Goal: Complete application form: Complete application form

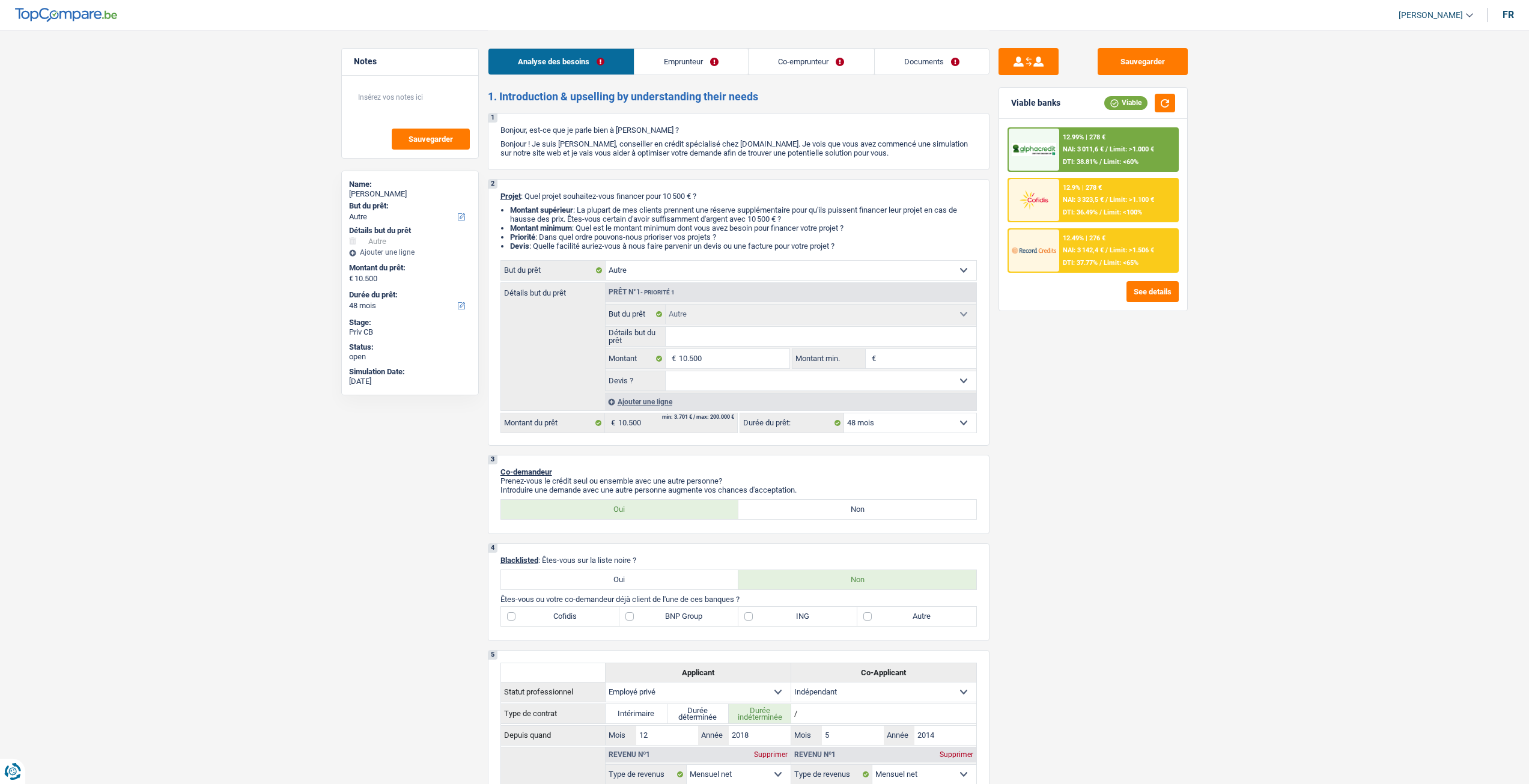
select select "other"
select select "48"
select select "other"
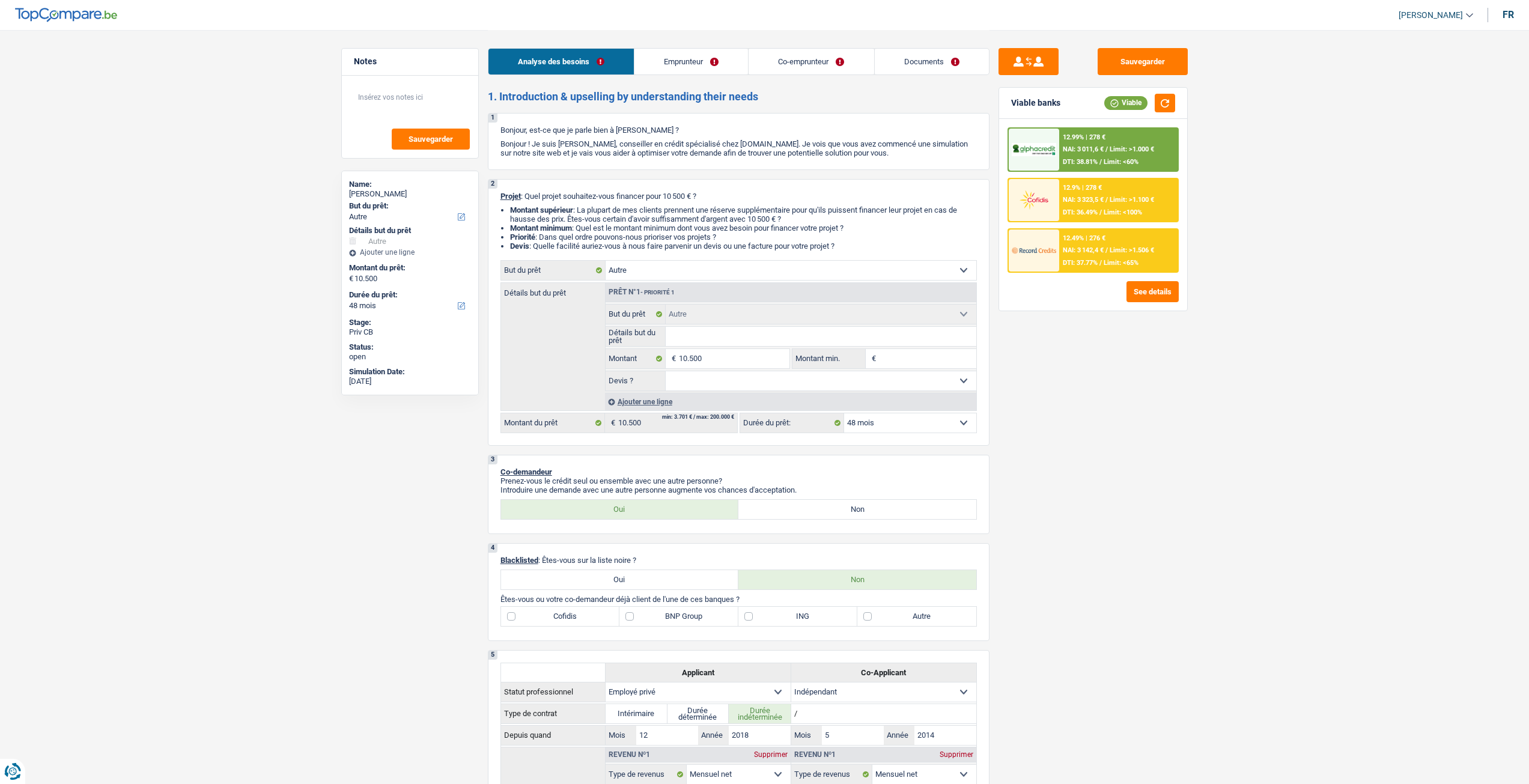
select select "48"
select select "privateEmployee"
select select "independent"
select select "netSalary"
select select "familyAllowances"
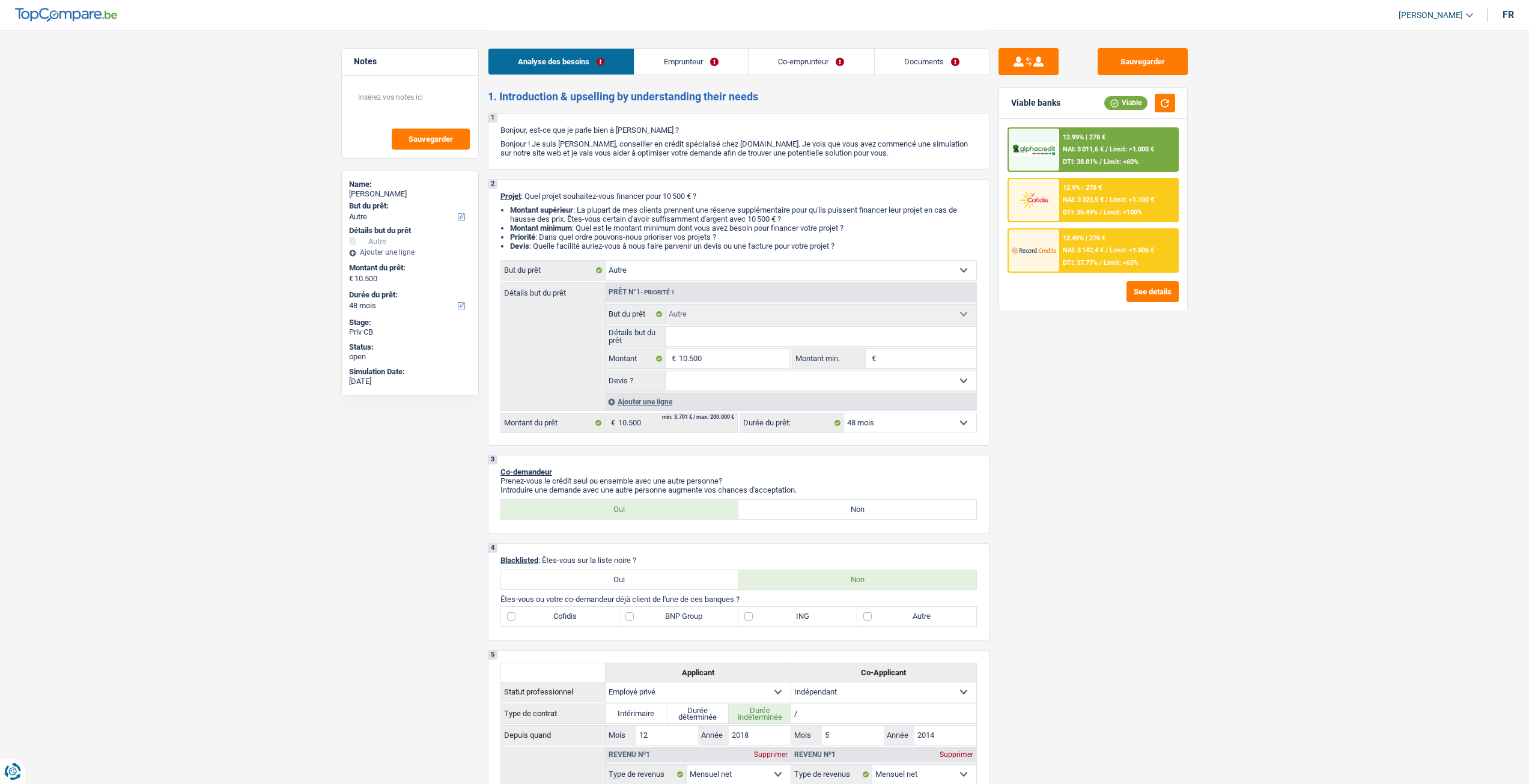
select select "mealVouchers"
select select "netSalary"
select select "other"
select select "ownerWithMortgage"
select select "mortgage"
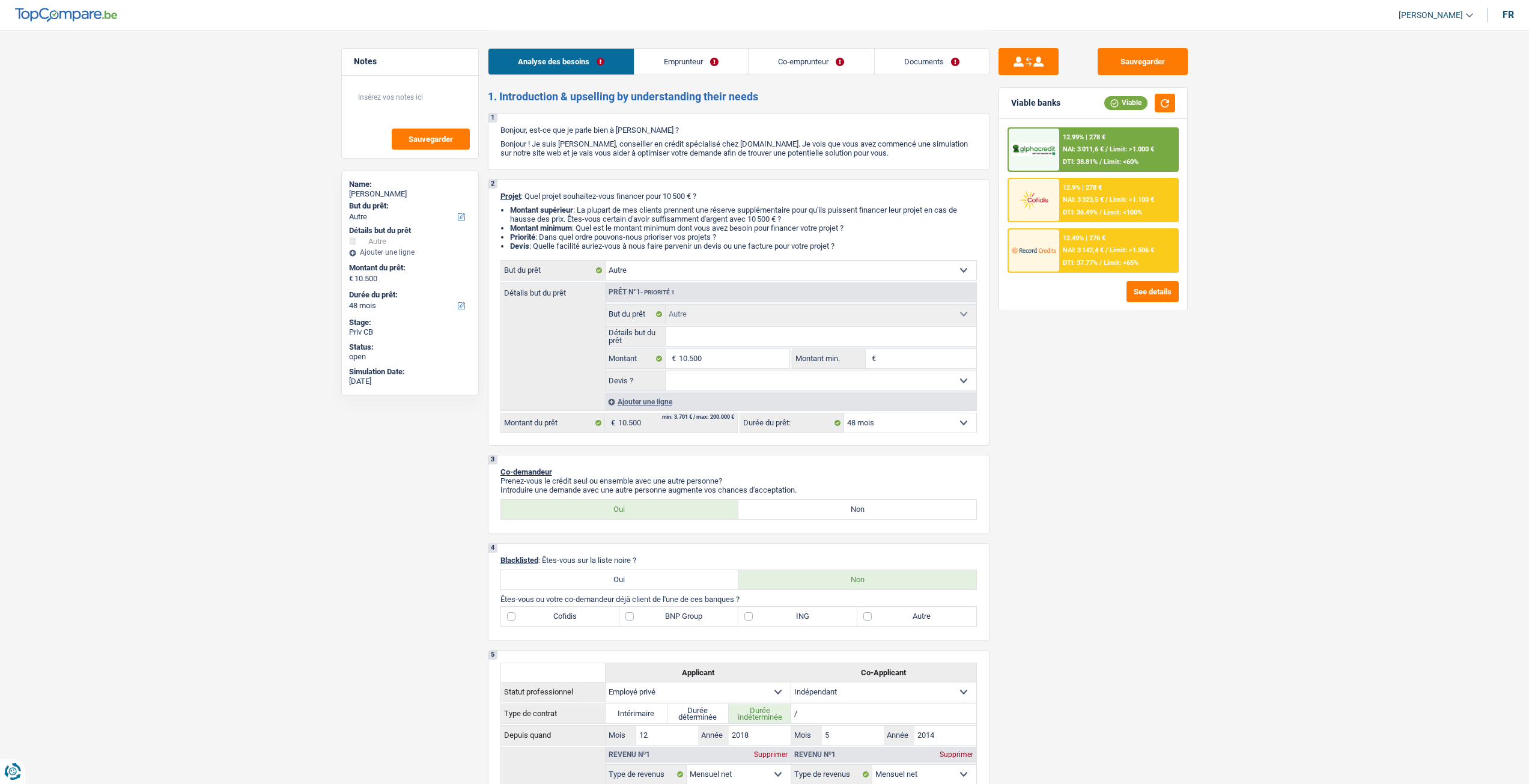
select select "300"
select select "creditConsolidation"
select select "120"
select select "other"
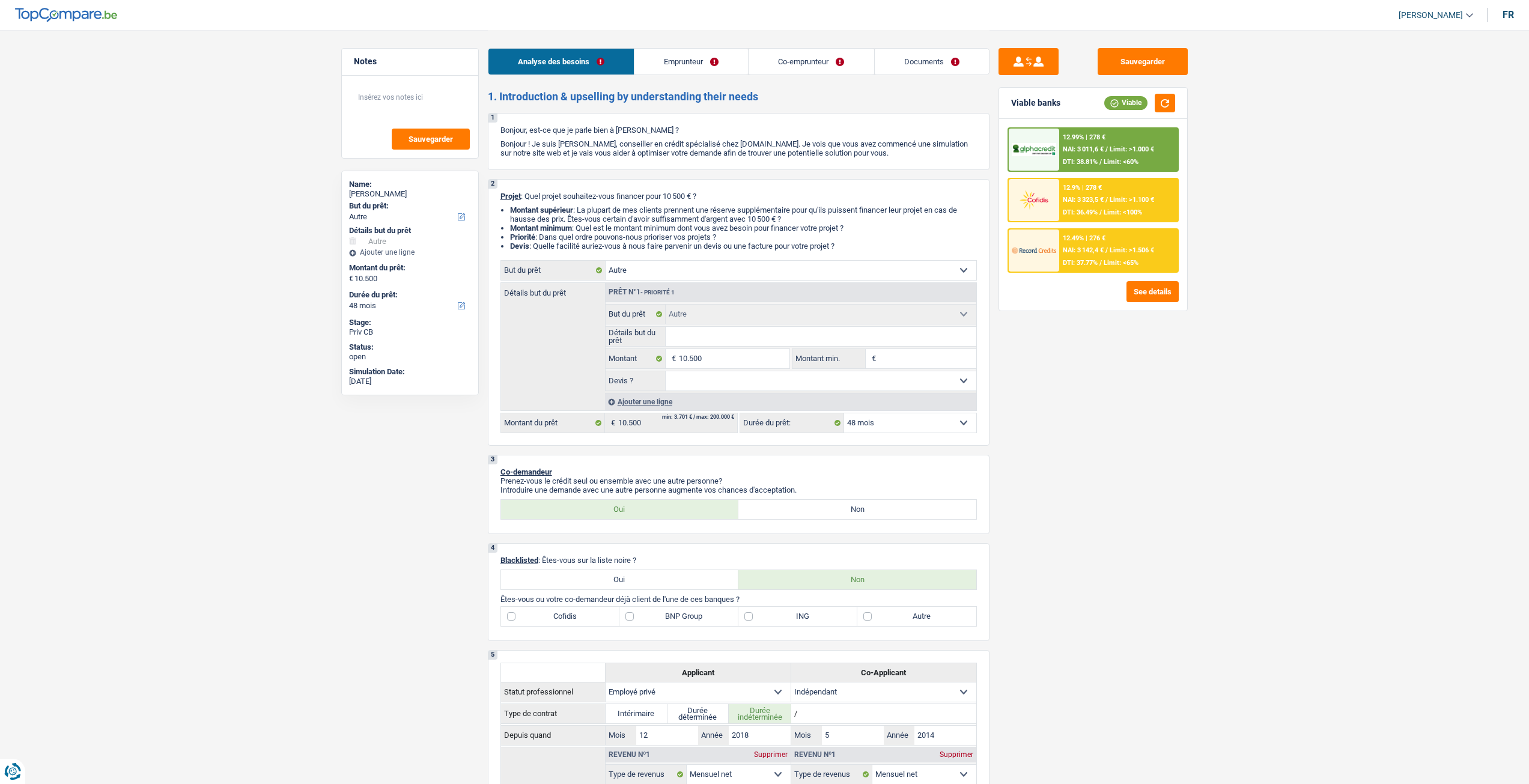
select select "48"
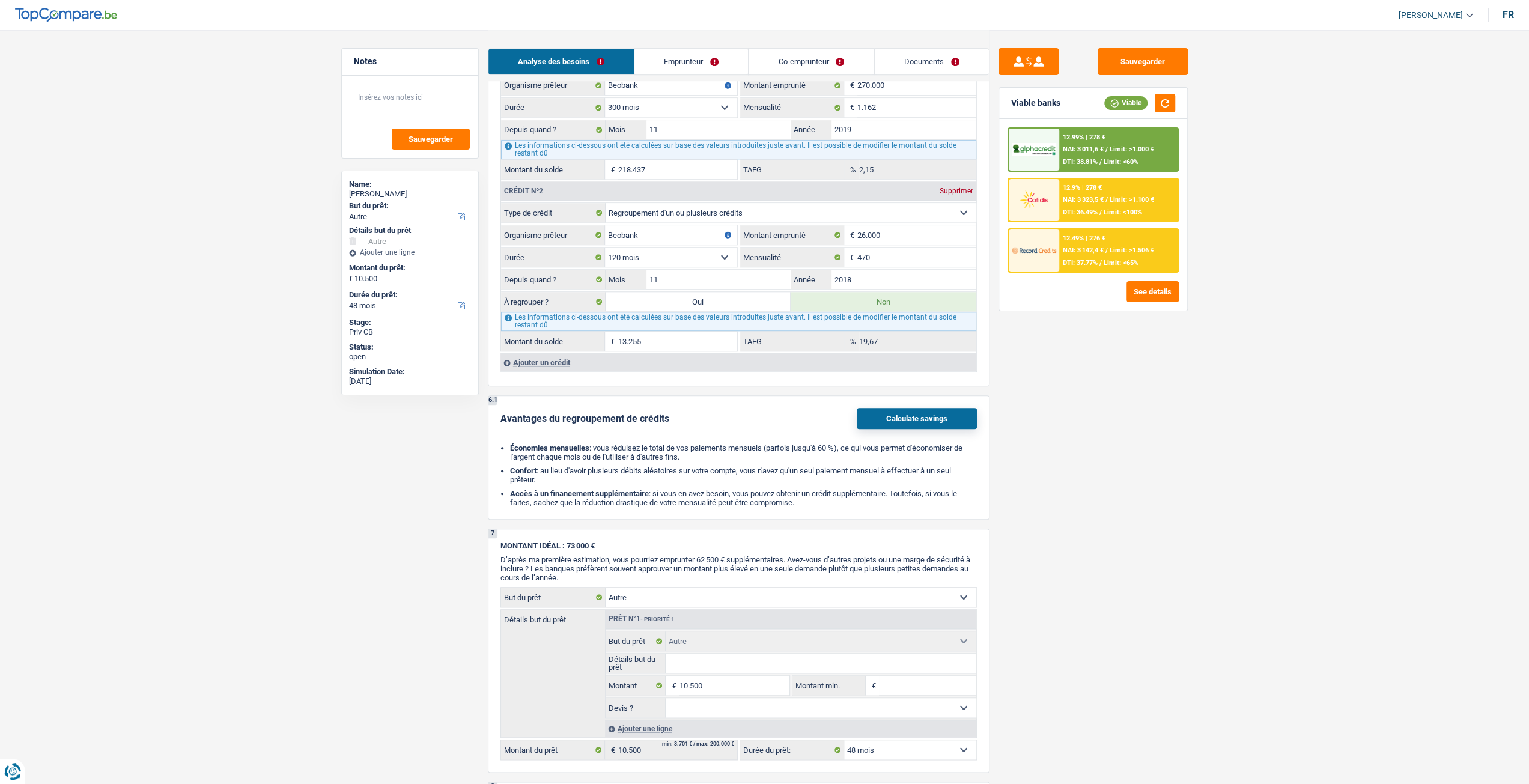
scroll to position [1081, 0]
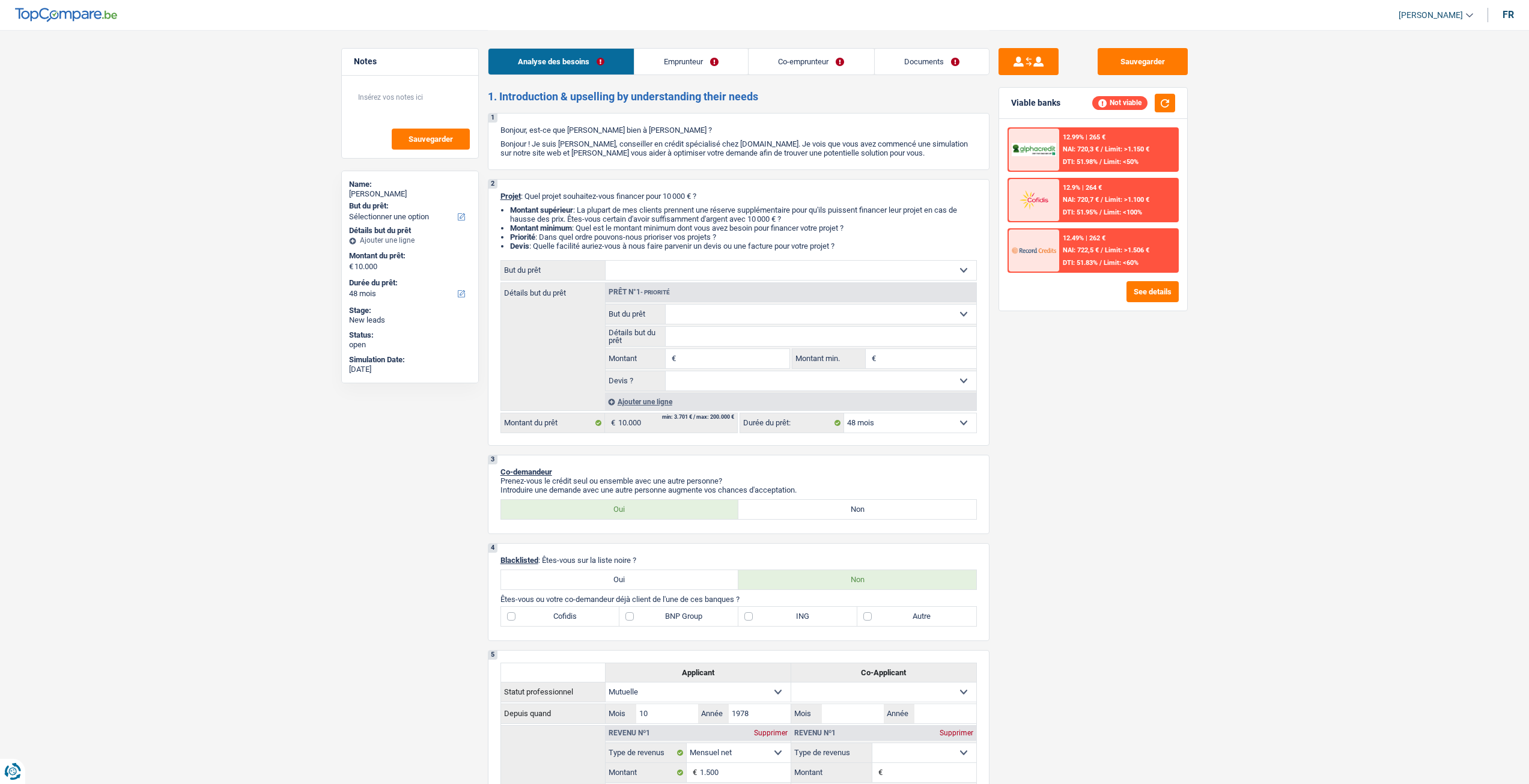
select select "48"
select select "mutuality"
select select "netSalary"
select select "mutualityIndemnity"
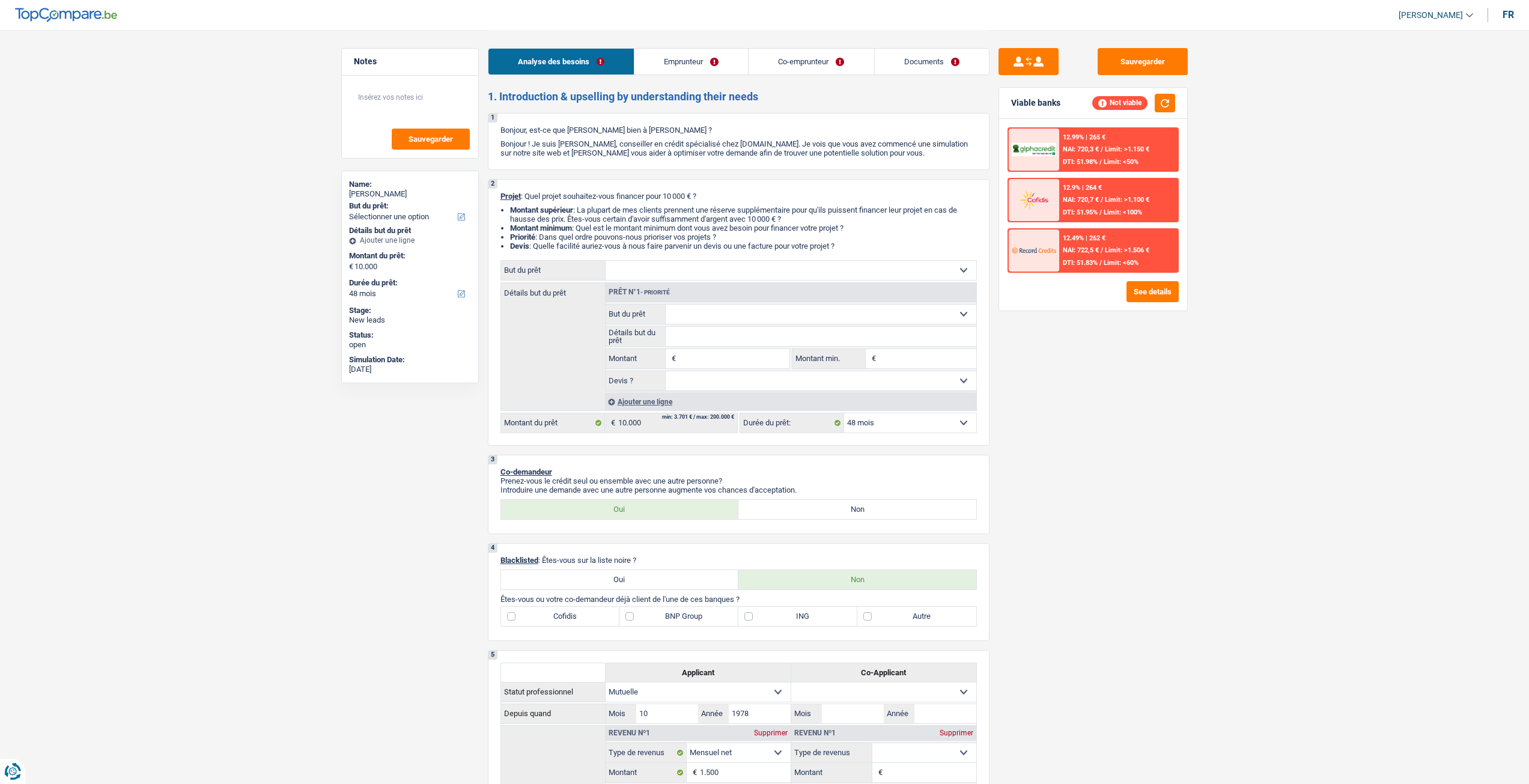
select select "rents"
select select "carLoan"
select select "60"
select select "48"
click at [689, 276] on select "Confort maison: meubles, textile, peinture, électroménager, outillage non-profe…" at bounding box center [790, 270] width 371 height 19
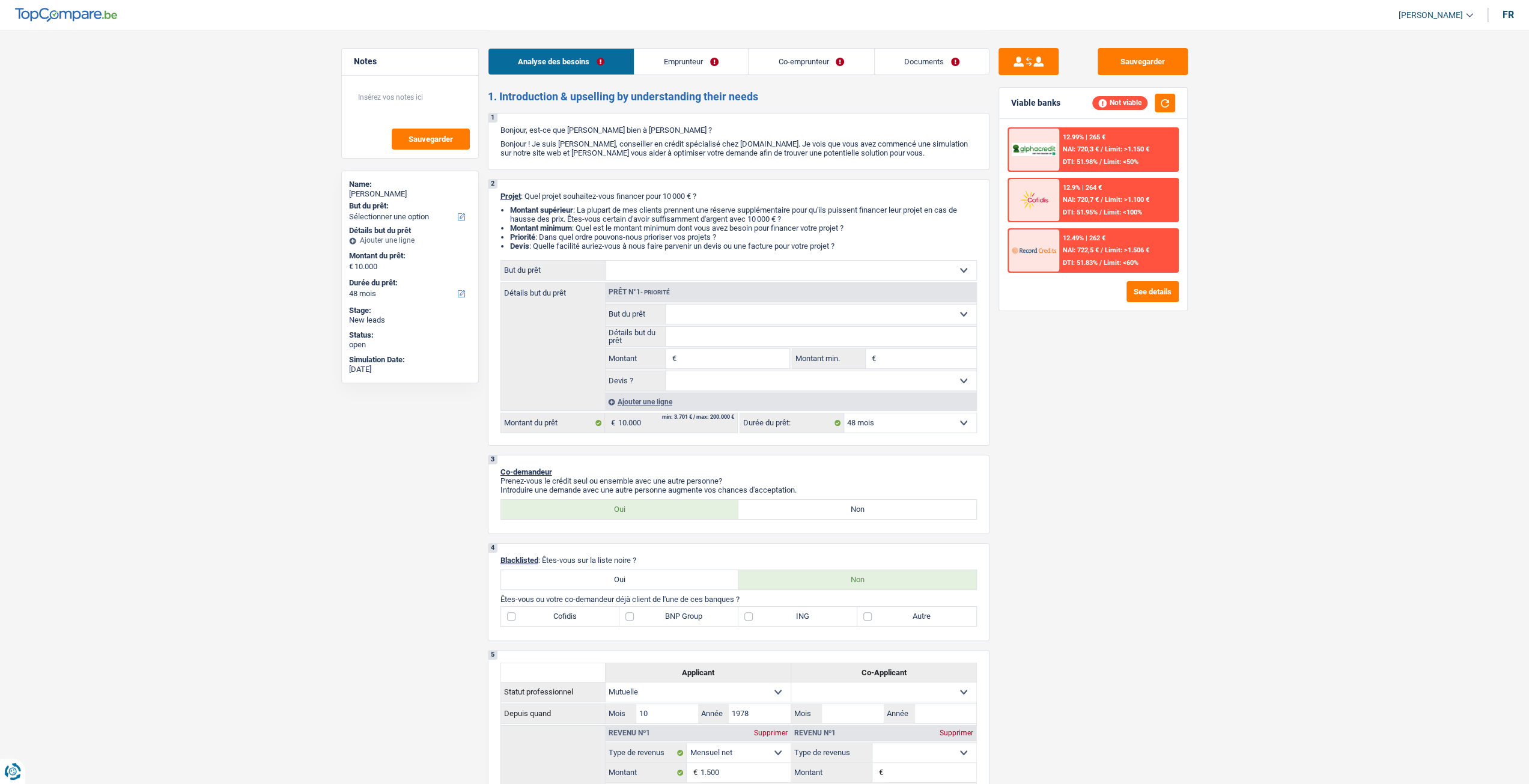
click at [767, 280] on select "Confort maison: meubles, textile, peinture, électroménager, outillage non-profe…" at bounding box center [790, 270] width 371 height 19
click at [727, 360] on input "Montant" at bounding box center [734, 358] width 110 height 19
type input "10.000"
click at [1181, 415] on div "Sauvegarder Viable banks Not viable 12.99% | 265 € NAI: 720,3 € / Limit: >1.150…" at bounding box center [1093, 406] width 207 height 716
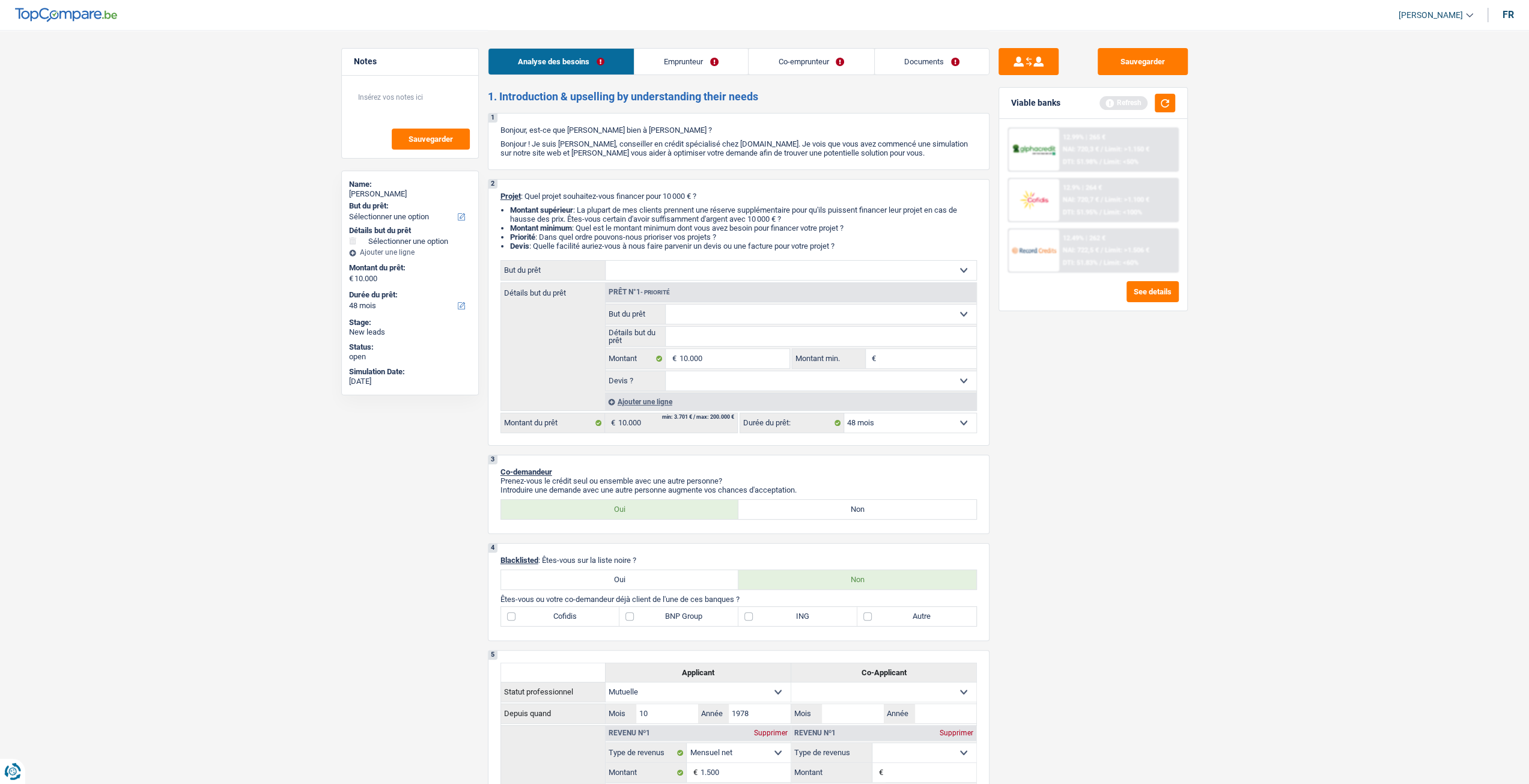
click at [645, 278] on select "Confort maison: meubles, textile, peinture, électroménager, outillage non-profe…" at bounding box center [790, 270] width 371 height 19
select select "household"
click at [605, 265] on select "Confort maison: meubles, textile, peinture, électroménager, outillage non-profe…" at bounding box center [790, 270] width 371 height 19
select select "household"
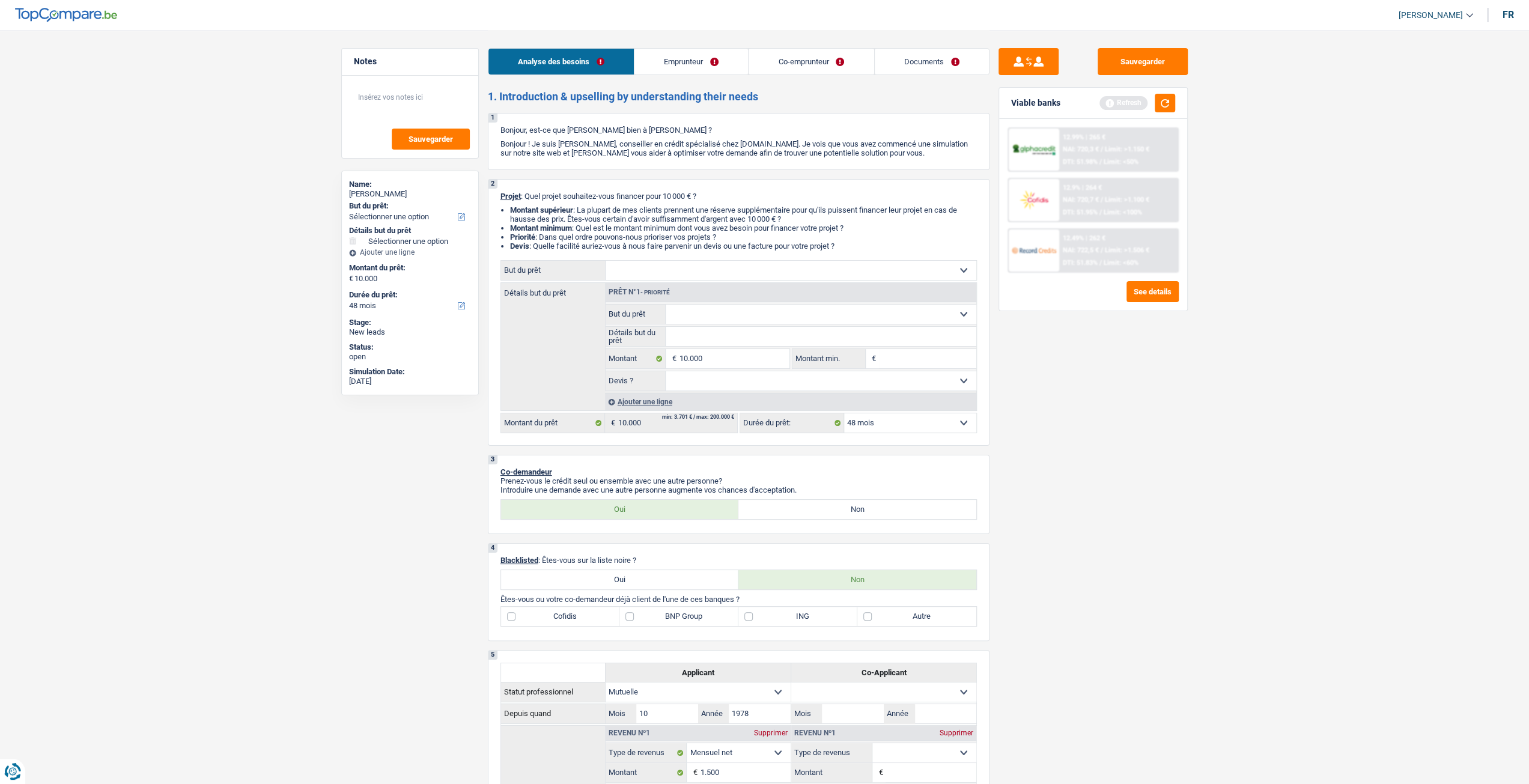
select select "household"
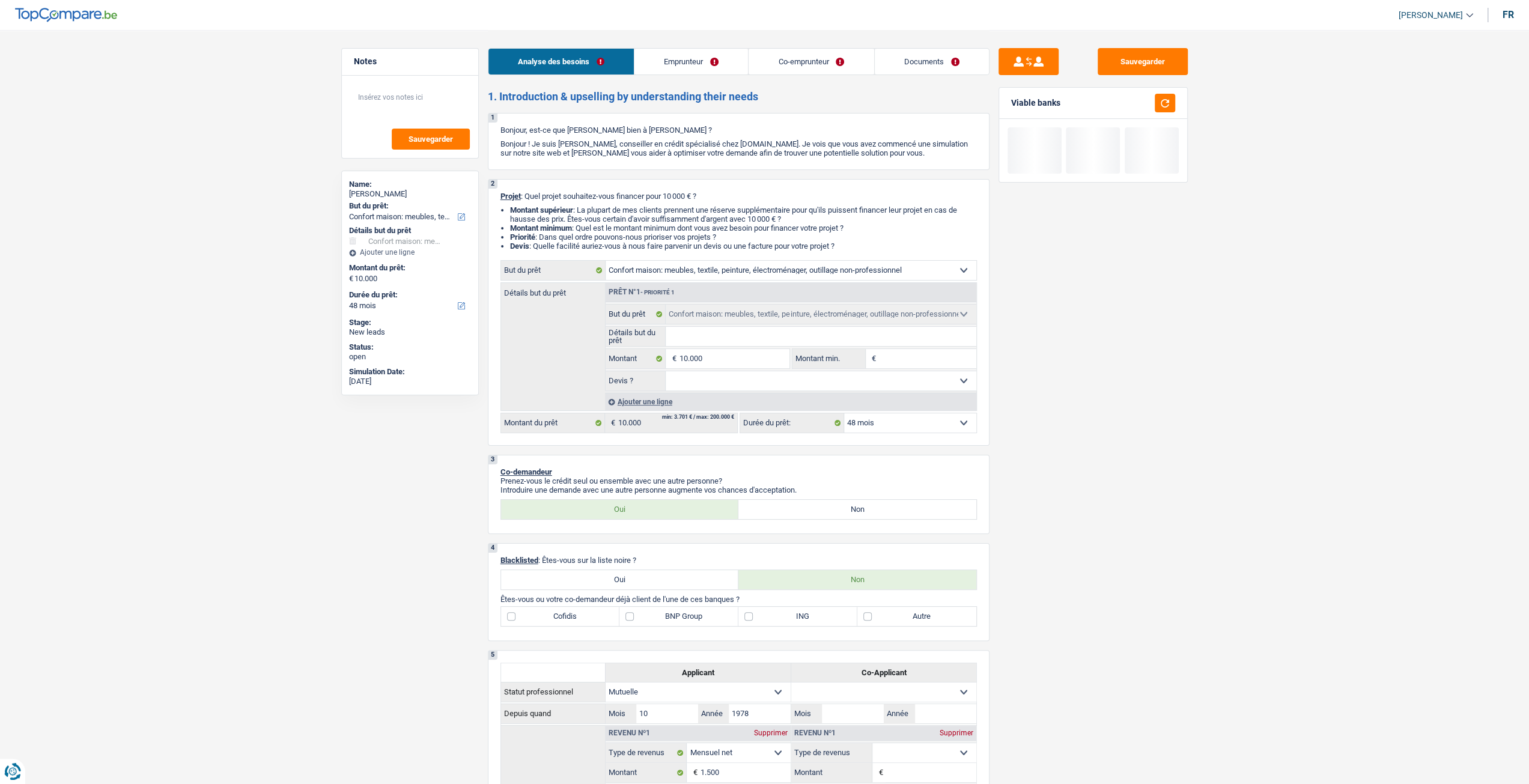
click at [715, 333] on input "Détails but du prêt" at bounding box center [821, 336] width 310 height 19
type input "M"
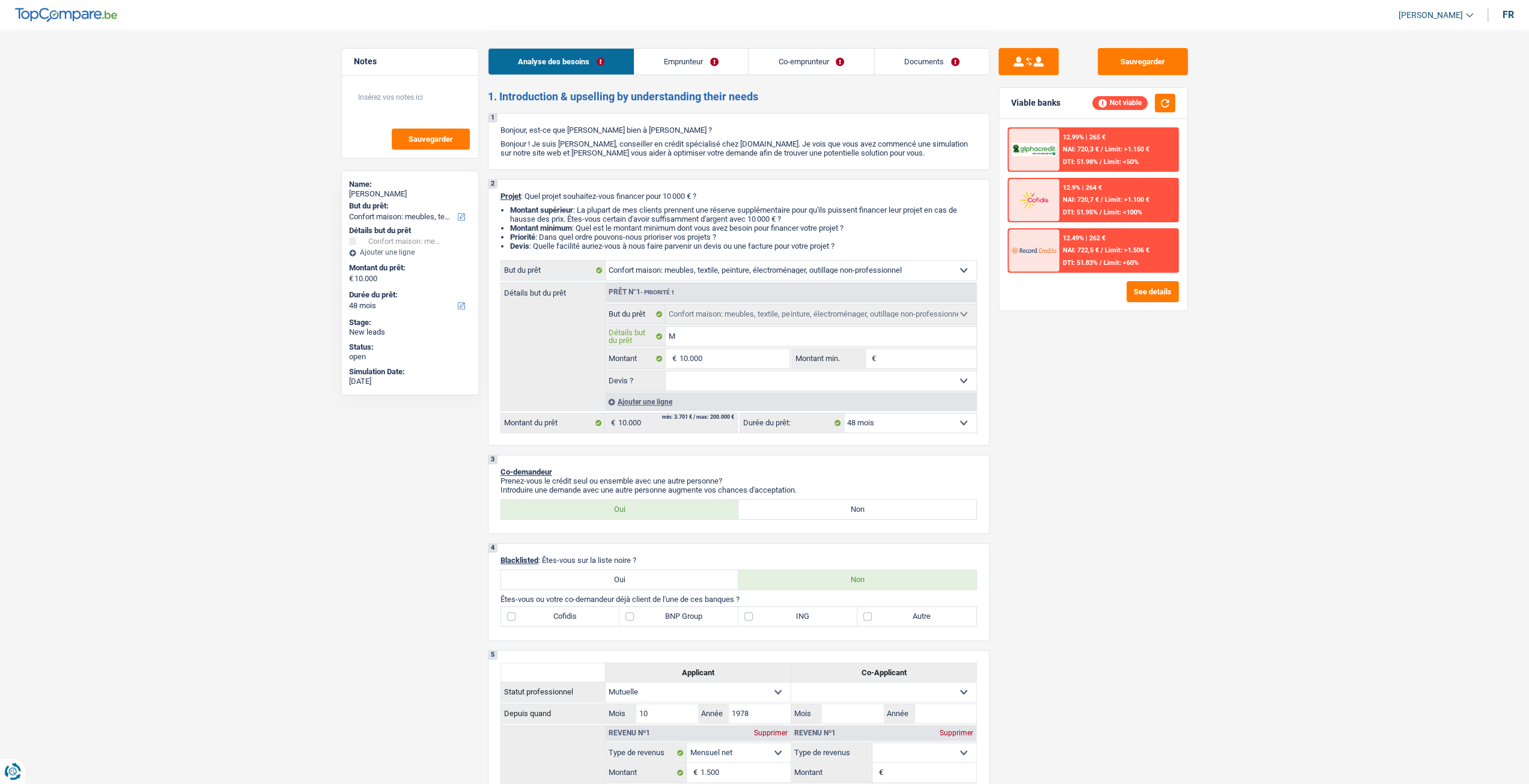
type input "Me"
type input "Meu"
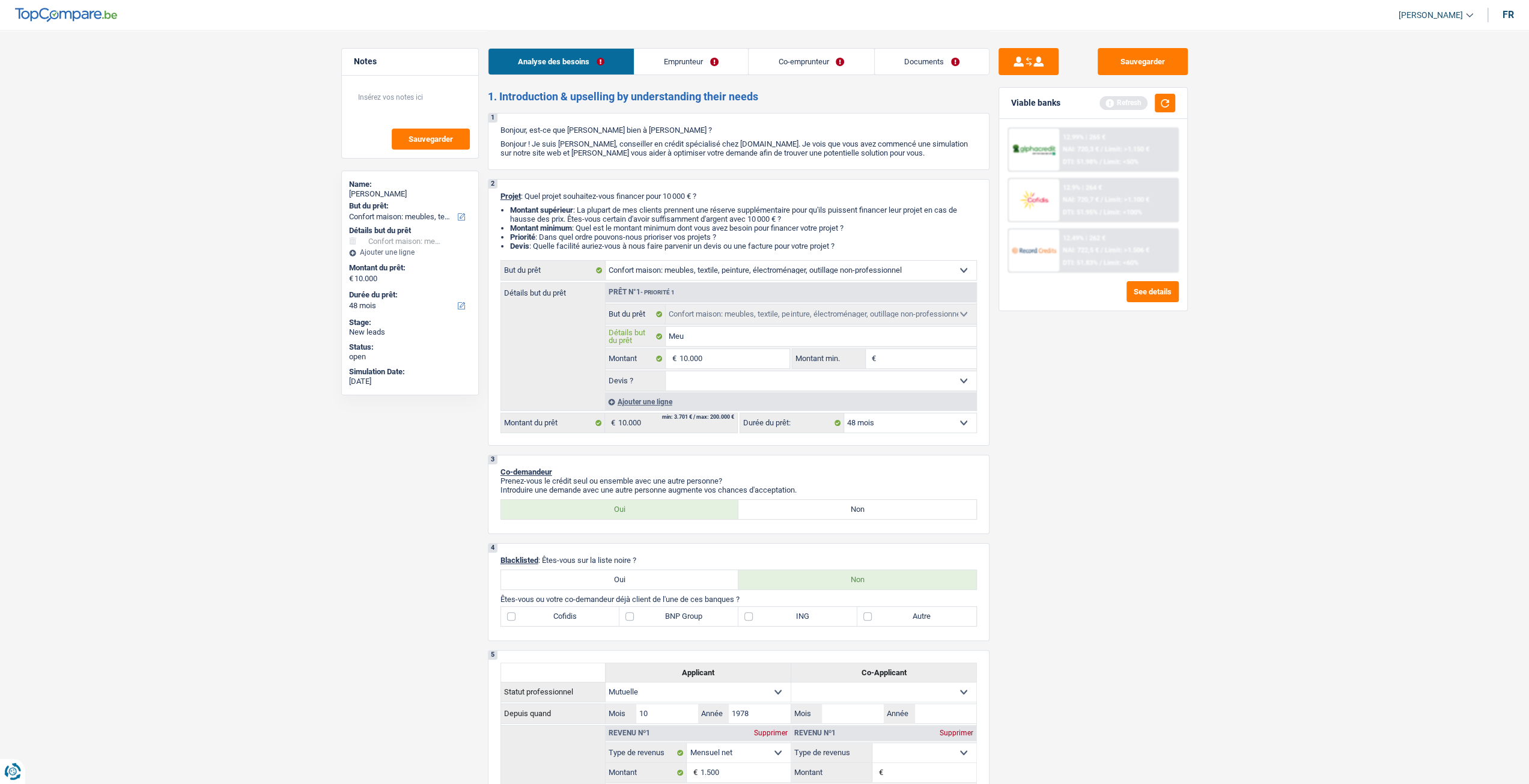
type input "Meub"
type input "Meubl"
type input "Meuble"
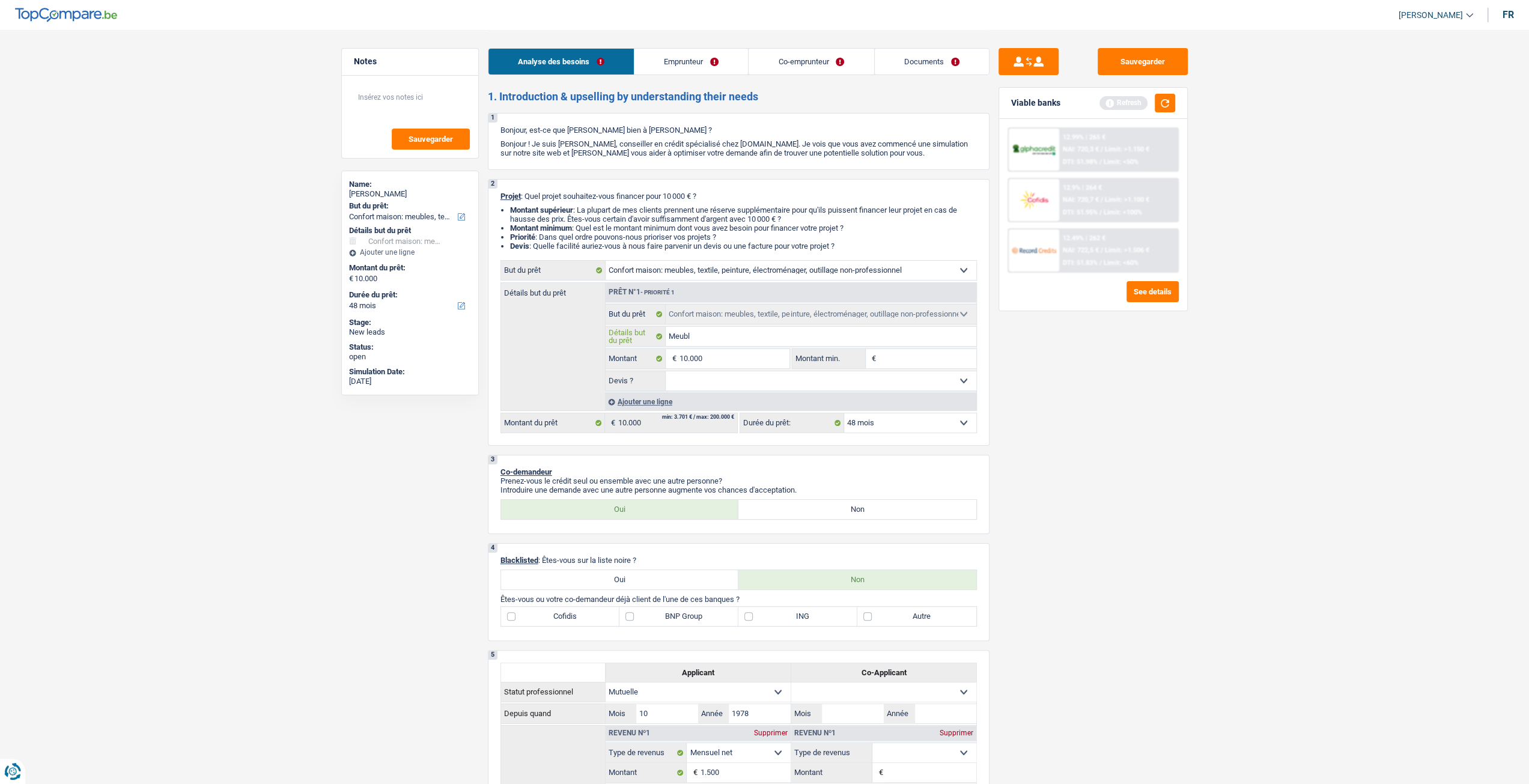
type input "Meuble"
type input "Meubles"
click at [737, 353] on input "10.000" at bounding box center [734, 358] width 110 height 19
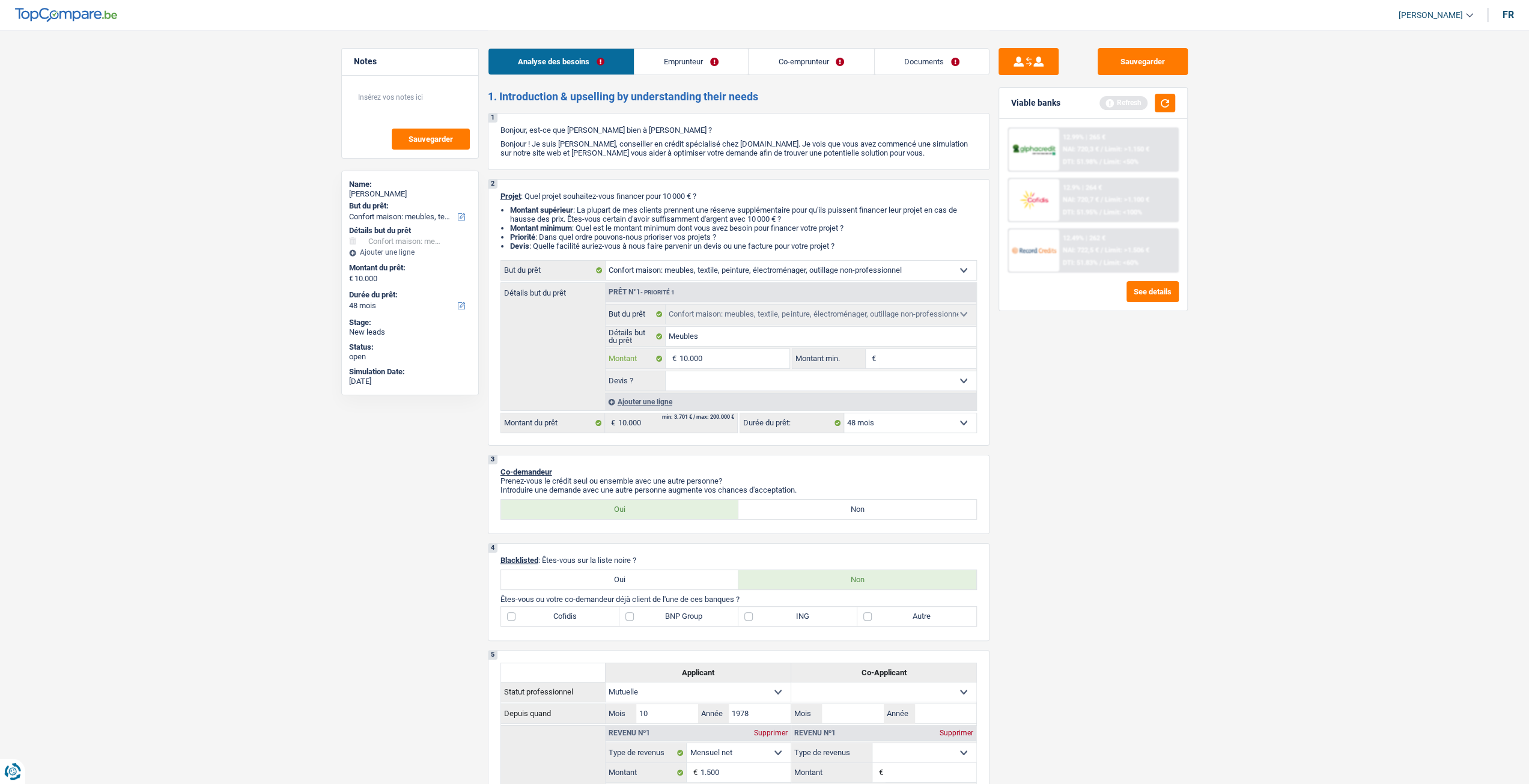
type input "1.000"
type input "100"
type input "10"
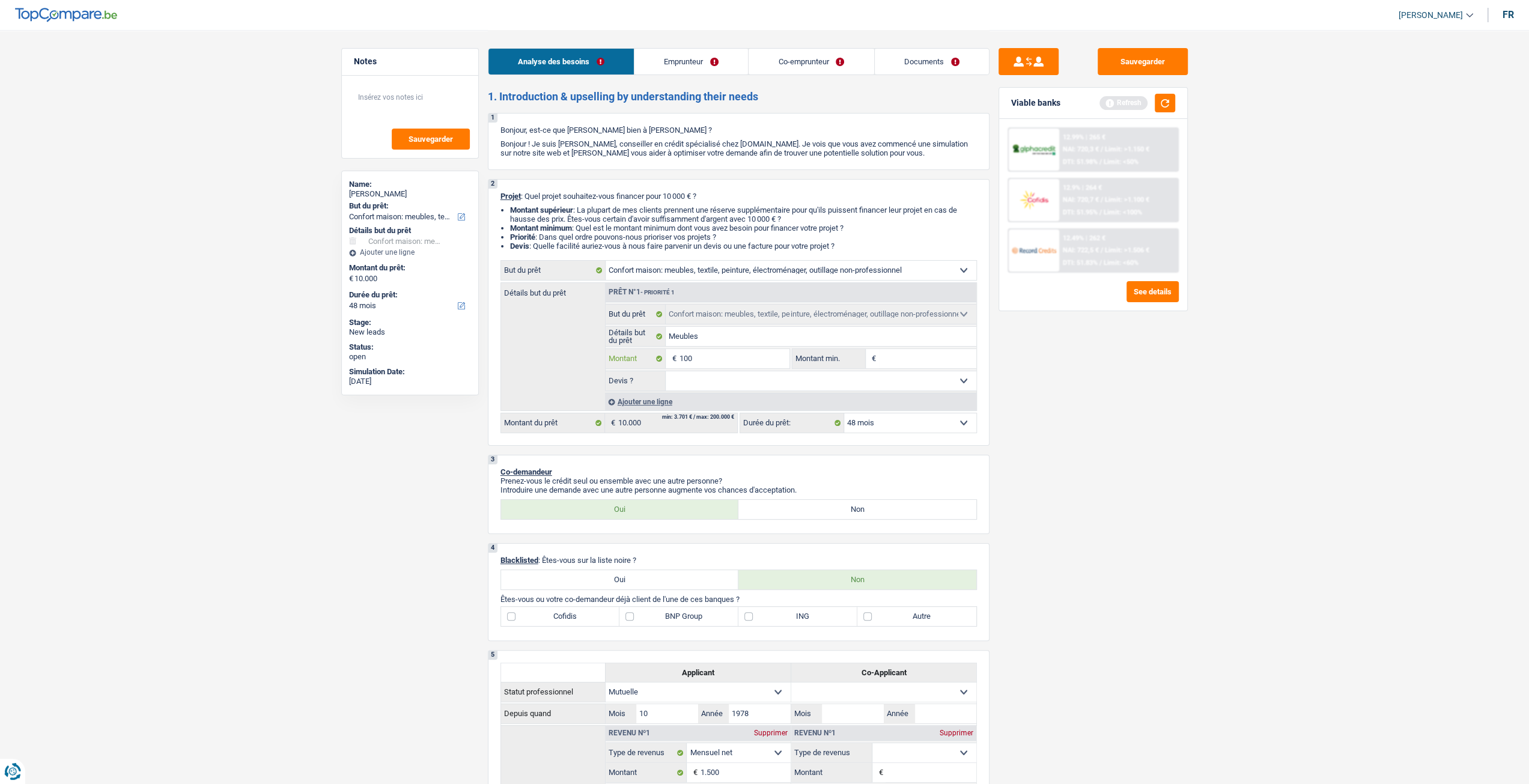
type input "10"
type input "1"
type input "11"
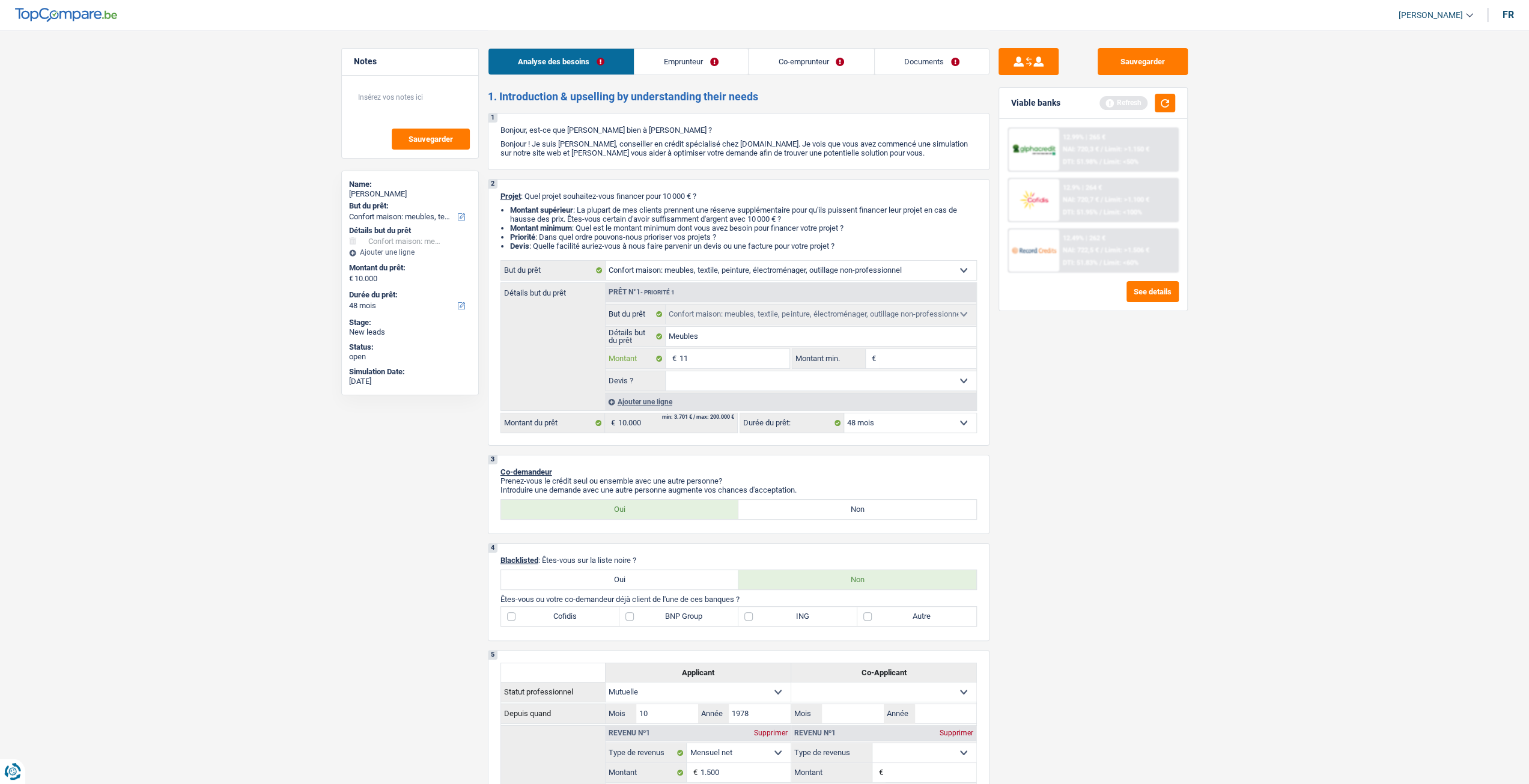
type input "110"
type input "1.100"
type input "11.000"
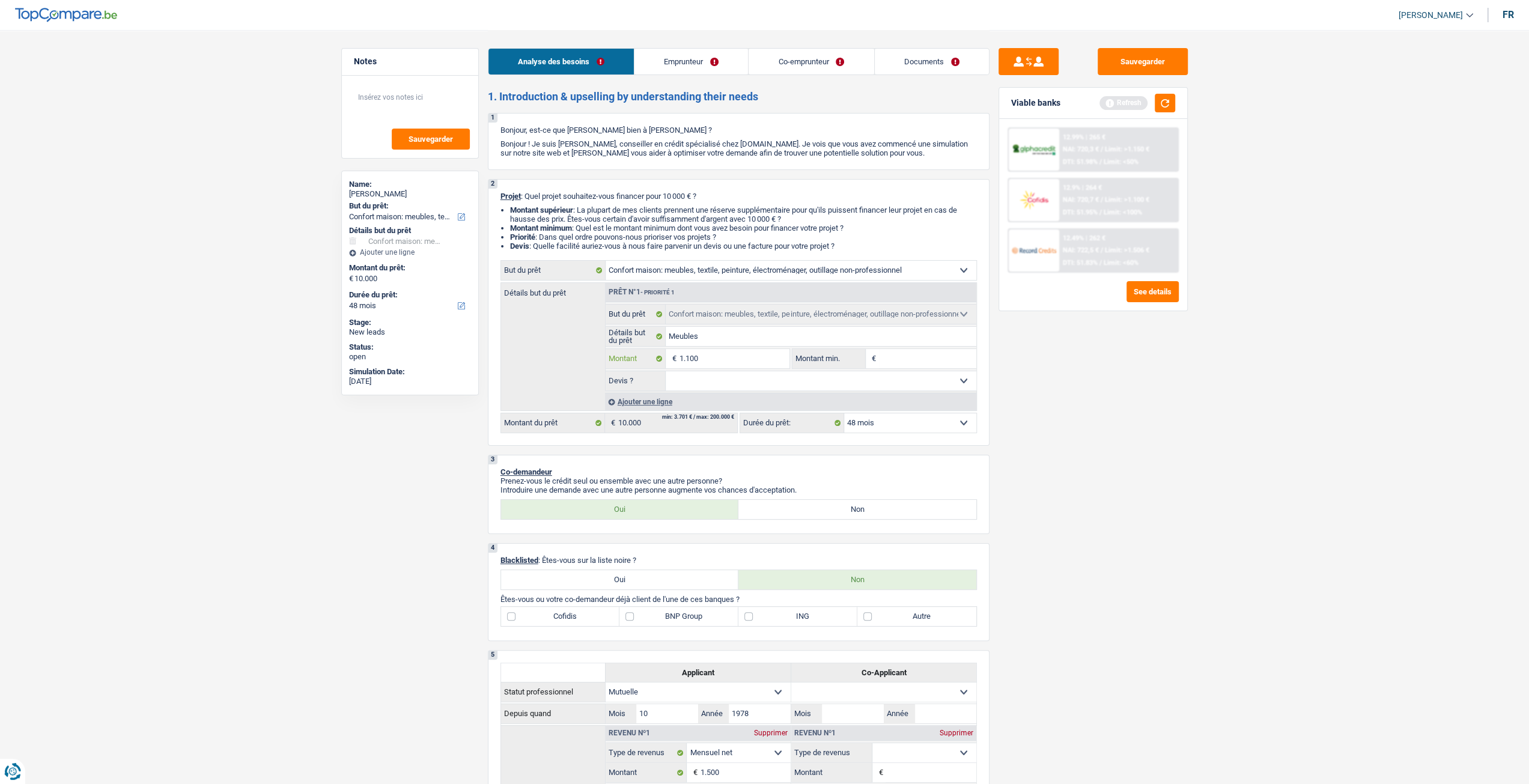
type input "11.000"
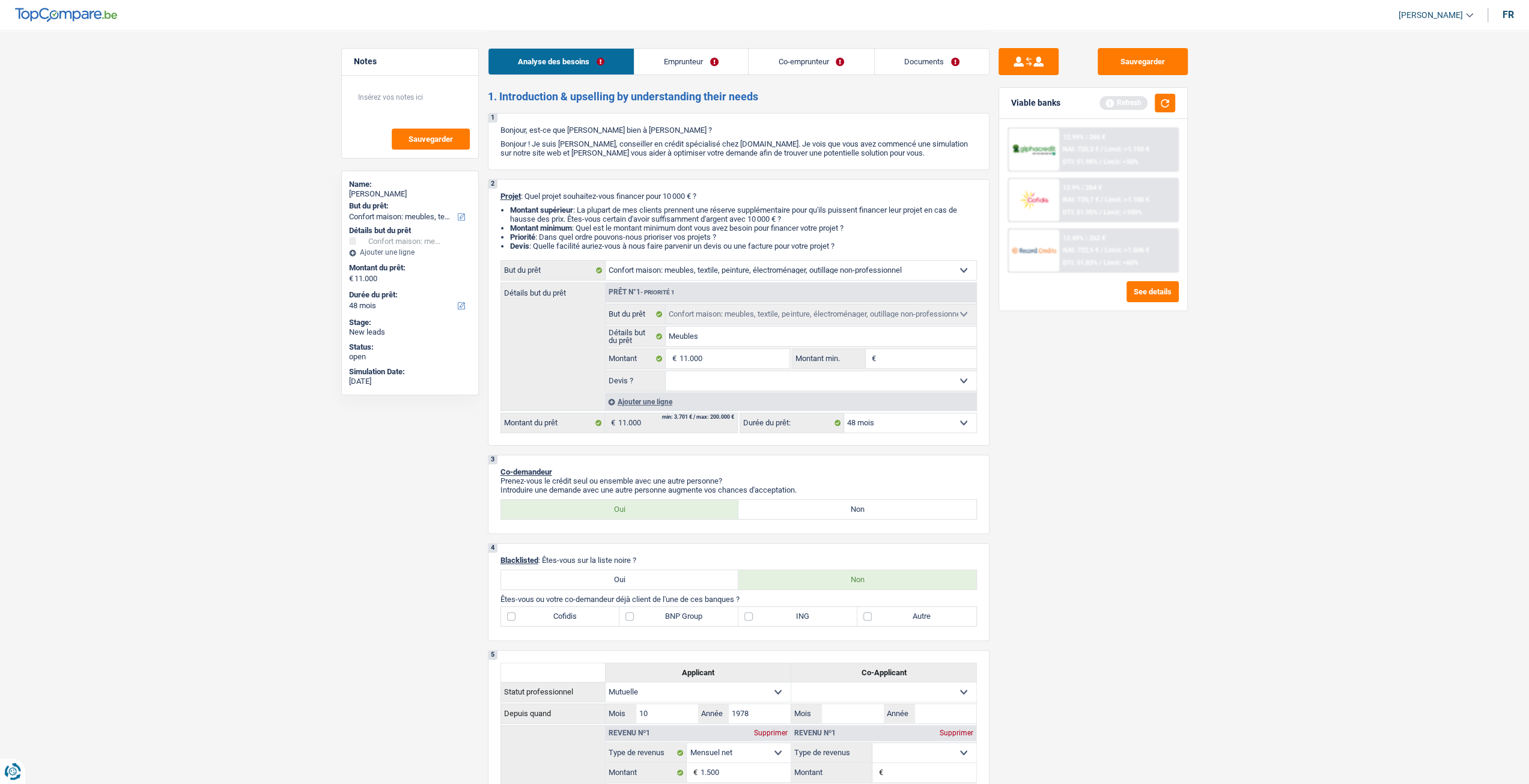
click at [1125, 489] on div "Sauvegarder Viable banks Refresh 12.99% | 265 € NAI: 720,3 € / Limit: >1.150 € …" at bounding box center [1093, 406] width 207 height 716
select select "60"
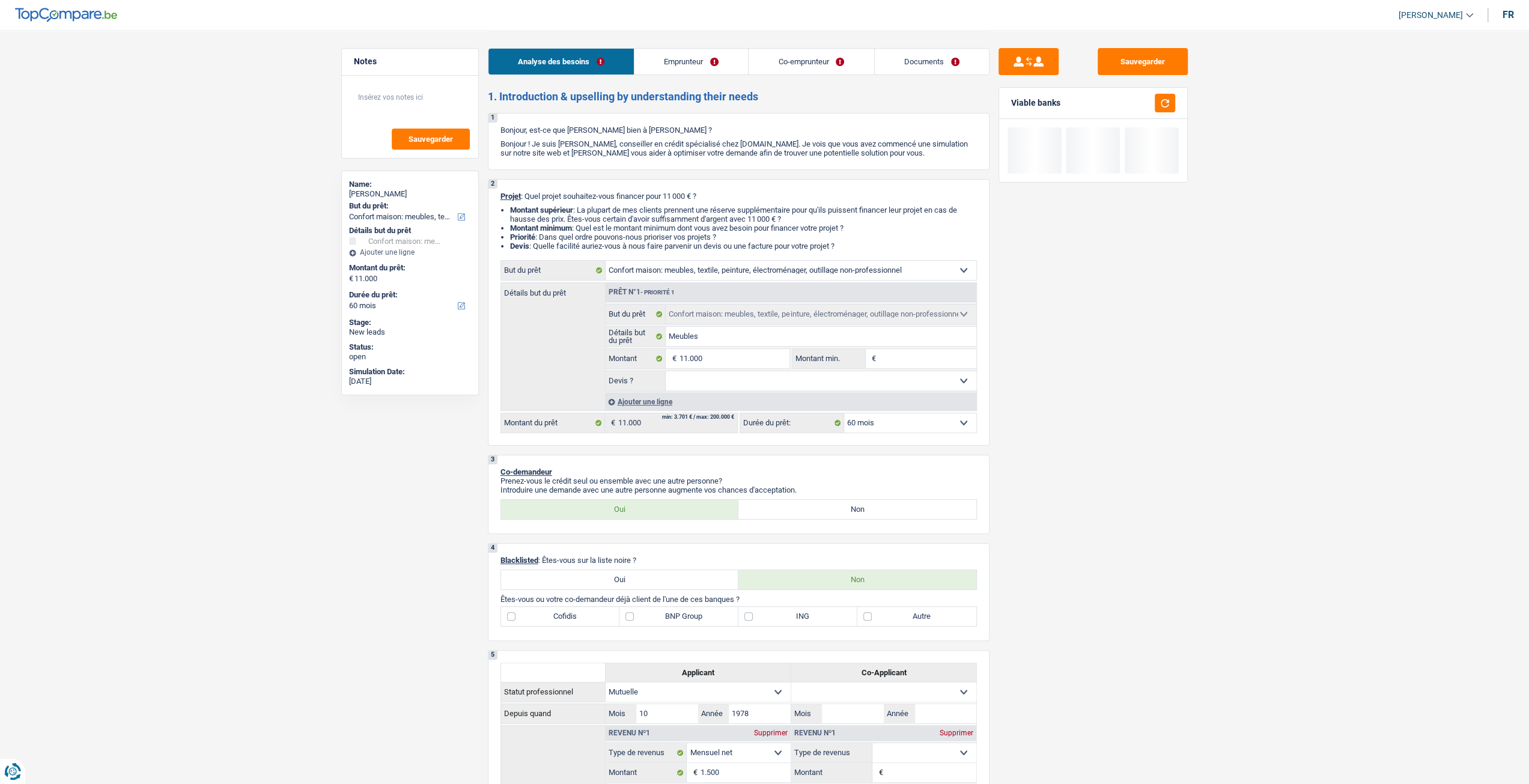
click at [706, 71] on link "Emprunteur" at bounding box center [691, 62] width 114 height 26
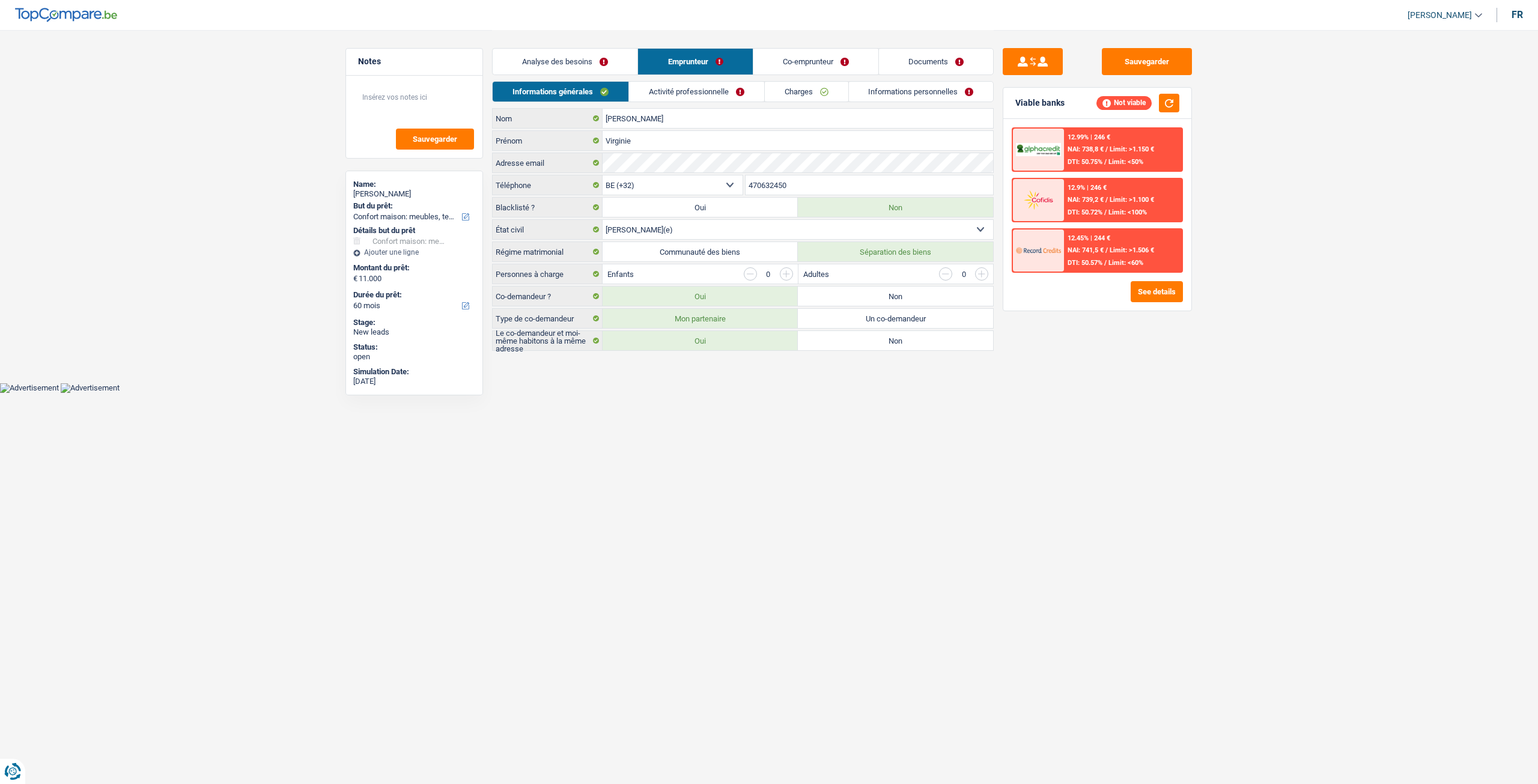
click at [796, 91] on link "Charges" at bounding box center [806, 91] width 83 height 20
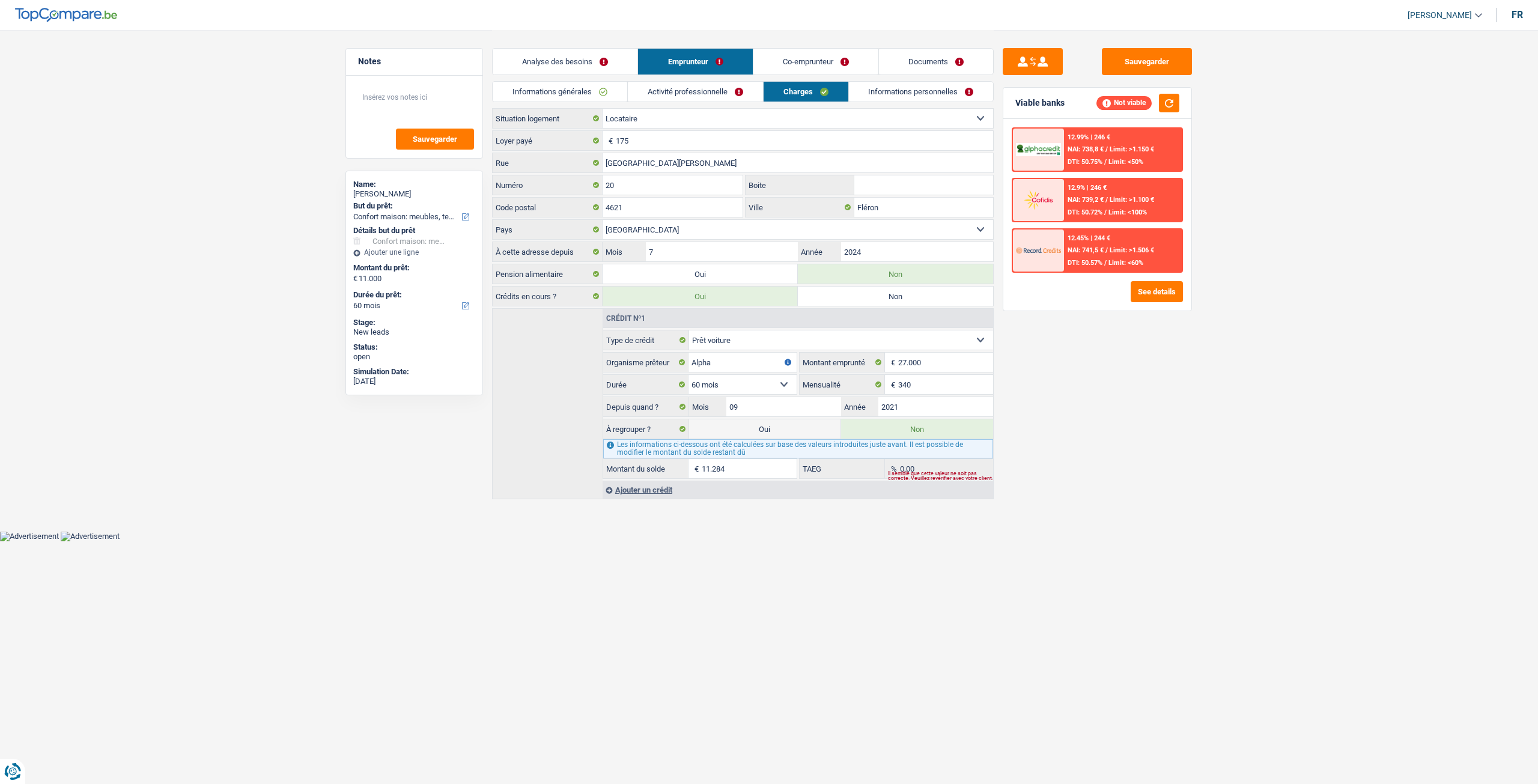
click at [728, 94] on link "Activité professionnelle" at bounding box center [695, 91] width 135 height 20
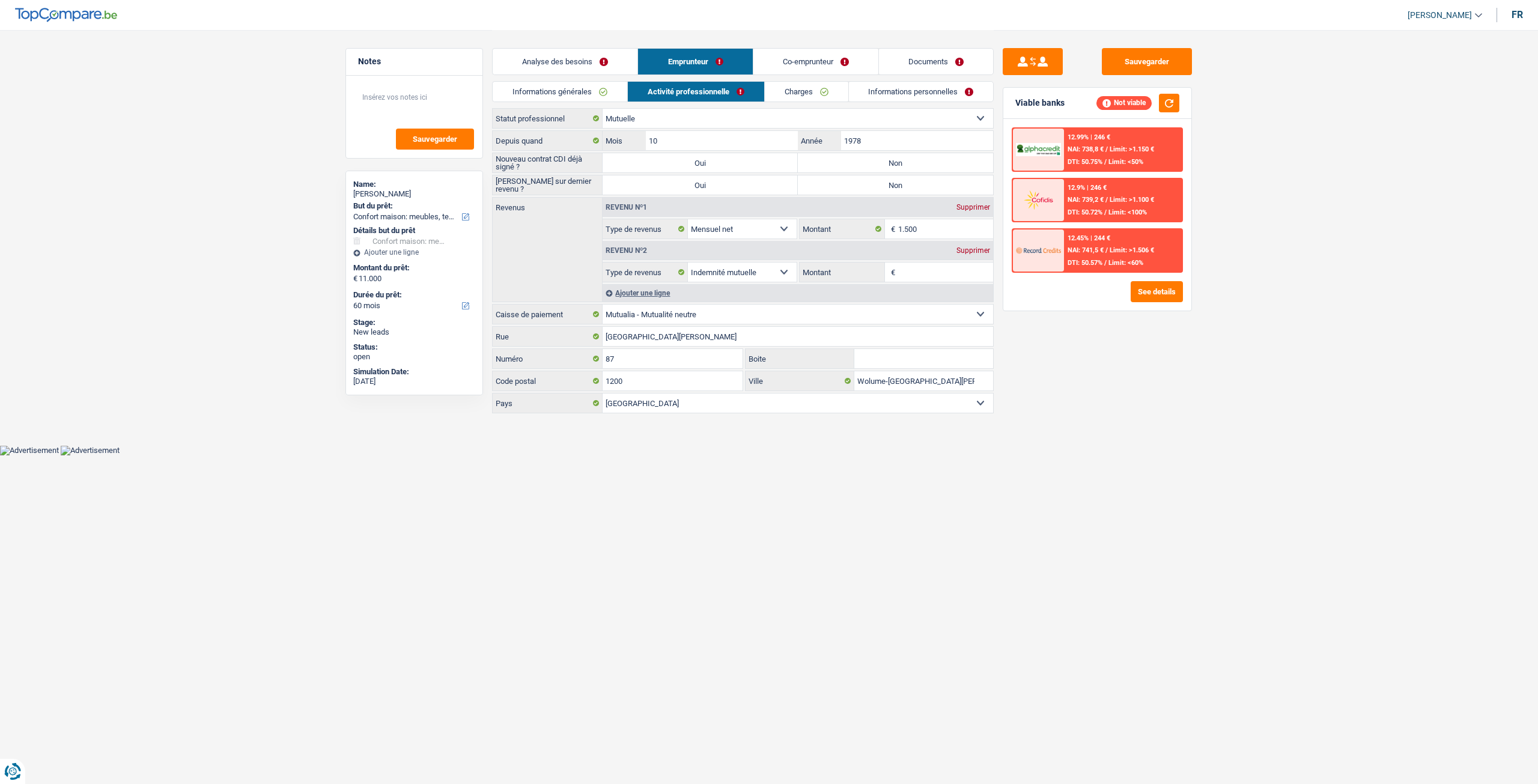
click at [828, 64] on link "Co-emprunteur" at bounding box center [816, 62] width 125 height 26
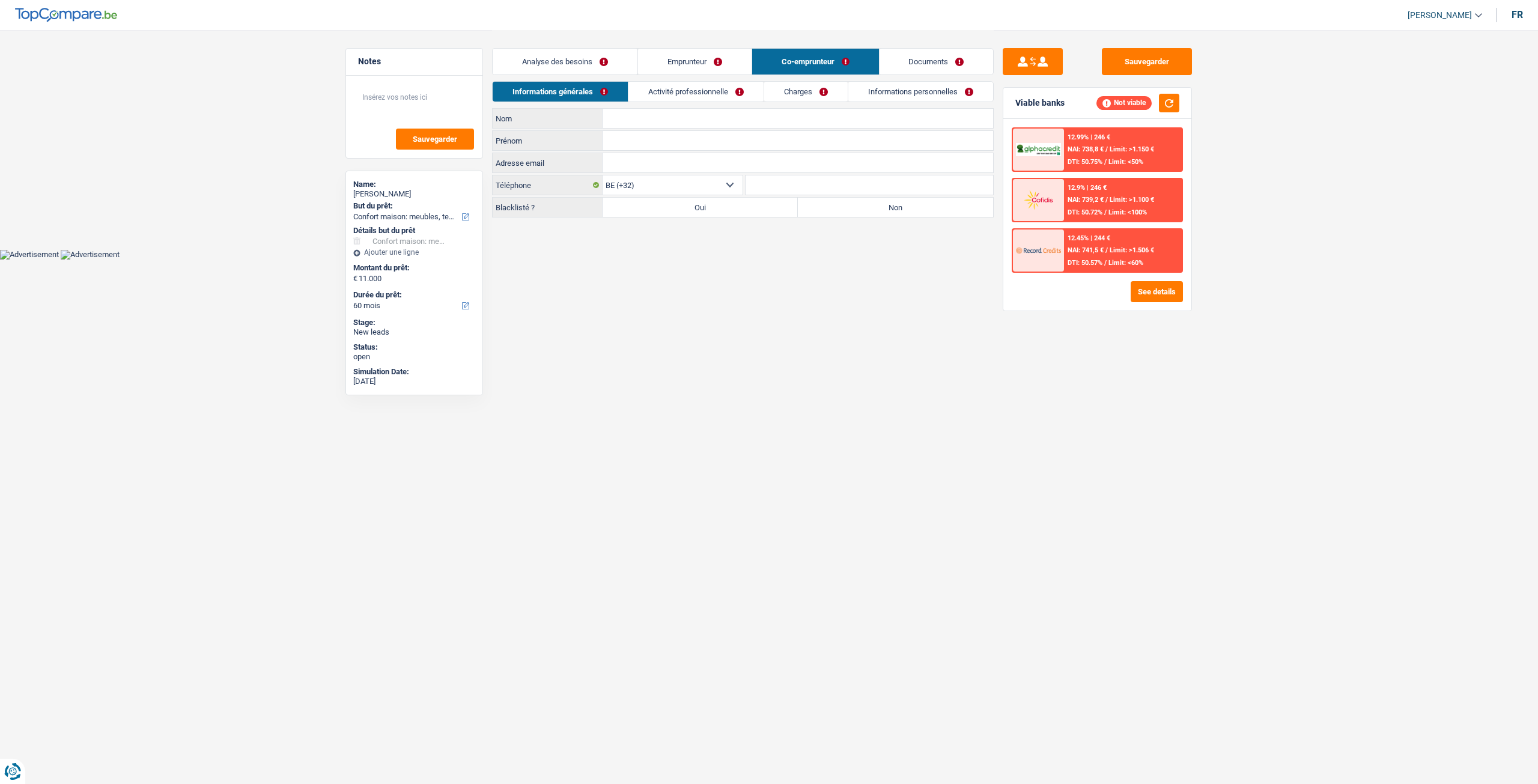
click at [781, 97] on link "Charges" at bounding box center [805, 91] width 83 height 20
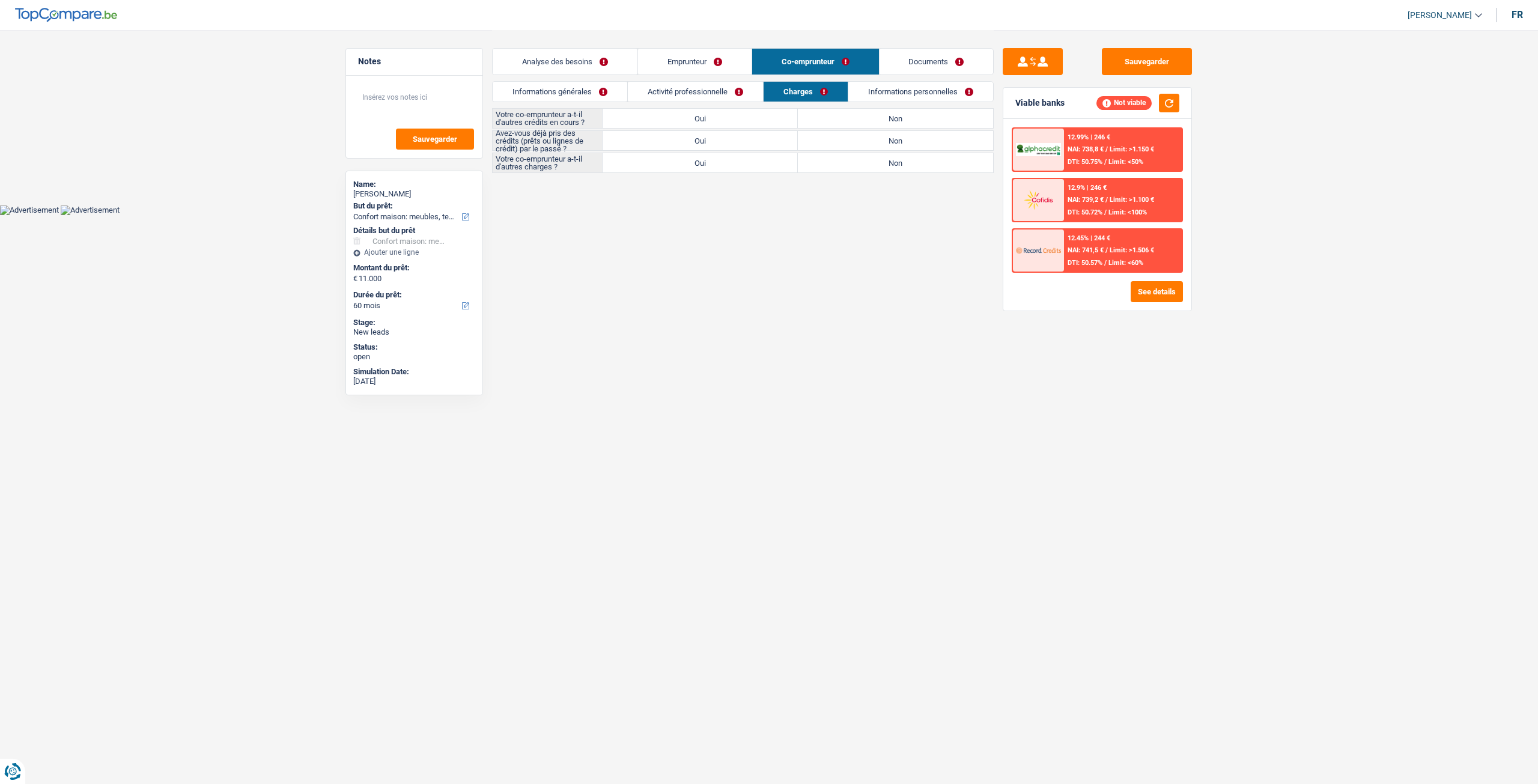
click at [660, 89] on link "Activité professionnelle" at bounding box center [695, 91] width 135 height 20
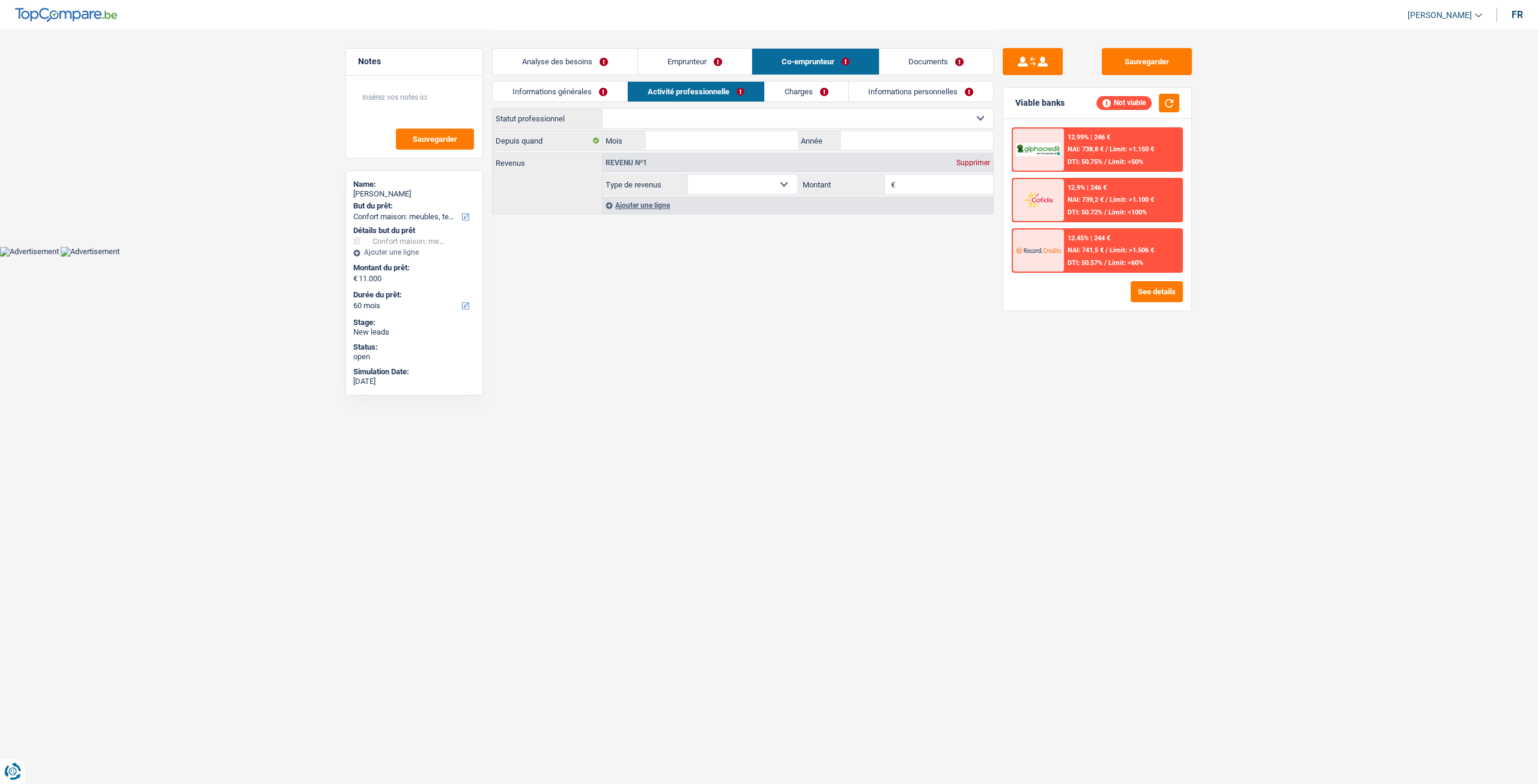
click at [588, 89] on link "Informations générales" at bounding box center [560, 91] width 135 height 20
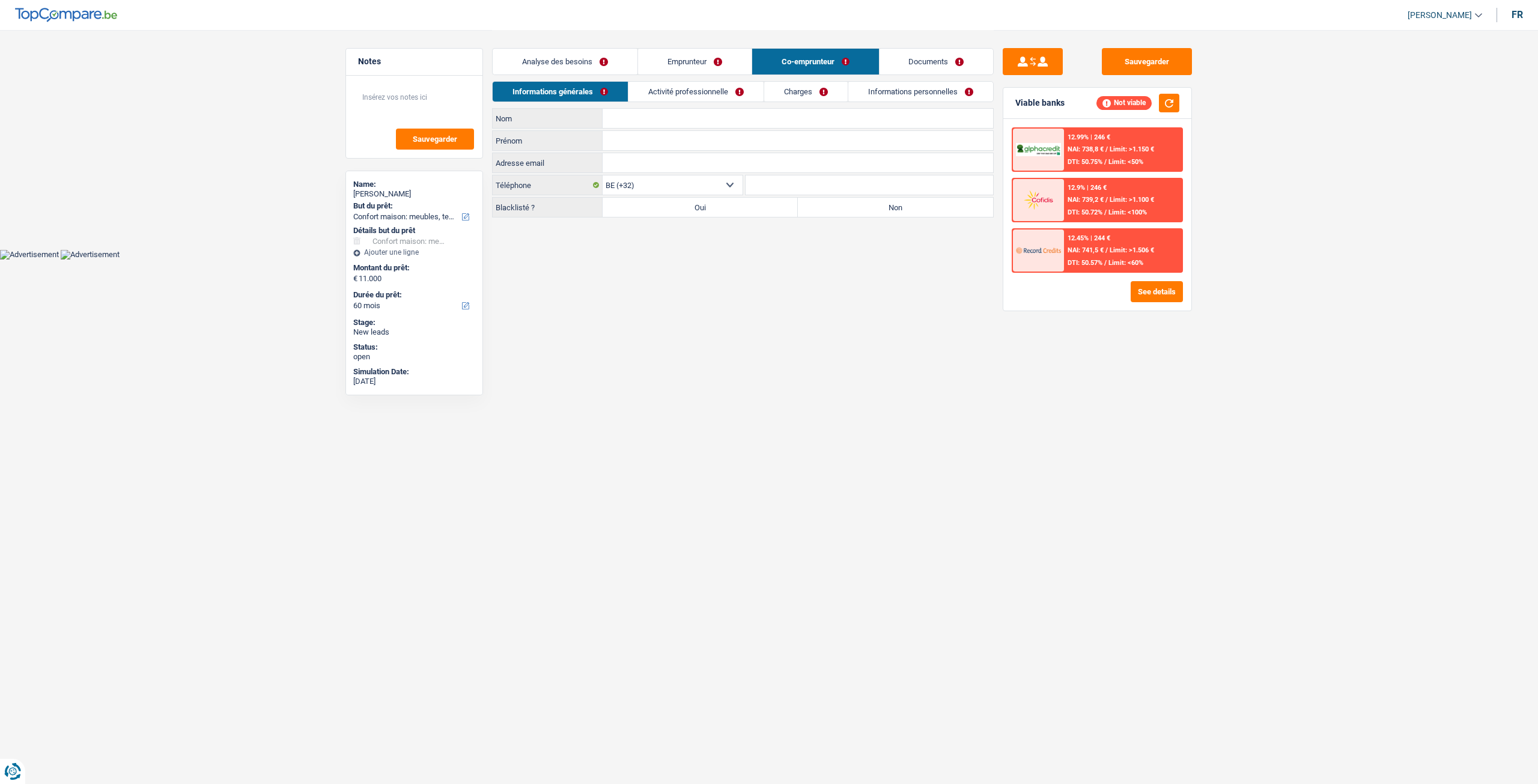
click at [896, 91] on link "Informations personnelles" at bounding box center [921, 91] width 145 height 20
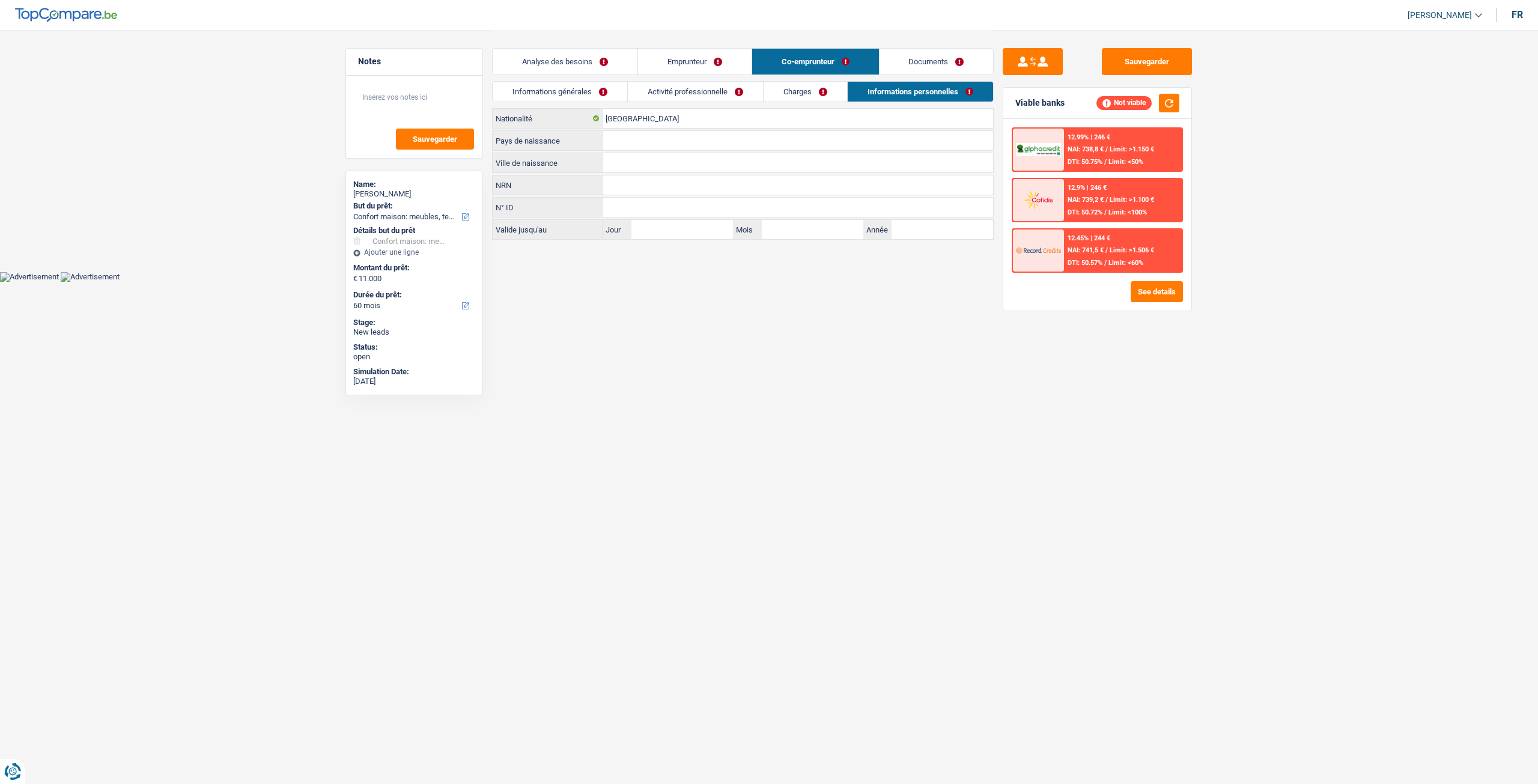
click at [702, 64] on link "Emprunteur" at bounding box center [695, 62] width 114 height 26
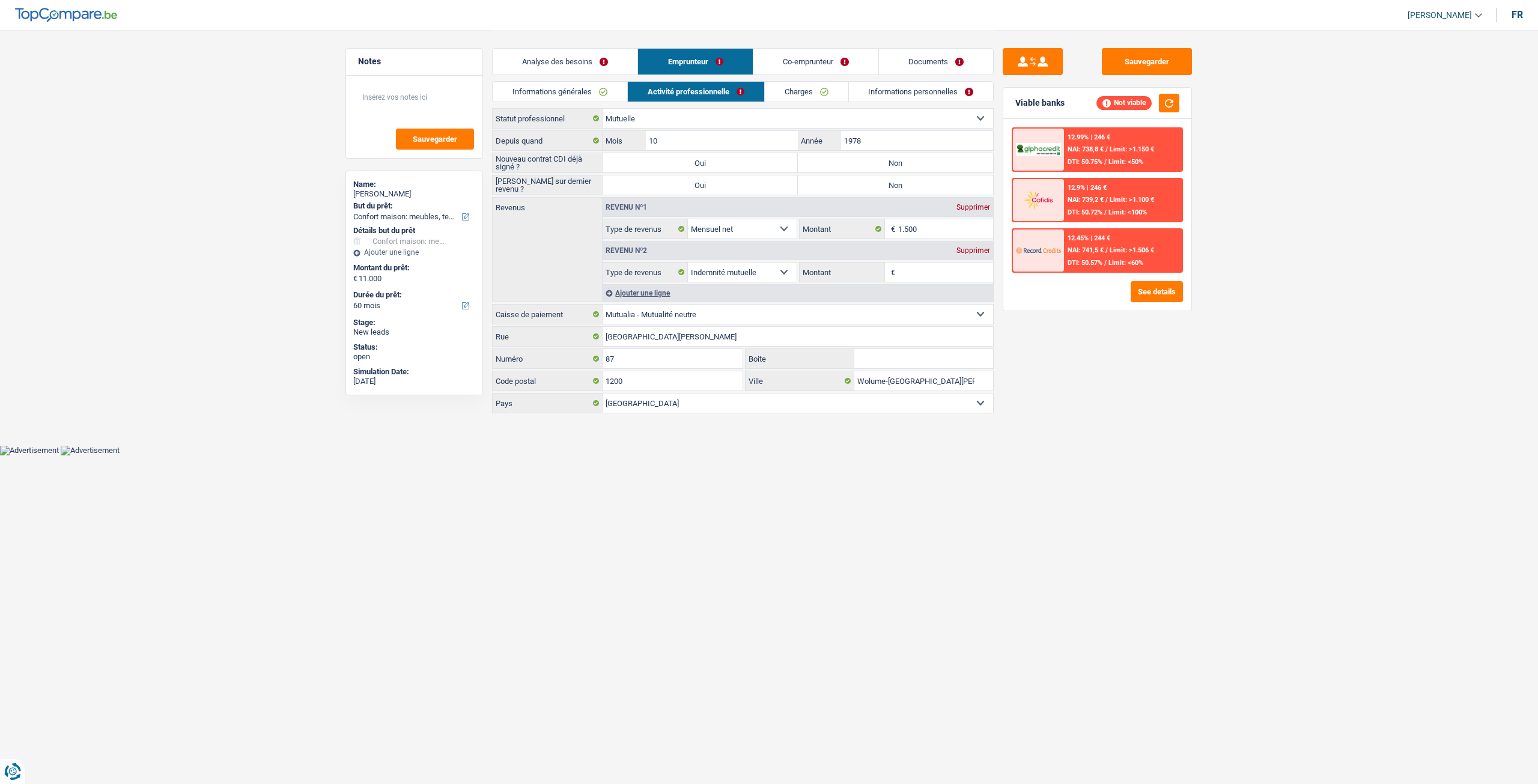
click at [815, 94] on link "Charges" at bounding box center [806, 91] width 83 height 20
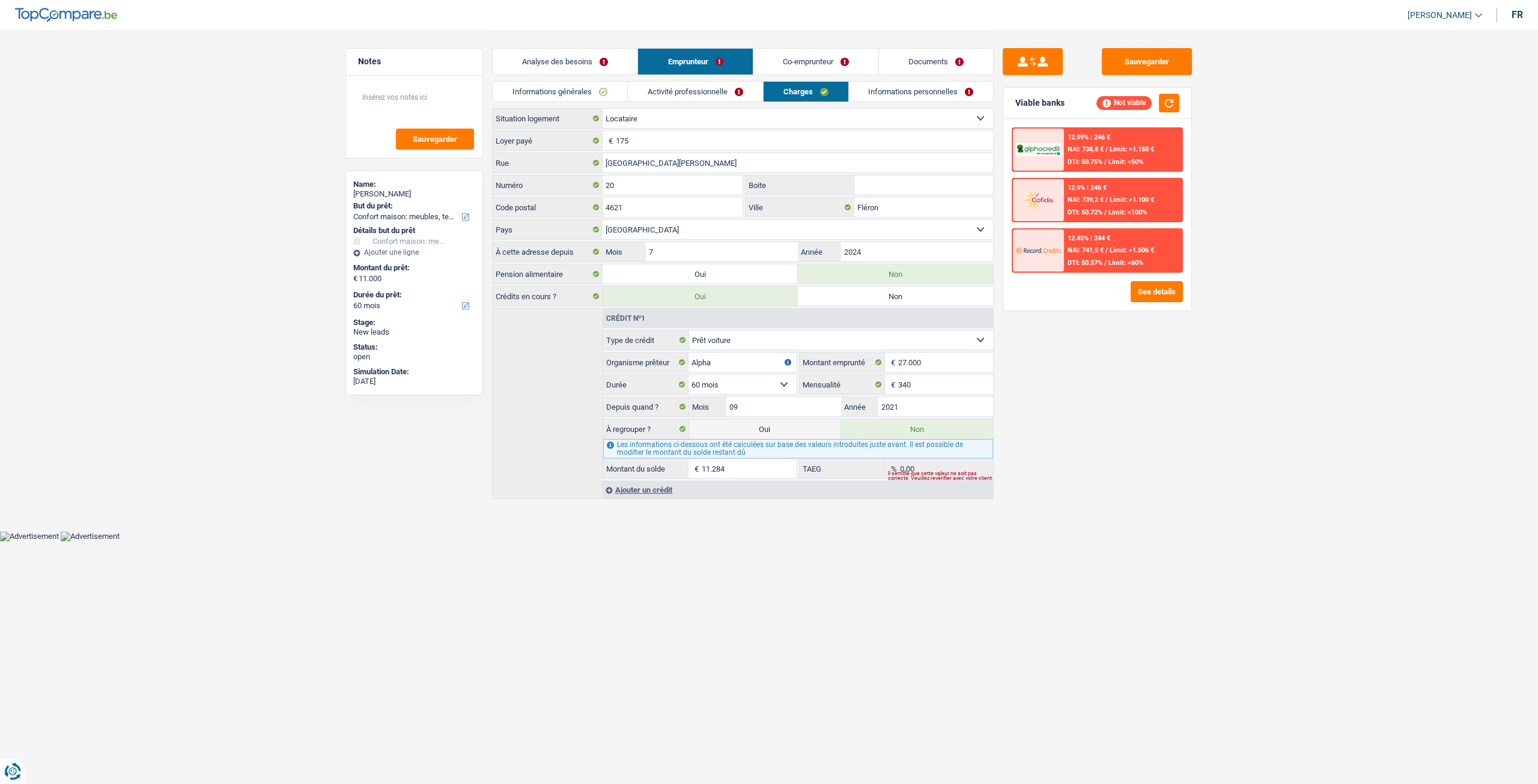
click at [919, 89] on link "Informations personnelles" at bounding box center [921, 91] width 145 height 20
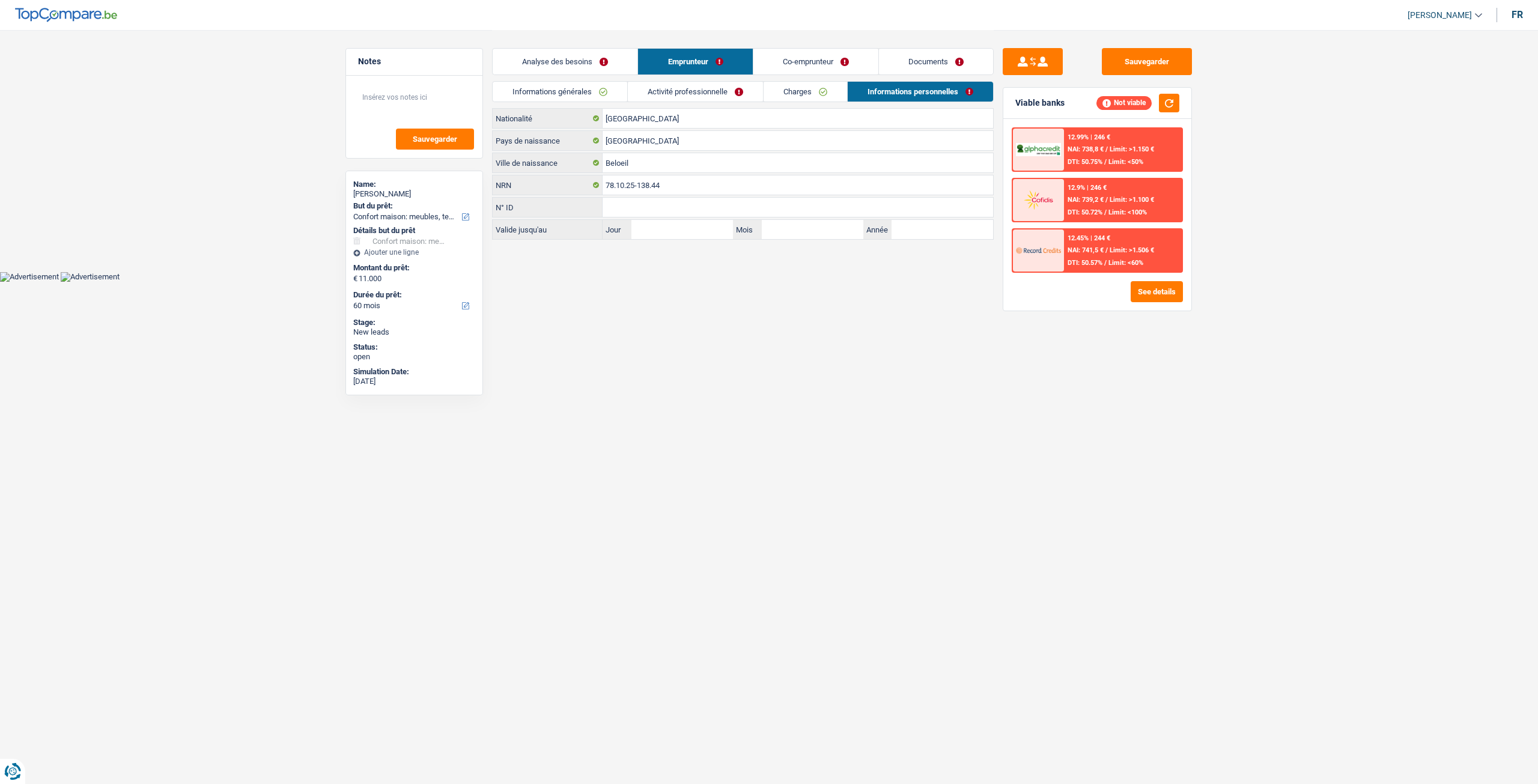
click at [828, 100] on link "Charges" at bounding box center [805, 91] width 83 height 20
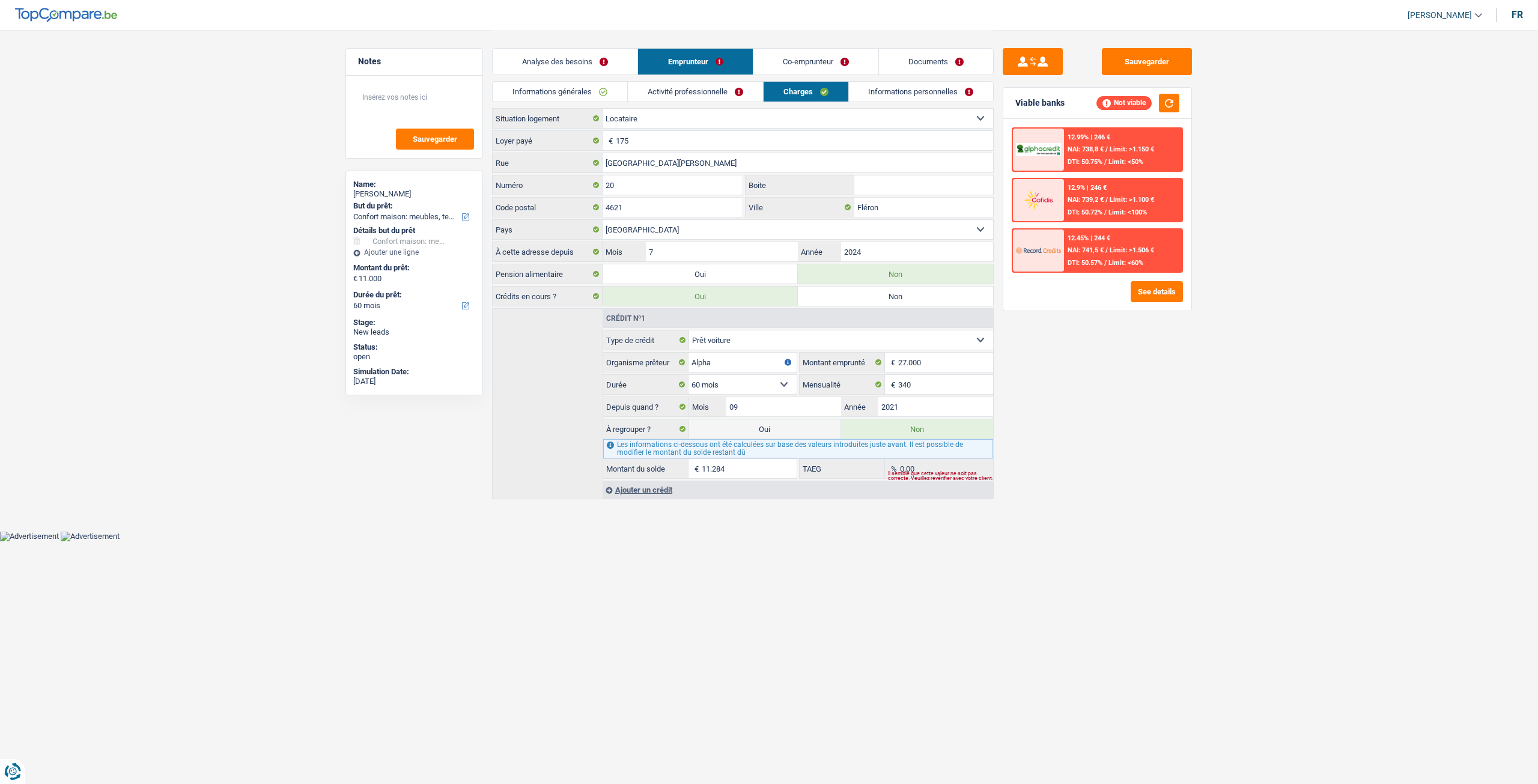
click at [716, 93] on link "Activité professionnelle" at bounding box center [695, 91] width 135 height 20
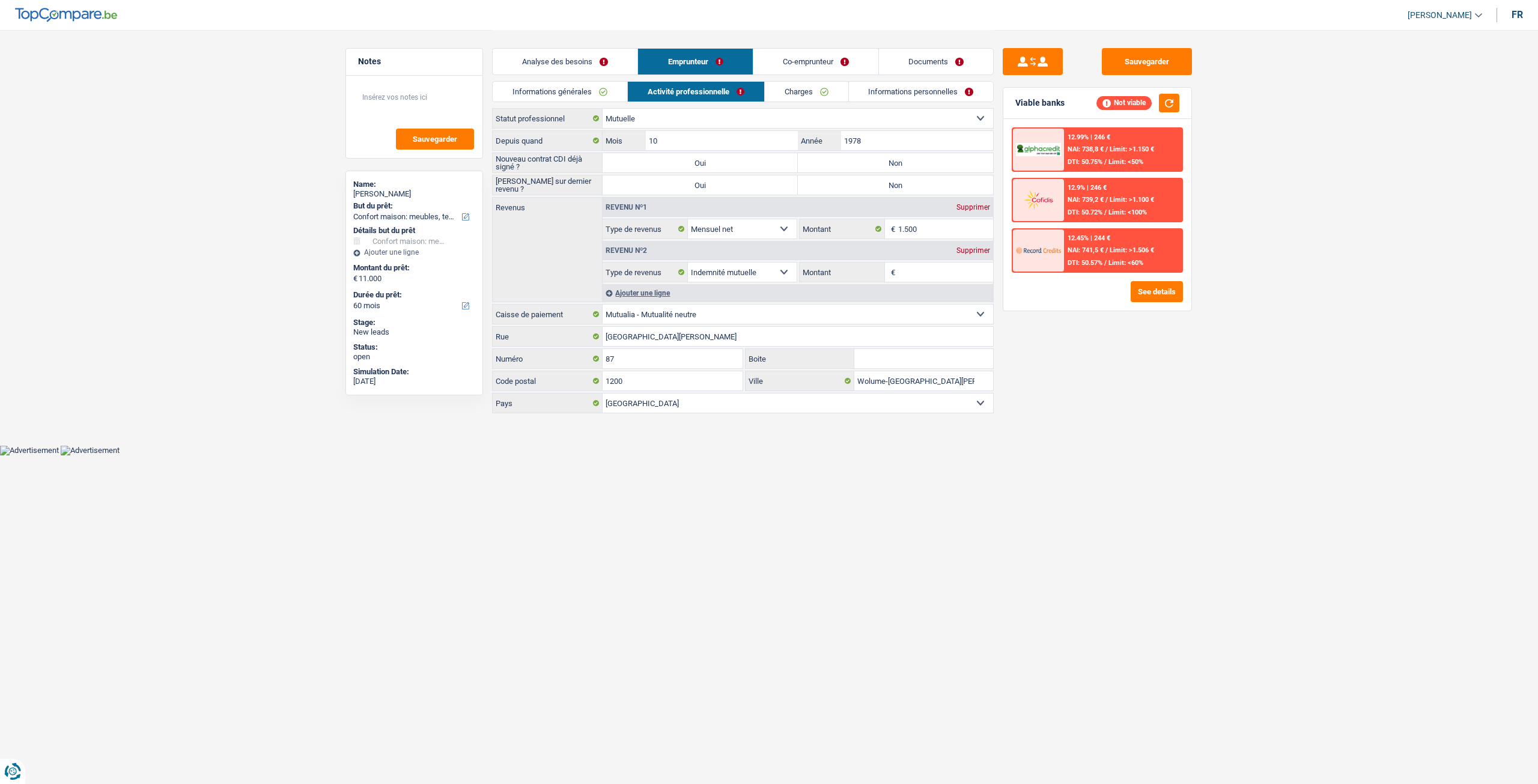
click at [584, 92] on link "Informations générales" at bounding box center [560, 91] width 135 height 20
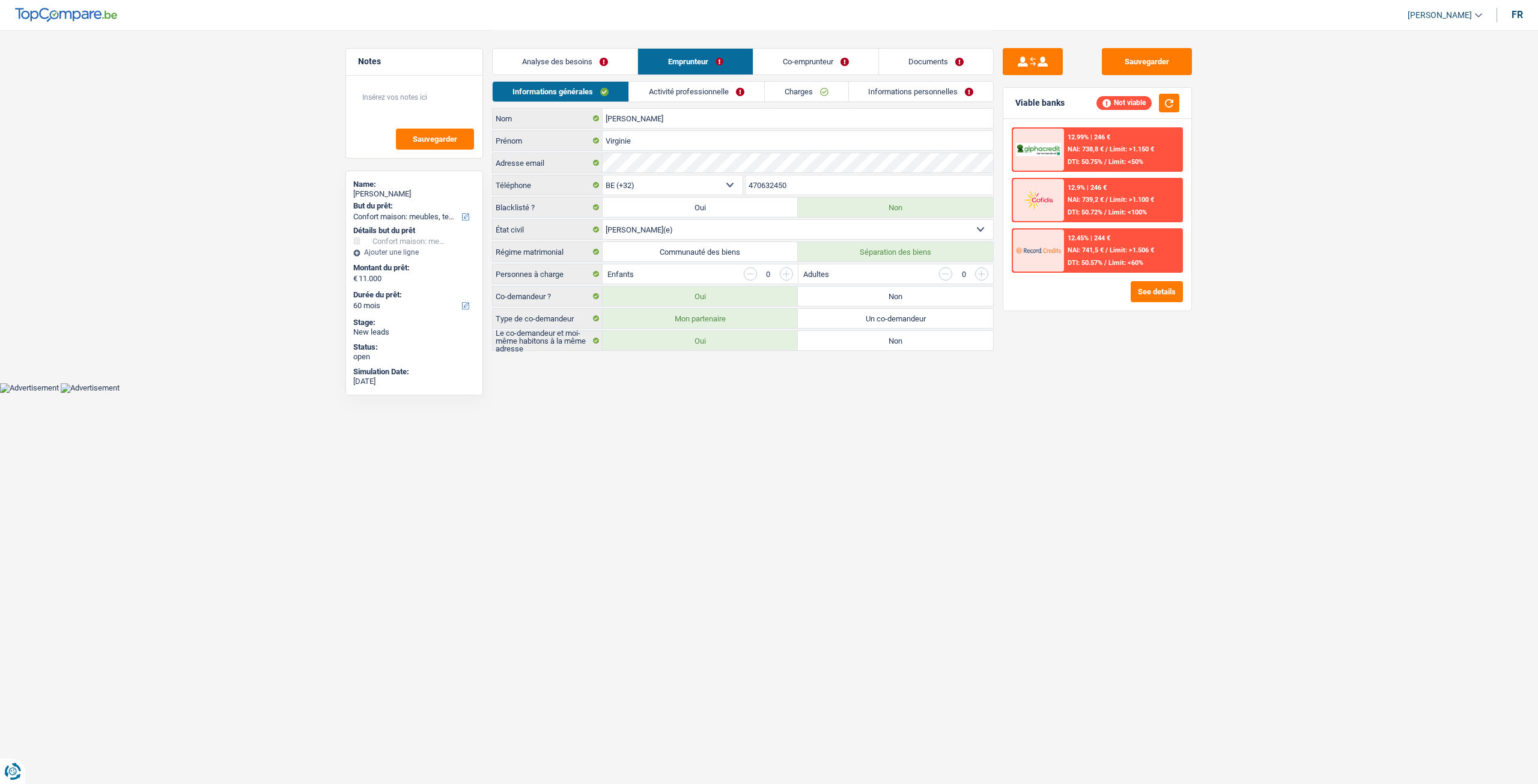
click at [597, 70] on link "Analyse des besoins" at bounding box center [565, 62] width 145 height 26
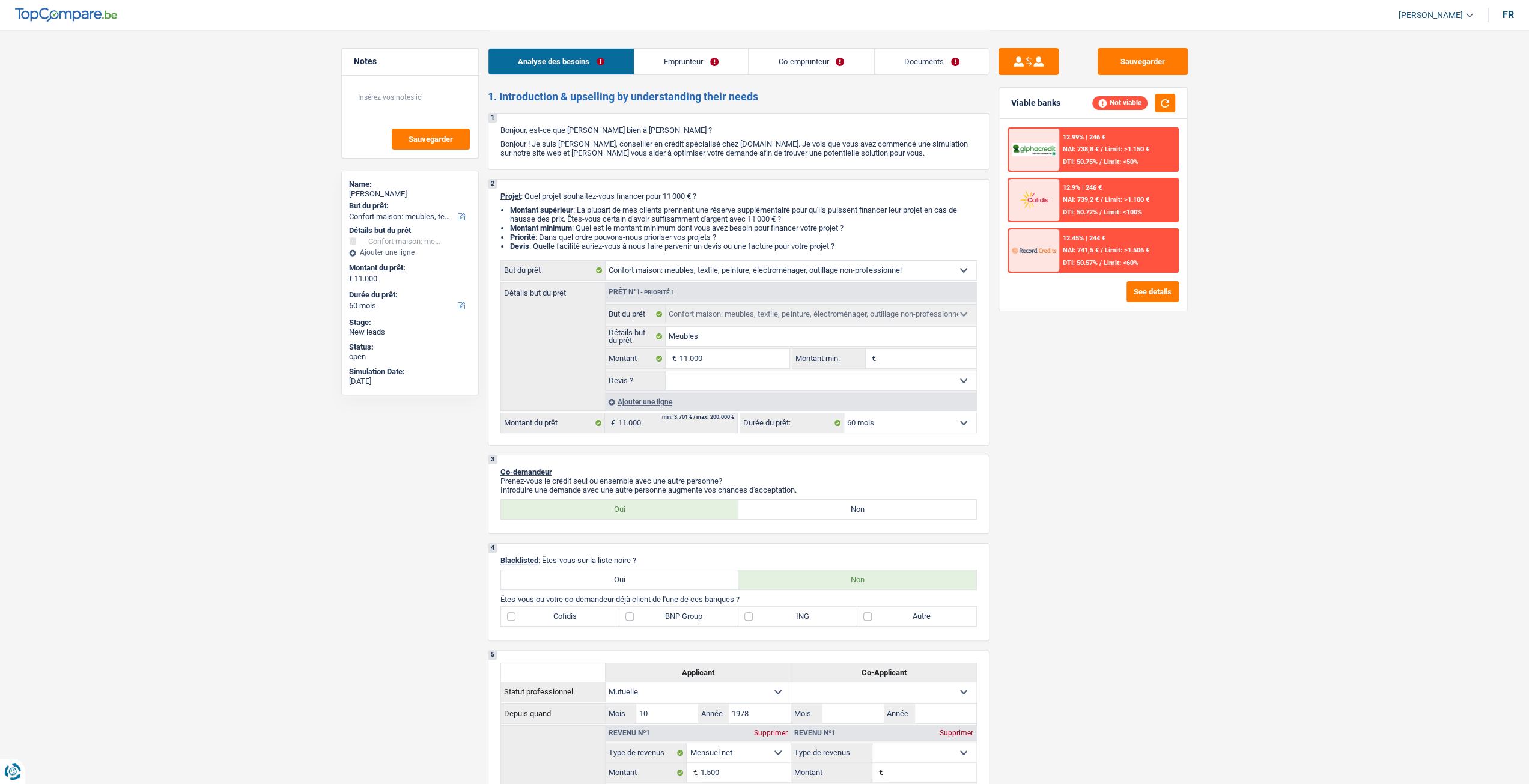
click at [754, 390] on select "Oui Non Non répondu Sélectionner une option" at bounding box center [821, 381] width 310 height 19
select select "yes"
click at [666, 373] on select "Oui Non Non répondu Sélectionner une option" at bounding box center [821, 381] width 310 height 19
select select "yes"
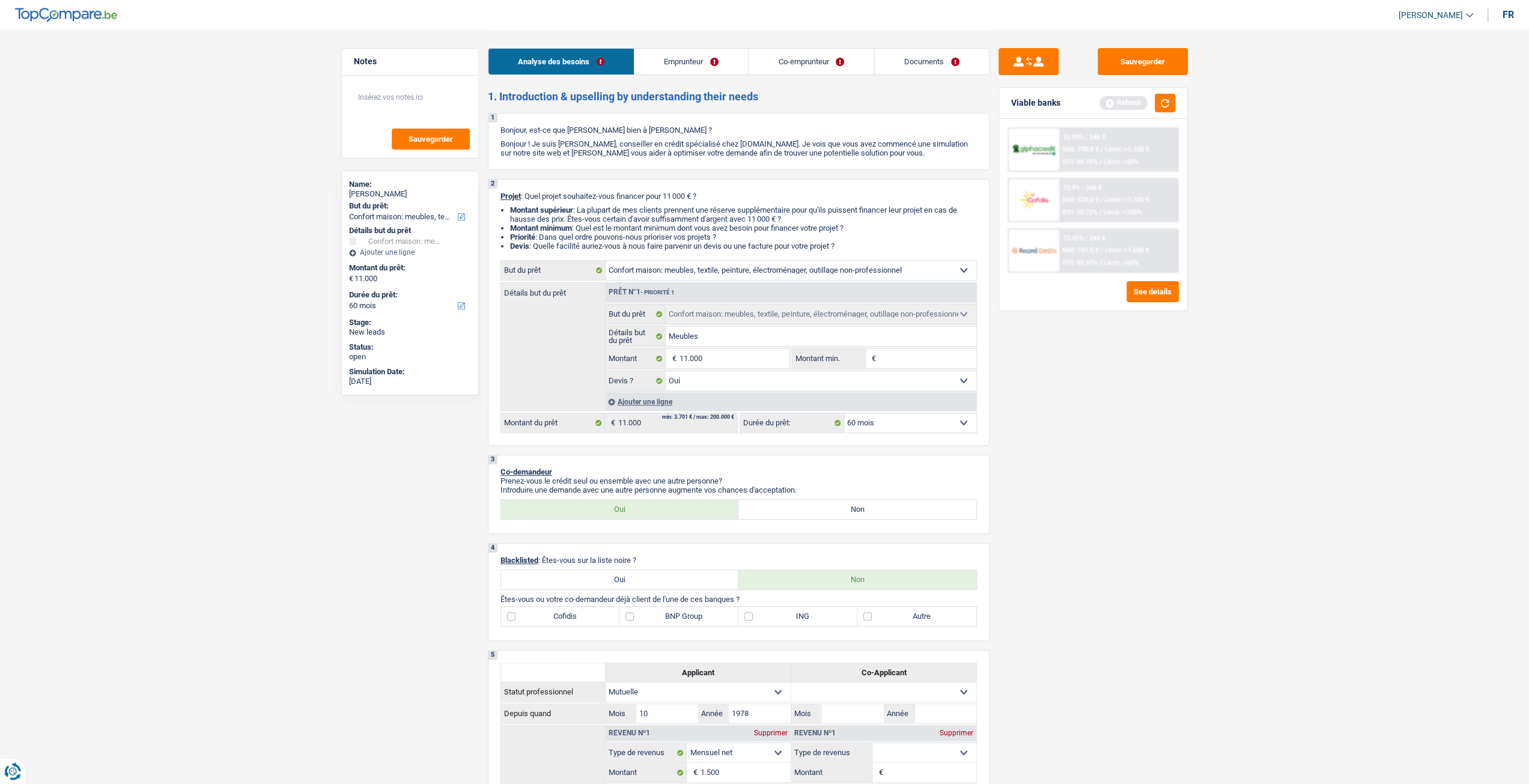
click at [695, 66] on link "Emprunteur" at bounding box center [691, 62] width 114 height 26
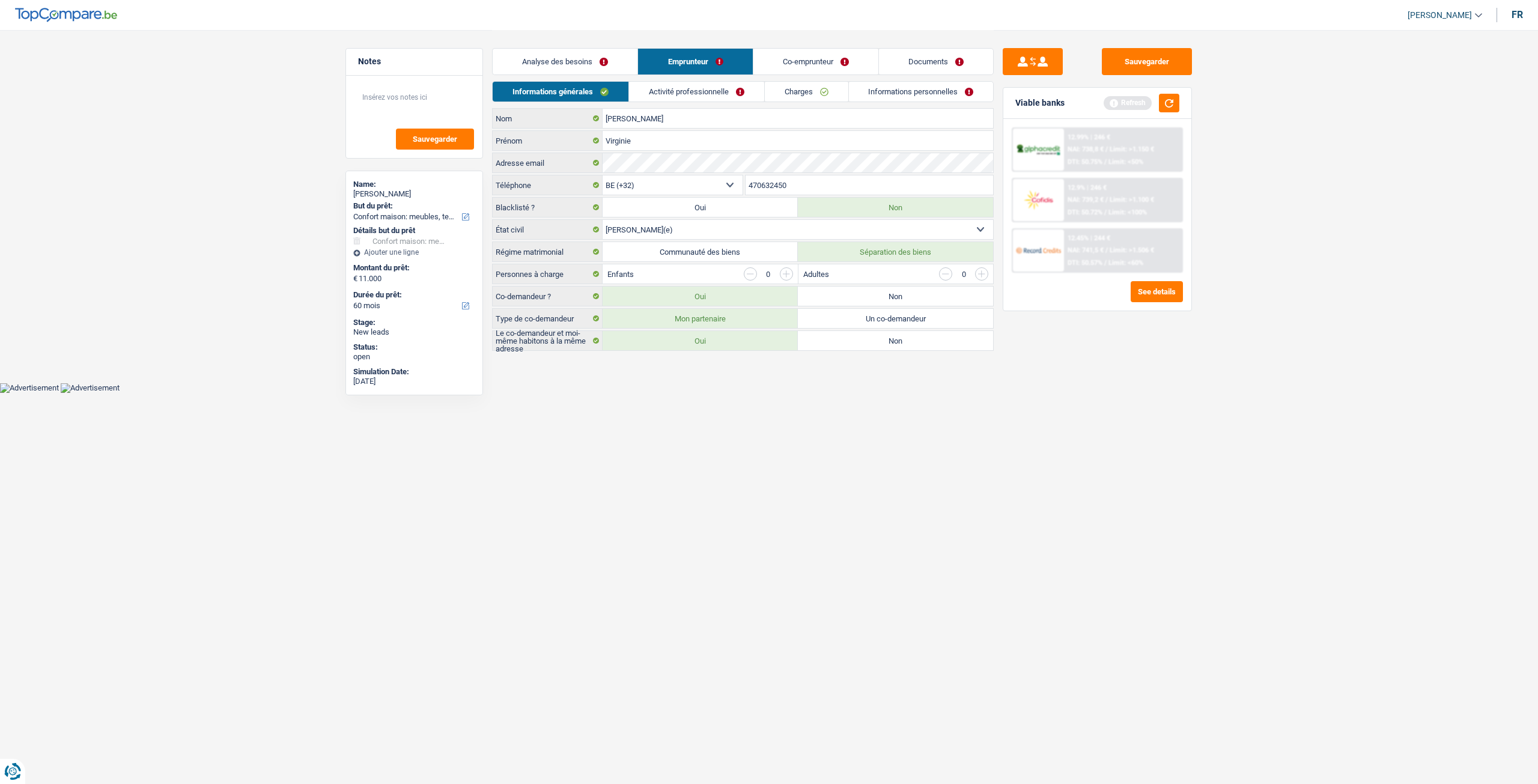
click at [689, 96] on link "Activité professionnelle" at bounding box center [696, 91] width 135 height 20
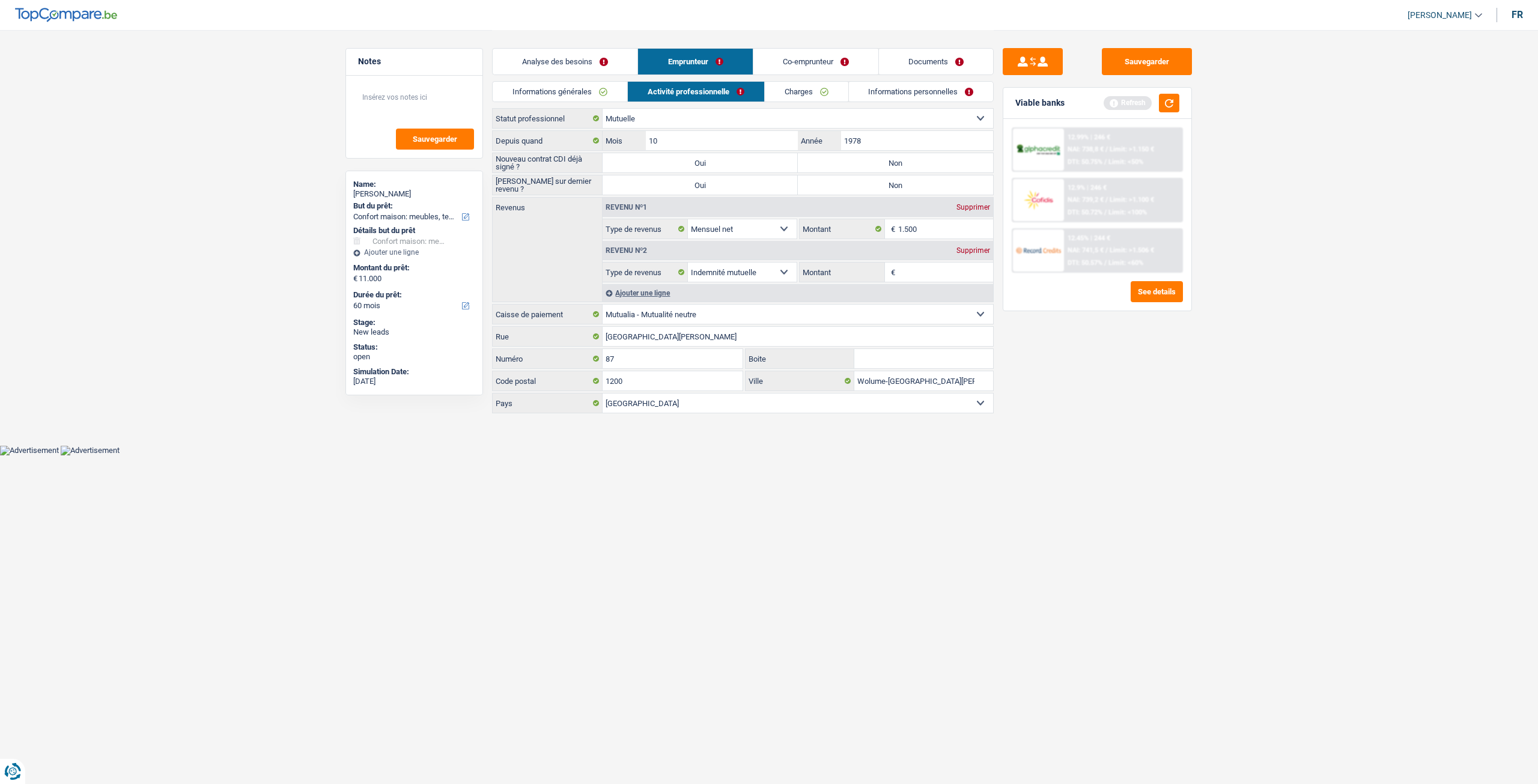
click at [824, 88] on link "Charges" at bounding box center [806, 91] width 83 height 20
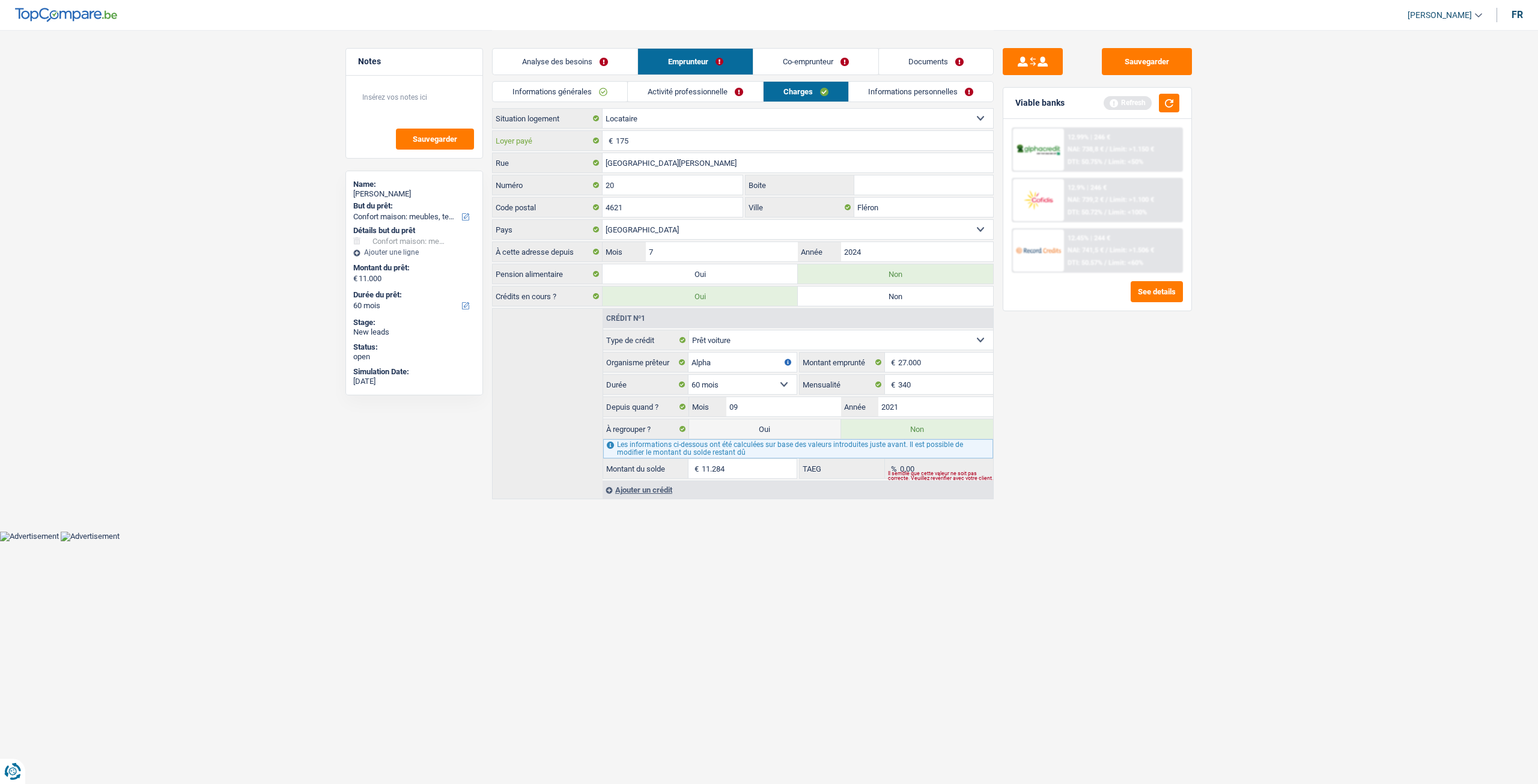
click at [676, 131] on input "175" at bounding box center [805, 140] width 378 height 19
type input "1"
type input "300"
click at [1195, 500] on div "Sauvegarder Viable banks Refresh 12.99% | 246 € NAI: 738,8 € / Limit: >1.150 € …" at bounding box center [1097, 406] width 207 height 716
click at [704, 85] on link "Activité professionnelle" at bounding box center [695, 91] width 135 height 20
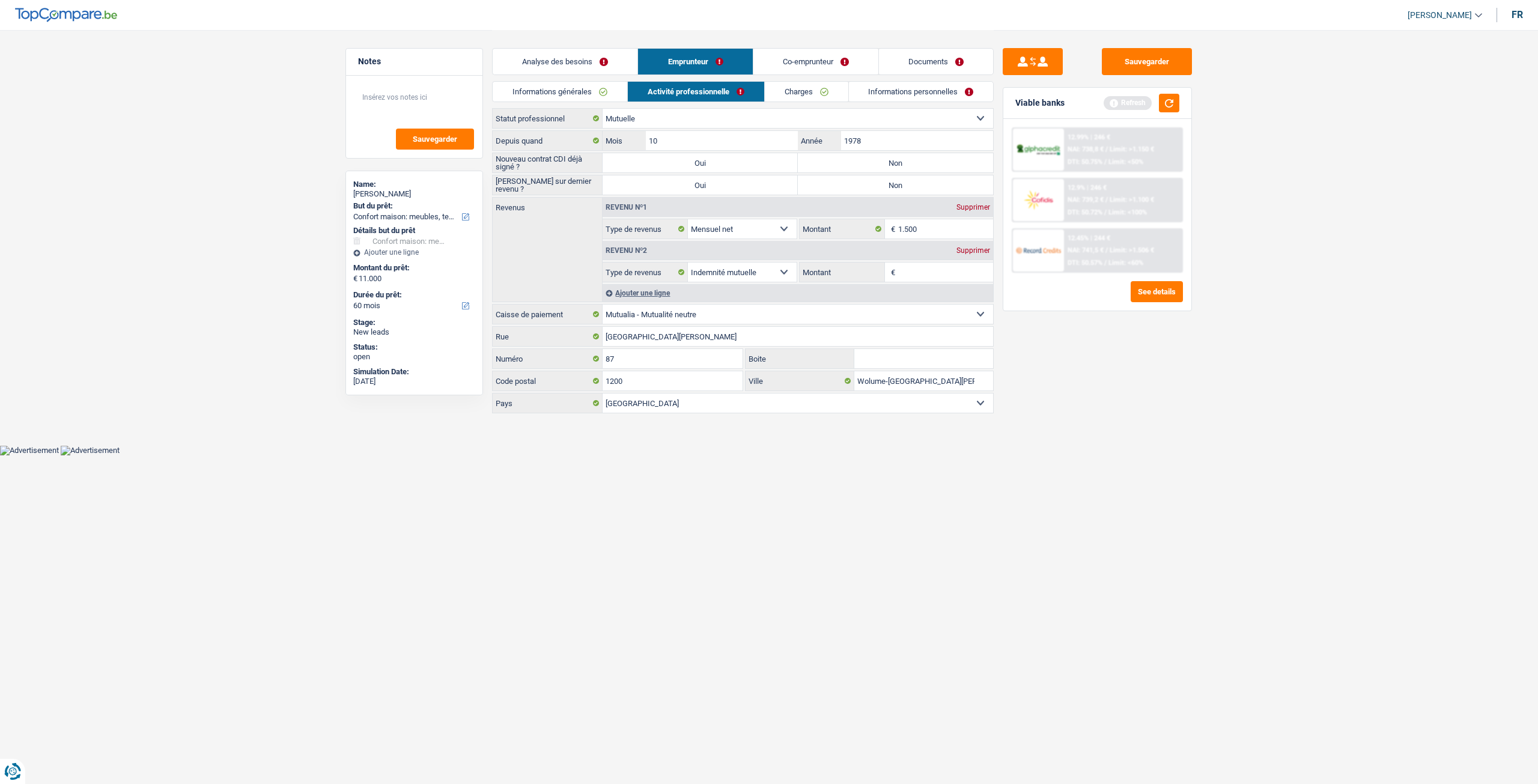
click at [799, 85] on link "Charges" at bounding box center [806, 91] width 83 height 20
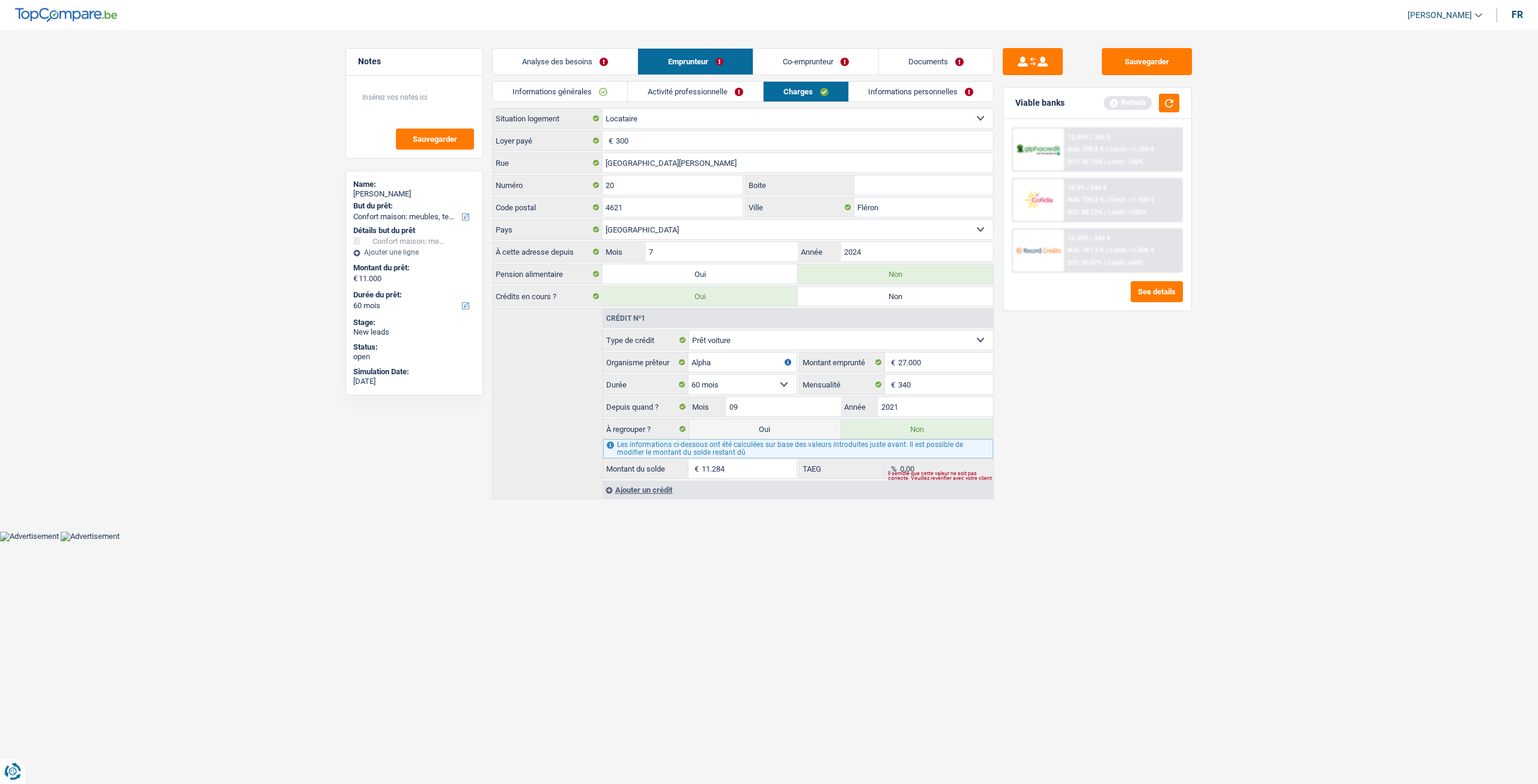
click at [928, 97] on link "Informations personnelles" at bounding box center [921, 91] width 145 height 20
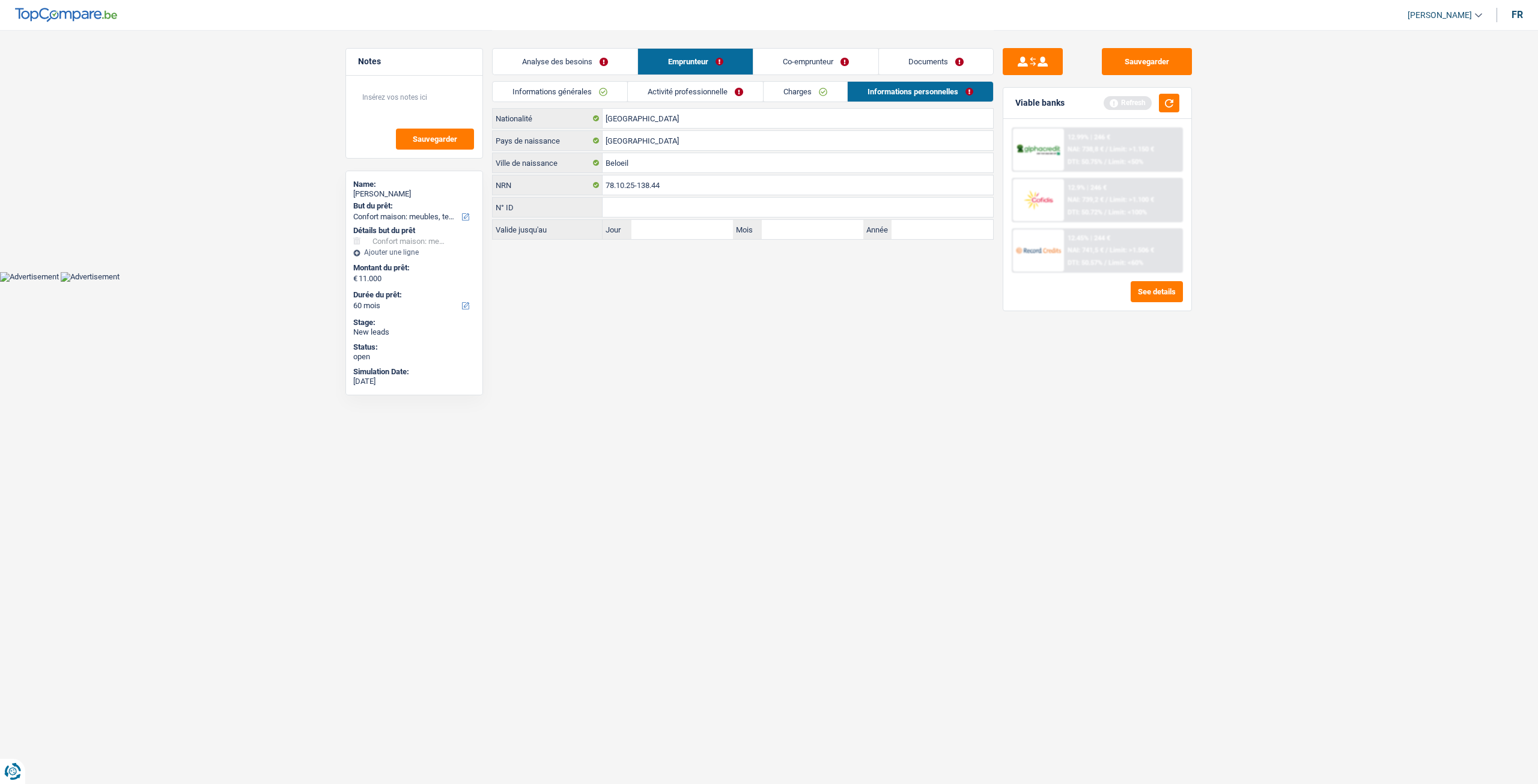
click at [820, 97] on link "Charges" at bounding box center [805, 91] width 83 height 20
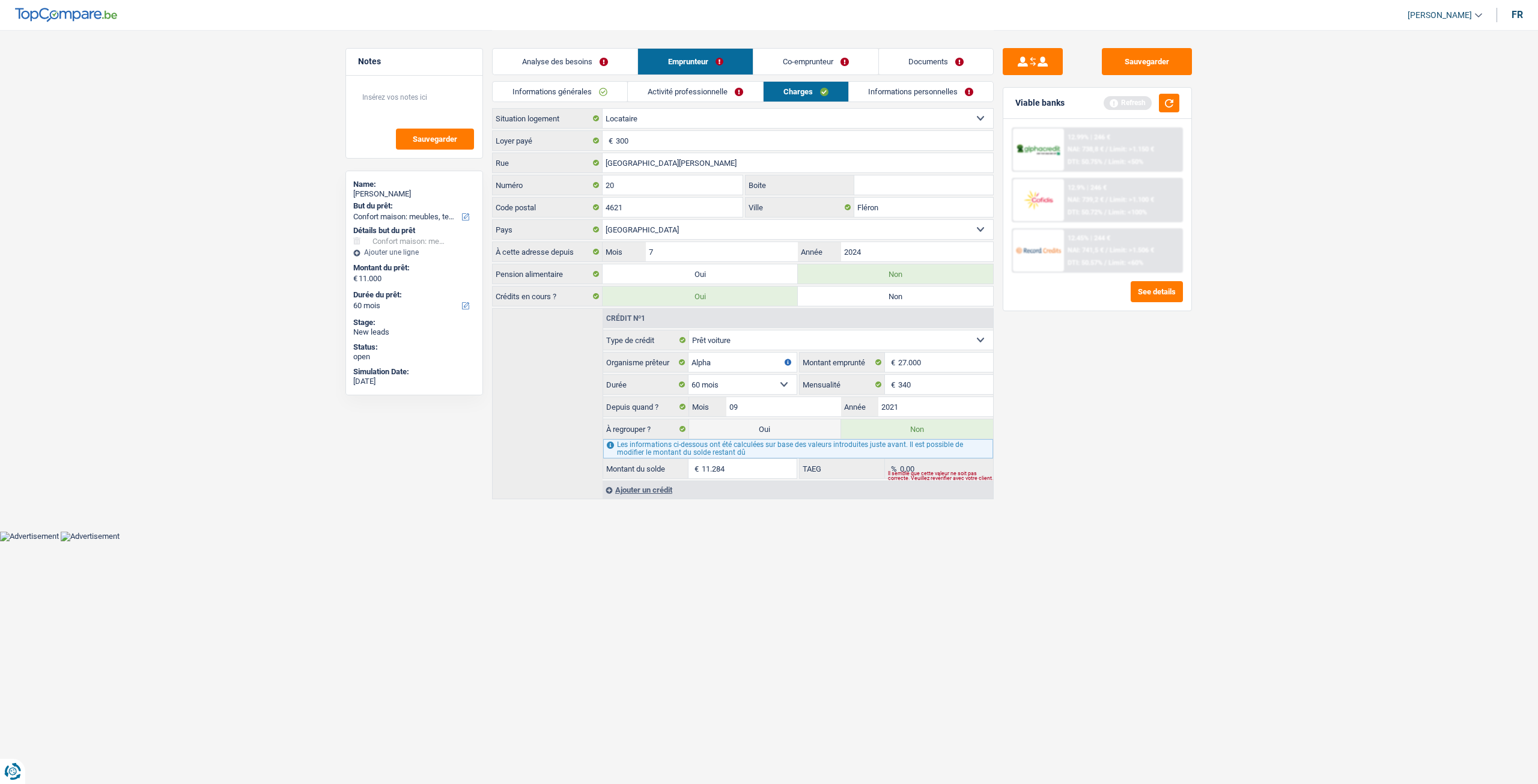
click at [744, 89] on link "Activité professionnelle" at bounding box center [695, 91] width 135 height 20
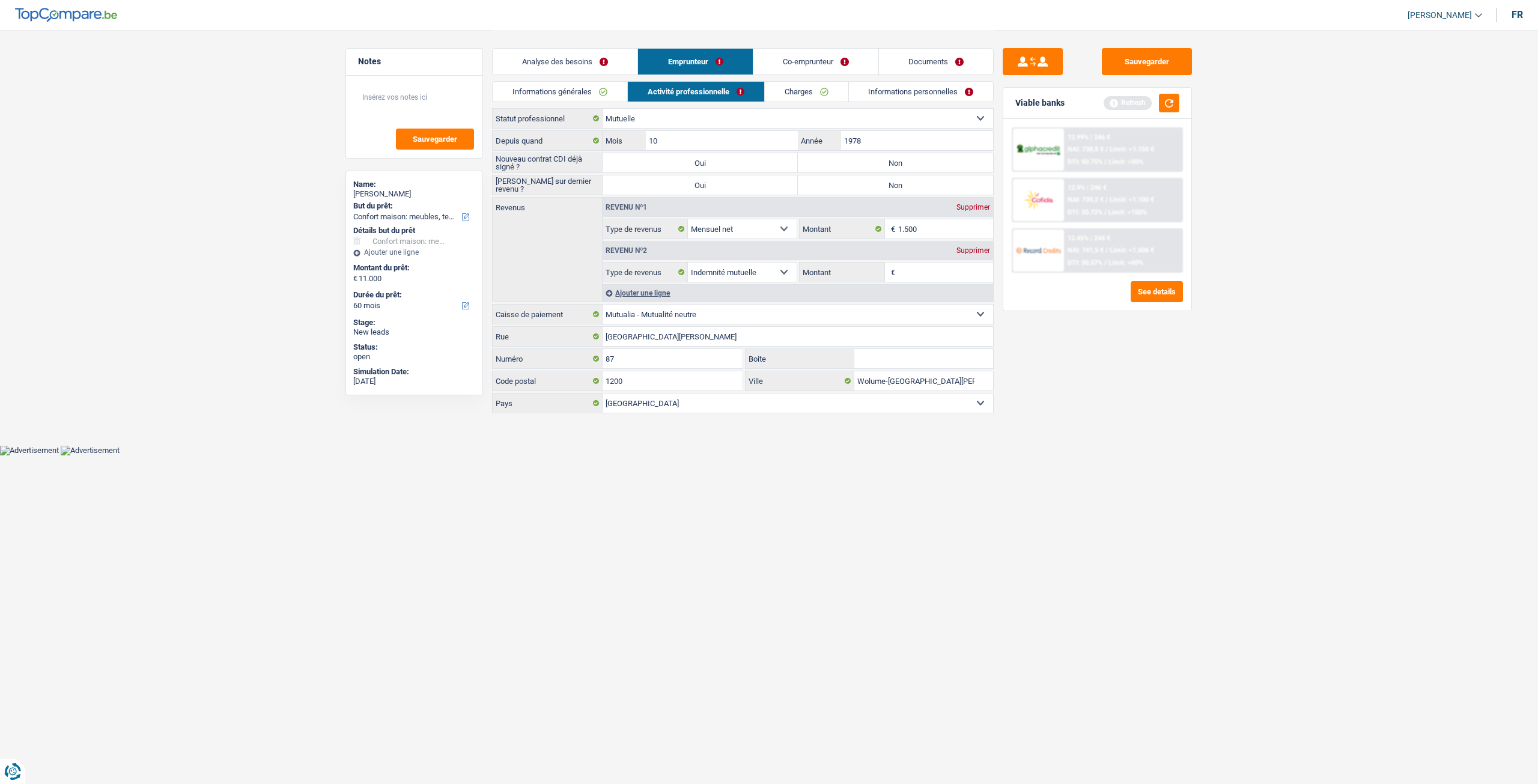
click at [580, 98] on link "Informations générales" at bounding box center [560, 91] width 135 height 20
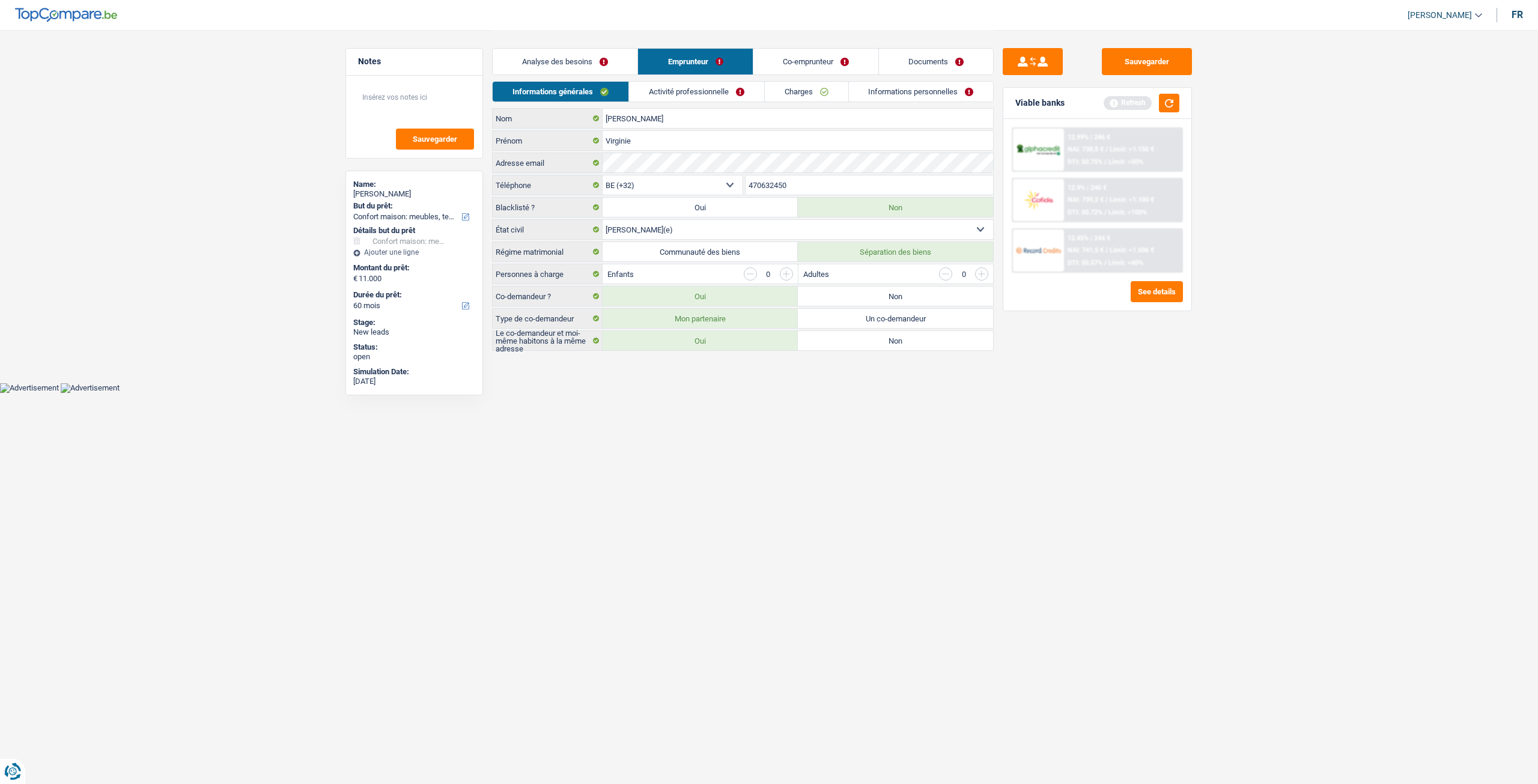
click at [597, 63] on link "Analyse des besoins" at bounding box center [565, 62] width 145 height 26
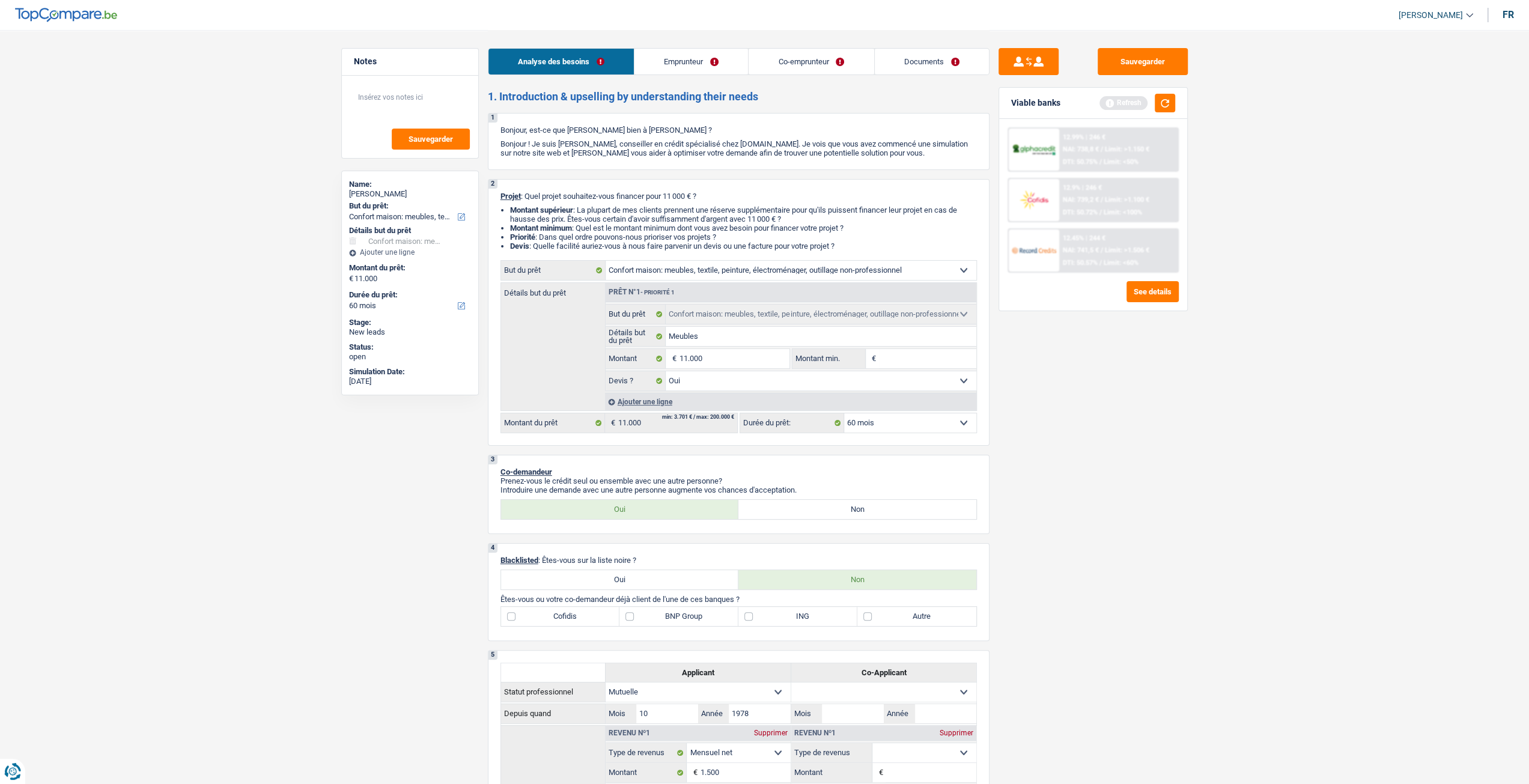
click at [733, 351] on fieldset "Confort maison: meubles, textile, peinture, électroménager, outillage non-profe…" at bounding box center [790, 348] width 371 height 87
click at [764, 346] on input "Meubles" at bounding box center [821, 336] width 310 height 19
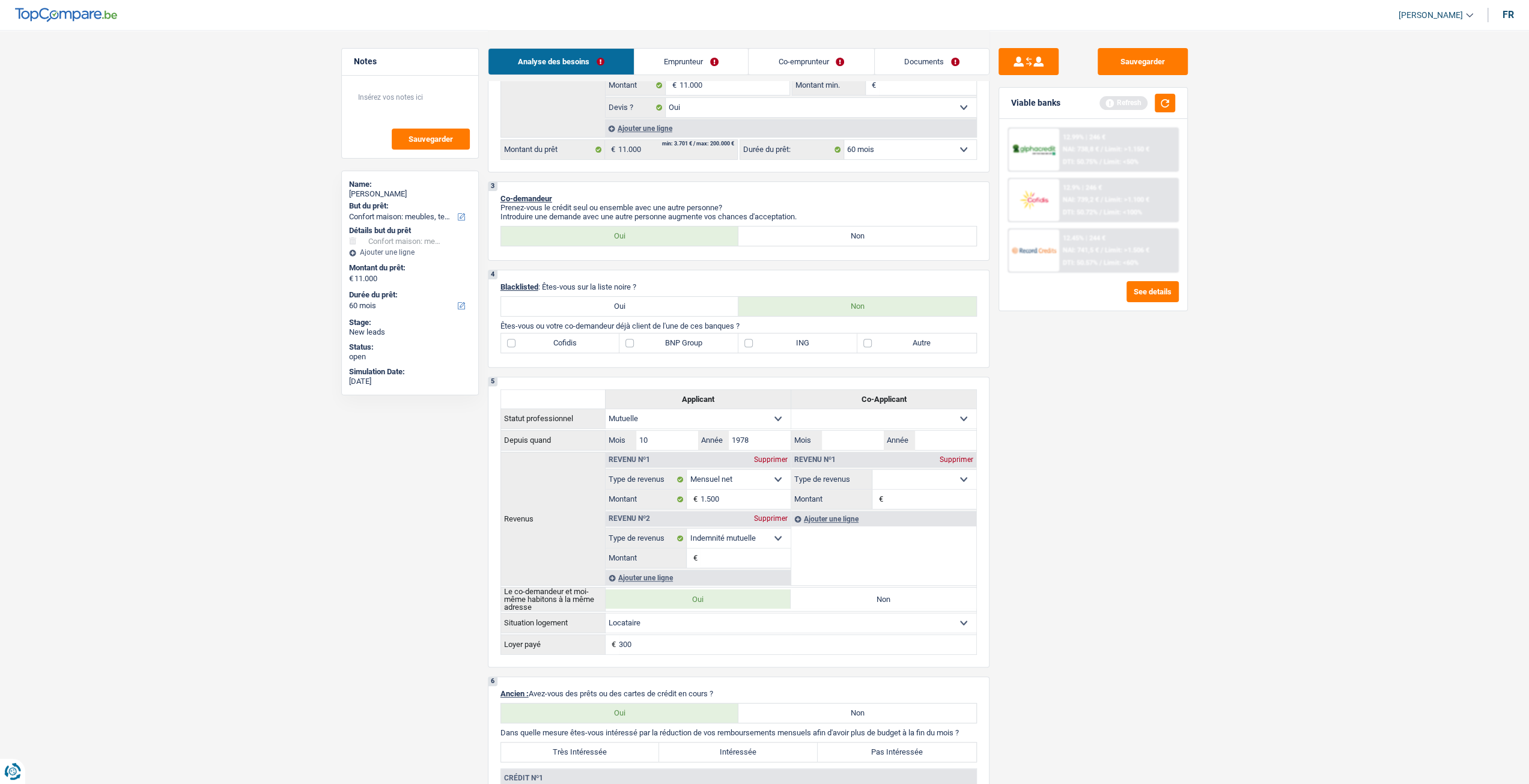
scroll to position [60, 0]
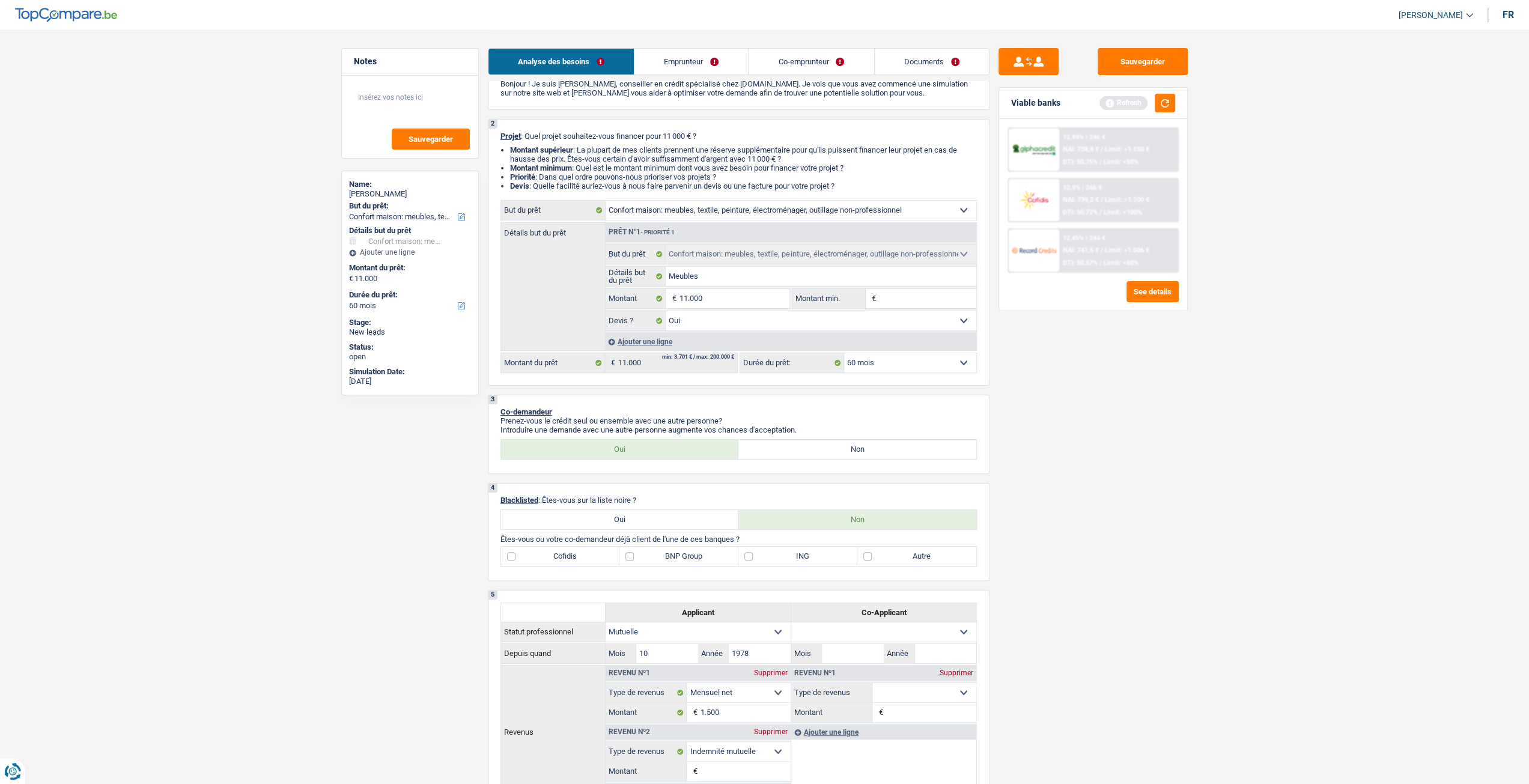
click at [750, 218] on select "Confort maison: meubles, textile, peinture, électroménager, outillage non-profe…" at bounding box center [790, 210] width 371 height 19
click at [1072, 422] on div "Sauvegarder Viable banks Refresh 12.99% | 246 € NAI: 738,8 € / Limit: >1.150 € …" at bounding box center [1093, 406] width 207 height 716
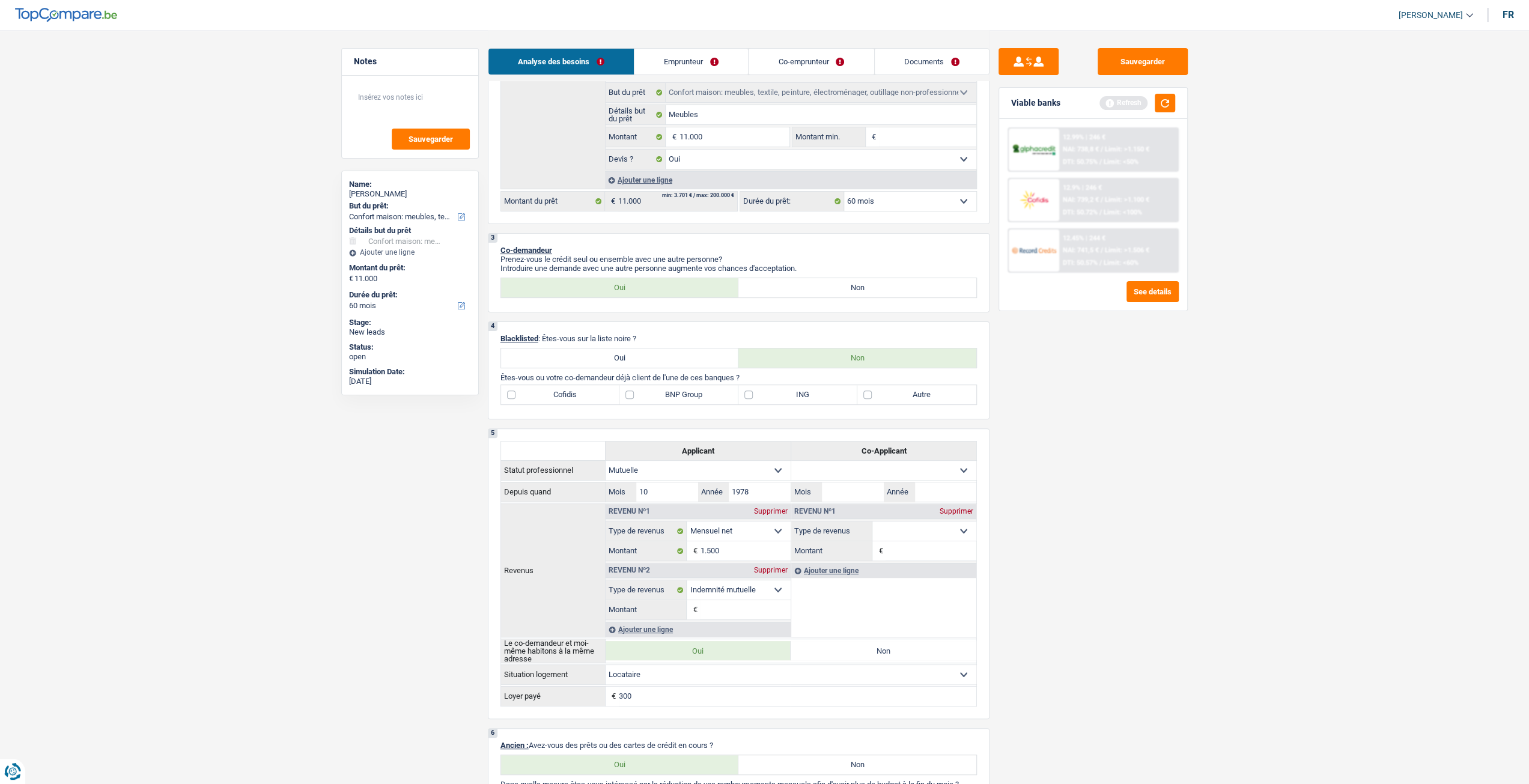
scroll to position [0, 0]
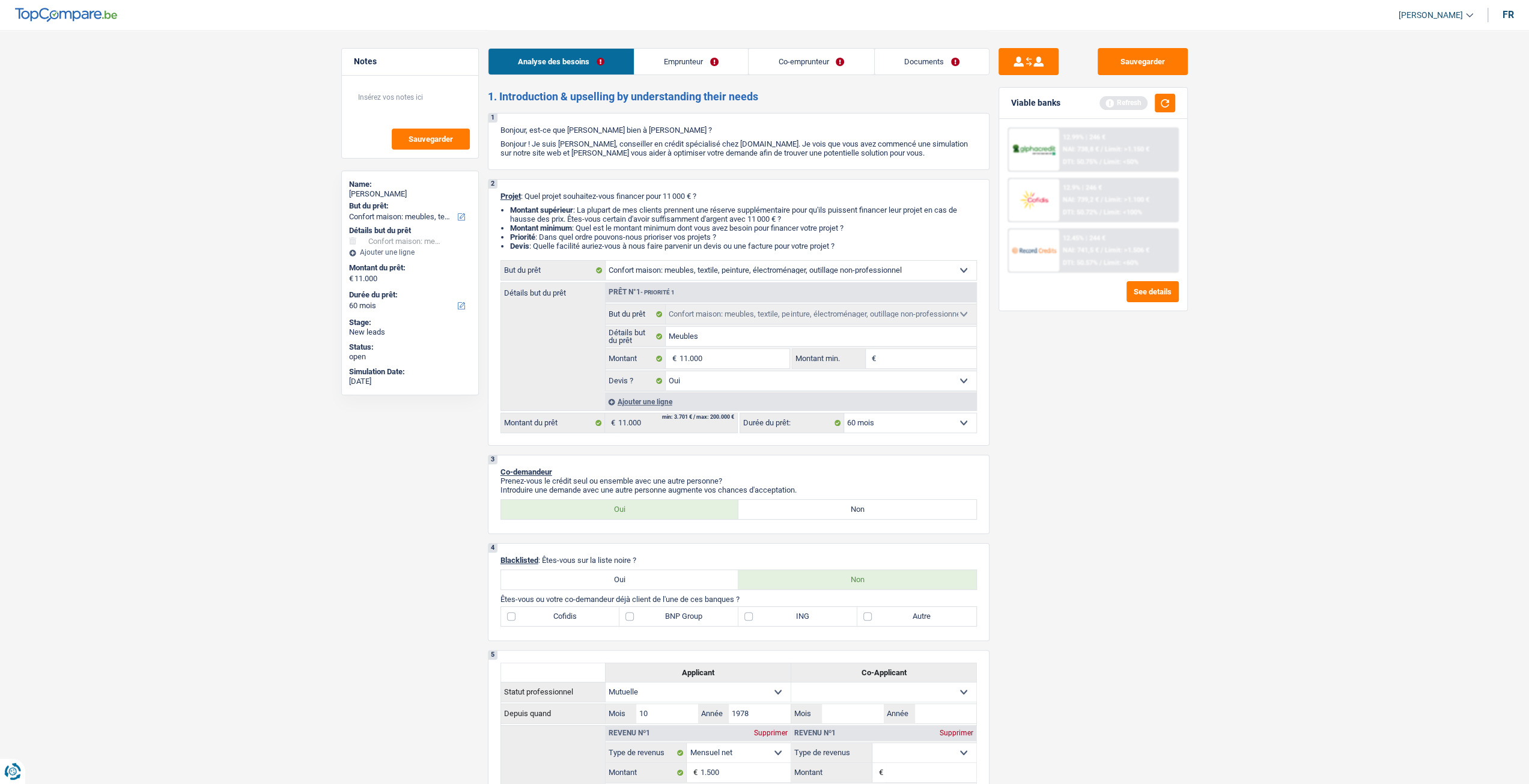
click at [695, 70] on link "Emprunteur" at bounding box center [691, 62] width 114 height 26
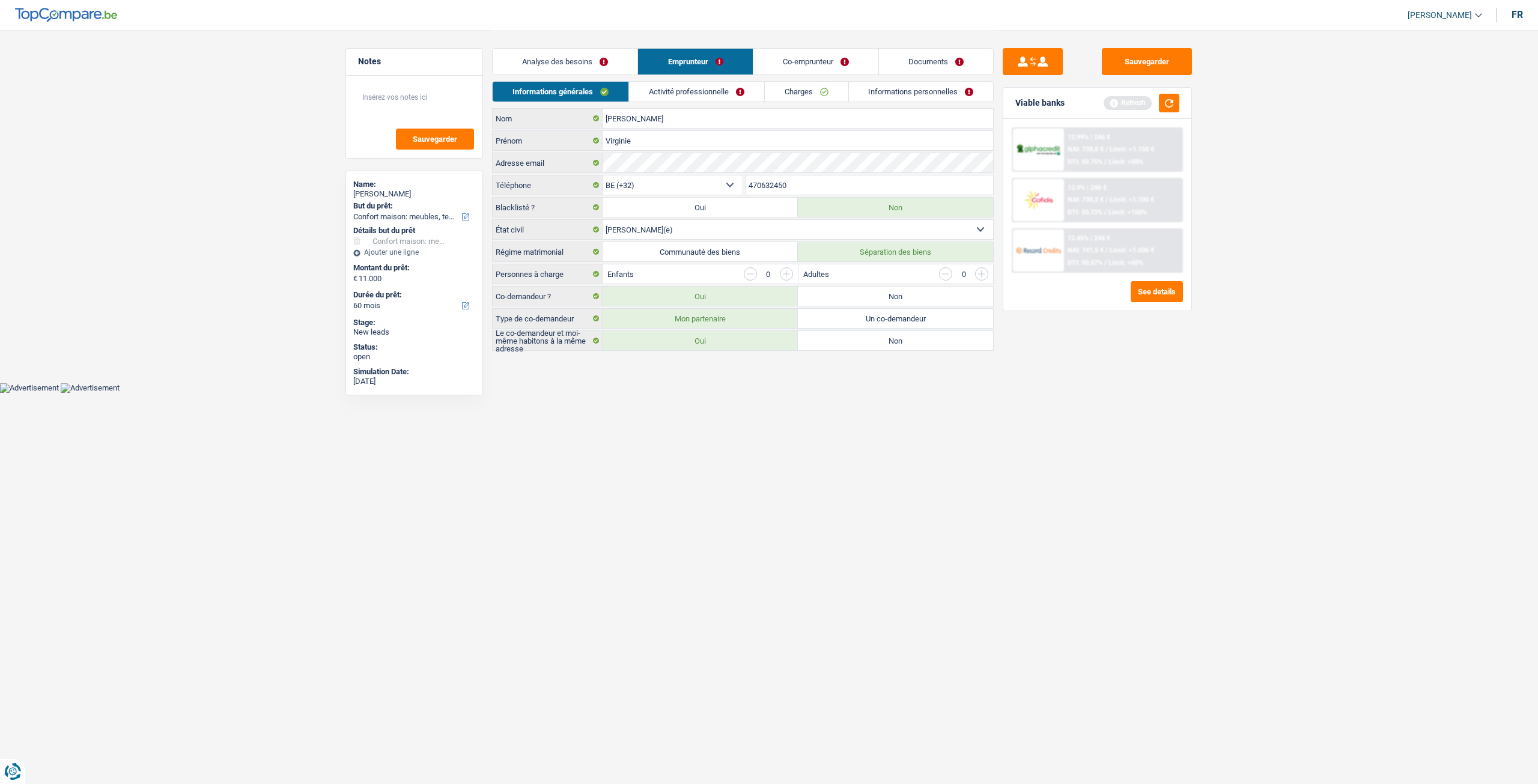
click at [610, 72] on link "Analyse des besoins" at bounding box center [565, 62] width 145 height 26
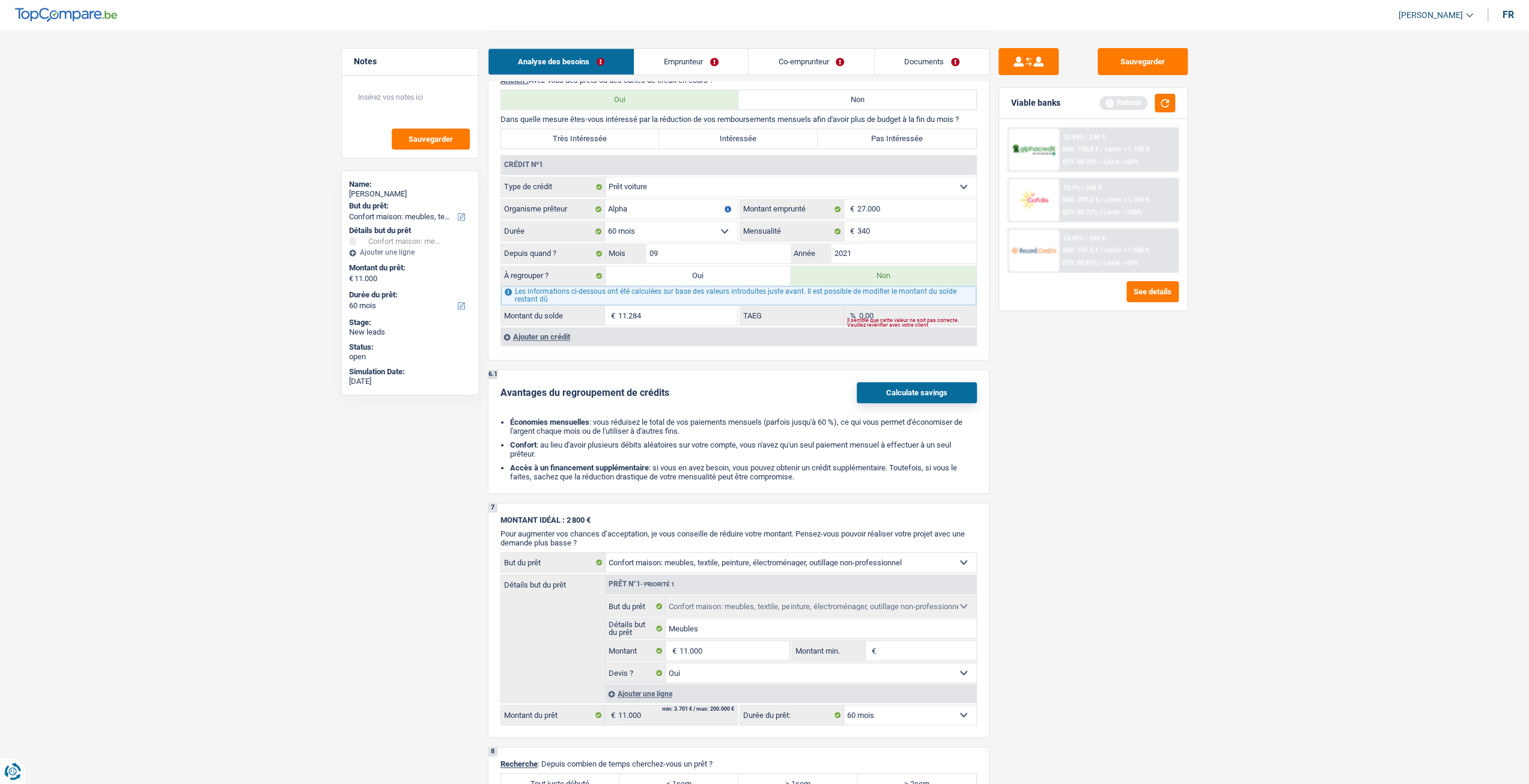
scroll to position [901, 0]
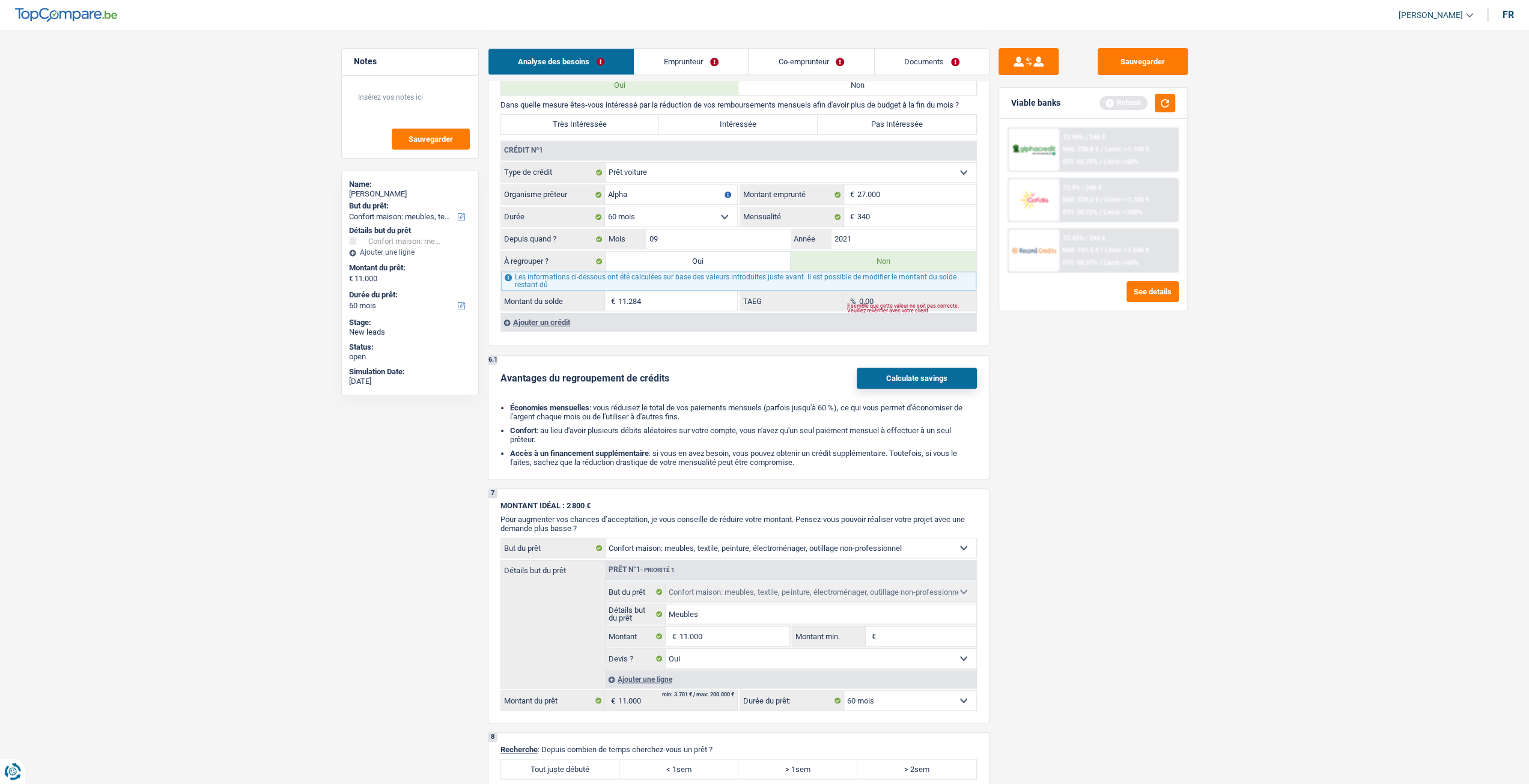
click at [687, 62] on link "Emprunteur" at bounding box center [691, 62] width 114 height 26
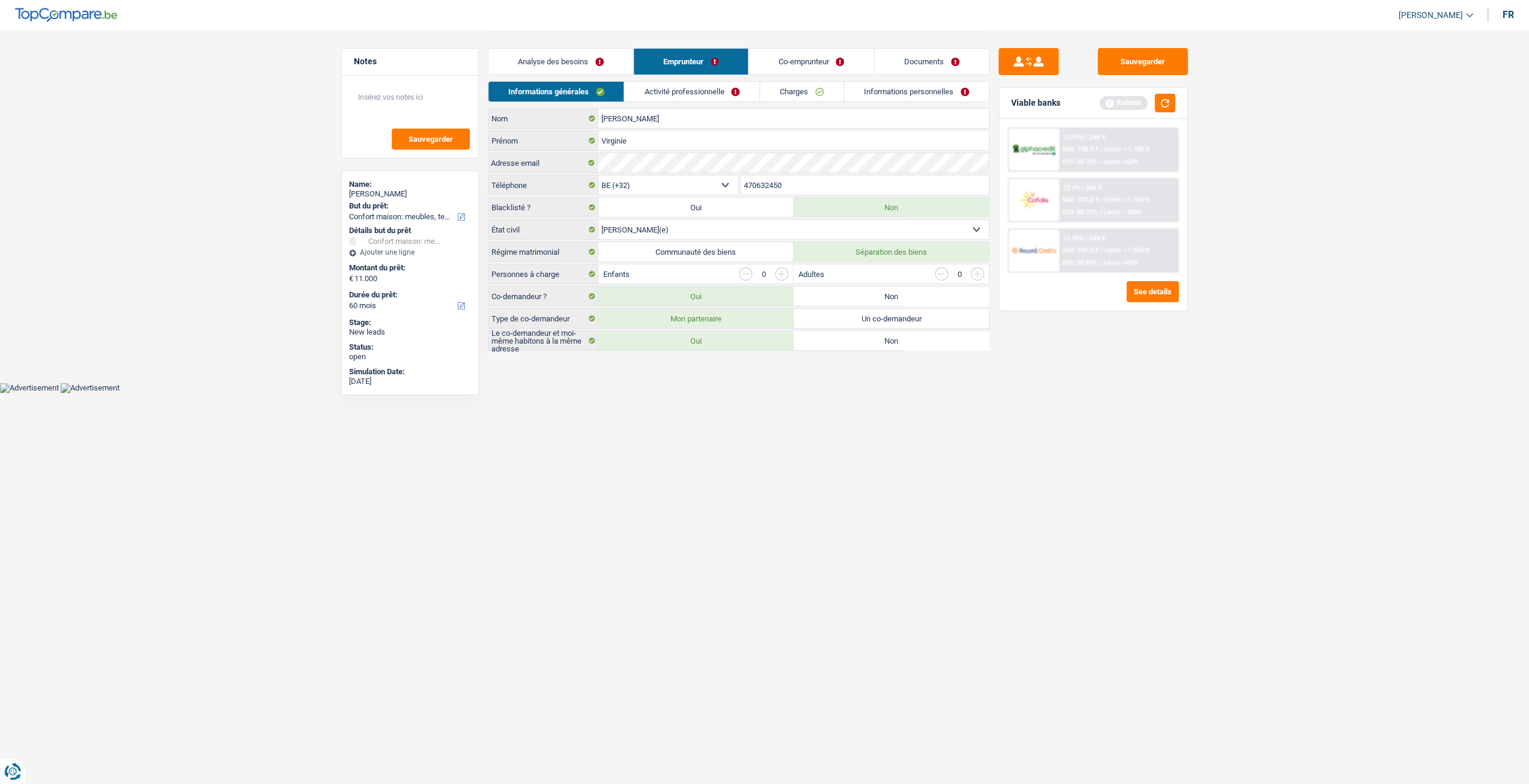
scroll to position [0, 0]
click at [707, 91] on link "Activité professionnelle" at bounding box center [696, 91] width 135 height 20
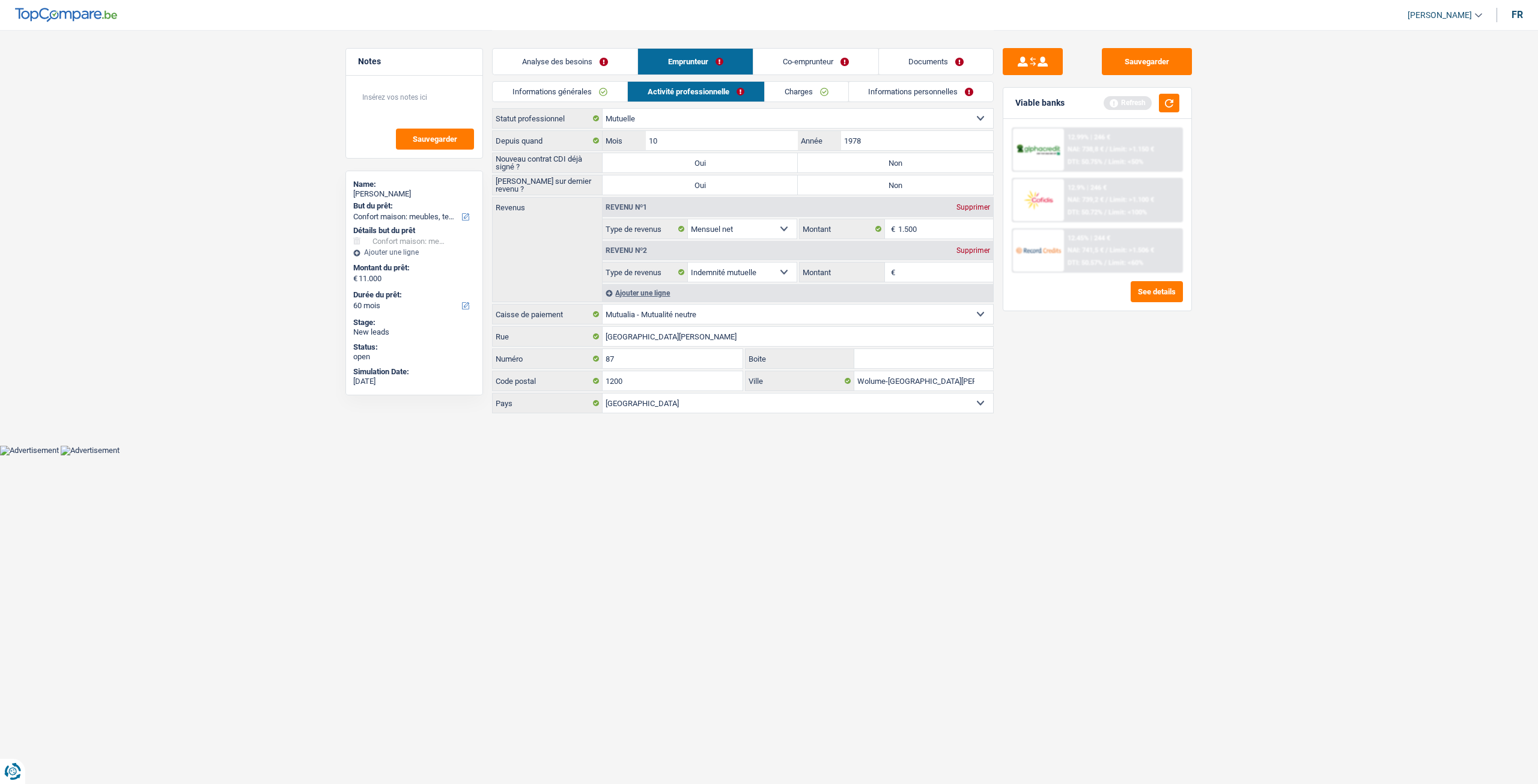
click at [813, 96] on link "Charges" at bounding box center [806, 91] width 83 height 20
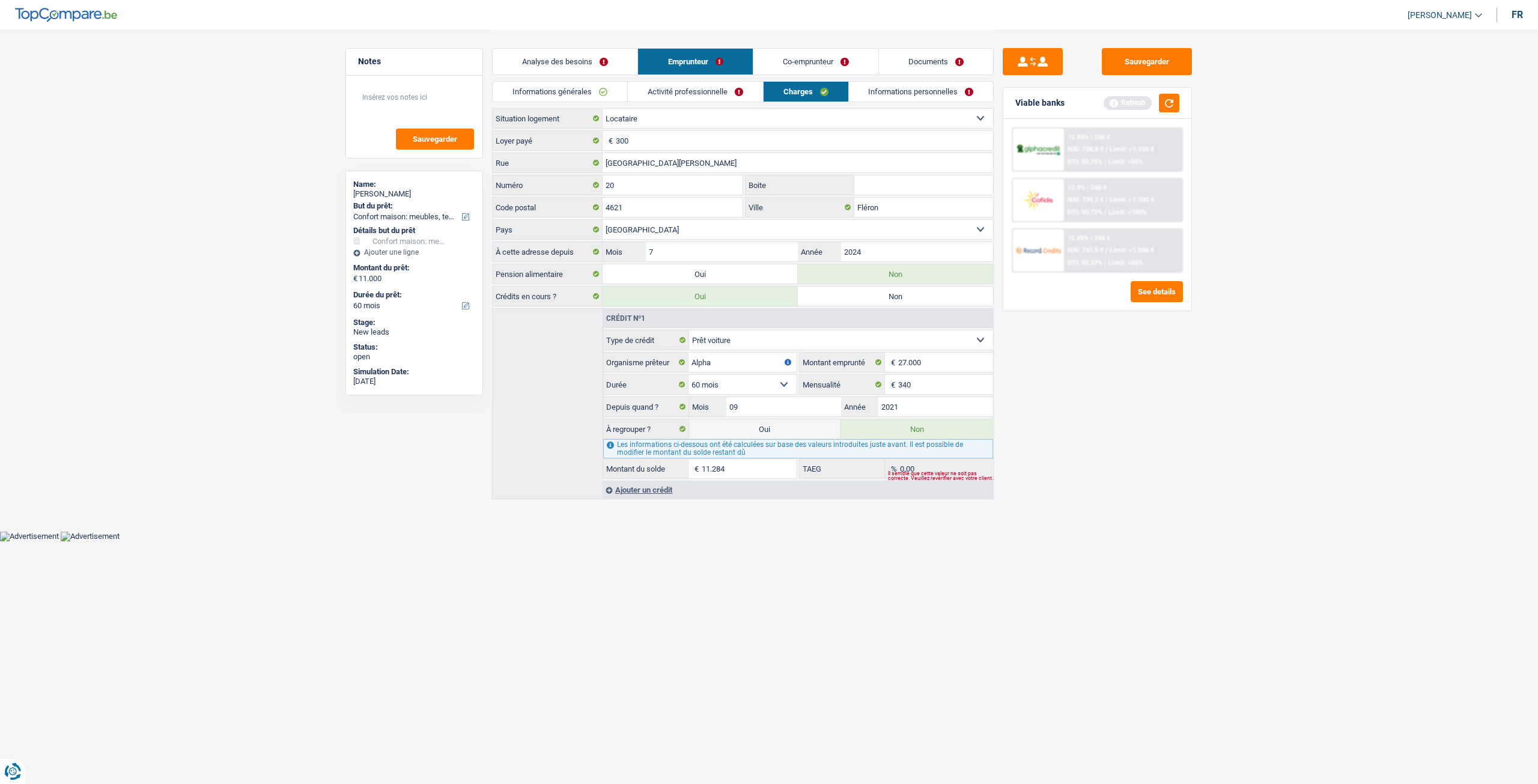
click at [817, 68] on link "Co-emprunteur" at bounding box center [816, 62] width 125 height 26
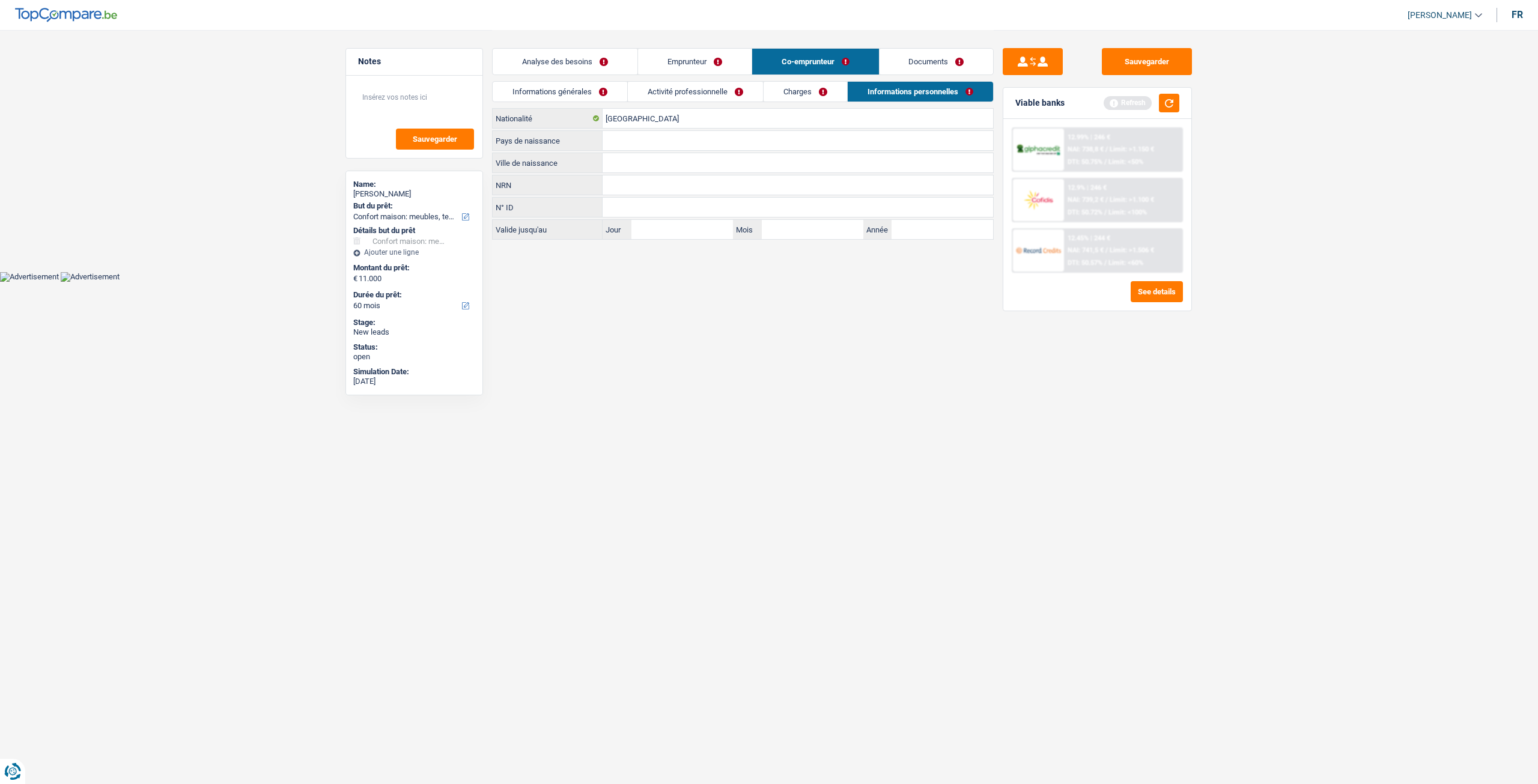
click at [764, 96] on link "Charges" at bounding box center [805, 91] width 83 height 20
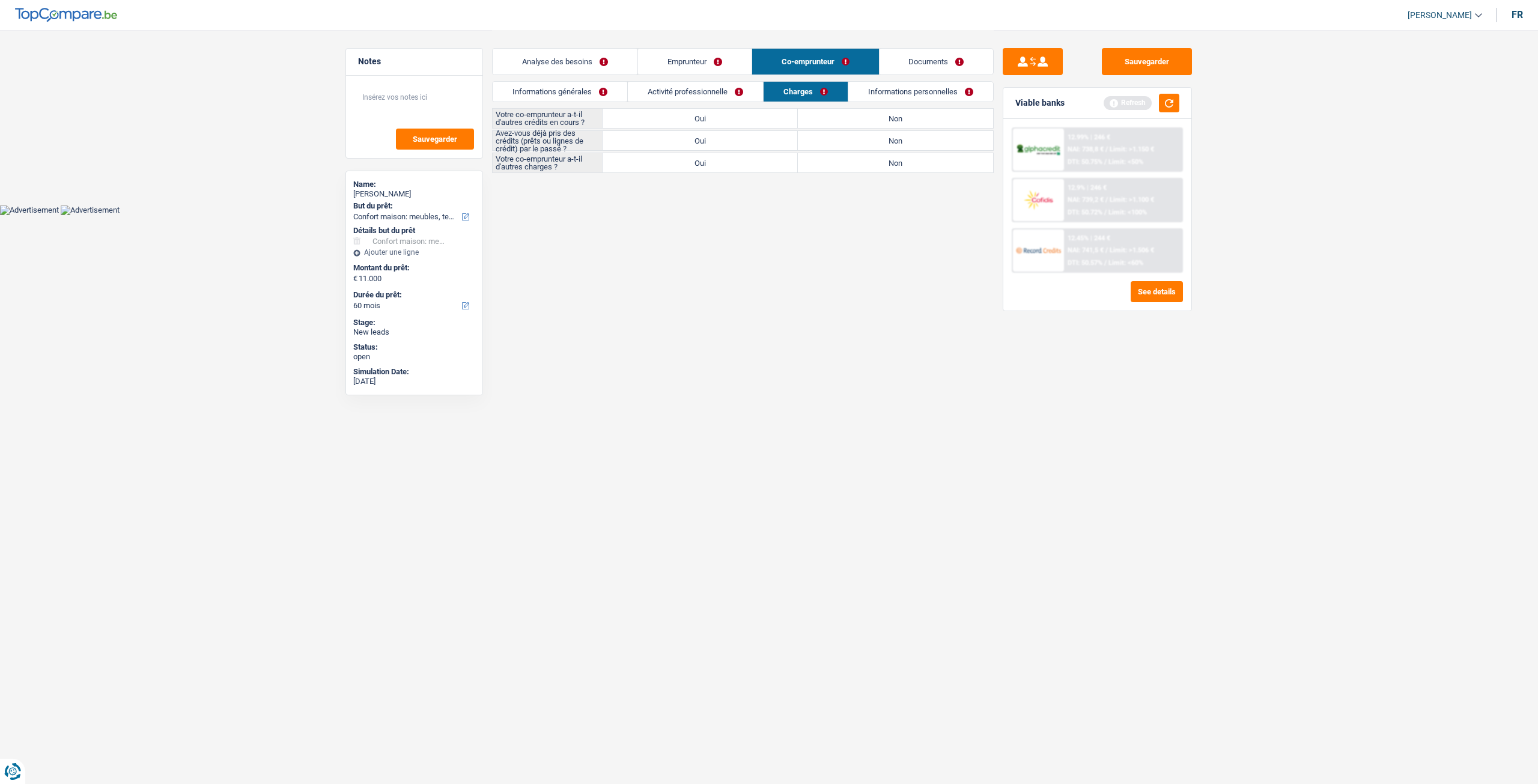
click at [888, 88] on link "Informations personnelles" at bounding box center [921, 91] width 145 height 20
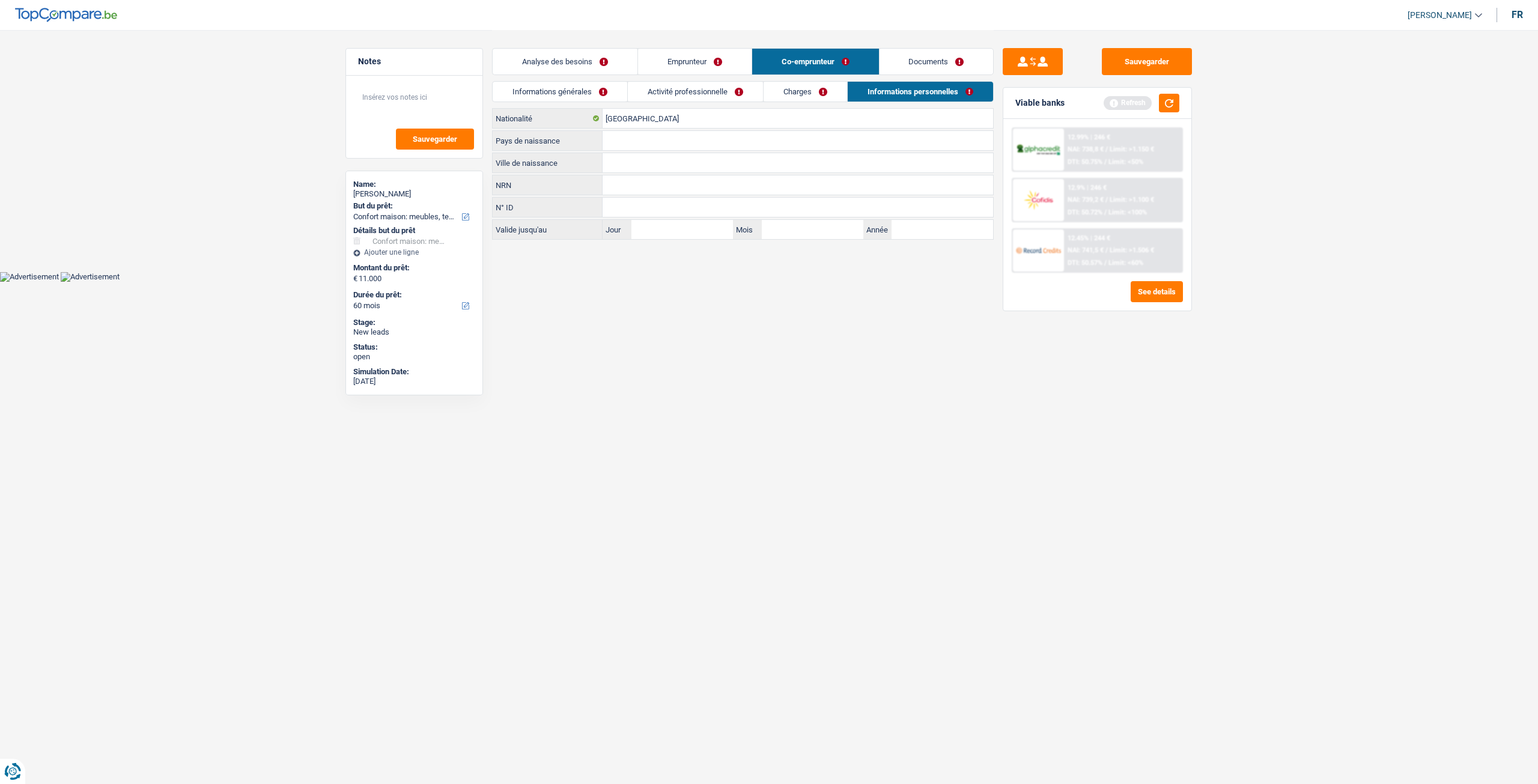
click at [768, 91] on link "Charges" at bounding box center [805, 91] width 83 height 20
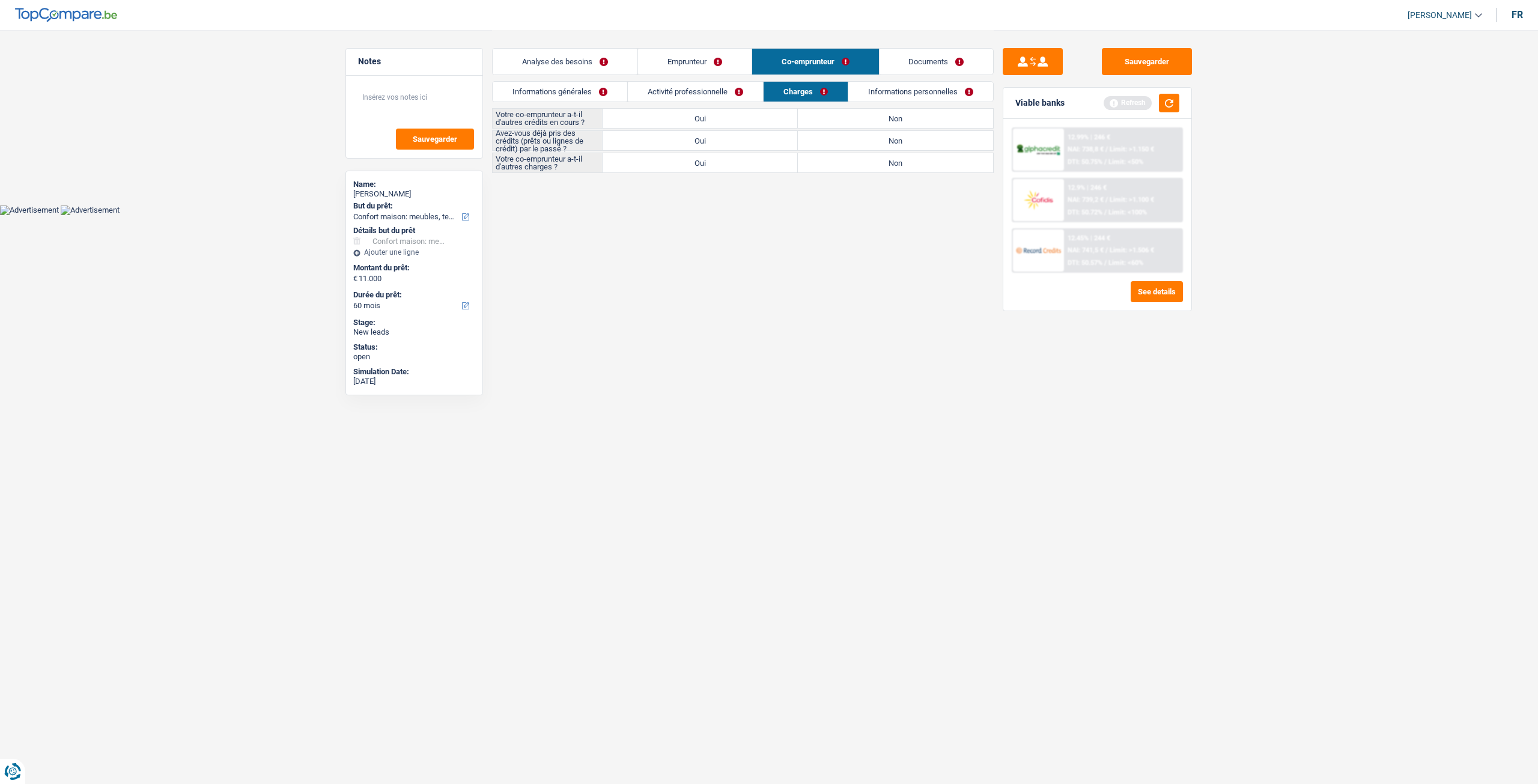
click at [671, 87] on link "Activité professionnelle" at bounding box center [695, 91] width 135 height 20
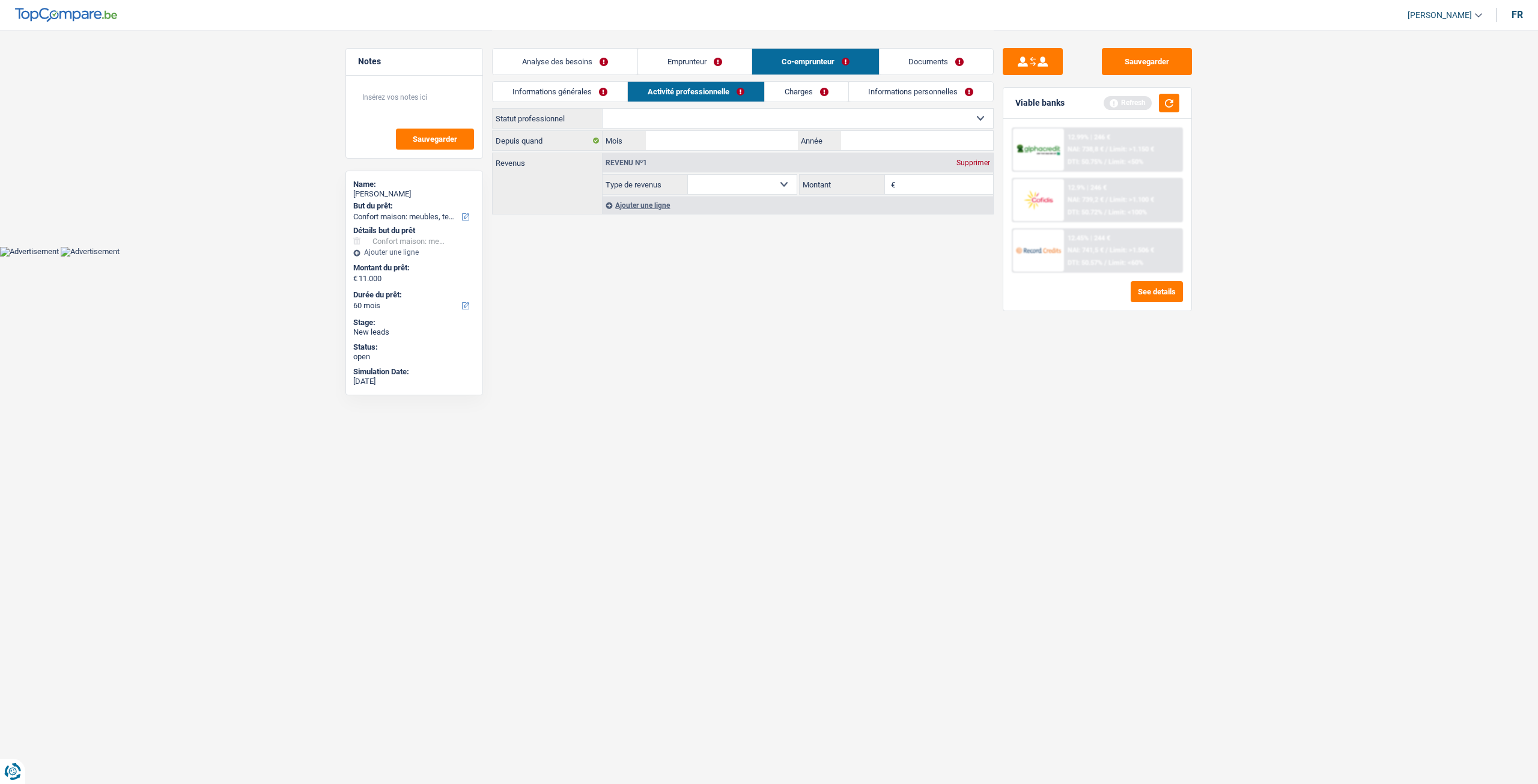
click at [613, 85] on link "Informations générales" at bounding box center [560, 91] width 135 height 20
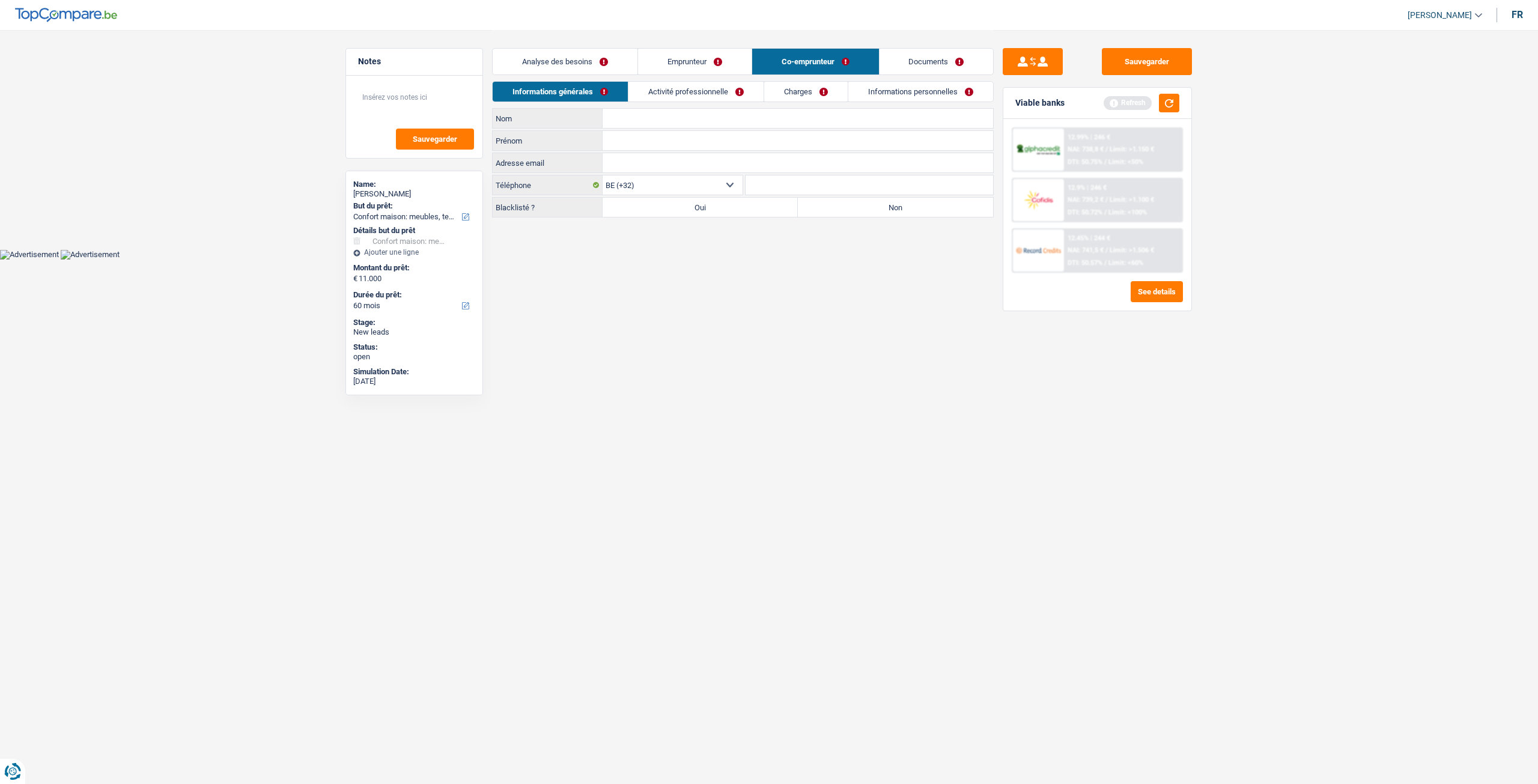
click at [632, 67] on link "Analyse des besoins" at bounding box center [565, 62] width 145 height 26
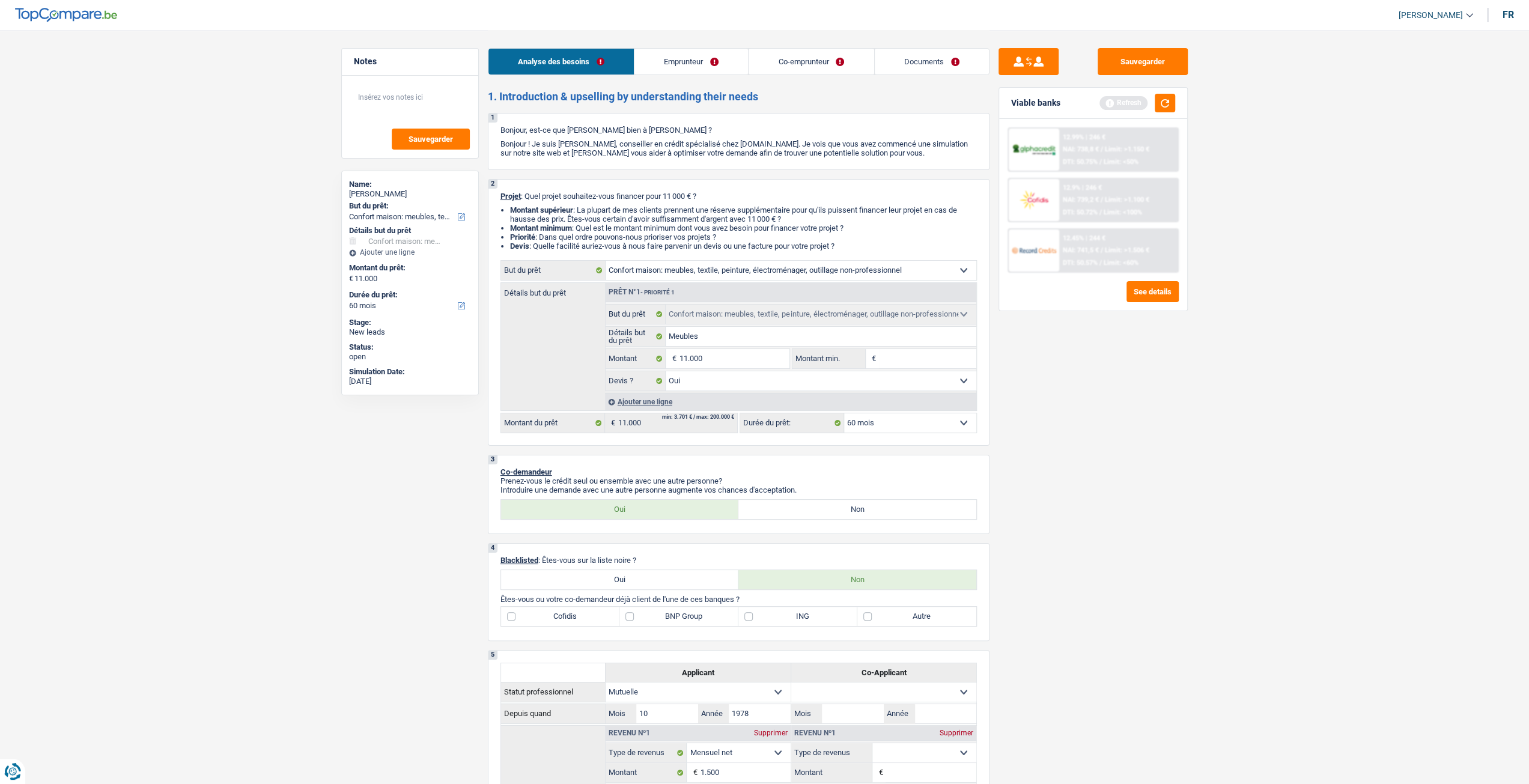
click at [675, 267] on select "Confort maison: meubles, textile, peinture, électroménager, outillage non-profe…" at bounding box center [790, 270] width 371 height 19
select select "other"
click at [605, 265] on select "Confort maison: meubles, textile, peinture, électroménager, outillage non-profe…" at bounding box center [790, 270] width 371 height 19
select select "other"
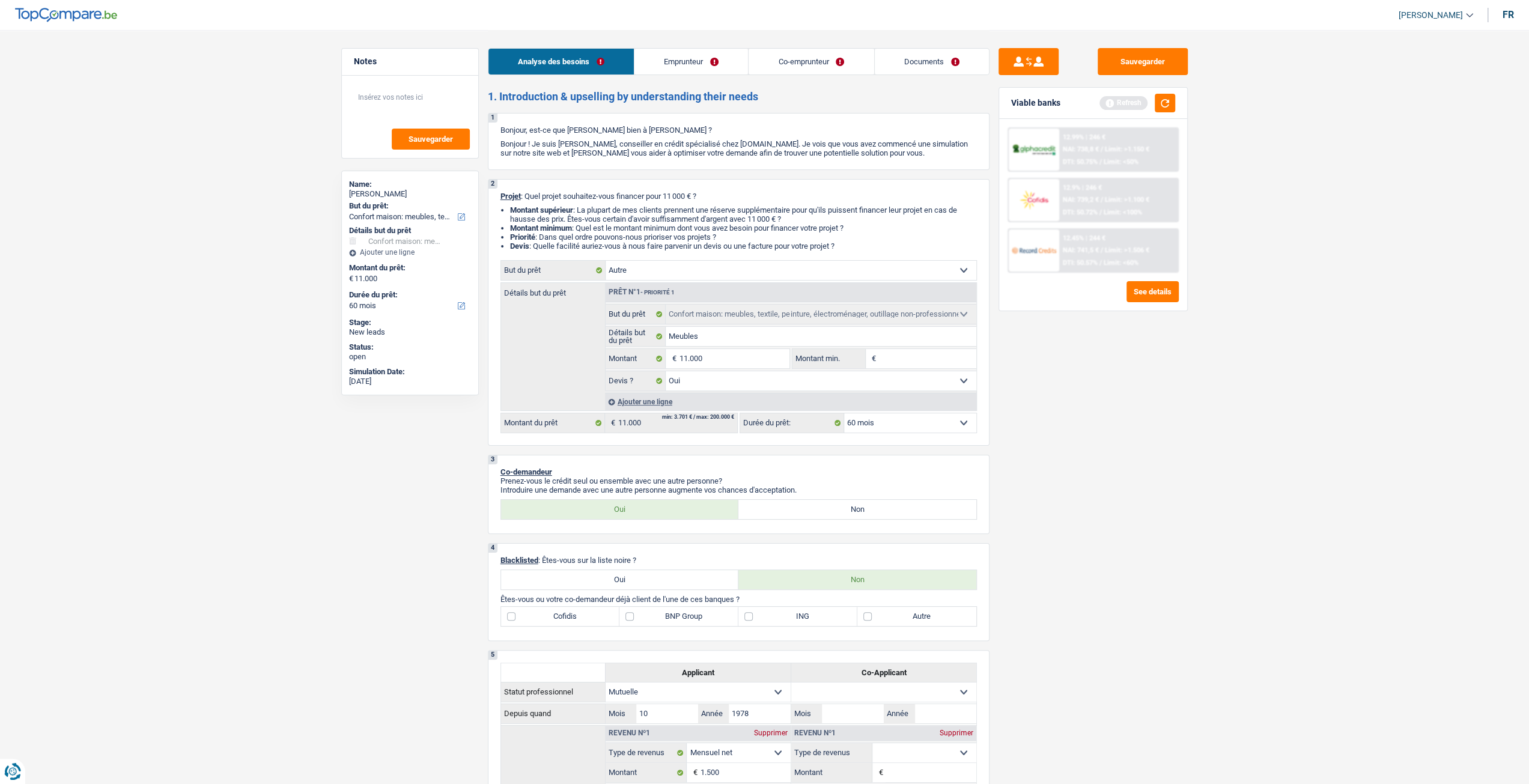
select select
select select "other"
select select
select select "other"
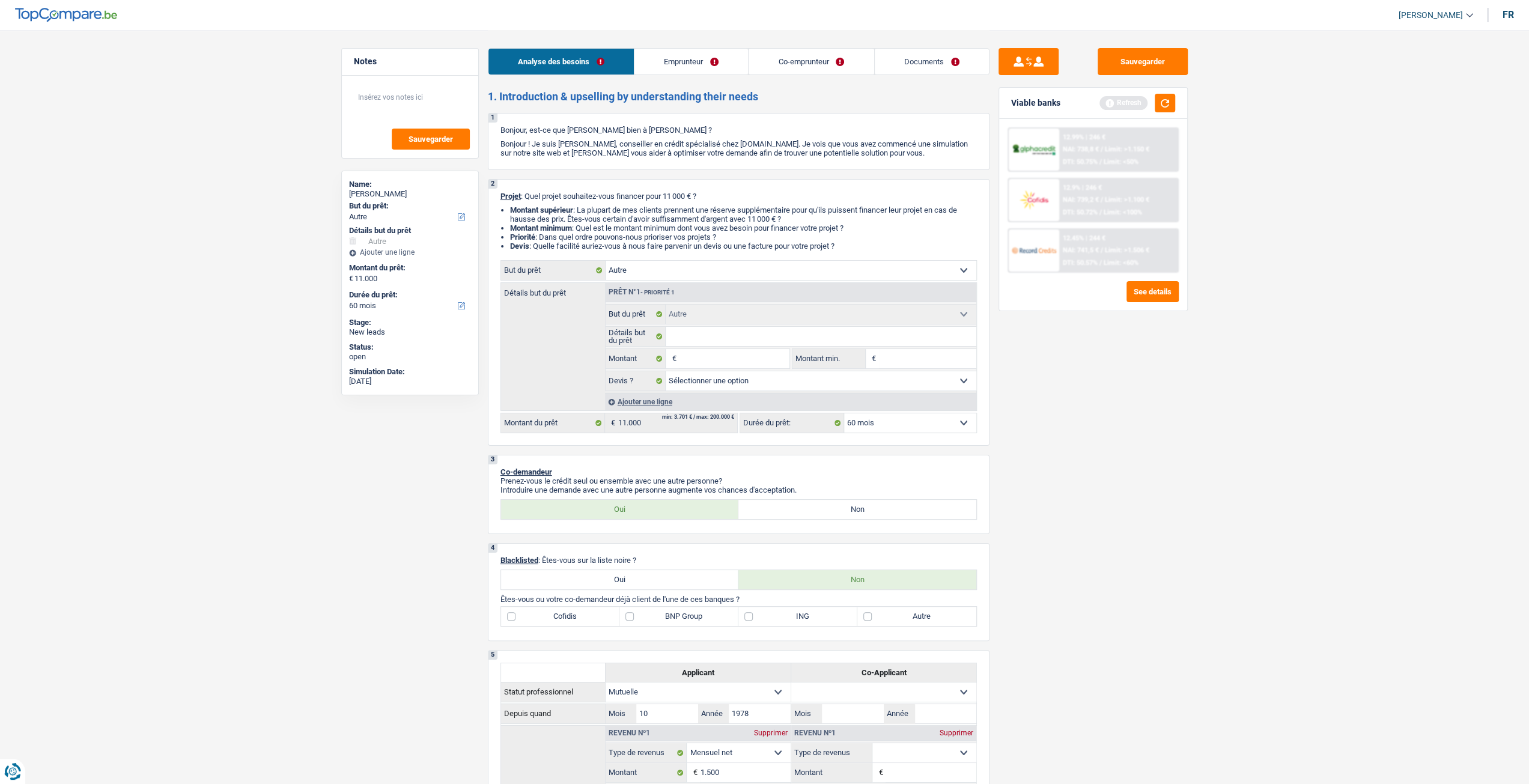
select select "household"
select select "yes"
select select "household"
select select "yes"
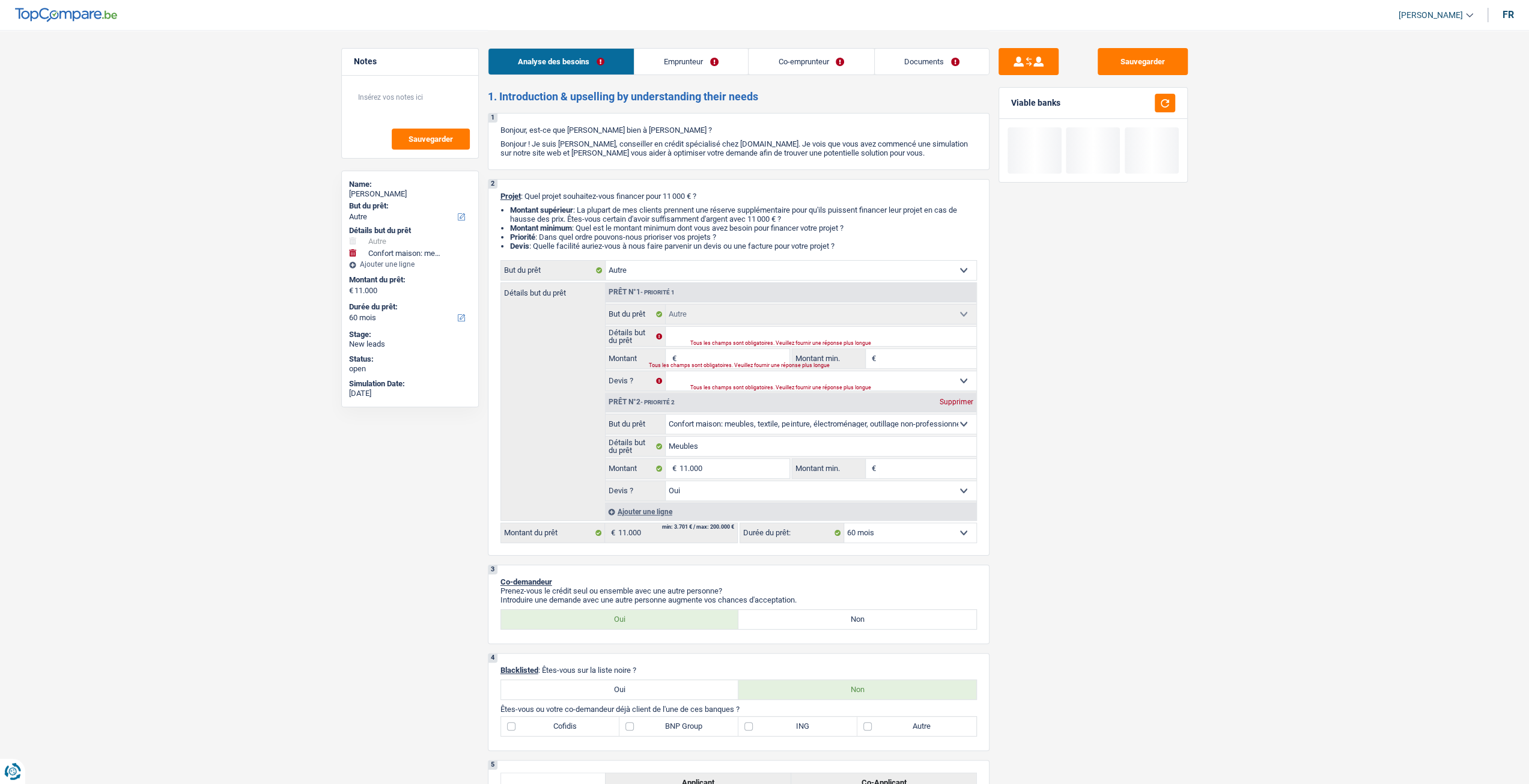
click at [960, 405] on div "Supprimer" at bounding box center [956, 402] width 40 height 7
type input "0"
select select
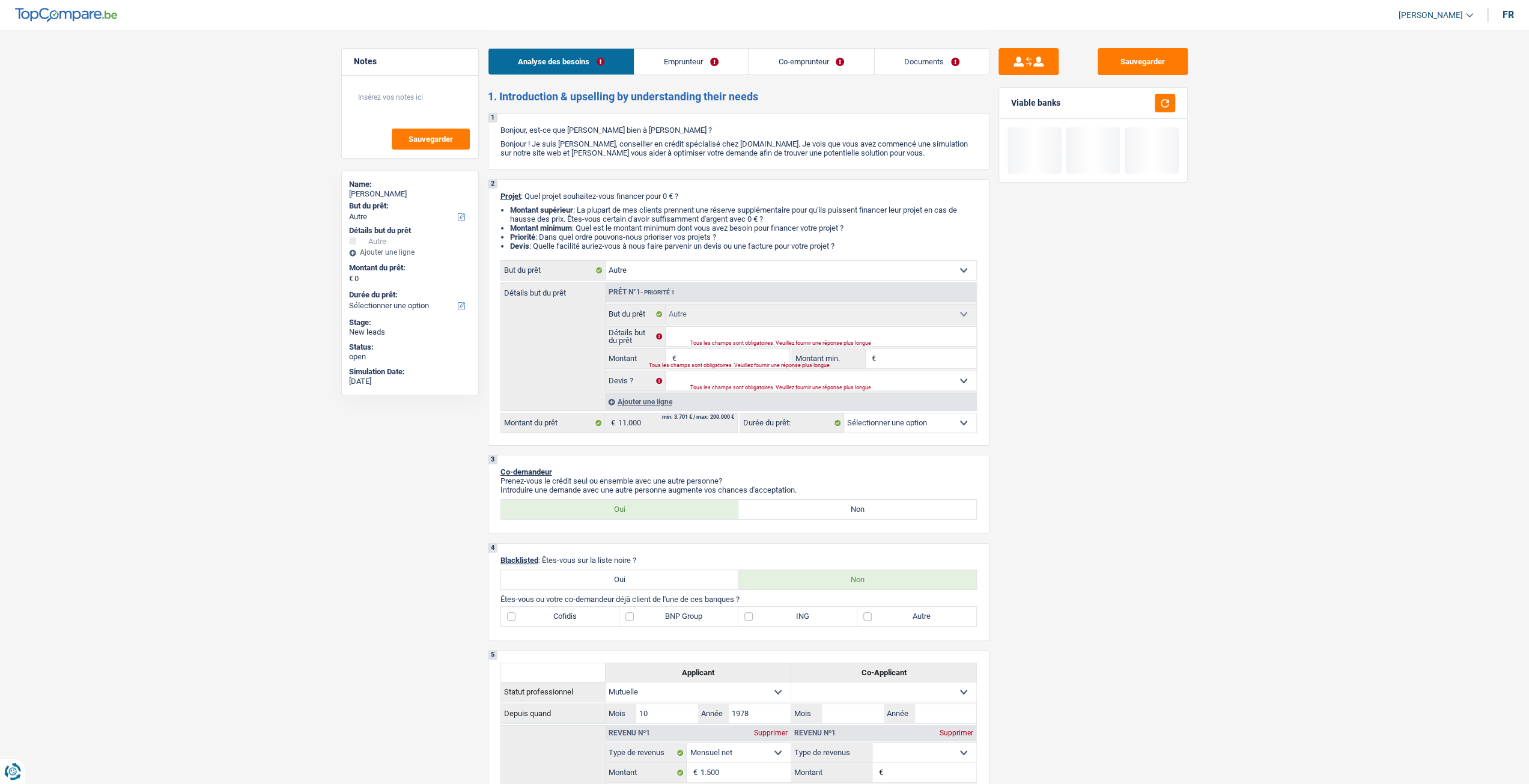
click at [715, 352] on input "Montant" at bounding box center [734, 358] width 110 height 19
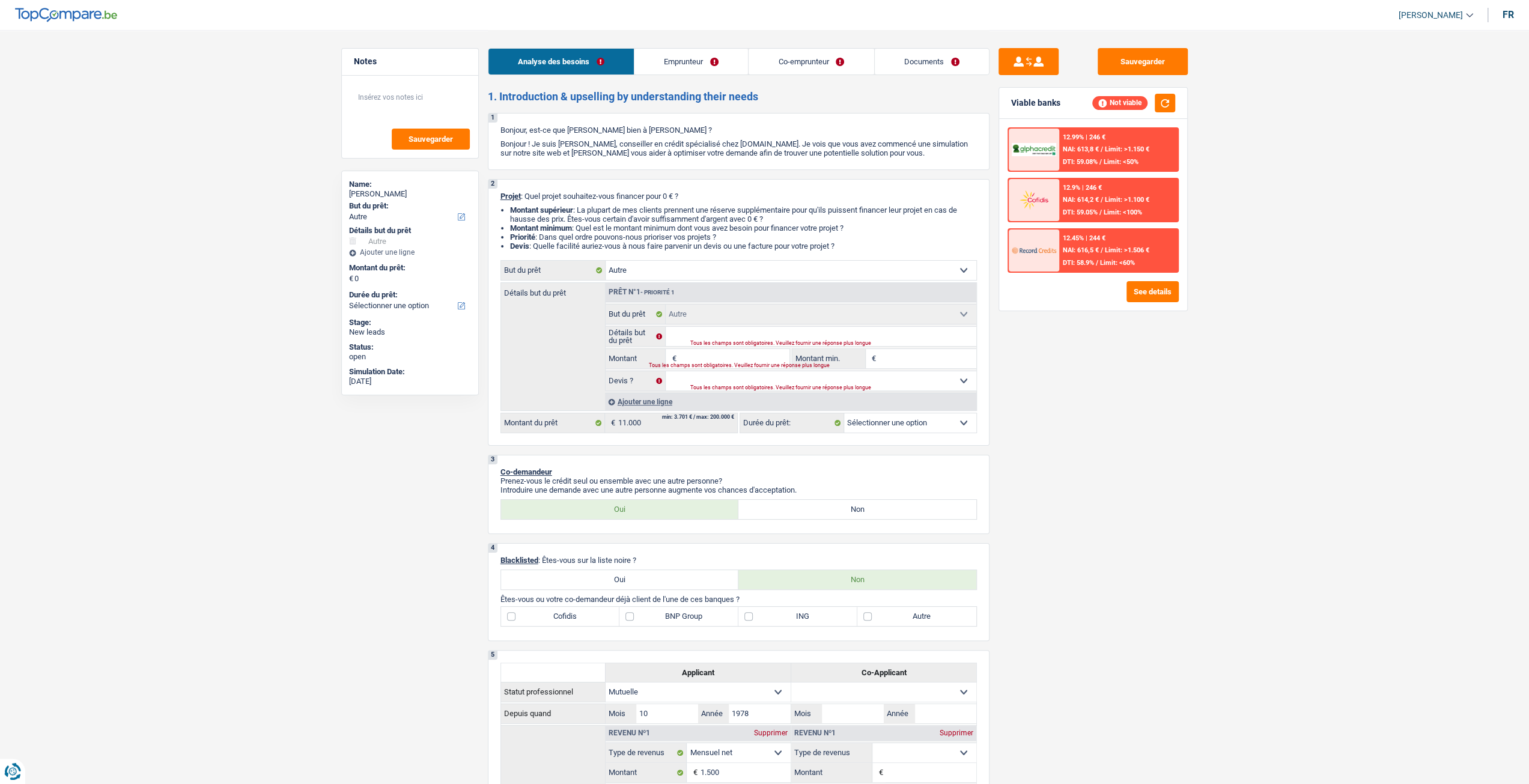
type input "1"
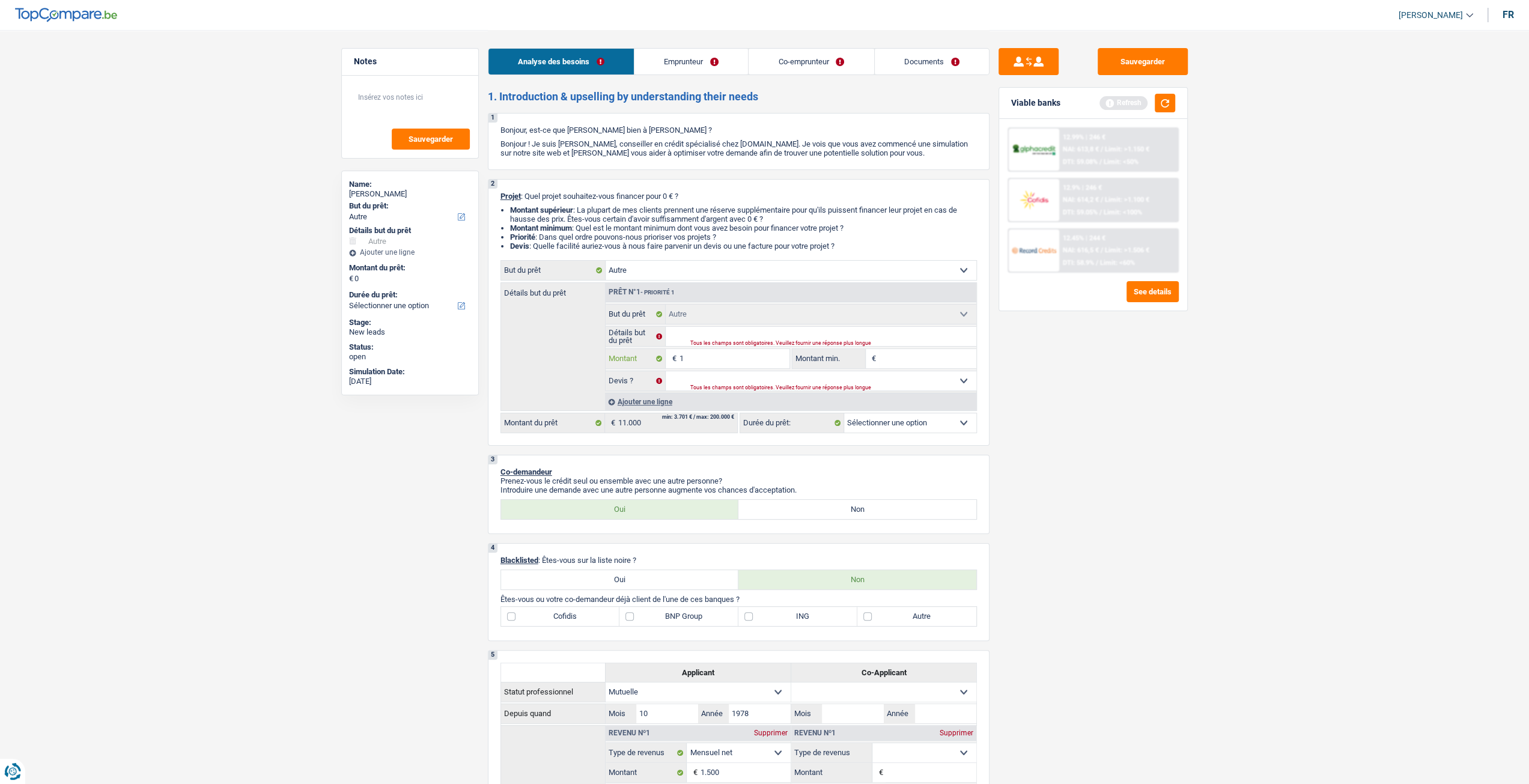
type input "10"
type input "1"
type input "11"
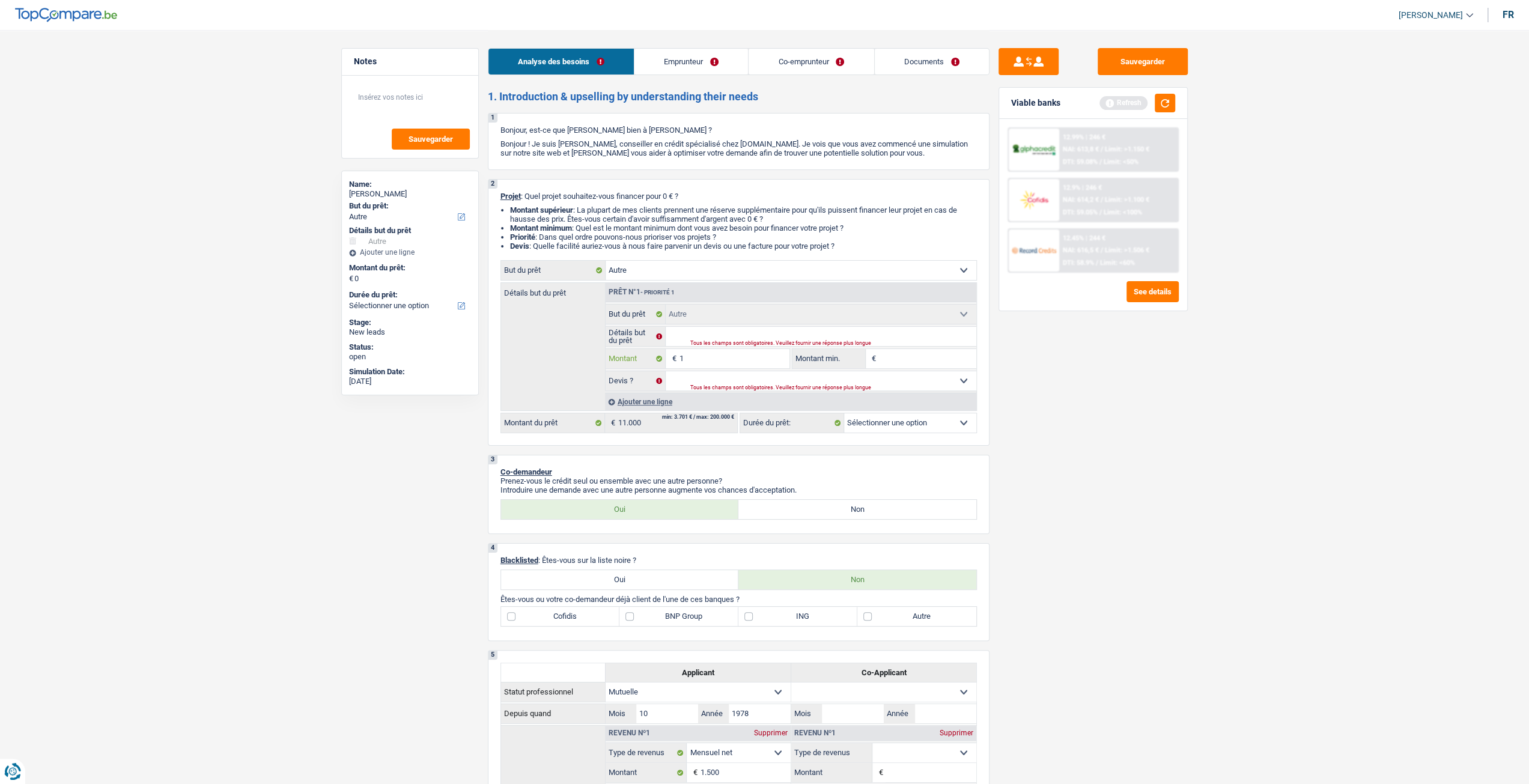
type input "11"
type input "110"
type input "1.100"
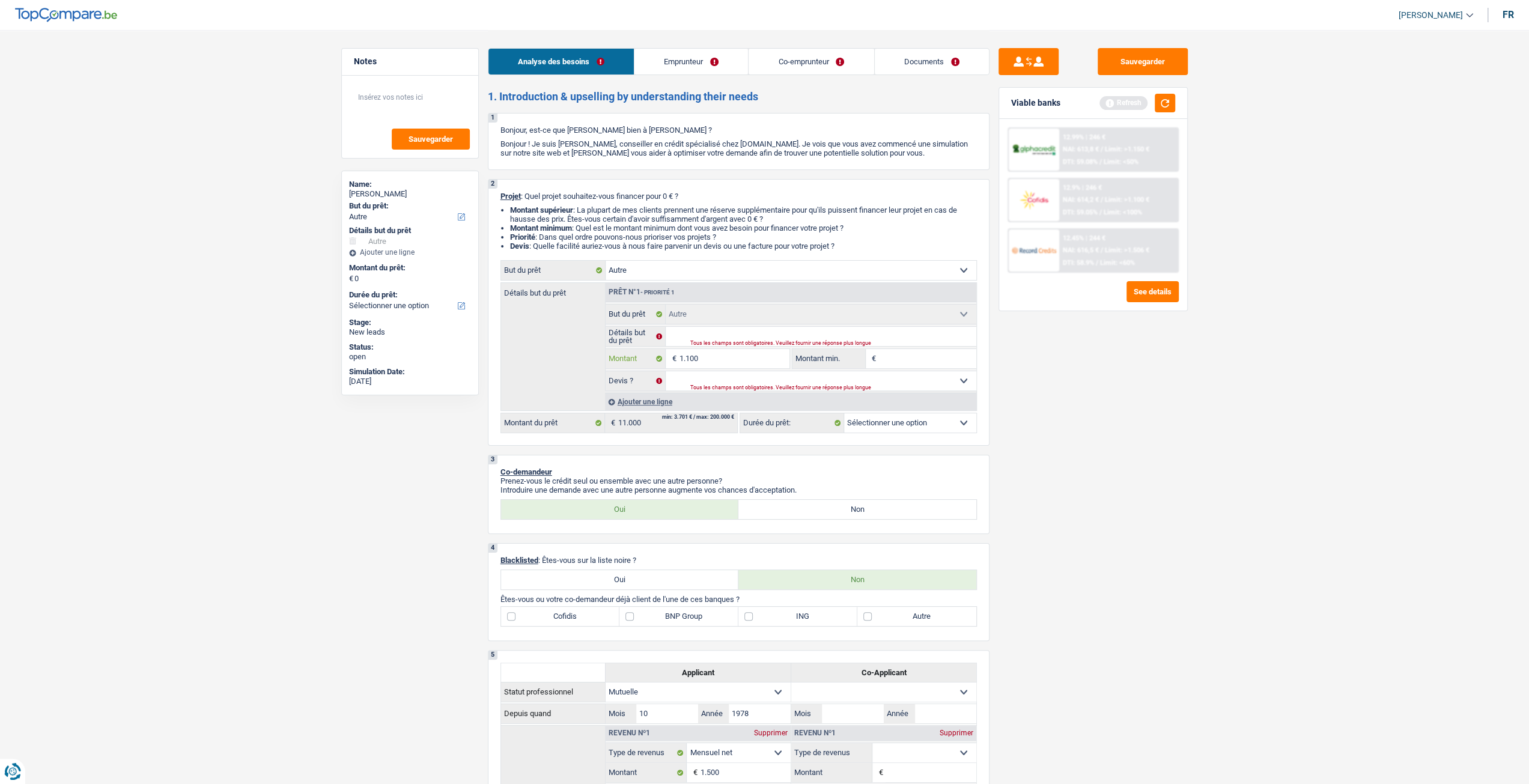
type input "11.000"
click at [1189, 482] on div "Sauvegarder Viable banks Refresh 12.99% | 246 € NAI: 613,8 € / Limit: >1.150 € …" at bounding box center [1093, 406] width 207 height 716
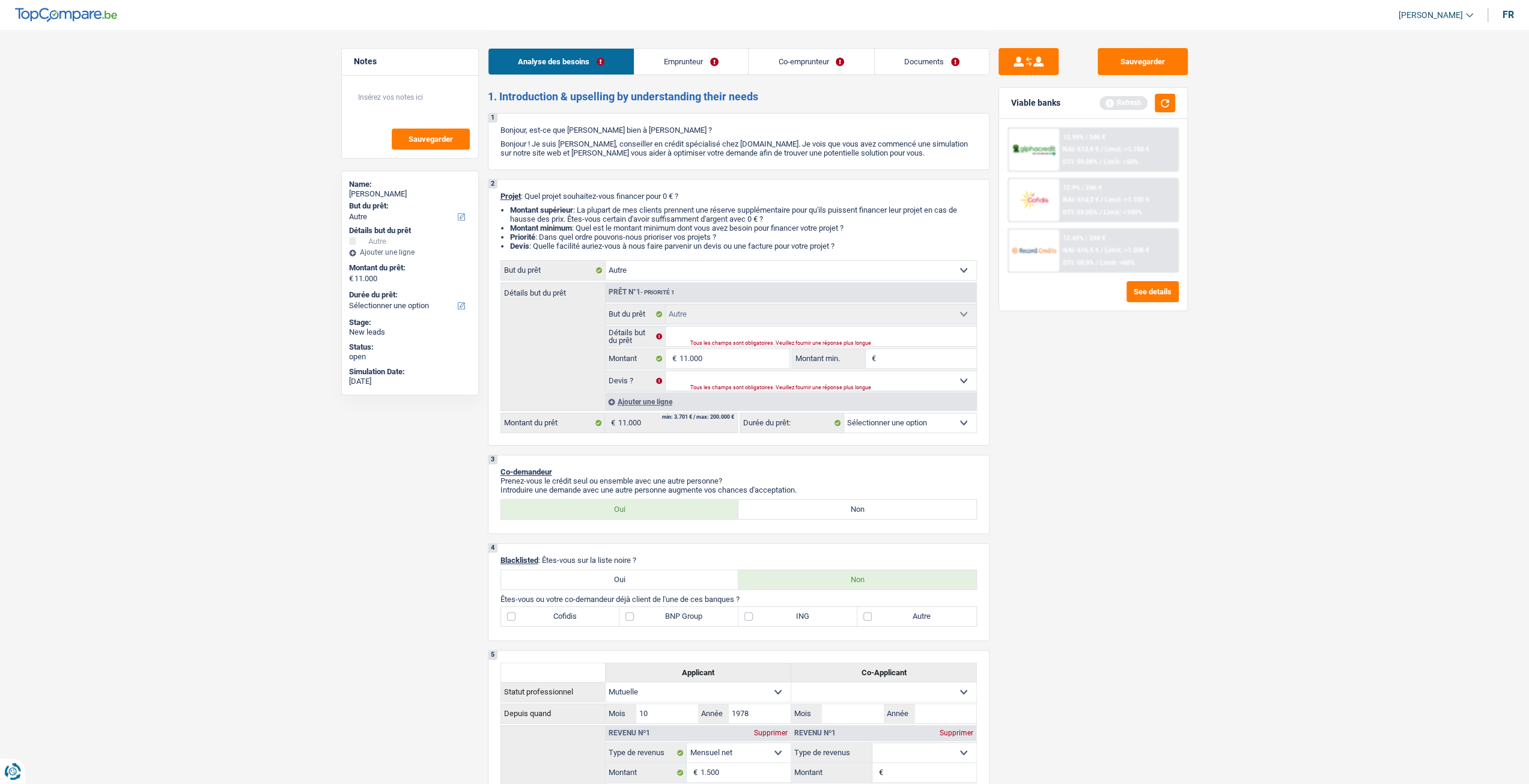
select select "60"
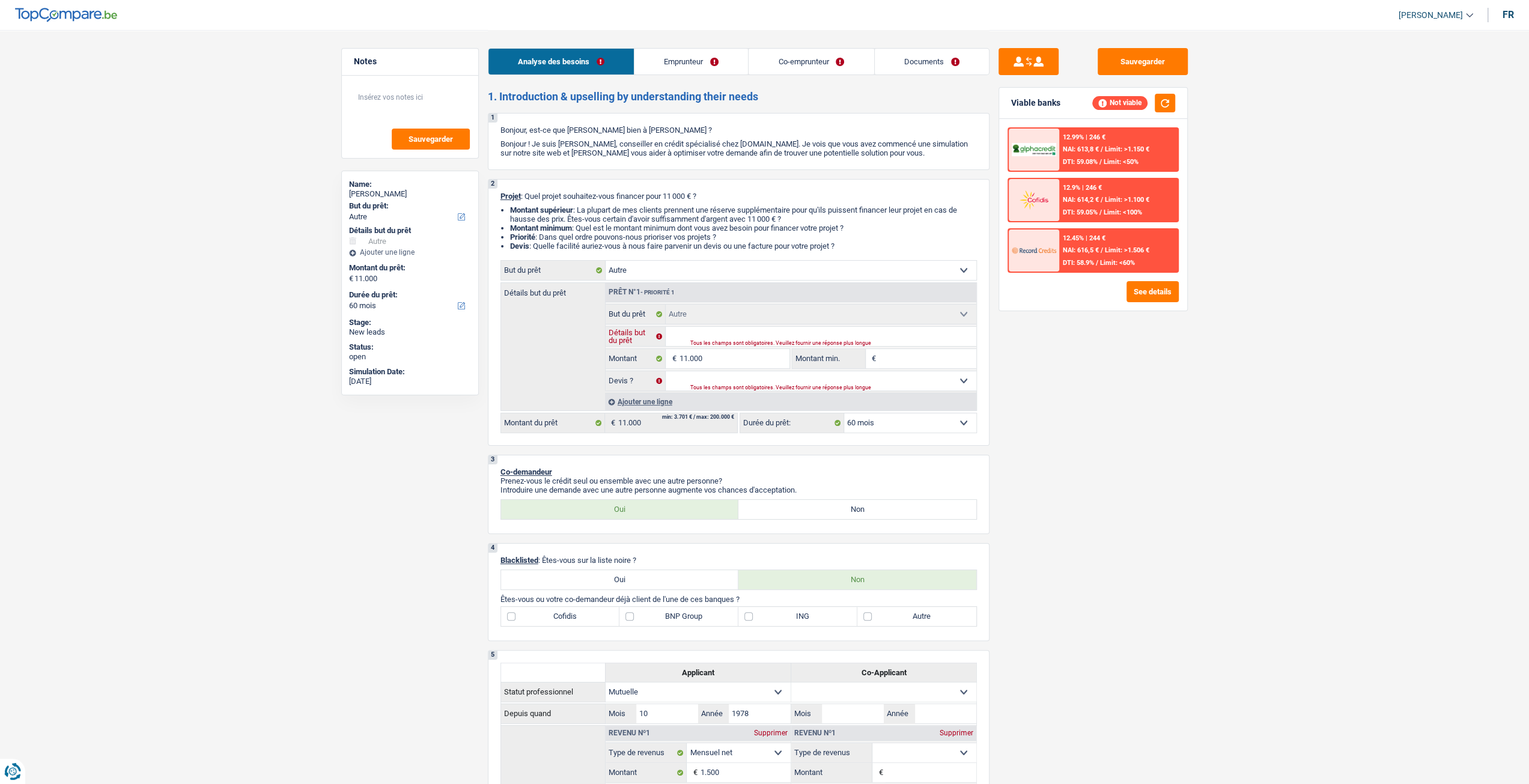
click at [716, 332] on input "Détails but du prêt" at bounding box center [821, 336] width 310 height 19
type input "V"
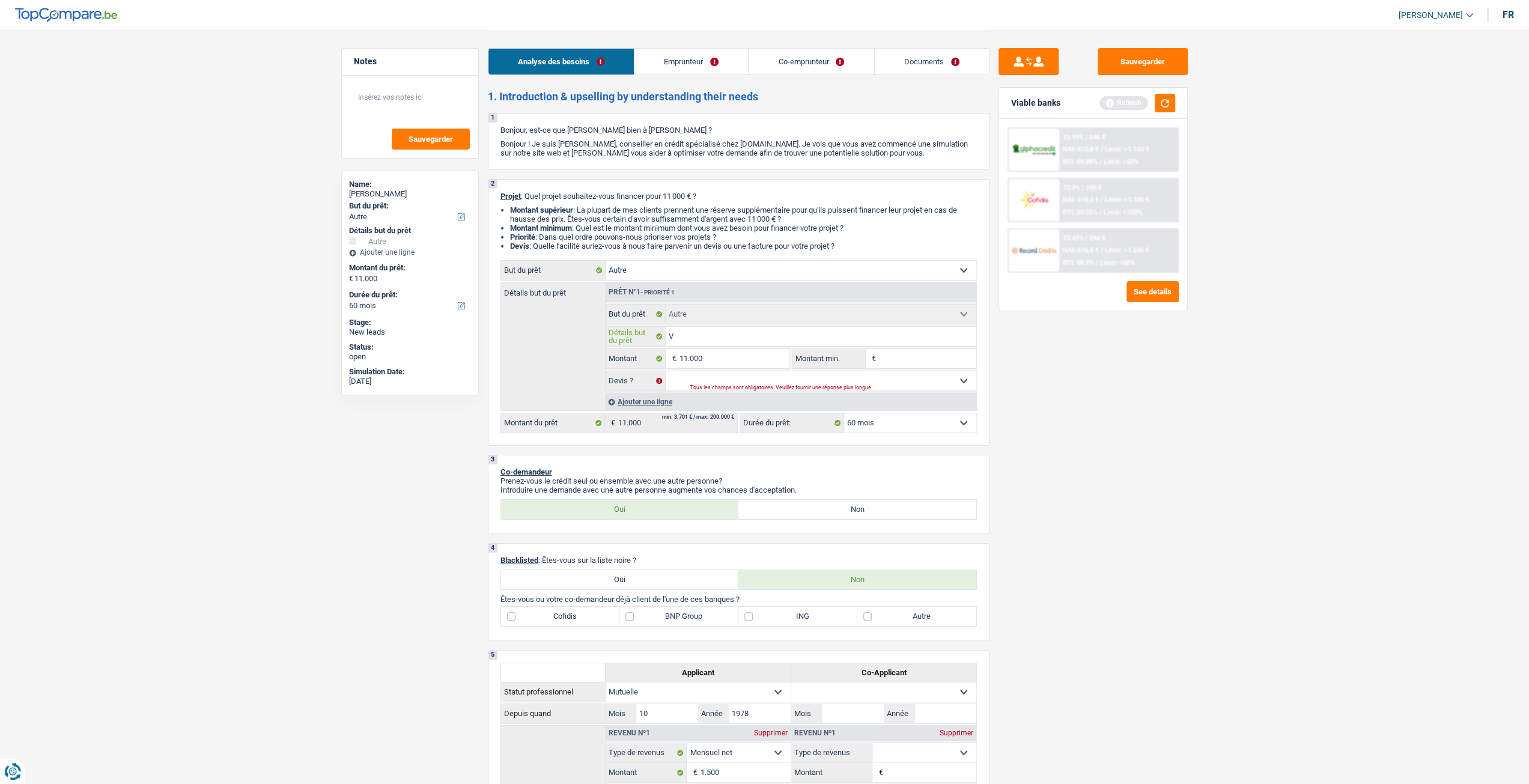
type input "Vh"
type input "Vhi"
type input "Vhic"
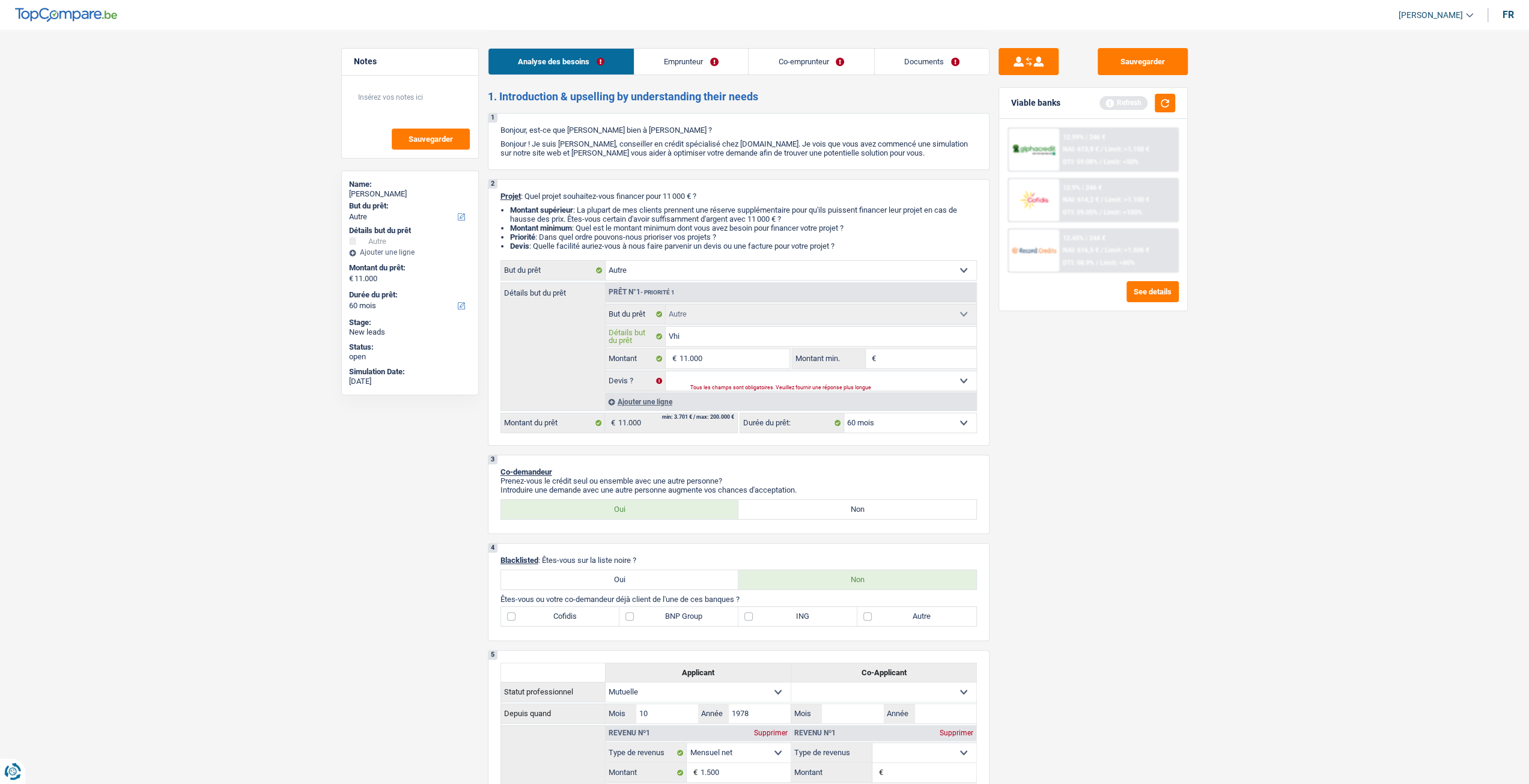
type input "Vhic"
type input "Vhicu"
type input "Vhicul"
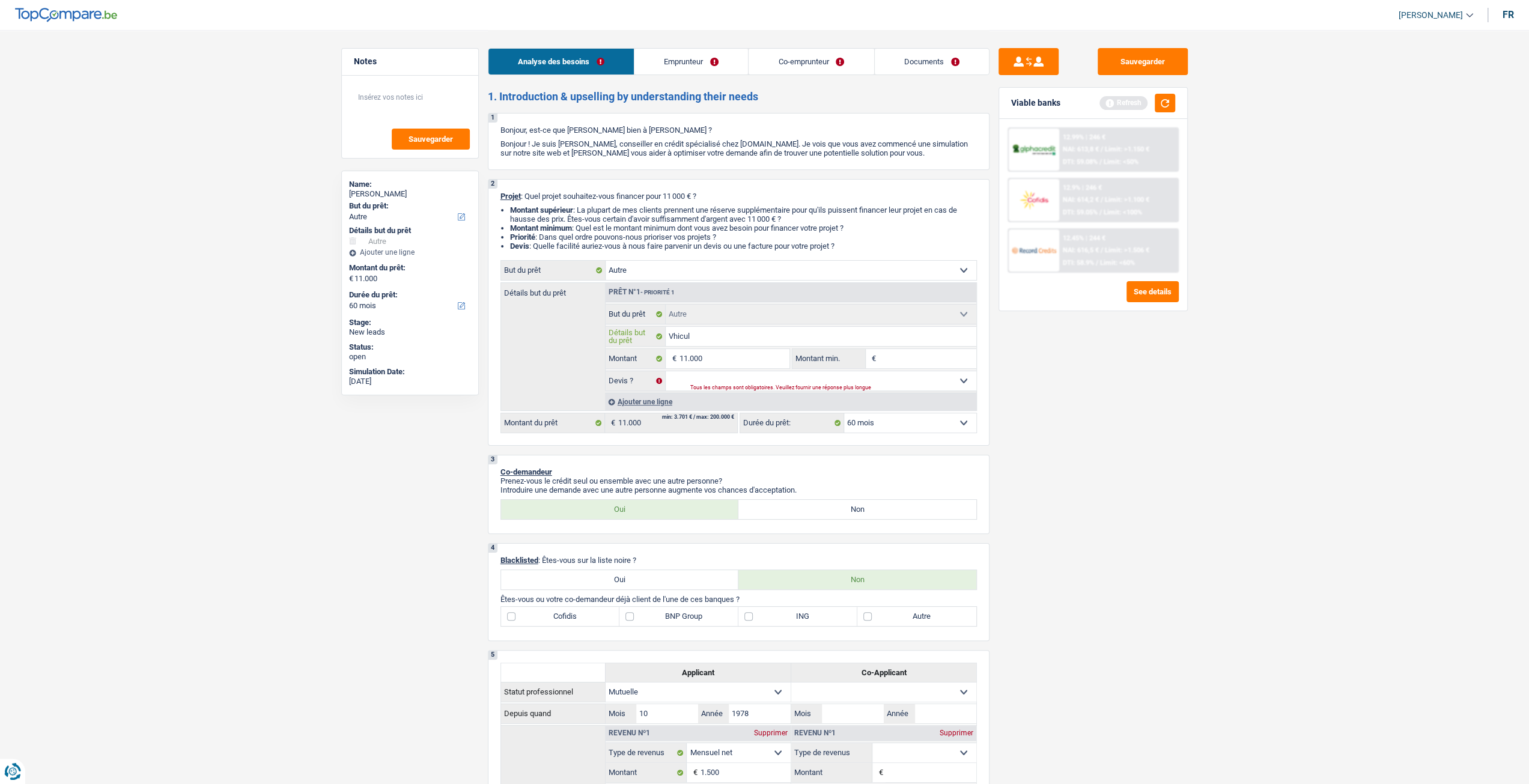
type input "Vhicule"
type input "Vhicul"
type input "Vhicu"
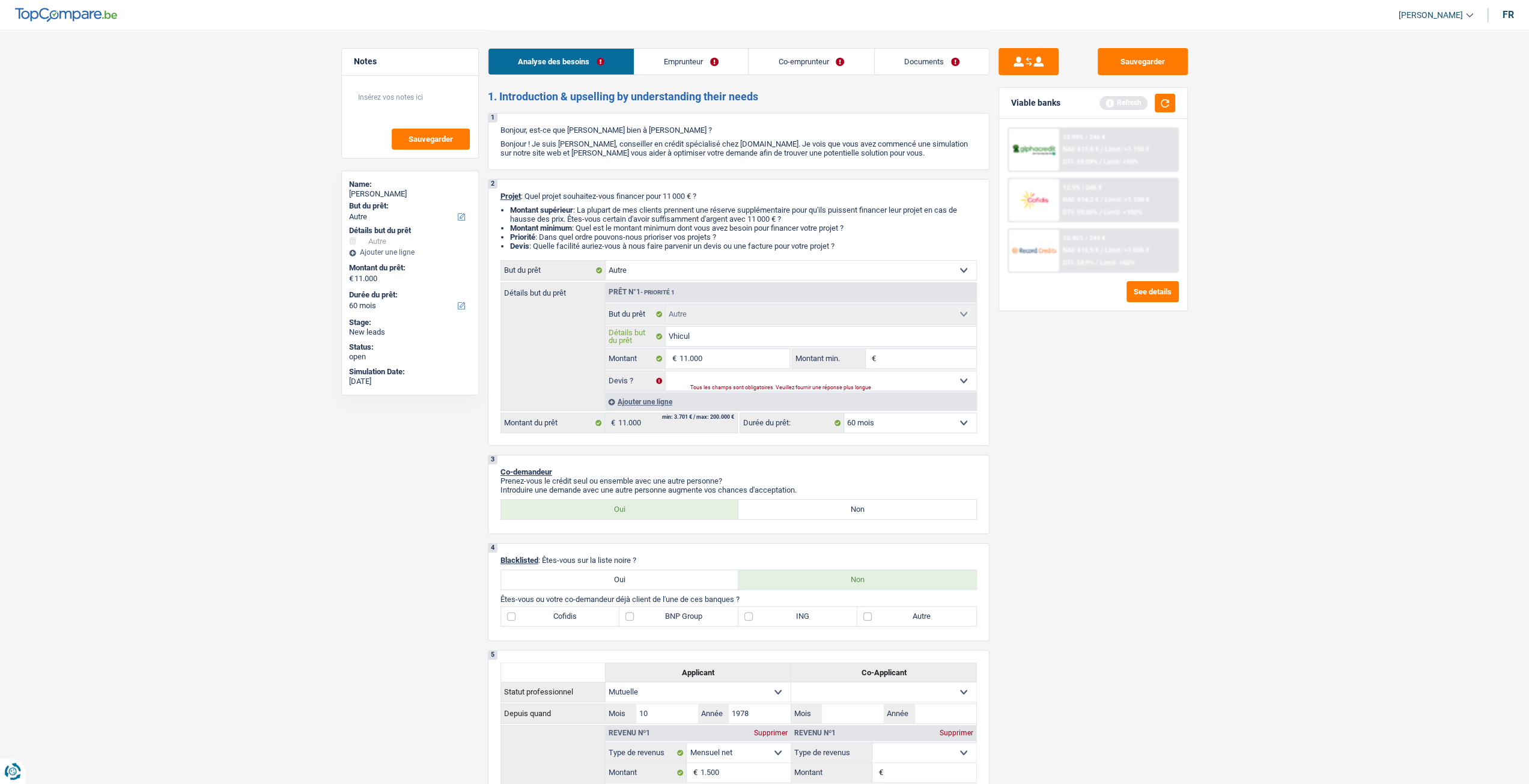
type input "Vhicu"
type input "Vhic"
type input "Vhi"
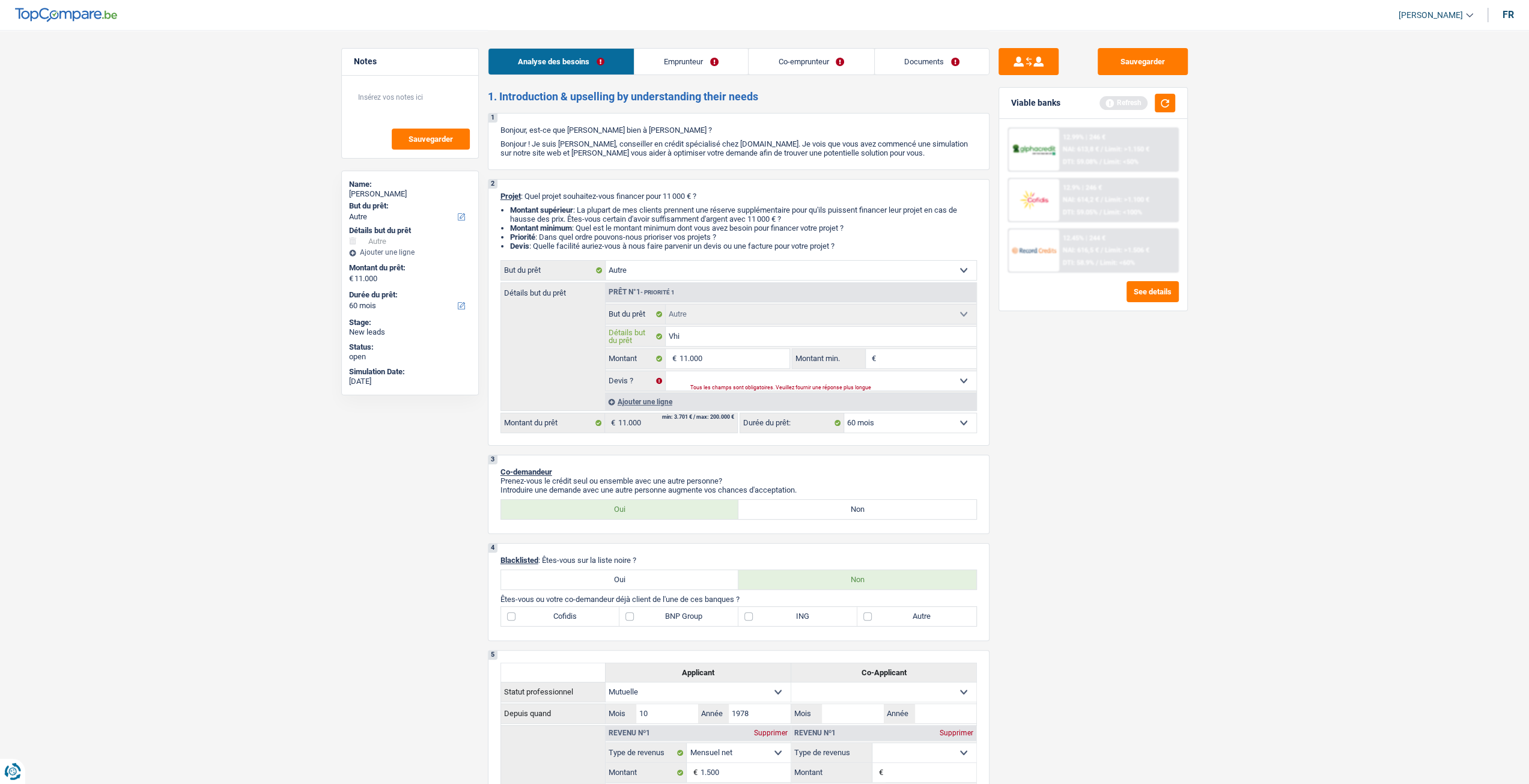
type input "Vh"
type input "V"
type input "Vh"
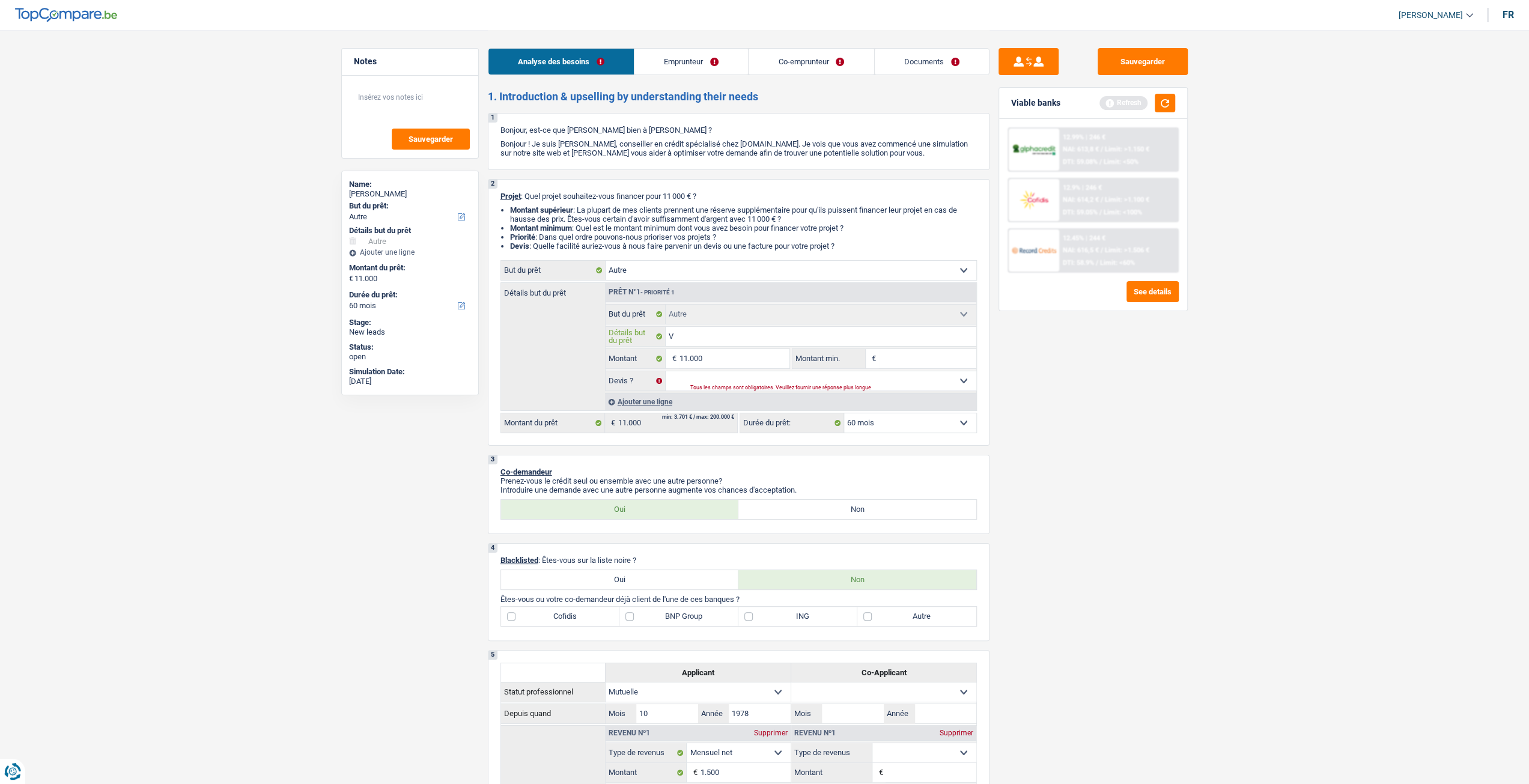
type input "Vh"
type input "Vhi"
type input "Vhic"
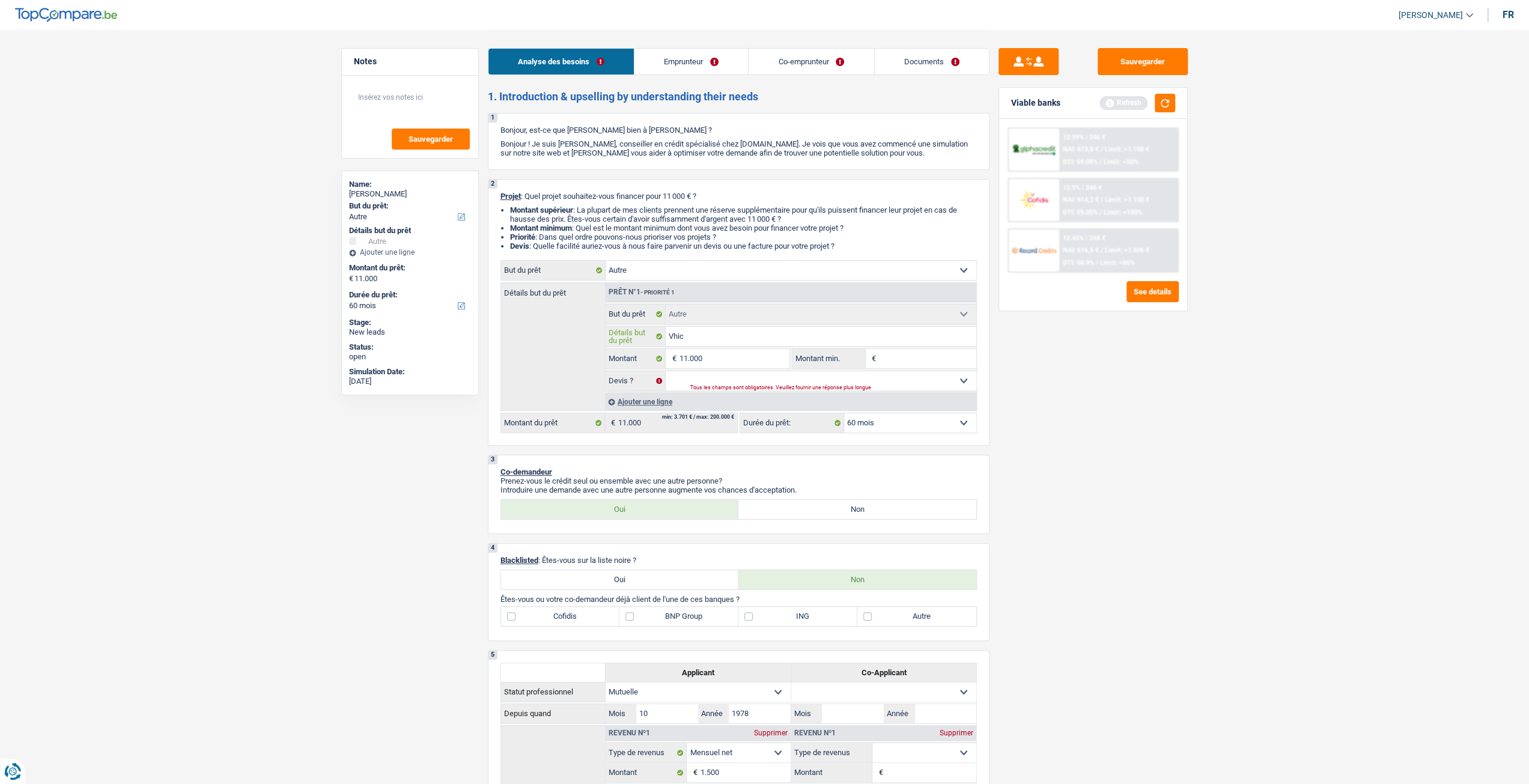
type input "Vhicu"
type input "Vhicul"
type input "Vhicule"
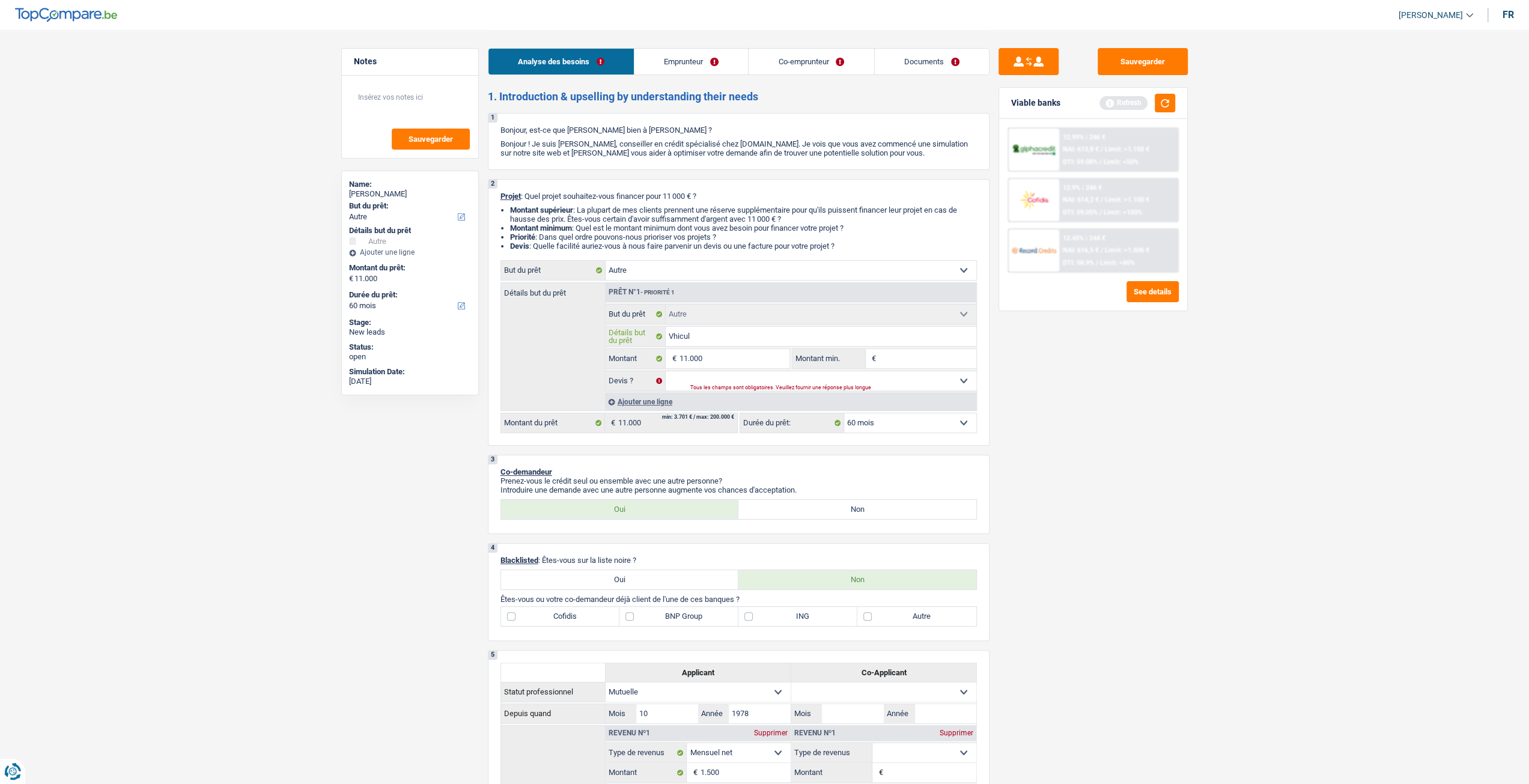
type input "Vhicule"
click at [1138, 407] on div "Sauvegarder Viable banks Refresh 12.99% | 246 € NAI: 613,8 € / Limit: >1.150 € …" at bounding box center [1093, 406] width 207 height 716
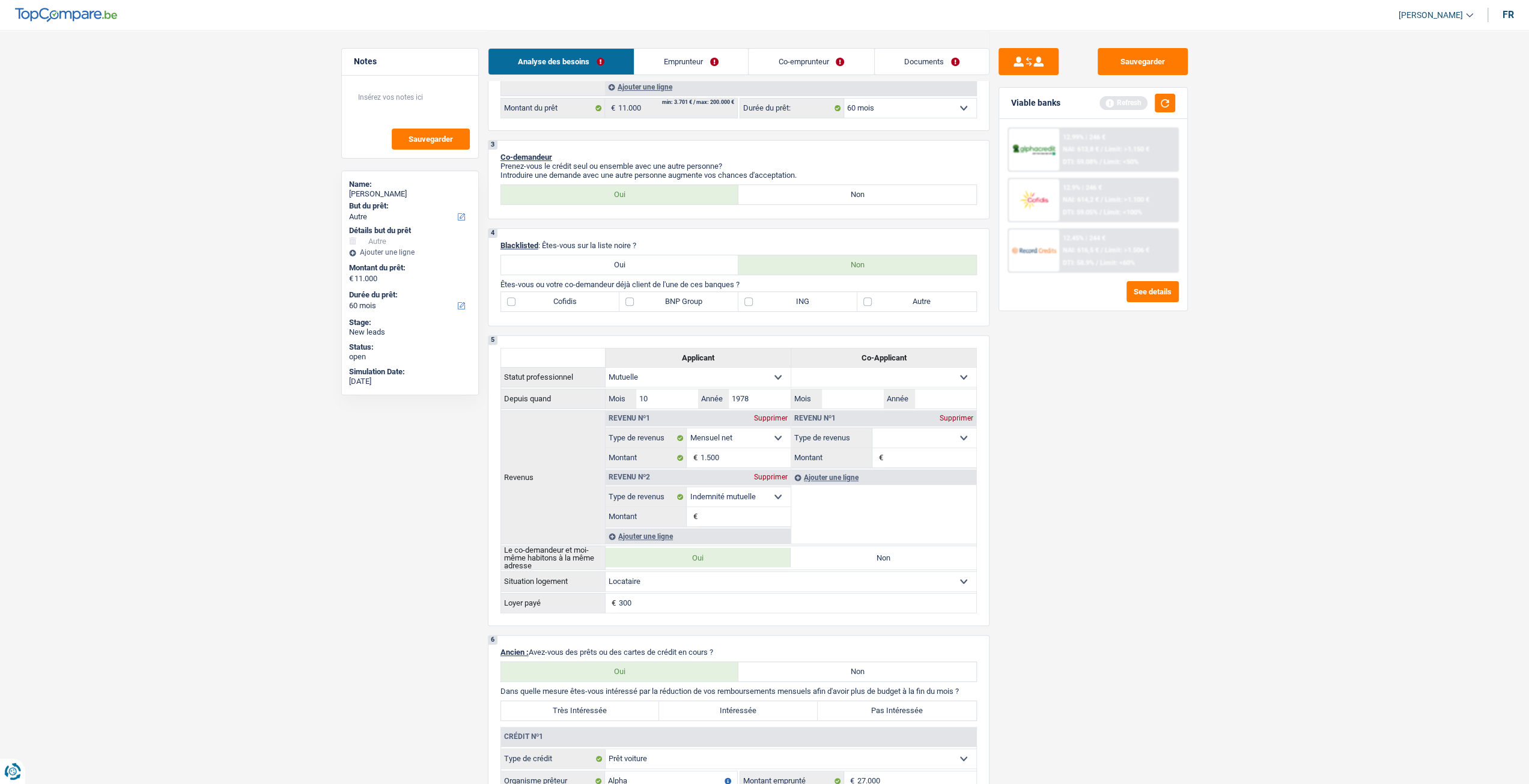
scroll to position [360, 0]
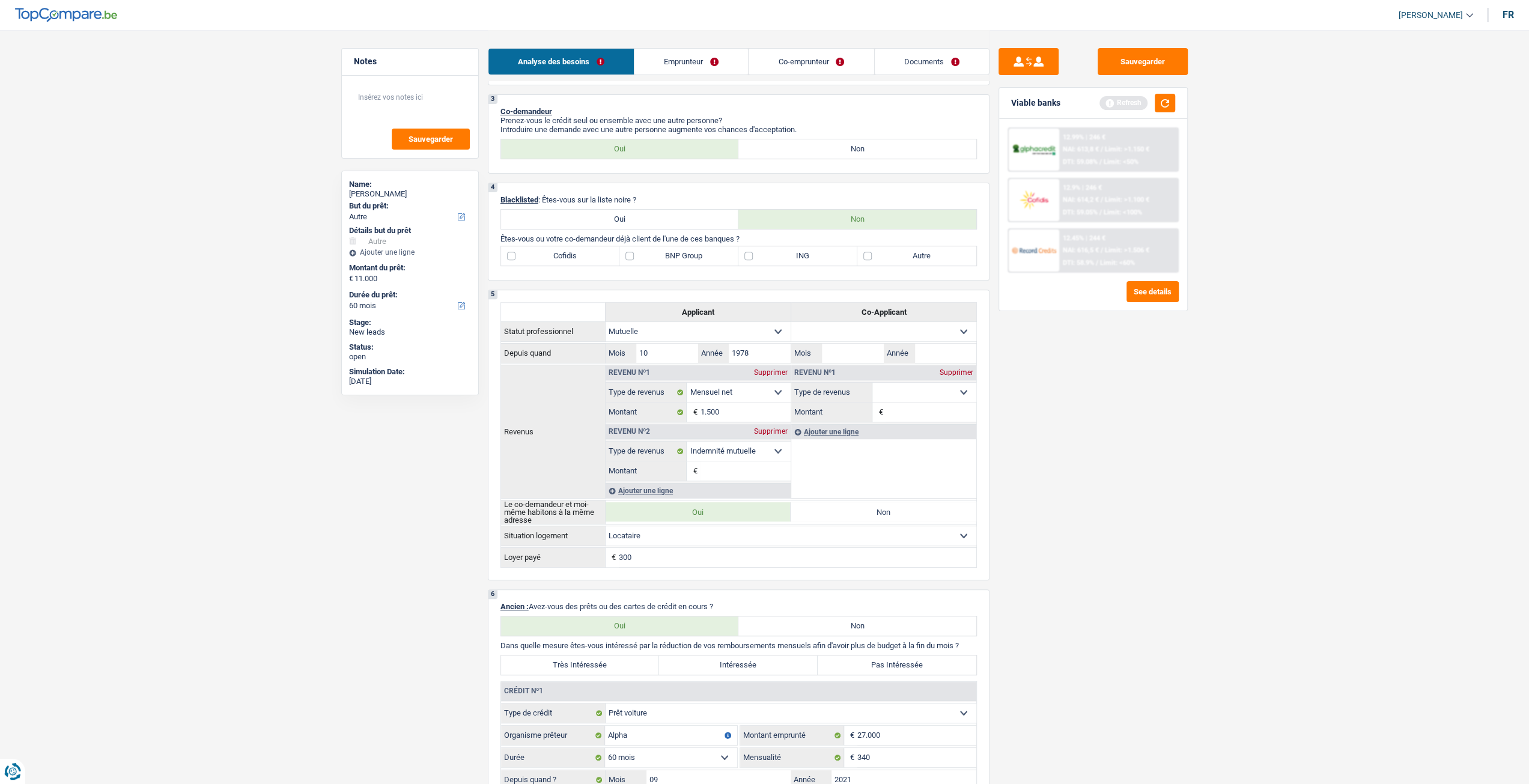
click at [672, 252] on label "BNP Group" at bounding box center [679, 255] width 119 height 19
click at [672, 252] on input "BNP Group" at bounding box center [679, 255] width 119 height 19
checkbox input "true"
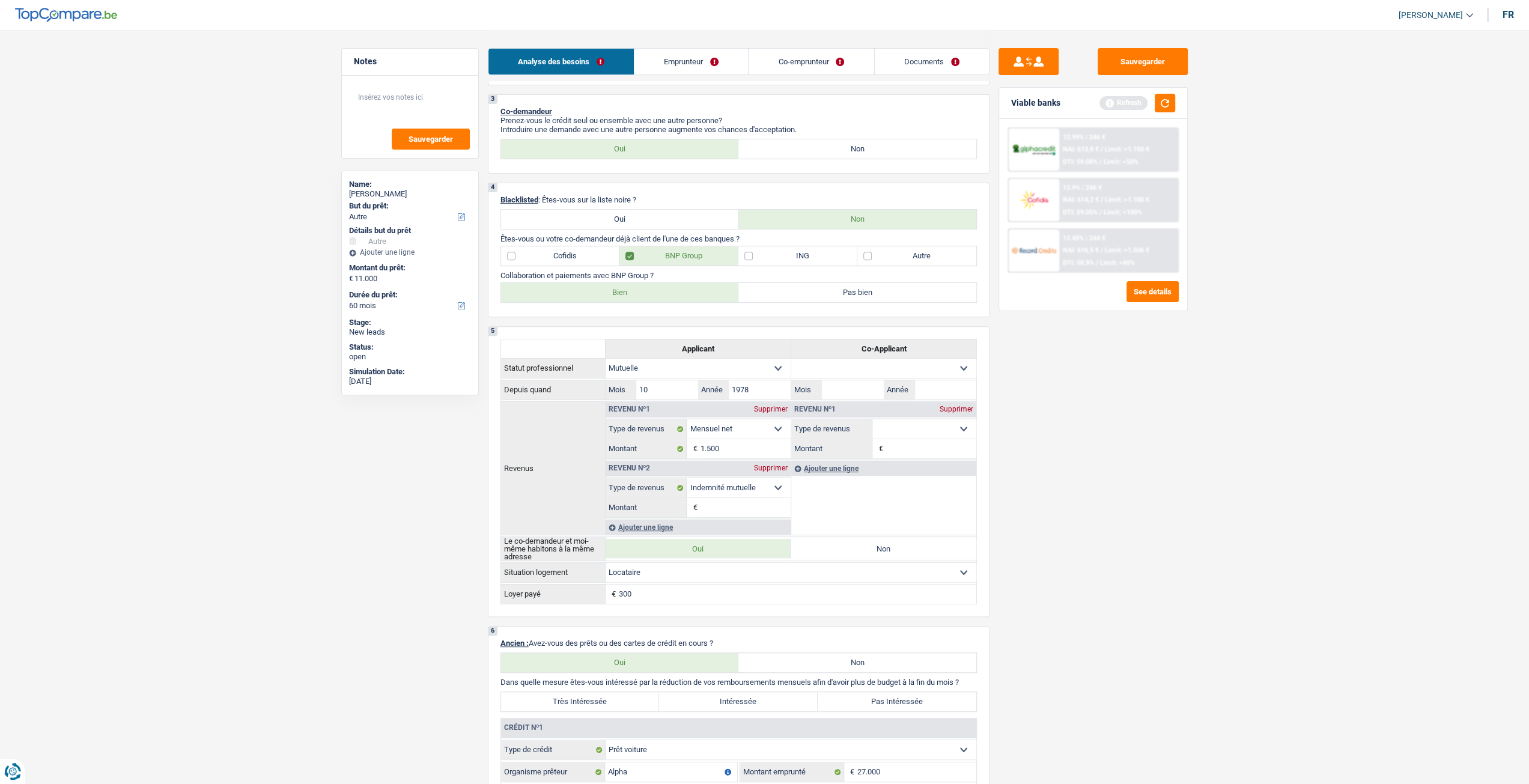
click at [621, 295] on label "Bien" at bounding box center [619, 292] width 238 height 19
click at [621, 295] on input "Bien" at bounding box center [619, 292] width 238 height 19
radio input "true"
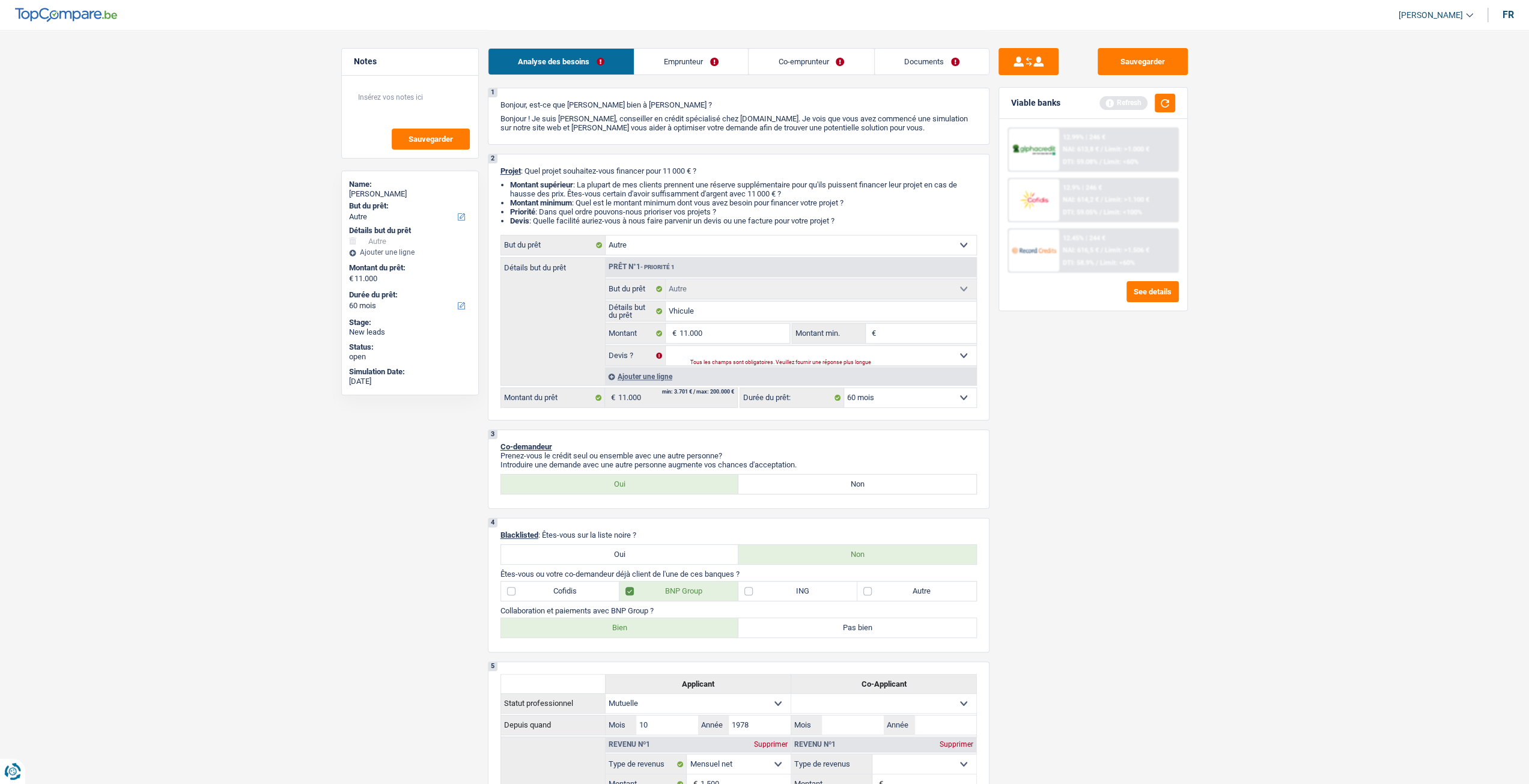
scroll to position [0, 0]
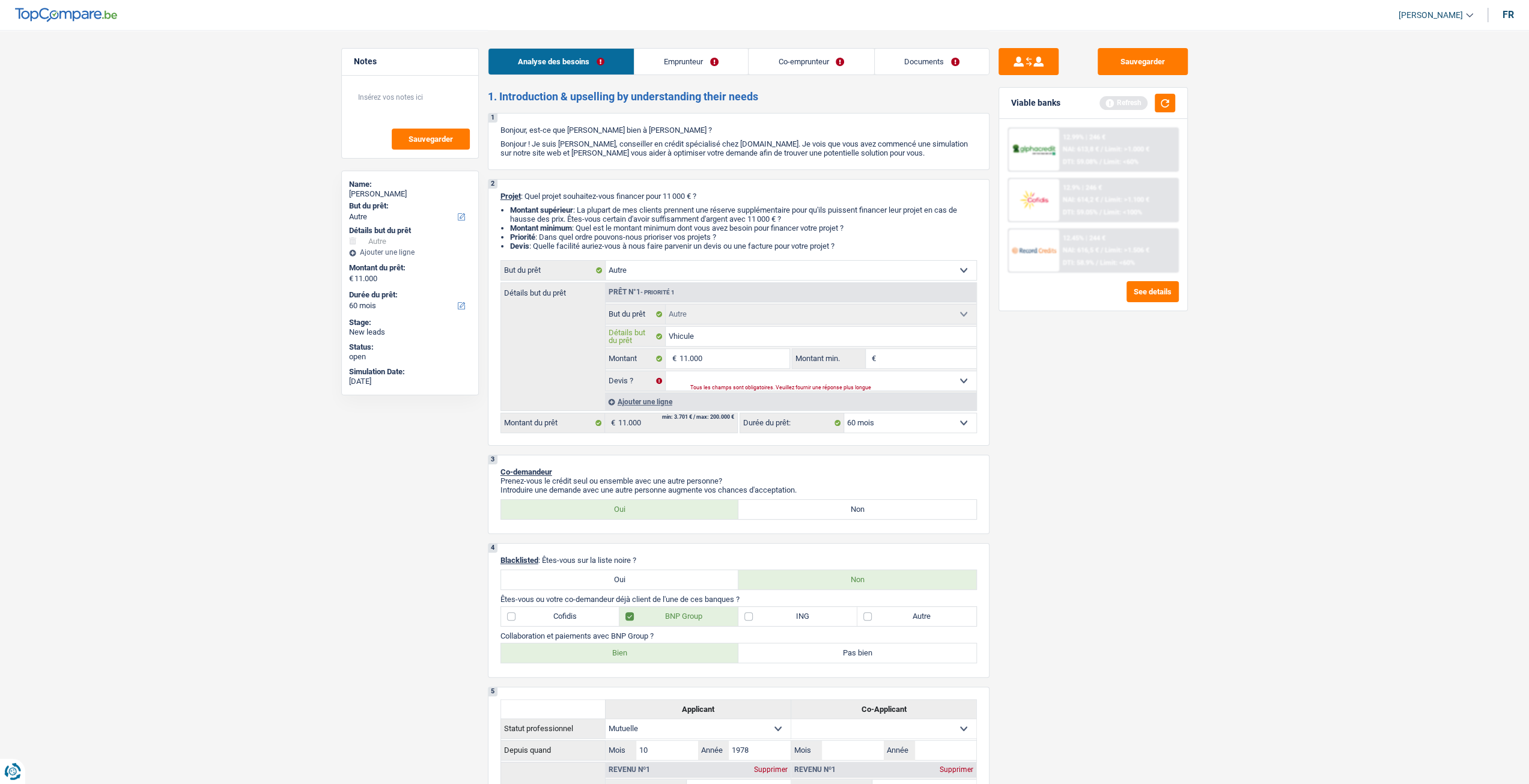
click at [671, 338] on input "Vhicule" at bounding box center [821, 336] width 310 height 19
type input "V&hicule"
type input "V&éhicule"
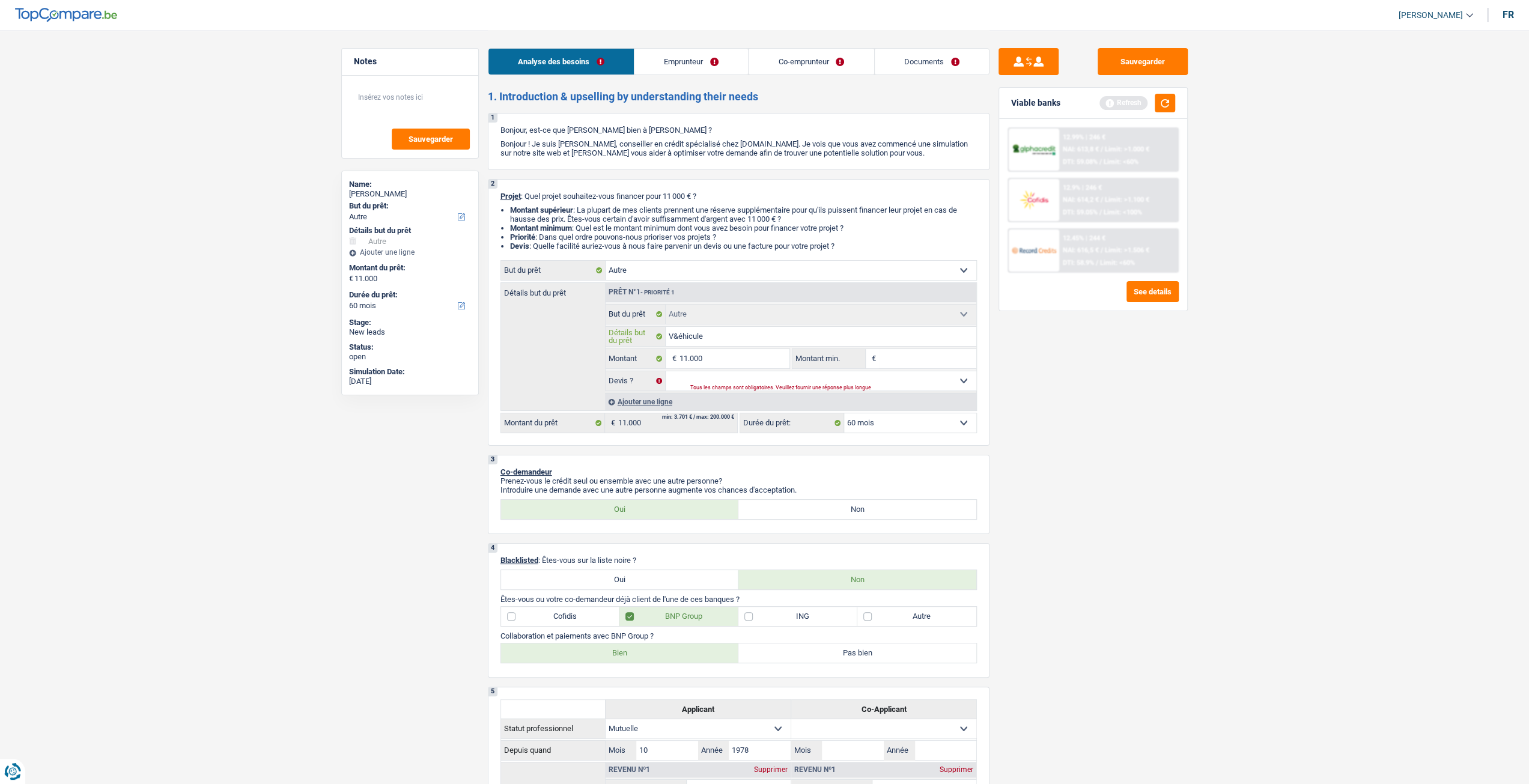
type input "V&hicule"
type input "Vhicule"
type input "hicule"
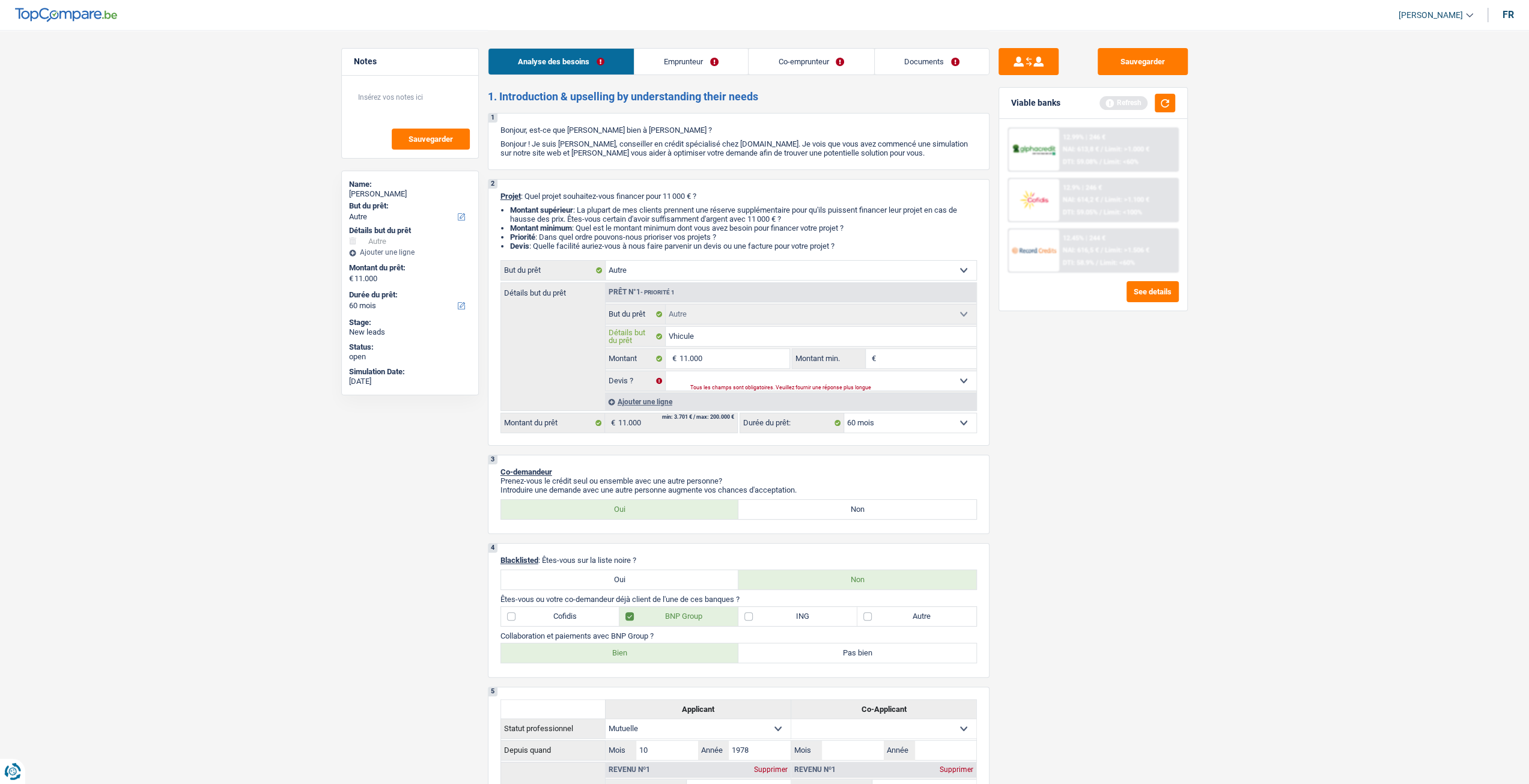
type input "hicule"
type input "vhicule"
type input "véhicule"
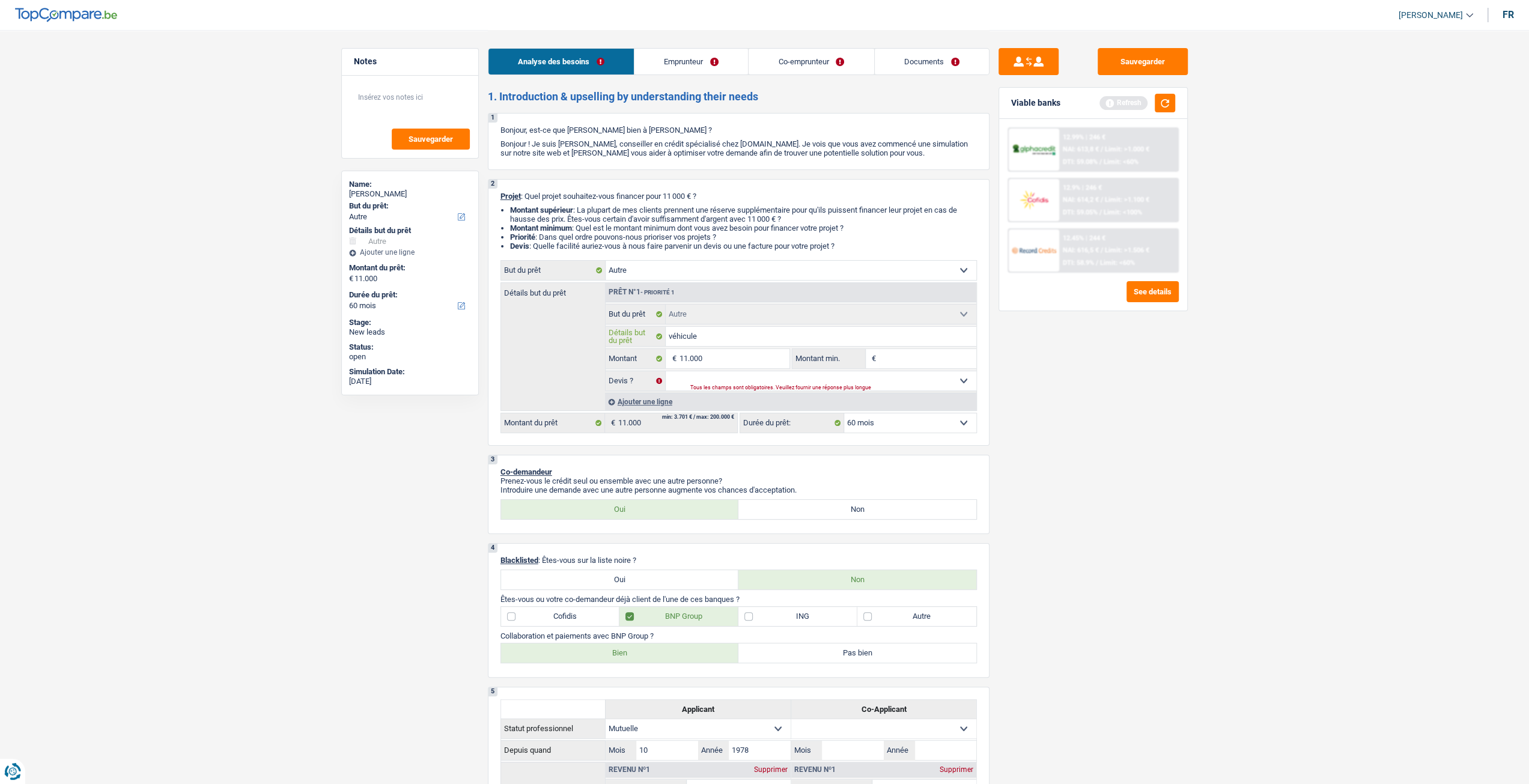
type input "véhhicule"
type input "véhicule"
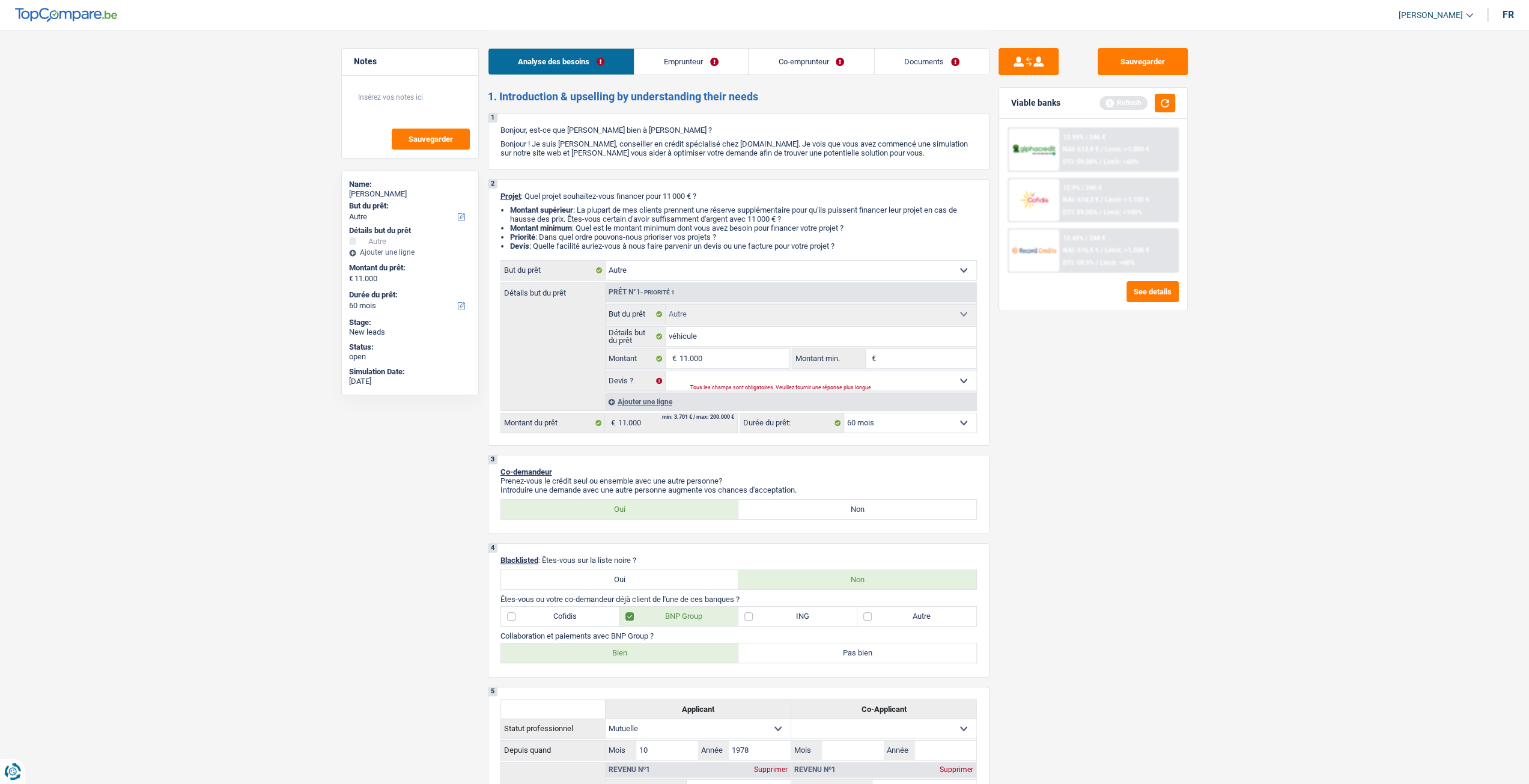
click at [1152, 428] on div "Sauvegarder Viable banks Refresh 12.99% | 246 € NAI: 613,8 € / Limit: >1.000 € …" at bounding box center [1093, 406] width 207 height 716
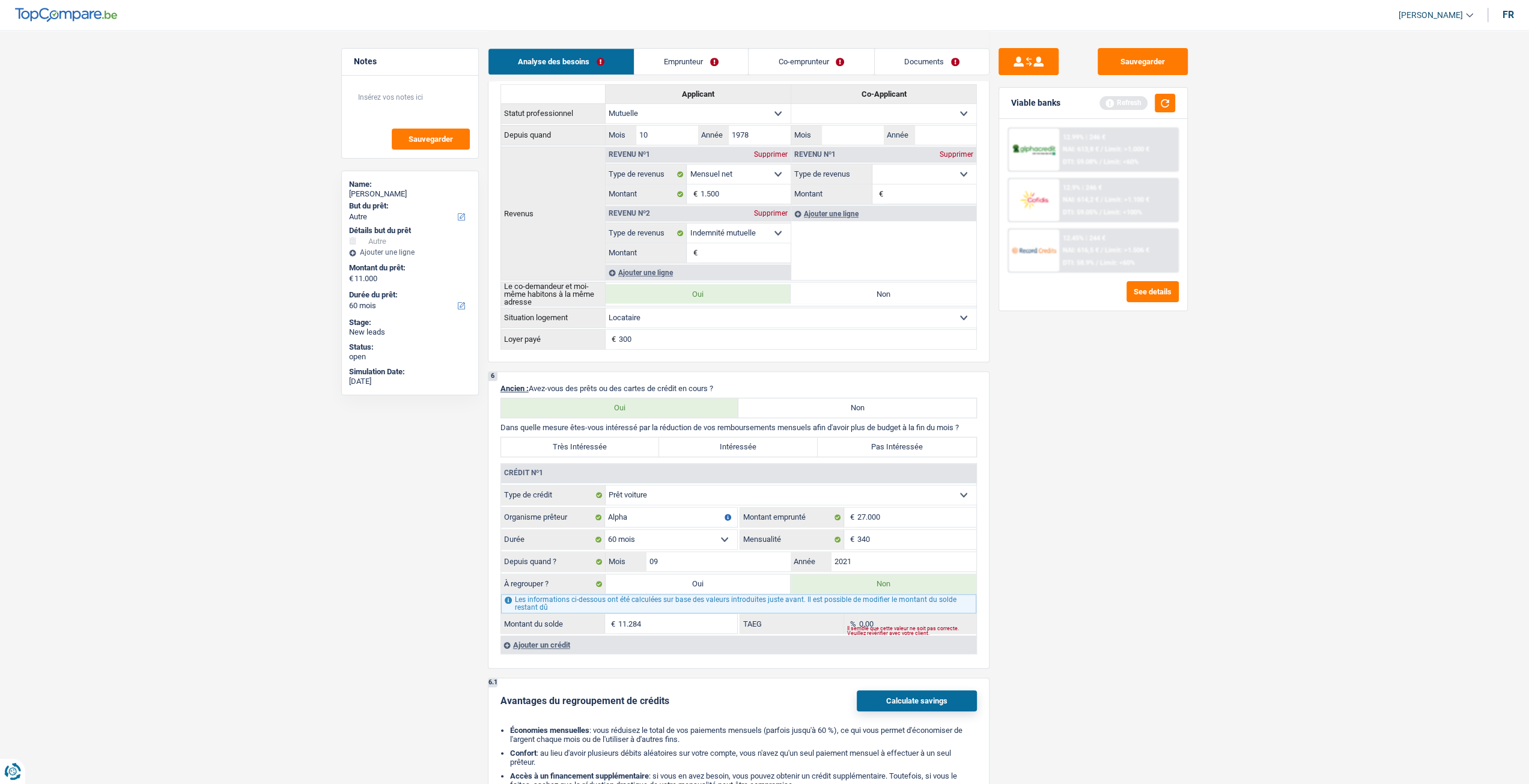
scroll to position [841, 0]
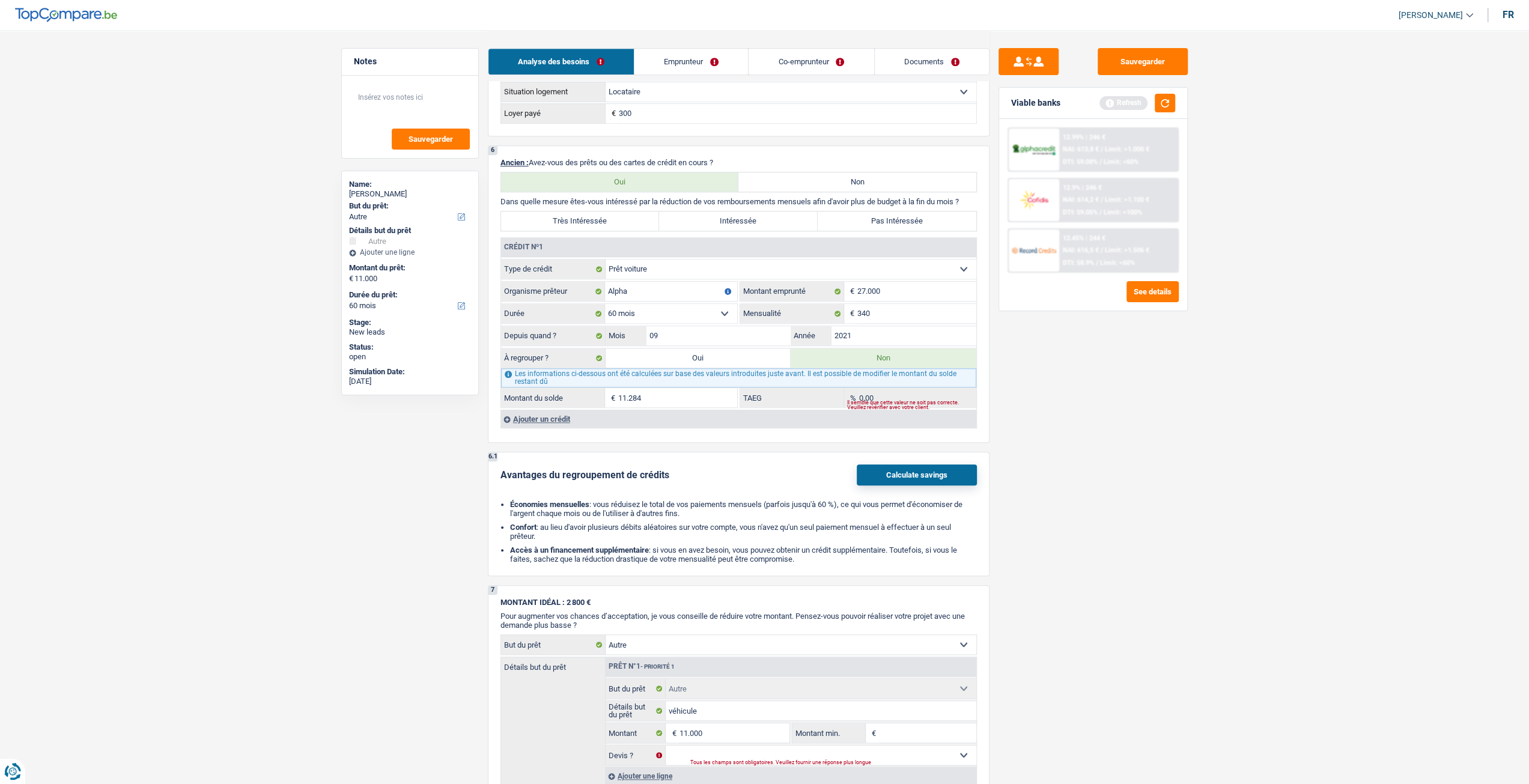
click at [558, 405] on div "Crédit nº1 Carte ou ouverture de crédit Prêt hypothécaire Vente à tempérament P…" at bounding box center [738, 333] width 476 height 190
click at [563, 411] on div "Ajouter un crédit" at bounding box center [738, 419] width 476 height 18
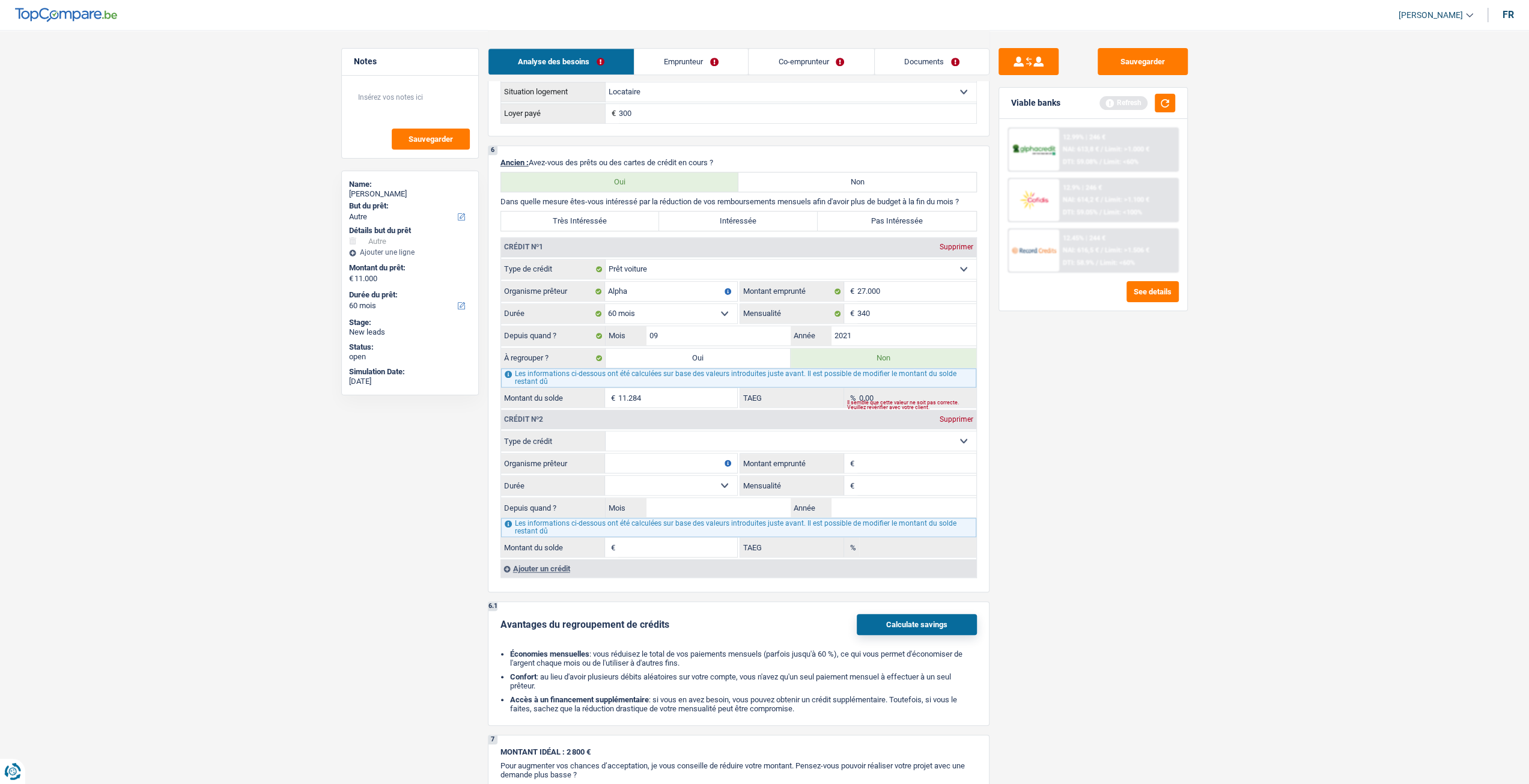
click at [628, 441] on select "Carte ou ouverture de crédit Prêt hypothécaire Vente à tempérament Prêt à tempé…" at bounding box center [790, 440] width 371 height 19
select select "personalLoan"
type input "0"
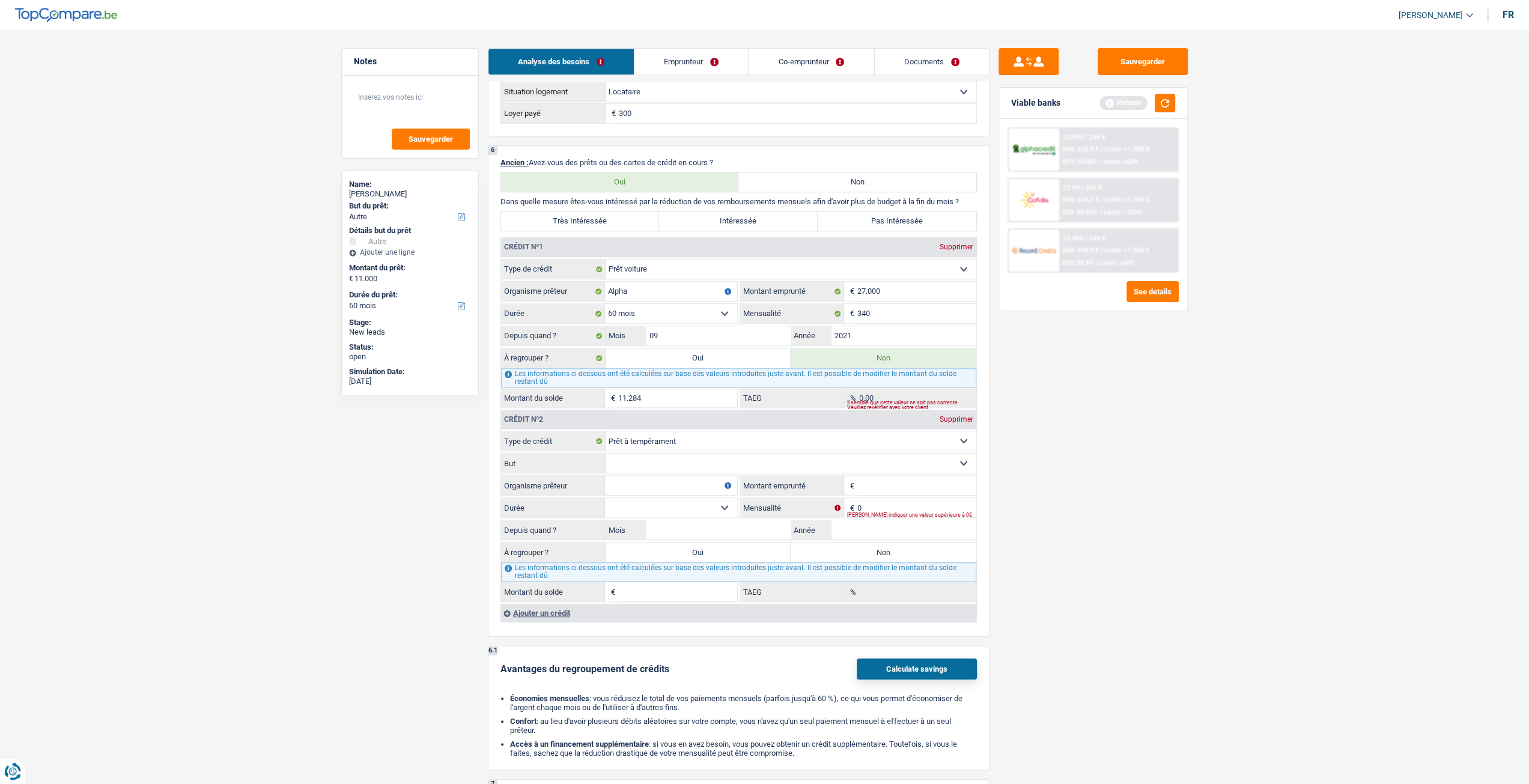
click at [685, 463] on select "Confort maison: meubles, textile, peinture, électroménager, outillage non-profe…" at bounding box center [790, 463] width 371 height 19
click at [685, 440] on select "Carte ou ouverture de crédit Prêt hypothécaire Vente à tempérament Prêt à tempé…" at bounding box center [790, 440] width 371 height 19
select select "renovationLoan"
click at [605, 431] on select "Carte ou ouverture de crédit Prêt hypothécaire Vente à tempérament Prêt à tempé…" at bounding box center [790, 440] width 371 height 19
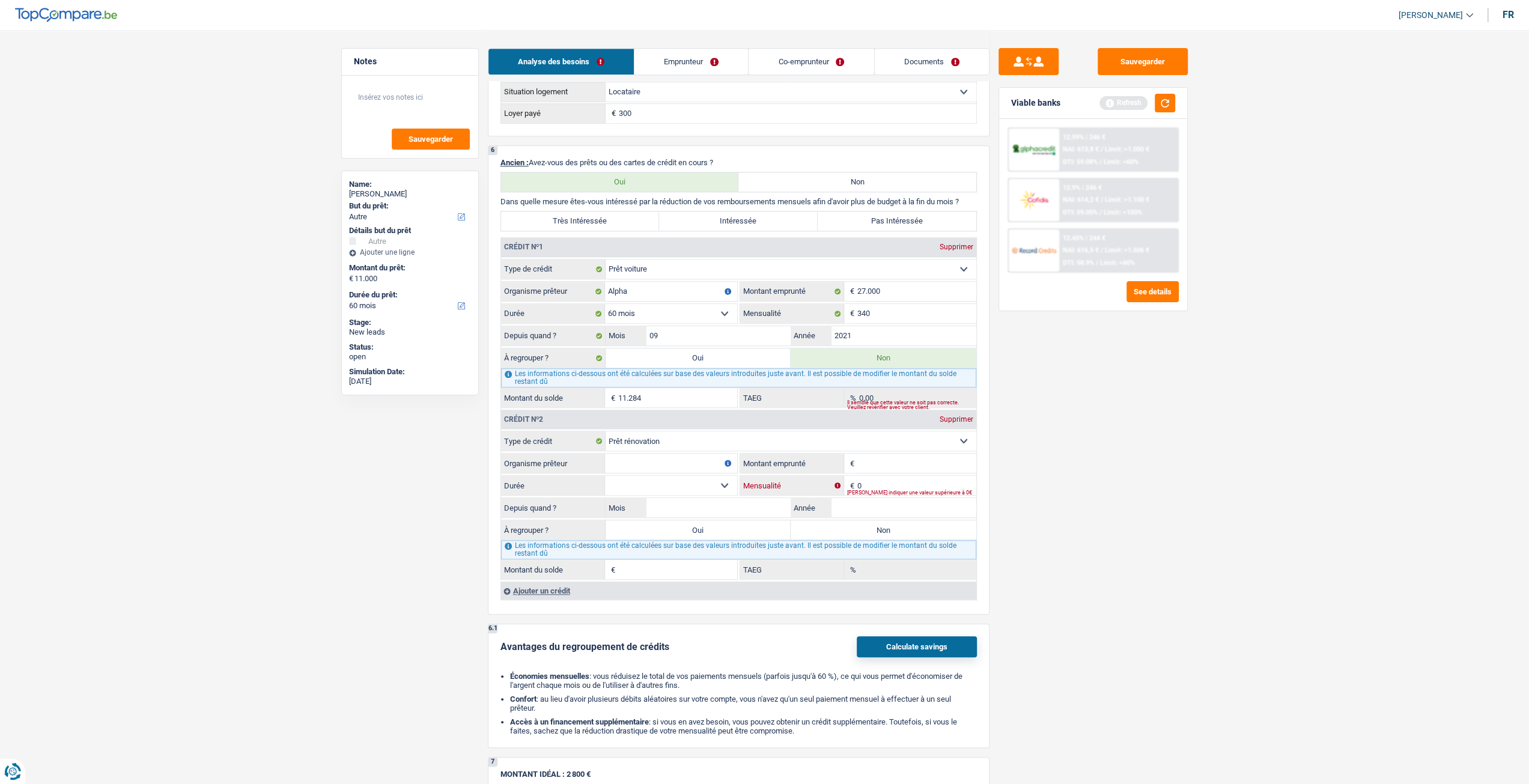
click at [895, 476] on input "0" at bounding box center [917, 485] width 119 height 19
type input "404"
click at [1228, 505] on main "Notes Sauvegarder Name: Virginie Michels But du prêt: Confort maison: meubles, …" at bounding box center [764, 270] width 1529 height 2223
click at [908, 466] on input "Montant emprunté" at bounding box center [917, 463] width 119 height 19
type input "30.000"
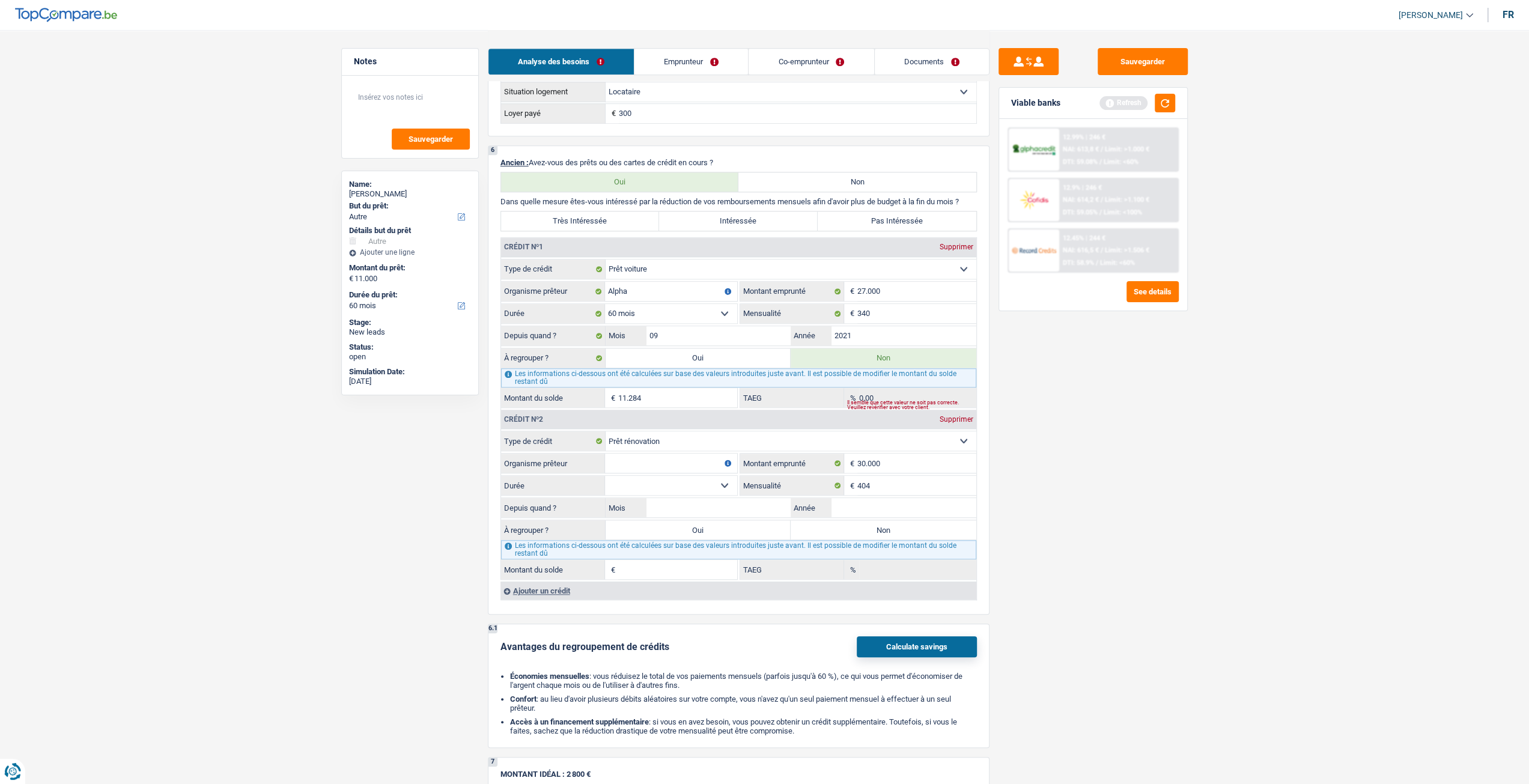
click at [1177, 478] on div "Sauvegarder Viable banks Refresh 12.99% | 246 € NAI: 613,8 € / Limit: >1.000 € …" at bounding box center [1093, 406] width 207 height 716
click at [684, 498] on input "Mois" at bounding box center [719, 508] width 145 height 19
click at [695, 482] on select "12 mois 18 mois 24 mois 30 mois 36 mois 42 mois 48 mois 60 mois 72 mois 84 mois…" at bounding box center [671, 485] width 132 height 19
select select "84"
click at [605, 476] on select "12 mois 18 mois 24 mois 30 mois 36 mois 42 mois 48 mois 60 mois 72 mois 84 mois…" at bounding box center [671, 485] width 132 height 19
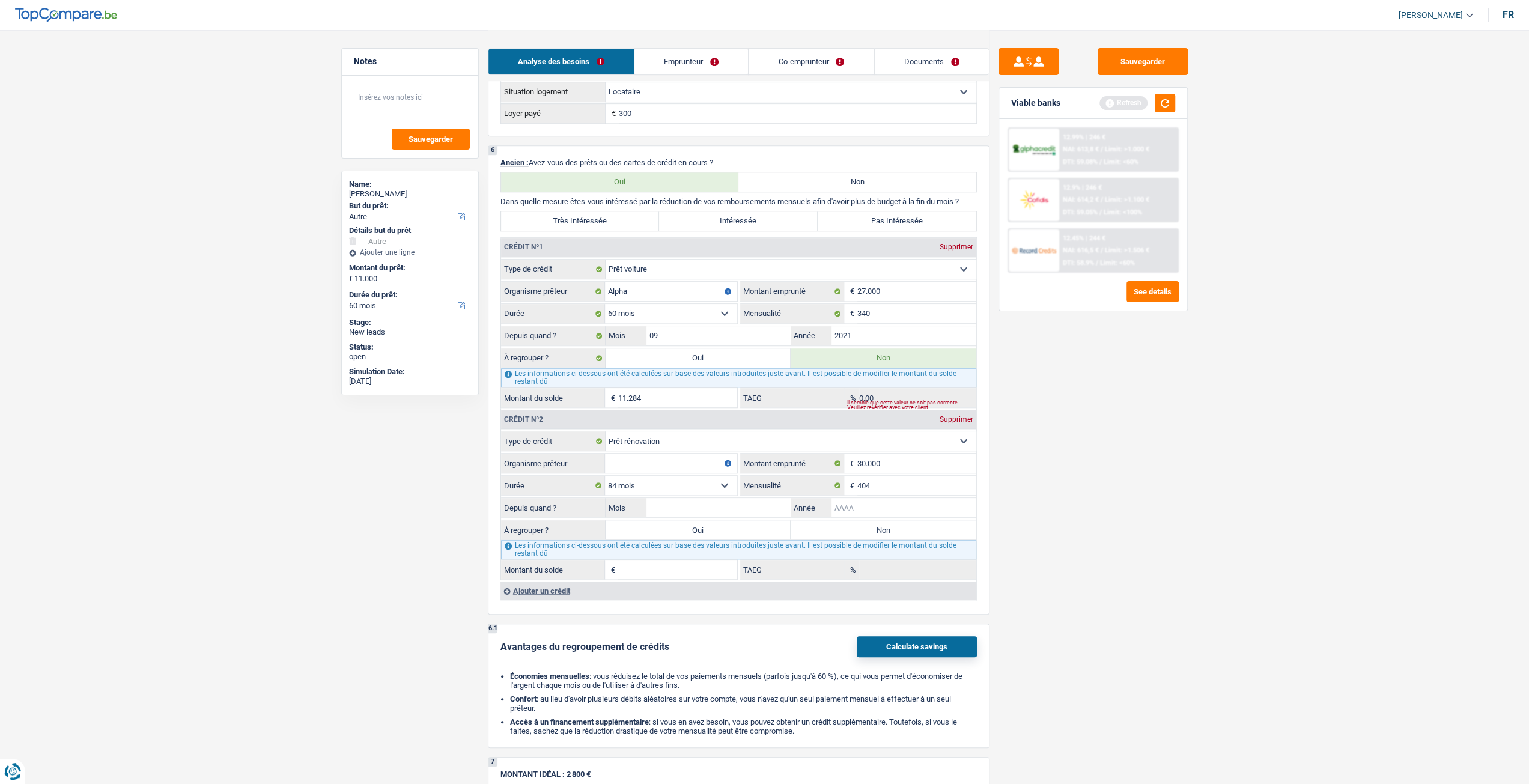
click at [879, 498] on input "Année" at bounding box center [904, 508] width 145 height 19
type input "2024"
click at [686, 502] on input "Mois" at bounding box center [719, 508] width 145 height 19
type input "10"
type input "26.158"
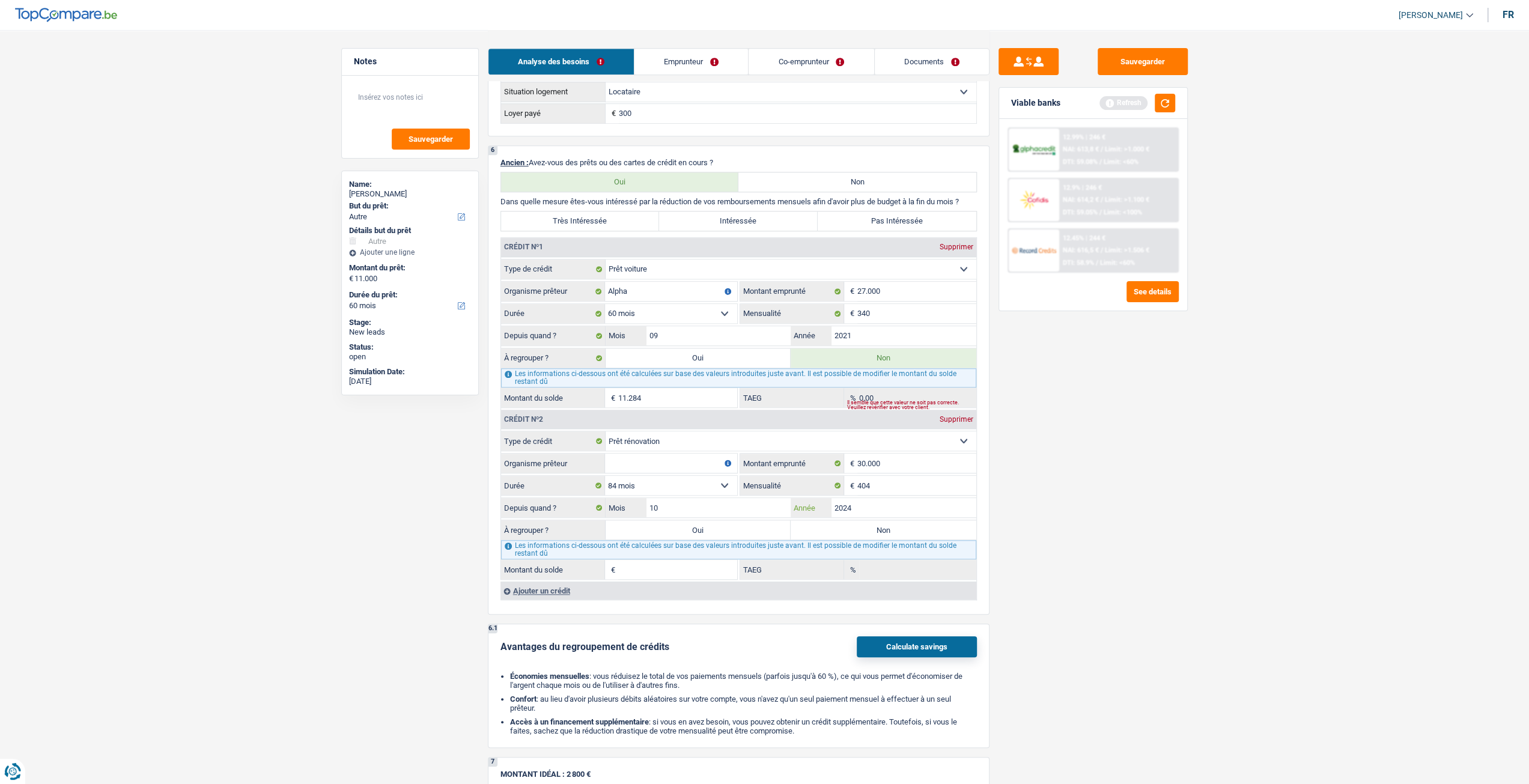
type input "3,62"
click at [668, 453] on input "Organisme prêteur" at bounding box center [671, 463] width 132 height 19
type input "Beobank"
click at [1287, 521] on main "Notes Sauvegarder Name: Virginie Michels But du prêt: Confort maison: meubles, …" at bounding box center [764, 270] width 1529 height 2223
click at [912, 527] on label "Non" at bounding box center [883, 530] width 186 height 19
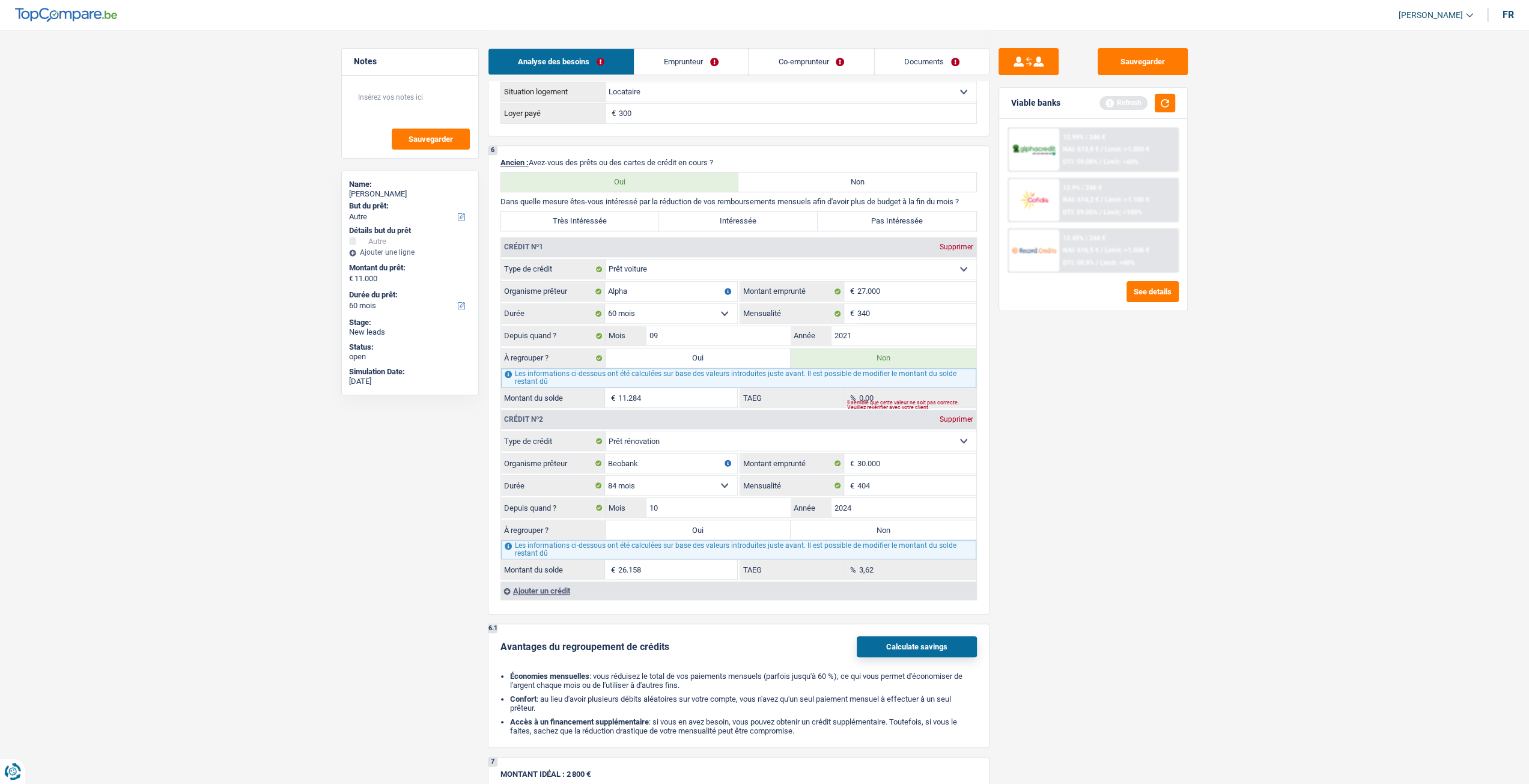
click at [912, 527] on input "Non" at bounding box center [883, 530] width 186 height 19
radio input "true"
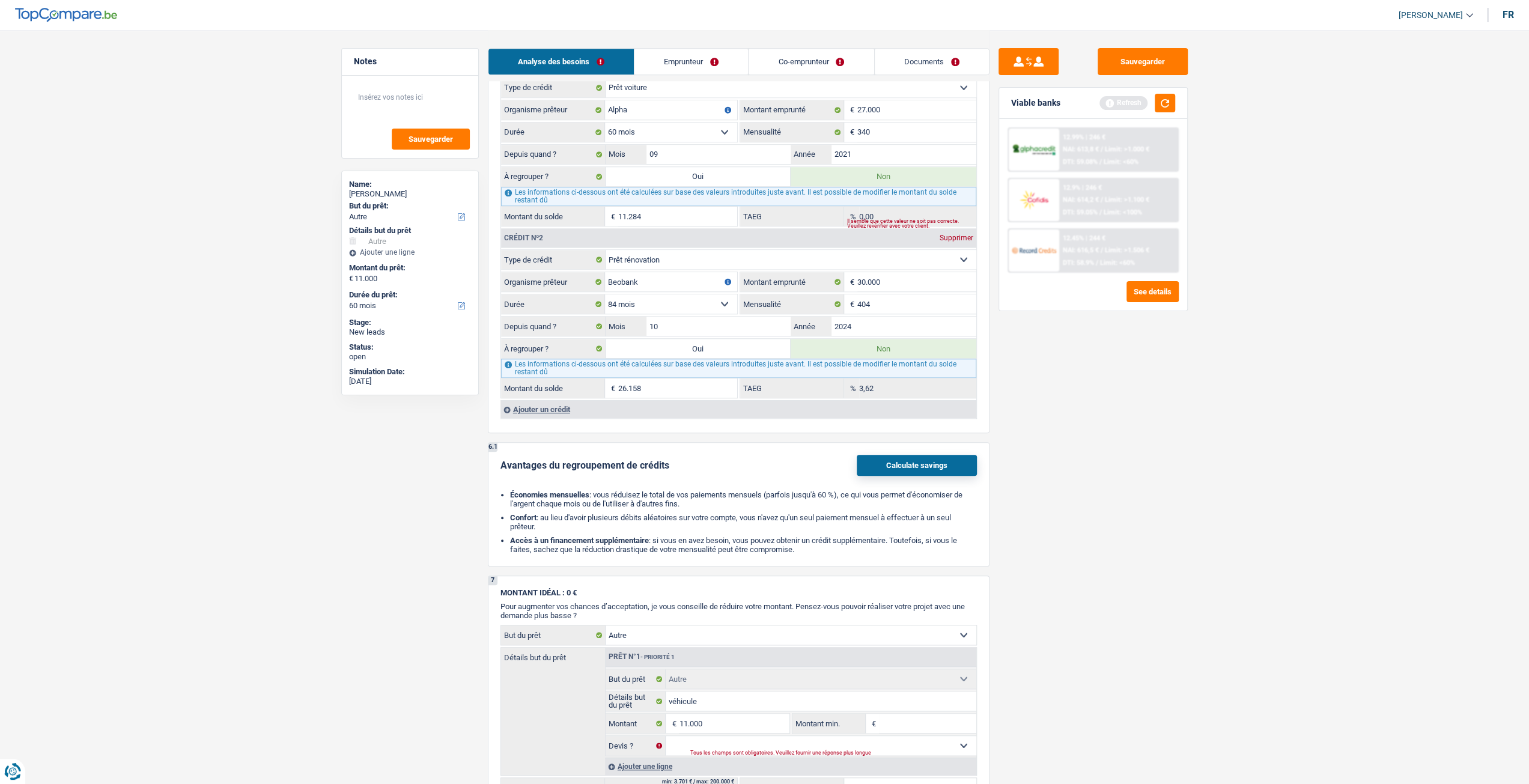
scroll to position [1441, 0]
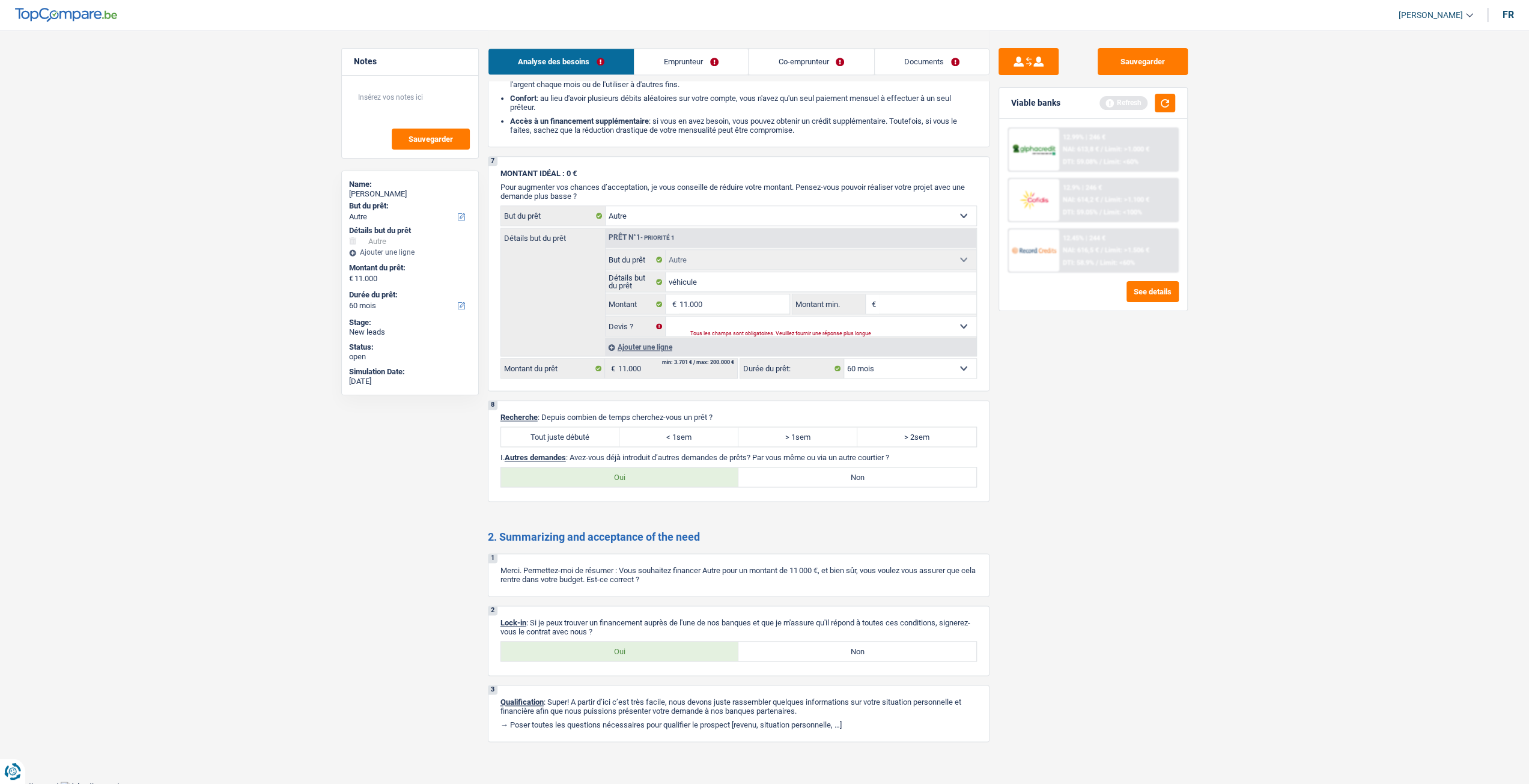
click at [540, 427] on label "Tout juste débuté" at bounding box center [560, 436] width 119 height 19
click at [540, 427] on input "Tout juste débuté" at bounding box center [560, 436] width 119 height 19
radio input "true"
click at [638, 633] on div "2 Lock-in : Si je peux trouver un financement auprès de l'une de nos banques et…" at bounding box center [739, 640] width 502 height 70
click at [645, 642] on label "Oui" at bounding box center [619, 651] width 238 height 19
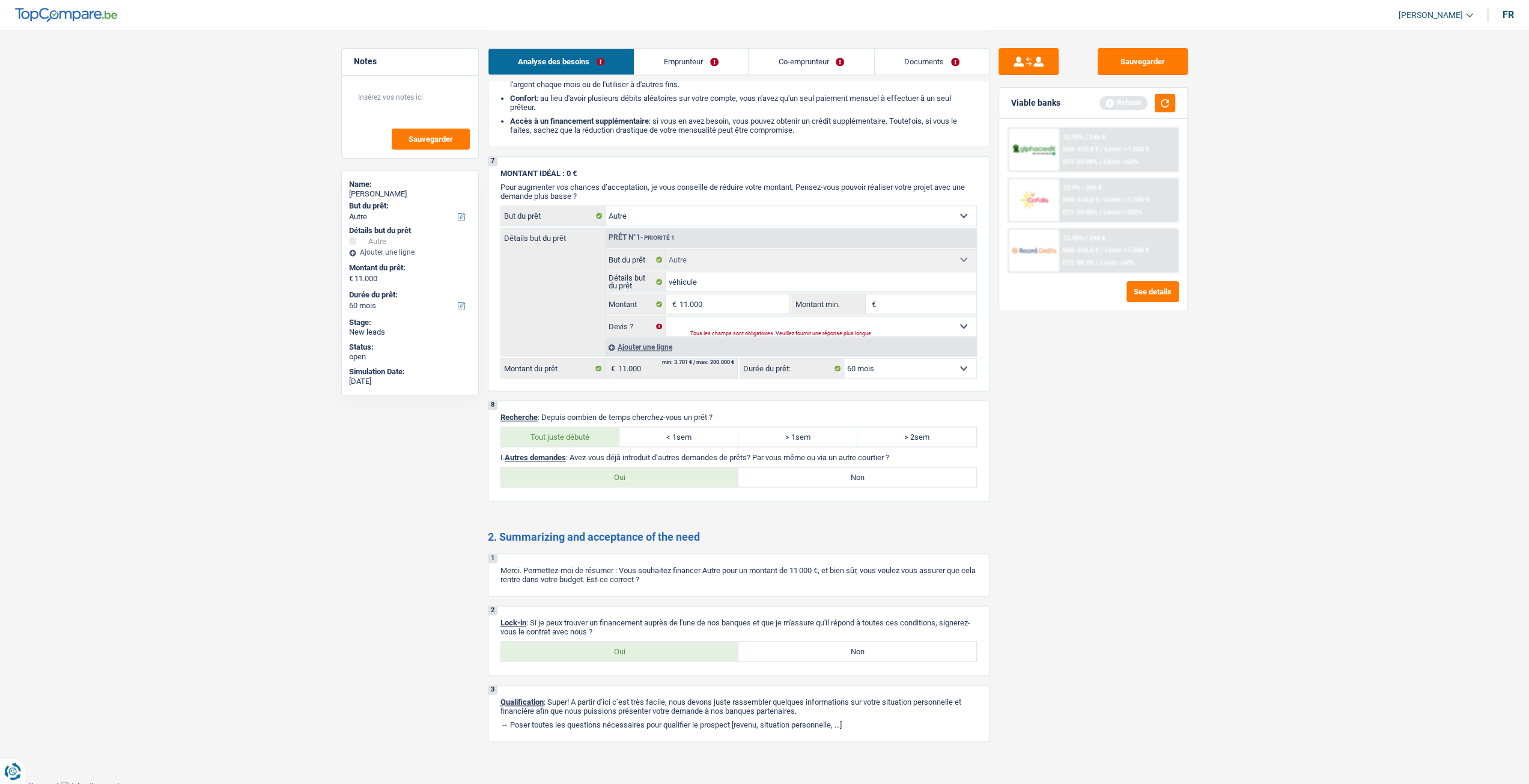
click at [645, 642] on input "Oui" at bounding box center [619, 651] width 238 height 19
radio input "true"
click at [859, 473] on label "Non" at bounding box center [857, 477] width 238 height 19
click at [859, 473] on input "Non" at bounding box center [857, 477] width 238 height 19
radio input "true"
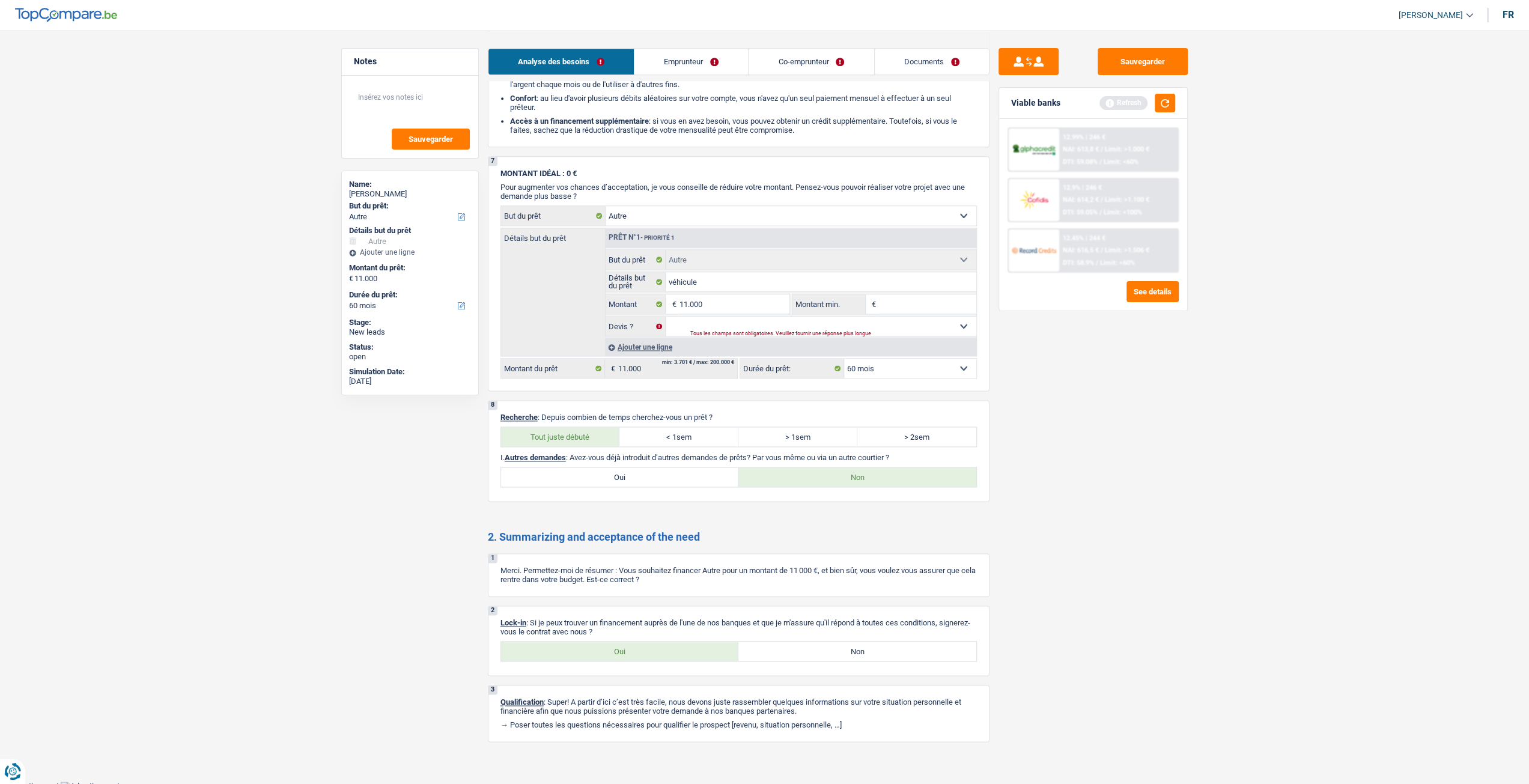
click at [929, 310] on input "Montant min." at bounding box center [928, 304] width 98 height 19
click at [918, 325] on select "Oui Non Non répondu Sélectionner une option" at bounding box center [821, 326] width 310 height 19
select select "yes"
click at [666, 316] on select "Oui Non Non répondu Sélectionner une option" at bounding box center [821, 326] width 310 height 19
select select "yes"
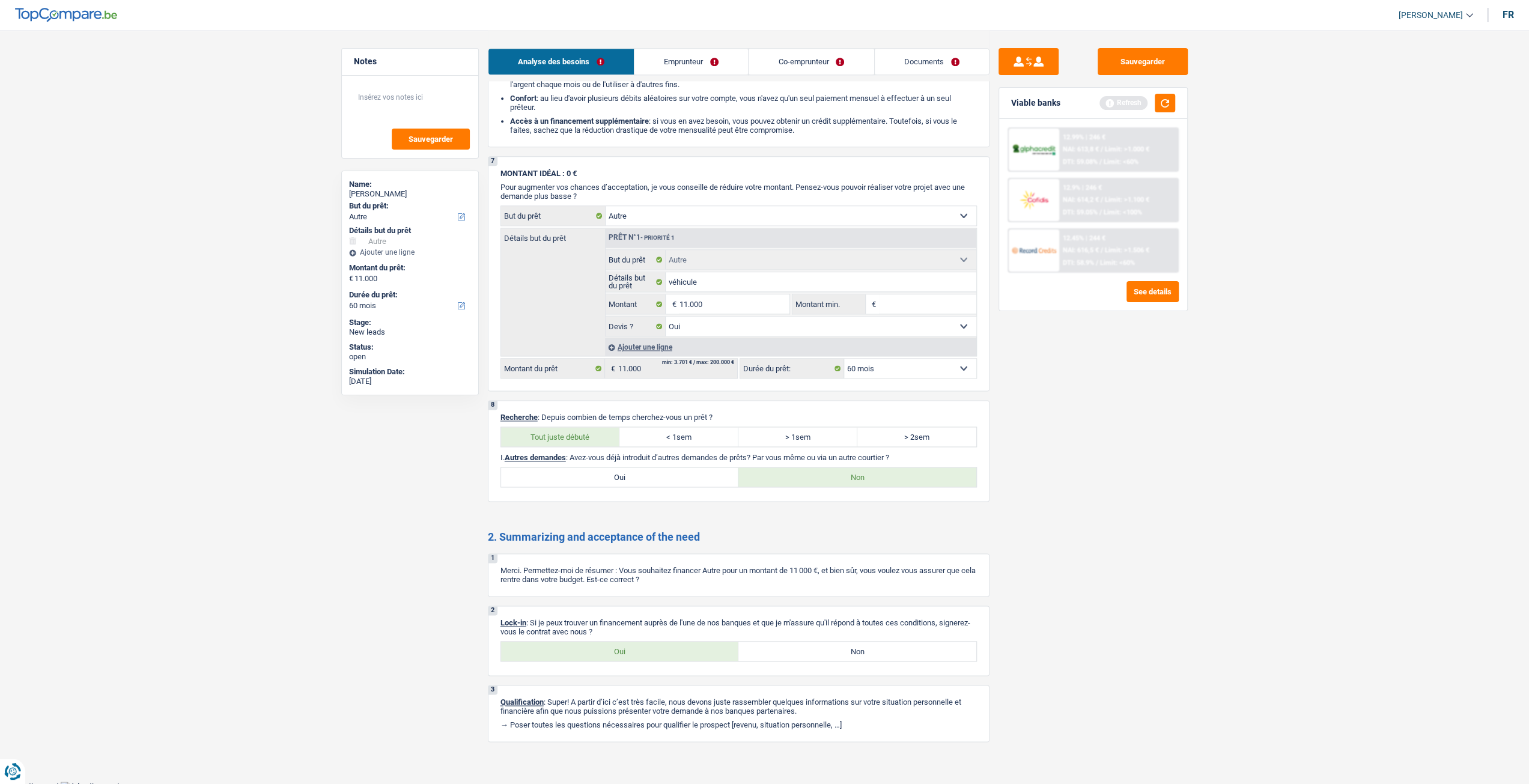
click at [701, 68] on link "Emprunteur" at bounding box center [691, 62] width 114 height 26
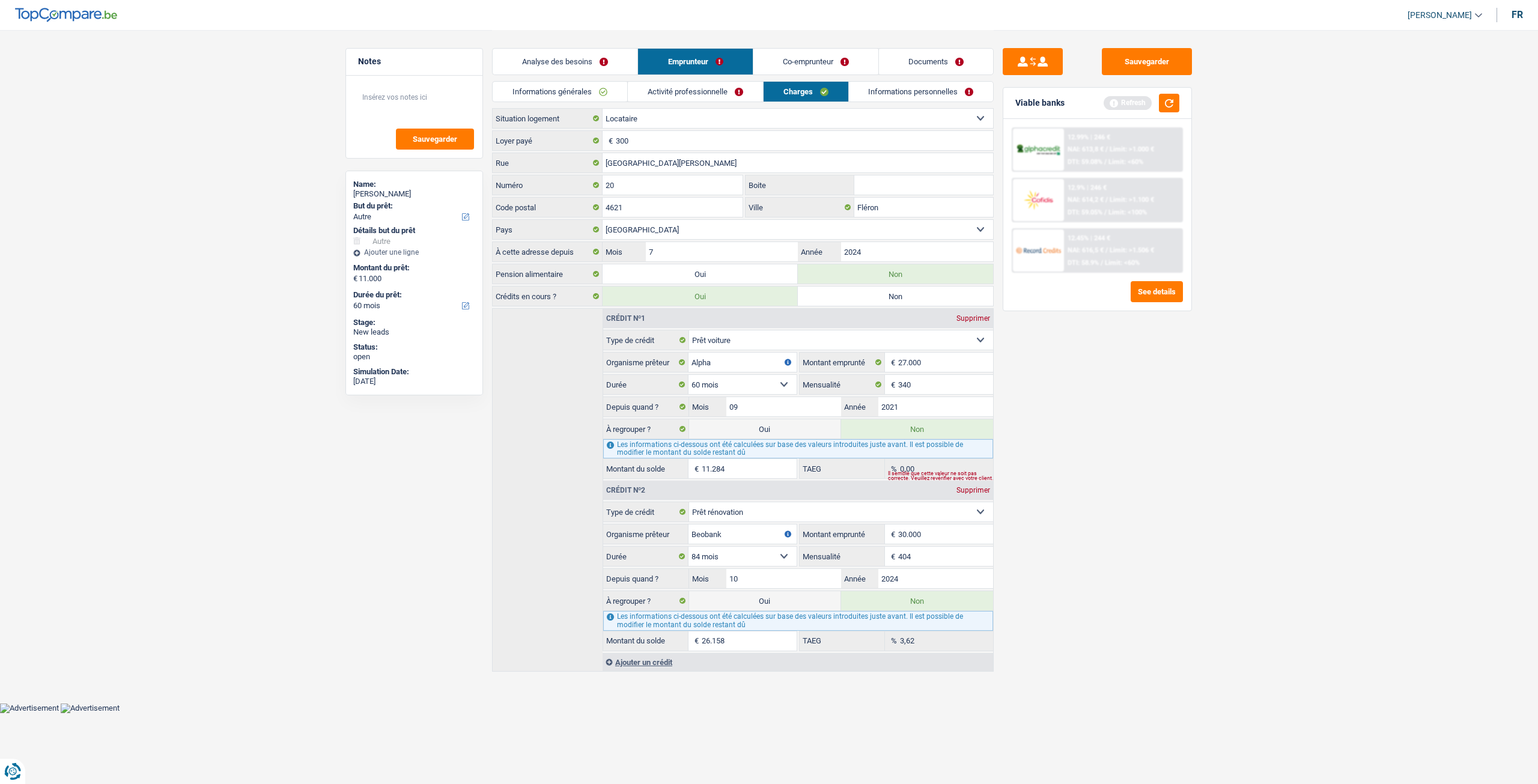
click at [584, 94] on link "Informations générales" at bounding box center [560, 91] width 135 height 20
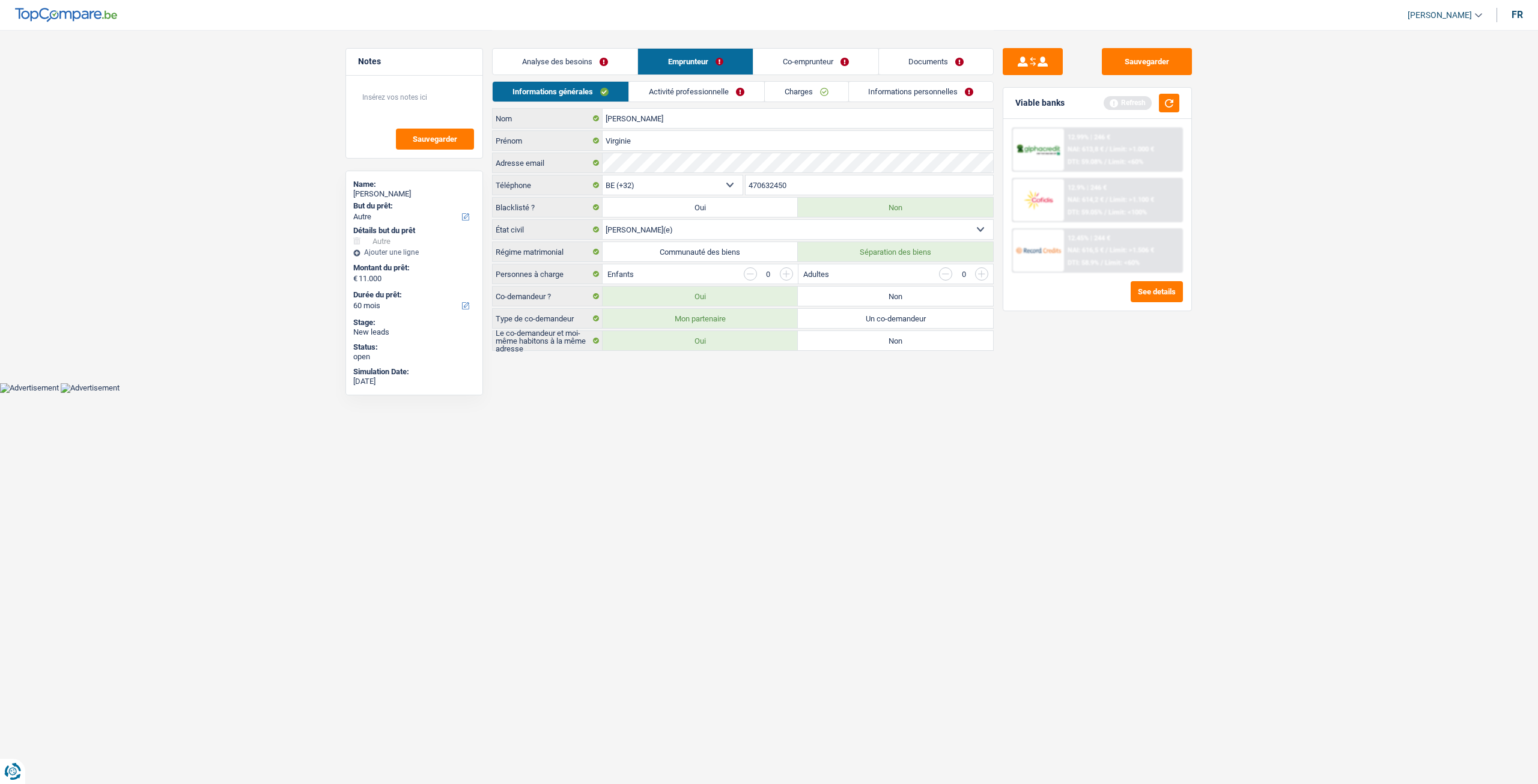
click at [723, 98] on link "Activité professionnelle" at bounding box center [696, 91] width 135 height 20
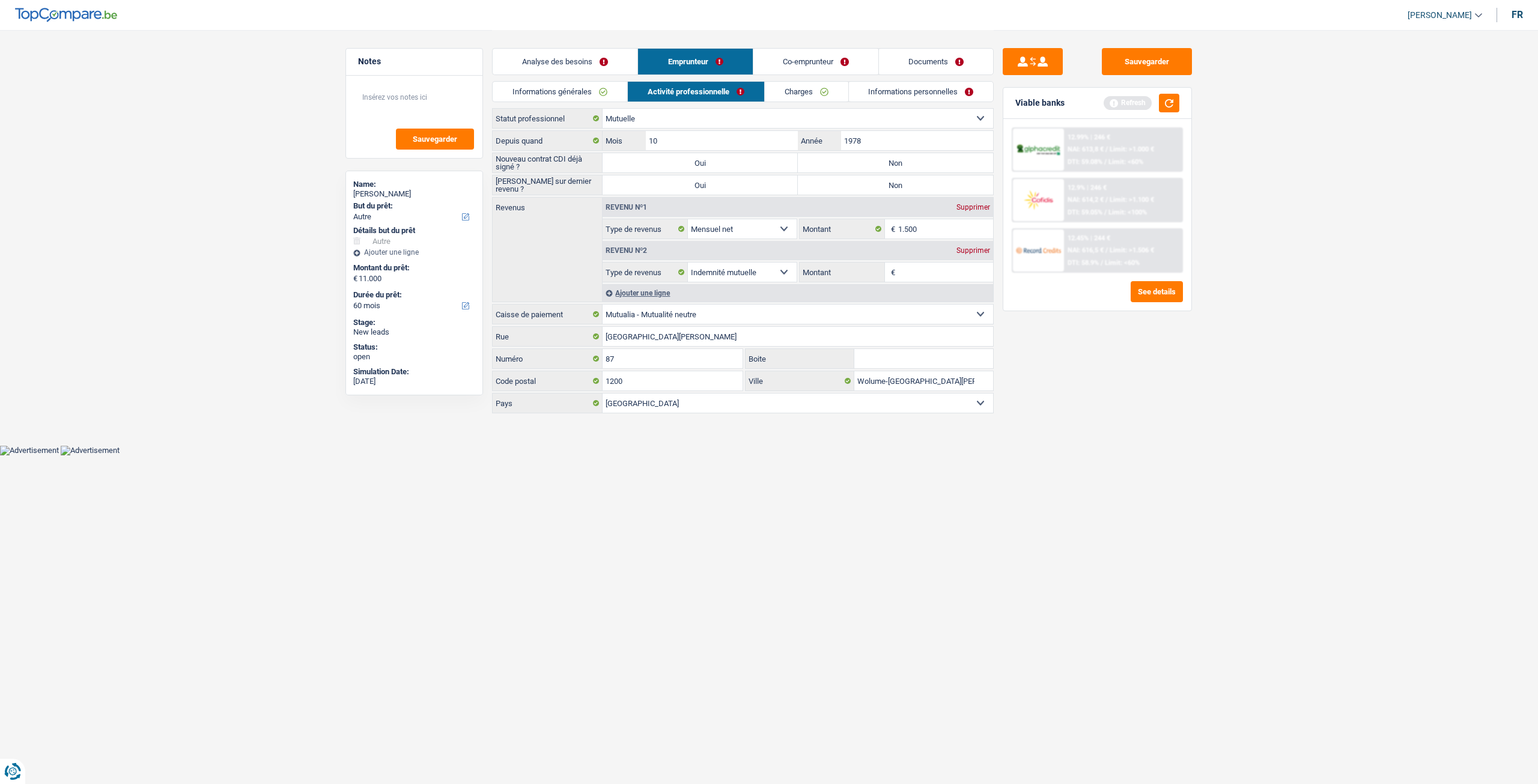
click at [933, 157] on label "Non" at bounding box center [895, 163] width 195 height 19
click at [933, 157] on input "Non" at bounding box center [895, 163] width 195 height 19
radio input "true"
click at [895, 193] on div "Depuis quand 10 Mois / 1978 Année Nouveau contrat CDI déjà signé ? Oui Non Sais…" at bounding box center [743, 271] width 502 height 283
click at [890, 141] on input "1978" at bounding box center [917, 140] width 152 height 19
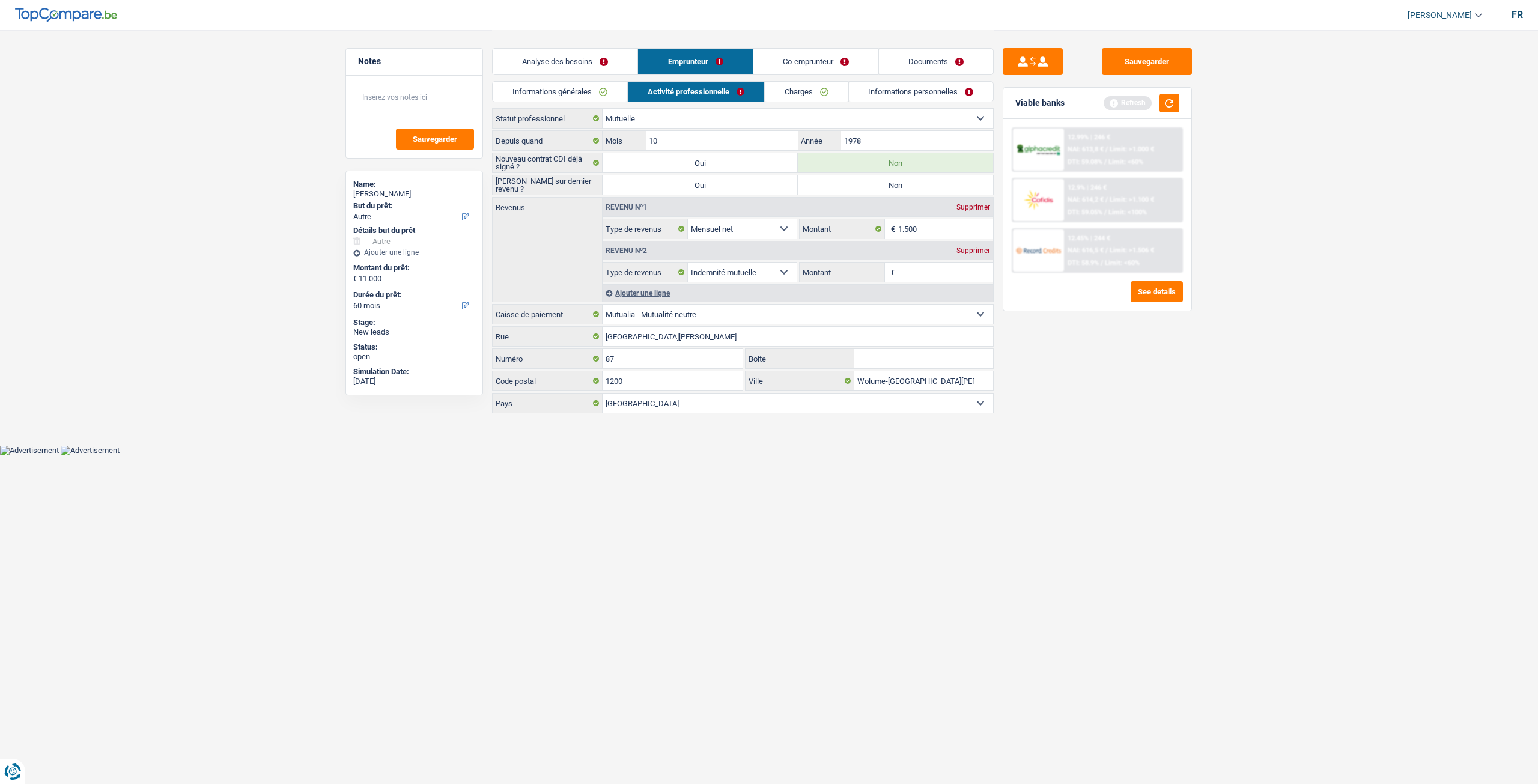
click at [889, 188] on label "Non" at bounding box center [895, 185] width 195 height 19
click at [889, 188] on input "Non" at bounding box center [895, 185] width 195 height 19
radio input "true"
click at [945, 229] on input "1.500" at bounding box center [946, 229] width 96 height 19
click at [912, 270] on input "Montant" at bounding box center [946, 272] width 96 height 19
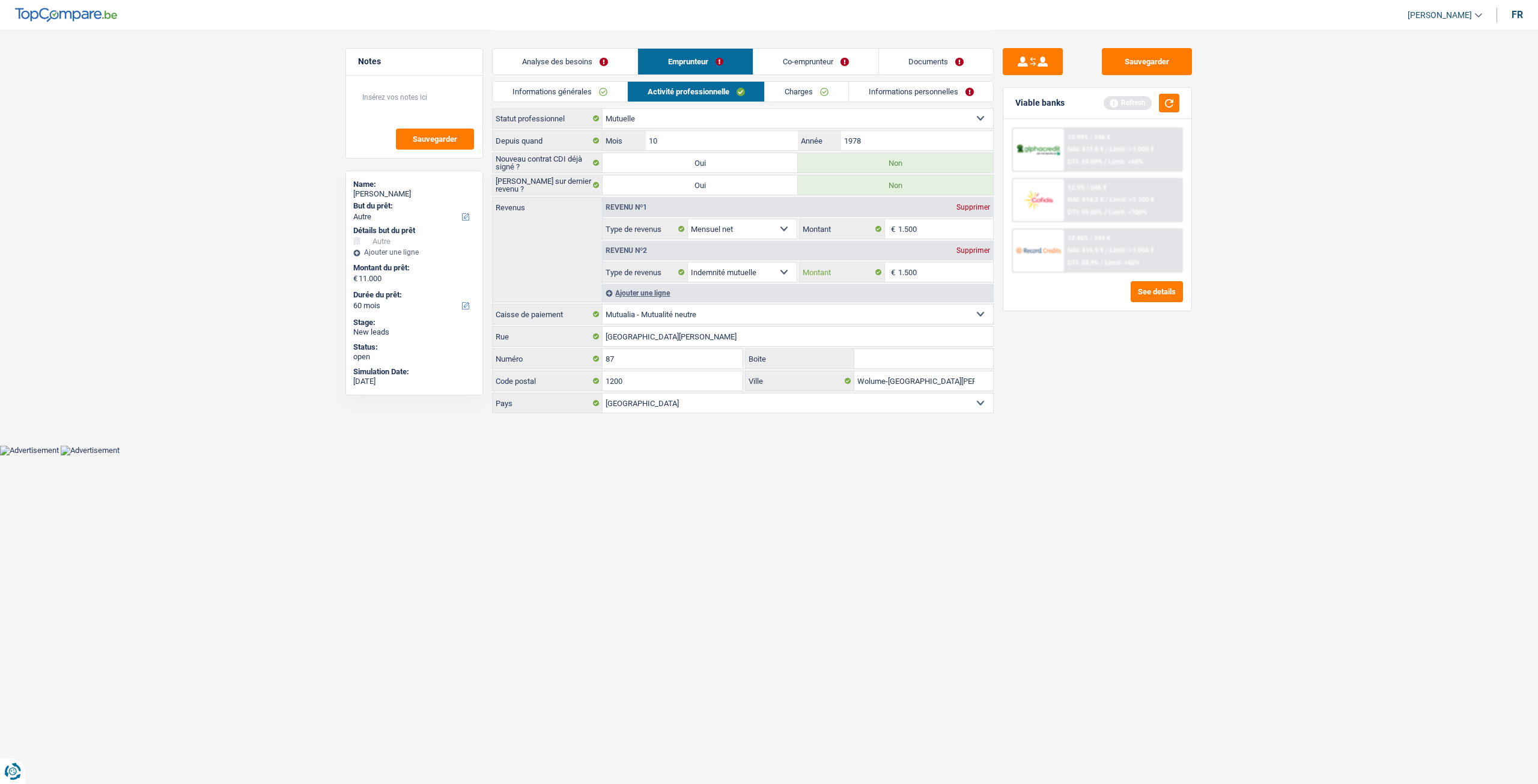
type input "1.500"
click at [975, 205] on div "Supprimer" at bounding box center [973, 207] width 40 height 7
select select "mutualityIndemnity"
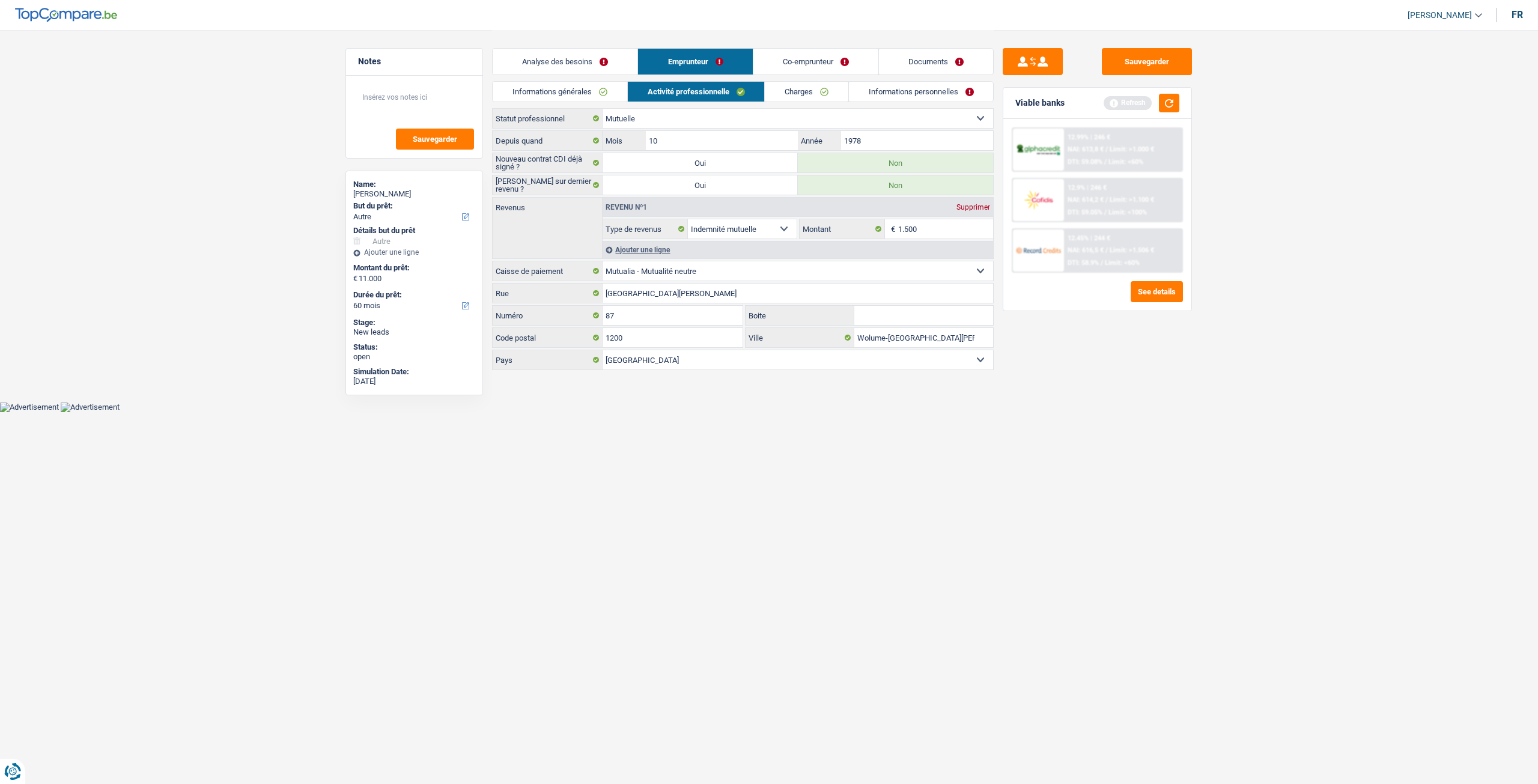
click at [579, 83] on link "Informations générales" at bounding box center [560, 91] width 135 height 20
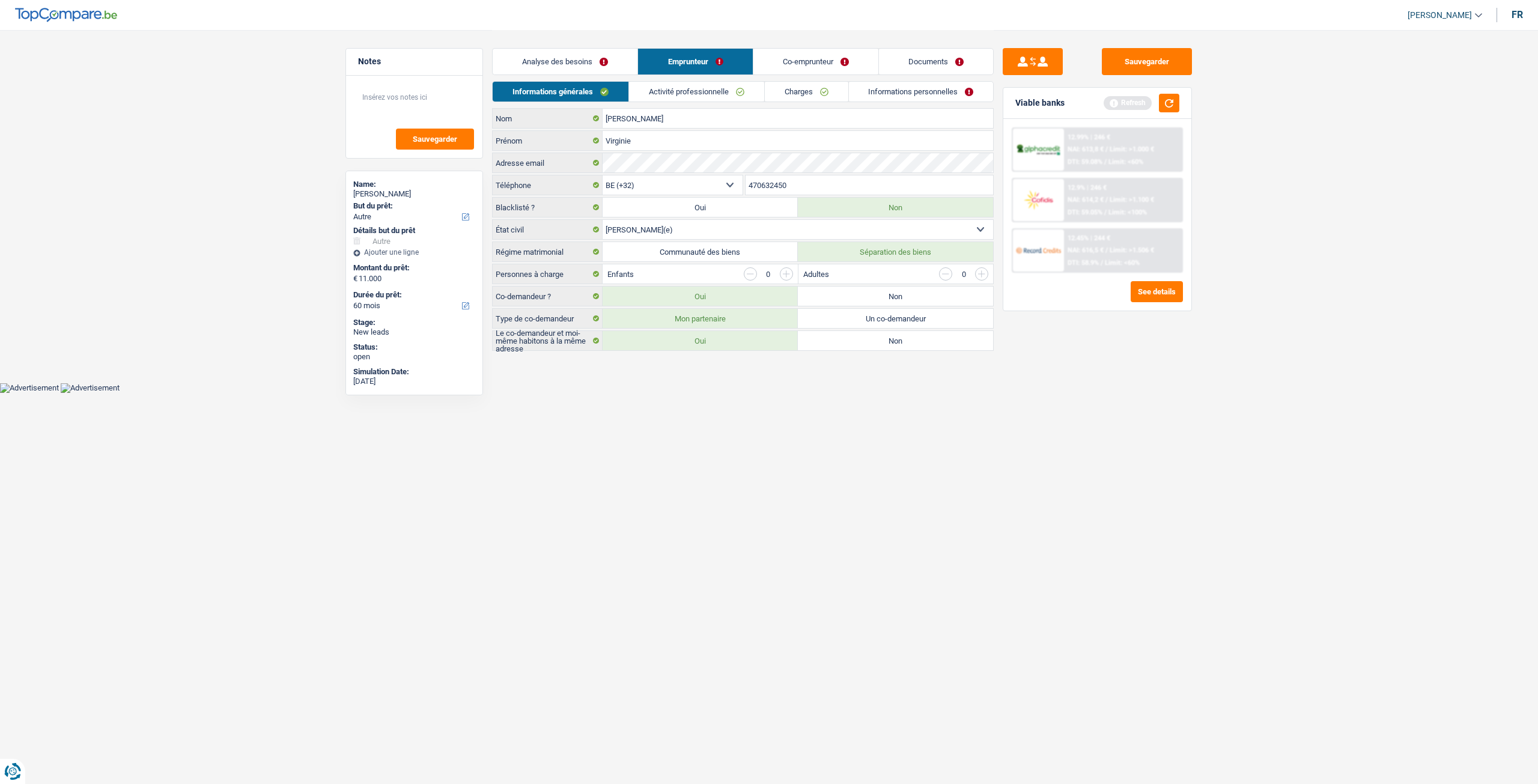
click at [695, 89] on link "Activité professionnelle" at bounding box center [696, 91] width 135 height 20
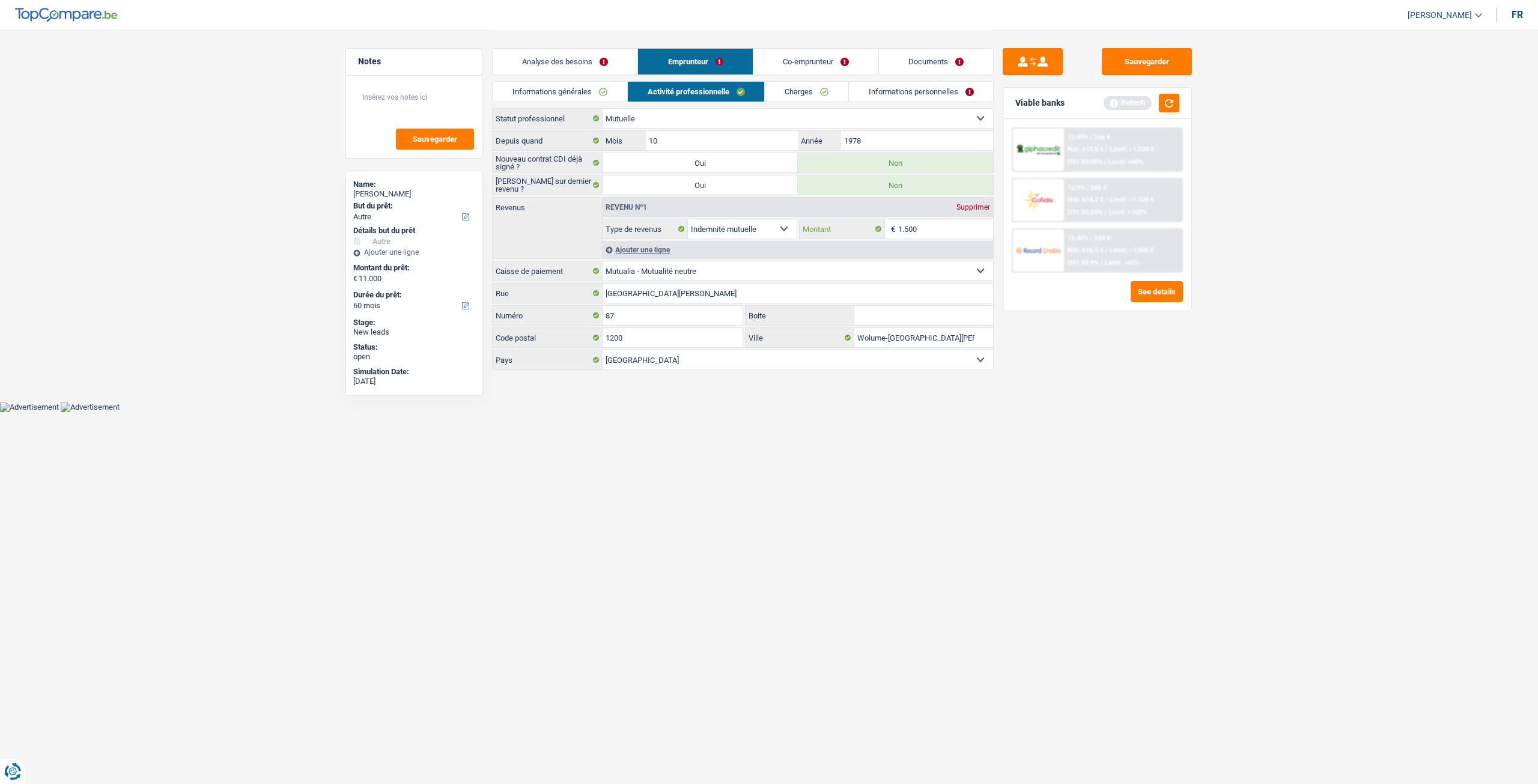
click at [939, 222] on input "1.500" at bounding box center [946, 229] width 96 height 19
click at [1133, 361] on div "Sauvegarder Viable banks Refresh 12.99% | 246 € NAI: 613,8 € / Limit: >1.000 € …" at bounding box center [1097, 406] width 207 height 716
click at [536, 79] on div "Analyse des besoins Emprunteur Co-emprunteur Documents" at bounding box center [743, 55] width 502 height 51
click at [542, 82] on link "Informations générales" at bounding box center [560, 91] width 135 height 20
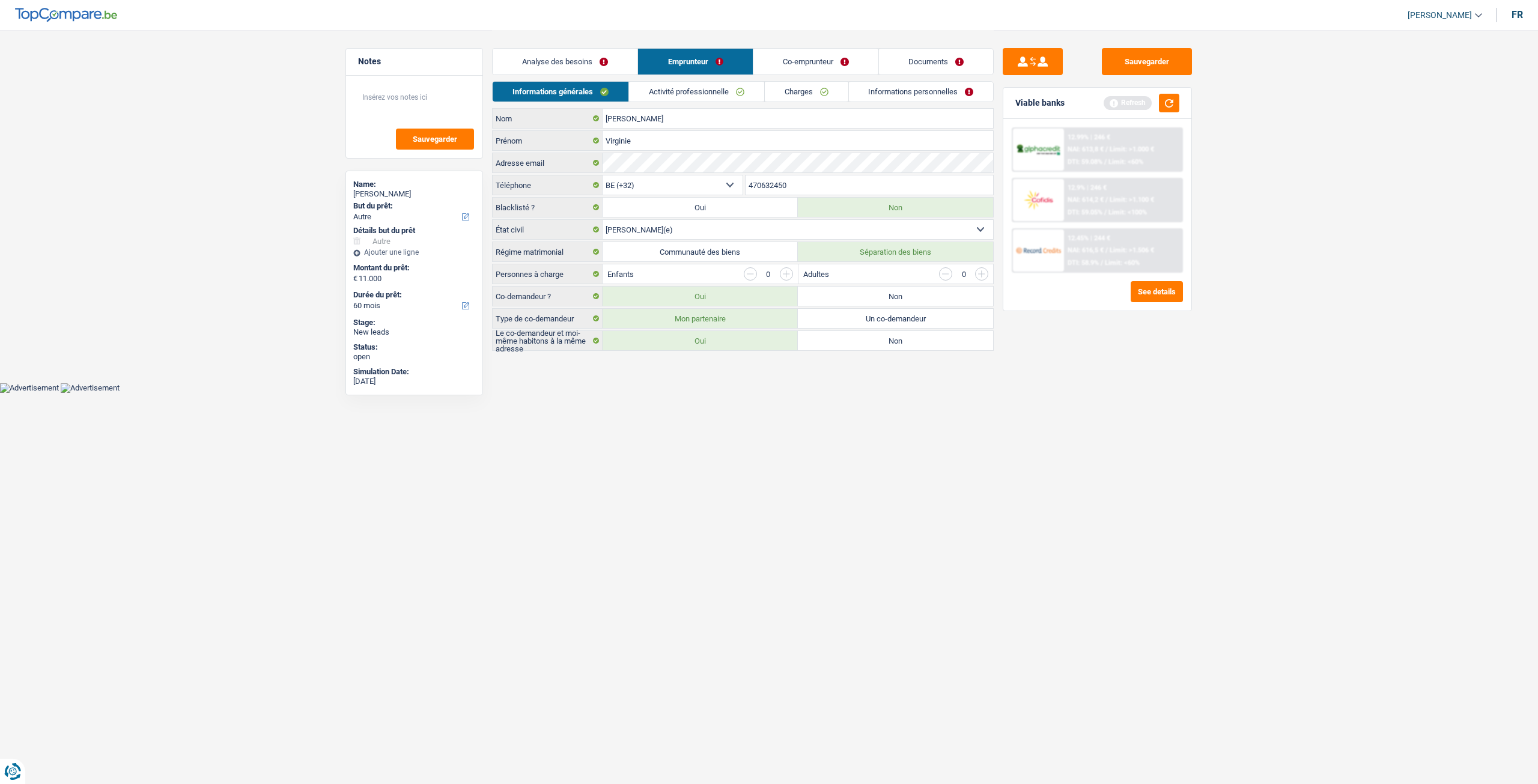
click at [817, 95] on link "Charges" at bounding box center [806, 91] width 83 height 20
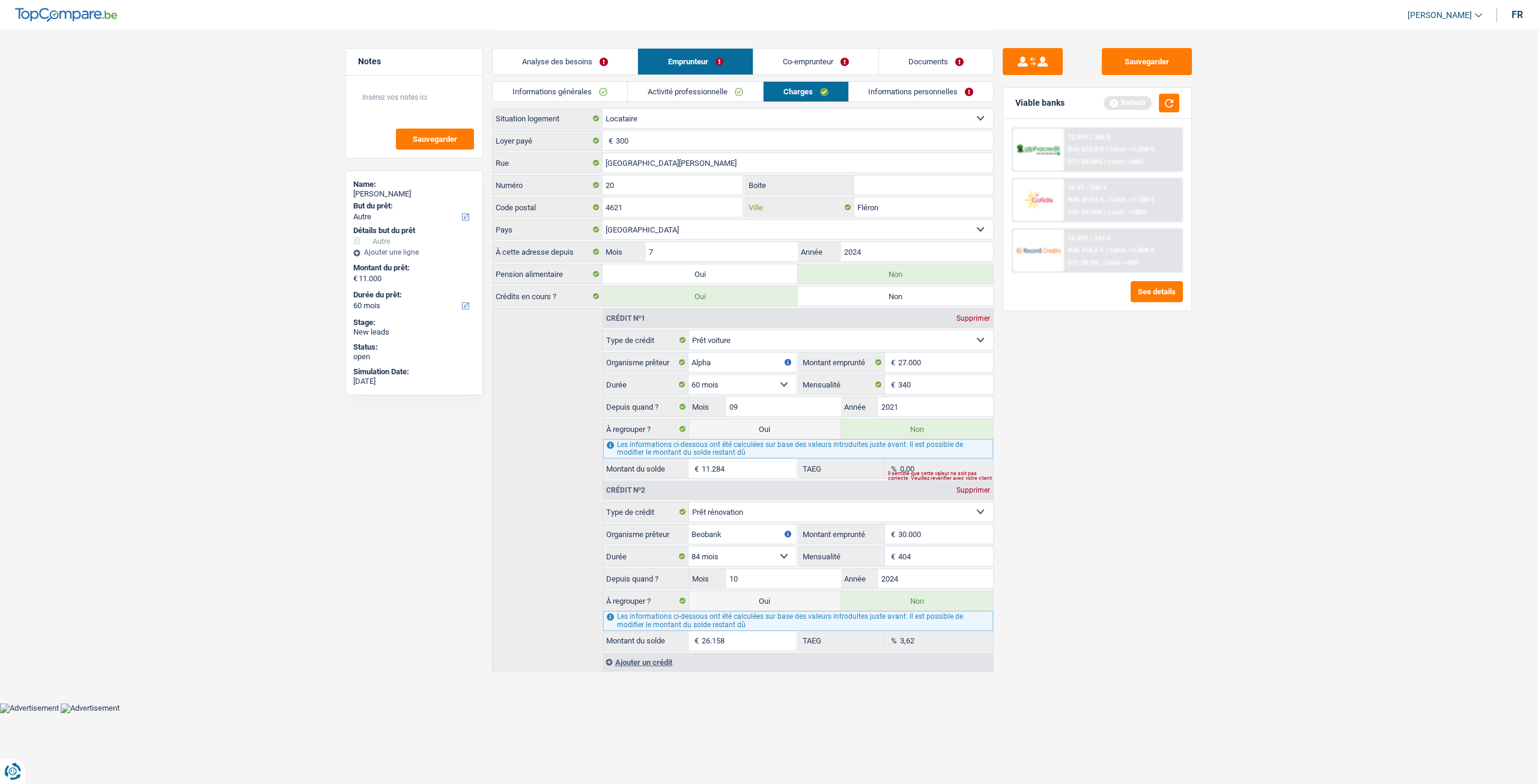
click at [950, 198] on input "Fléron" at bounding box center [923, 207] width 139 height 19
click at [927, 93] on link "Informations personnelles" at bounding box center [921, 91] width 145 height 20
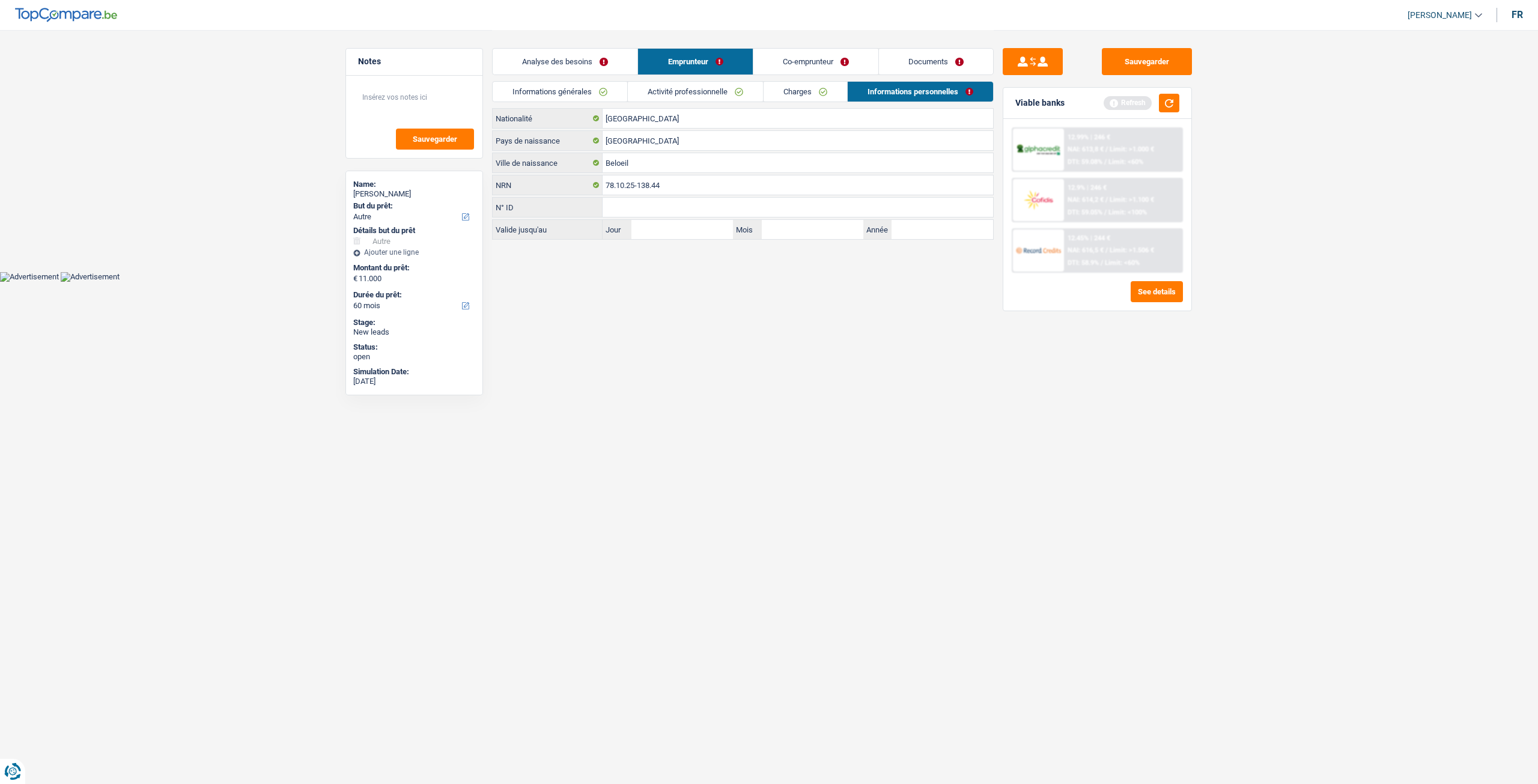
click at [817, 55] on link "Co-emprunteur" at bounding box center [816, 62] width 125 height 26
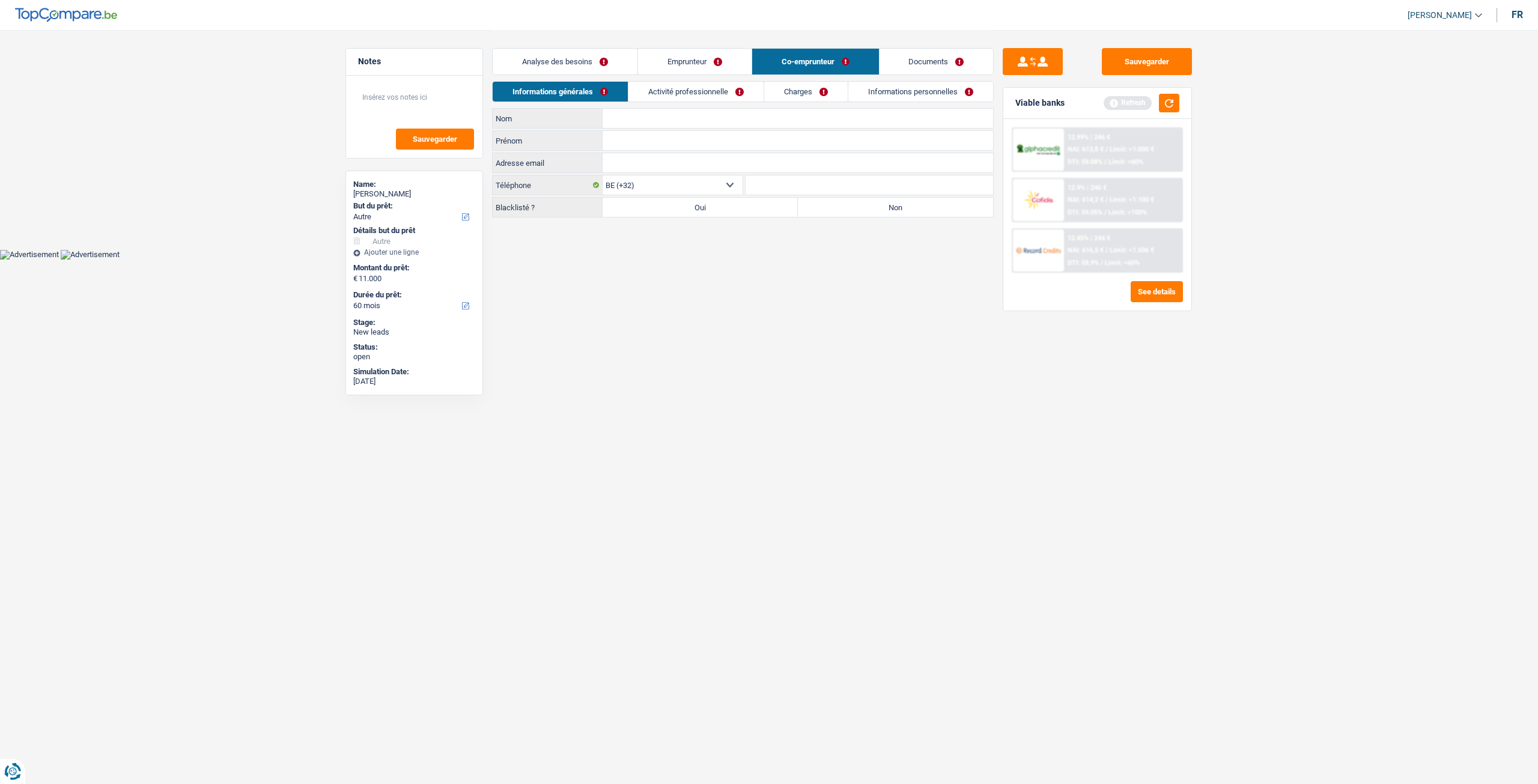
click at [647, 121] on input "Nom" at bounding box center [798, 118] width 390 height 19
type input "Moreau"
click at [716, 141] on input "Prénom" at bounding box center [798, 140] width 390 height 19
type input "Chrisitan"
click at [766, 260] on html "Vous avez le contrôle de vos données Nous utilisons des cookies, tout comme nos…" at bounding box center [769, 129] width 1538 height 260
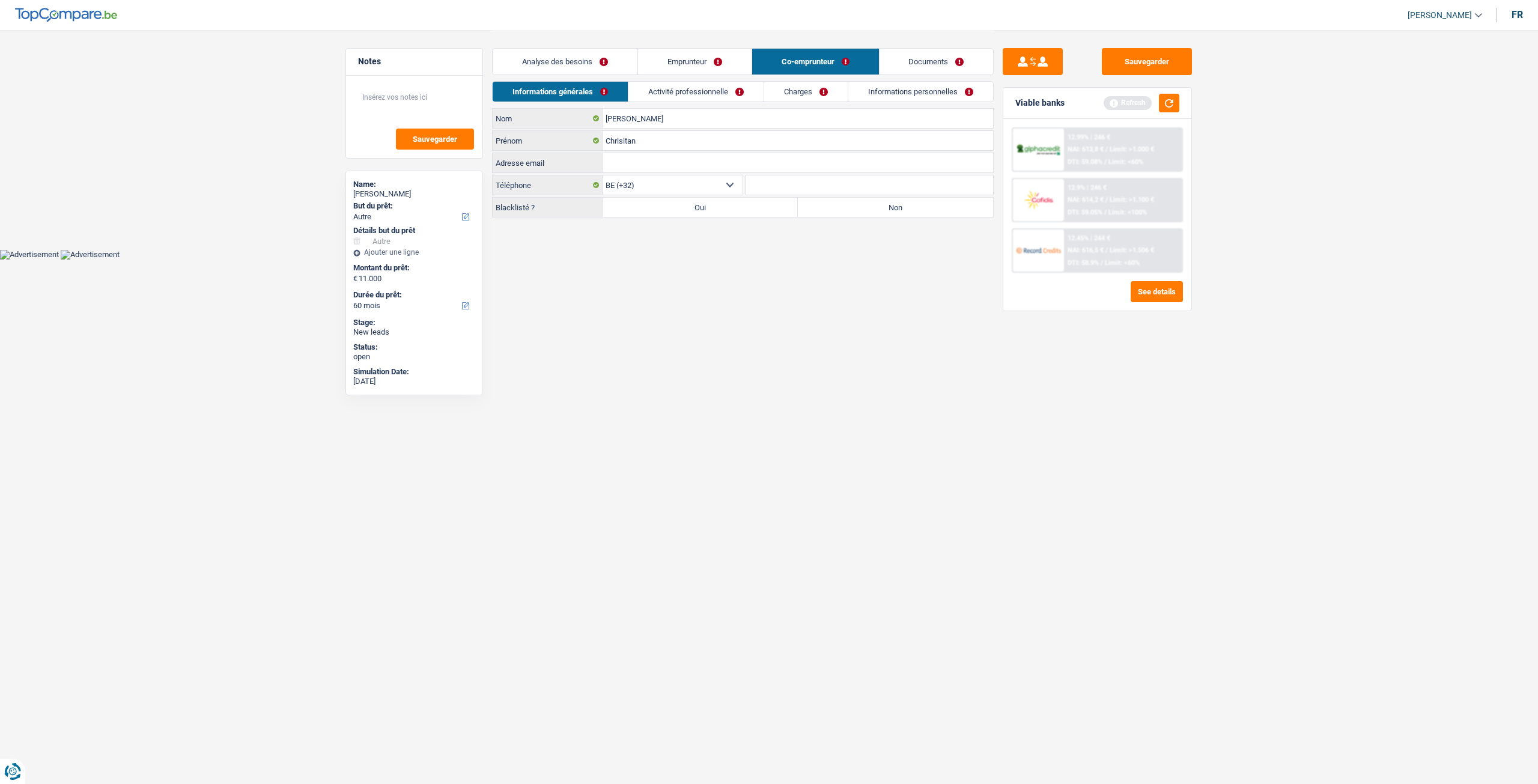
click at [923, 206] on label "Non" at bounding box center [895, 207] width 195 height 19
click at [923, 206] on input "Non" at bounding box center [895, 207] width 195 height 19
radio input "true"
click at [683, 71] on link "Emprunteur" at bounding box center [695, 62] width 114 height 26
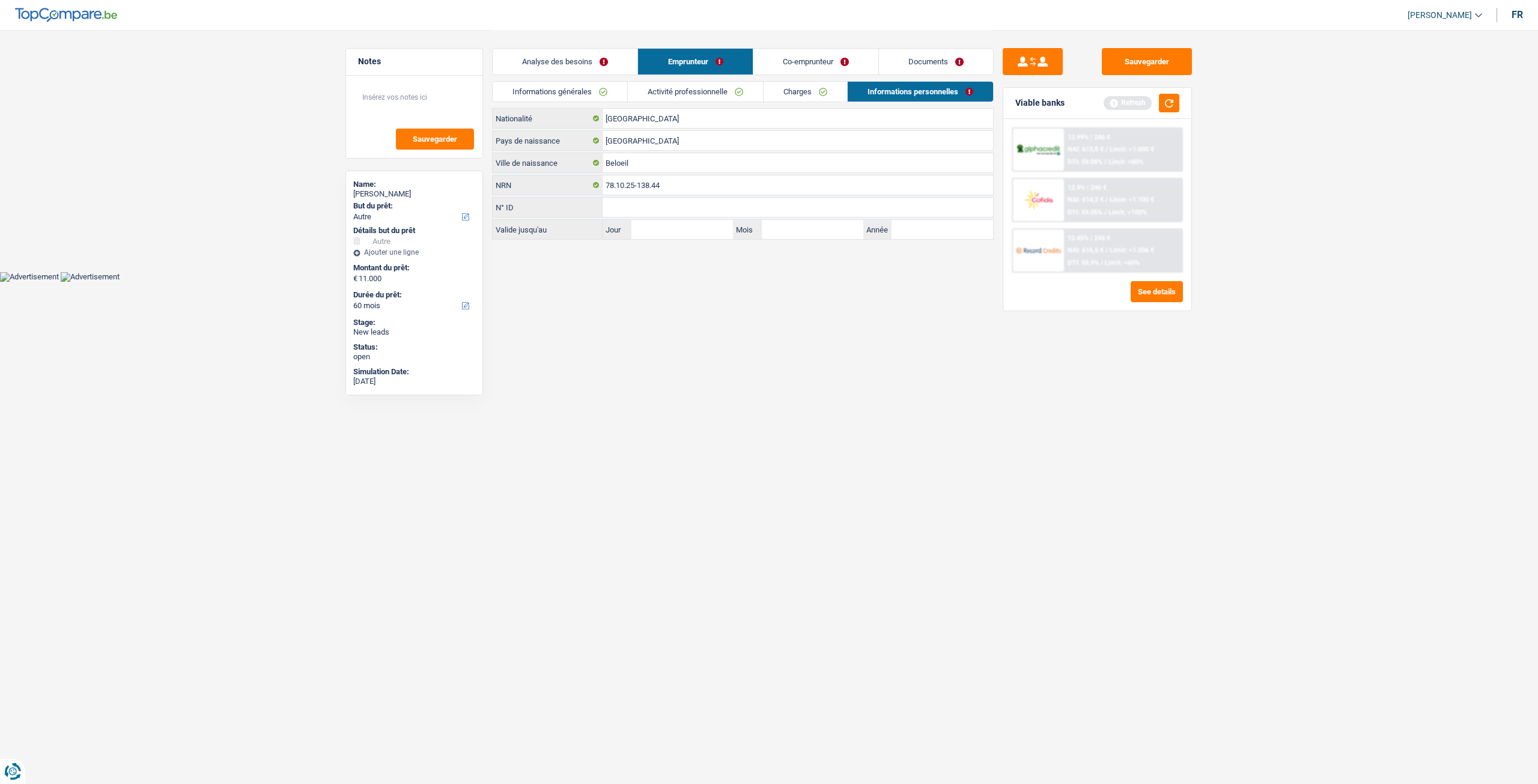
click at [689, 89] on link "Activité professionnelle" at bounding box center [695, 91] width 135 height 20
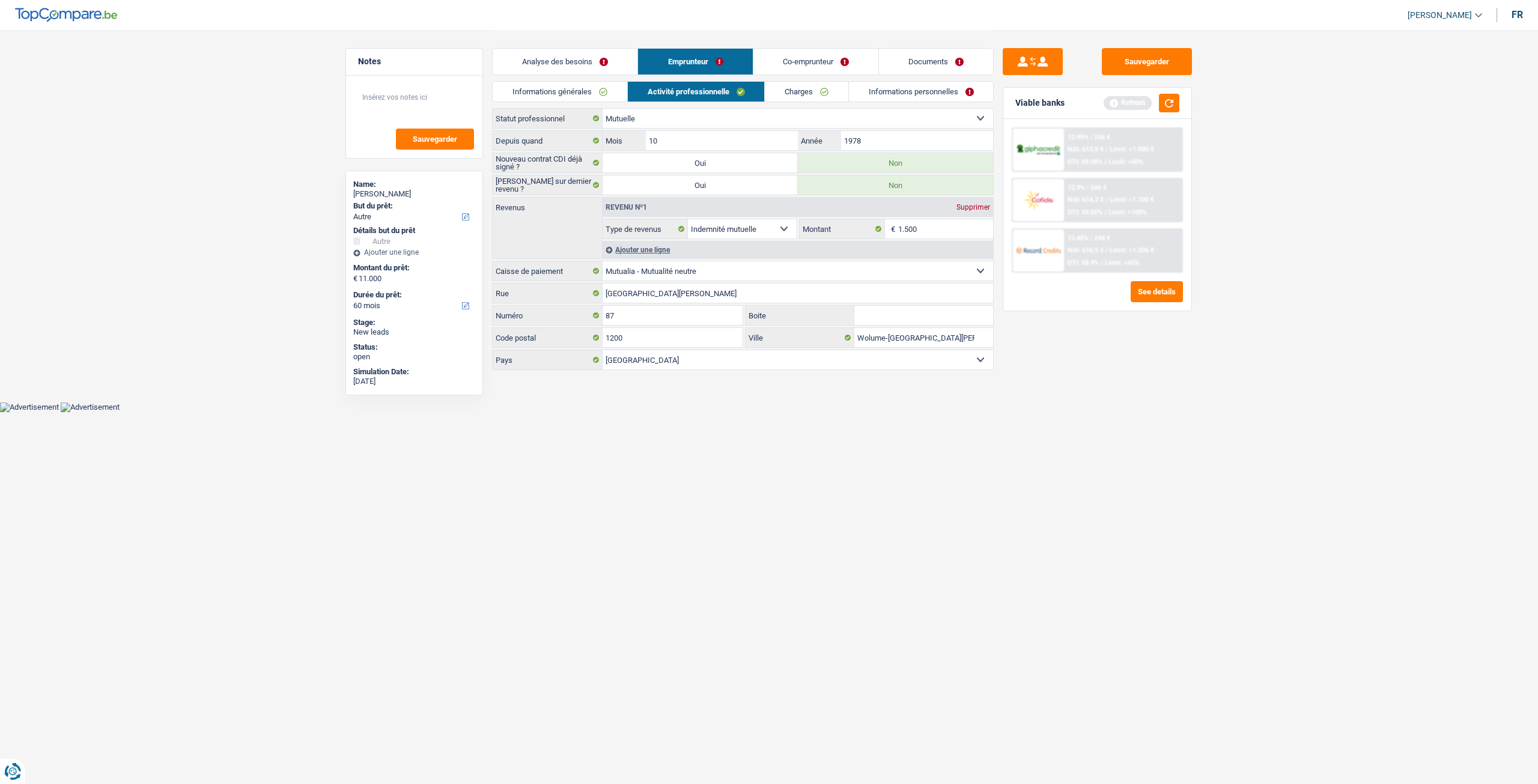
click at [559, 97] on link "Informations générales" at bounding box center [560, 91] width 135 height 20
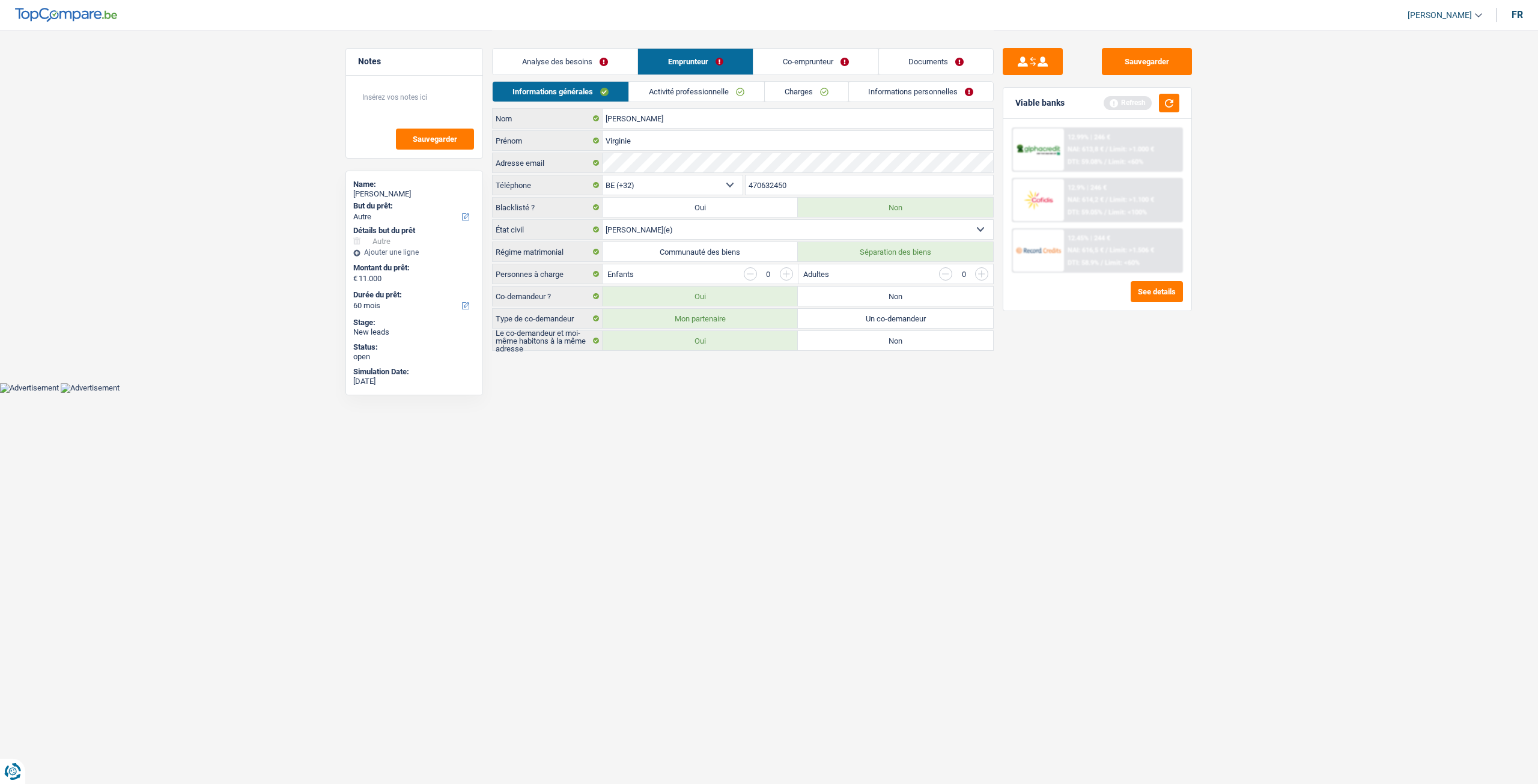
click at [830, 54] on link "Co-emprunteur" at bounding box center [816, 62] width 125 height 26
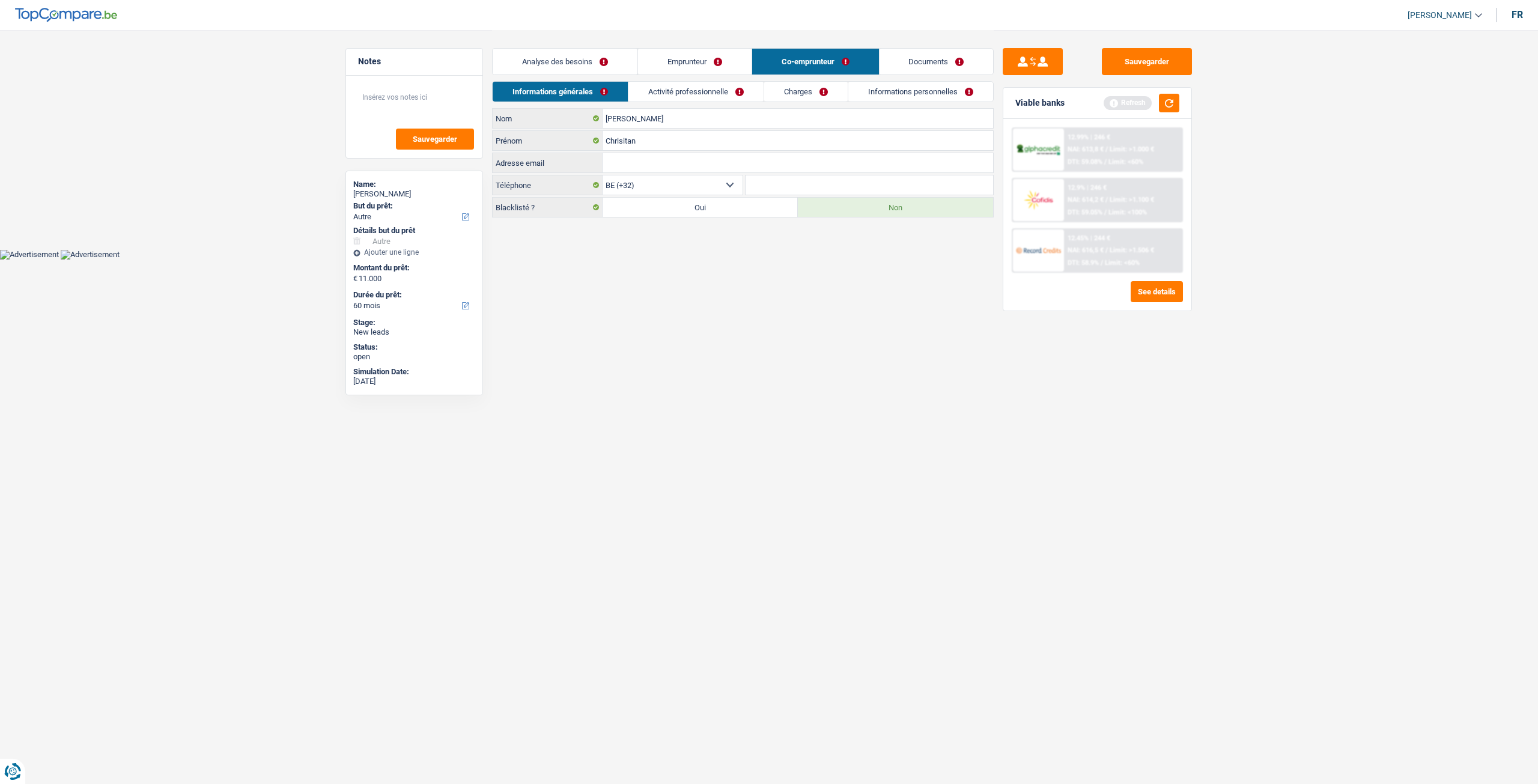
click at [683, 89] on link "Activité professionnelle" at bounding box center [695, 91] width 135 height 20
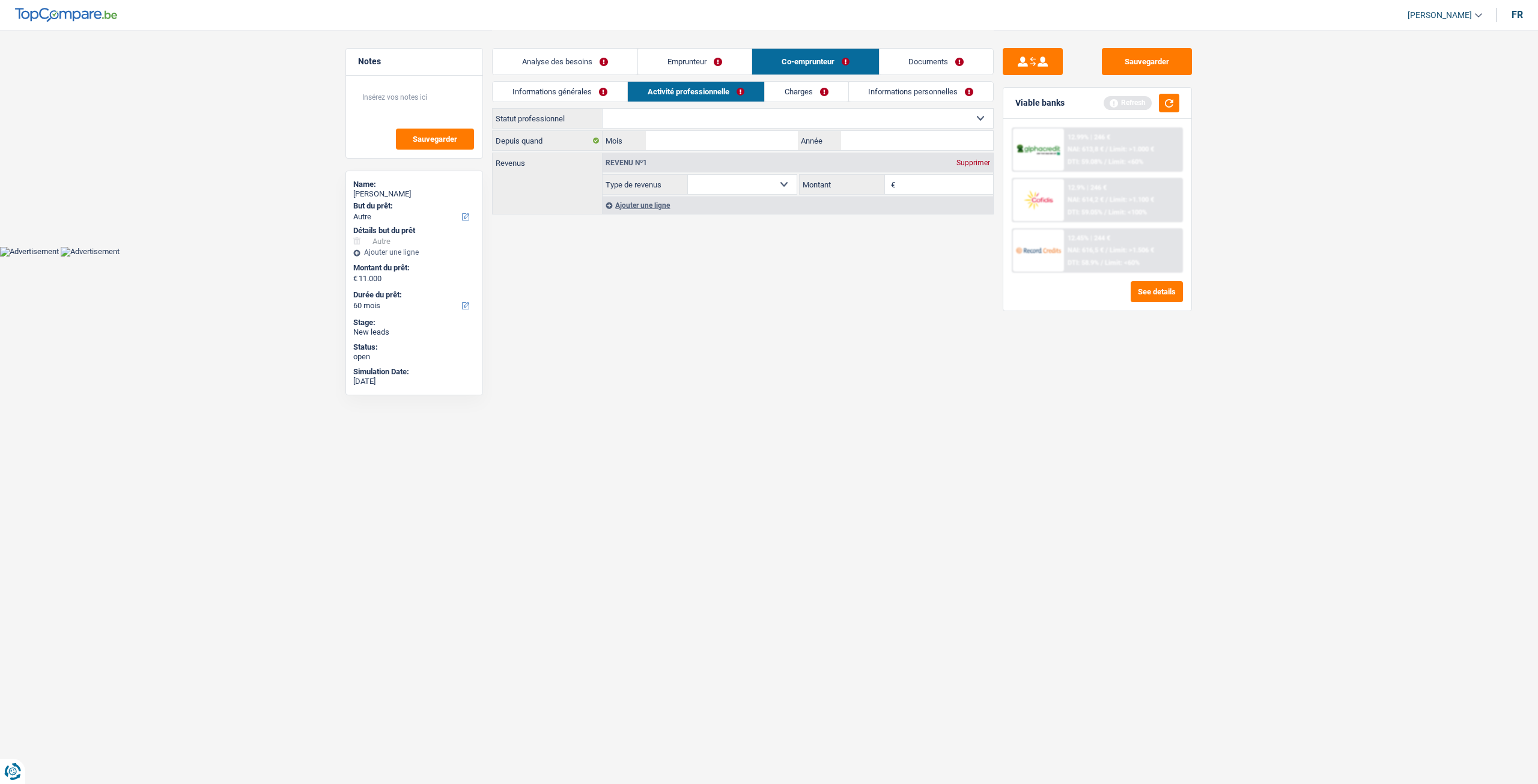
click at [673, 122] on select "Ouvrier Employé privé Employé public Invalide Indépendant Pensionné Chômeur Mut…" at bounding box center [798, 118] width 390 height 19
select select "retired"
click at [603, 108] on select "Ouvrier Employé privé Employé public Invalide Indépendant Pensionné Chômeur Mut…" at bounding box center [798, 118] width 390 height 19
select select "pension"
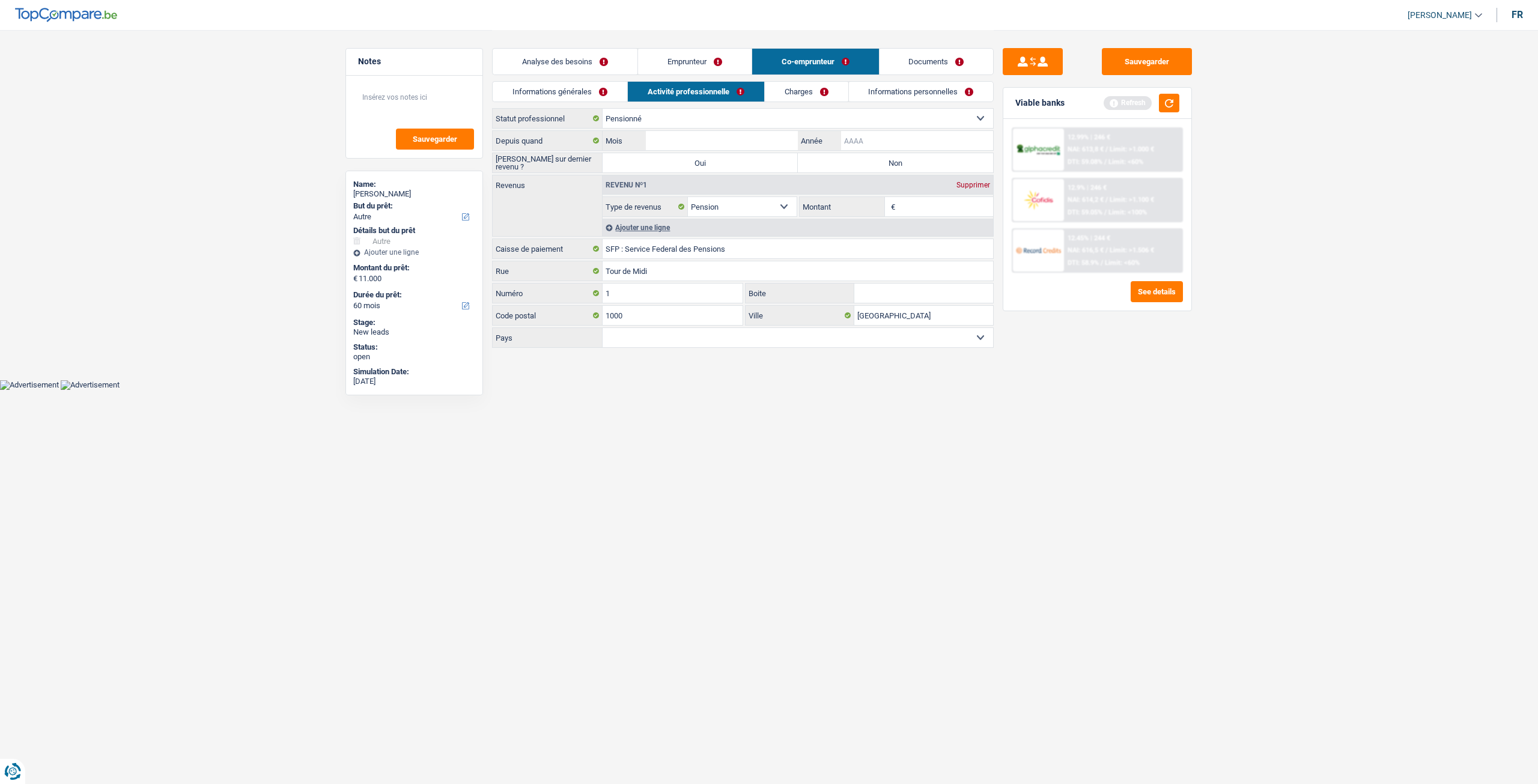
click at [900, 140] on input "Année" at bounding box center [917, 140] width 152 height 19
type input "2024"
click at [715, 129] on div "Ouvrier Employé privé Employé public Invalide Indépendant Pensionné Chômeur Mut…" at bounding box center [743, 229] width 502 height 241
click at [719, 137] on input "Mois" at bounding box center [722, 140] width 152 height 19
type input "5"
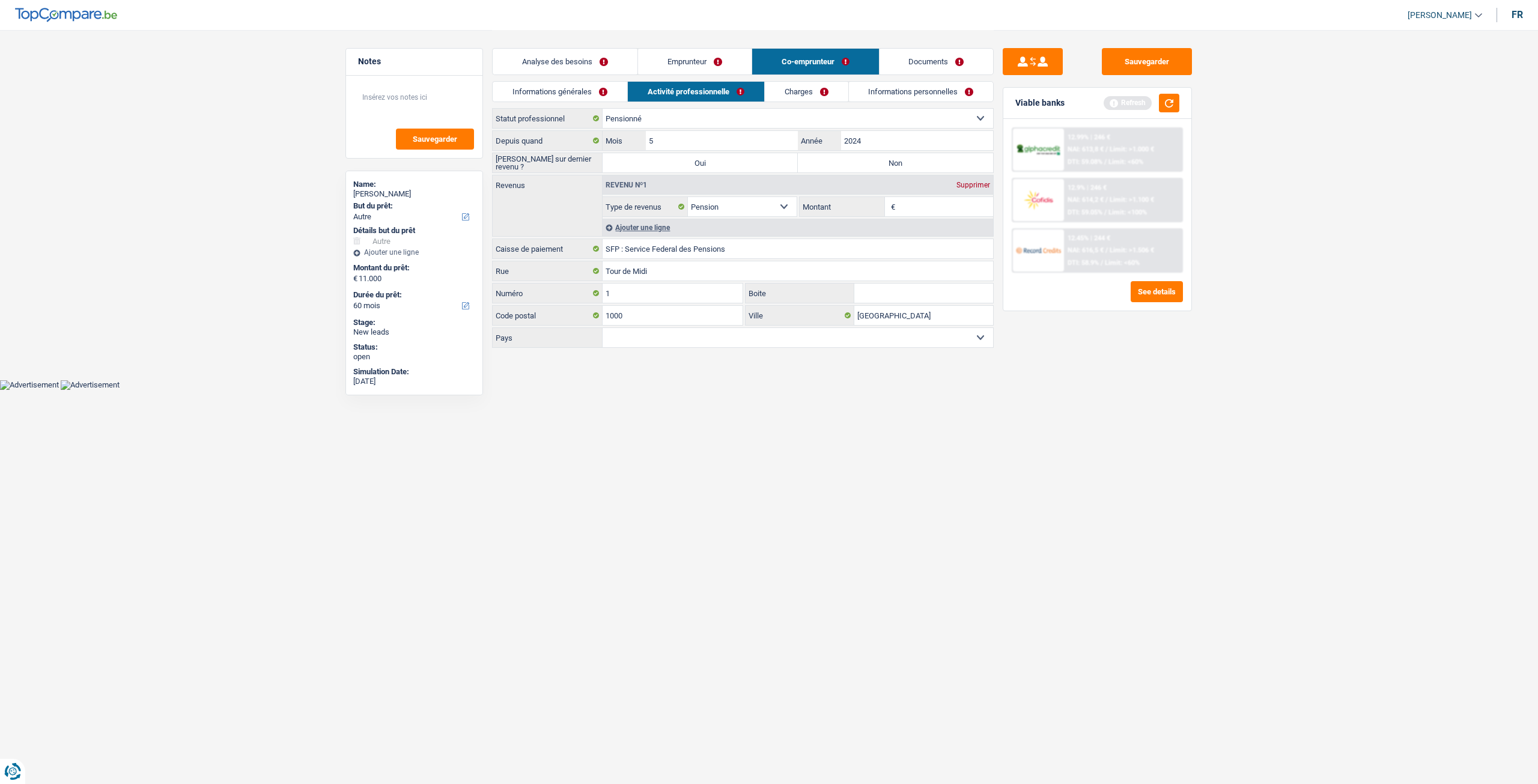
click at [892, 152] on div "Saisie sur dernier revenu ? Oui Non Tous les champs sont obligatoires. Veuillez…" at bounding box center [743, 163] width 502 height 20
click at [899, 158] on label "Non" at bounding box center [895, 163] width 195 height 19
click at [899, 158] on input "Non" at bounding box center [895, 163] width 195 height 19
radio input "true"
click at [913, 197] on input "Montant" at bounding box center [946, 207] width 96 height 19
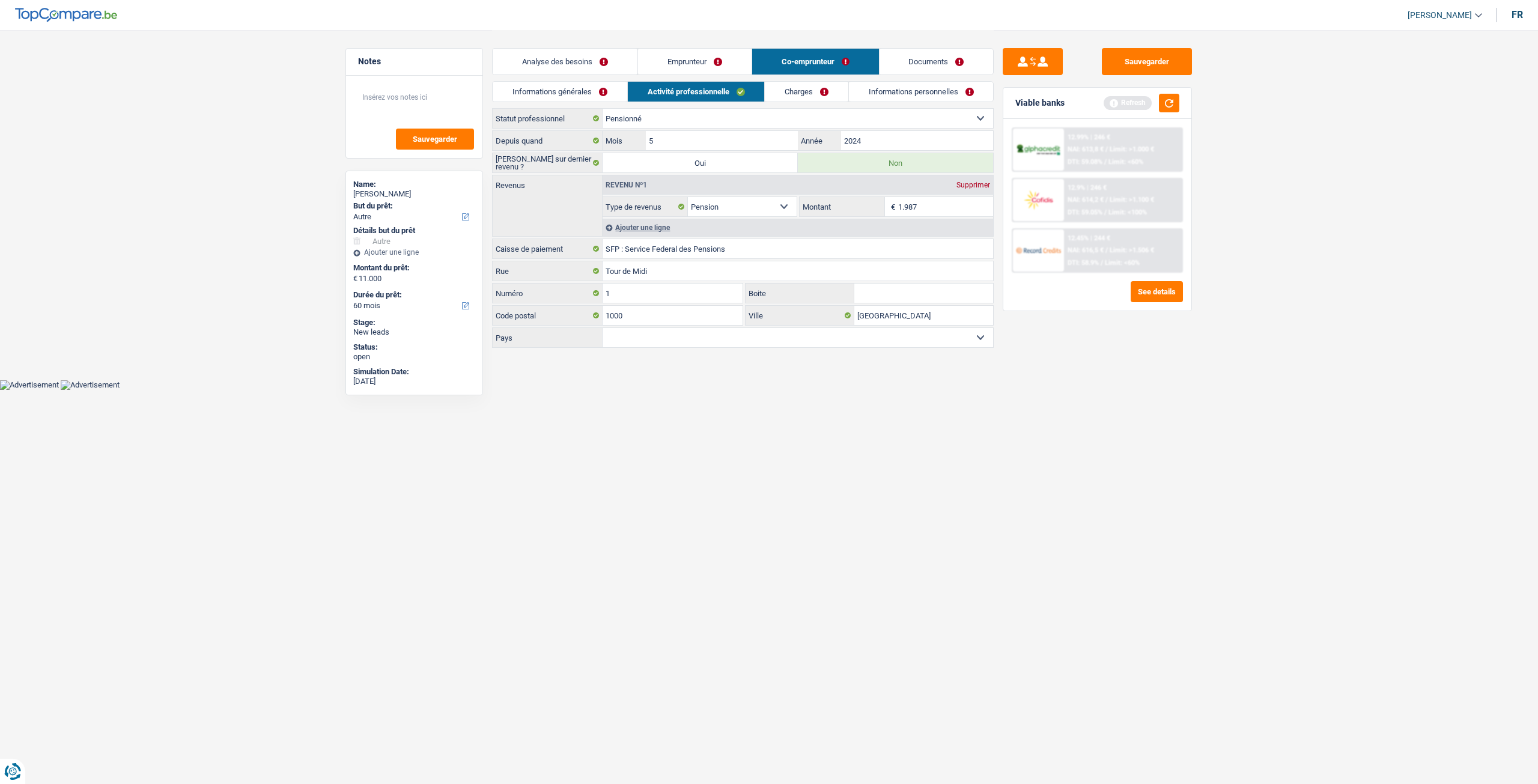
type input "1.987"
click at [1101, 422] on div "Sauvegarder Viable banks Refresh 12.99% | 246 € NAI: 613,8 € / Limit: >1.000 € …" at bounding box center [1097, 406] width 207 height 716
click at [822, 100] on link "Charges" at bounding box center [806, 91] width 83 height 20
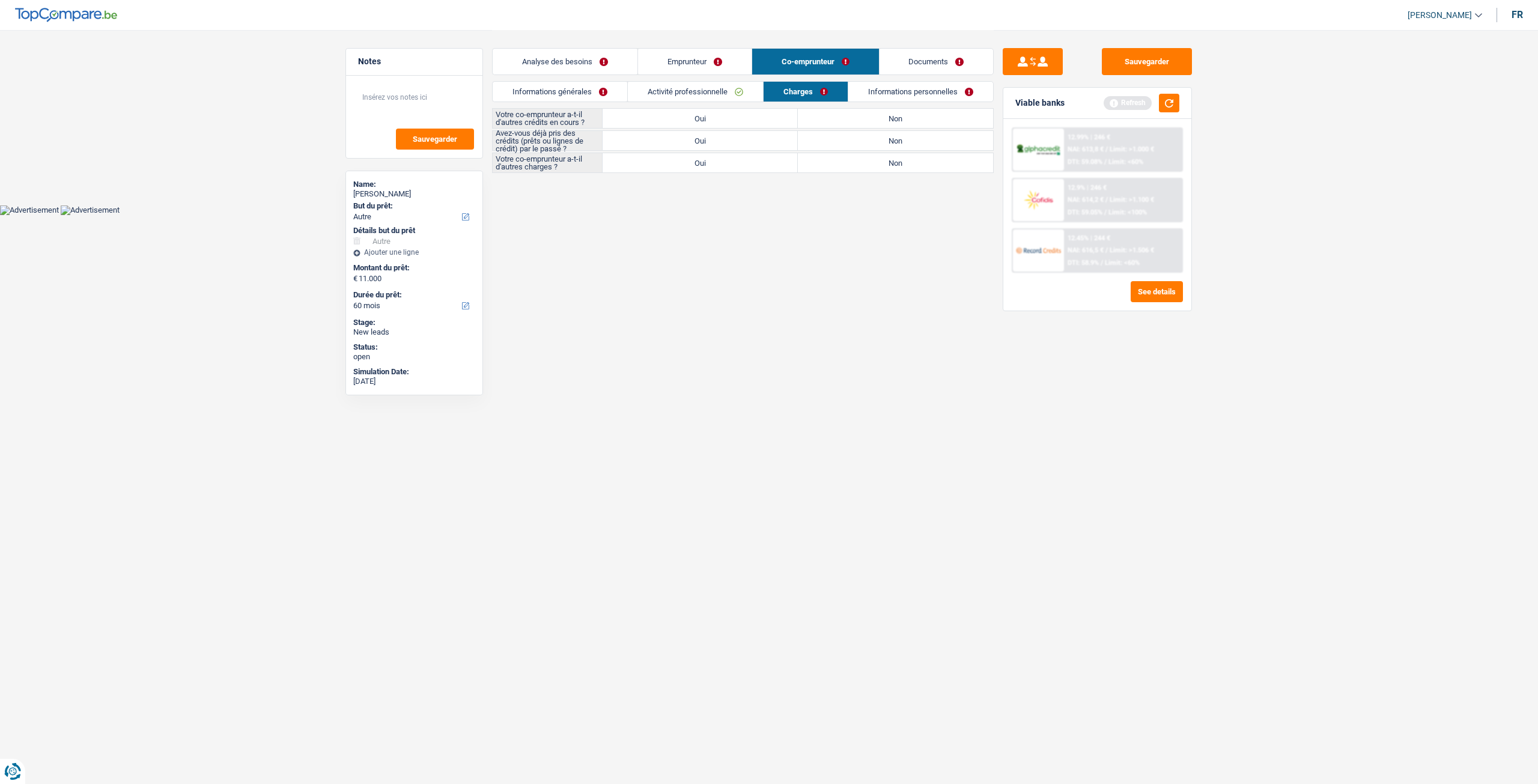
click at [897, 123] on label "Non" at bounding box center [895, 118] width 195 height 19
click at [897, 123] on input "Non" at bounding box center [895, 118] width 195 height 19
radio input "true"
drag, startPoint x: 886, startPoint y: 158, endPoint x: 840, endPoint y: 159, distance: 46.0
click at [886, 157] on label "Non" at bounding box center [895, 163] width 195 height 19
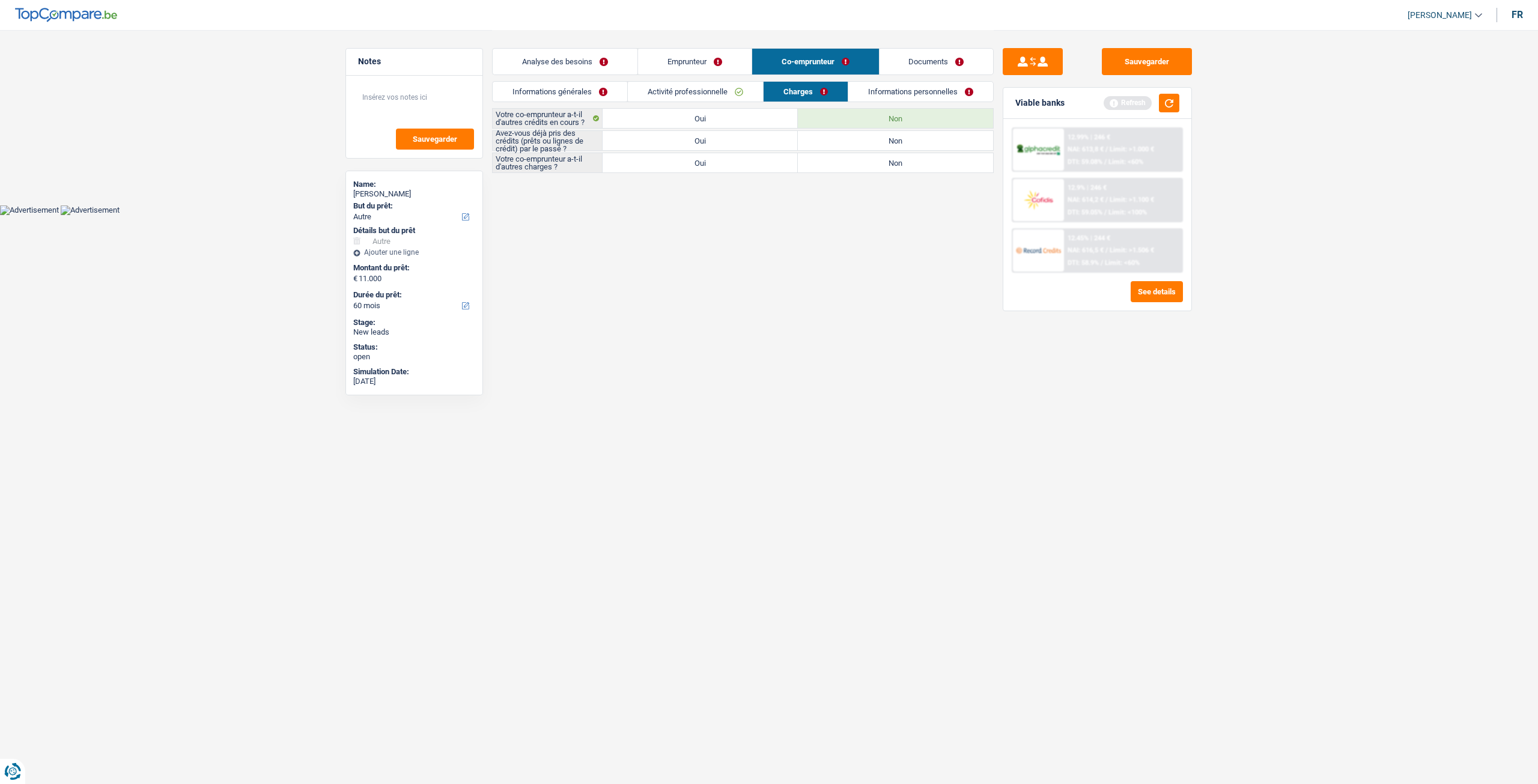
click at [886, 157] on input "Non" at bounding box center [895, 163] width 195 height 19
radio input "true"
click at [748, 141] on label "Oui" at bounding box center [700, 140] width 195 height 19
click at [748, 141] on input "Oui" at bounding box center [700, 140] width 195 height 19
radio input "true"
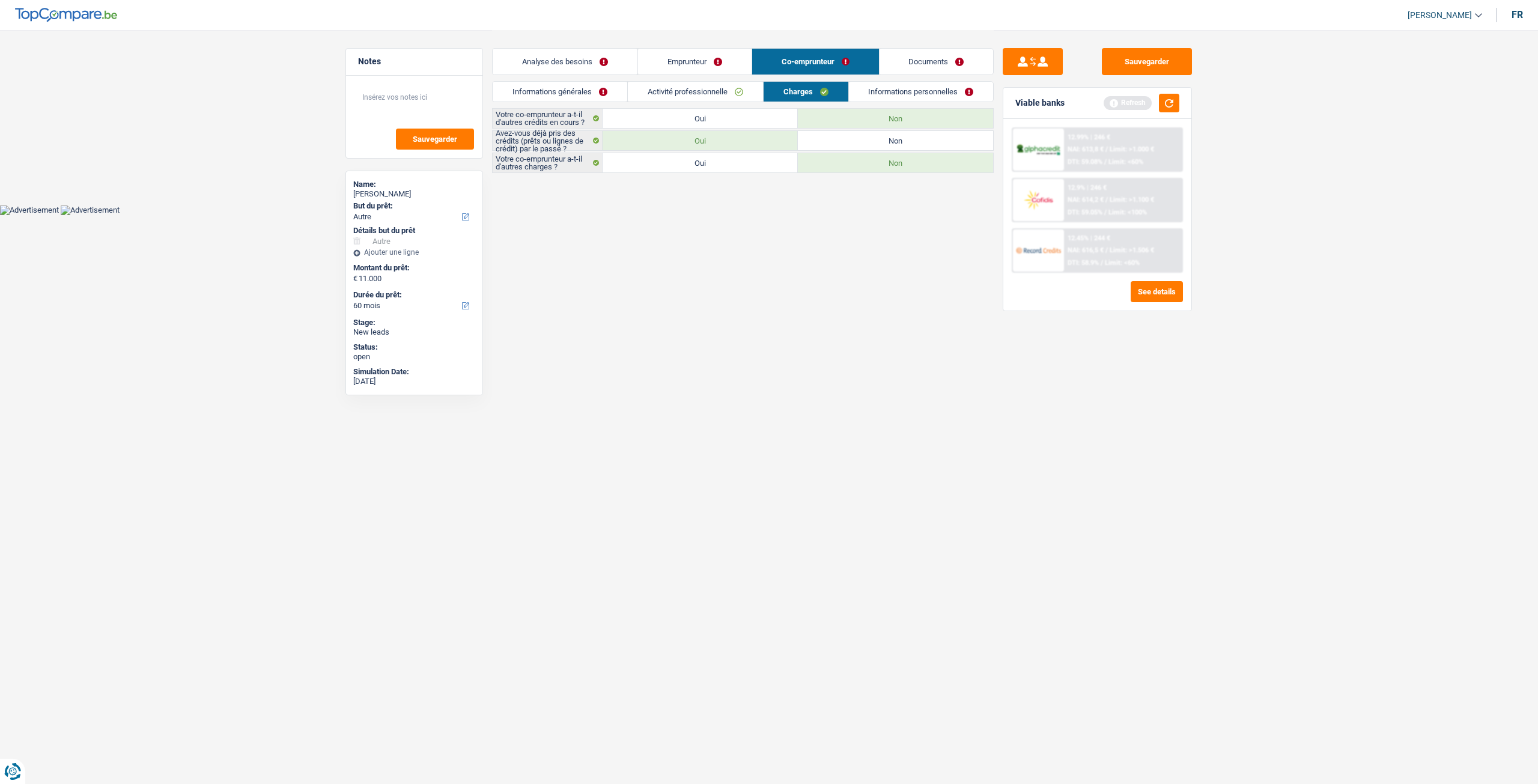
click at [918, 101] on link "Informations personnelles" at bounding box center [921, 91] width 145 height 20
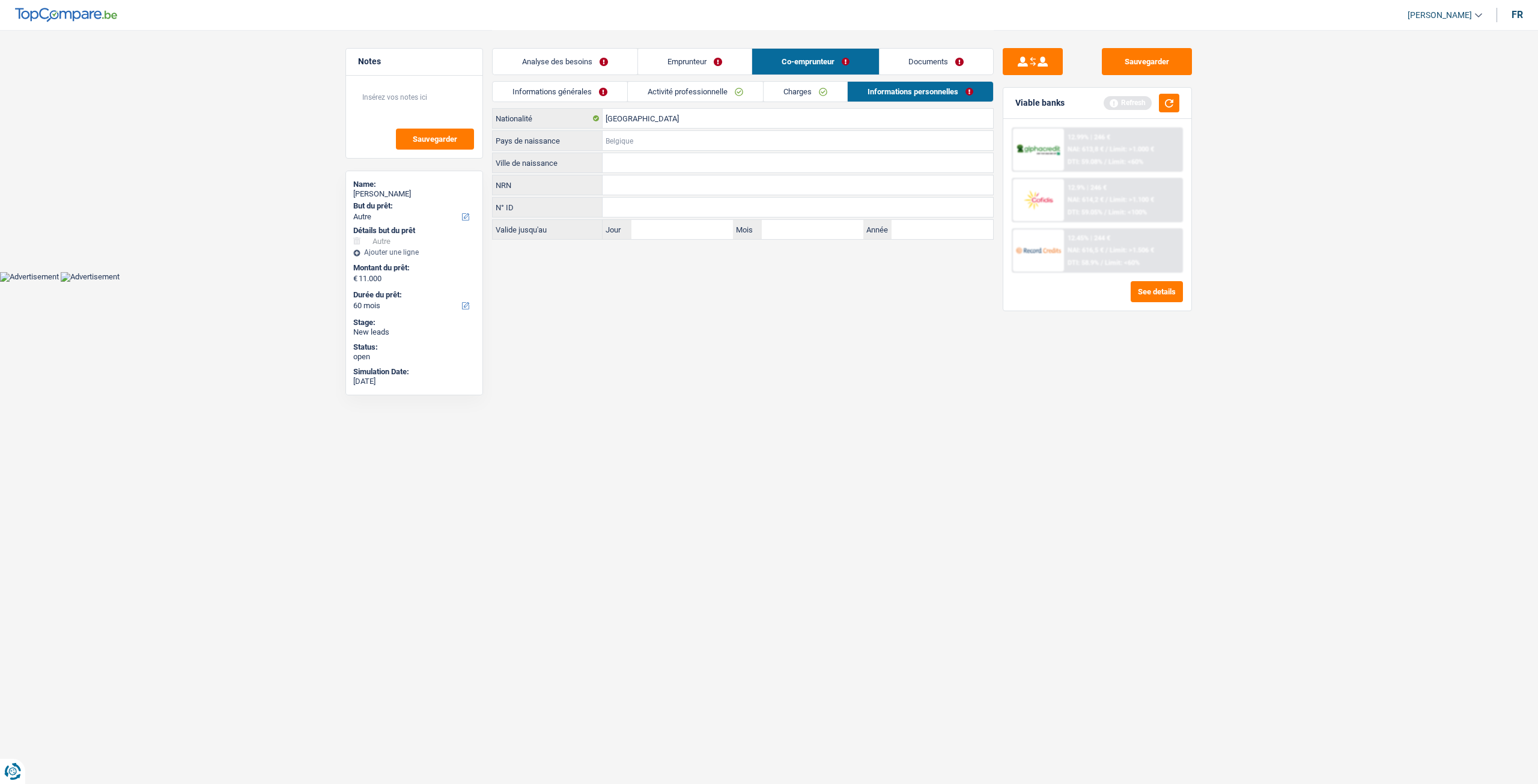
click at [664, 144] on input "Pays de naissance" at bounding box center [798, 140] width 390 height 19
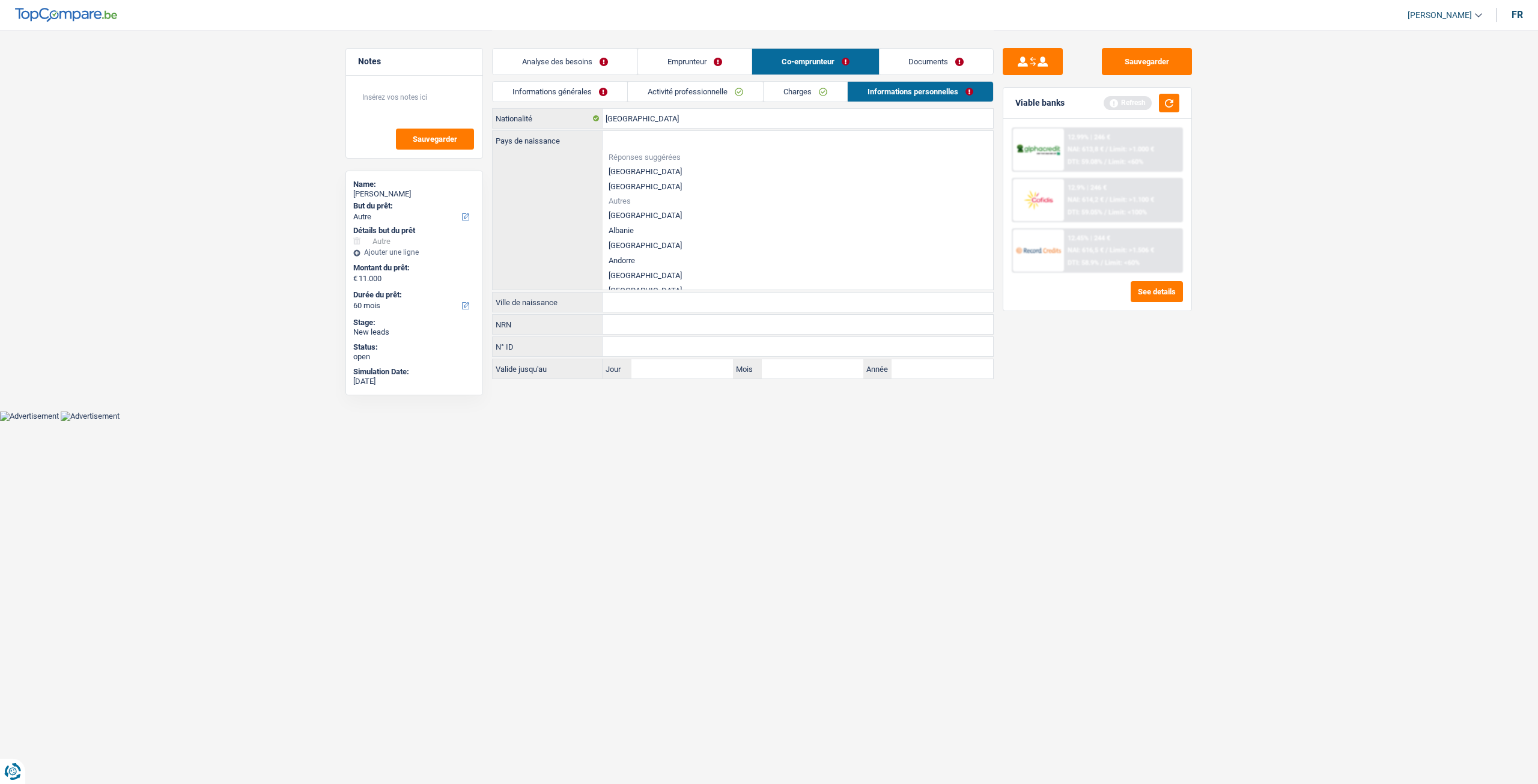
click at [639, 170] on li "[GEOGRAPHIC_DATA]" at bounding box center [798, 171] width 390 height 15
type input "[GEOGRAPHIC_DATA]"
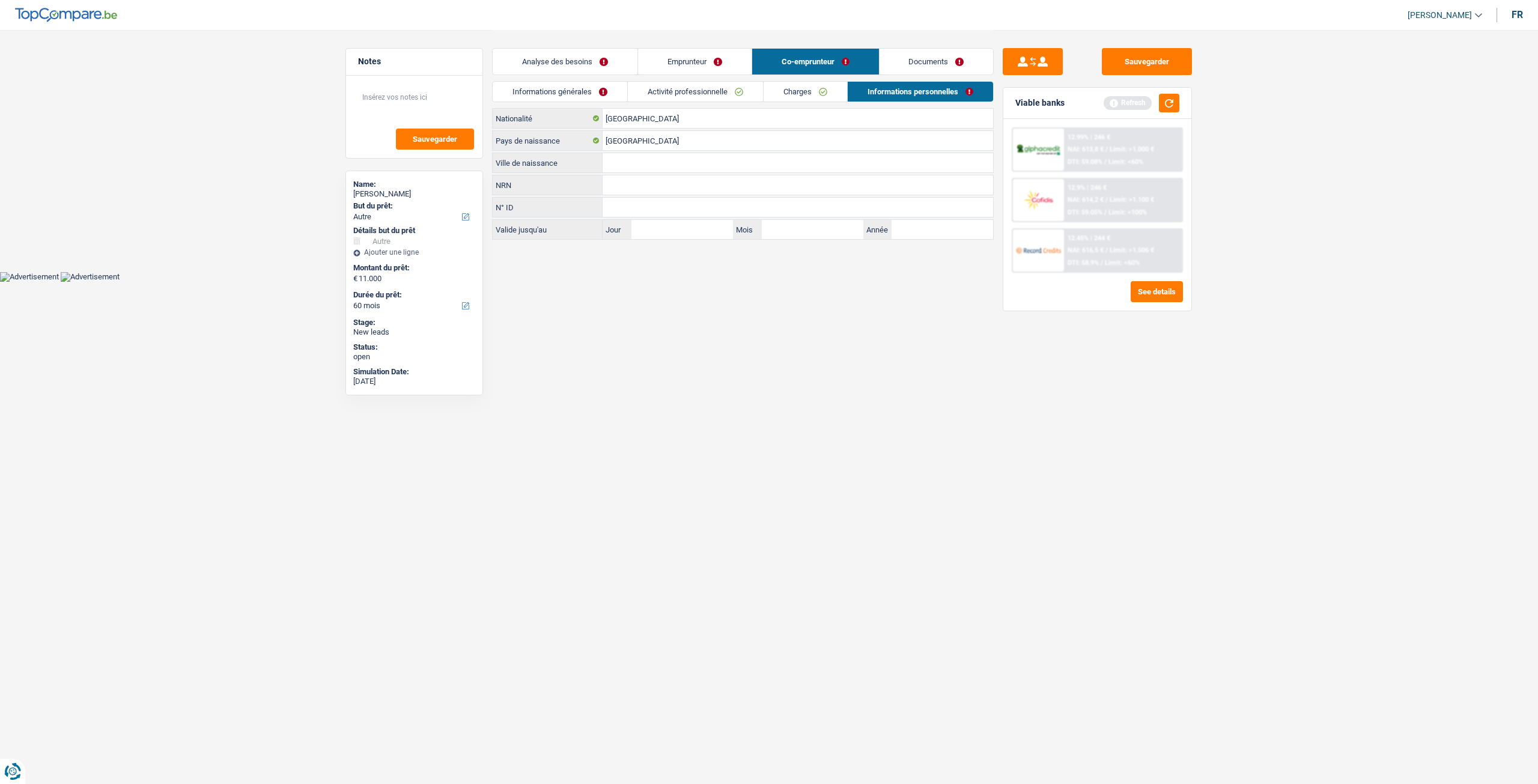
click at [813, 97] on link "Charges" at bounding box center [805, 91] width 83 height 20
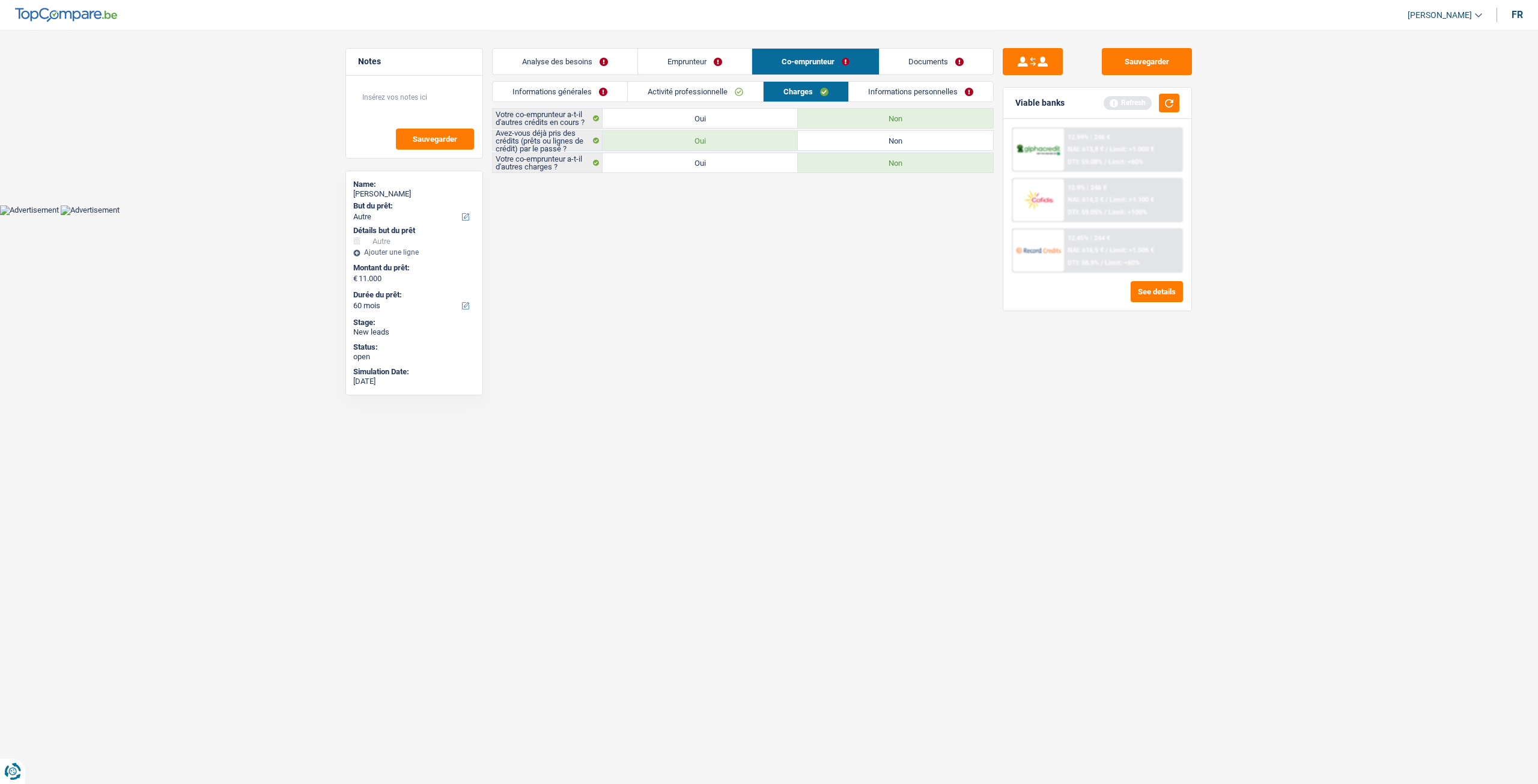
click at [744, 118] on label "Oui" at bounding box center [700, 118] width 195 height 19
click at [744, 118] on input "Oui" at bounding box center [700, 118] width 195 height 19
radio input "true"
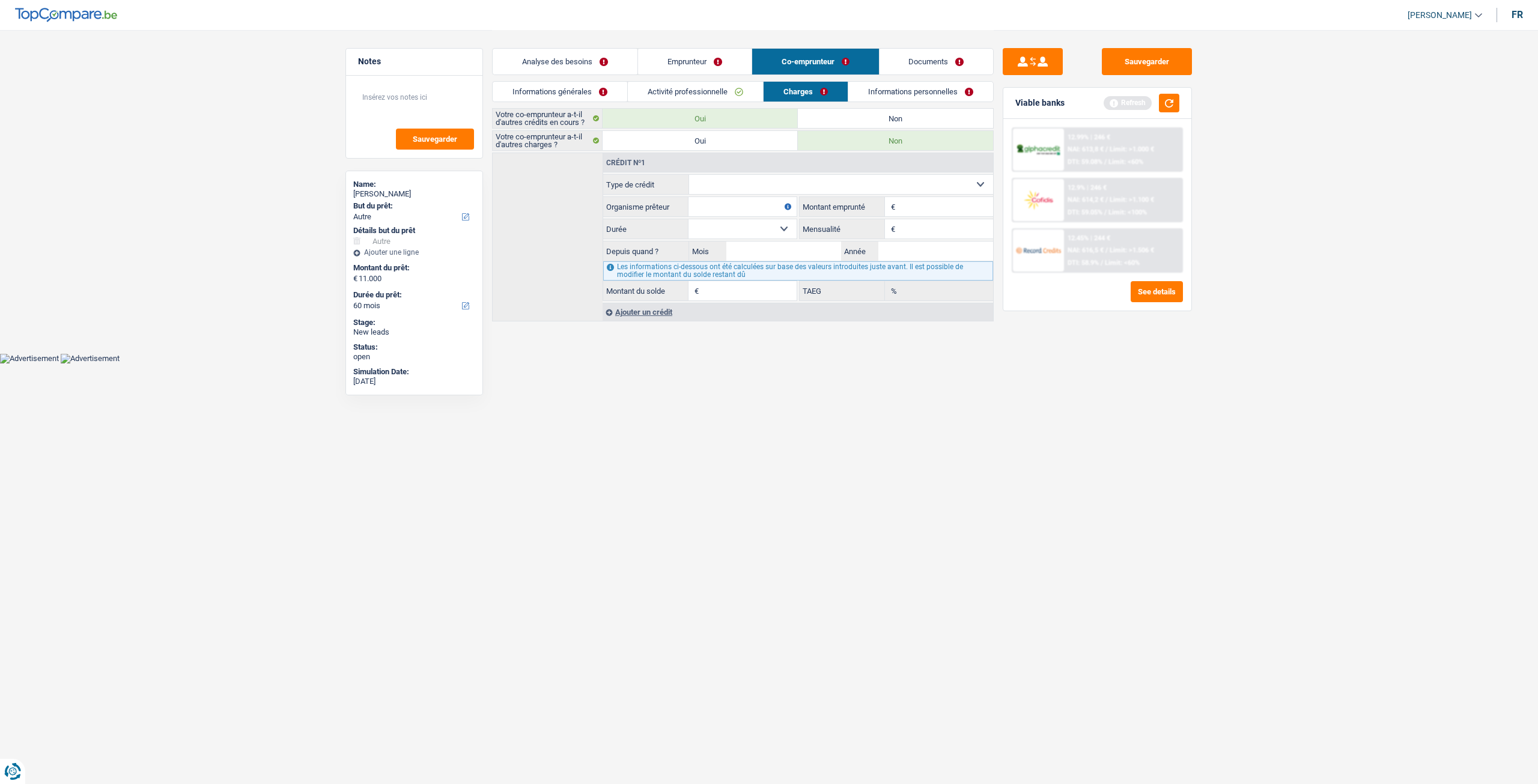
click at [777, 177] on select "Carte ou ouverture de crédit Prêt hypothécaire Vente à tempérament Prêt à tempé…" at bounding box center [841, 184] width 304 height 19
select select "carLoan"
type input "0"
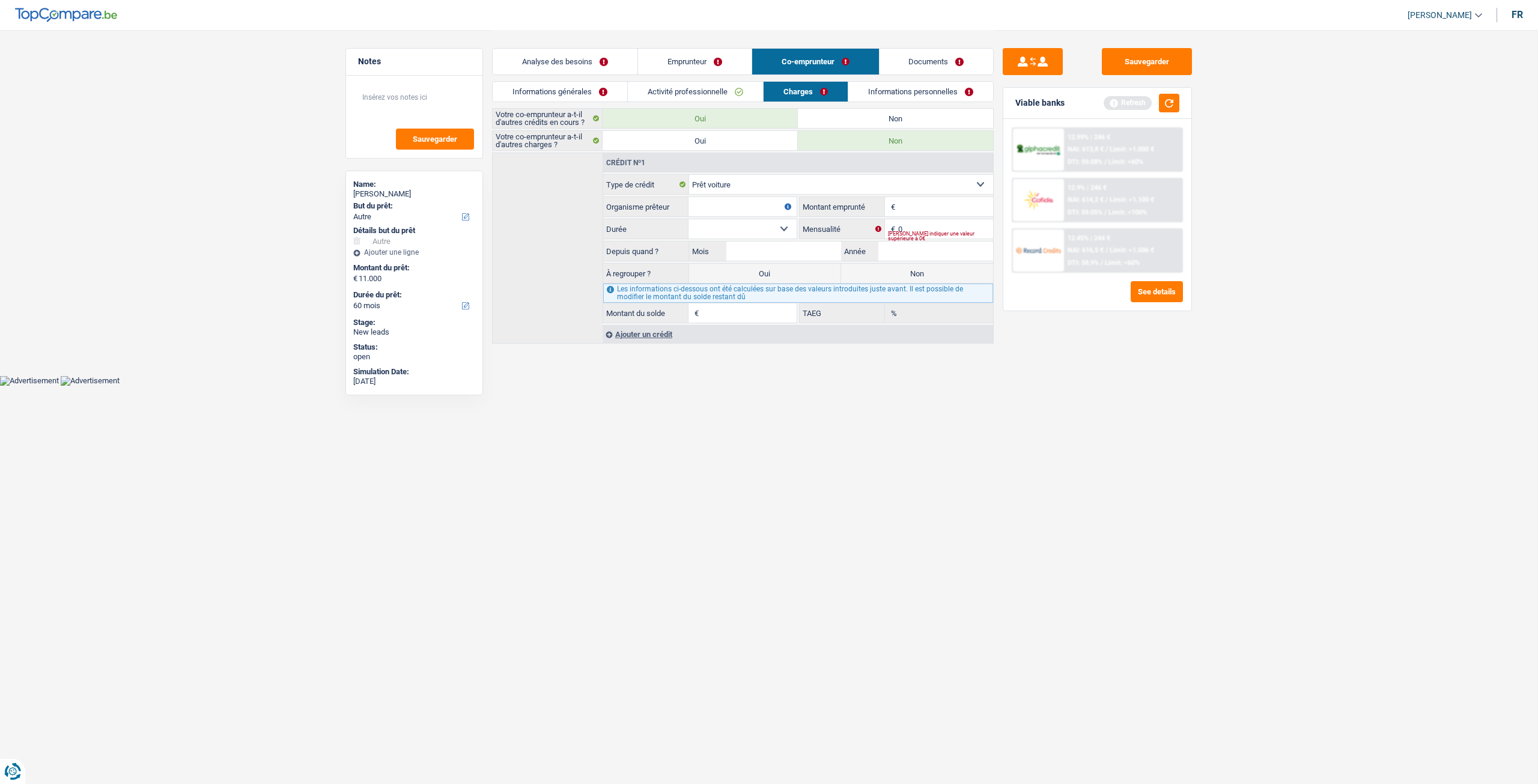
click at [956, 203] on input "Montant" at bounding box center [946, 207] width 95 height 19
type input "16.000"
click at [929, 235] on div "[PERSON_NAME] indiquer une valeur supérieure à 0€" at bounding box center [940, 236] width 105 height 5
click at [914, 225] on input "0" at bounding box center [946, 229] width 95 height 19
type input "280"
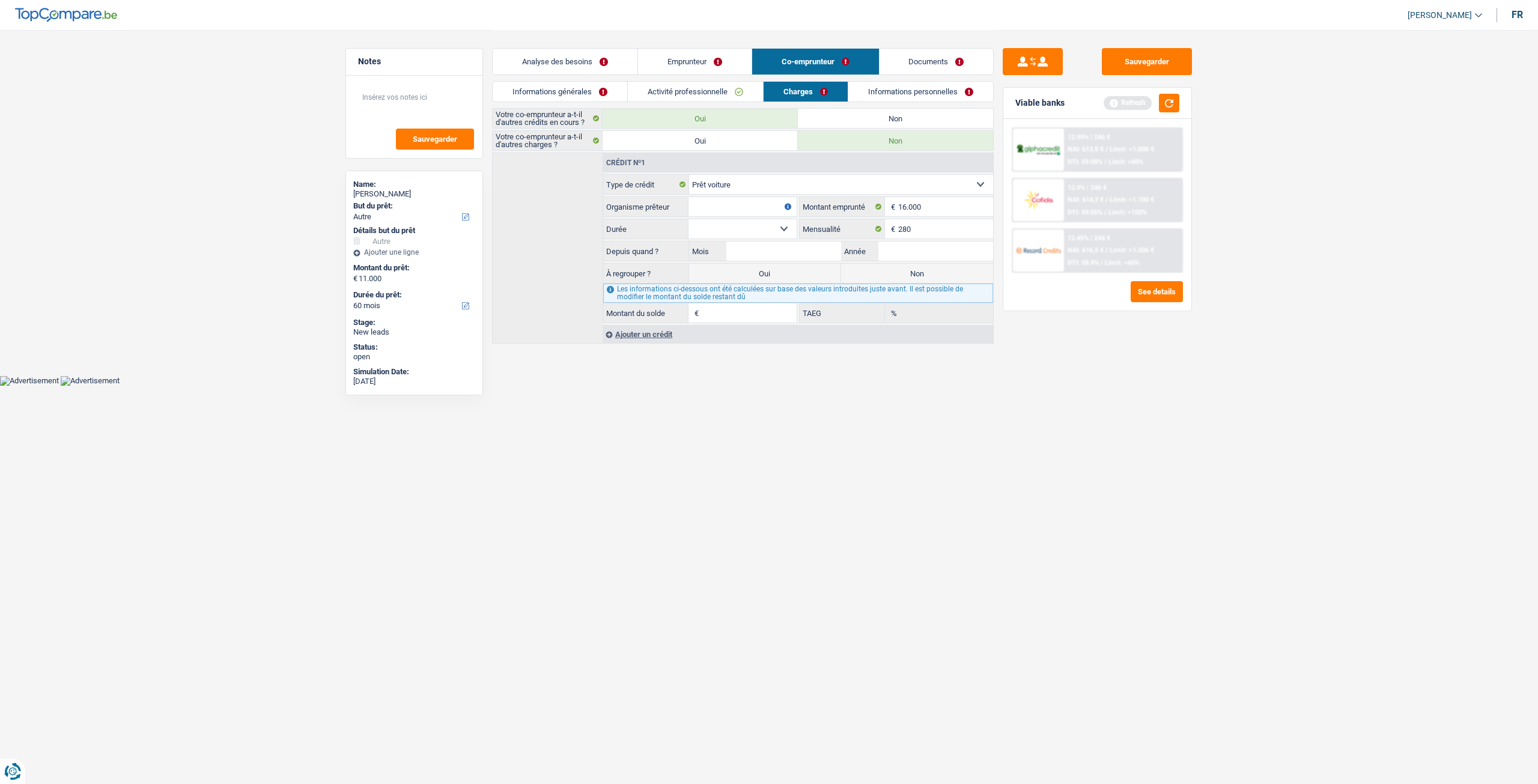
click at [1373, 386] on html "Vous avez le contrôle de vos données Nous utilisons des cookies, tout comme nos…" at bounding box center [769, 192] width 1538 height 386
click at [932, 246] on input "Année" at bounding box center [935, 251] width 115 height 19
click at [733, 241] on input "Mois" at bounding box center [784, 251] width 115 height 19
click at [705, 224] on select "12 mois 18 mois 24 mois 30 mois 36 mois 42 mois 48 mois 60 mois 72 mois 84 mois…" at bounding box center [743, 229] width 108 height 19
click at [689, 220] on select "12 mois 18 mois 24 mois 30 mois 36 mois 42 mois 48 mois 60 mois 72 mois 84 mois…" at bounding box center [743, 229] width 108 height 19
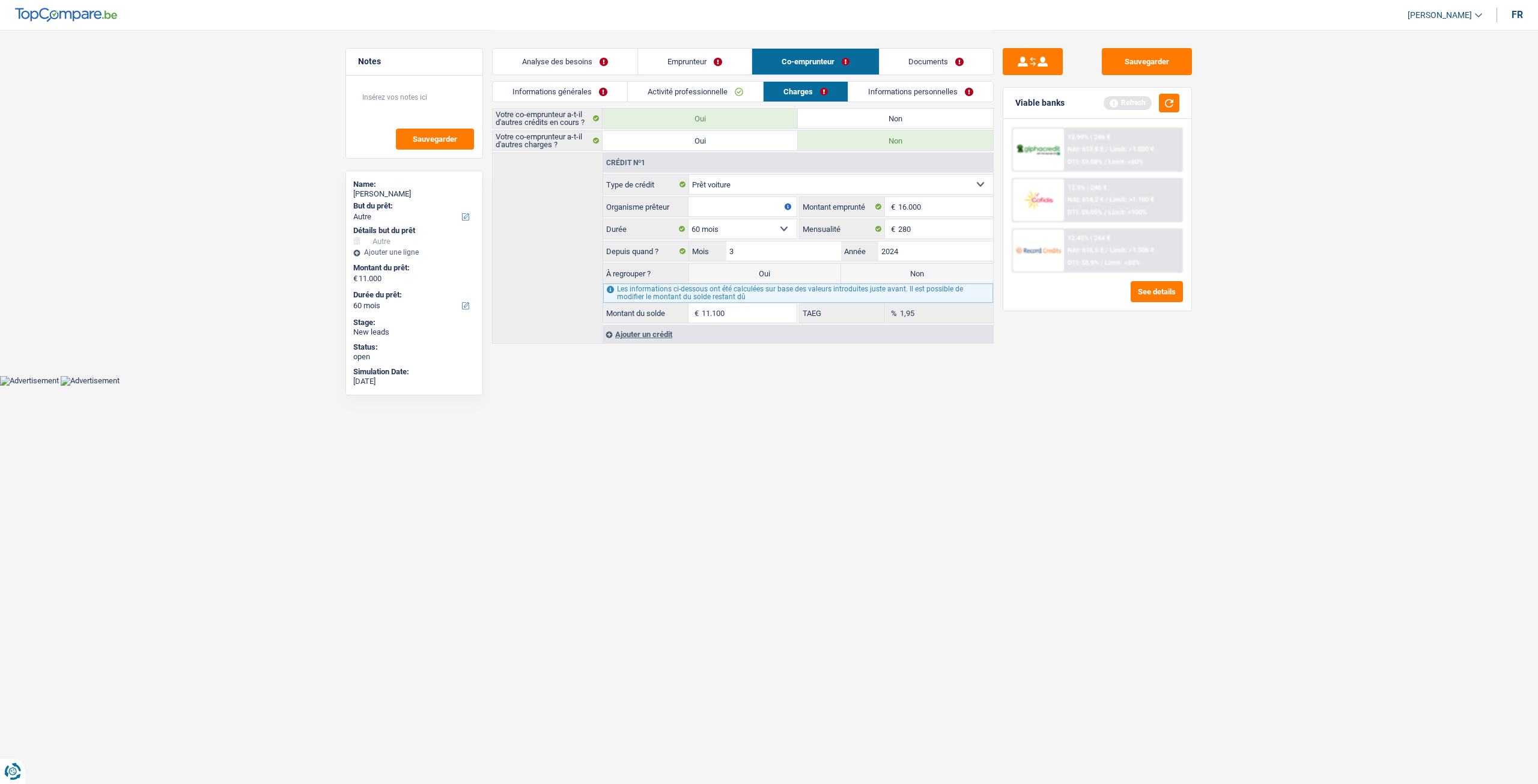
click at [731, 223] on select "12 mois 18 mois 24 mois 30 mois 36 mois 42 mois 48 mois 60 mois 72 mois 84 mois…" at bounding box center [743, 229] width 108 height 19
click at [689, 220] on select "12 mois 18 mois 24 mois 30 mois 36 mois 42 mois 48 mois 60 mois 72 mois 84 mois…" at bounding box center [743, 229] width 108 height 19
click at [706, 223] on select "12 mois 18 mois 24 mois 30 mois 36 mois 42 mois 48 mois 60 mois 72 mois 84 mois…" at bounding box center [743, 229] width 108 height 19
click at [689, 220] on select "12 mois 18 mois 24 mois 30 mois 36 mois 42 mois 48 mois 60 mois 72 mois 84 mois…" at bounding box center [743, 229] width 108 height 19
click at [727, 198] on input "Organisme prêteur" at bounding box center [743, 207] width 108 height 19
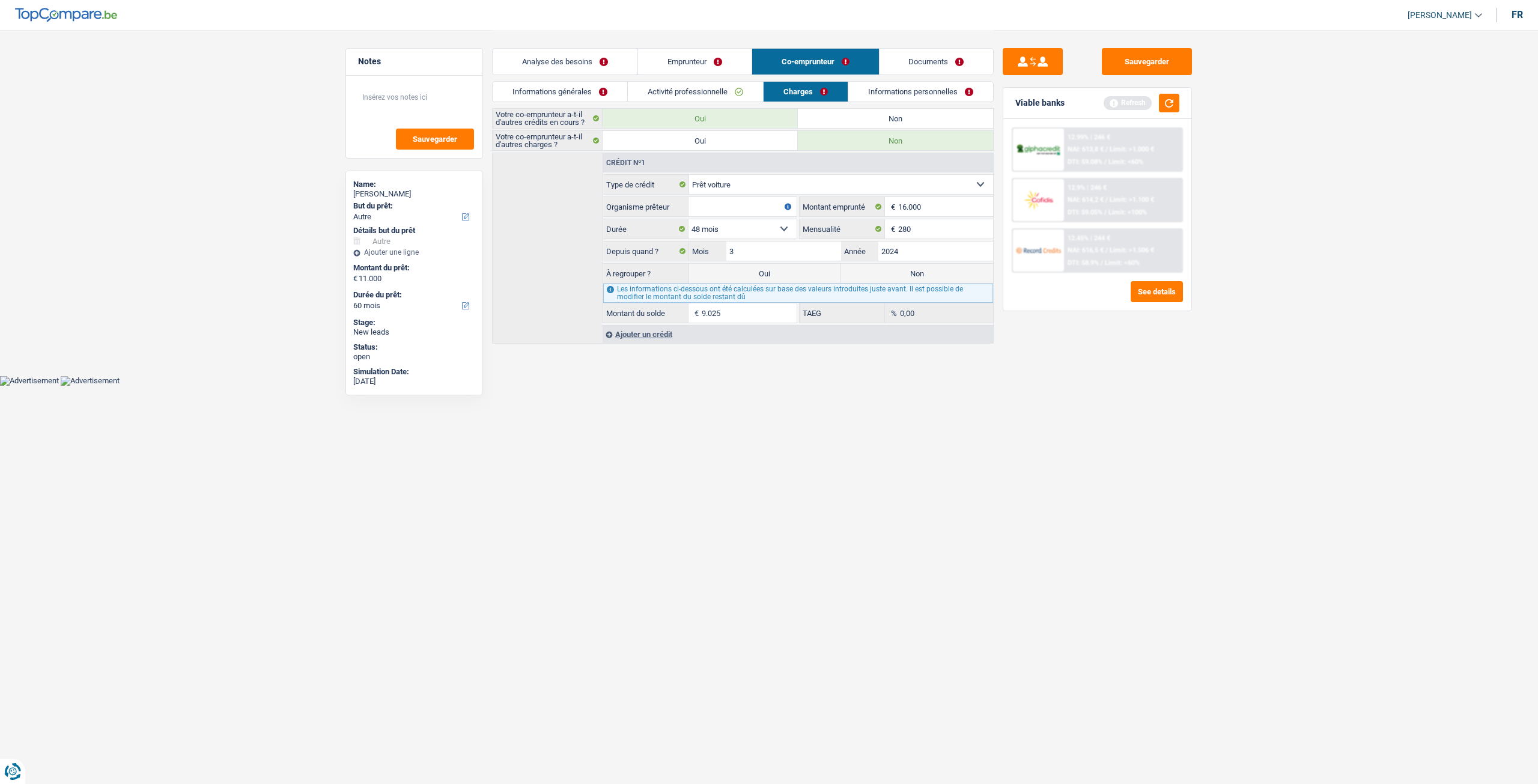
click at [965, 121] on label "Non" at bounding box center [895, 118] width 195 height 19
click at [965, 121] on input "Non" at bounding box center [895, 118] width 195 height 19
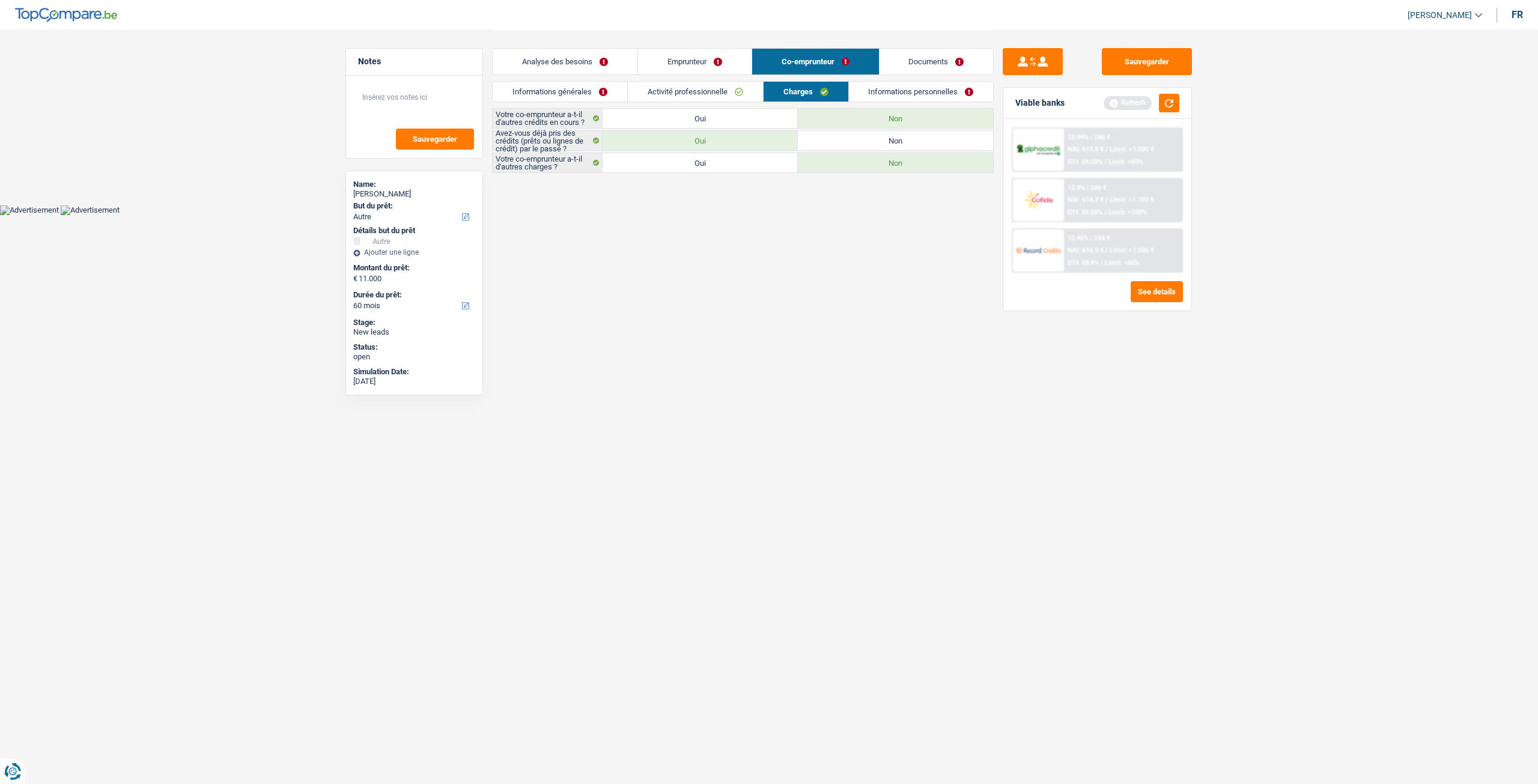
click at [952, 94] on link "Informations personnelles" at bounding box center [921, 91] width 145 height 20
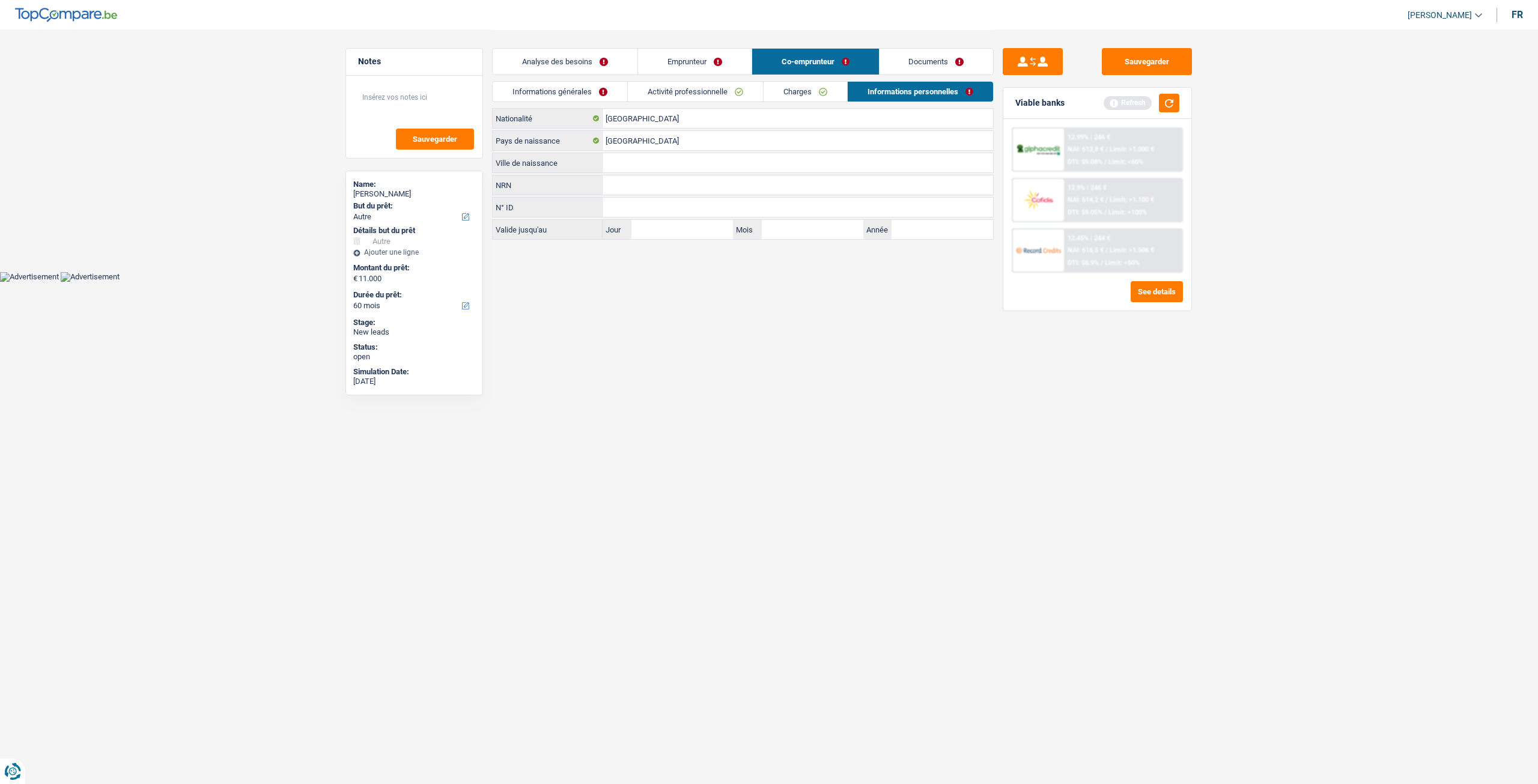
click at [743, 155] on input "Ville de naissance" at bounding box center [798, 163] width 390 height 19
click at [790, 282] on html "Vous avez le contrôle de vos données Nous utilisons des cookies, tout comme nos…" at bounding box center [769, 141] width 1538 height 282
click at [946, 46] on div "Analyse des besoins Emprunteur Co-emprunteur Documents" at bounding box center [743, 55] width 502 height 51
click at [946, 63] on link "Documents" at bounding box center [937, 62] width 114 height 26
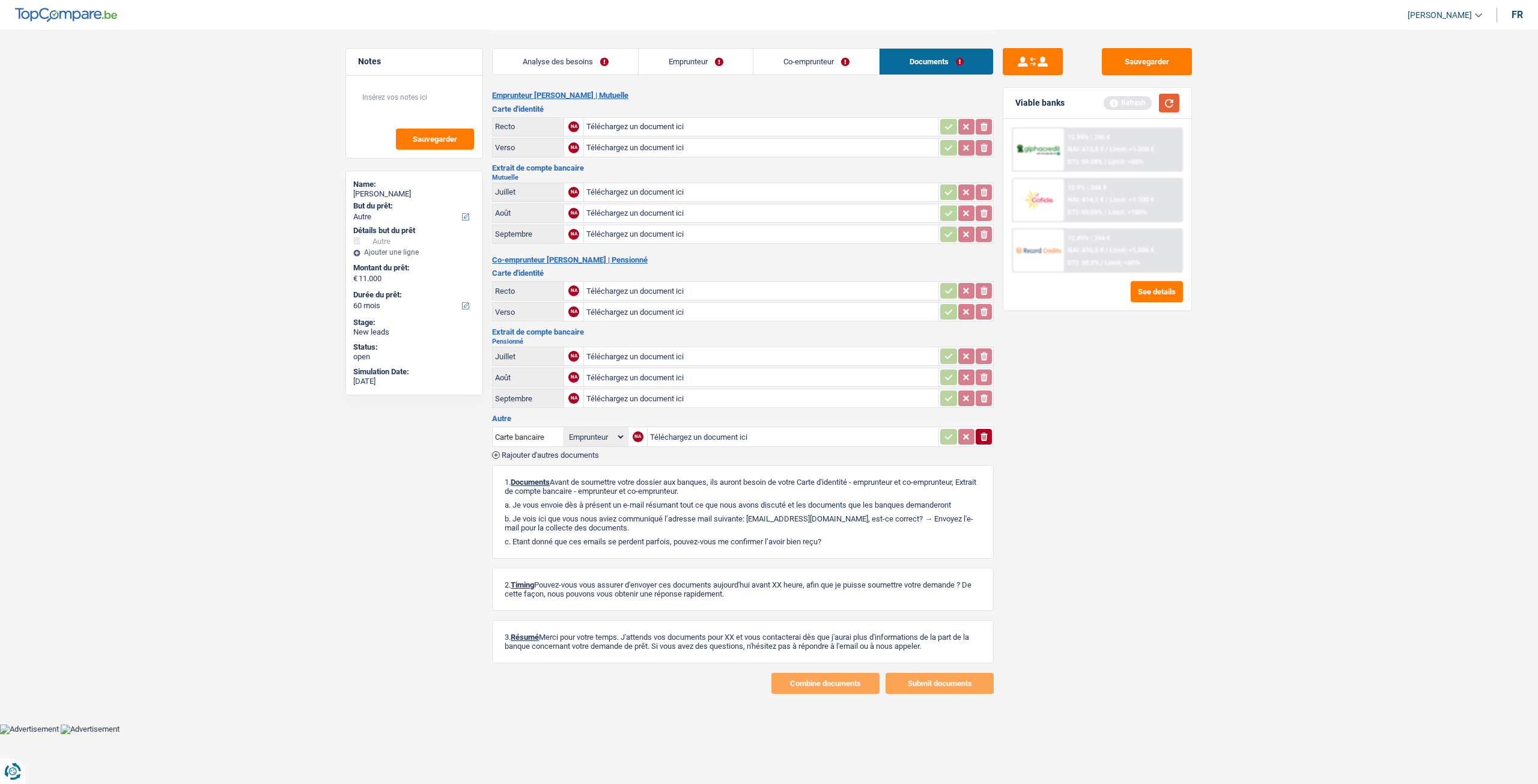
click at [1174, 103] on button "button" at bounding box center [1169, 102] width 20 height 18
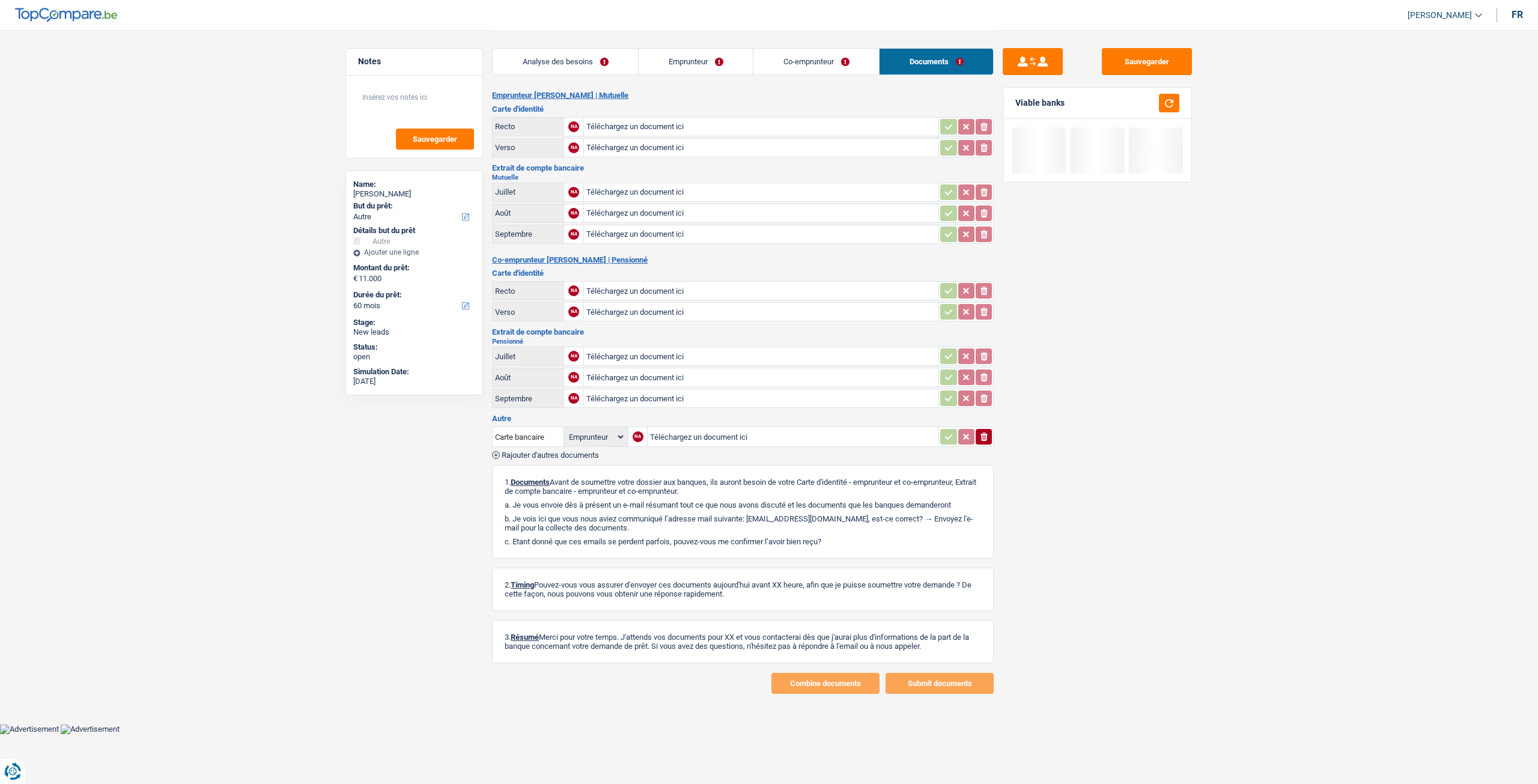
click at [538, 70] on link "Analyse des besoins" at bounding box center [565, 62] width 146 height 26
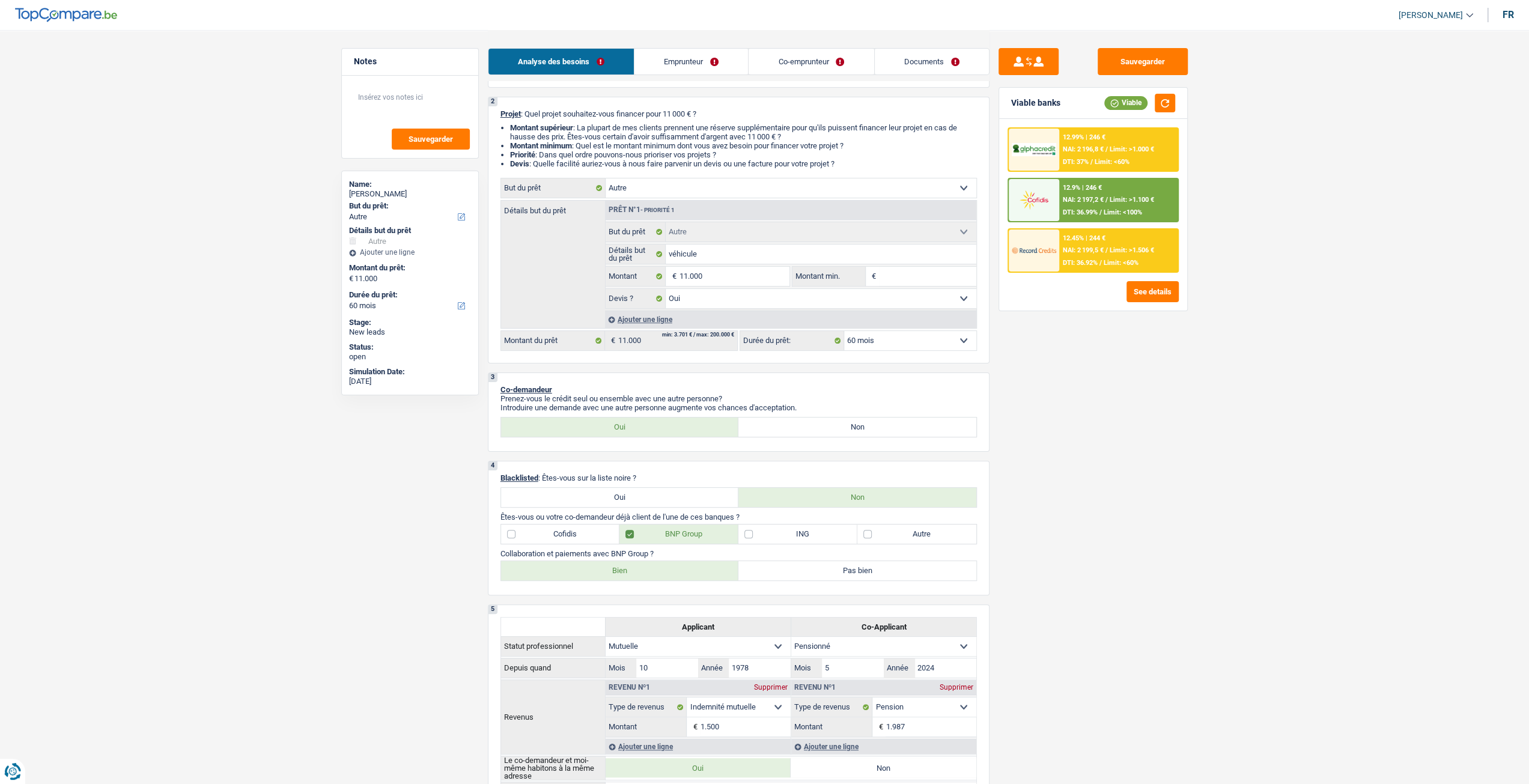
scroll to position [75, 0]
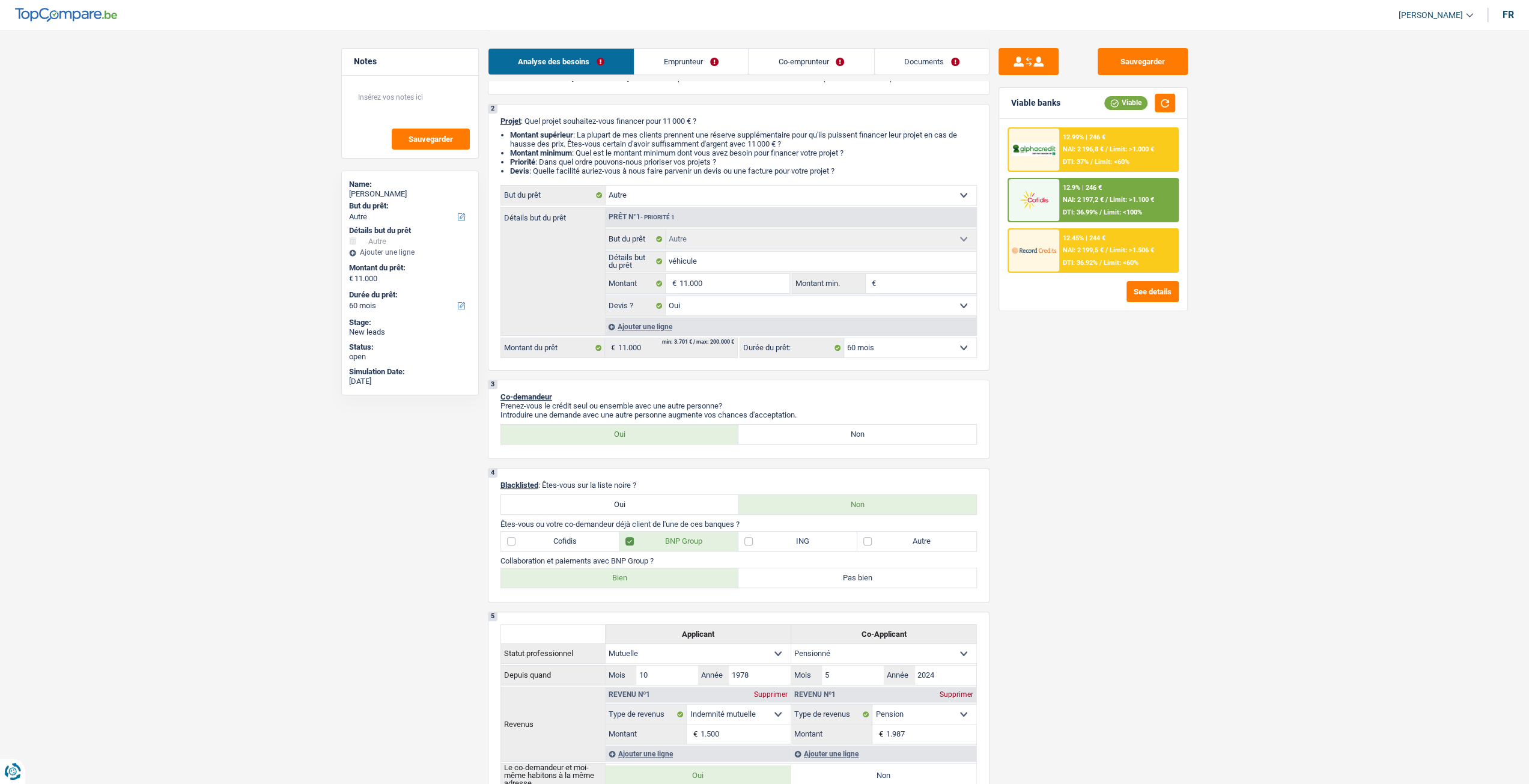
click at [1093, 210] on span "DTI: 36.99%" at bounding box center [1080, 213] width 35 height 8
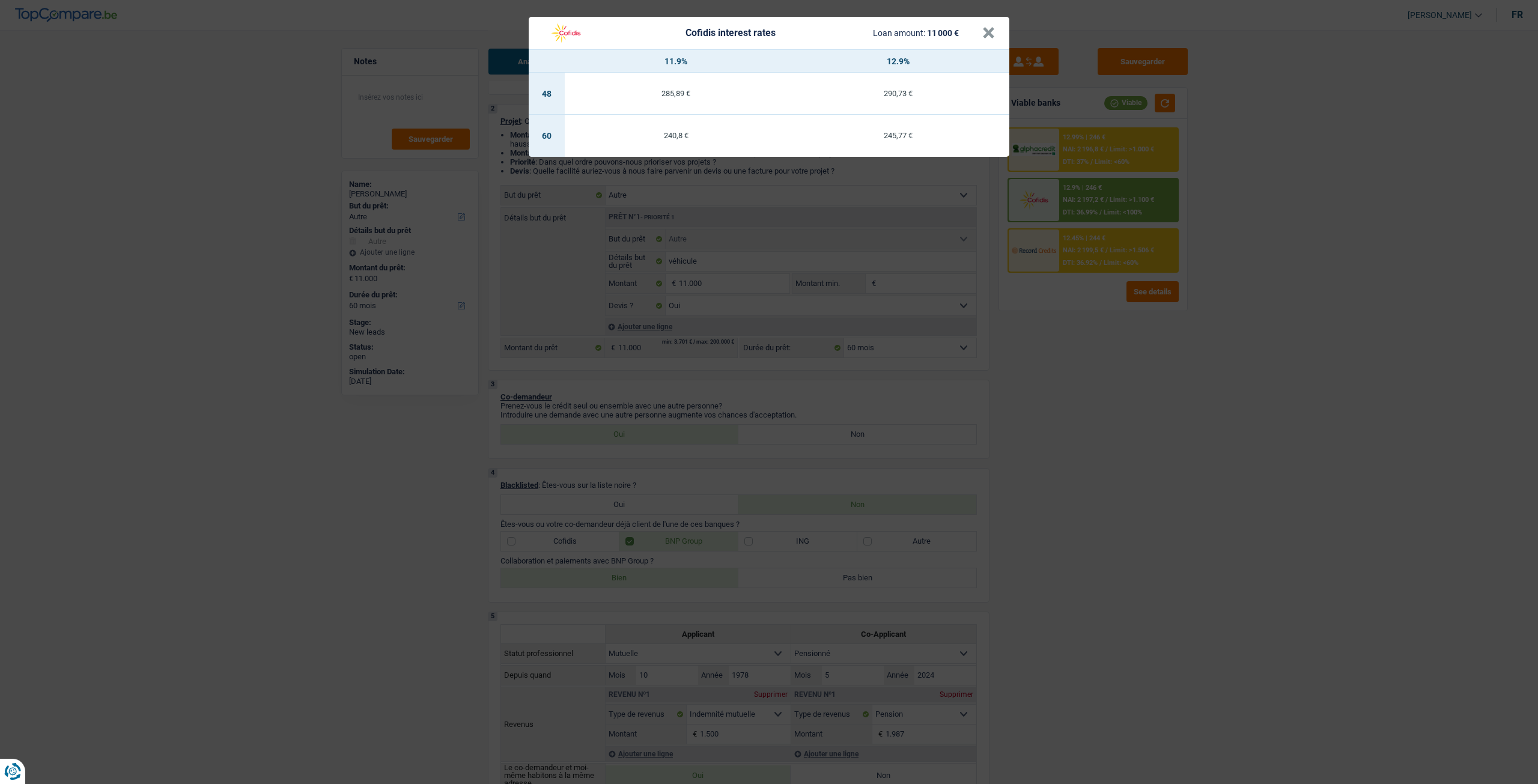
click at [1101, 385] on div "Cofidis interest rates Loan amount: 11 000 € × 11.9% 12.9% 48 285,89 € 290,73 €…" at bounding box center [769, 392] width 1538 height 784
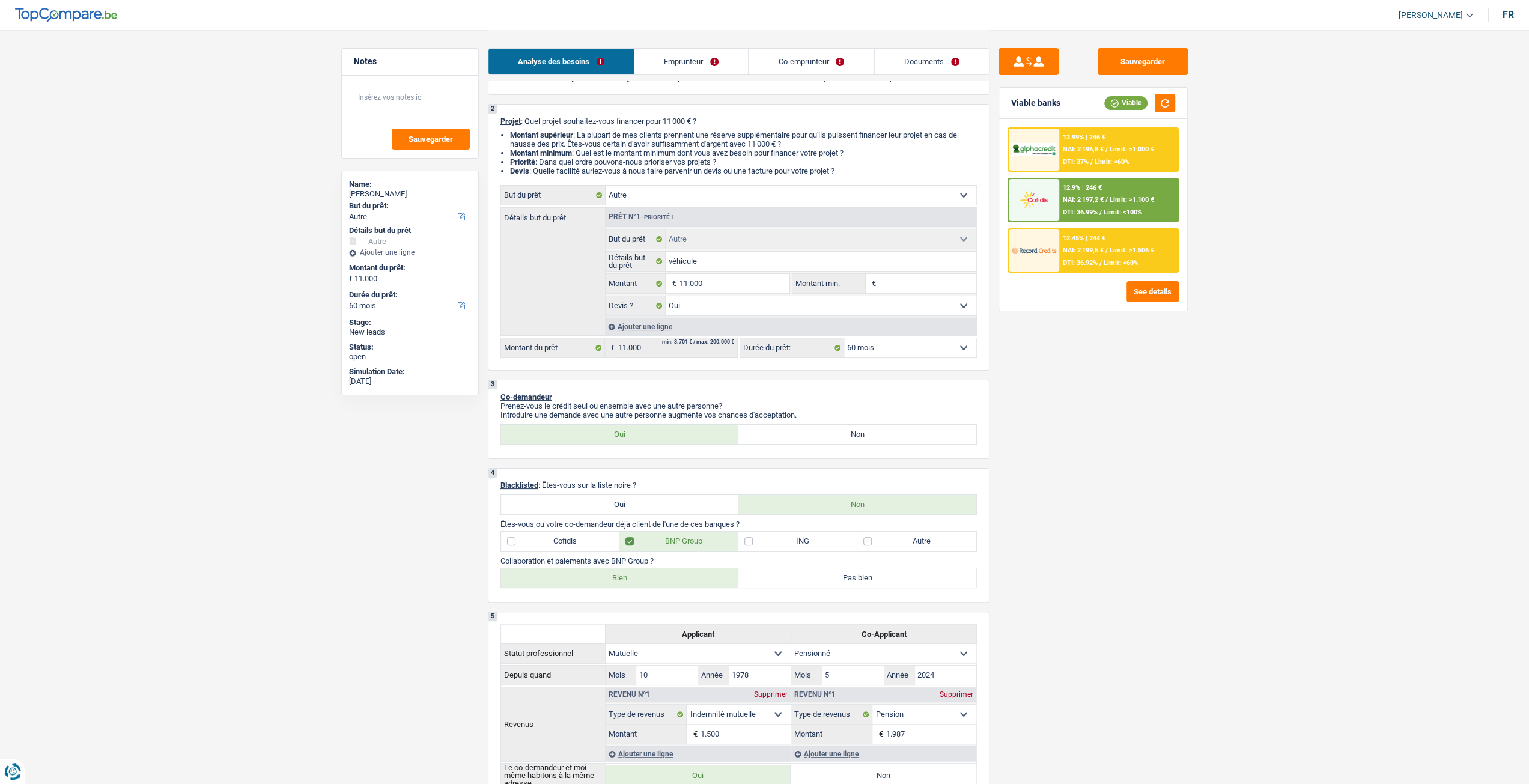
click at [1130, 136] on div "12.99% | 246 € NAI: 2 196,8 € / Limit: >1.000 € DTI: 37% / Limit: <60%" at bounding box center [1118, 150] width 119 height 42
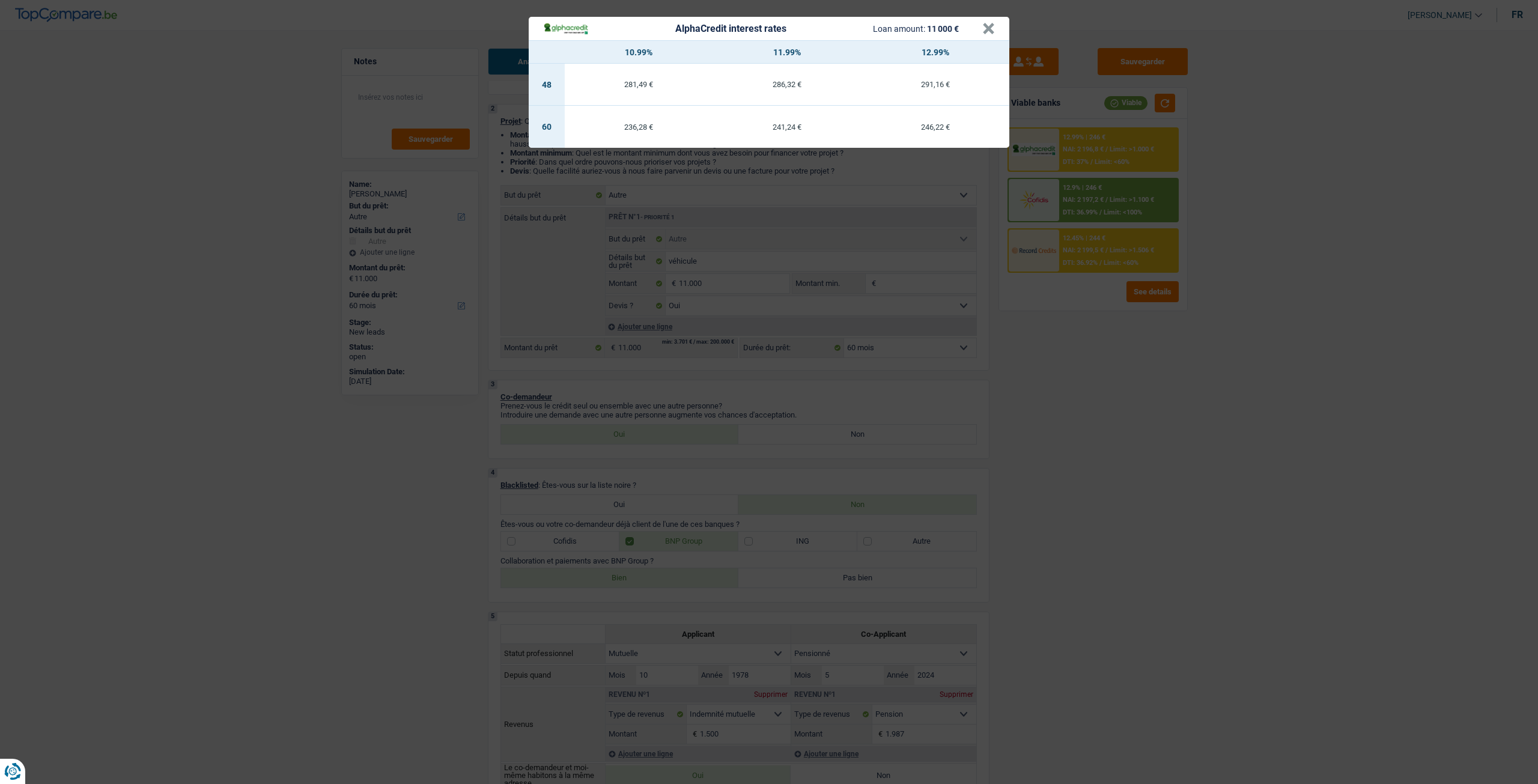
click at [1113, 348] on div "AlphaCredit interest rates Loan amount: 11 000 € × 10.99% 11.99% 12.99% 48 281,…" at bounding box center [769, 392] width 1538 height 784
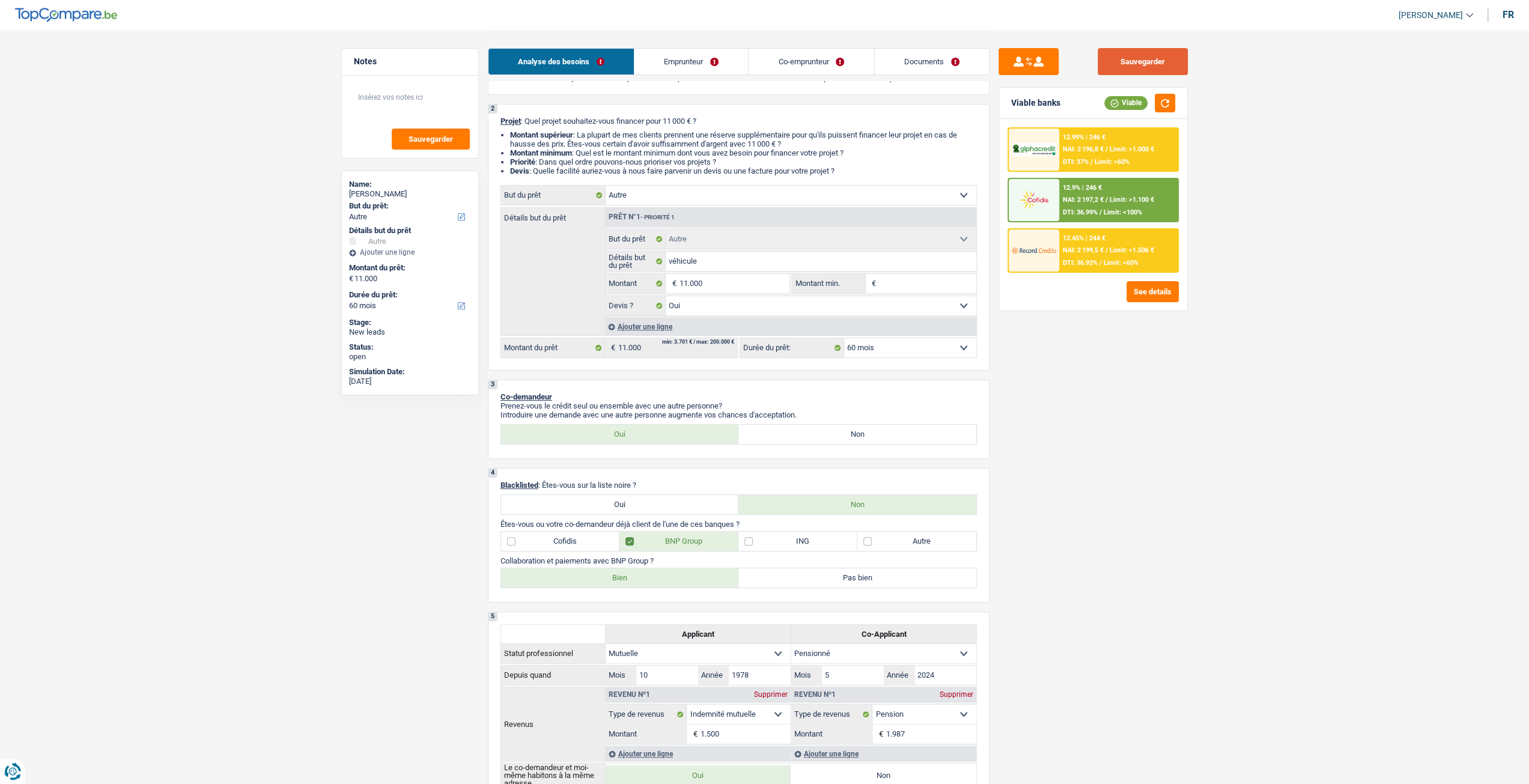
click at [1143, 53] on button "Sauvegarder" at bounding box center [1142, 62] width 90 height 27
click at [1116, 260] on span "Limit: <60%" at bounding box center [1120, 263] width 35 height 8
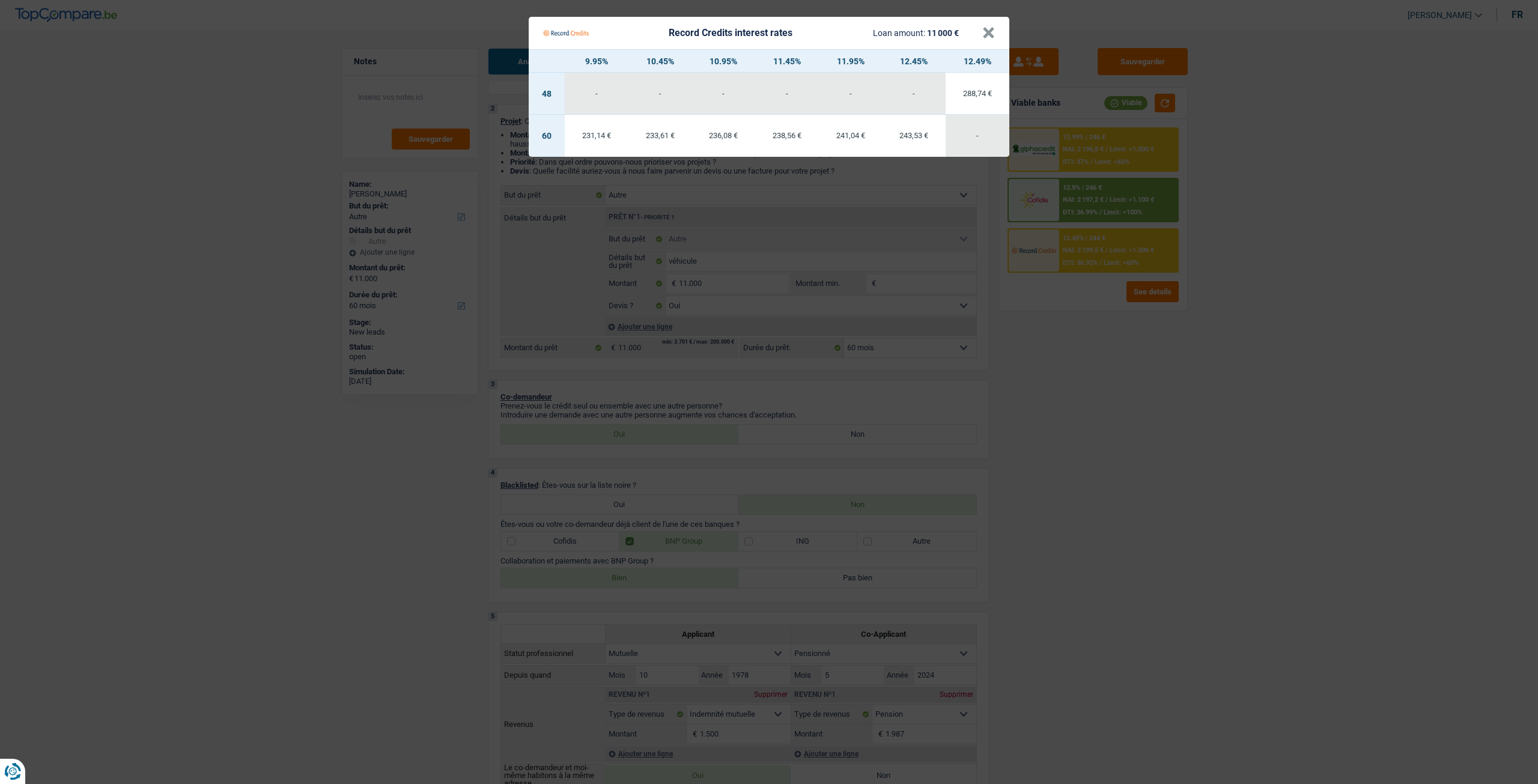
click at [1082, 381] on Credits "Record Credits interest rates Loan amount: 11 000 € × 9.95% 10.45% 10.95% 11.45…" at bounding box center [769, 392] width 1538 height 784
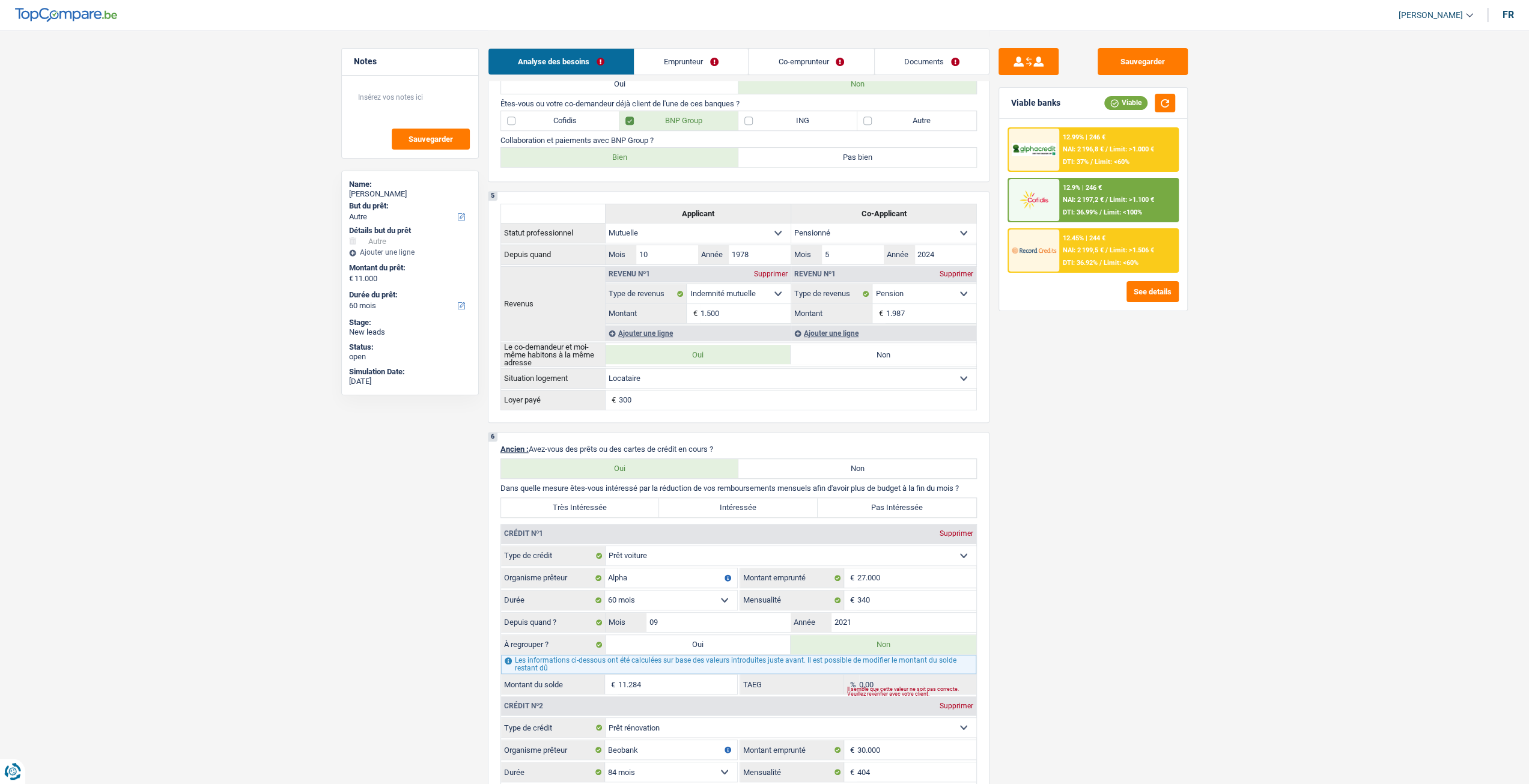
scroll to position [676, 0]
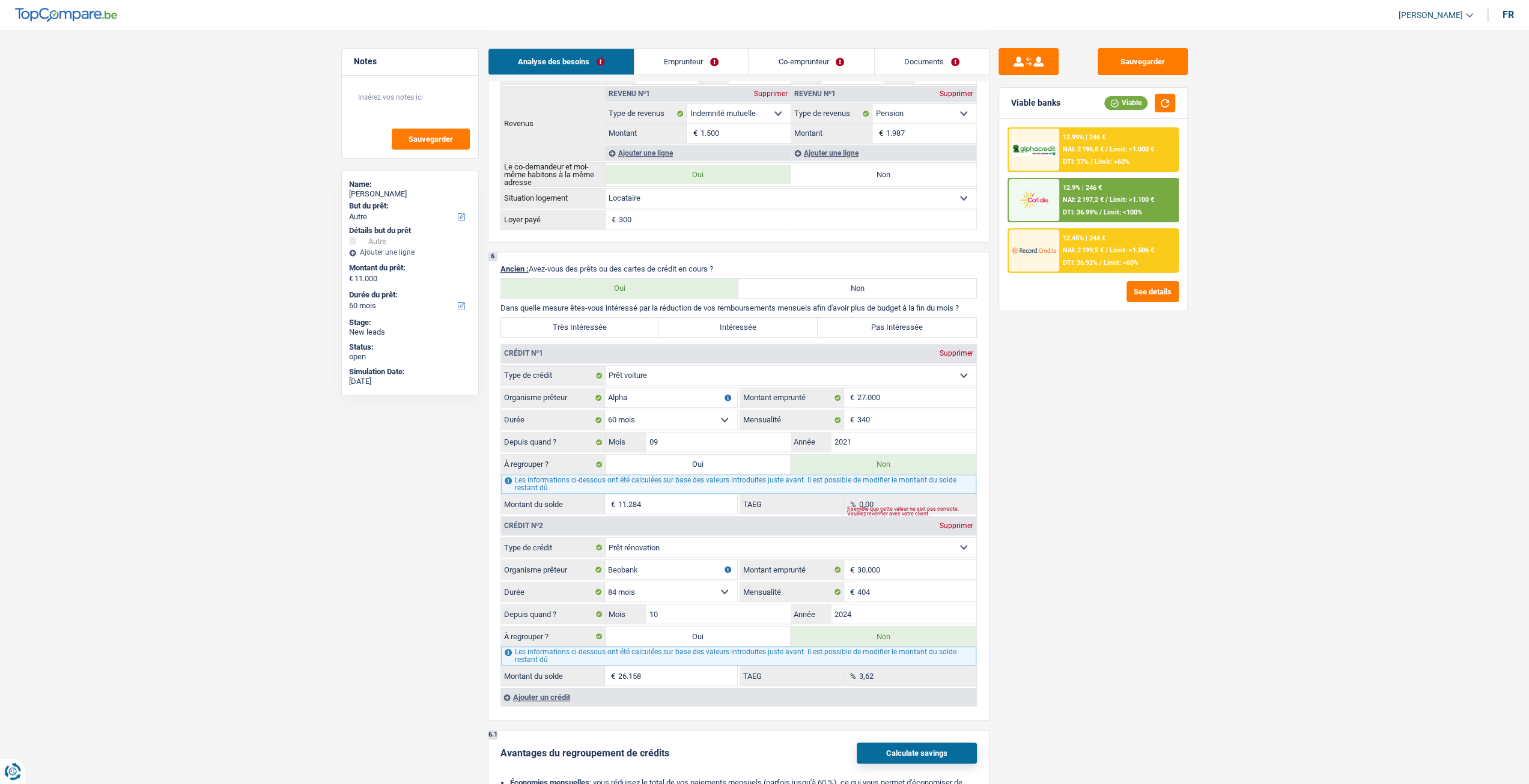
click at [914, 320] on label "Pas Intéressée" at bounding box center [897, 327] width 159 height 19
click at [914, 320] on input "Pas Intéressée" at bounding box center [897, 327] width 159 height 19
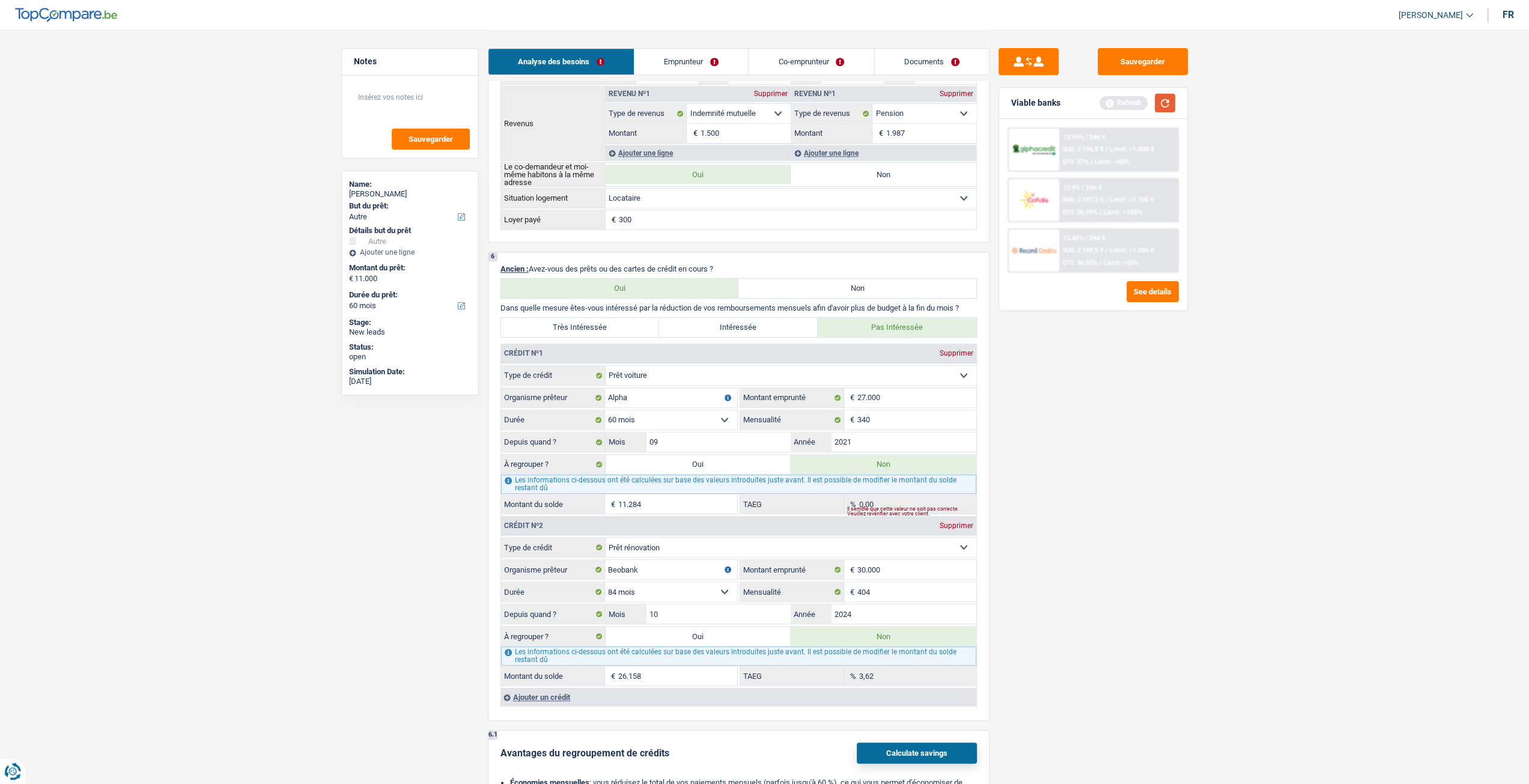
click at [1165, 108] on button "button" at bounding box center [1165, 102] width 20 height 18
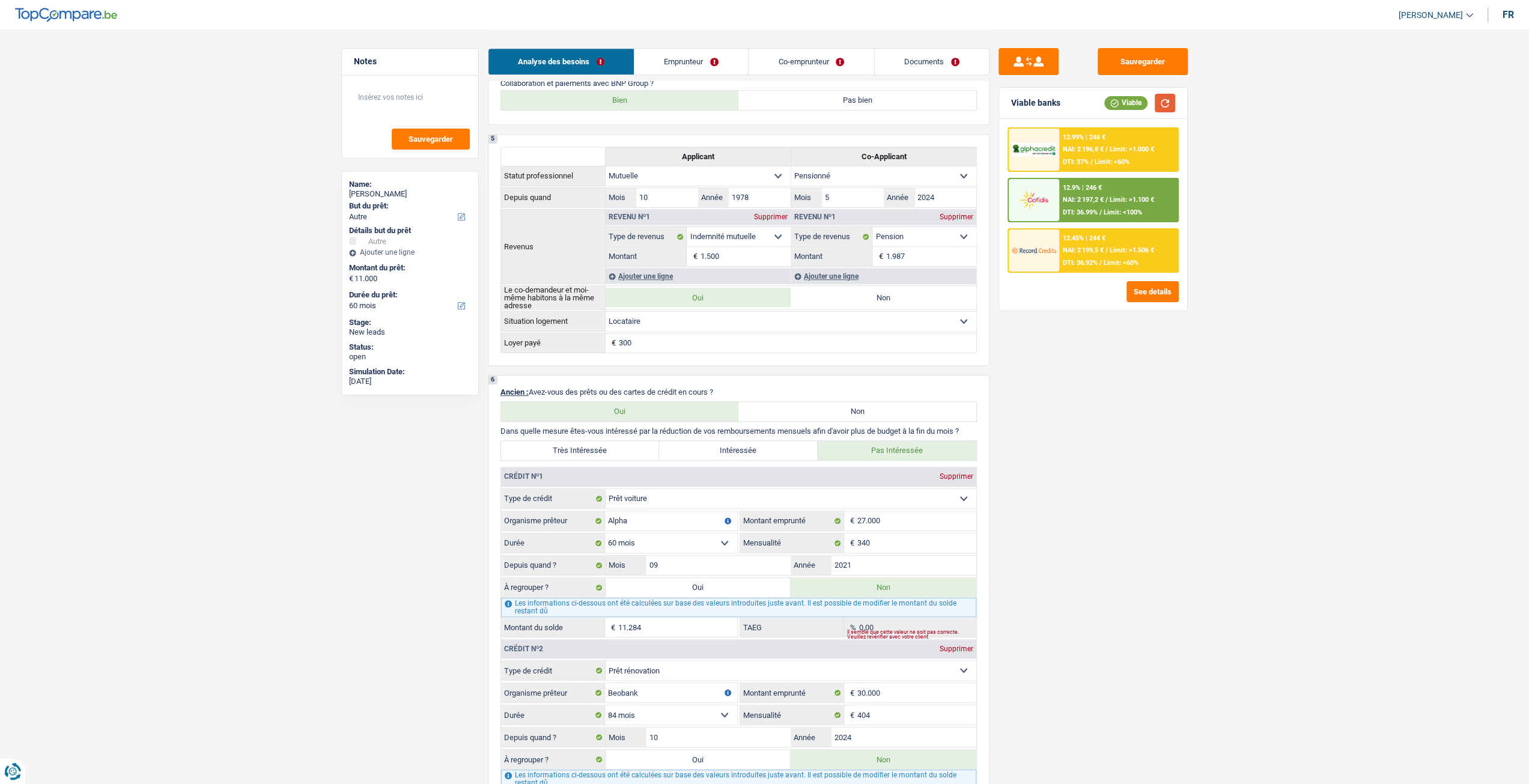
scroll to position [556, 0]
click at [1084, 246] on span "NAI: 2 199,5 €" at bounding box center [1083, 250] width 41 height 8
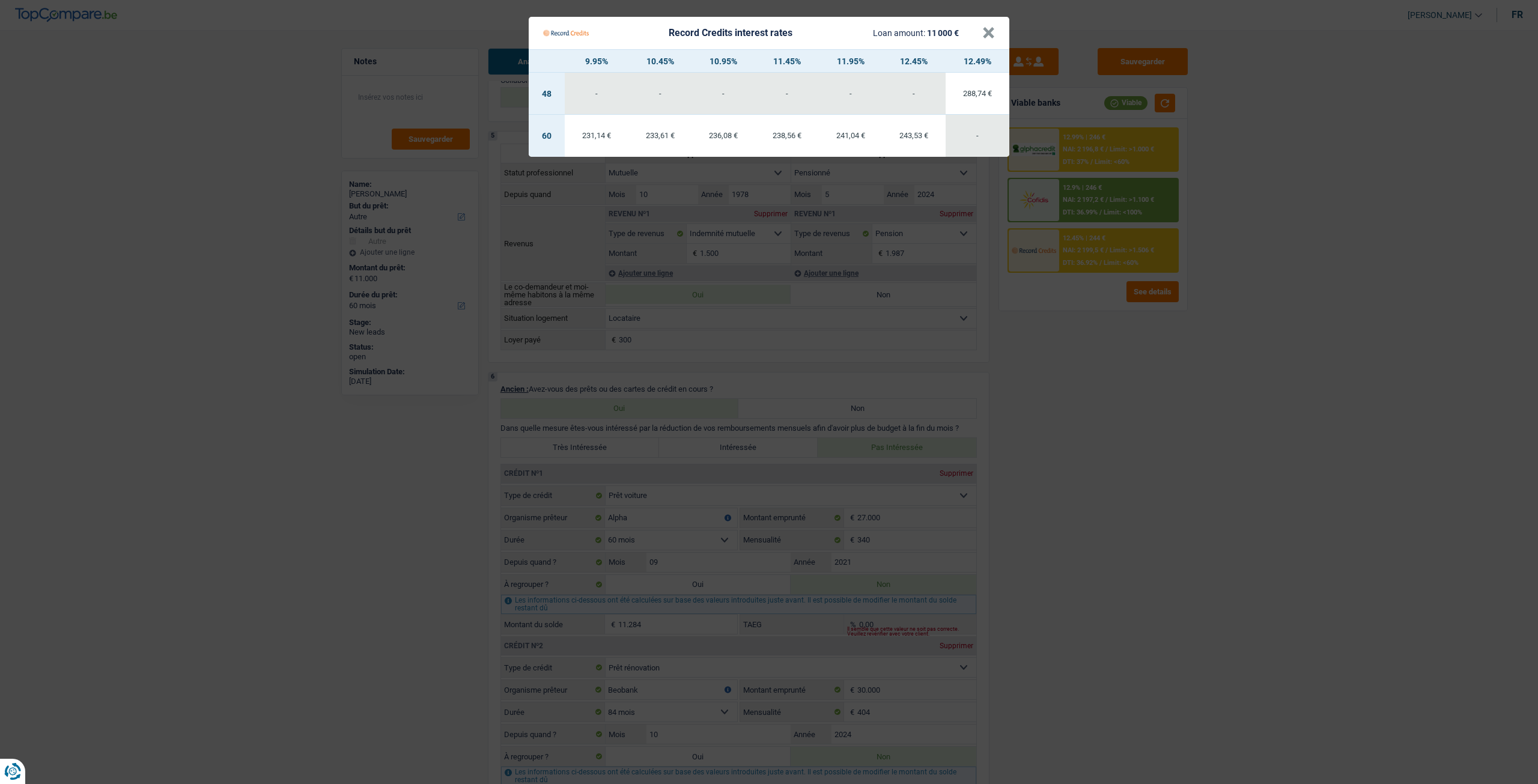
click at [1091, 394] on Credits "Record Credits interest rates Loan amount: 11 000 € × 9.95% 10.45% 10.95% 11.45…" at bounding box center [769, 392] width 1538 height 784
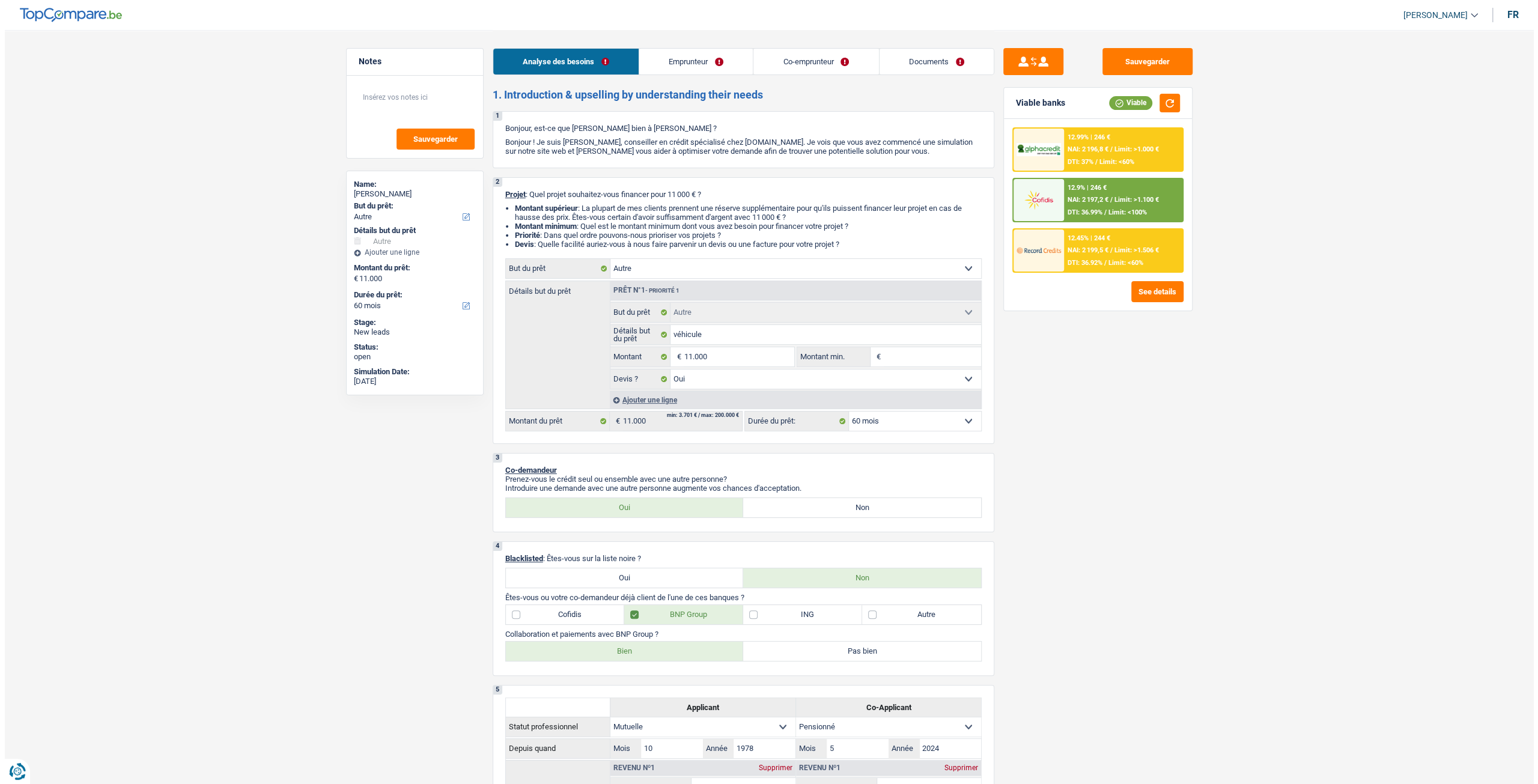
scroll to position [0, 0]
click at [931, 61] on link "Documents" at bounding box center [932, 62] width 114 height 26
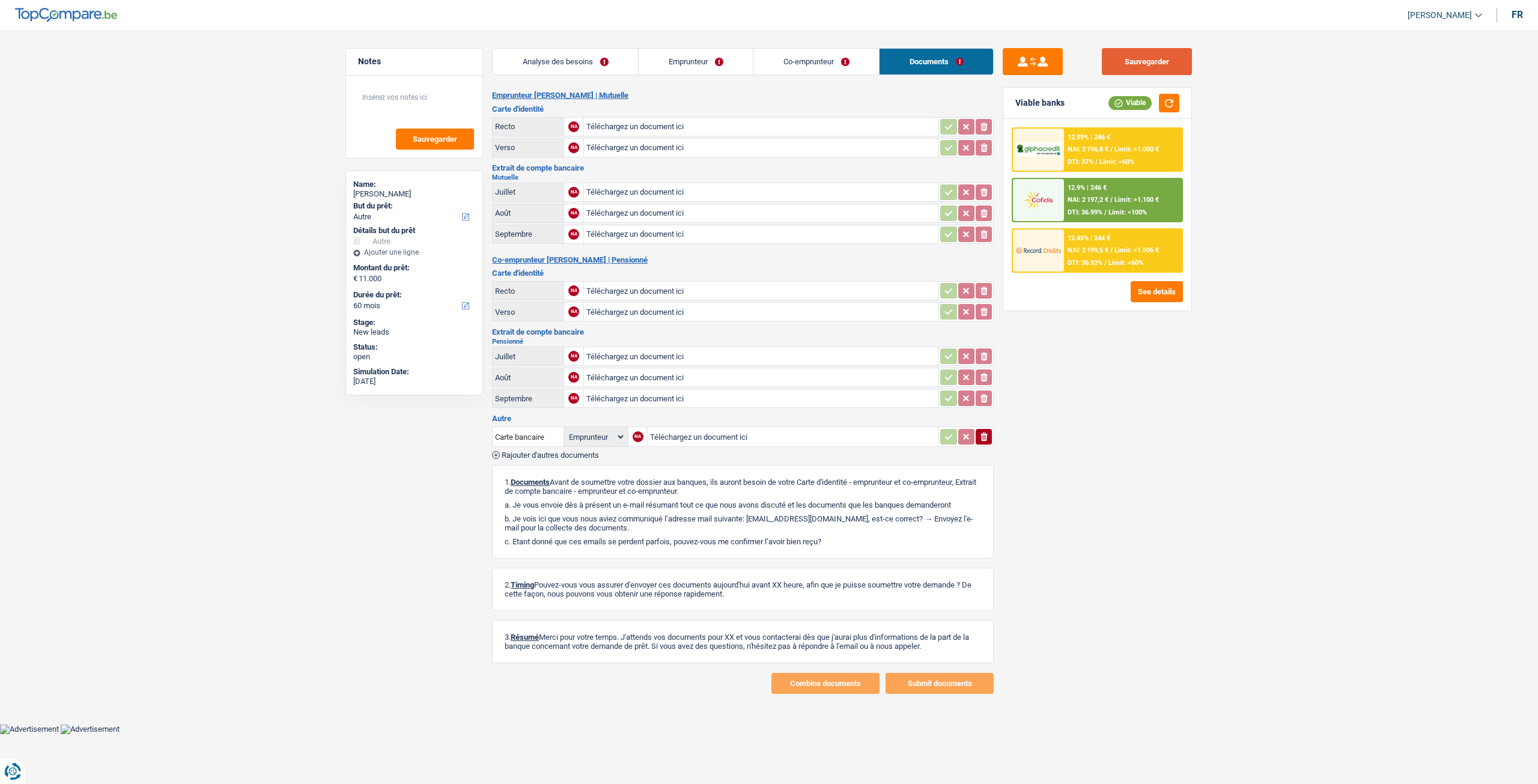
click at [1167, 52] on button "Sauvegarder" at bounding box center [1147, 62] width 90 height 27
click at [727, 62] on link "Emprunteur" at bounding box center [695, 62] width 114 height 26
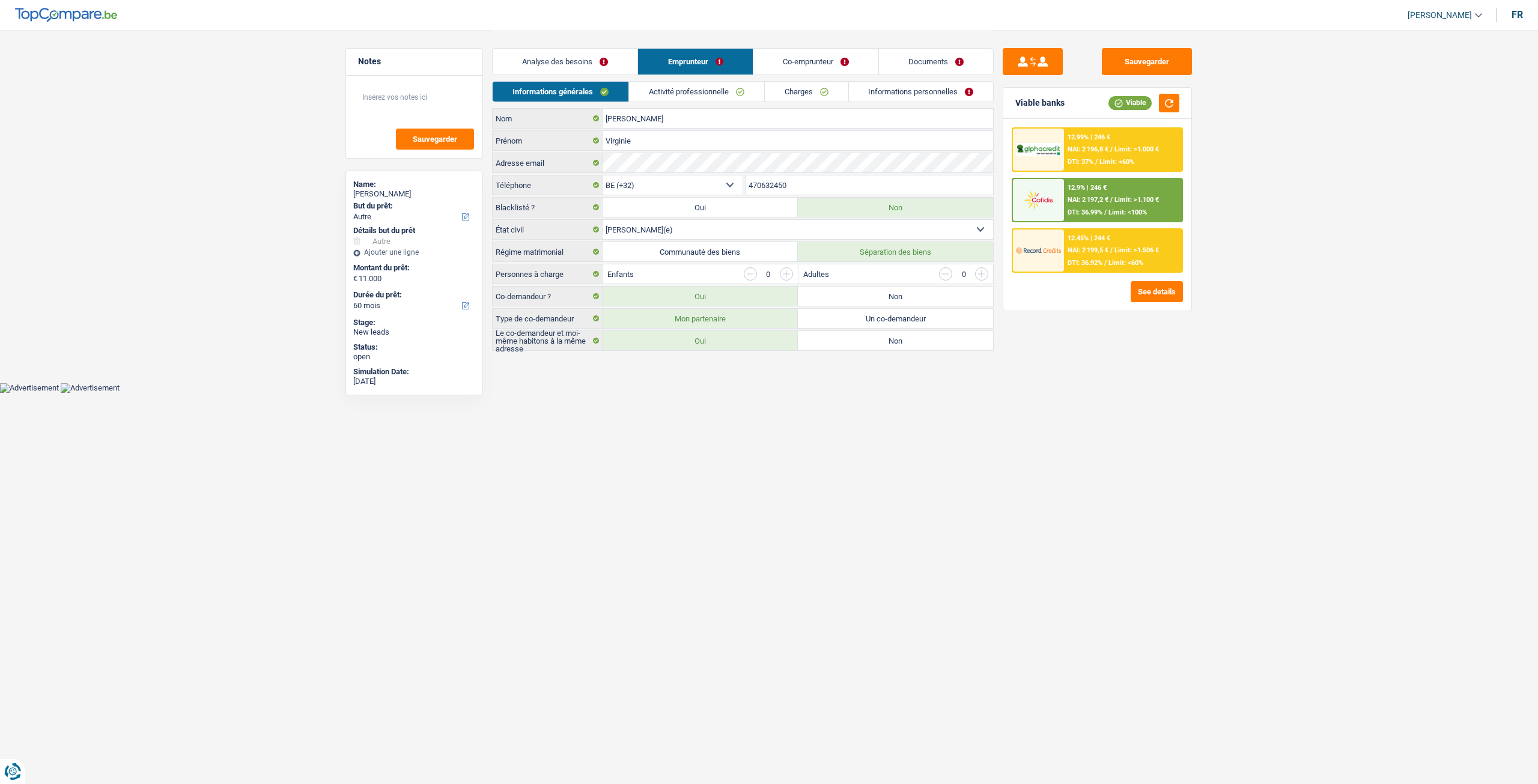
click at [690, 87] on link "Activité professionnelle" at bounding box center [696, 91] width 135 height 20
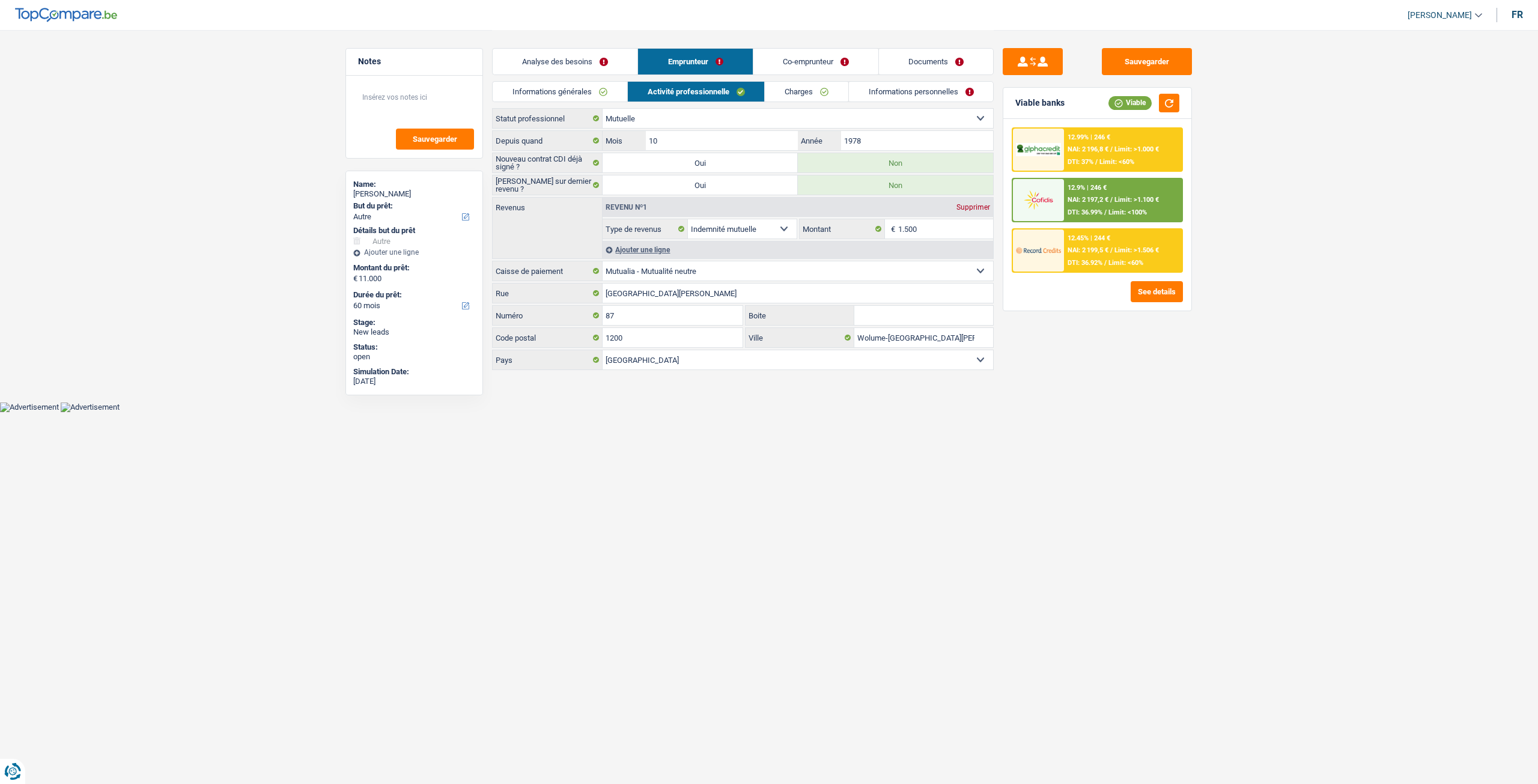
click at [801, 46] on div "Analyse des besoins Emprunteur Co-emprunteur Documents" at bounding box center [743, 55] width 502 height 51
click at [803, 50] on link "Co-emprunteur" at bounding box center [816, 62] width 125 height 26
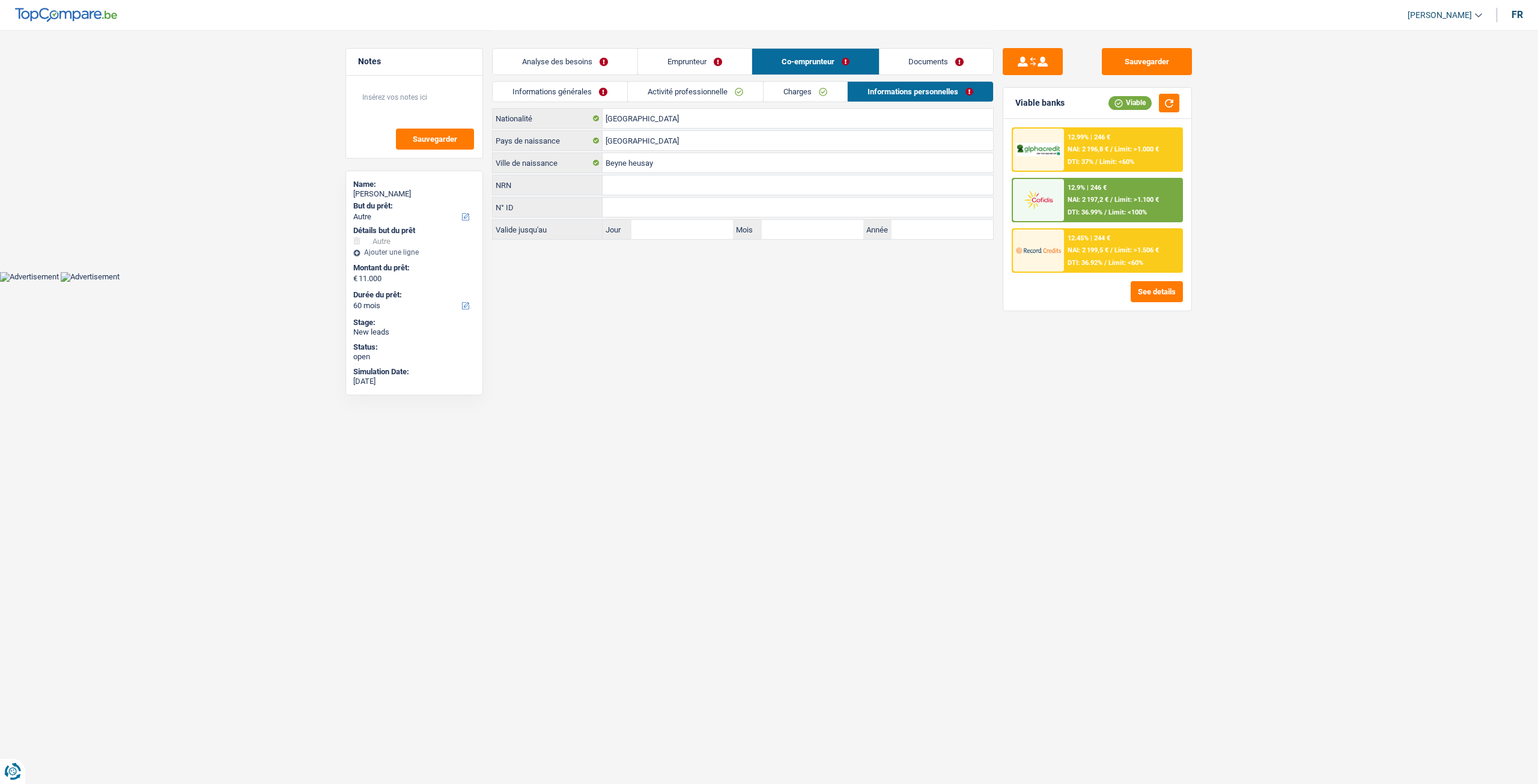
click at [691, 74] on link "Emprunteur" at bounding box center [695, 62] width 114 height 26
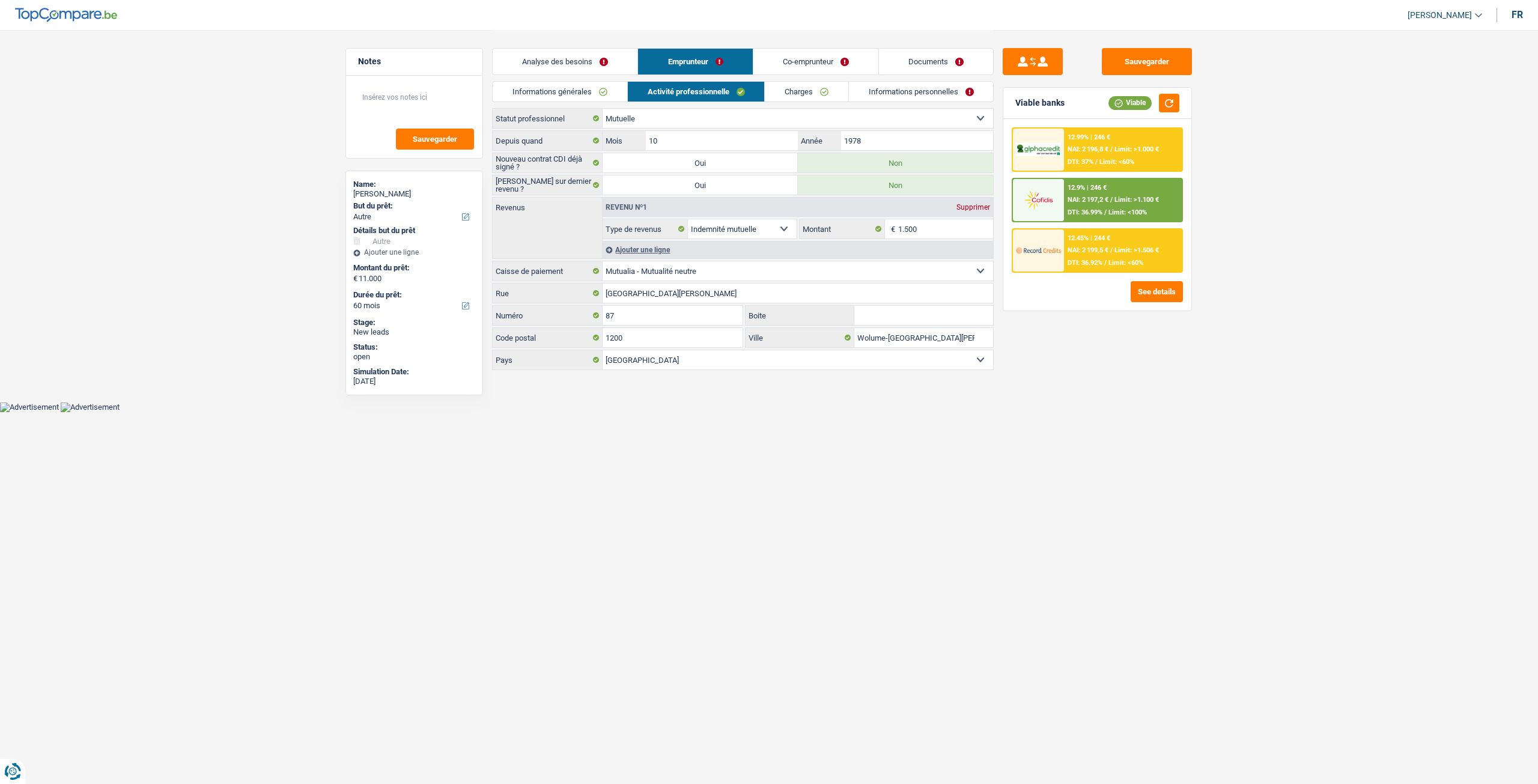
click at [687, 85] on link "Activité professionnelle" at bounding box center [696, 91] width 137 height 20
click at [788, 63] on link "Co-emprunteur" at bounding box center [816, 62] width 125 height 26
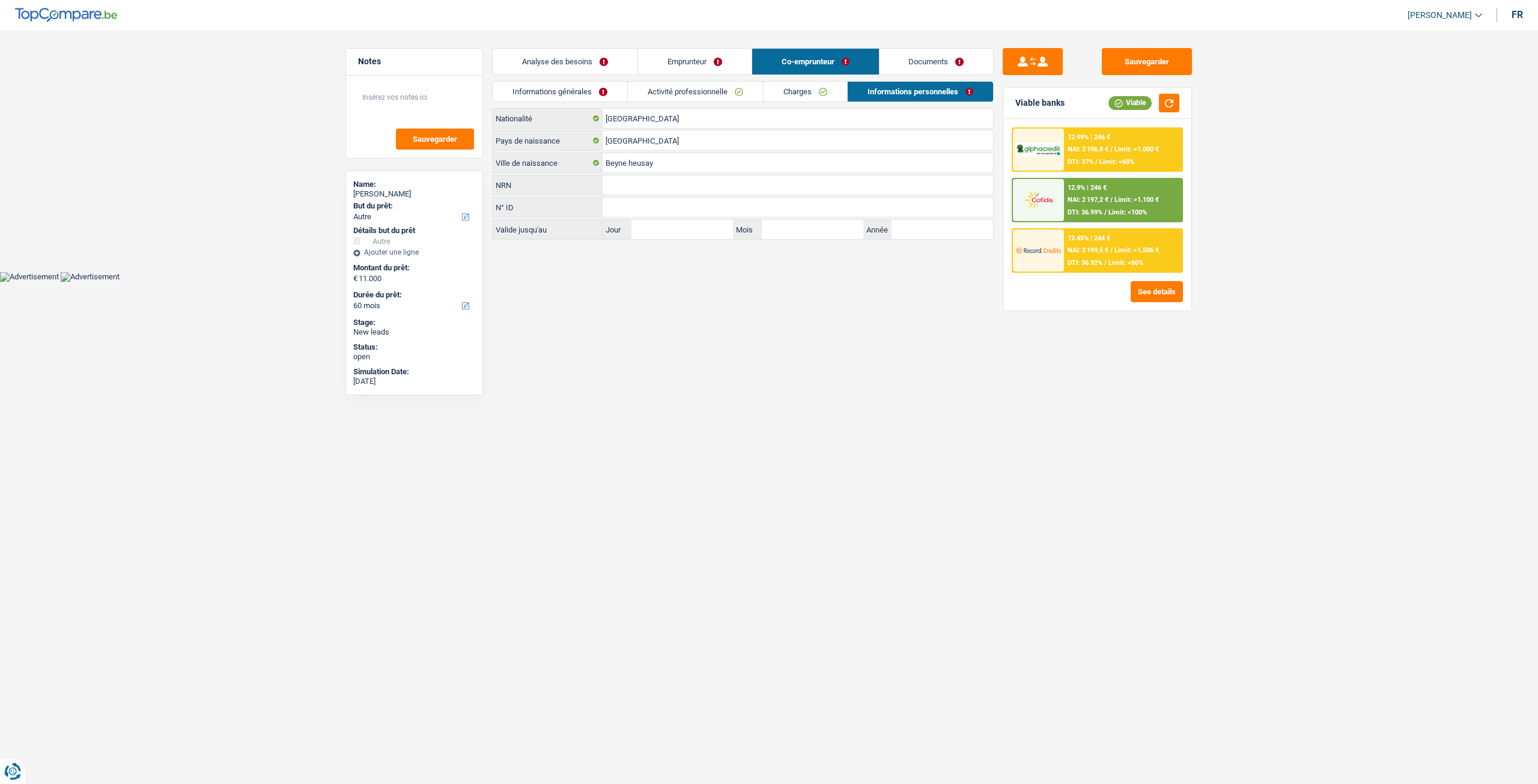
click at [692, 98] on link "Activité professionnelle" at bounding box center [695, 91] width 135 height 20
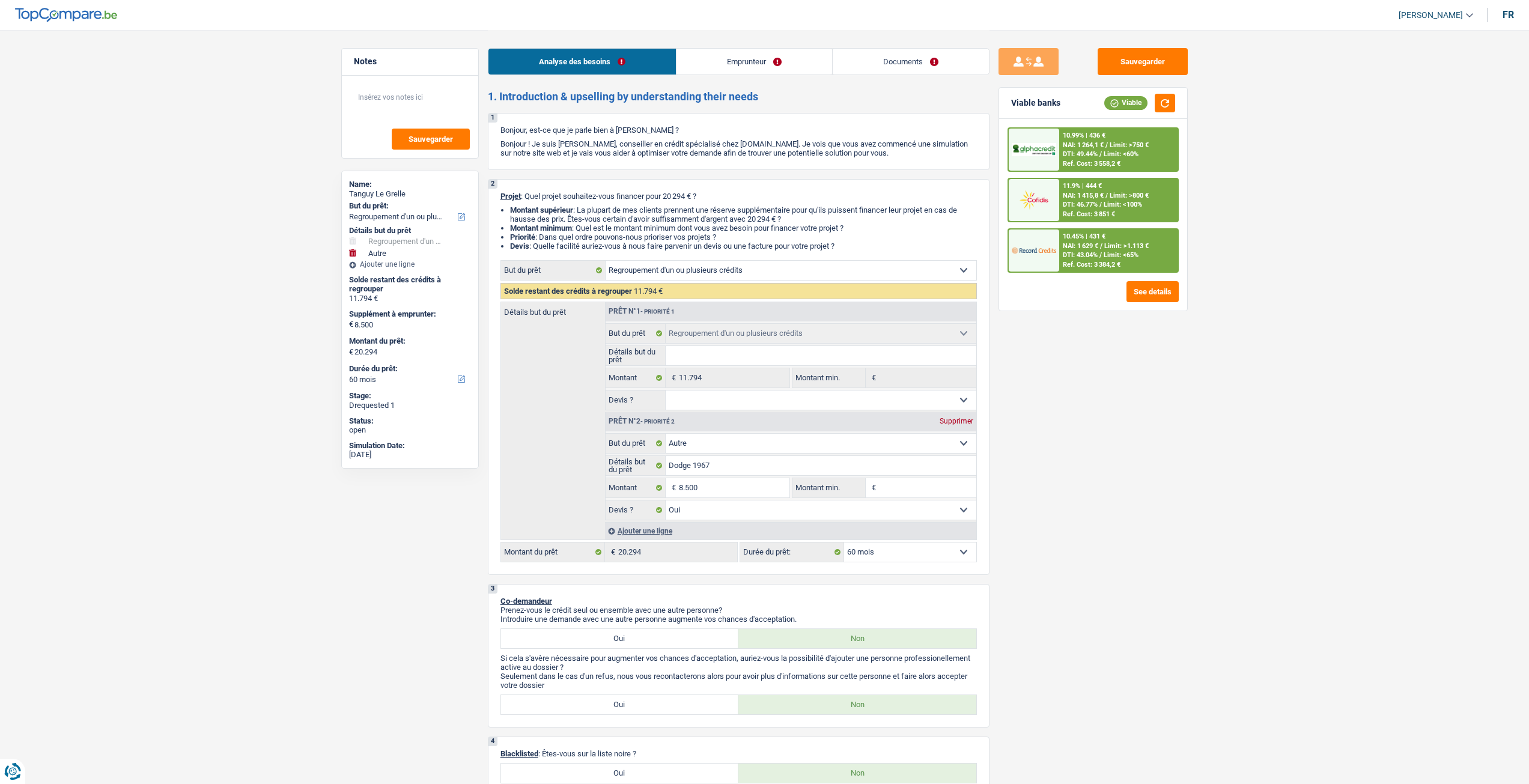
select select "refinancing"
select select "other"
select select "60"
select select "refinancing"
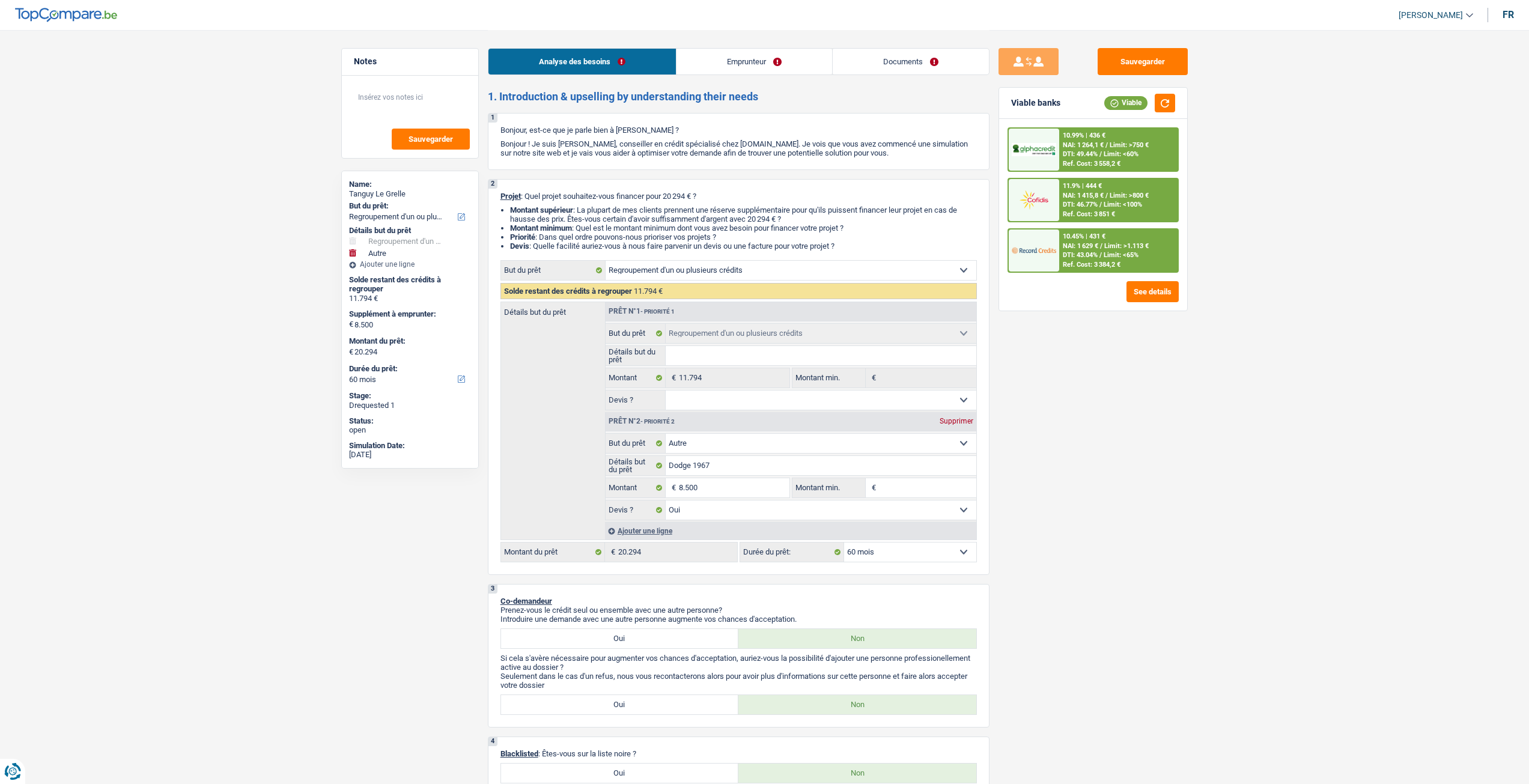
select select "refinancing"
select select "other"
select select "yes"
select select "60"
select select "privateEmployee"
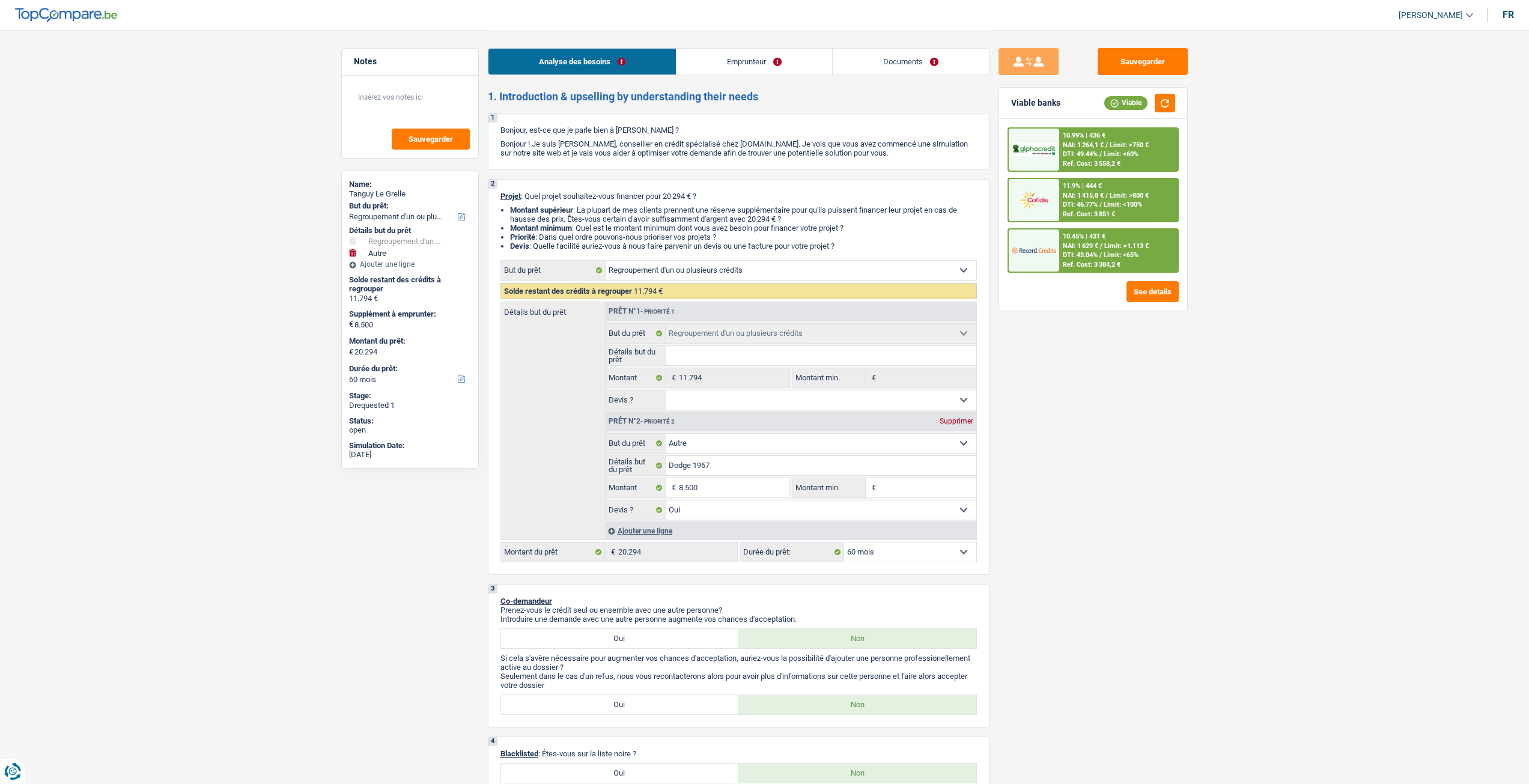
select select "netSalary"
select select "mealVouchers"
select select "familyAllowances"
select select "rents"
select select "carLoan"
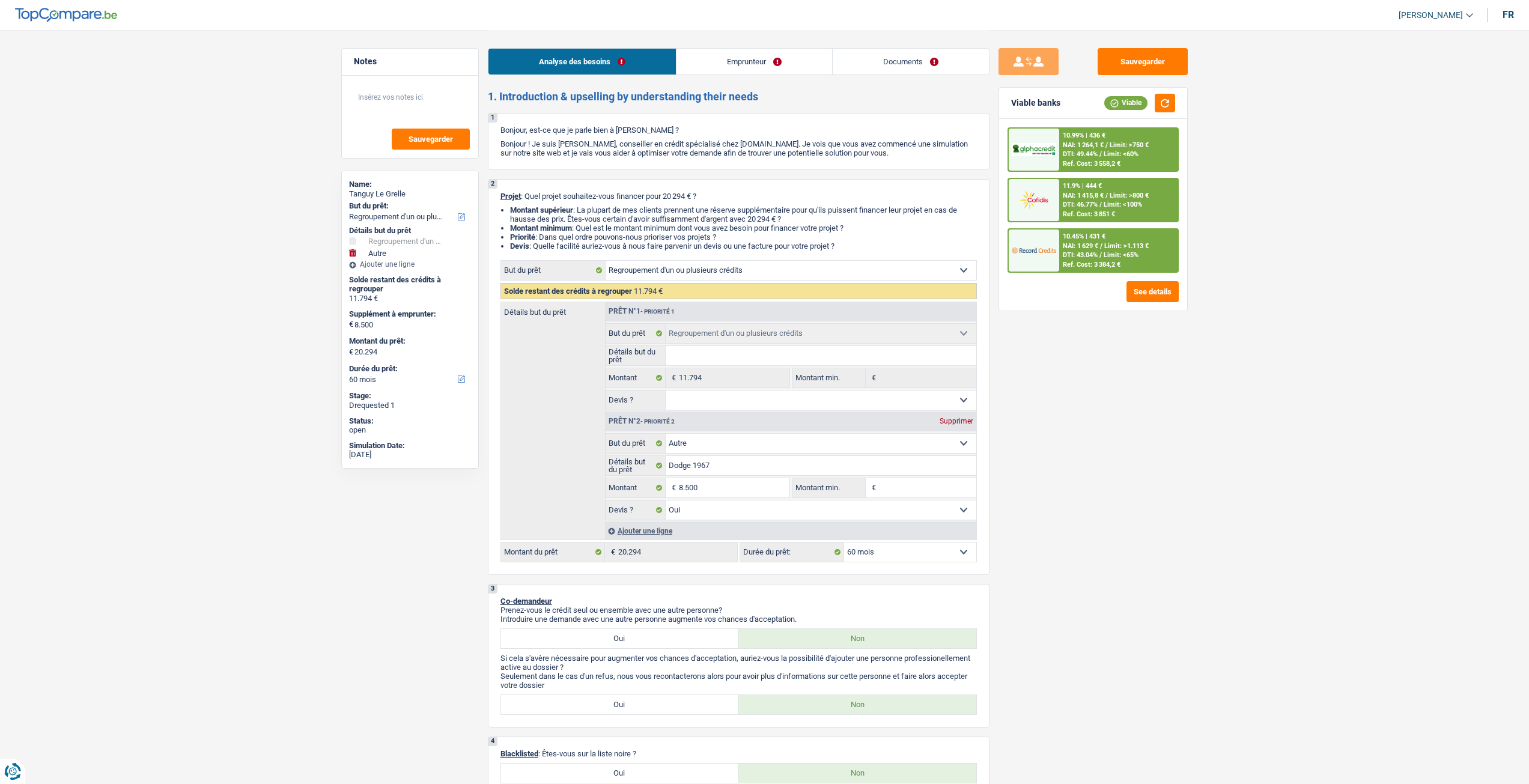
select select "60"
select select "refinancing"
select select "other"
select select "yes"
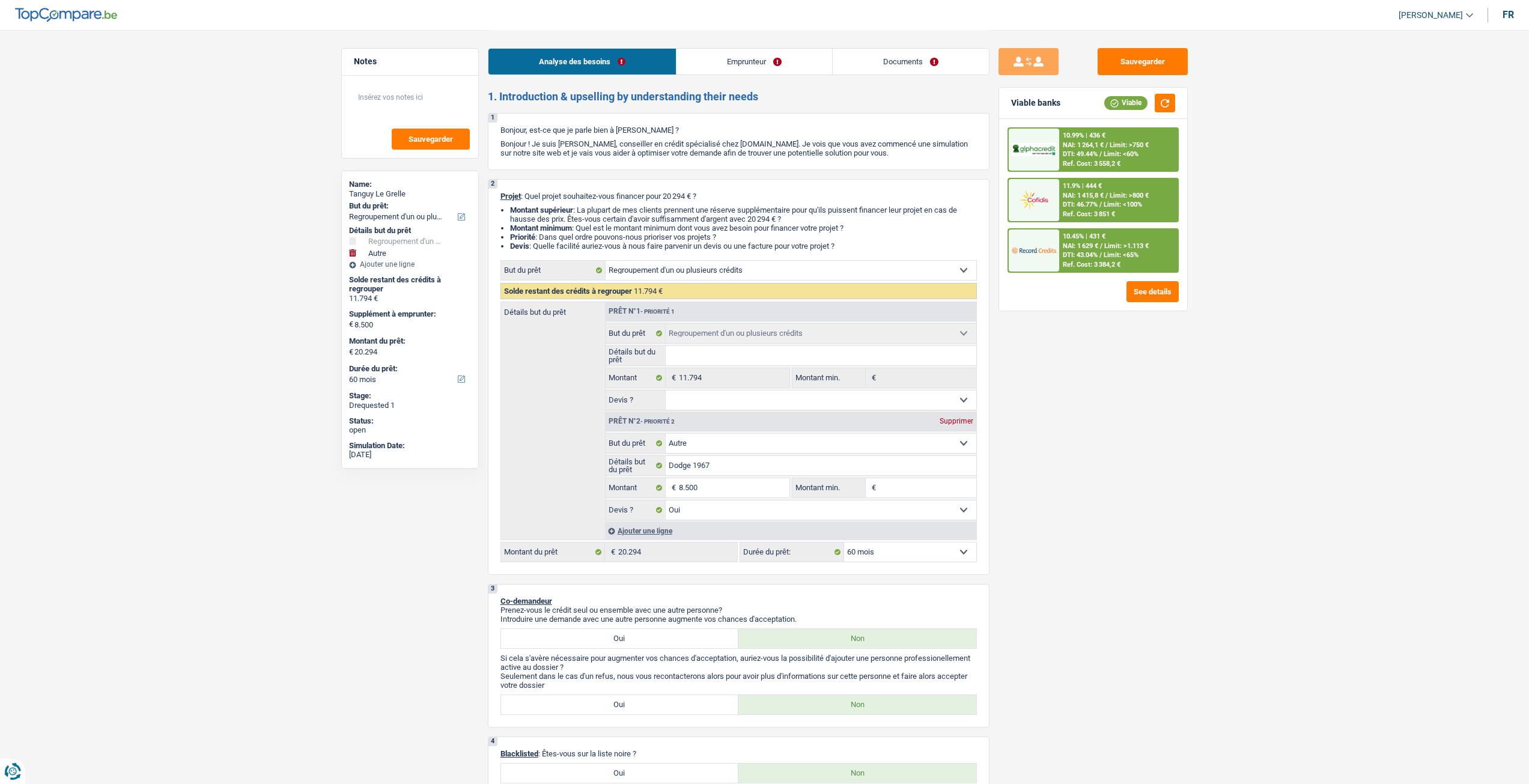
select select "60"
click at [858, 70] on link "Documents" at bounding box center [911, 62] width 156 height 26
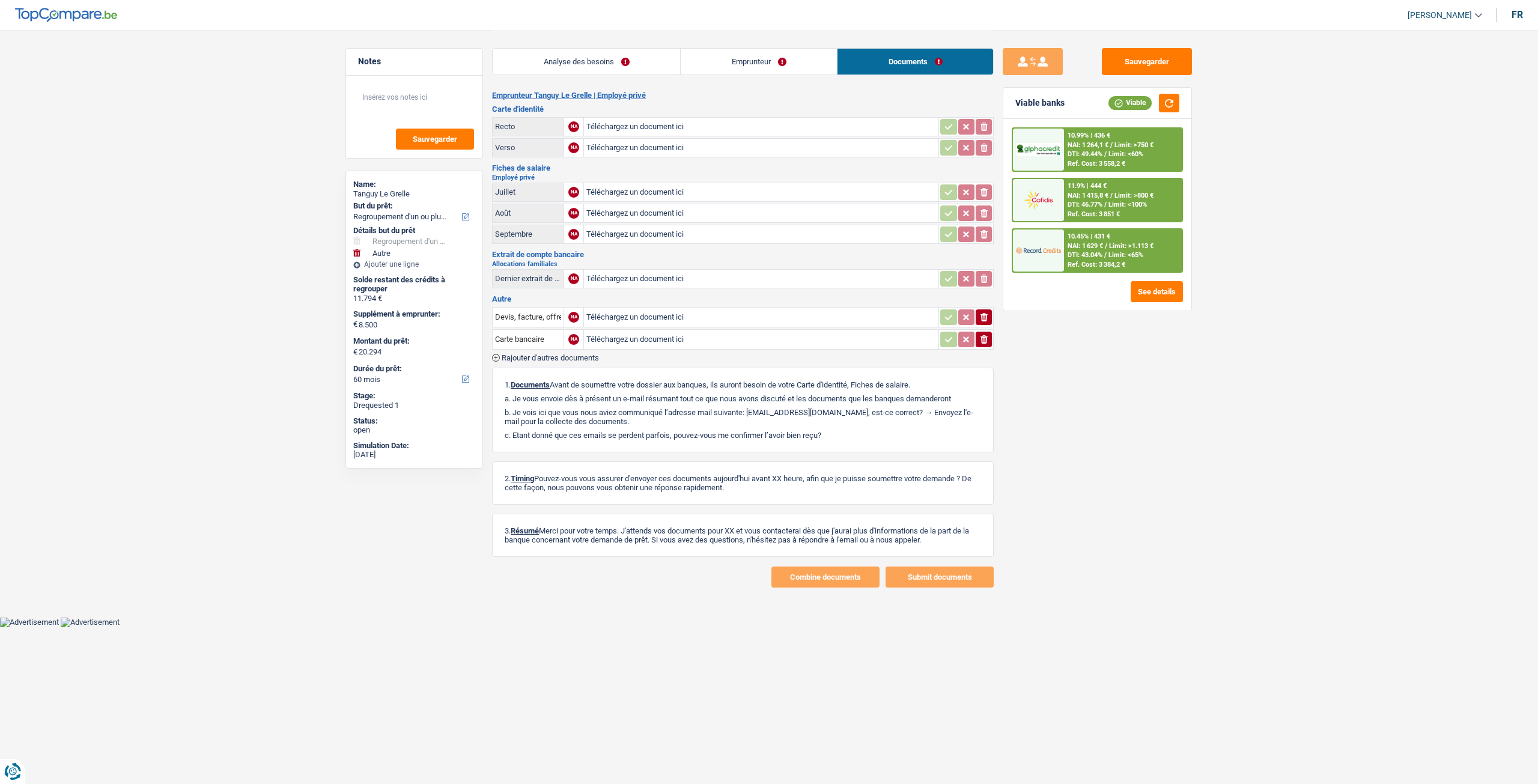
click at [643, 66] on link "Analyse des besoins" at bounding box center [586, 62] width 188 height 26
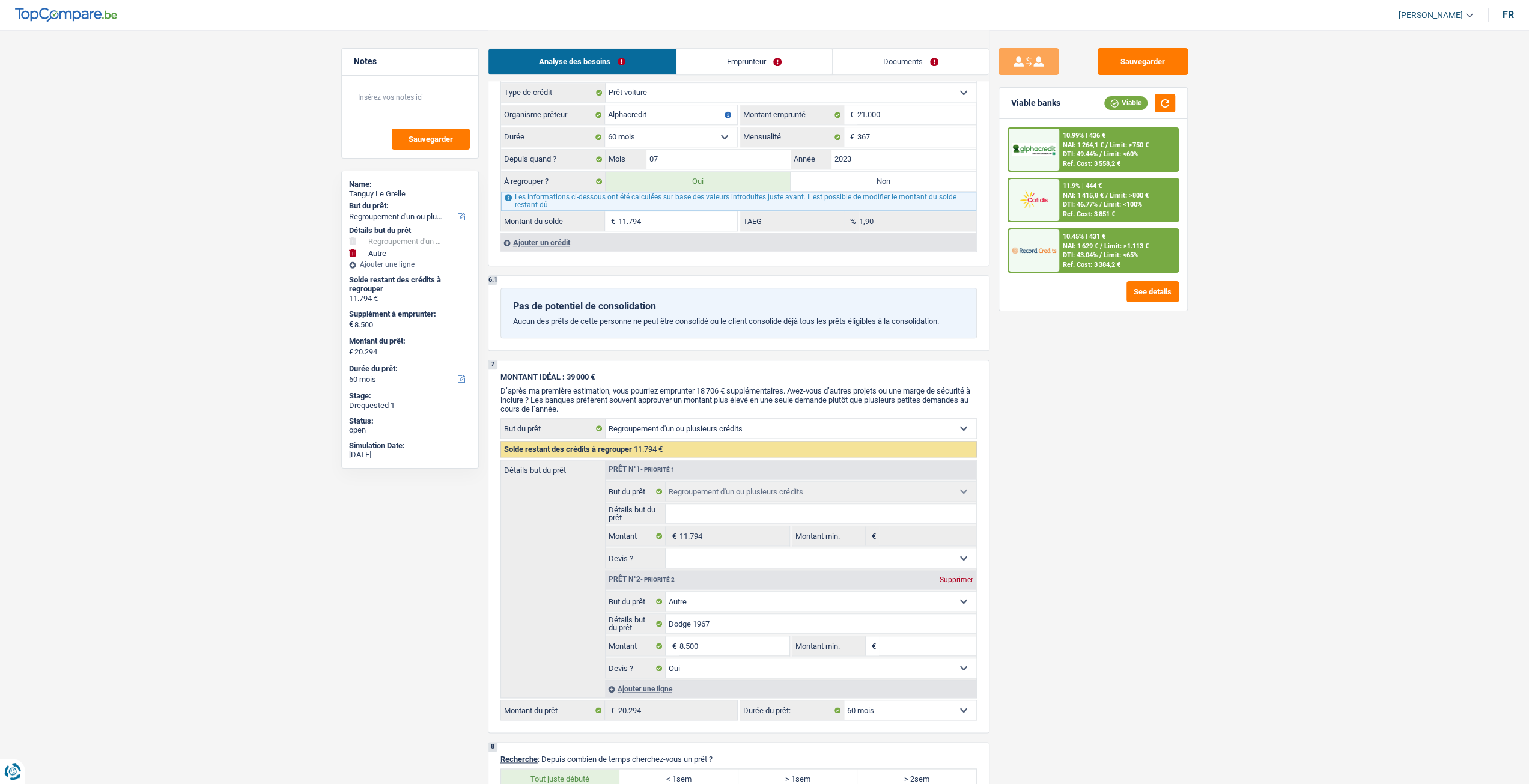
scroll to position [1189, 0]
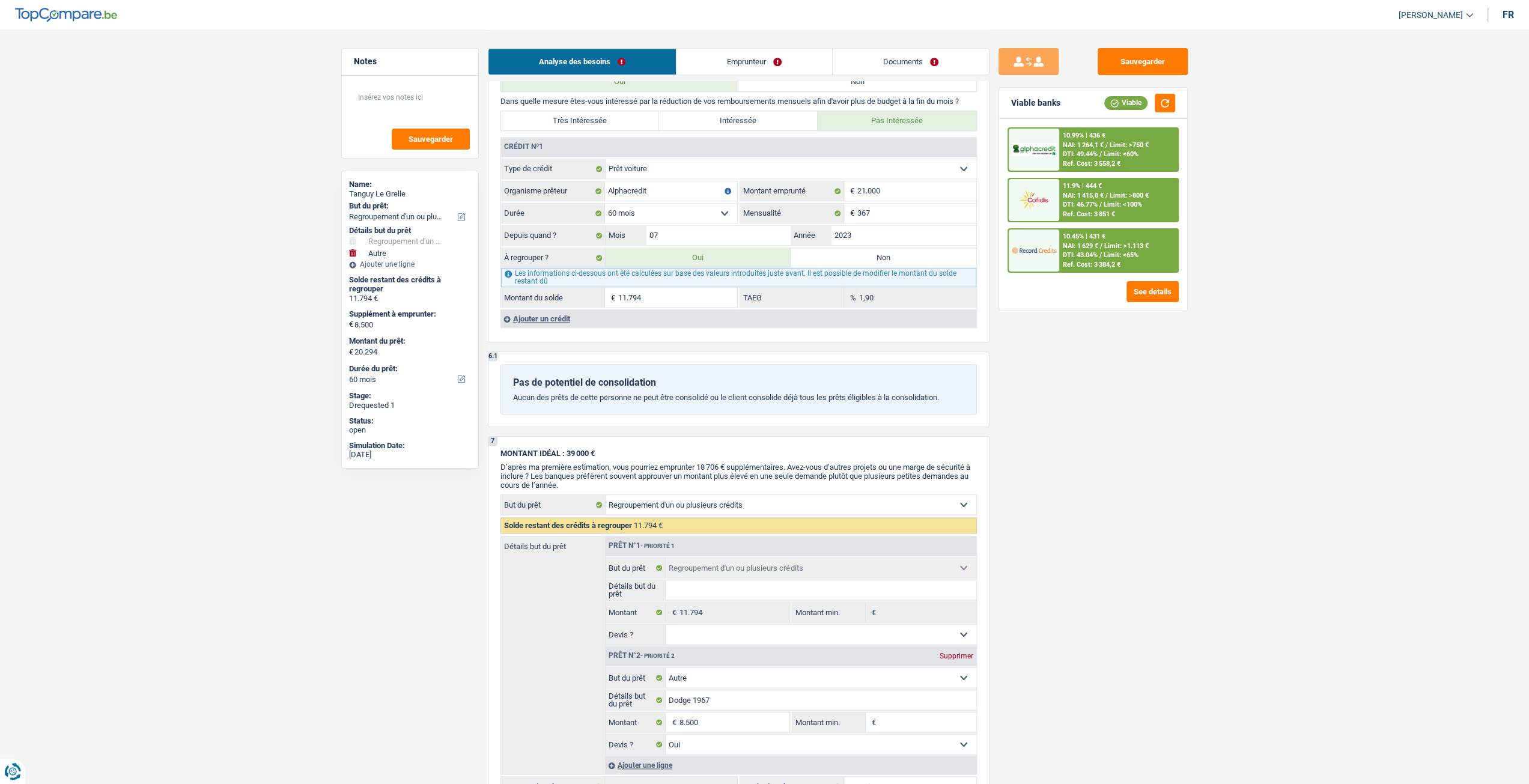
click at [881, 56] on link "Documents" at bounding box center [911, 62] width 156 height 26
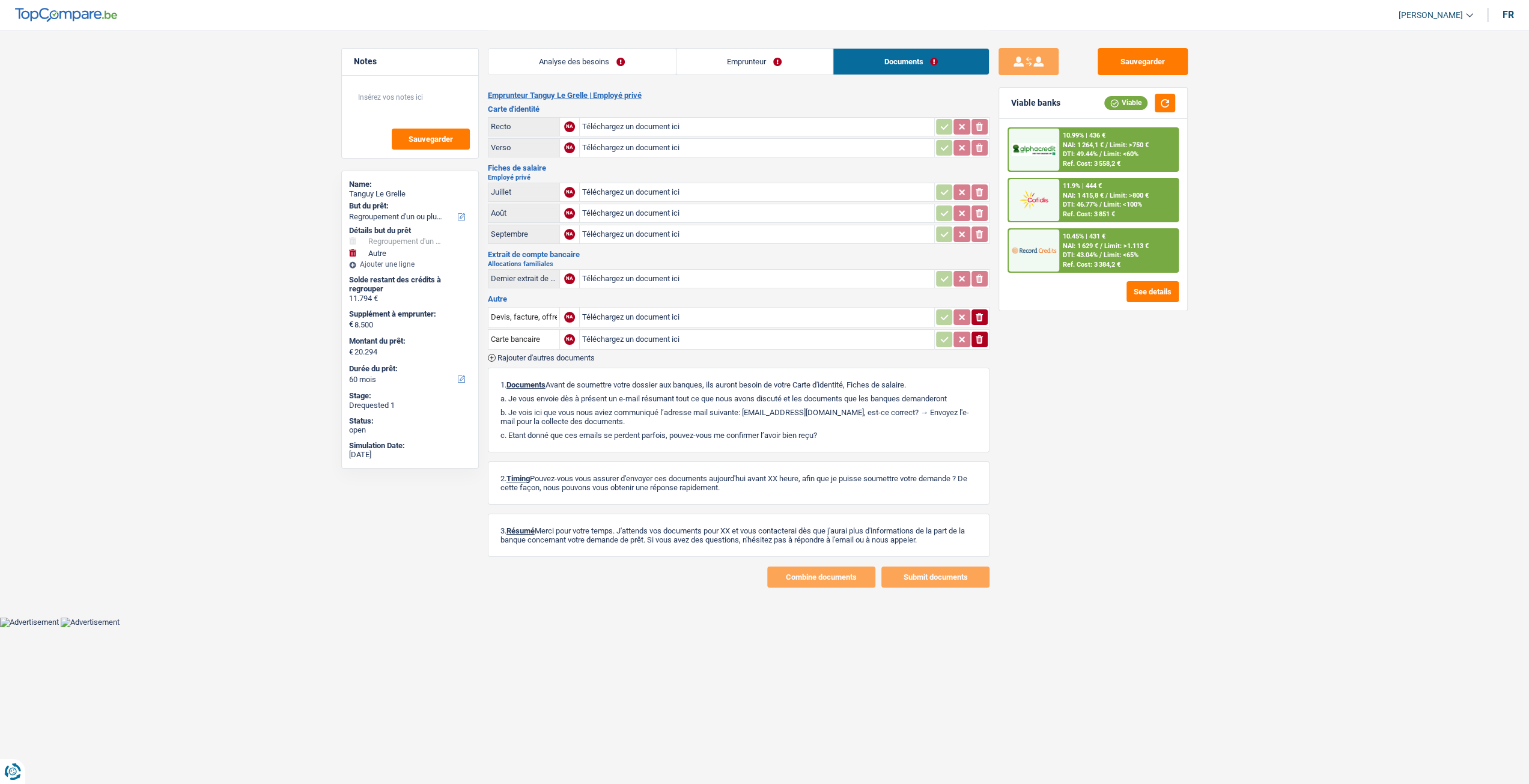
scroll to position [0, 0]
click at [797, 65] on link "Emprunteur" at bounding box center [758, 62] width 156 height 26
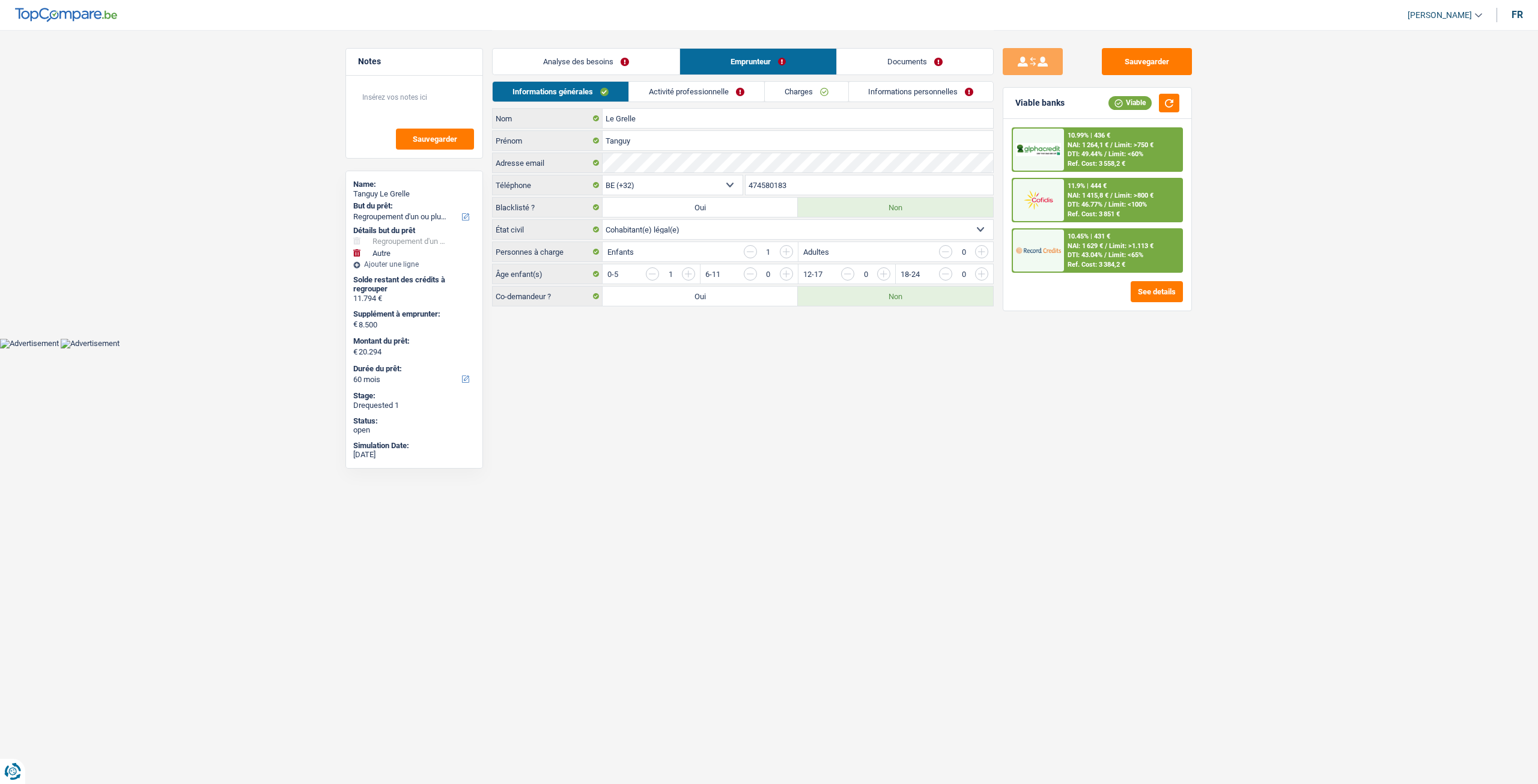
click at [735, 89] on link "Activité professionnelle" at bounding box center [696, 91] width 135 height 20
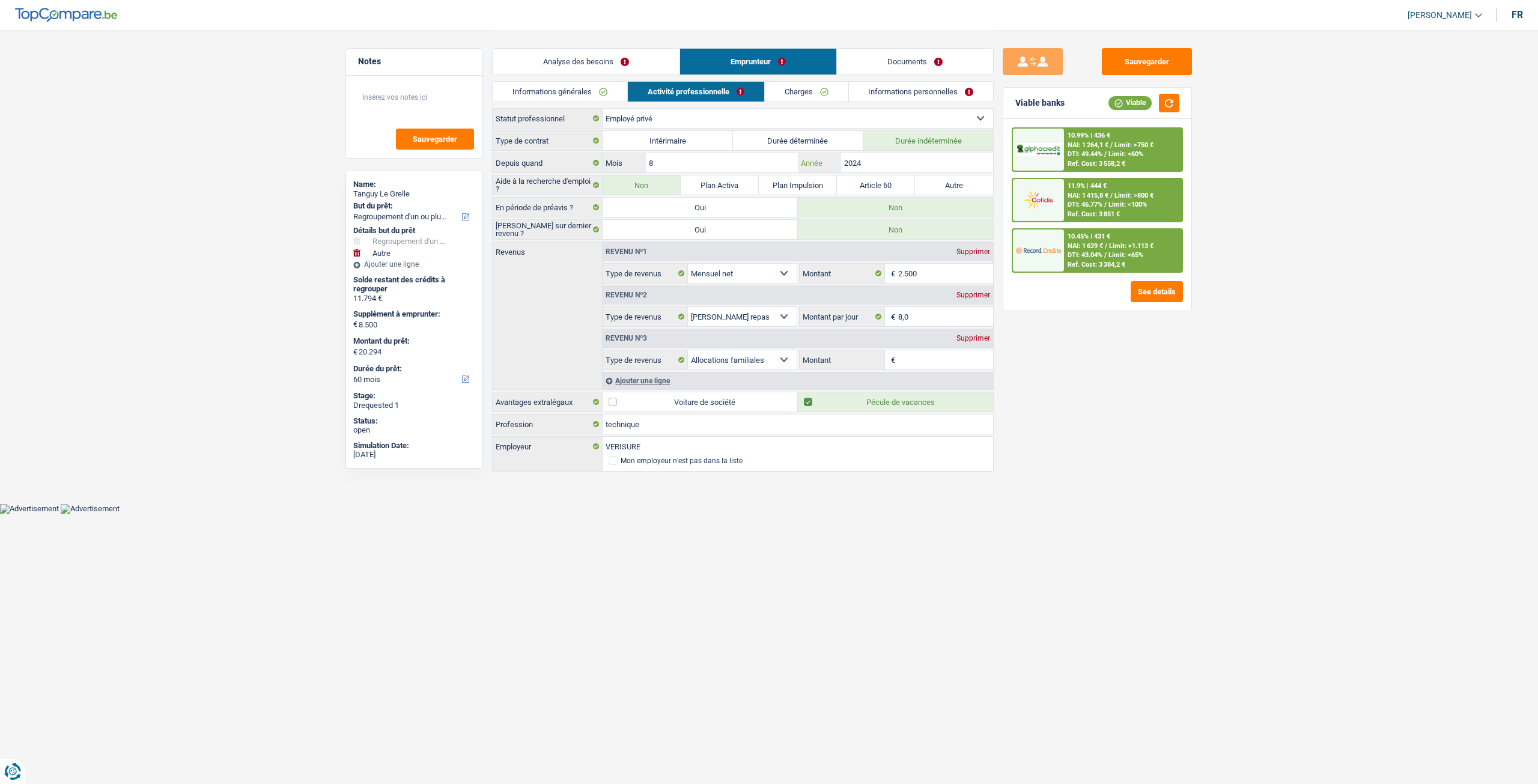
click at [913, 167] on input "2024" at bounding box center [917, 163] width 152 height 19
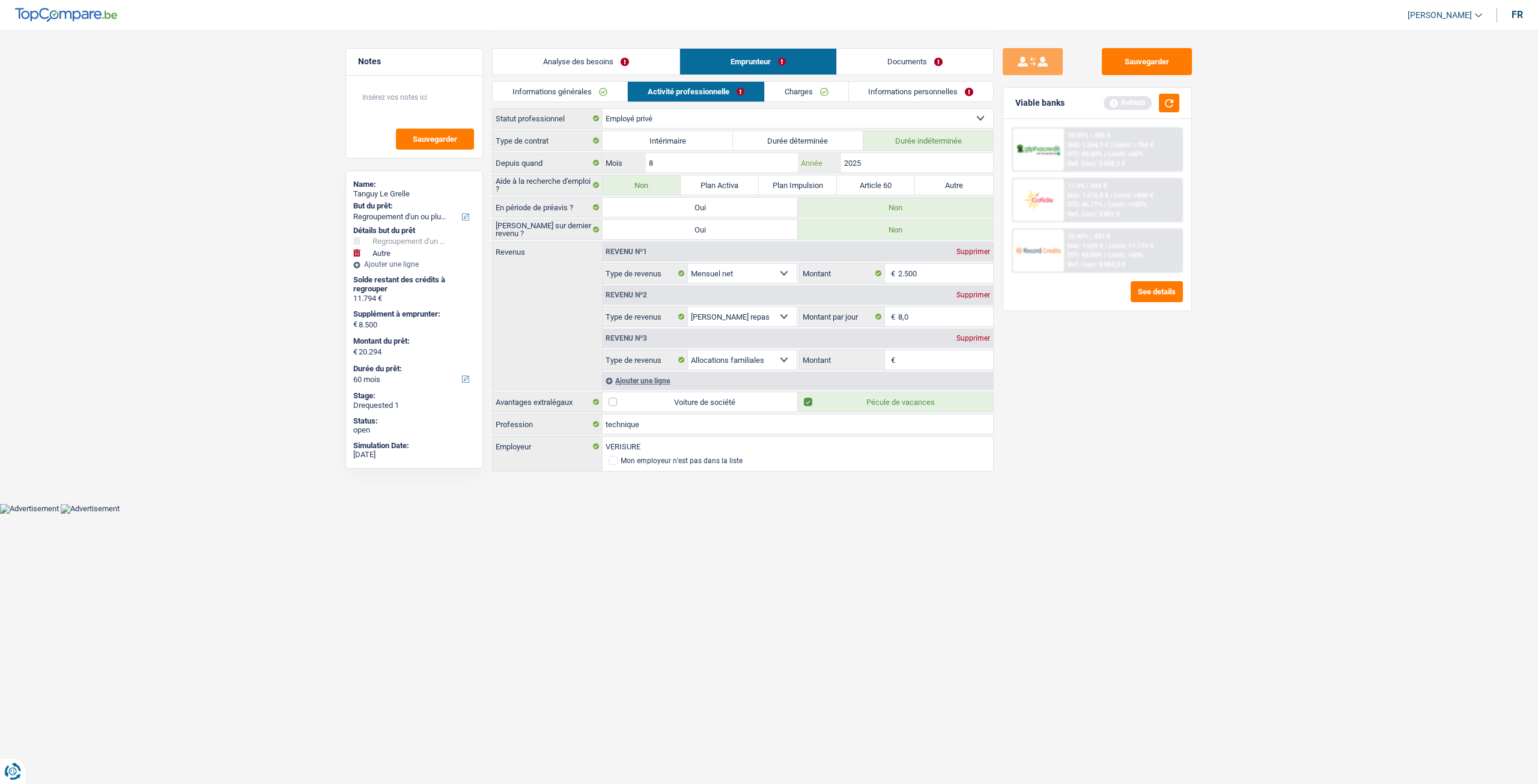
type input "2025"
click at [1232, 475] on main "Notes Sauvegarder Name: Tanguy Le Grelle But du prêt: Confort maison: meubles, …" at bounding box center [769, 251] width 1538 height 503
click at [1187, 58] on button "Sauvegarder" at bounding box center [1147, 62] width 90 height 27
click at [963, 335] on div "Supprimer" at bounding box center [973, 338] width 40 height 7
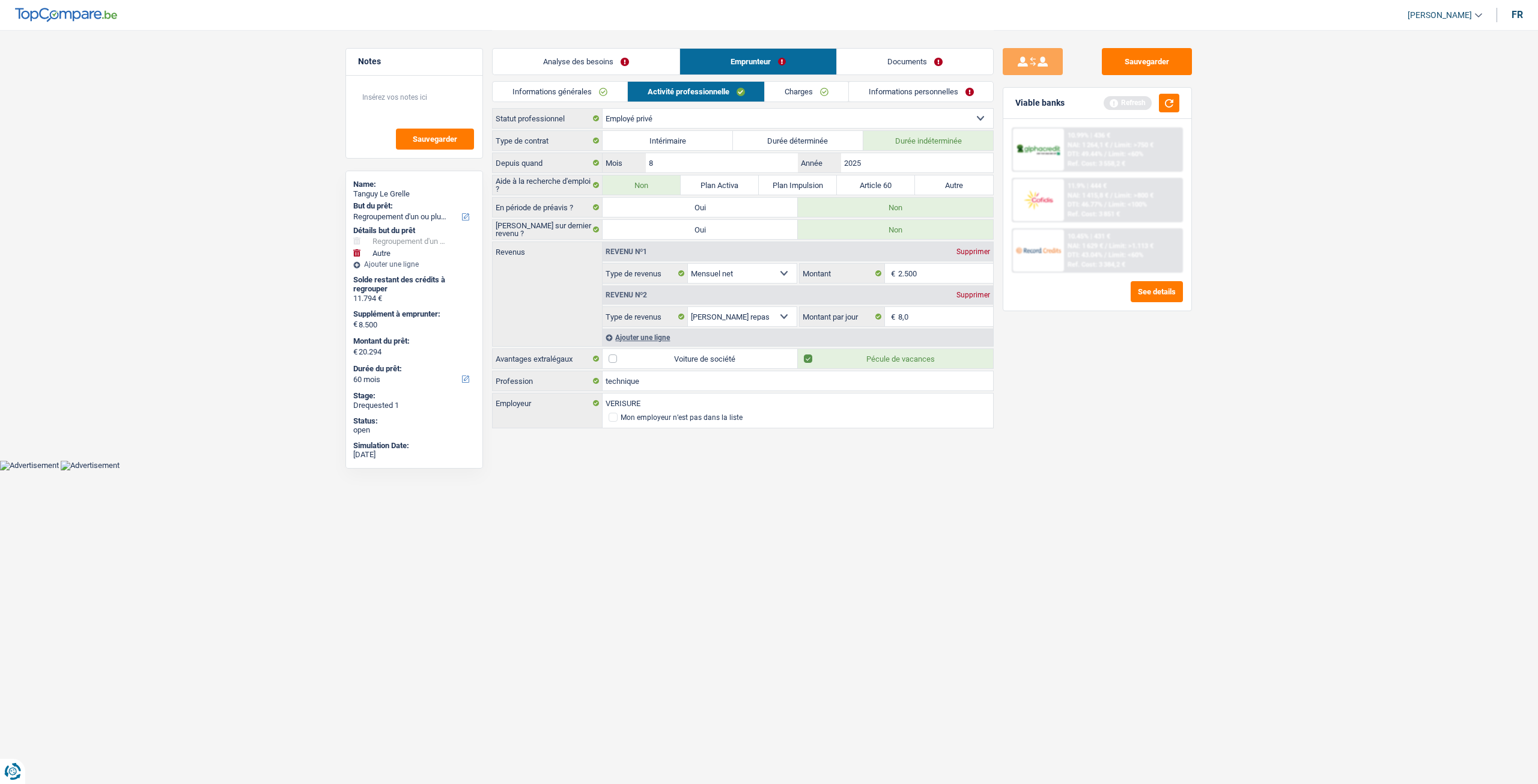
click at [590, 60] on link "Analyse des besoins" at bounding box center [586, 62] width 187 height 26
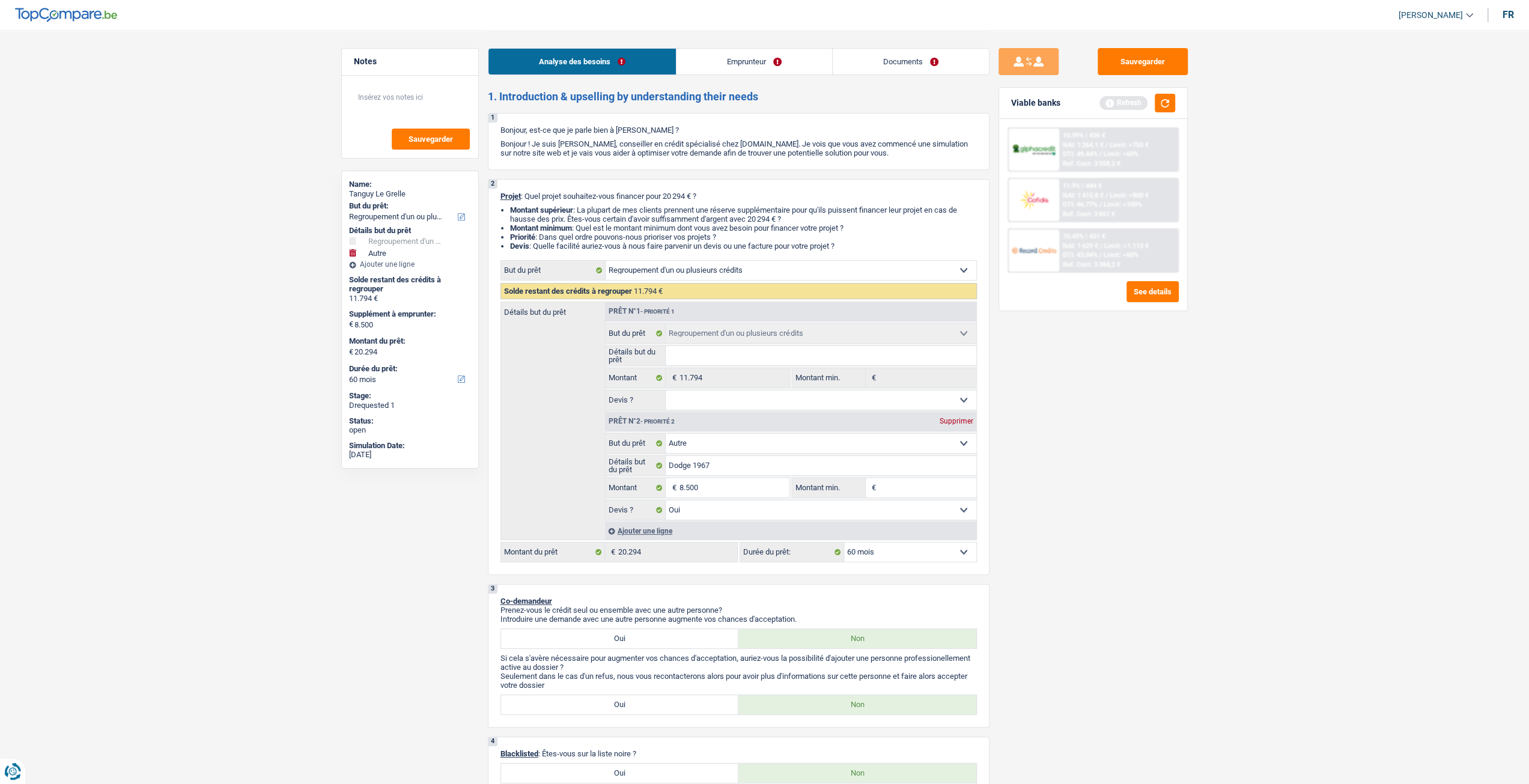
drag, startPoint x: 854, startPoint y: 35, endPoint x: 859, endPoint y: 43, distance: 9.4
click at [854, 35] on div "Analyse des besoins Emprunteur Documents" at bounding box center [739, 55] width 502 height 51
click at [866, 51] on link "Documents" at bounding box center [911, 62] width 156 height 26
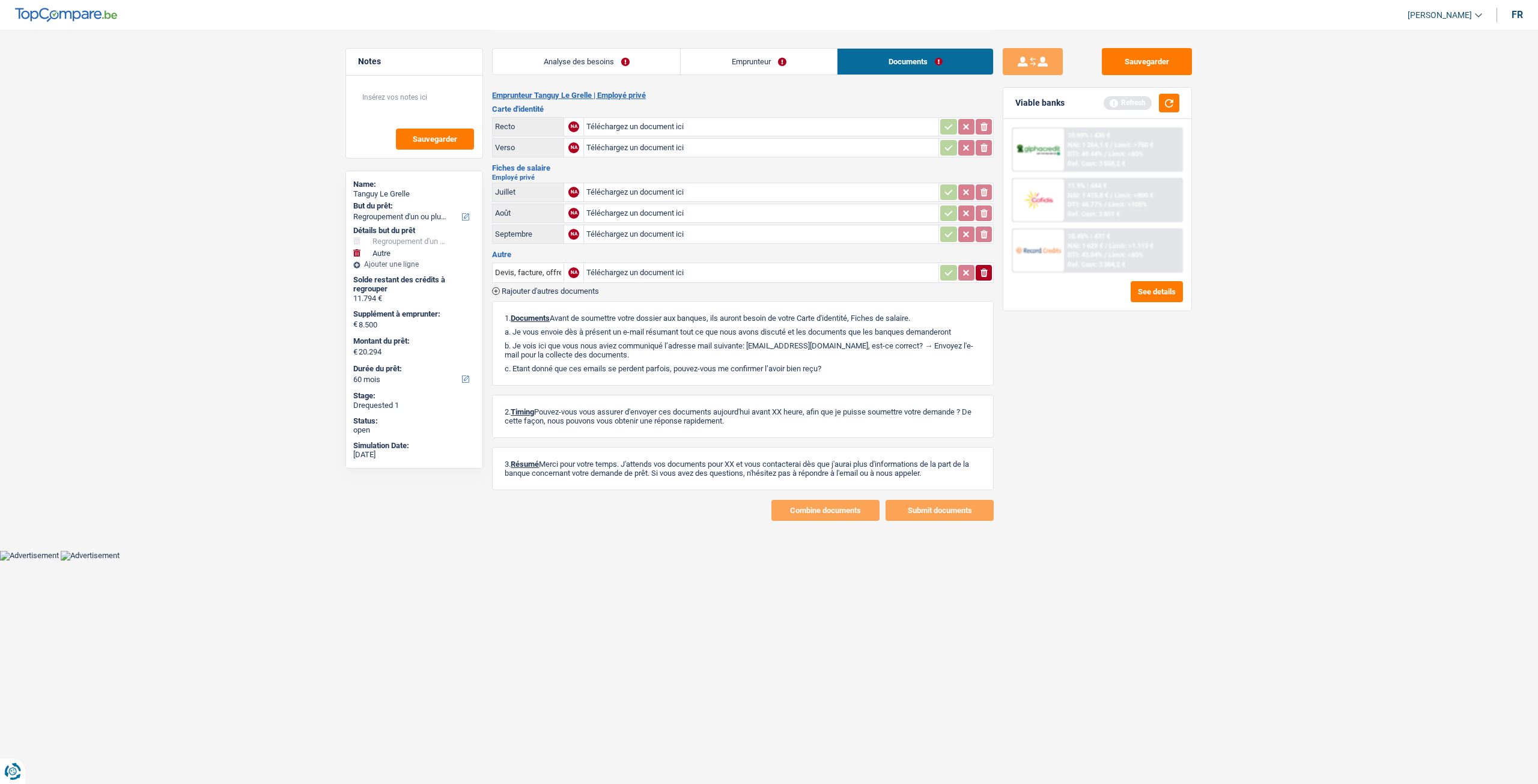
click at [400, 82] on div "Sauvegarder" at bounding box center [414, 117] width 136 height 82
click at [413, 92] on textarea at bounding box center [414, 102] width 119 height 36
click at [420, 133] on button "Sauvegarder" at bounding box center [434, 139] width 78 height 21
drag, startPoint x: 399, startPoint y: 98, endPoint x: 420, endPoint y: 104, distance: 21.8
click at [399, 98] on textarea "2 fiche sde alire disponible." at bounding box center [414, 102] width 119 height 36
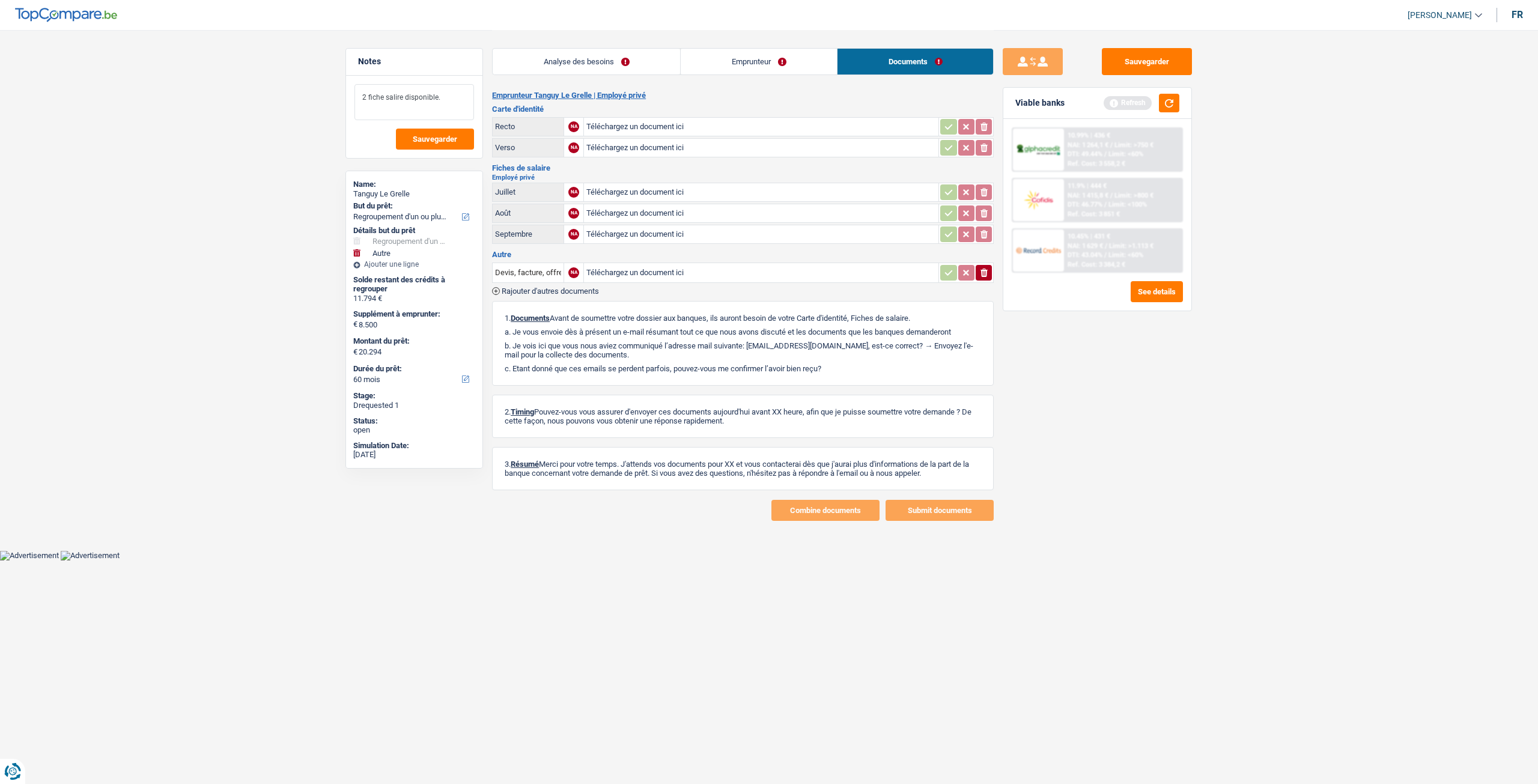
click at [395, 88] on textarea "2 fiche salire disponible." at bounding box center [414, 102] width 119 height 36
click at [458, 100] on textarea "2 fiche salaire disponible." at bounding box center [414, 102] width 119 height 36
click at [384, 94] on textarea "2 fiche salaire" at bounding box center [414, 102] width 119 height 36
click at [434, 102] on textarea "2 fiche de salaire" at bounding box center [414, 102] width 119 height 36
type textarea "2 fiche de salaire uniquement disponible"
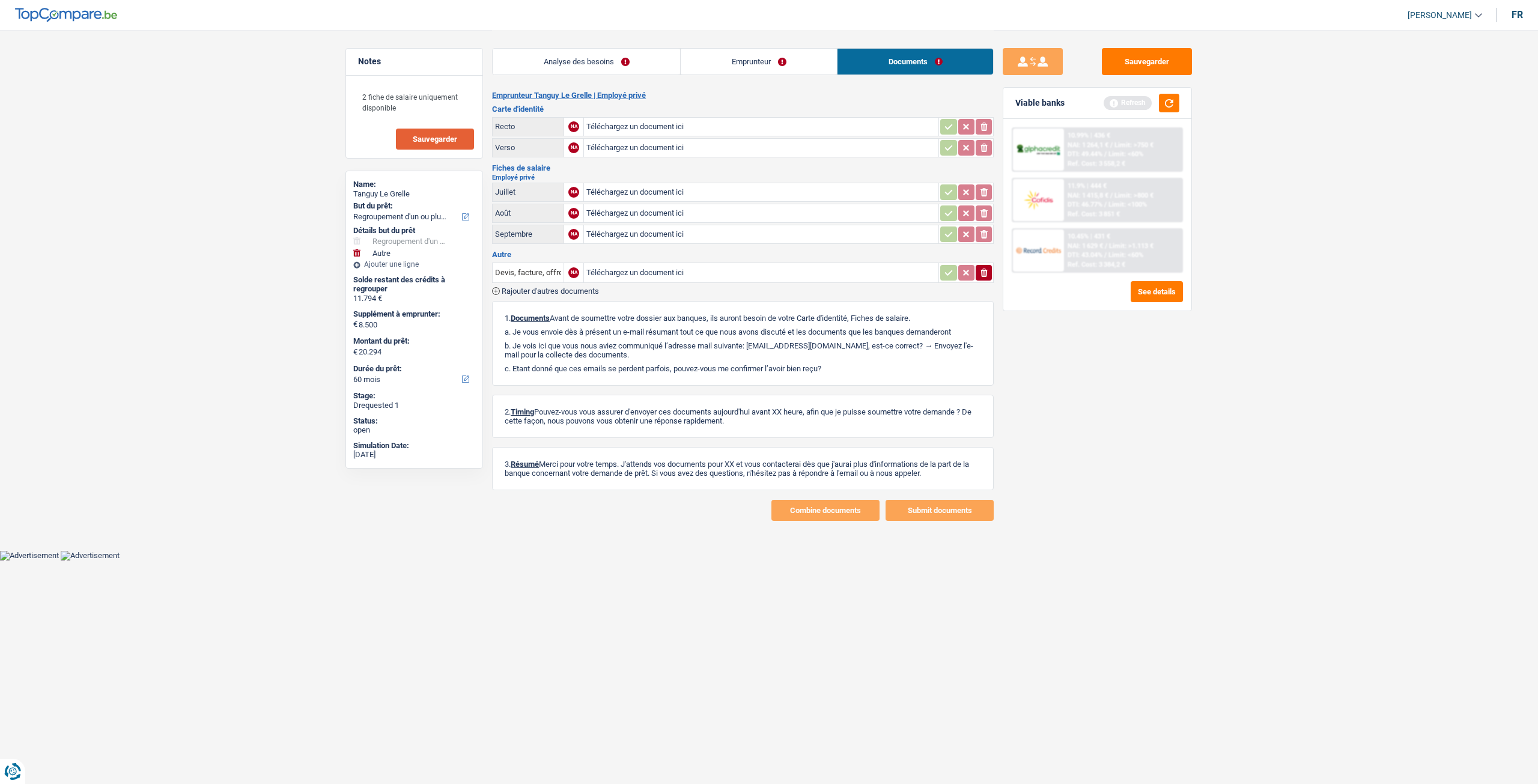
click at [437, 138] on span "Sauvegarder" at bounding box center [435, 139] width 45 height 8
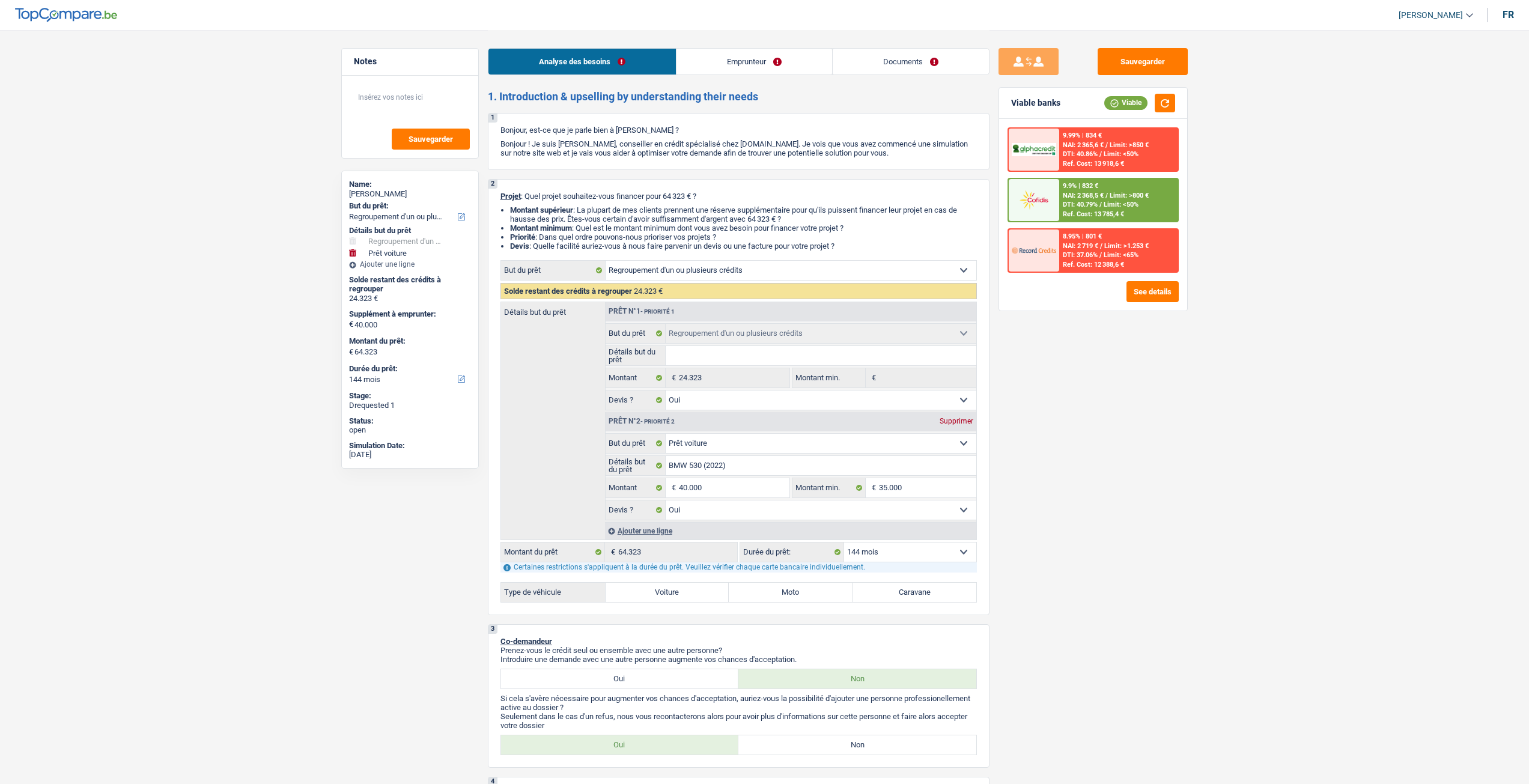
select select "refinancing"
select select "car"
select select "144"
select select "refinancing"
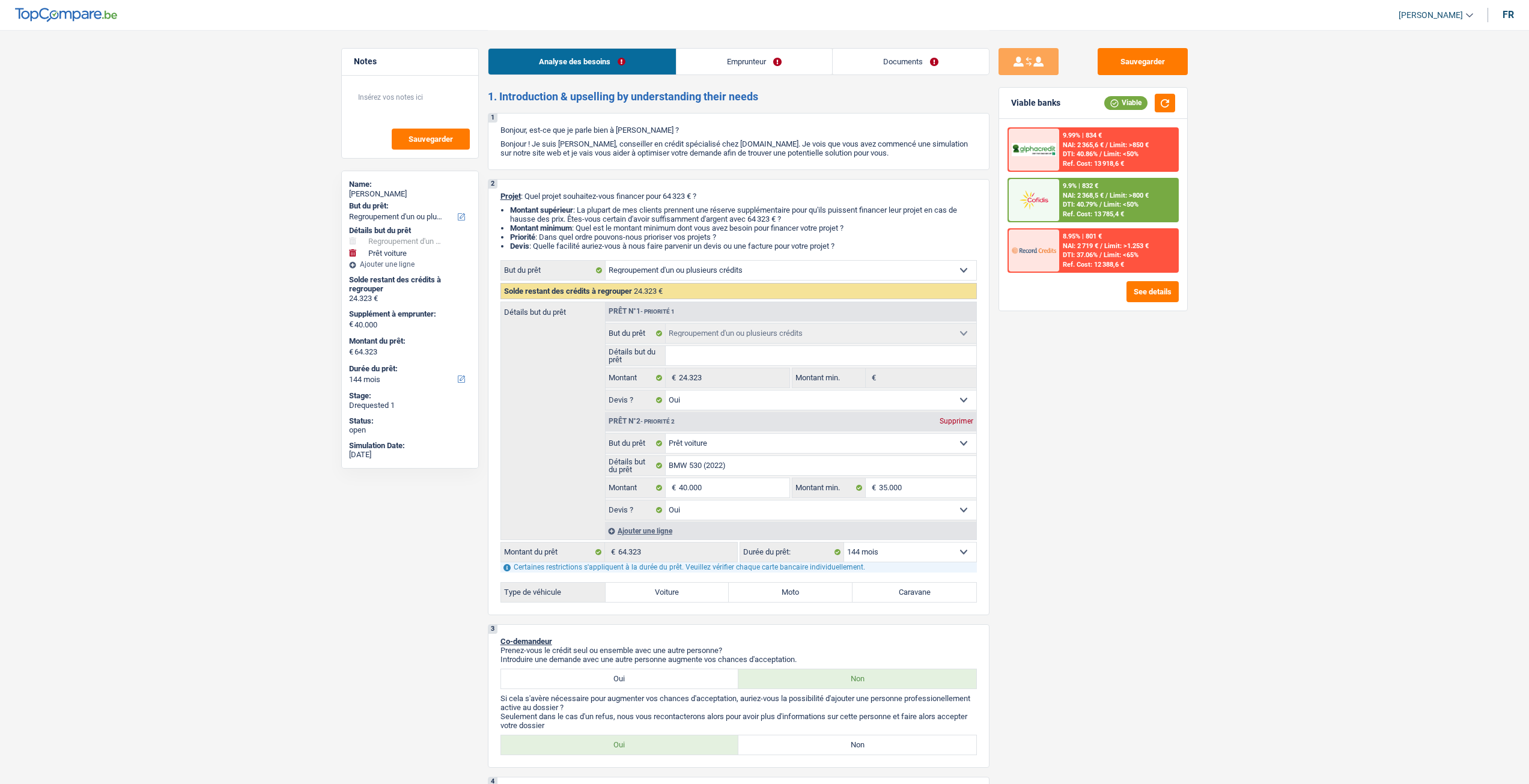
select select "refinancing"
select select "yes"
select select "car"
select select "yes"
select select "144"
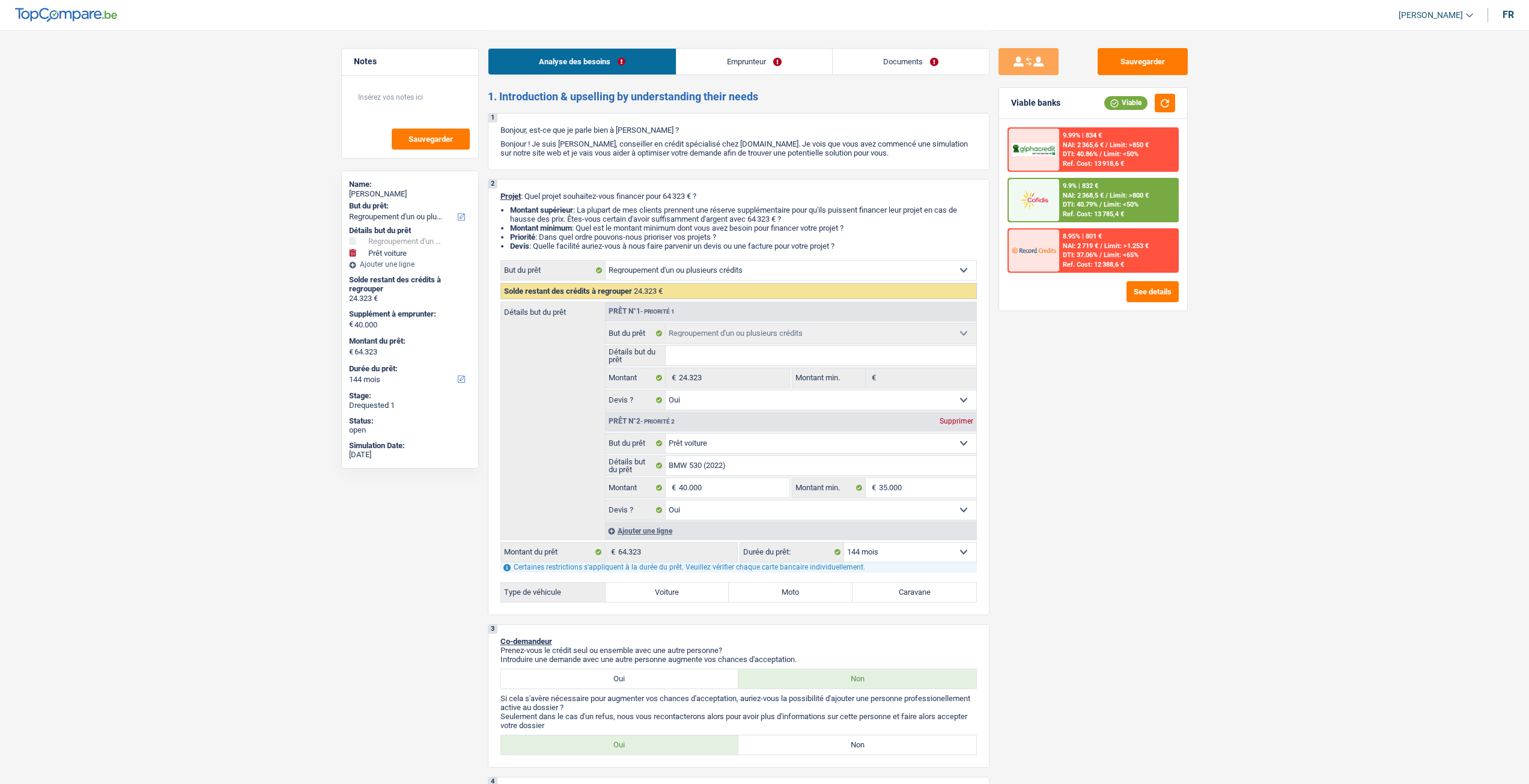
select select "worker"
select select "netSalary"
select select "familyAllowances"
select select "rents"
select select "personalLoan"
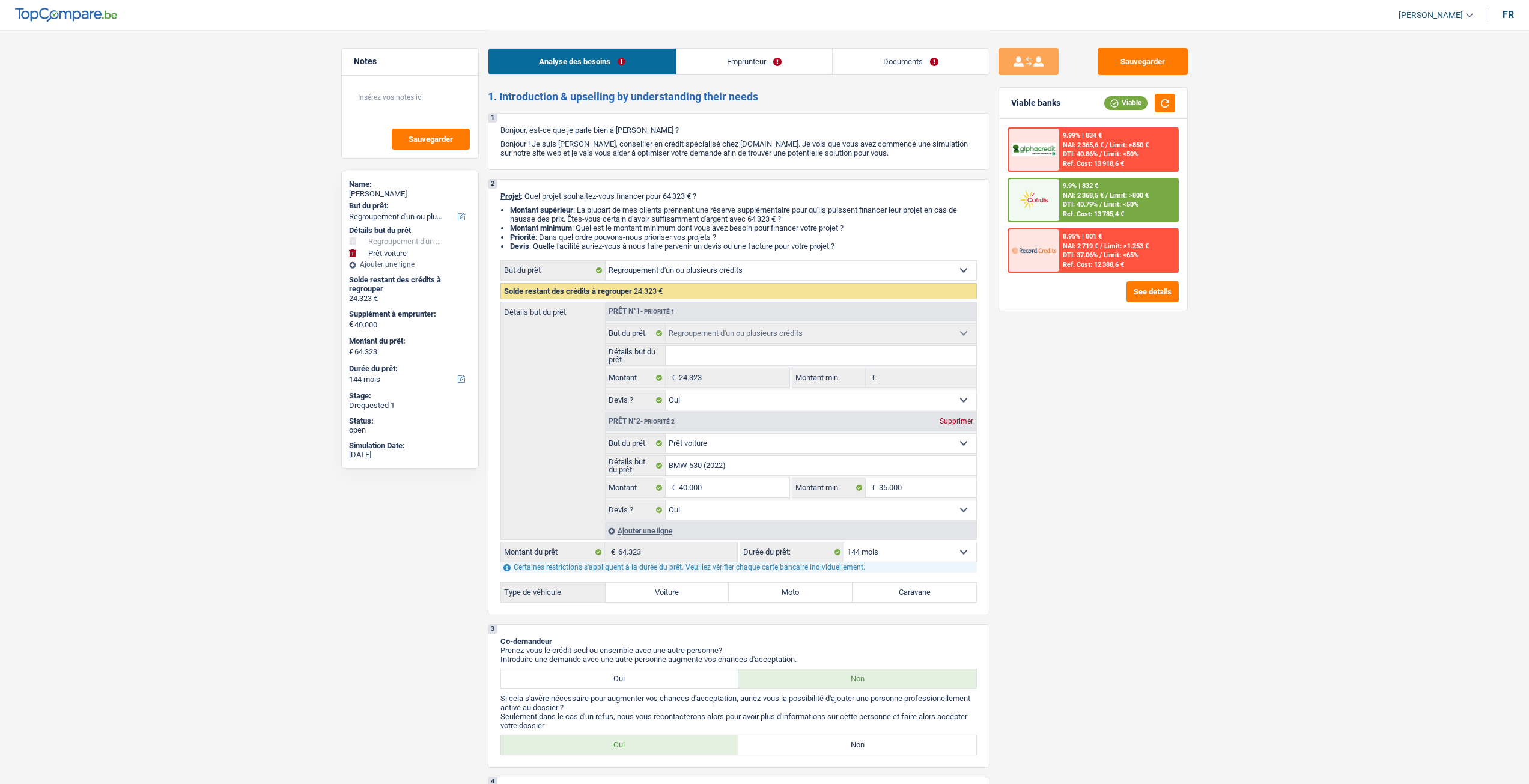
select select "other"
select select "60"
select select "personalLoan"
select select "other"
select select "60"
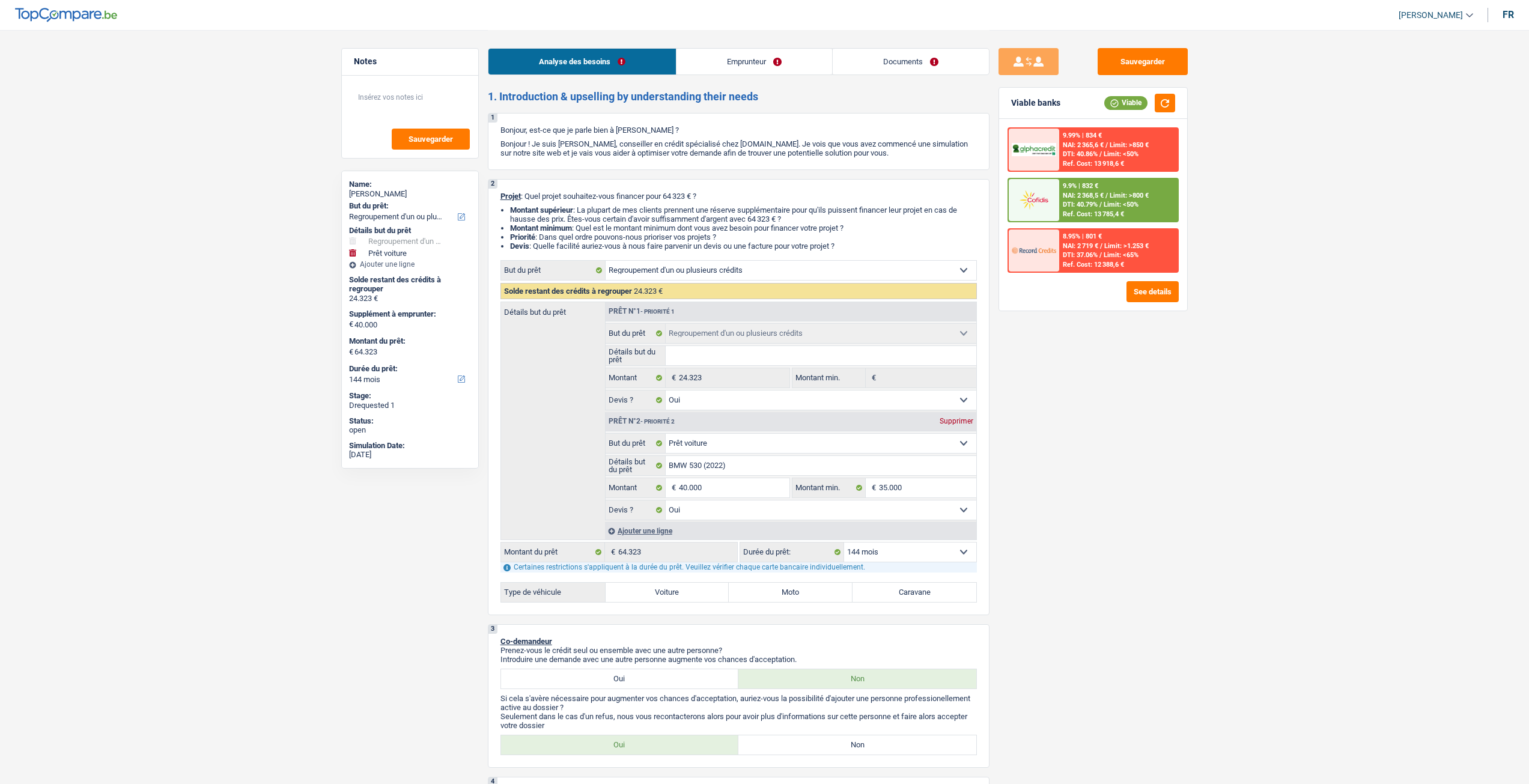
select select "refinancing"
select select "yes"
select select "car"
select select "yes"
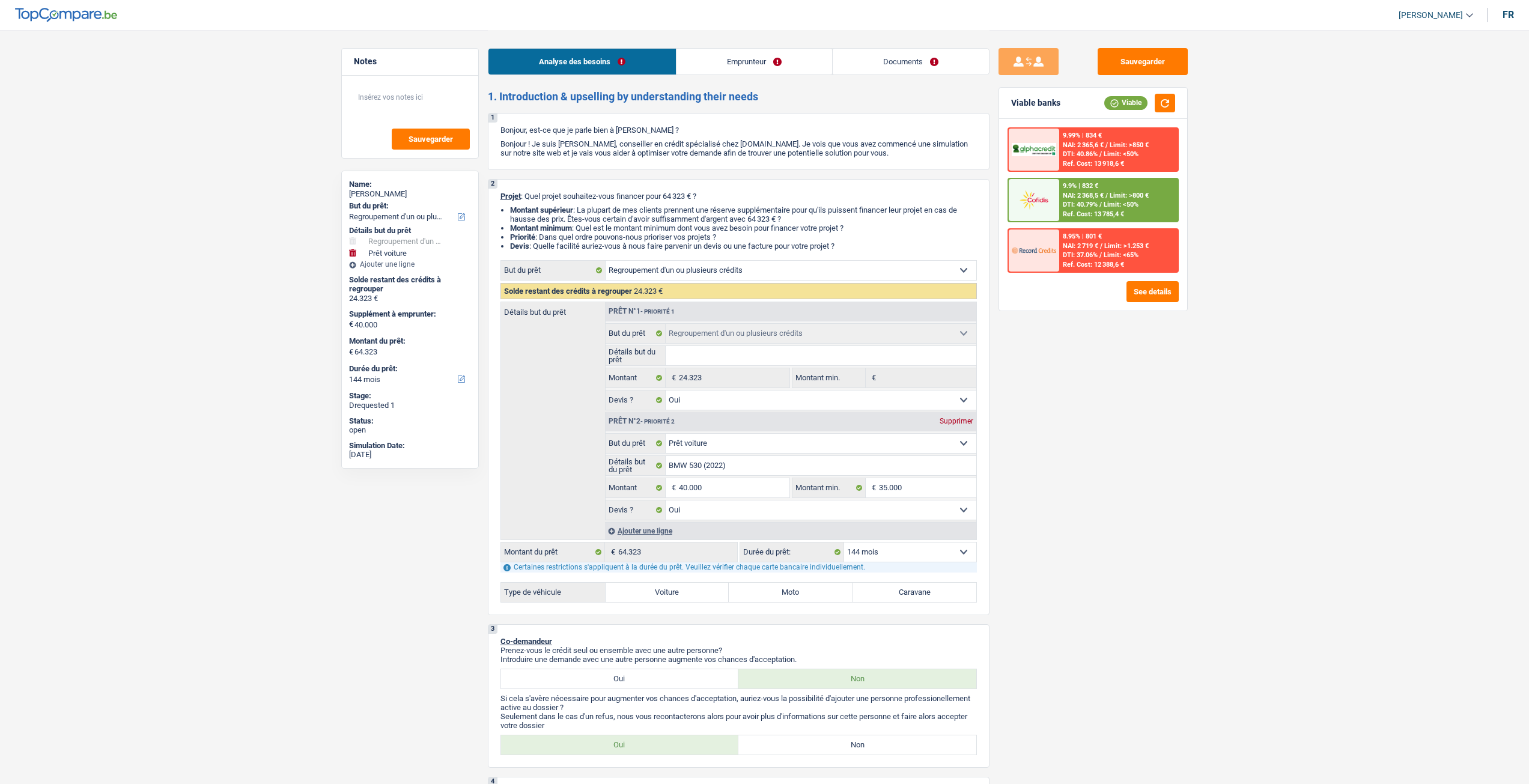
select select "144"
select select "worker"
select select "netSalary"
select select "familyAllowances"
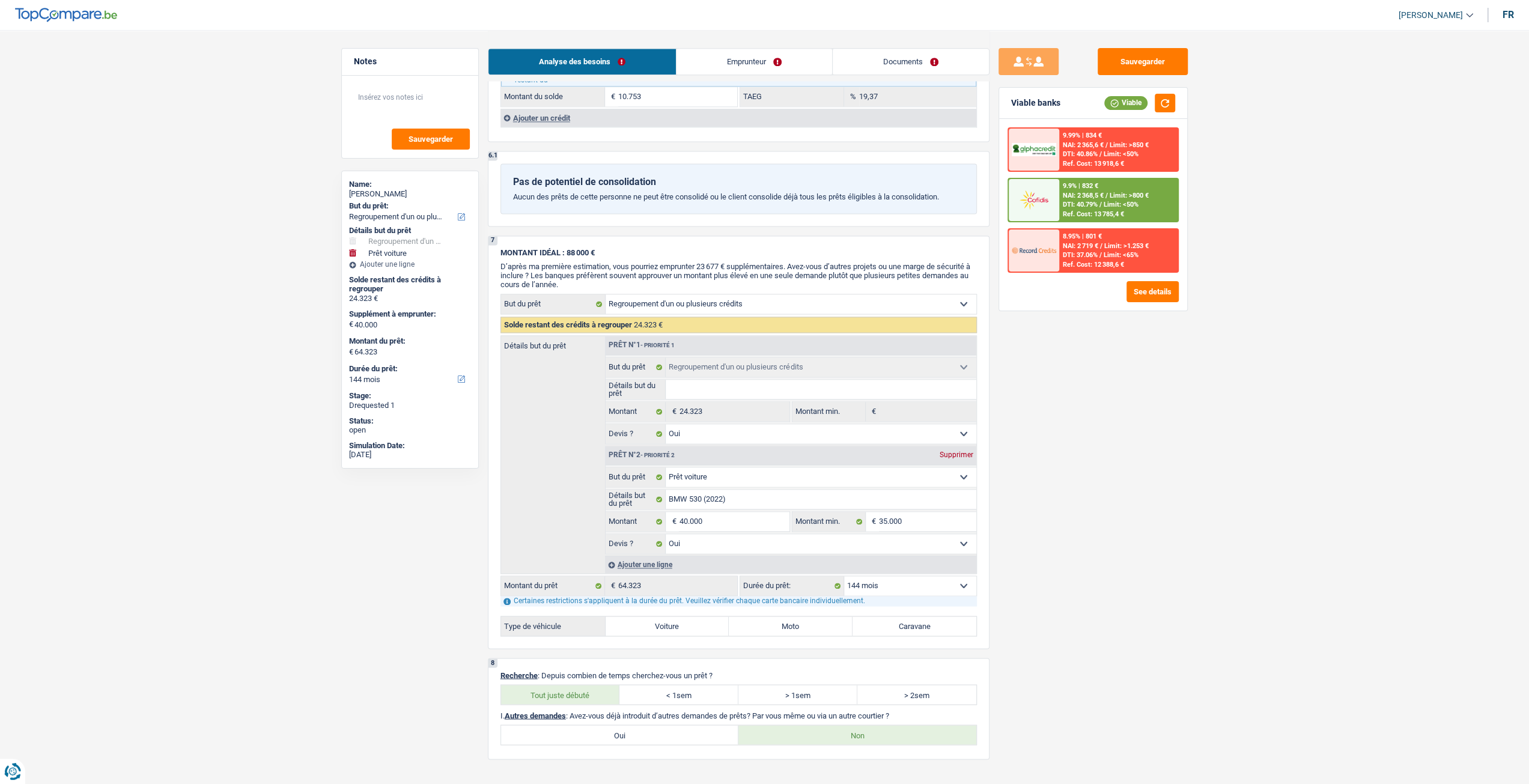
scroll to position [1888, 0]
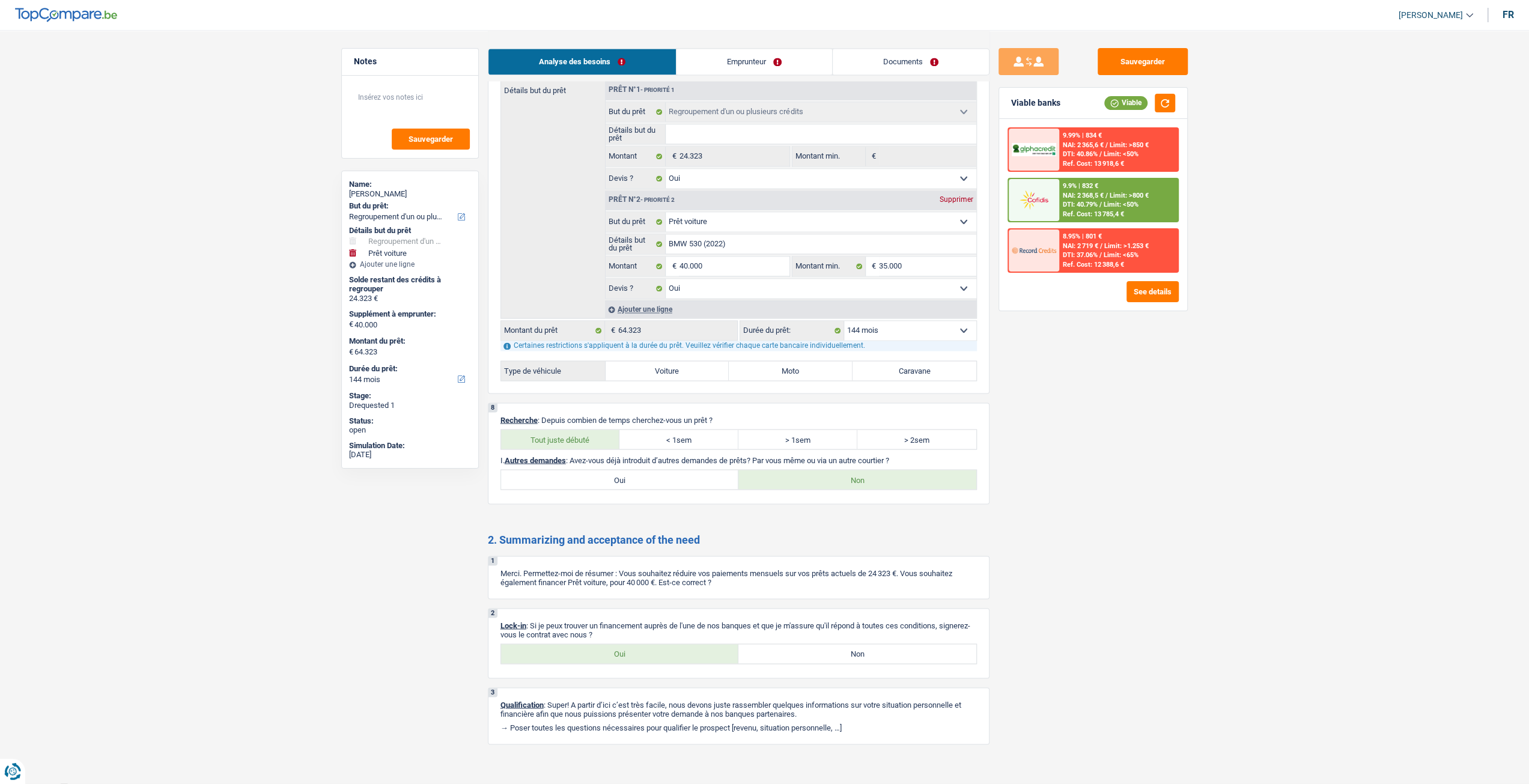
click at [912, 64] on link "Documents" at bounding box center [911, 62] width 156 height 26
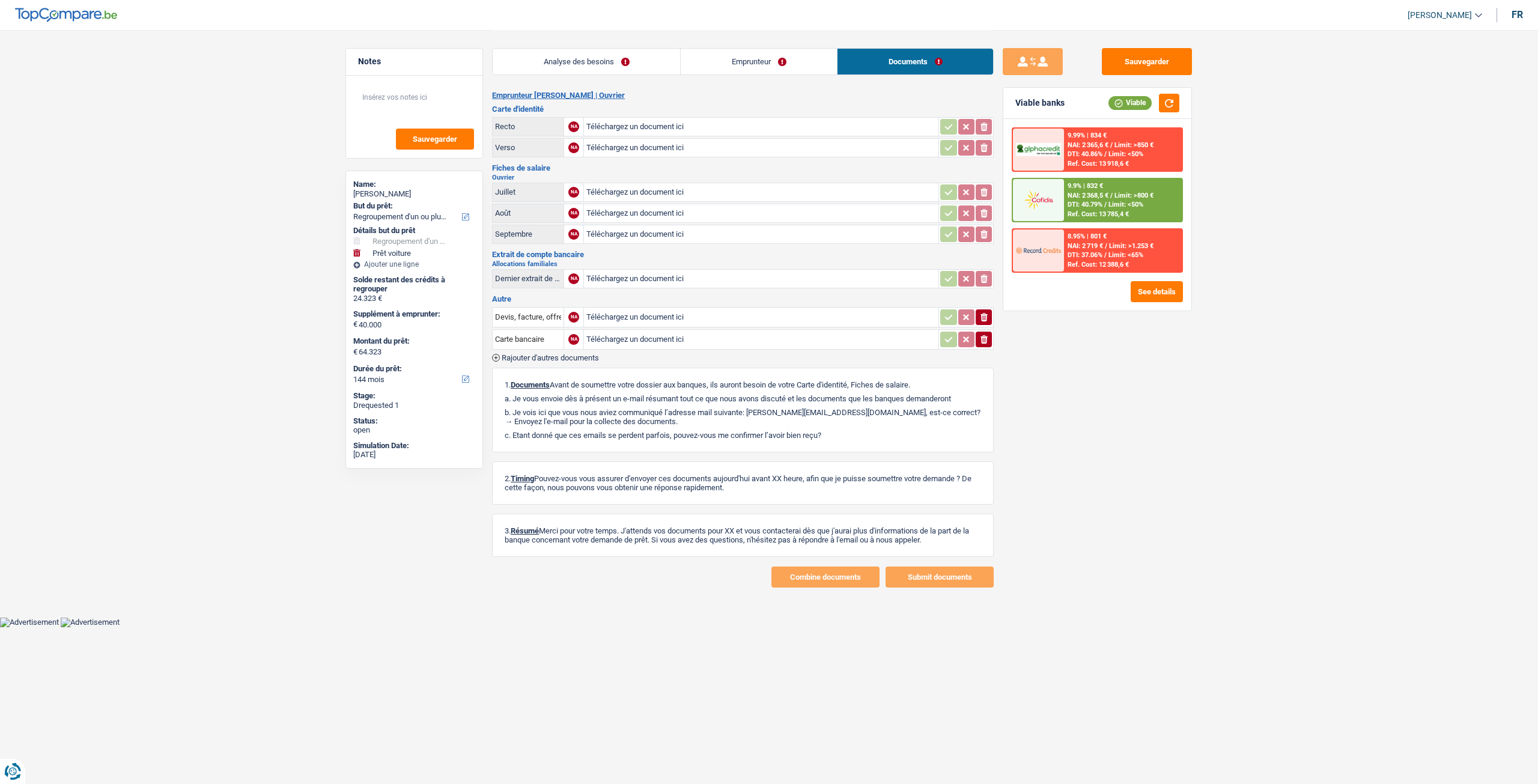
click at [744, 68] on link "Emprunteur" at bounding box center [758, 62] width 156 height 26
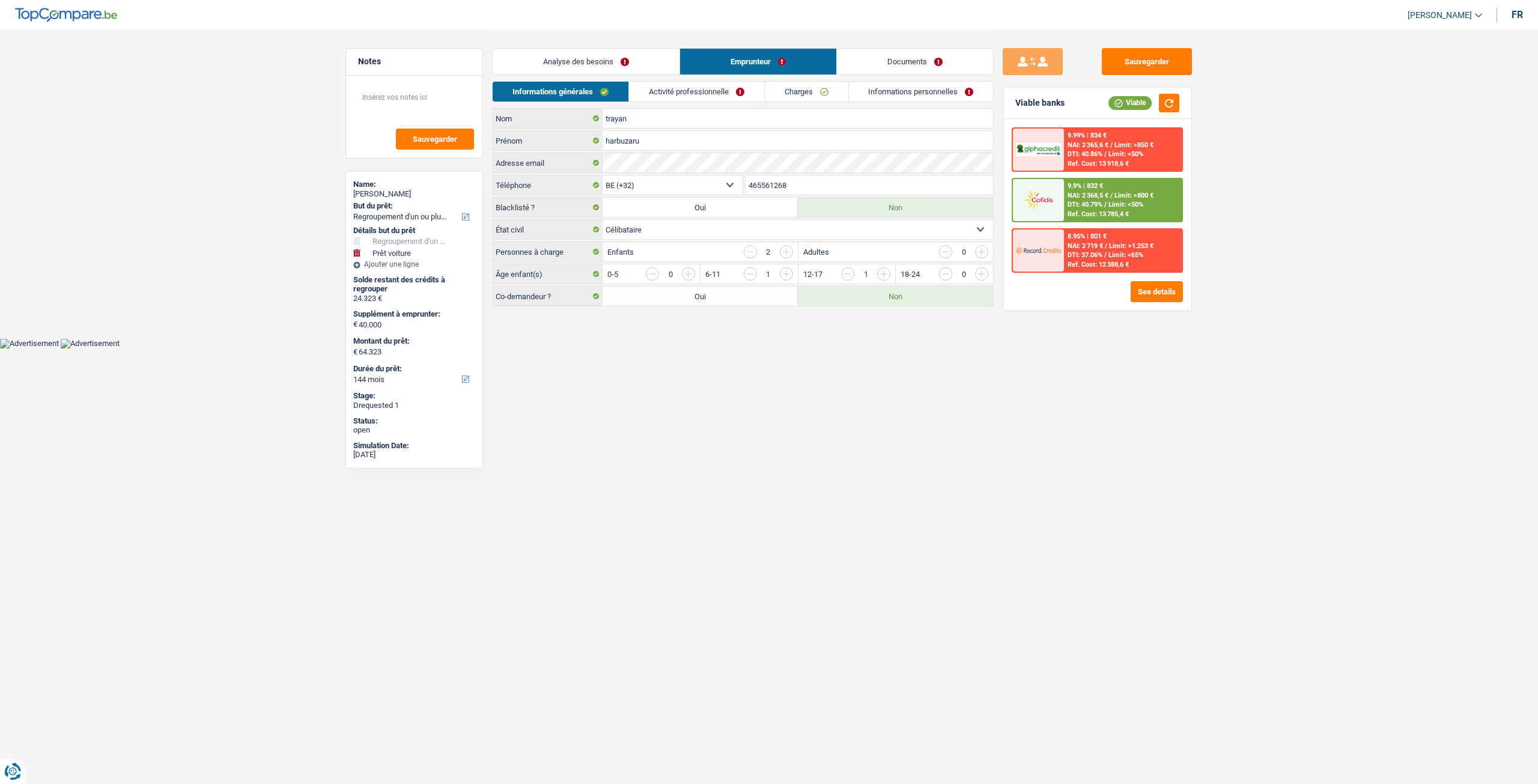
click at [672, 88] on link "Activité professionnelle" at bounding box center [696, 91] width 135 height 20
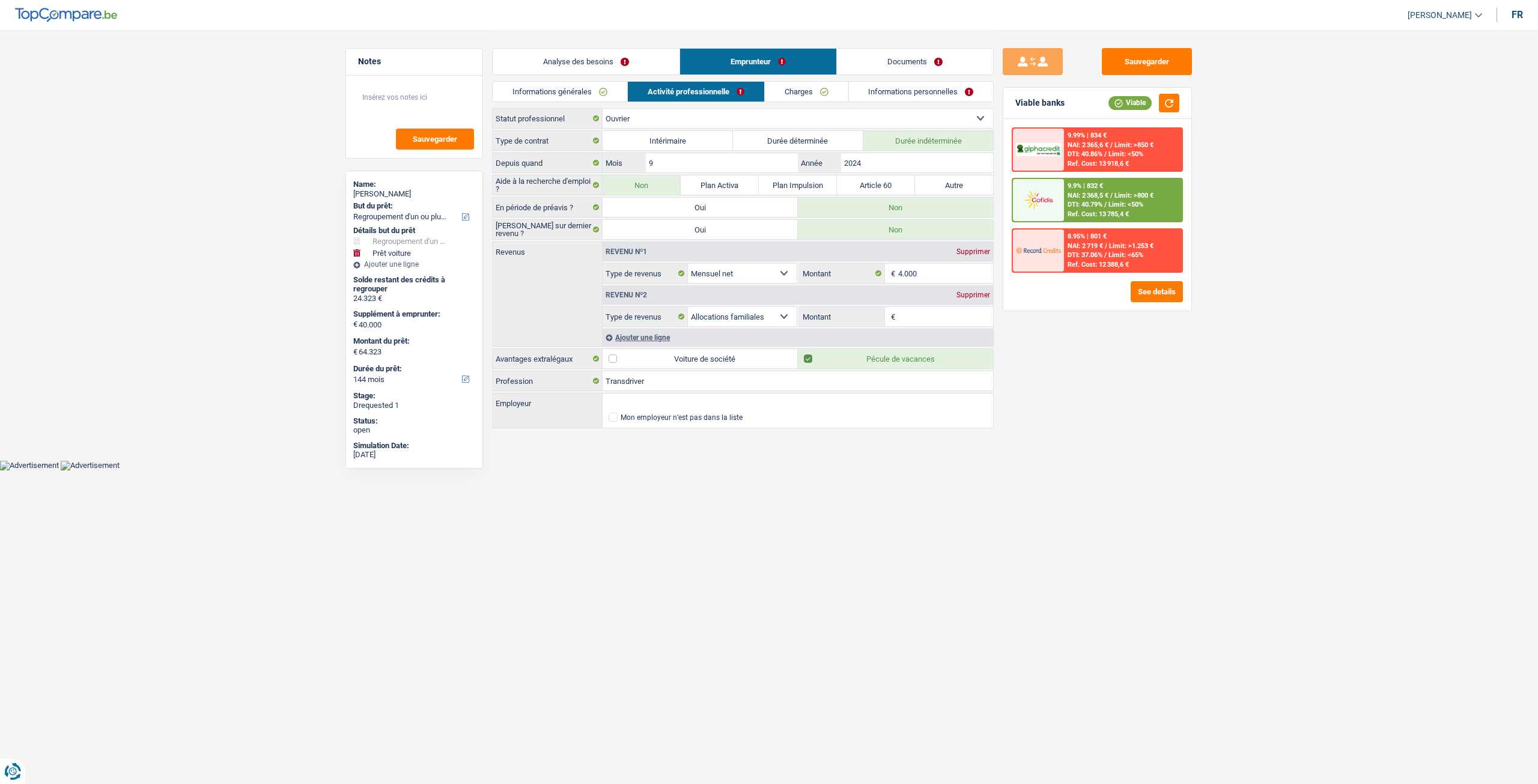
click at [804, 82] on link "Charges" at bounding box center [806, 91] width 83 height 20
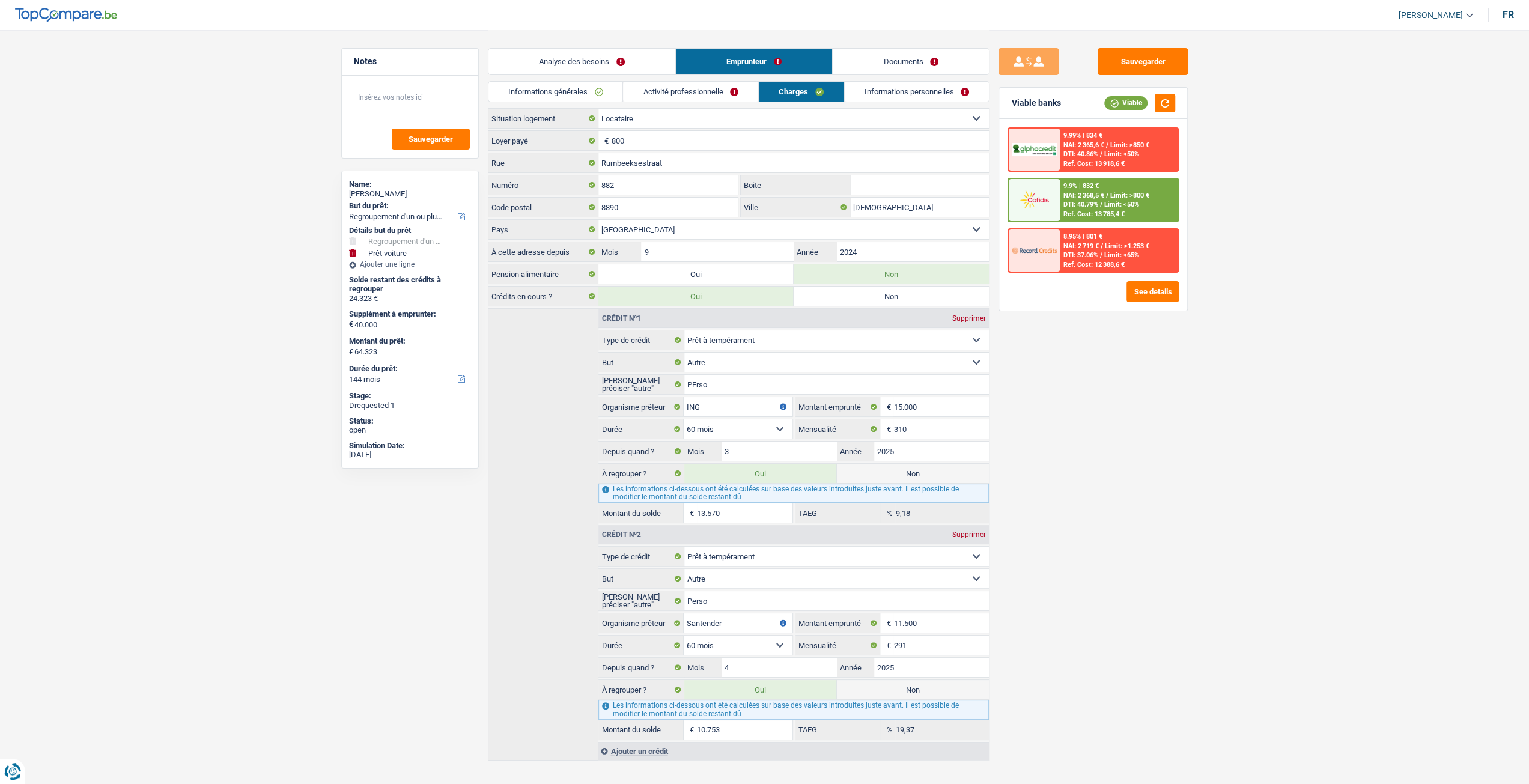
click at [881, 88] on link "Informations personnelles" at bounding box center [916, 91] width 145 height 20
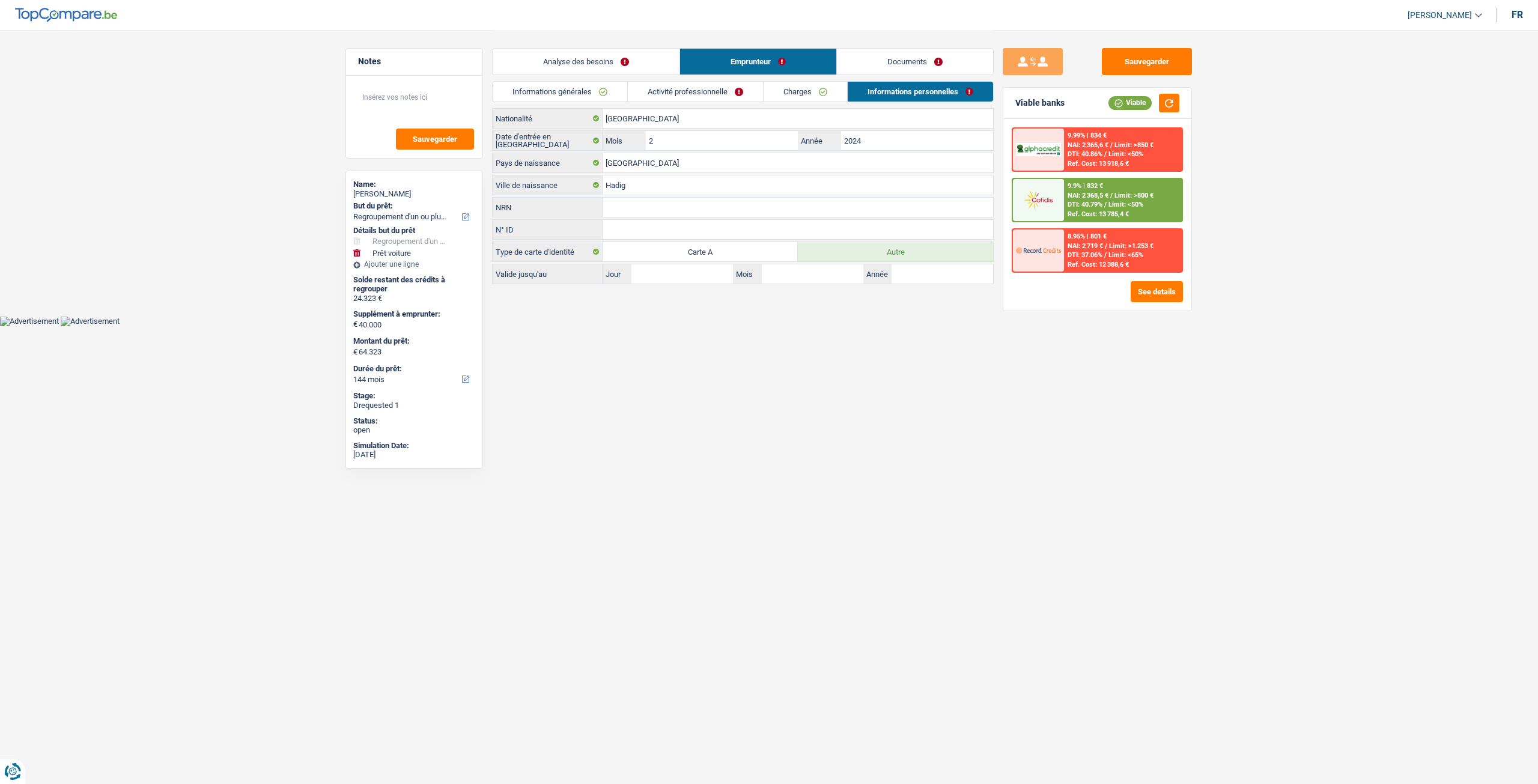
click at [549, 85] on link "Informations générales" at bounding box center [560, 91] width 135 height 20
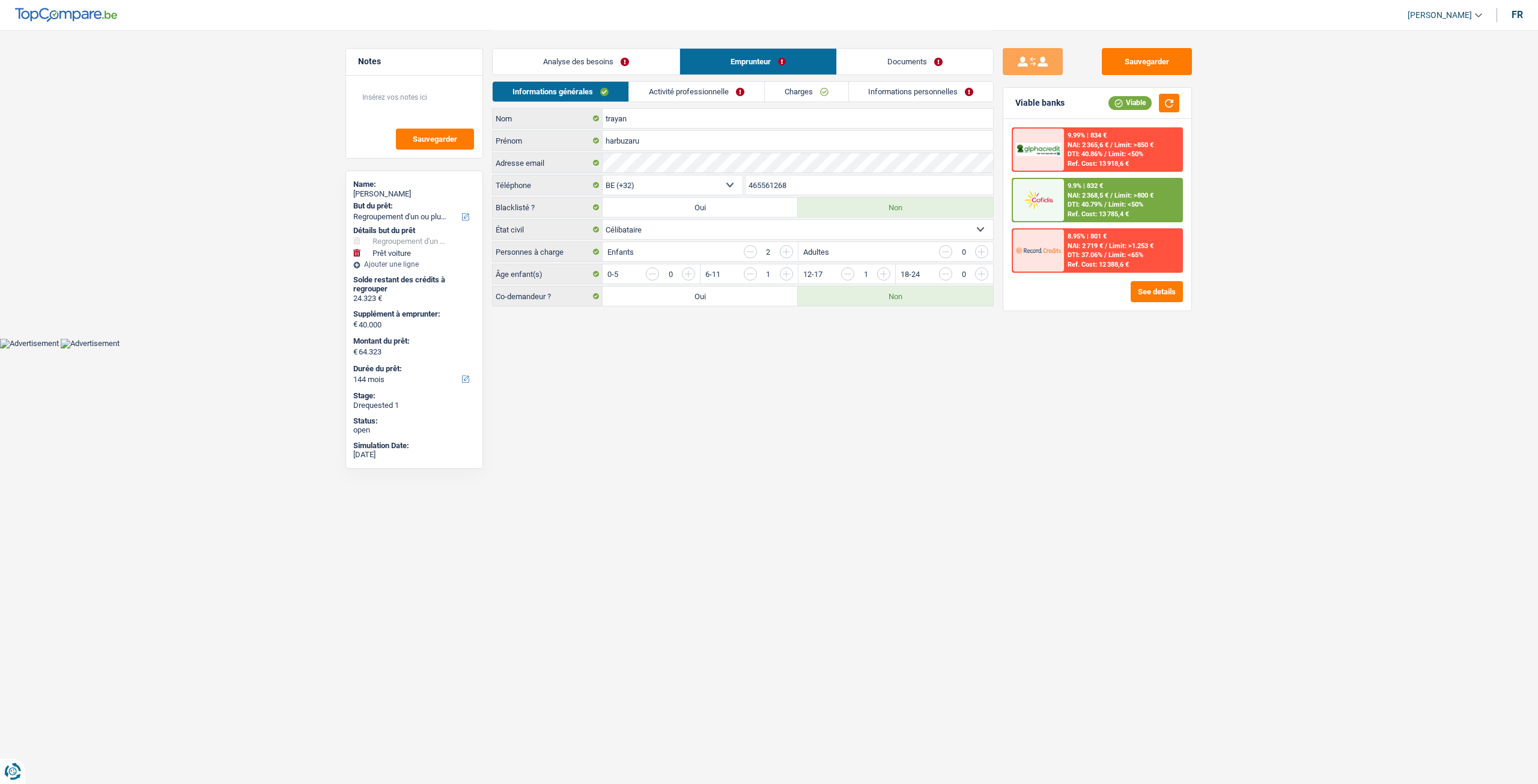
click at [590, 57] on link "Analyse des besoins" at bounding box center [586, 62] width 187 height 26
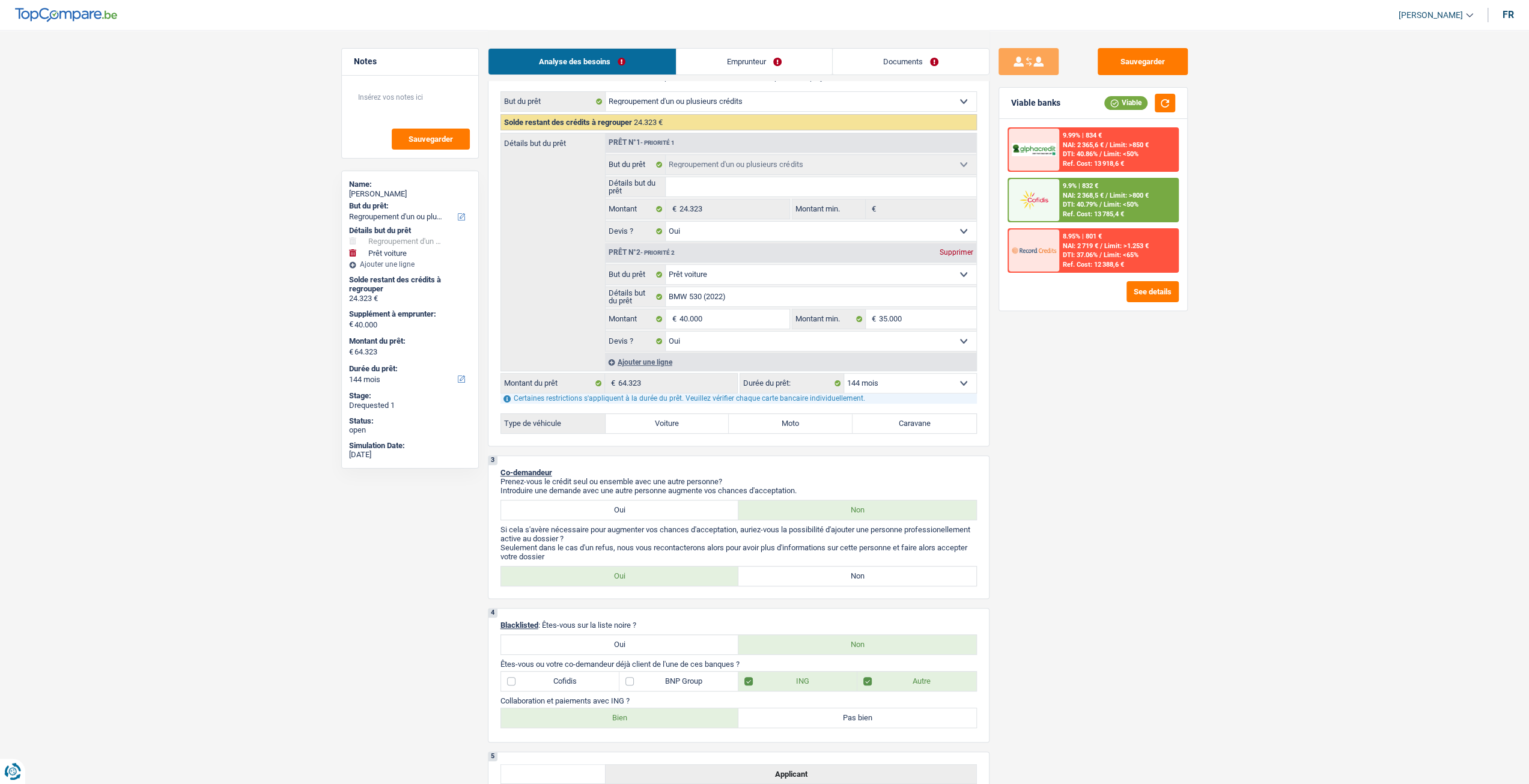
scroll to position [180, 0]
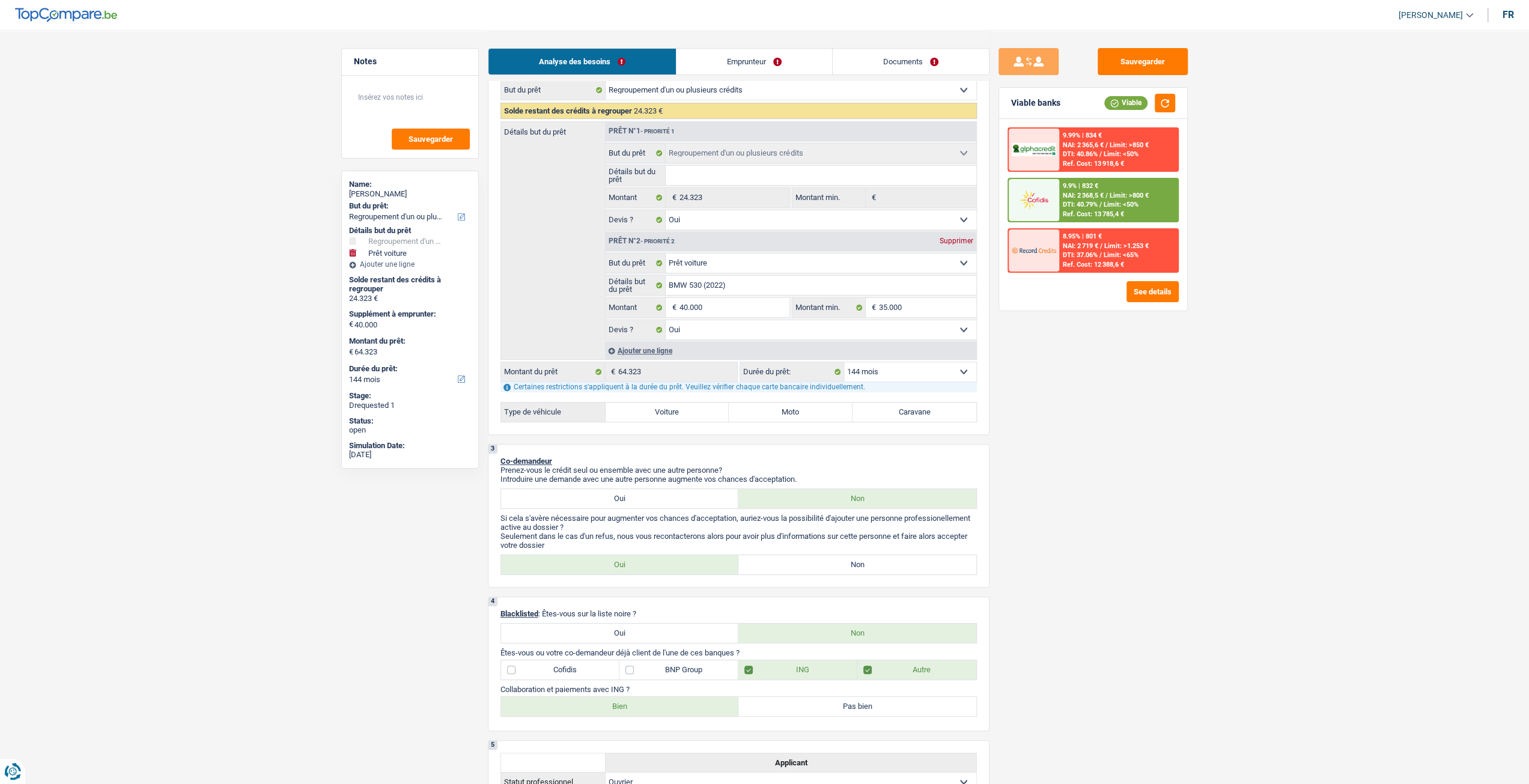
click at [926, 56] on link "Documents" at bounding box center [911, 62] width 156 height 26
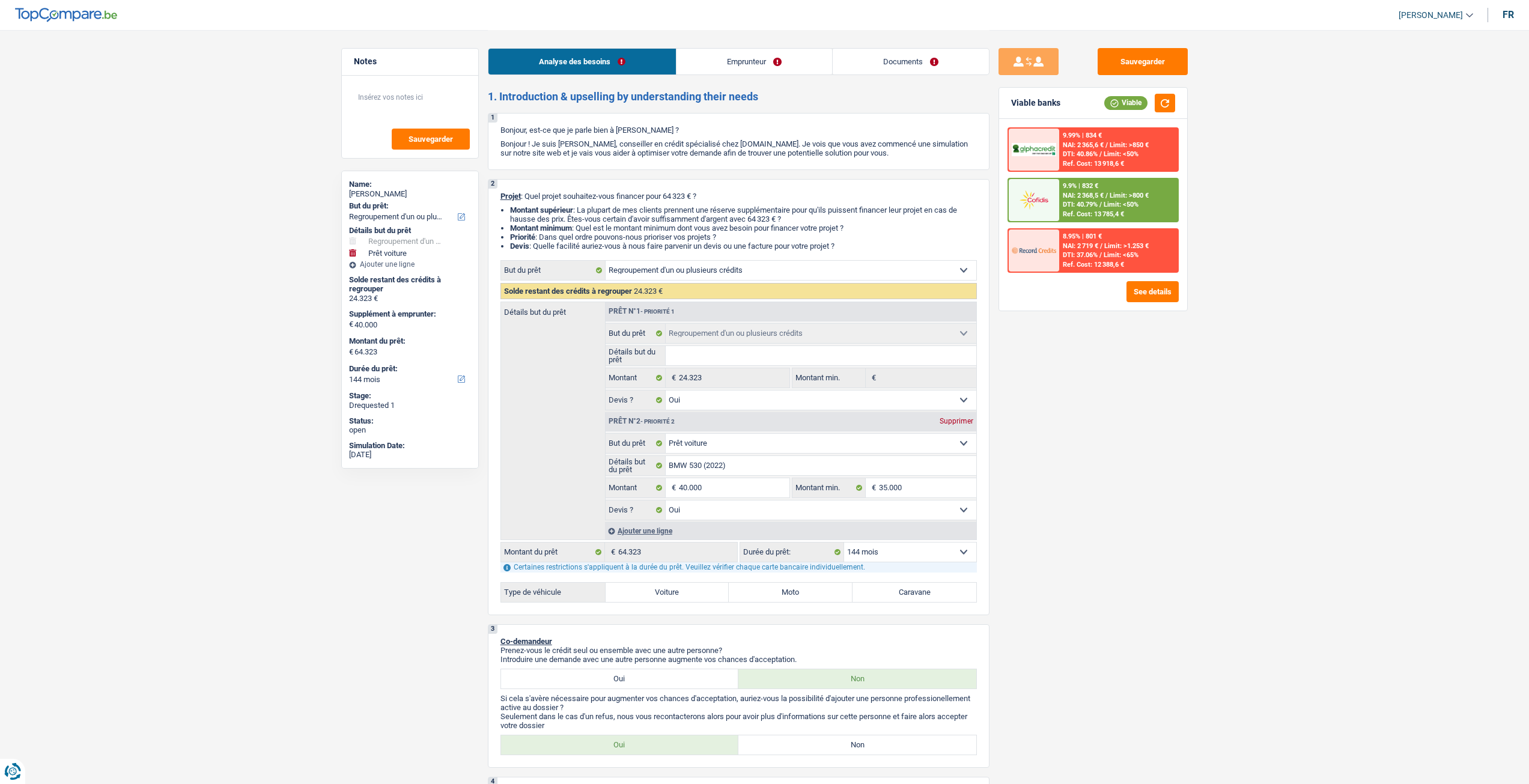
select select "refinancing"
select select "car"
select select "144"
select select "refinancing"
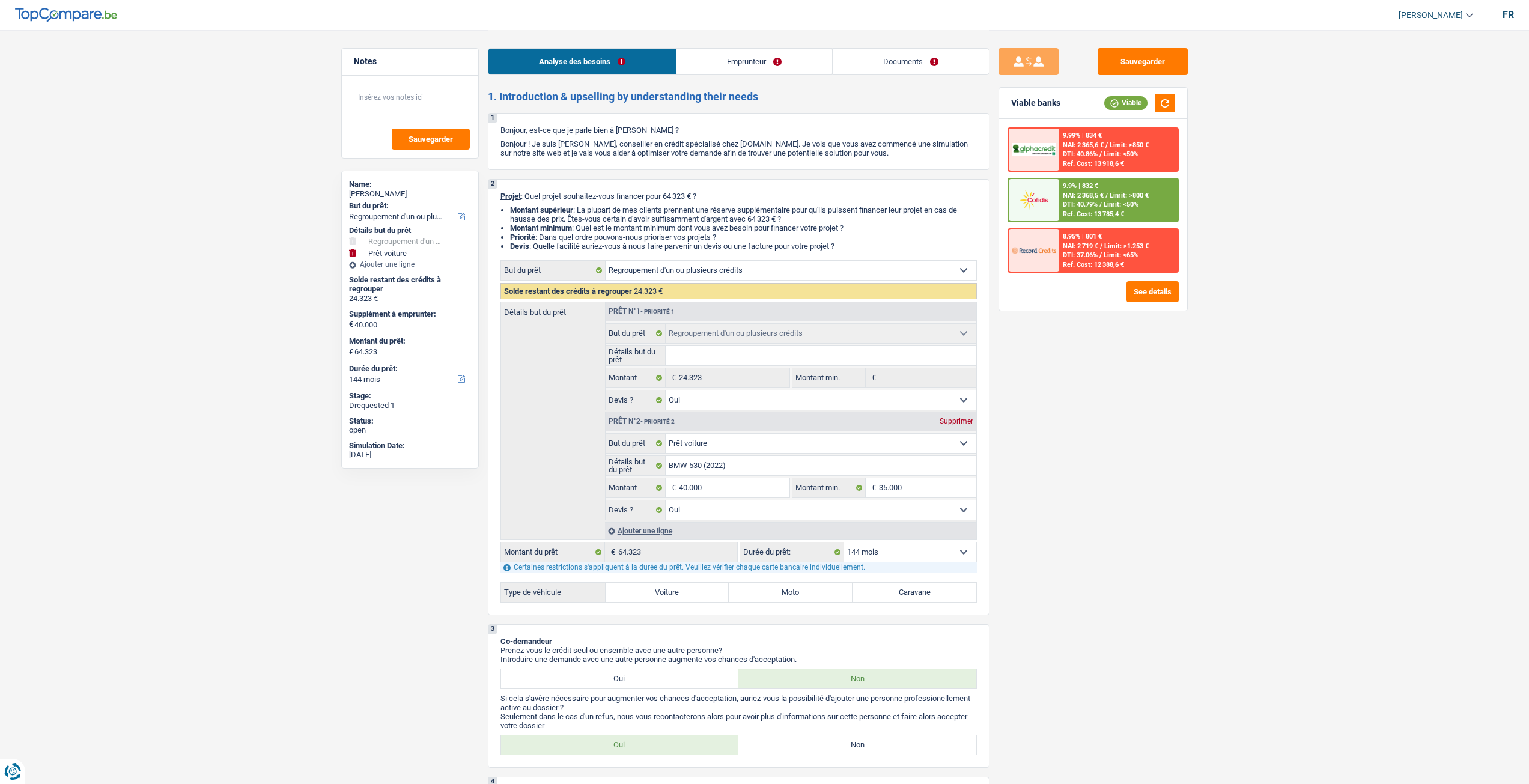
select select "refinancing"
select select "yes"
select select "car"
select select "yes"
select select "144"
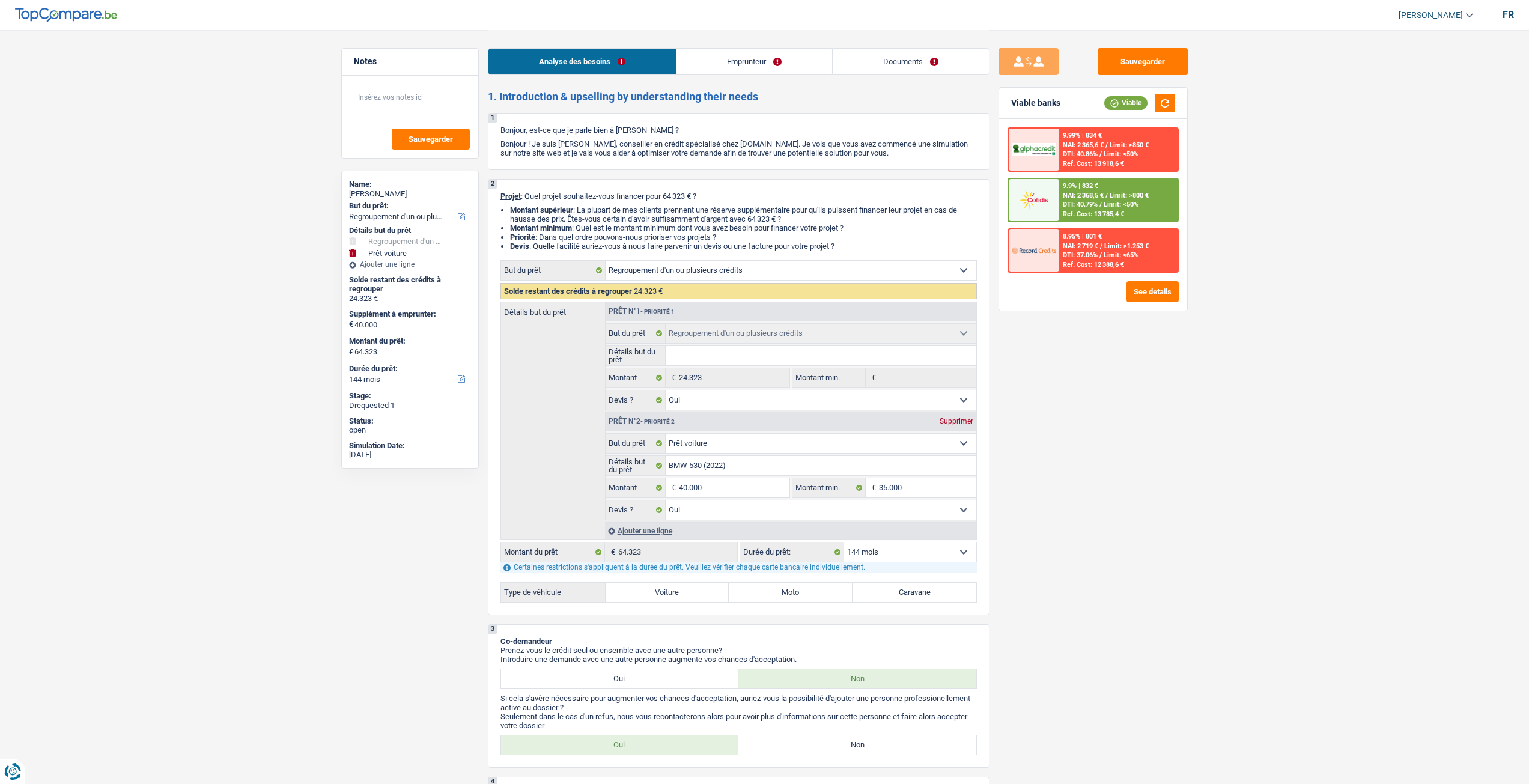
select select "worker"
select select "netSalary"
select select "familyAllowances"
select select "rents"
select select "personalLoan"
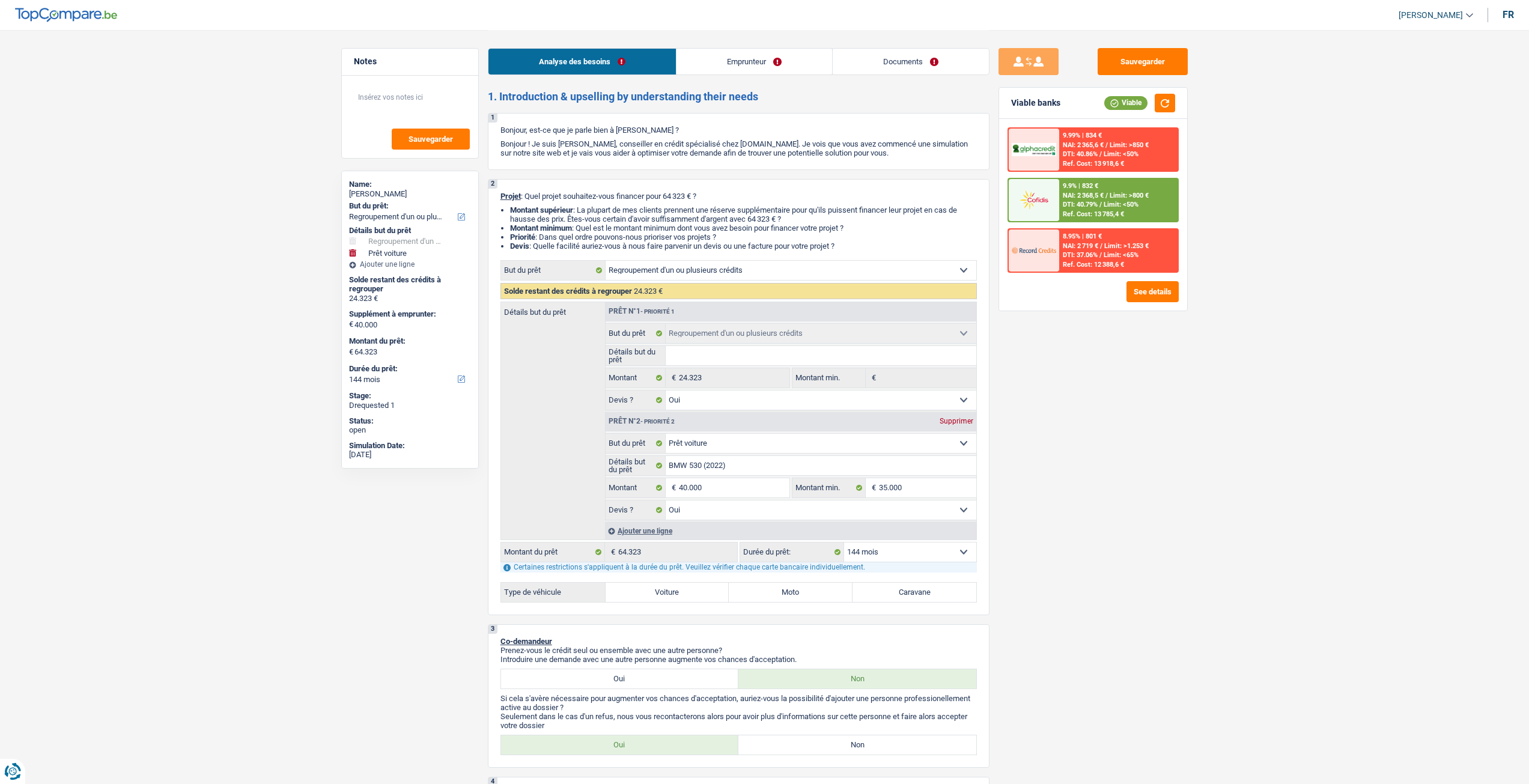
select select "other"
select select "60"
select select "personalLoan"
select select "other"
select select "60"
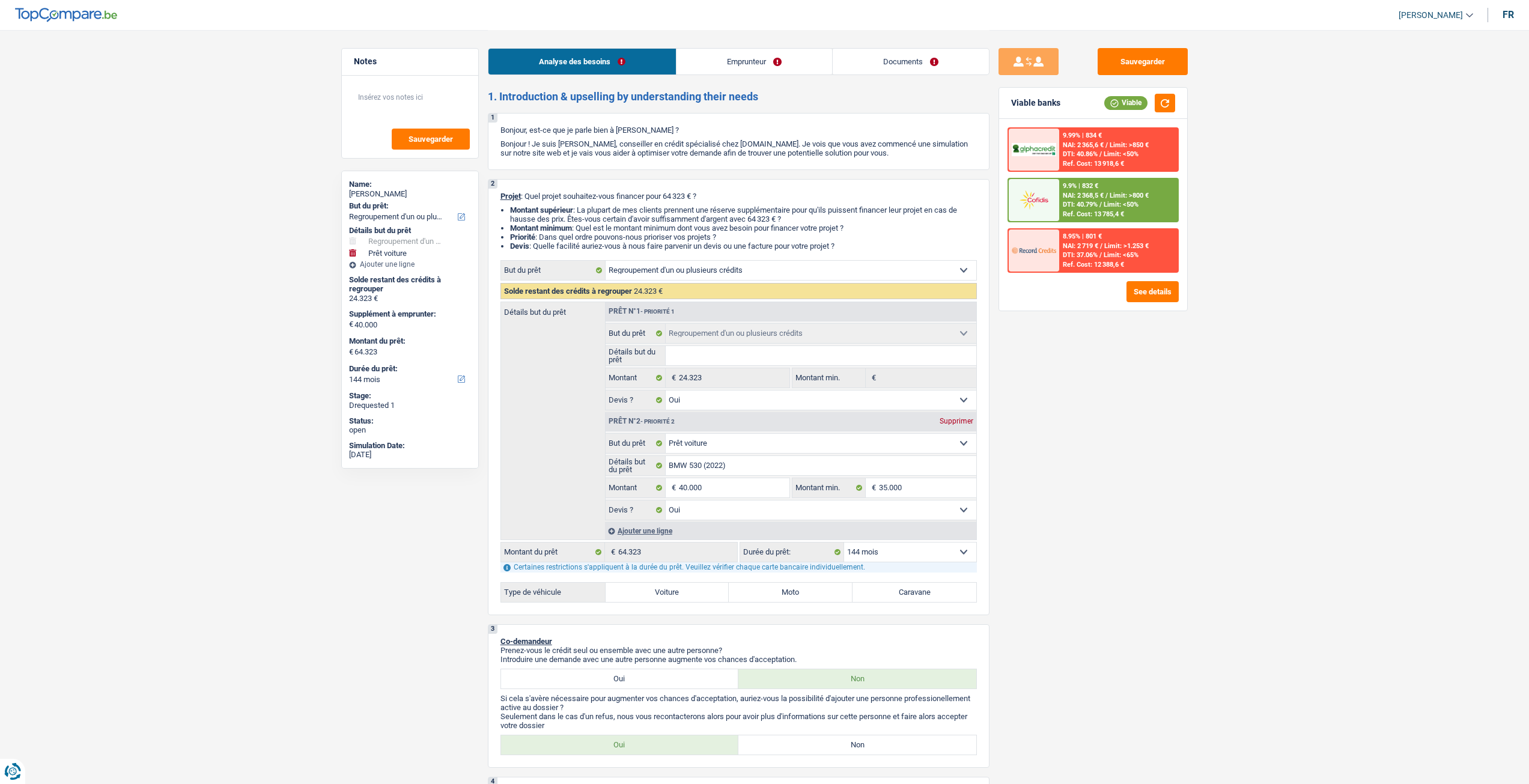
select select "refinancing"
select select "yes"
select select "car"
select select "yes"
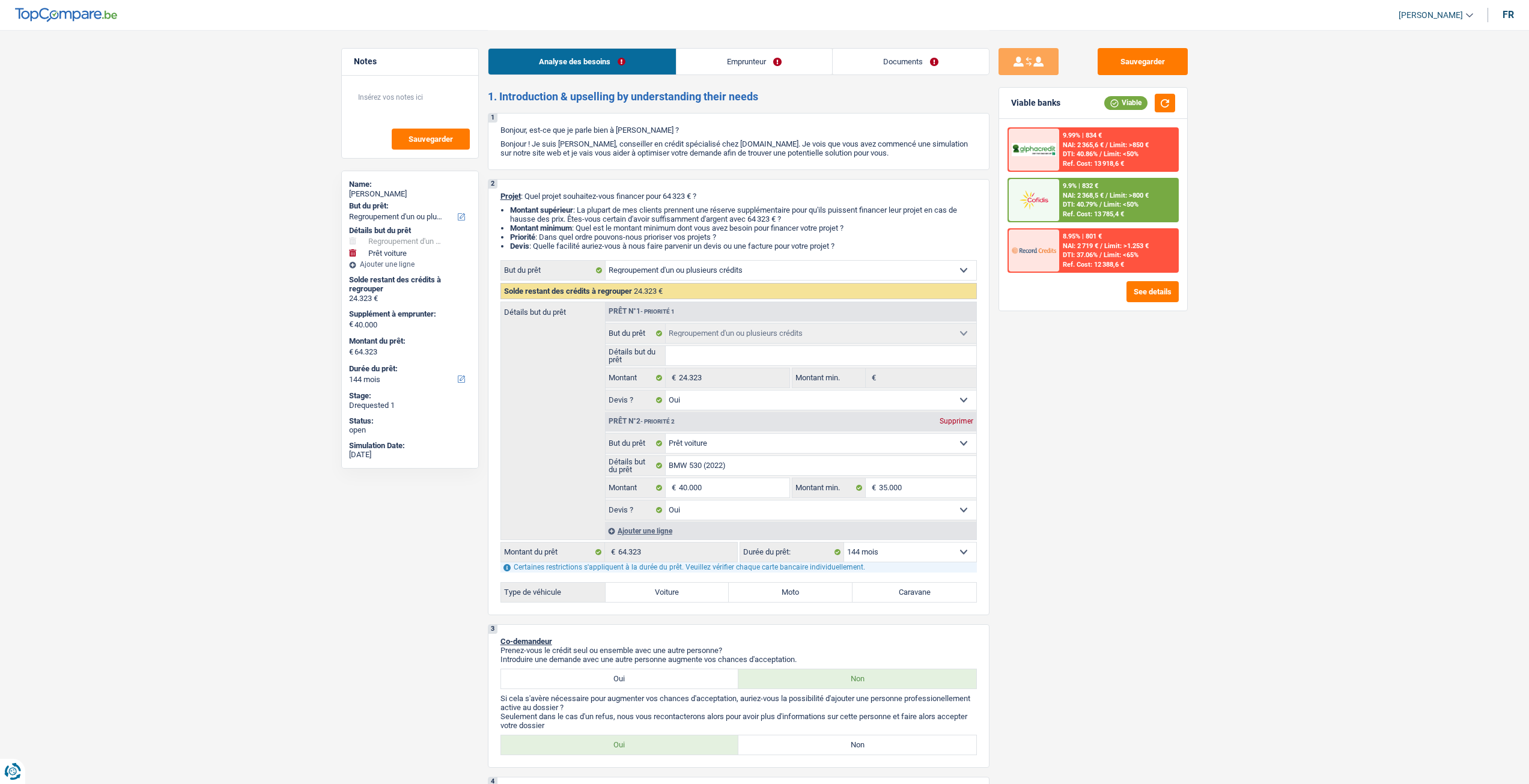
select select "144"
click at [886, 79] on div "Analyse des besoins Emprunteur Documents" at bounding box center [739, 55] width 502 height 51
click at [896, 69] on link "Documents" at bounding box center [911, 62] width 156 height 26
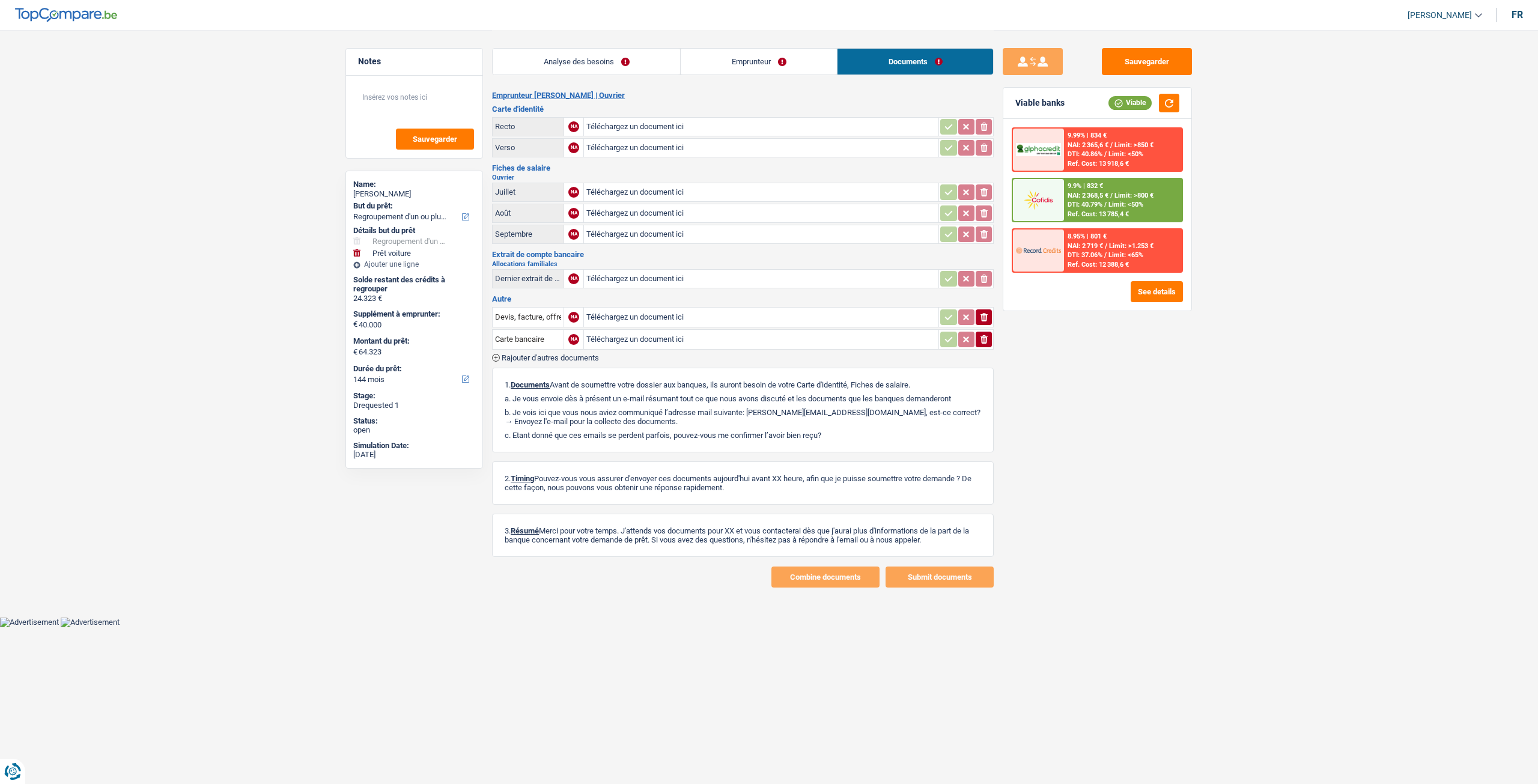
click at [775, 65] on link "Emprunteur" at bounding box center [758, 62] width 156 height 26
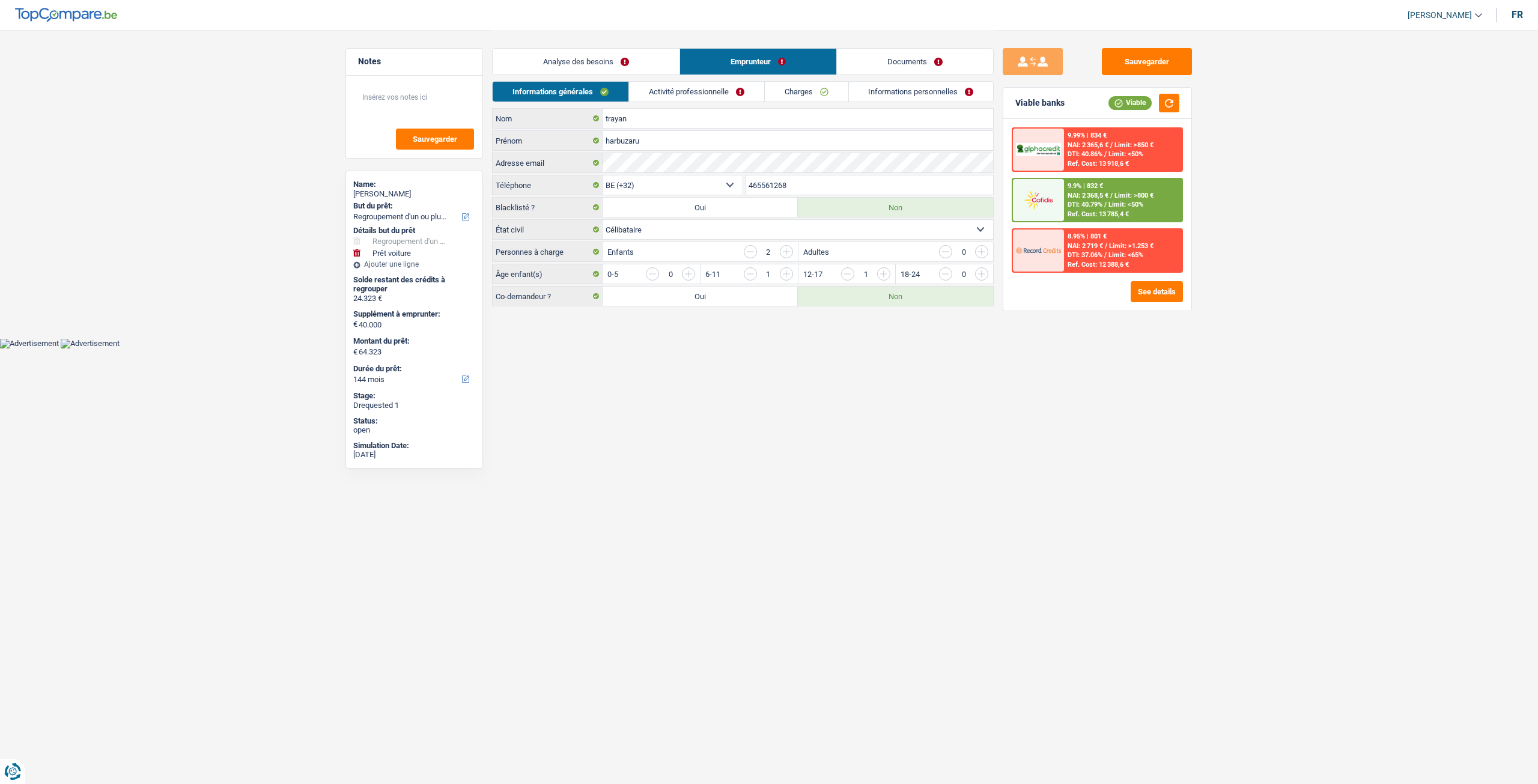
click at [928, 87] on link "Informations personnelles" at bounding box center [921, 91] width 145 height 20
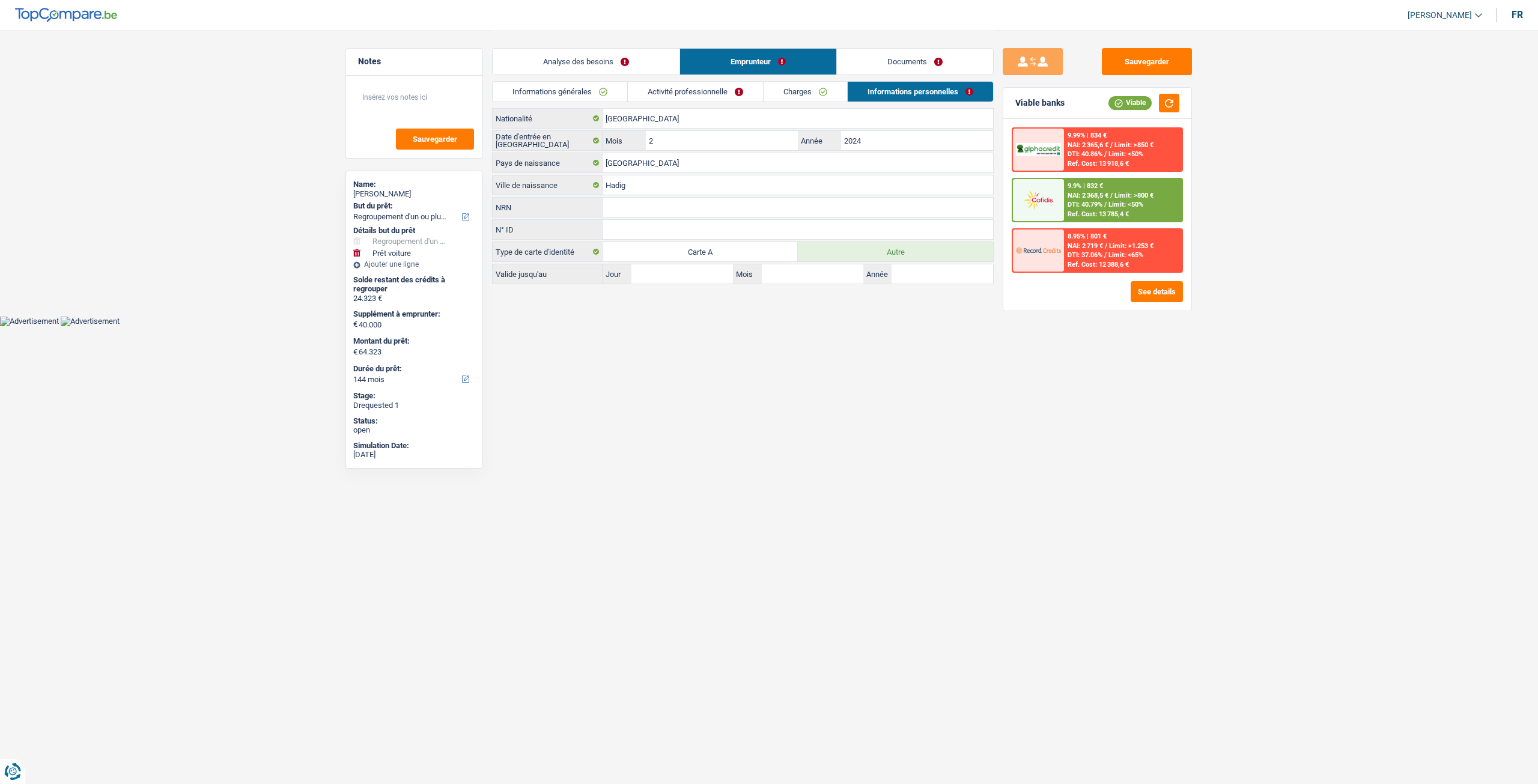
click at [666, 105] on div "Informations générales Activité professionnelle Charges Informations personnell…" at bounding box center [743, 95] width 502 height 27
click at [667, 98] on link "Activité professionnelle" at bounding box center [695, 91] width 135 height 20
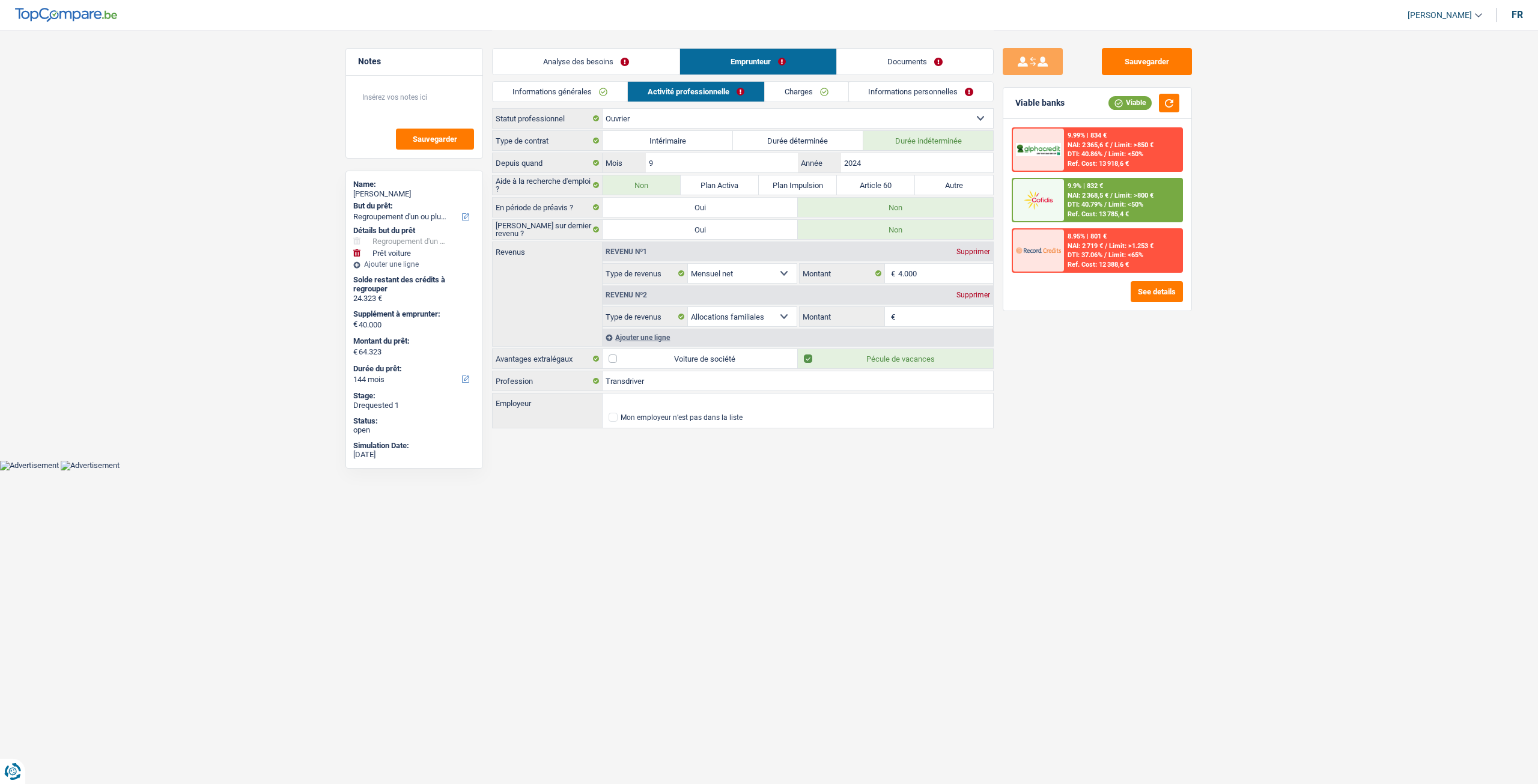
click at [546, 77] on div "Analyse des besoins Emprunteur Documents" at bounding box center [743, 55] width 502 height 51
click at [546, 75] on div "Analyse des besoins Emprunteur Documents" at bounding box center [743, 55] width 502 height 51
click at [563, 68] on link "Analyse des besoins" at bounding box center [586, 62] width 187 height 26
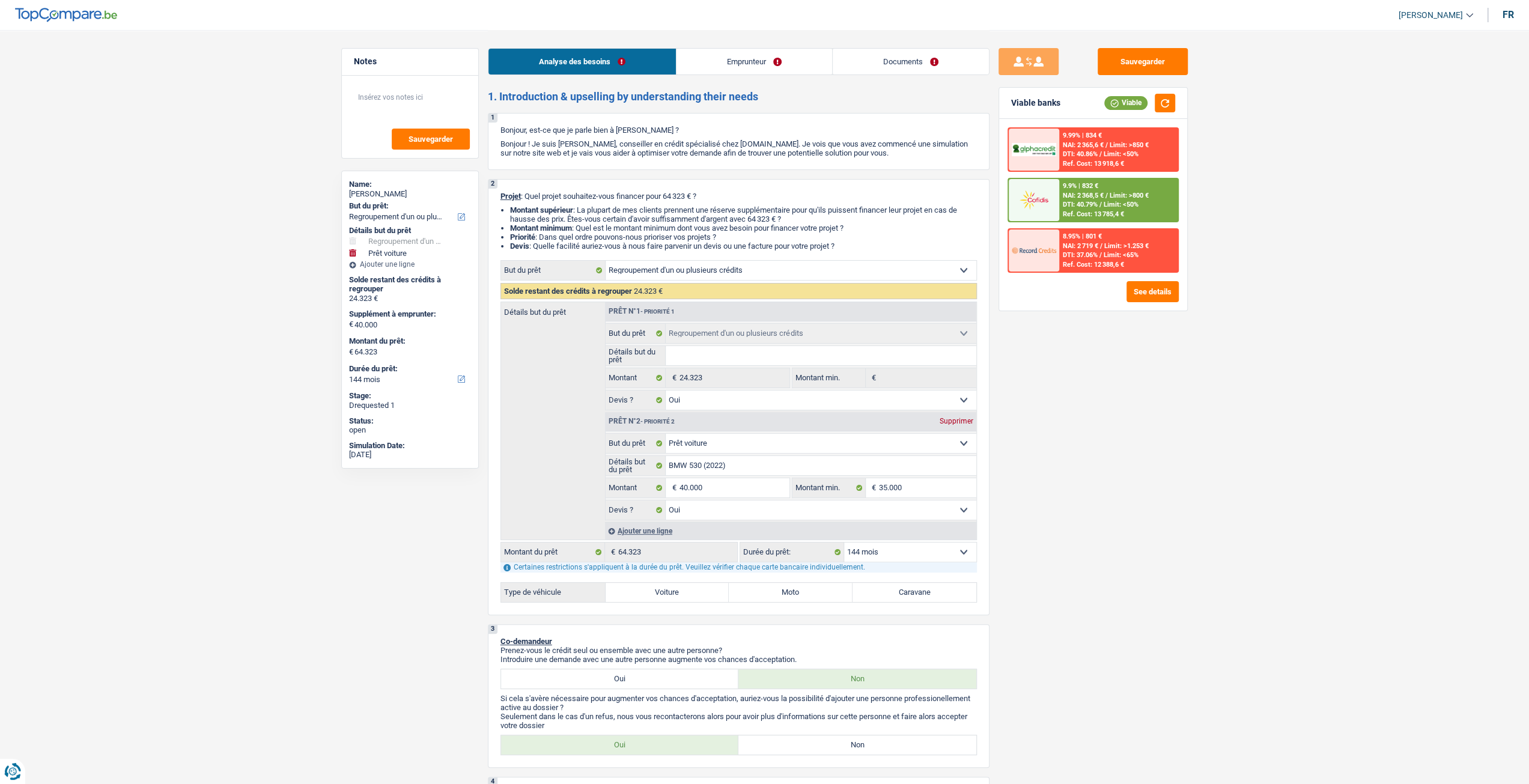
click at [898, 57] on link "Documents" at bounding box center [911, 62] width 156 height 26
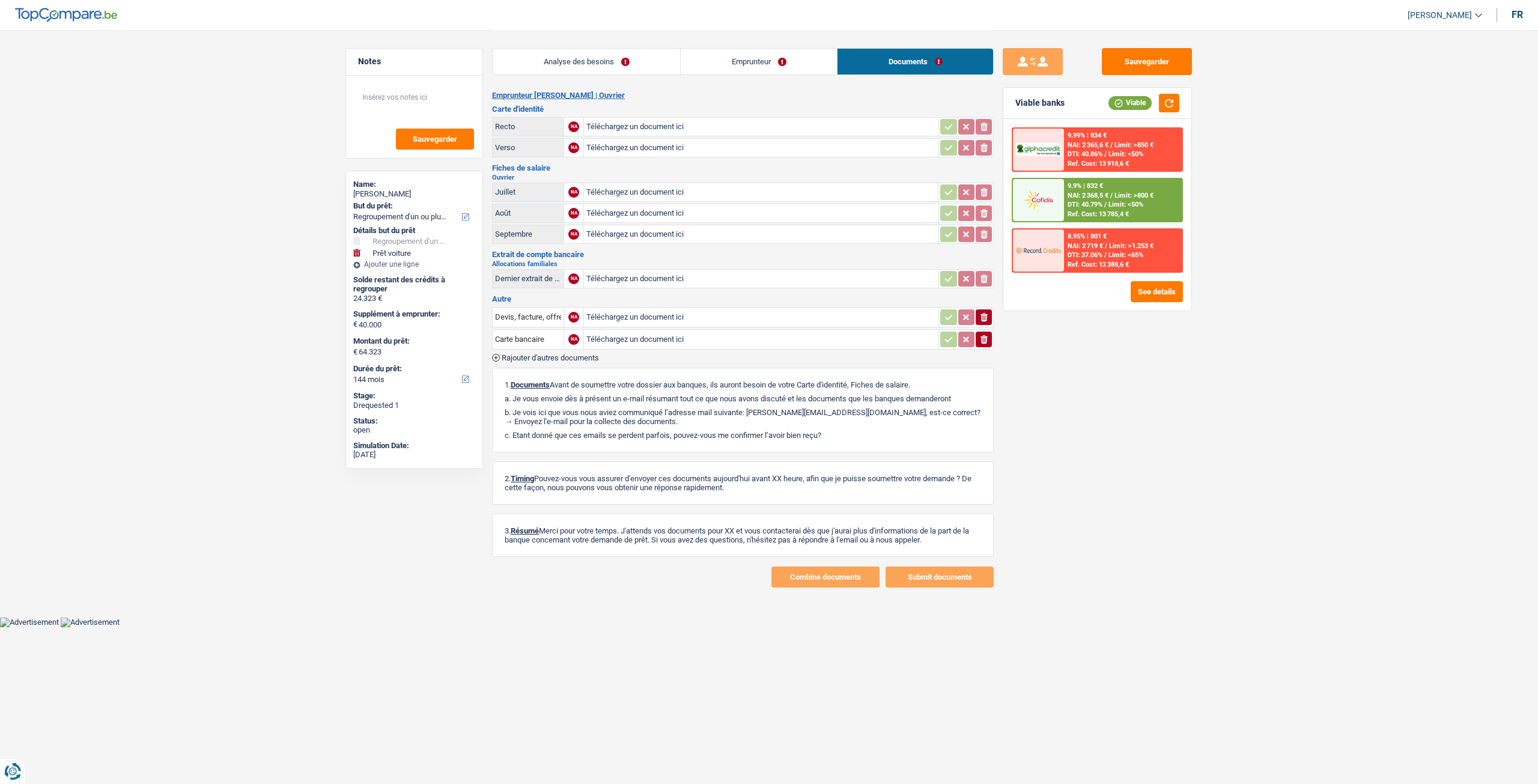
drag, startPoint x: 756, startPoint y: 75, endPoint x: 787, endPoint y: 86, distance: 32.9
click at [756, 75] on div "Analyse des besoins Emprunteur Documents" at bounding box center [743, 55] width 502 height 51
click at [756, 67] on link "Emprunteur" at bounding box center [758, 62] width 156 height 26
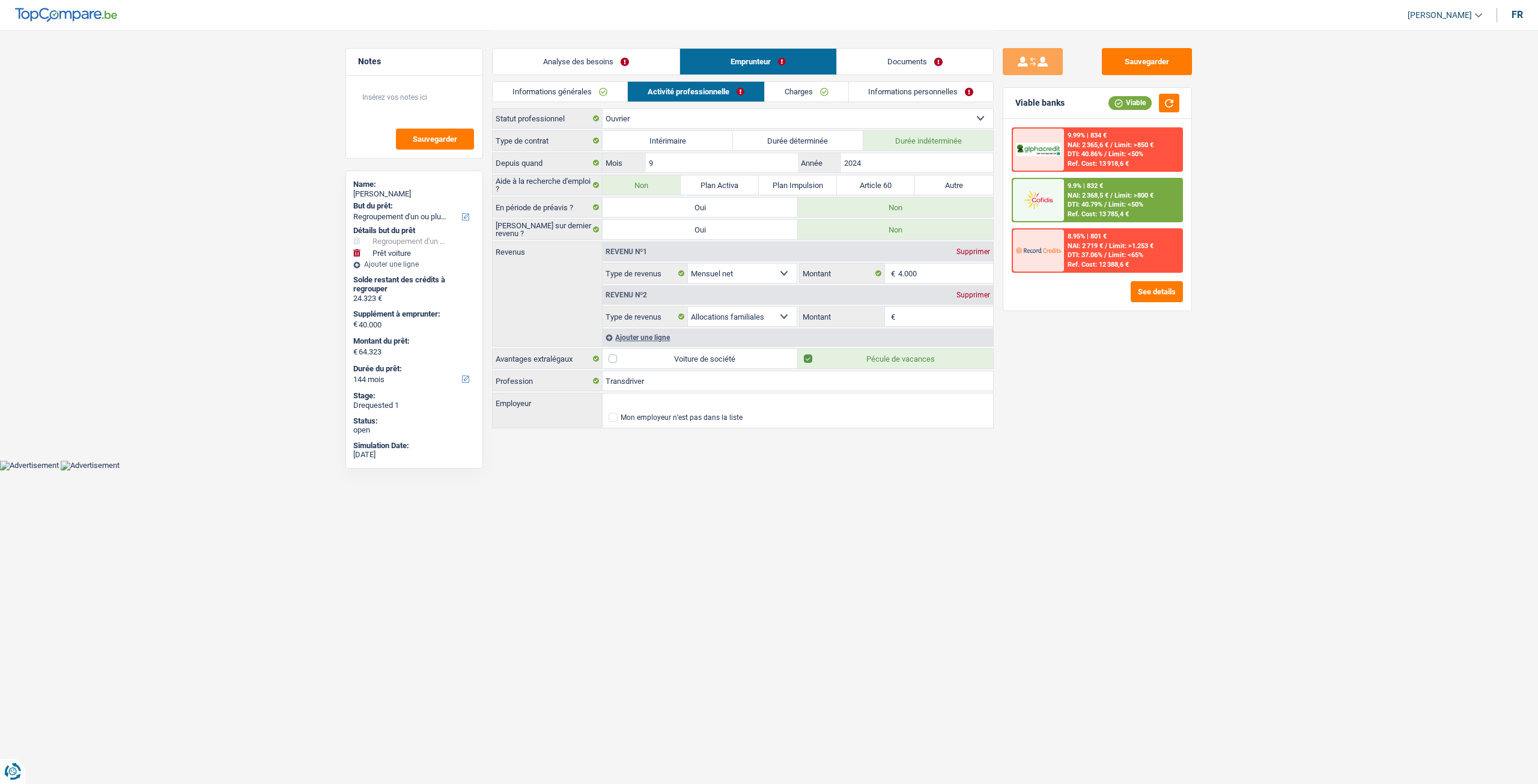
click at [796, 83] on link "Charges" at bounding box center [806, 91] width 83 height 20
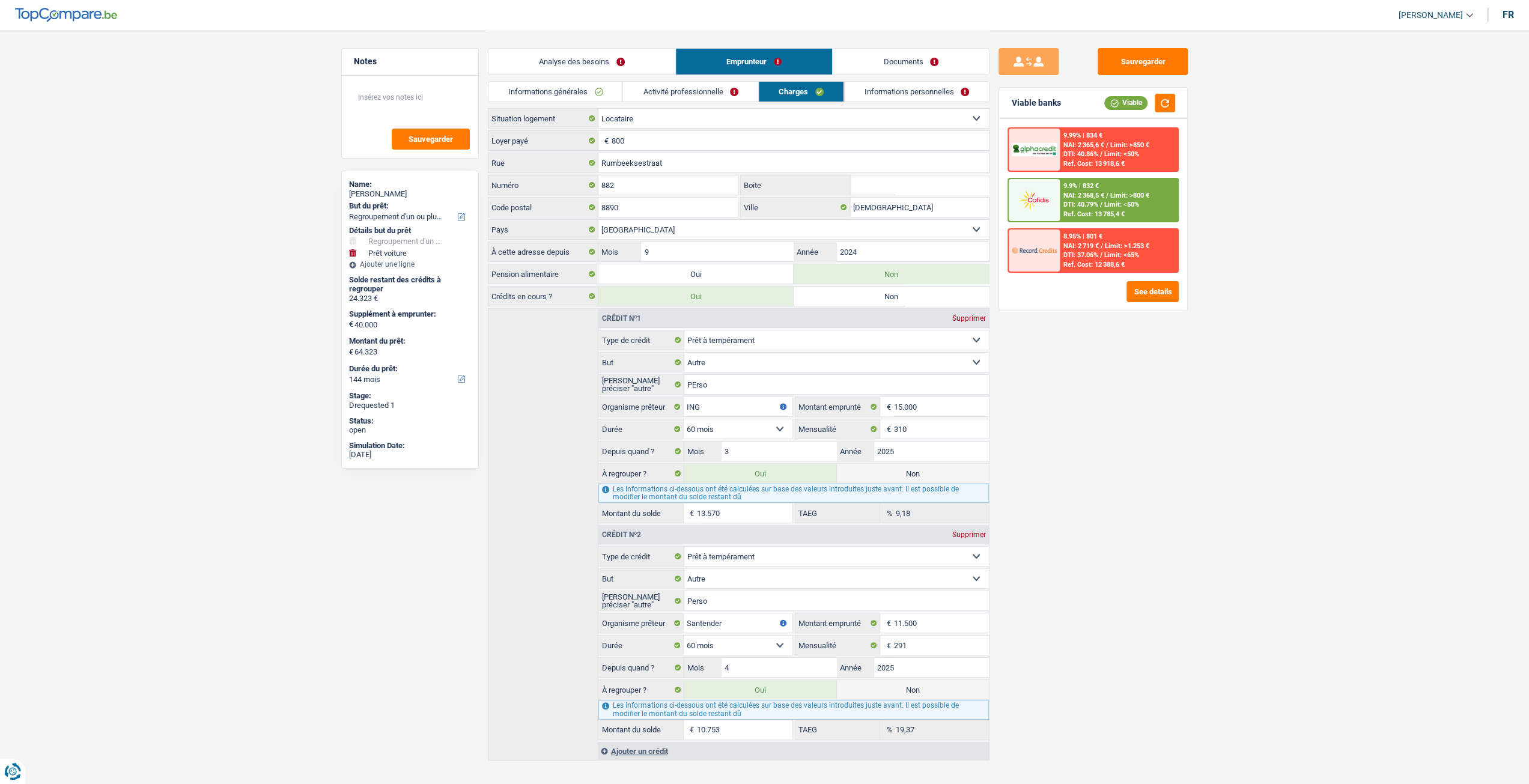
click at [879, 91] on link "Informations personnelles" at bounding box center [916, 91] width 145 height 20
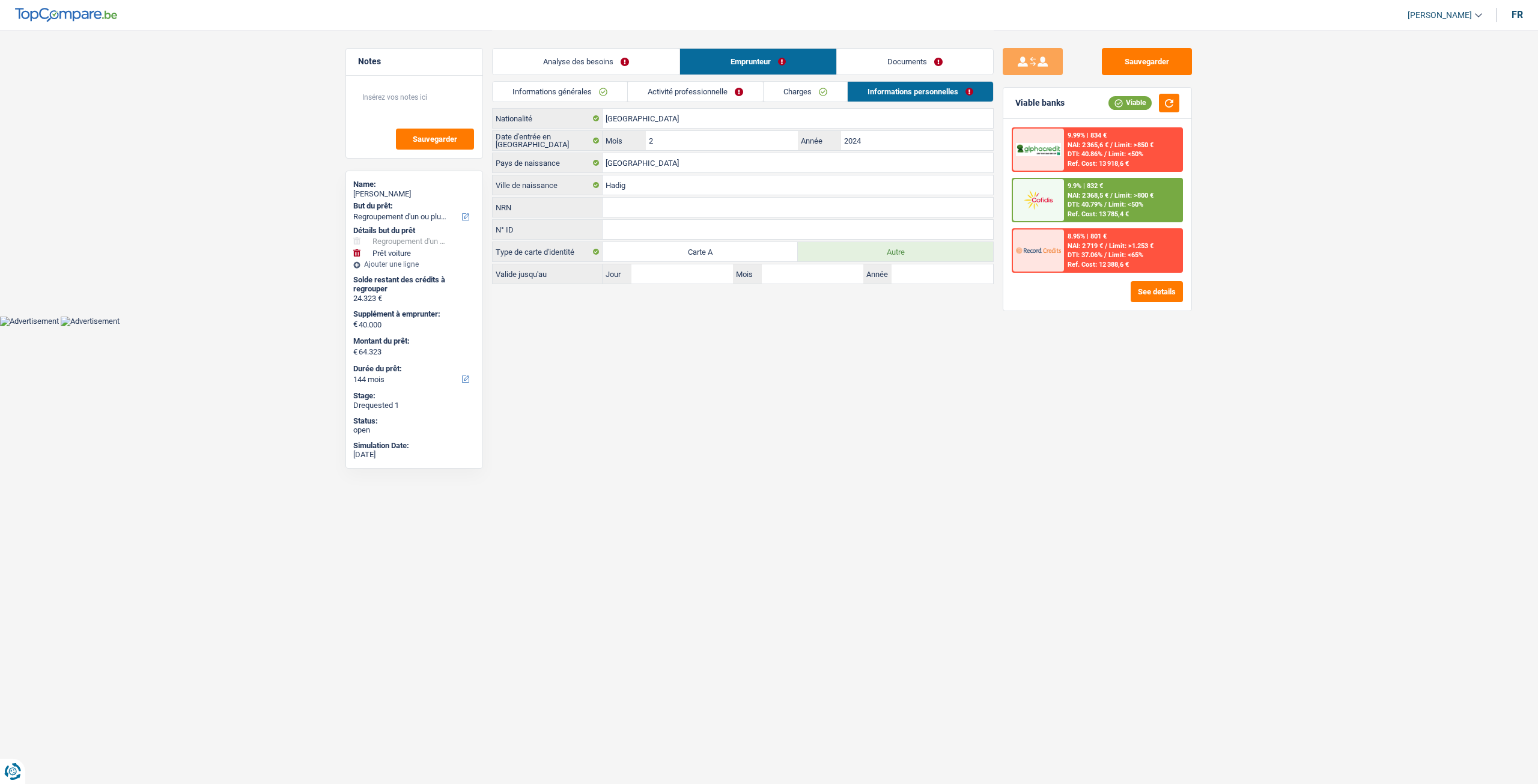
click at [878, 66] on link "Documents" at bounding box center [915, 62] width 156 height 26
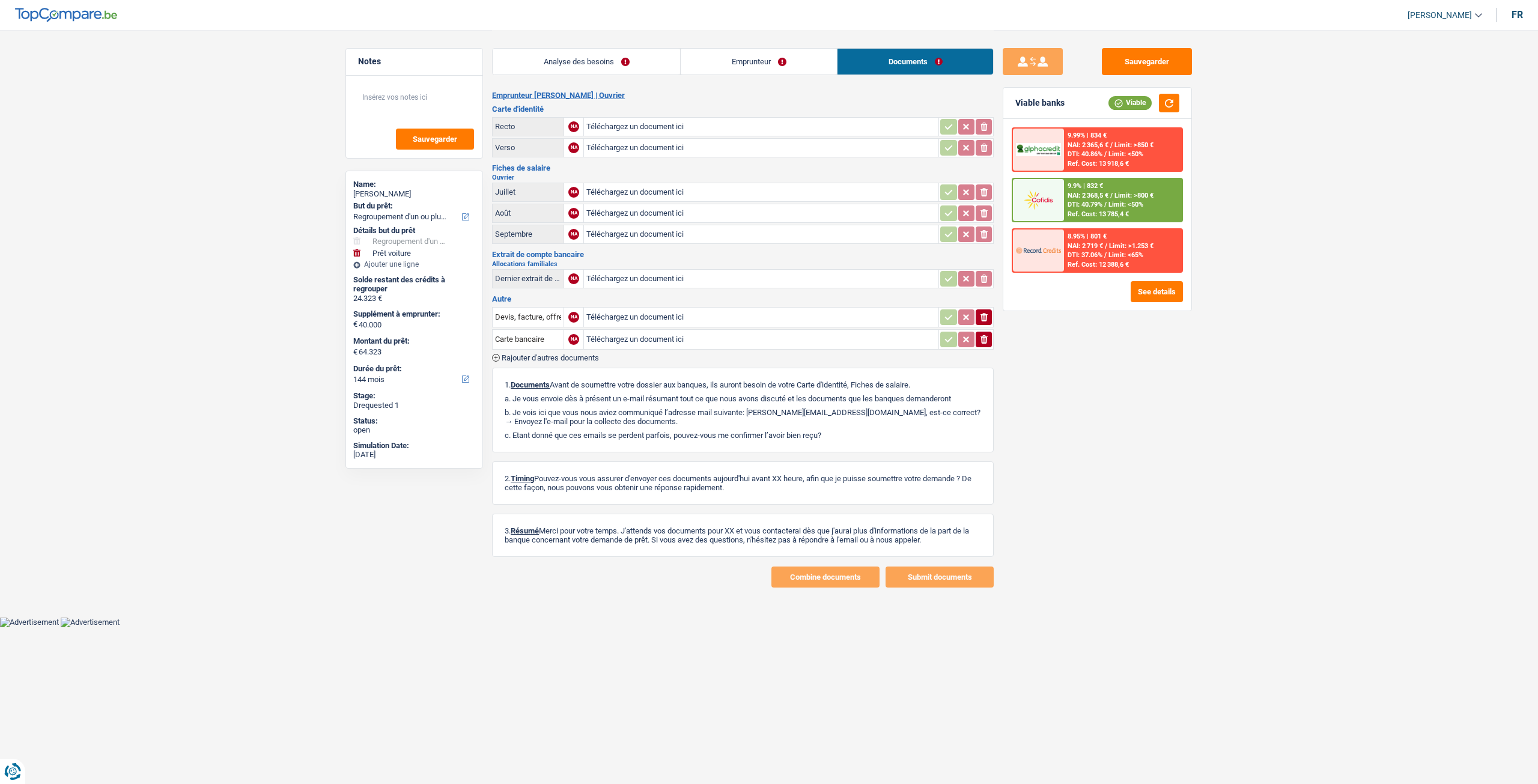
click at [735, 68] on link "Emprunteur" at bounding box center [758, 62] width 156 height 26
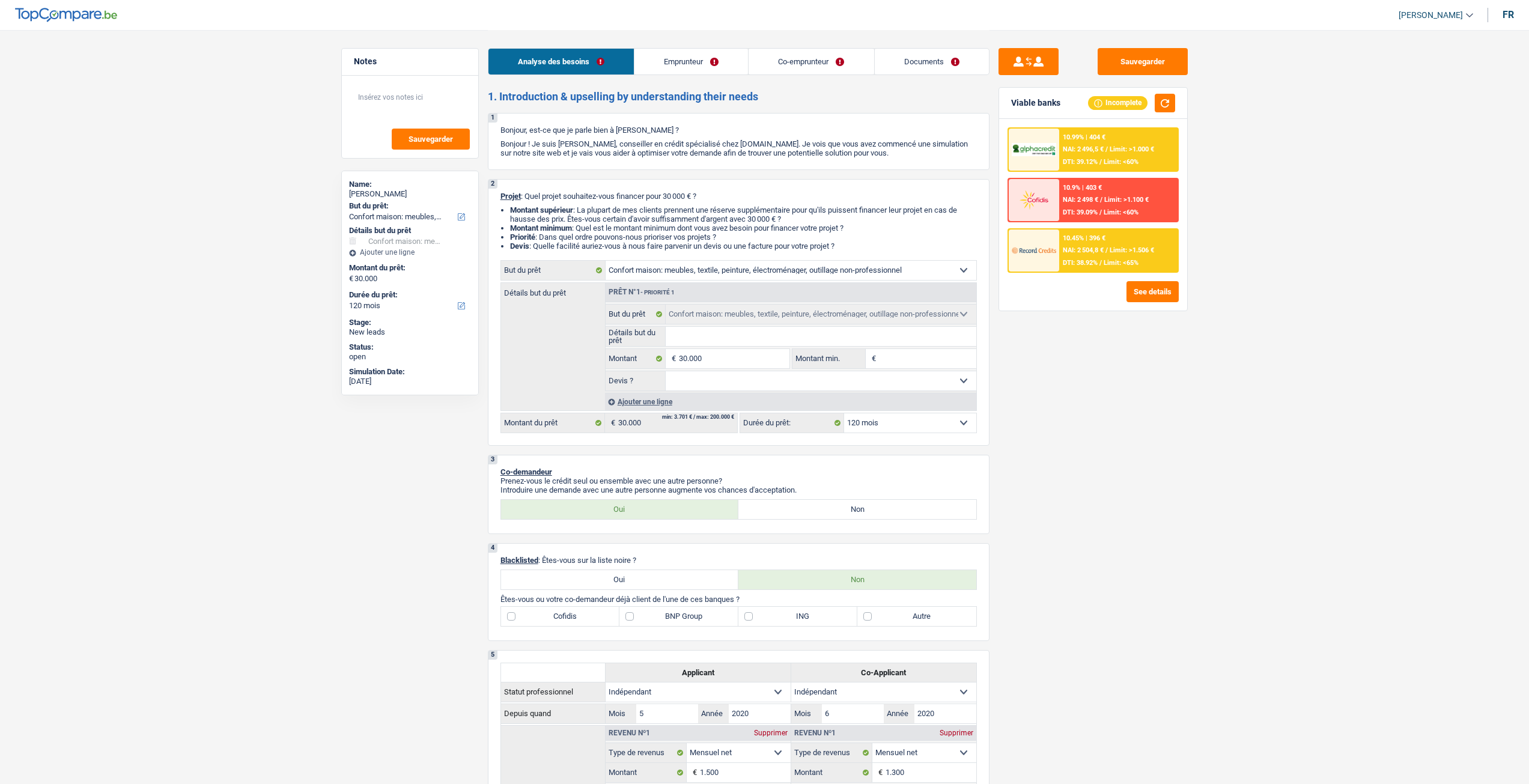
select select "household"
select select "120"
select select "household"
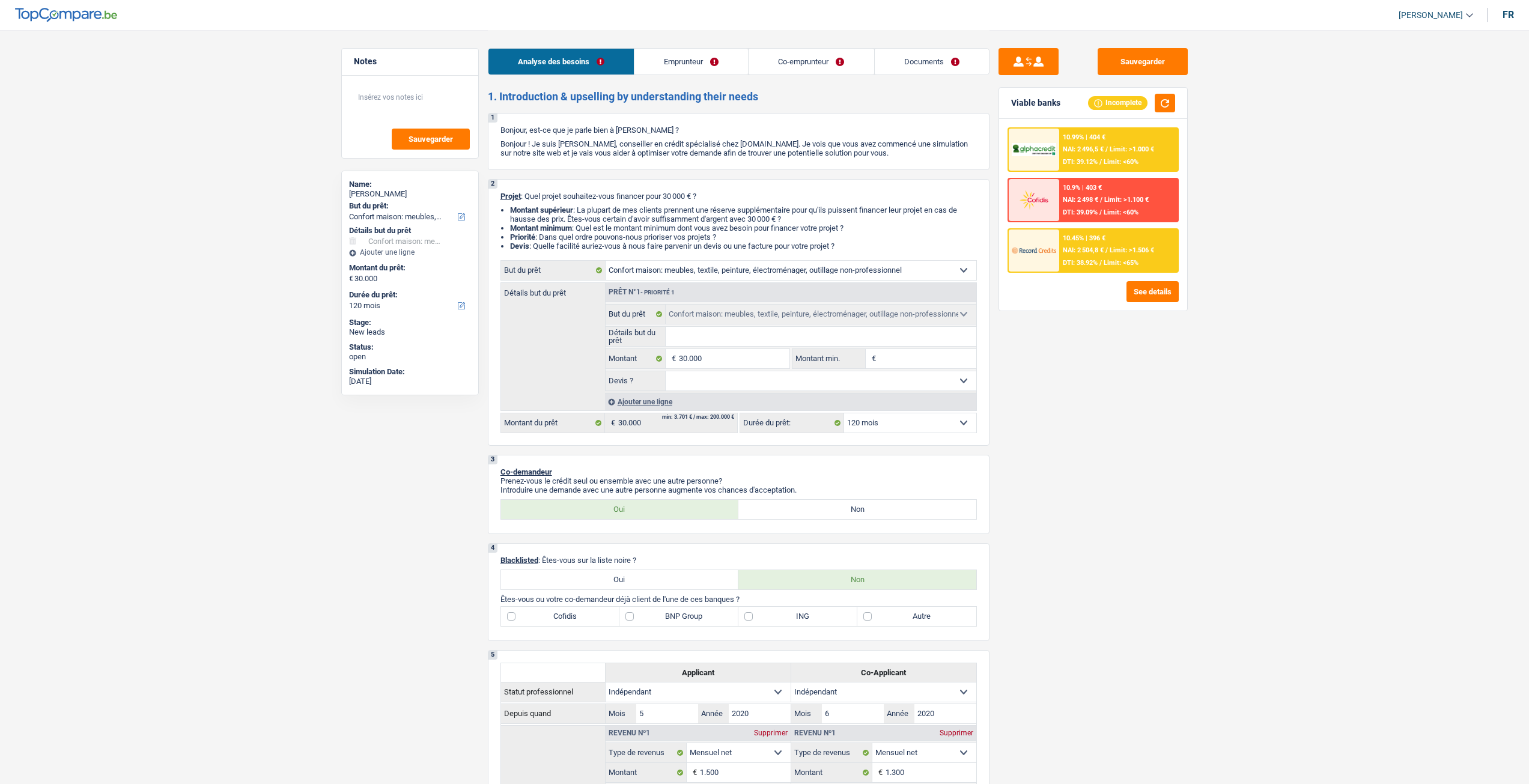
select select "120"
select select "independent"
select select "netSalary"
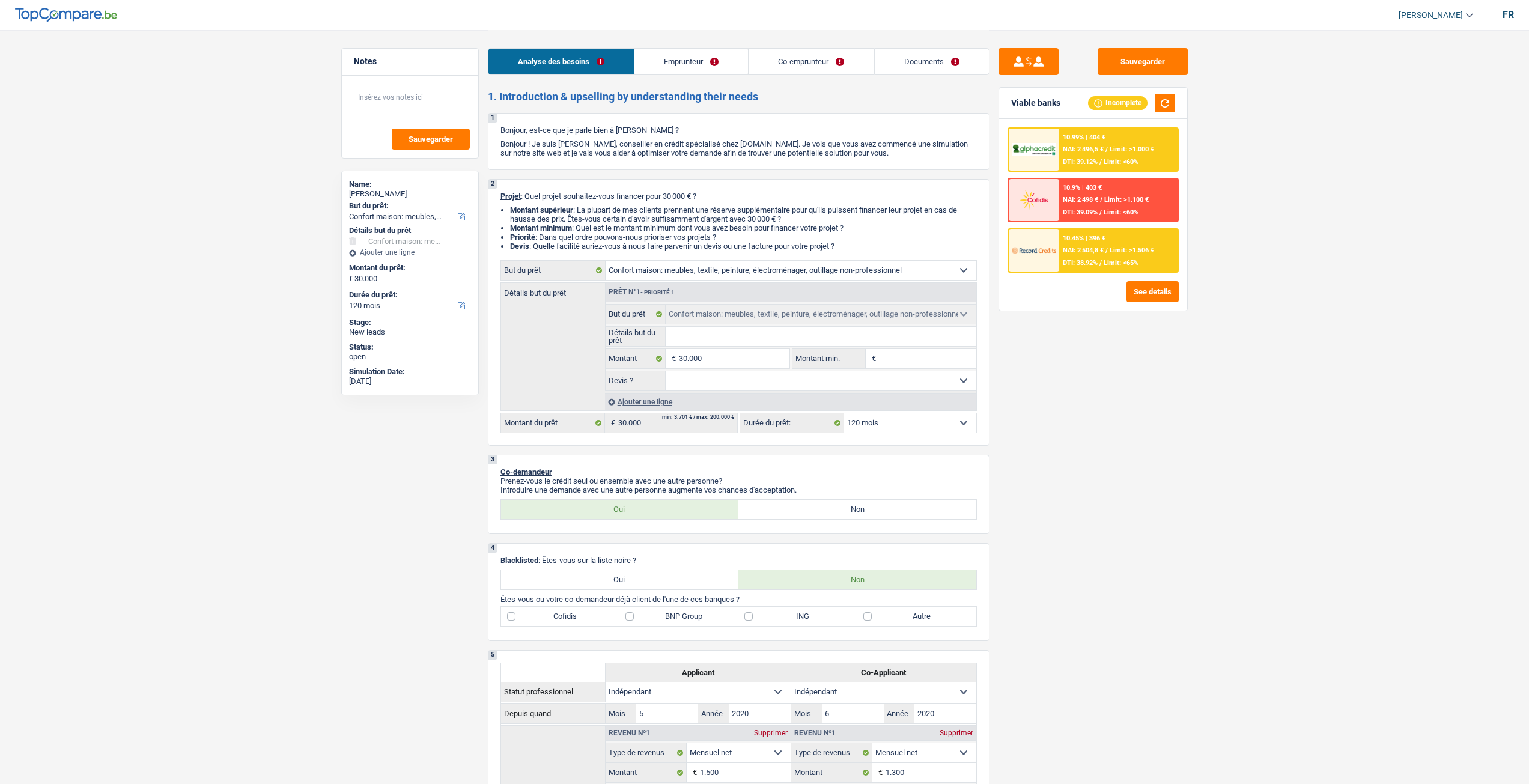
select select "rentalIncome"
select select "familyAllowances"
select select "netSalary"
select select "ownerWithMortgage"
select select "mortgage"
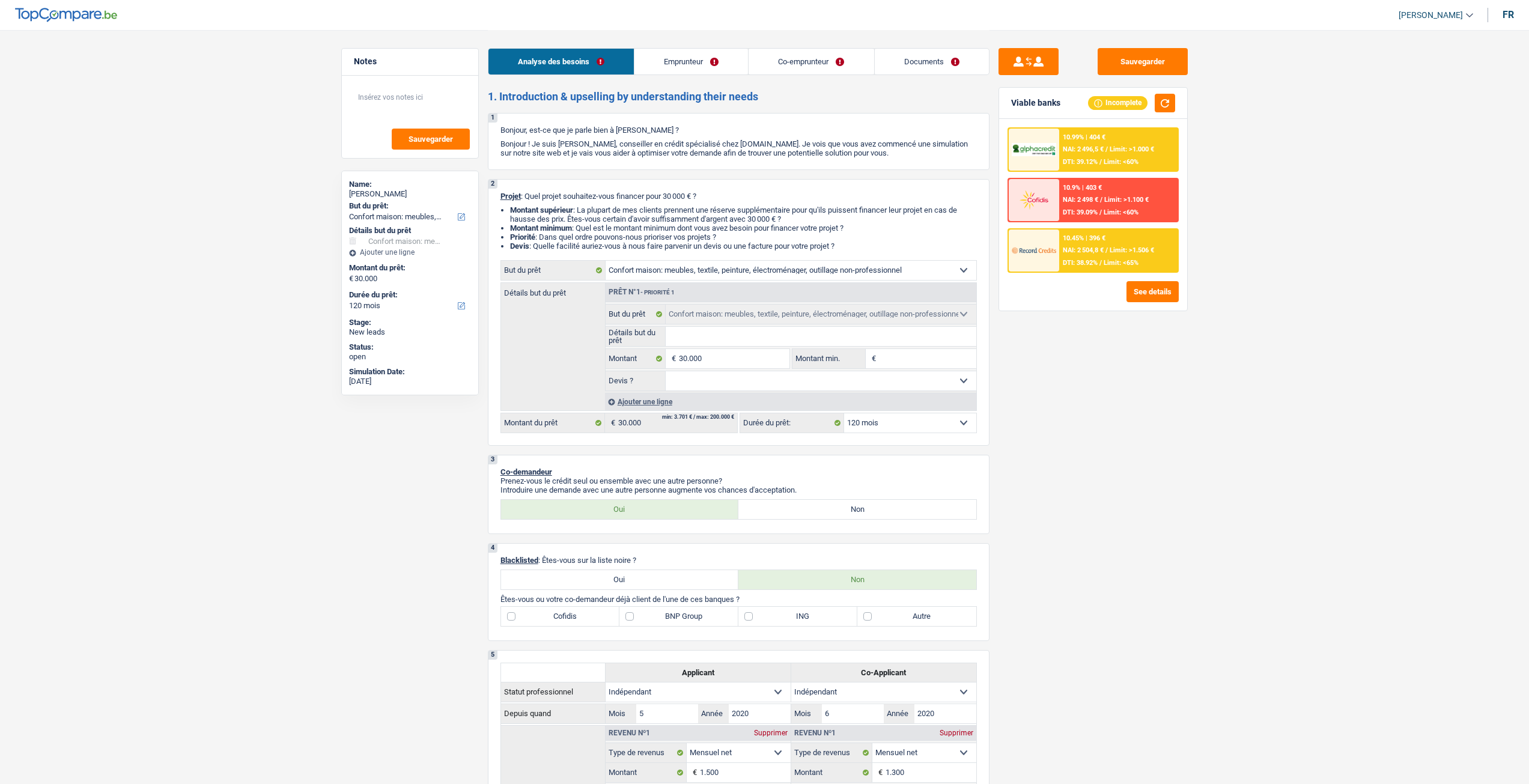
select select "300"
select select "household"
select select "120"
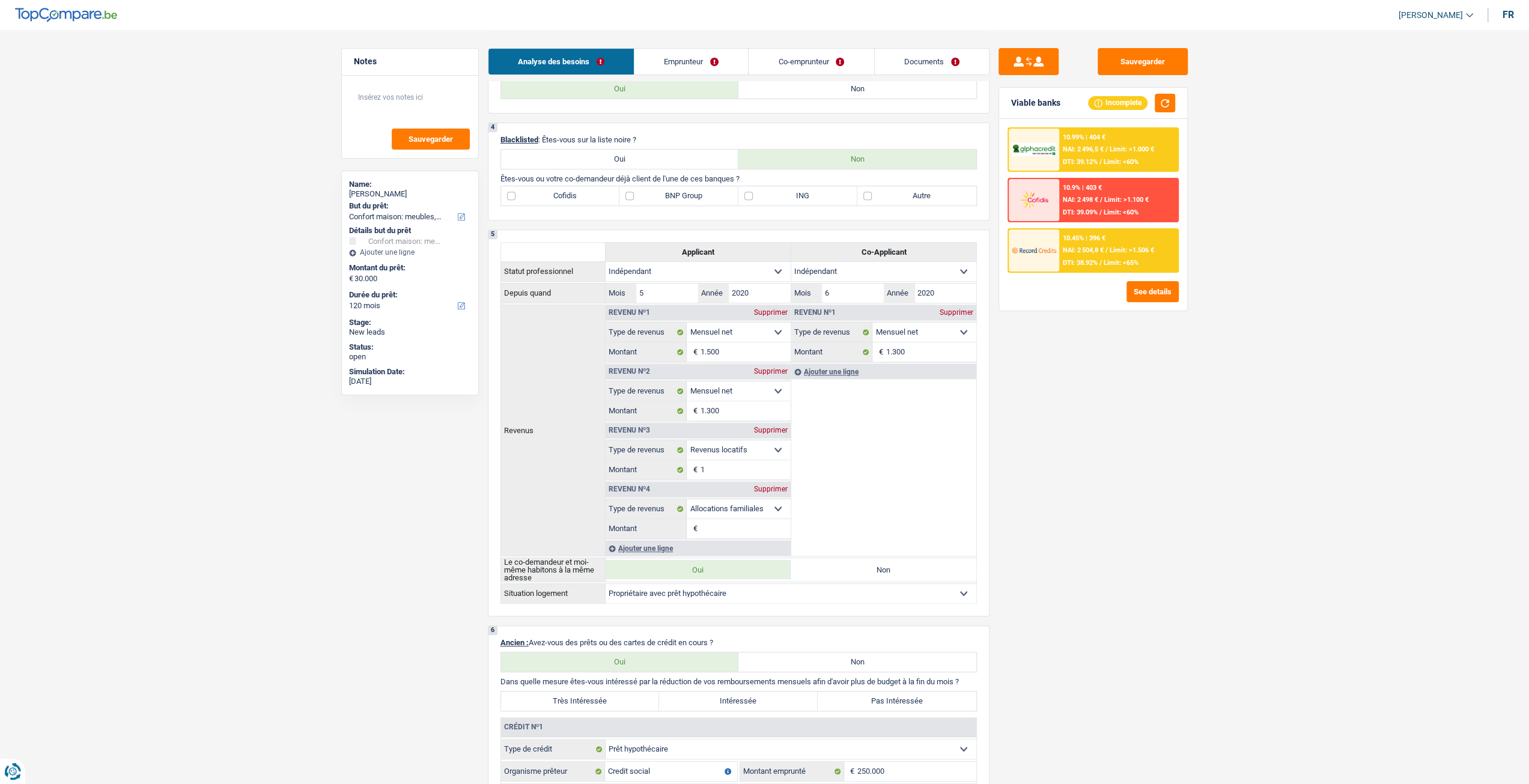
scroll to position [961, 0]
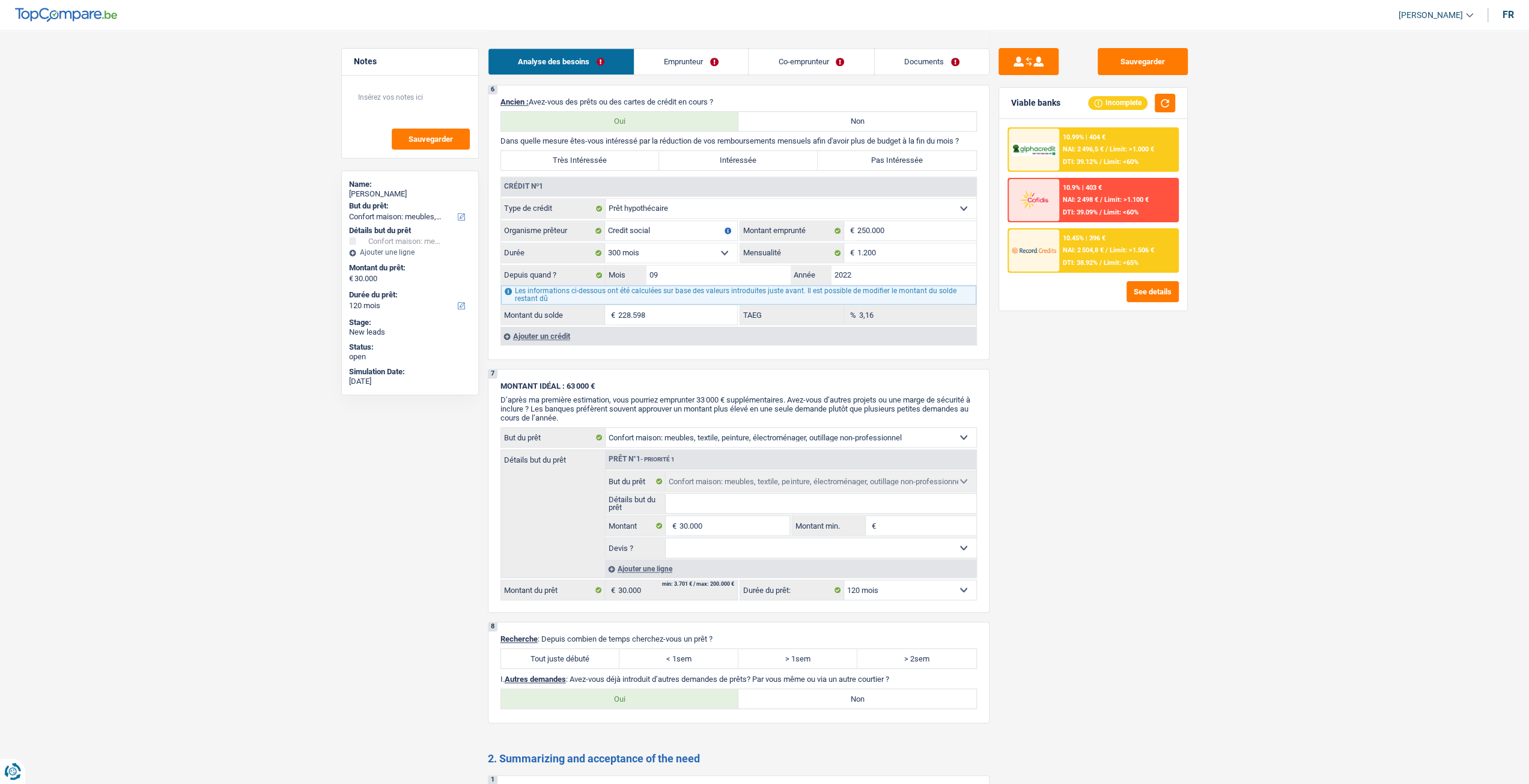
drag, startPoint x: 937, startPoint y: 61, endPoint x: 867, endPoint y: 73, distance: 71.0
click at [937, 61] on link "Documents" at bounding box center [932, 62] width 114 height 26
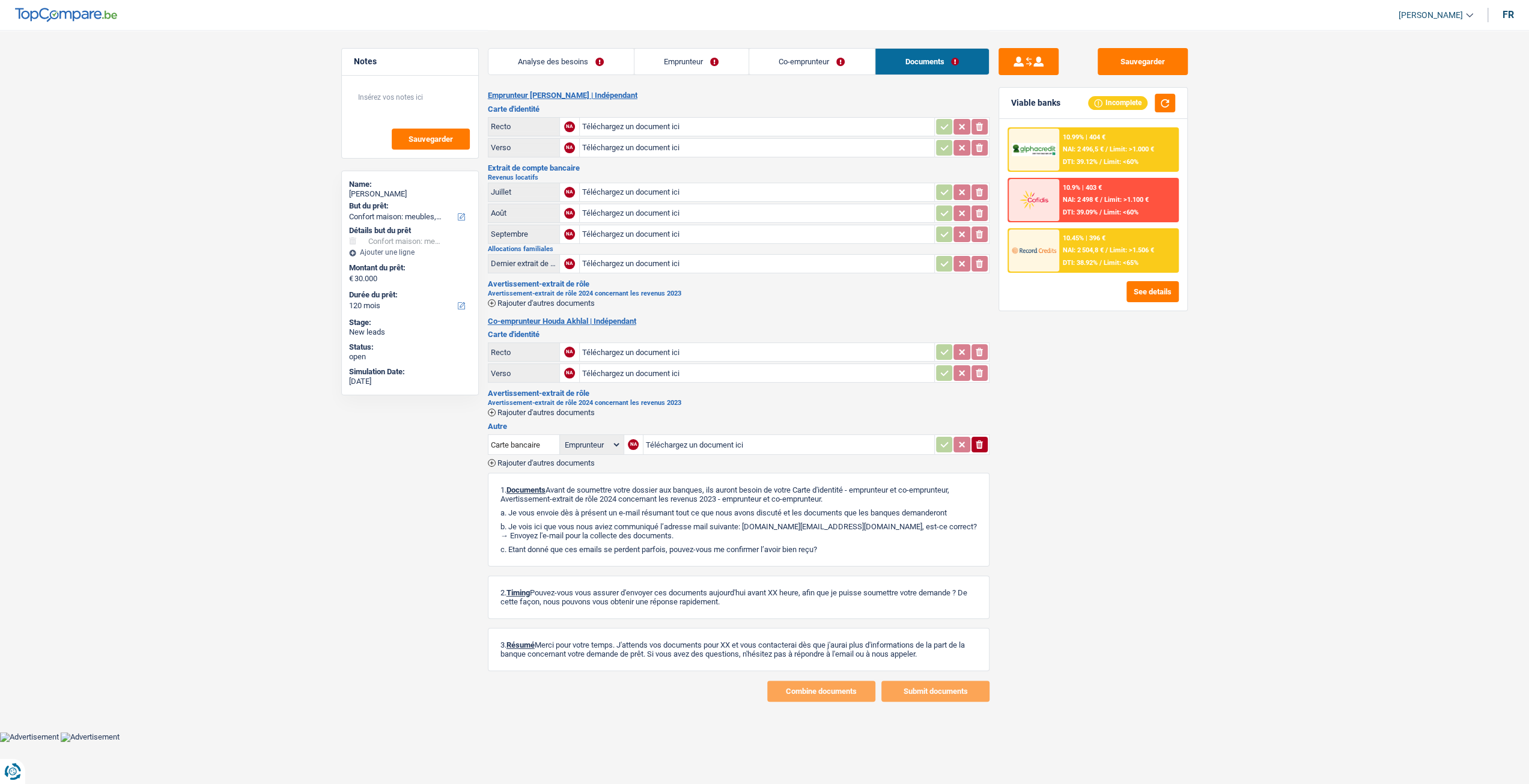
scroll to position [0, 0]
click at [617, 56] on link "Analyse des besoins" at bounding box center [565, 62] width 146 height 26
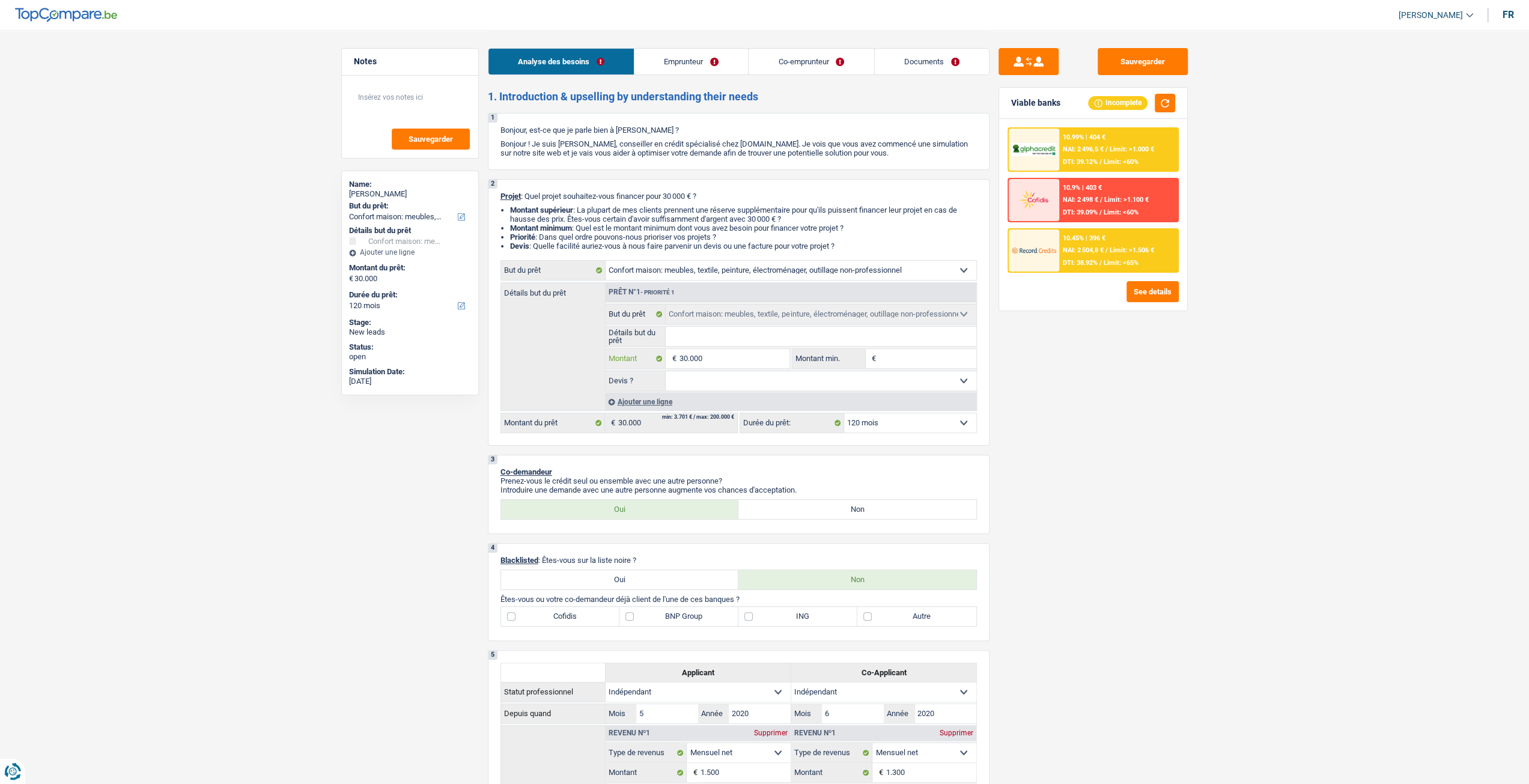
click at [741, 360] on input "30.000" at bounding box center [734, 358] width 110 height 19
click at [686, 51] on link "Emprunteur" at bounding box center [691, 62] width 114 height 26
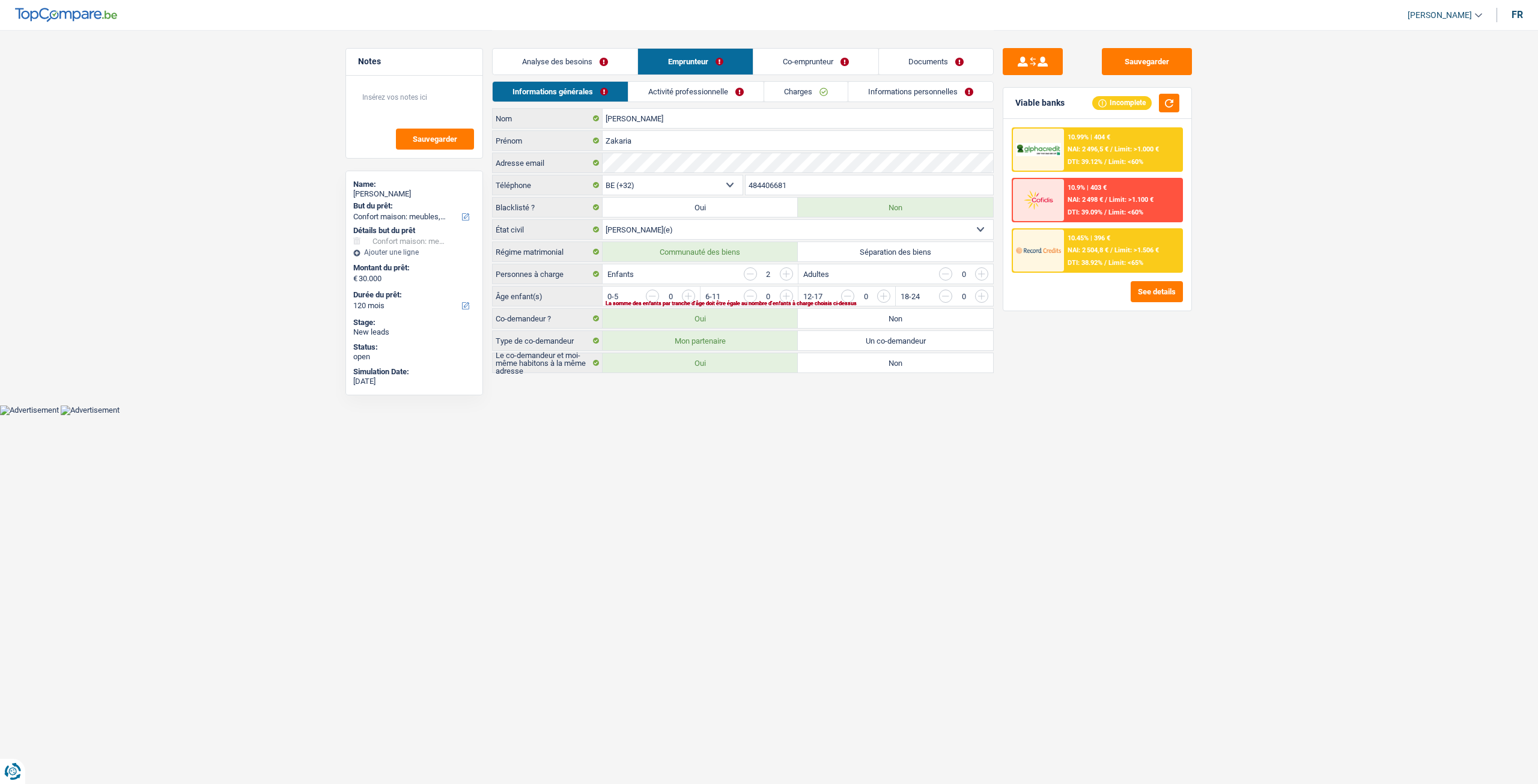
click at [658, 87] on link "Activité professionnelle" at bounding box center [695, 91] width 135 height 20
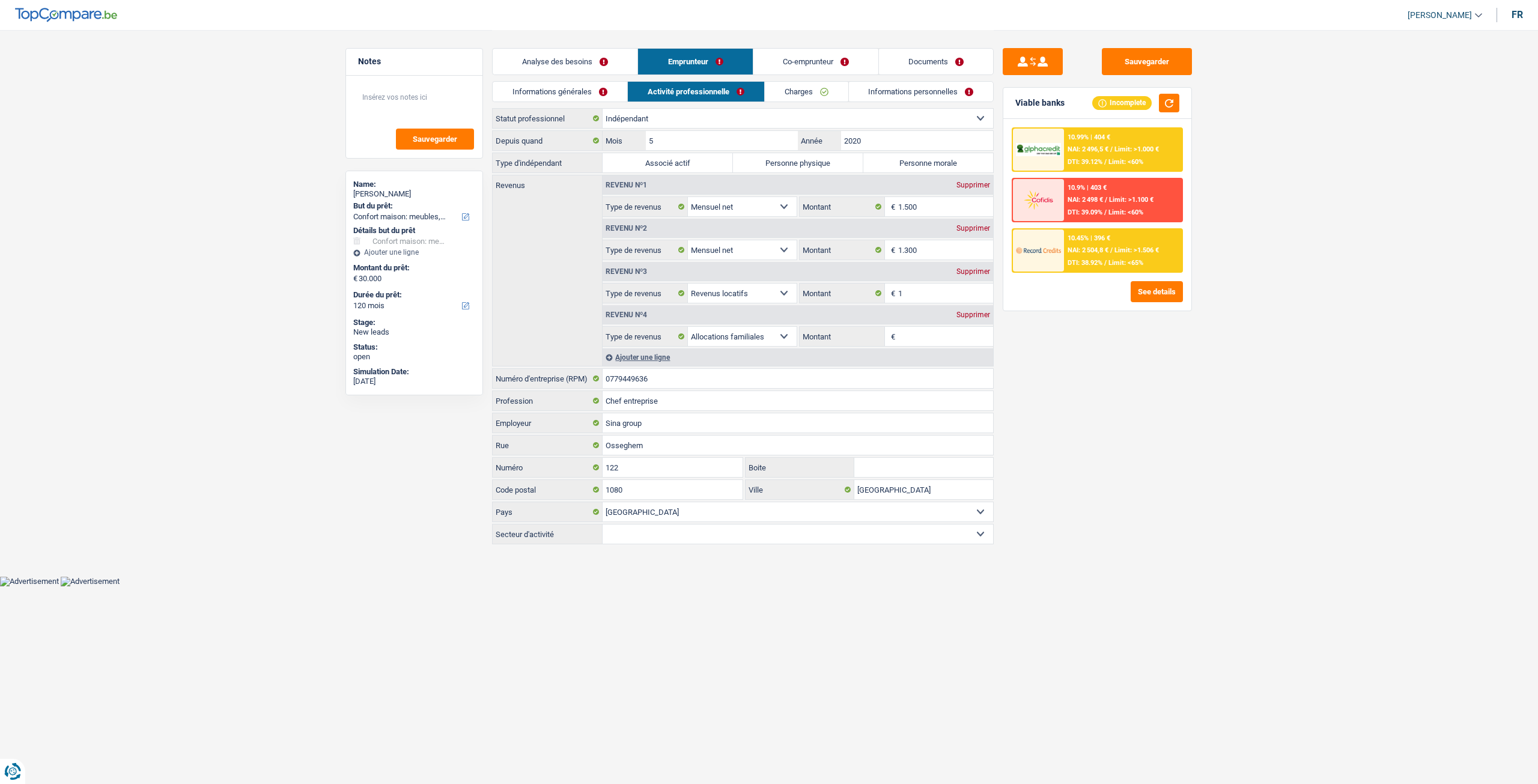
click at [571, 63] on link "Analyse des besoins" at bounding box center [565, 62] width 145 height 26
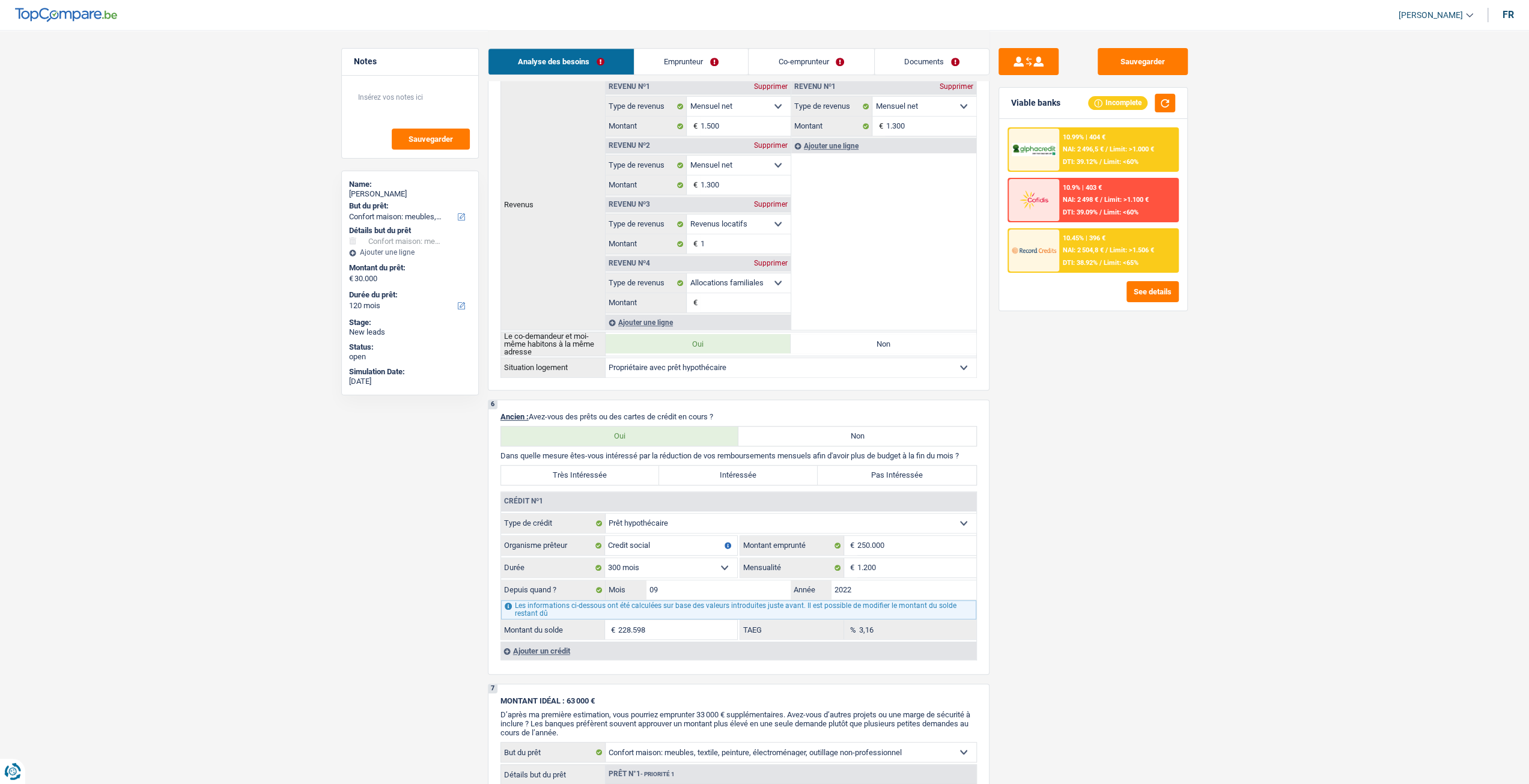
scroll to position [661, 0]
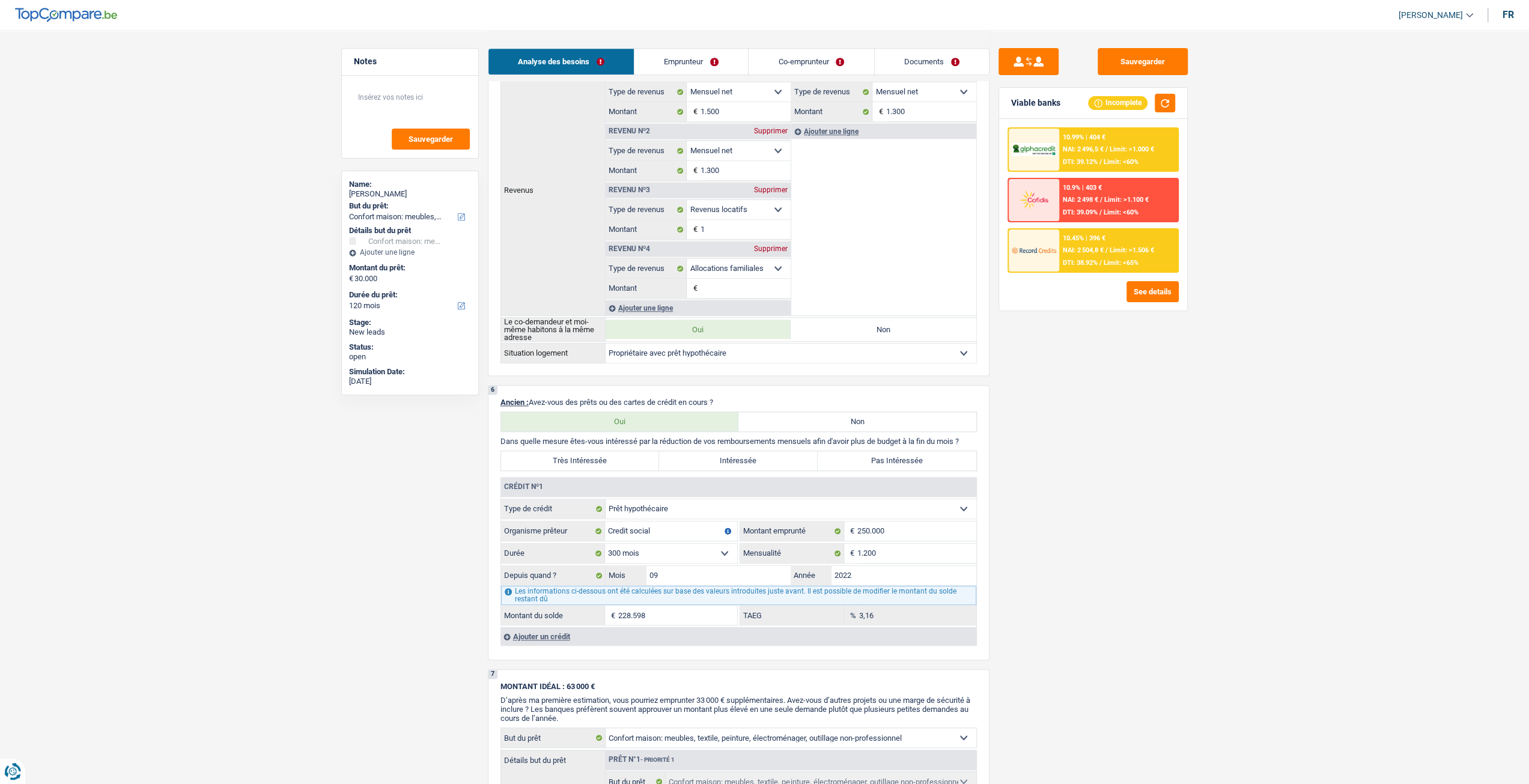
click at [674, 66] on link "Emprunteur" at bounding box center [691, 62] width 114 height 26
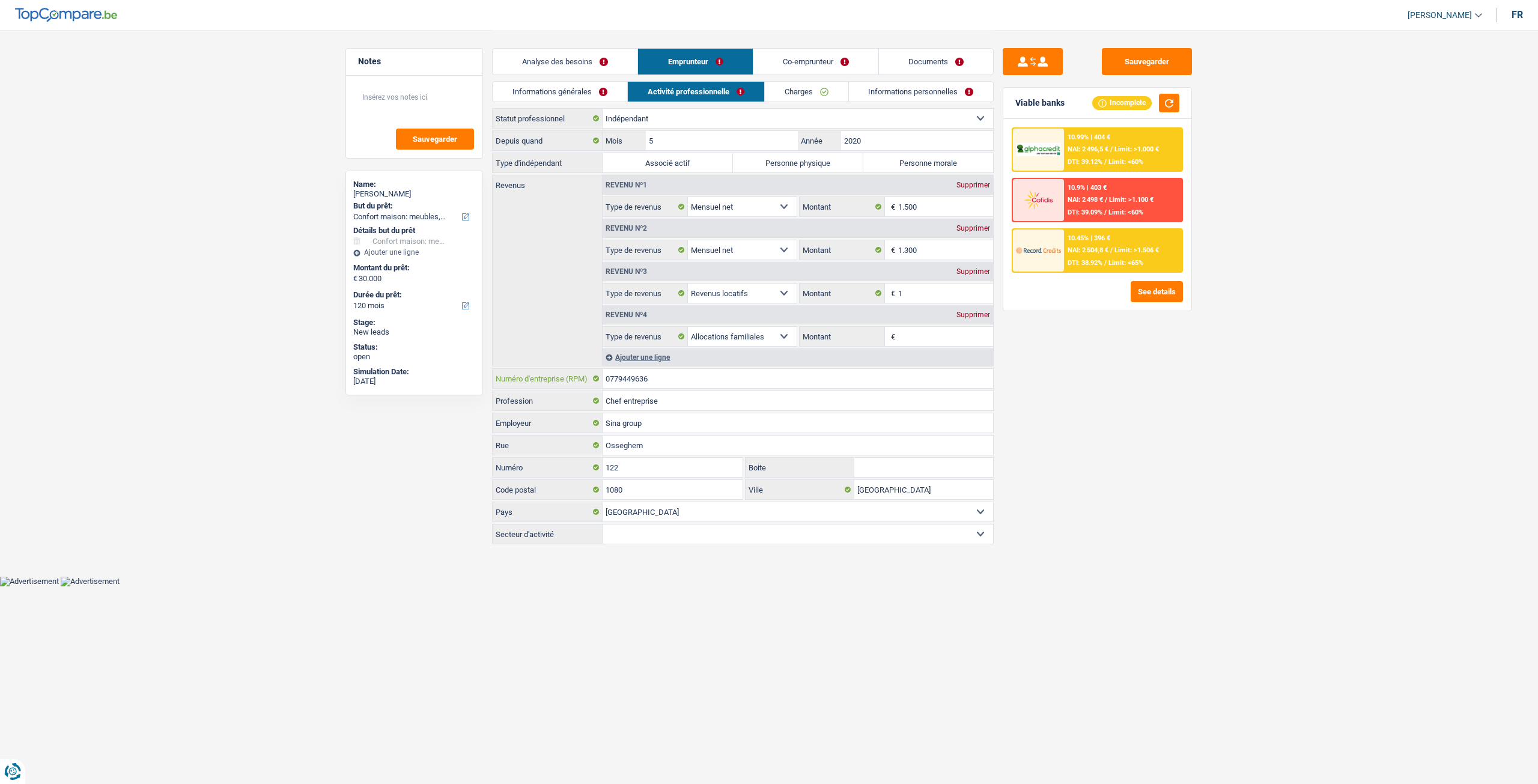
drag, startPoint x: 639, startPoint y: 381, endPoint x: 585, endPoint y: 374, distance: 54.5
click at [585, 374] on div "0779449636 Numéro d'entreprise (RPM)" at bounding box center [743, 378] width 500 height 19
click at [895, 157] on label "Personne morale" at bounding box center [929, 163] width 130 height 19
click at [895, 157] on input "Personne morale" at bounding box center [929, 163] width 130 height 19
radio input "true"
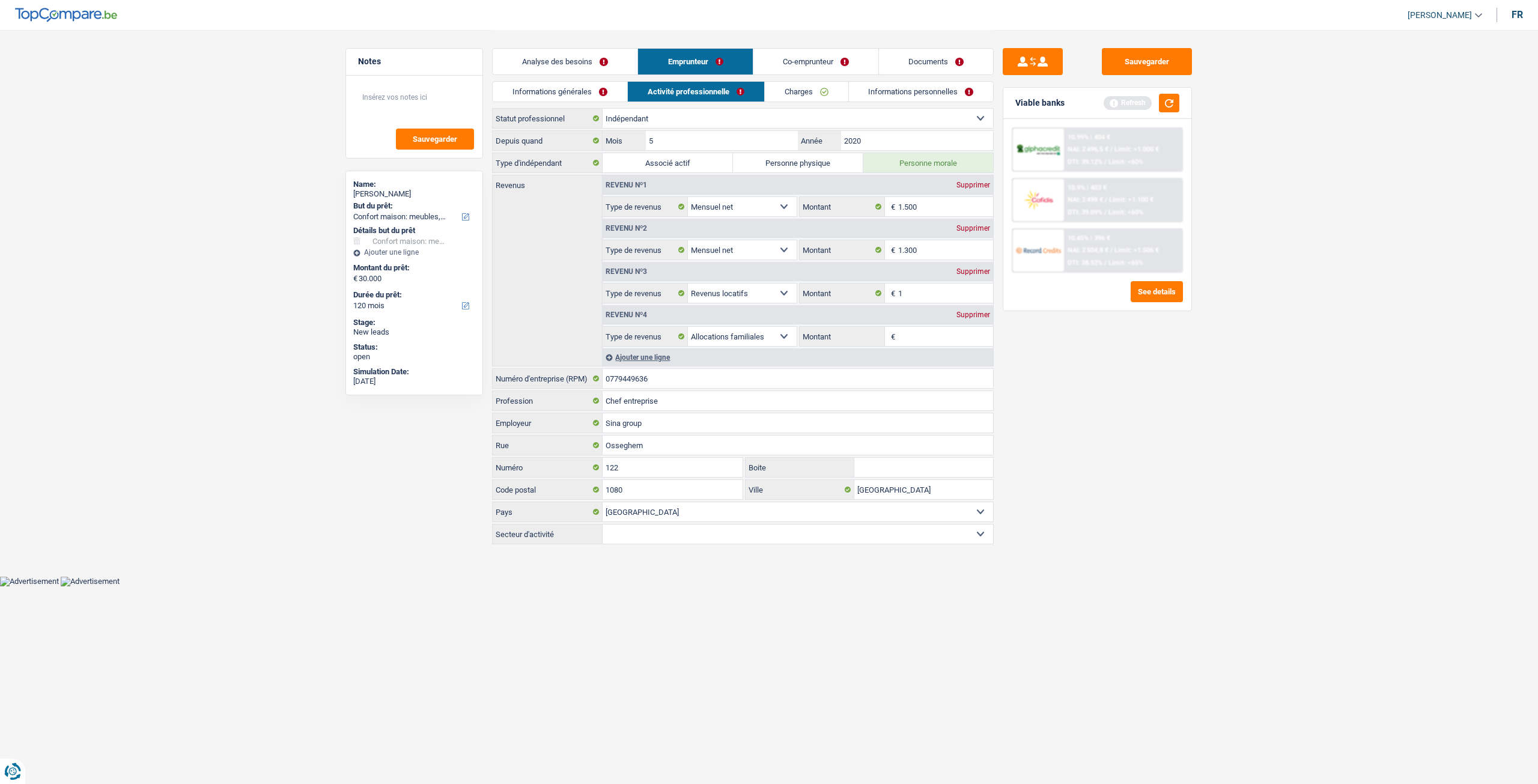
click at [817, 95] on link "Charges" at bounding box center [806, 91] width 83 height 20
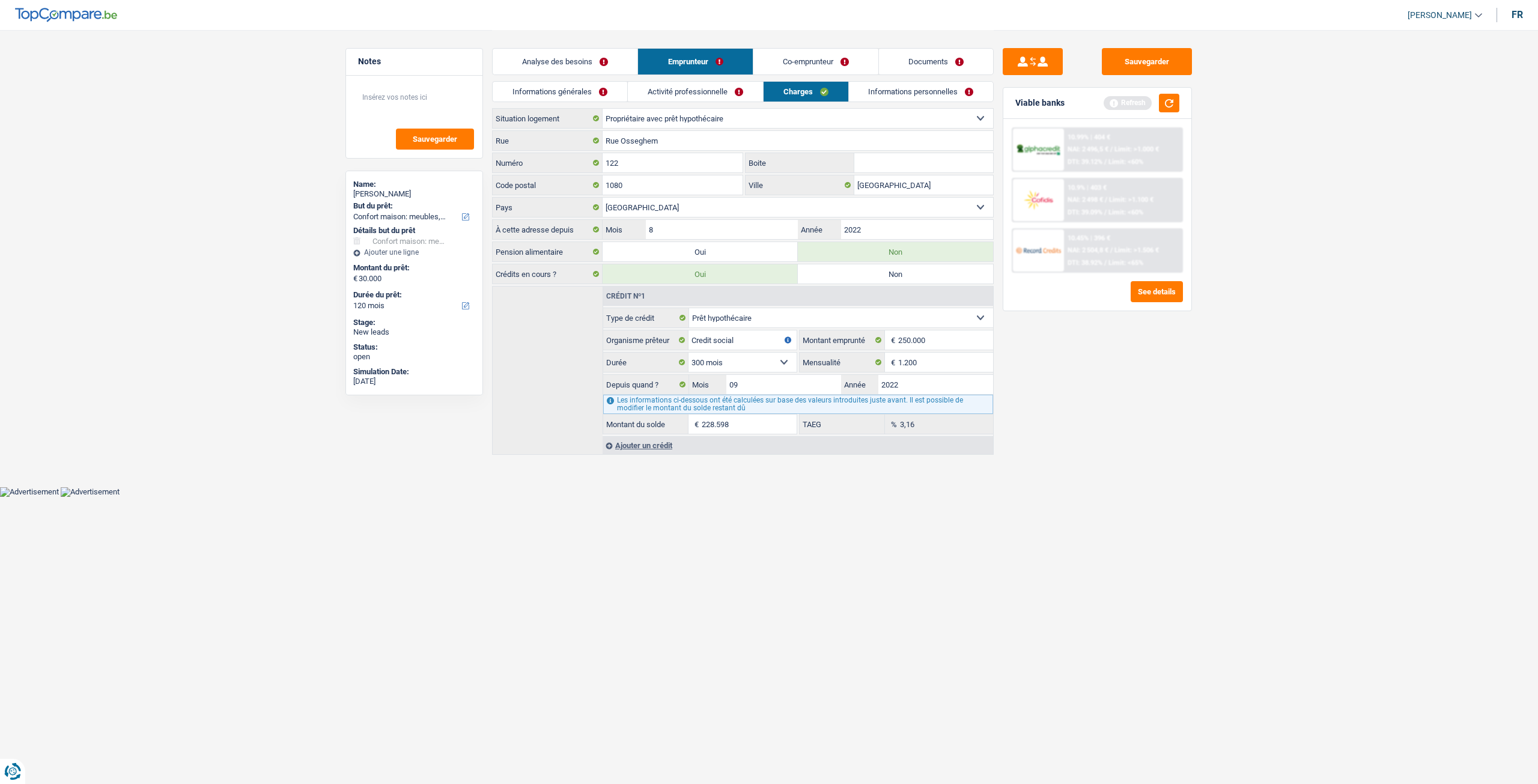
click at [876, 89] on link "Informations personnelles" at bounding box center [921, 91] width 145 height 20
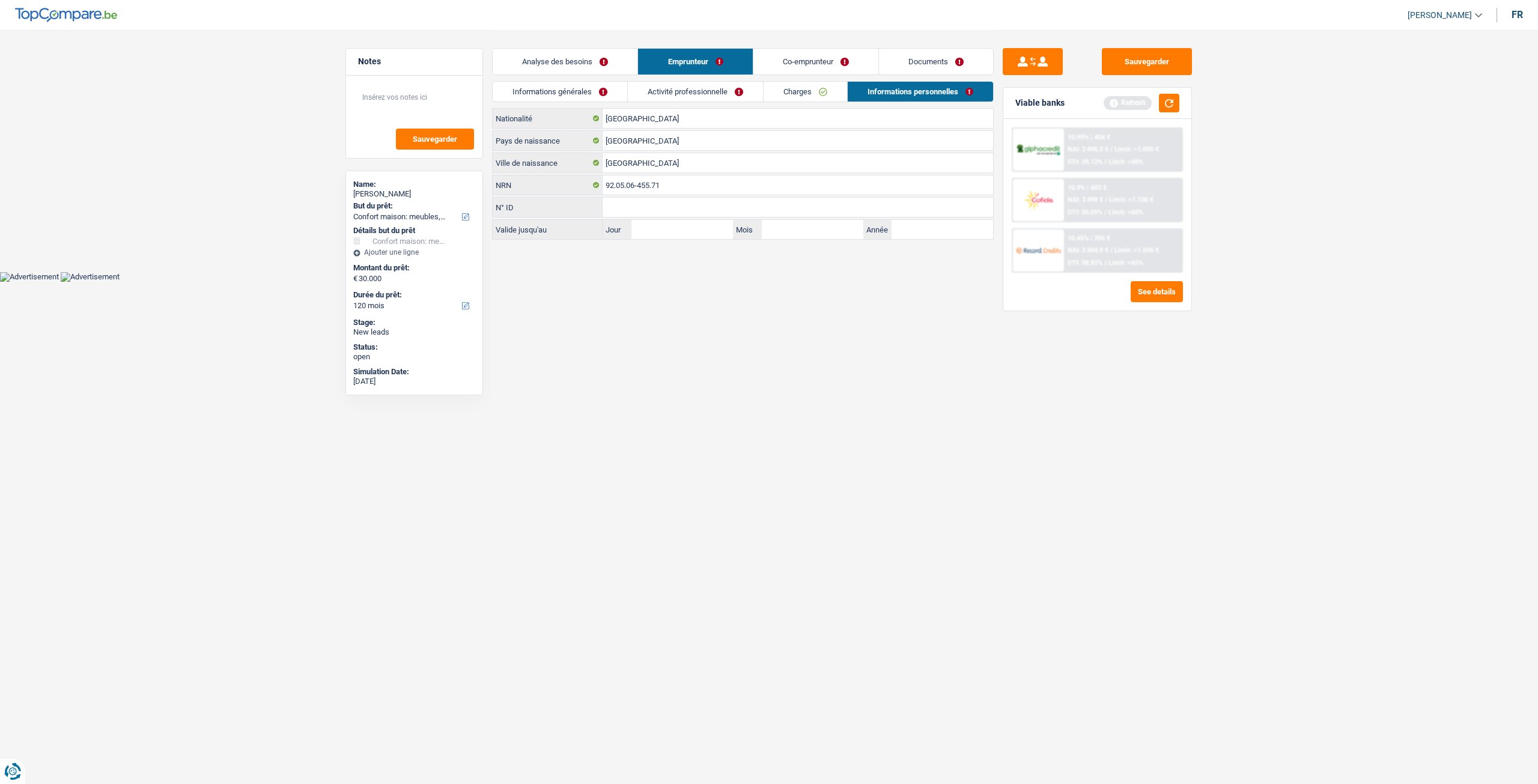
click at [818, 56] on link "Co-emprunteur" at bounding box center [816, 62] width 125 height 26
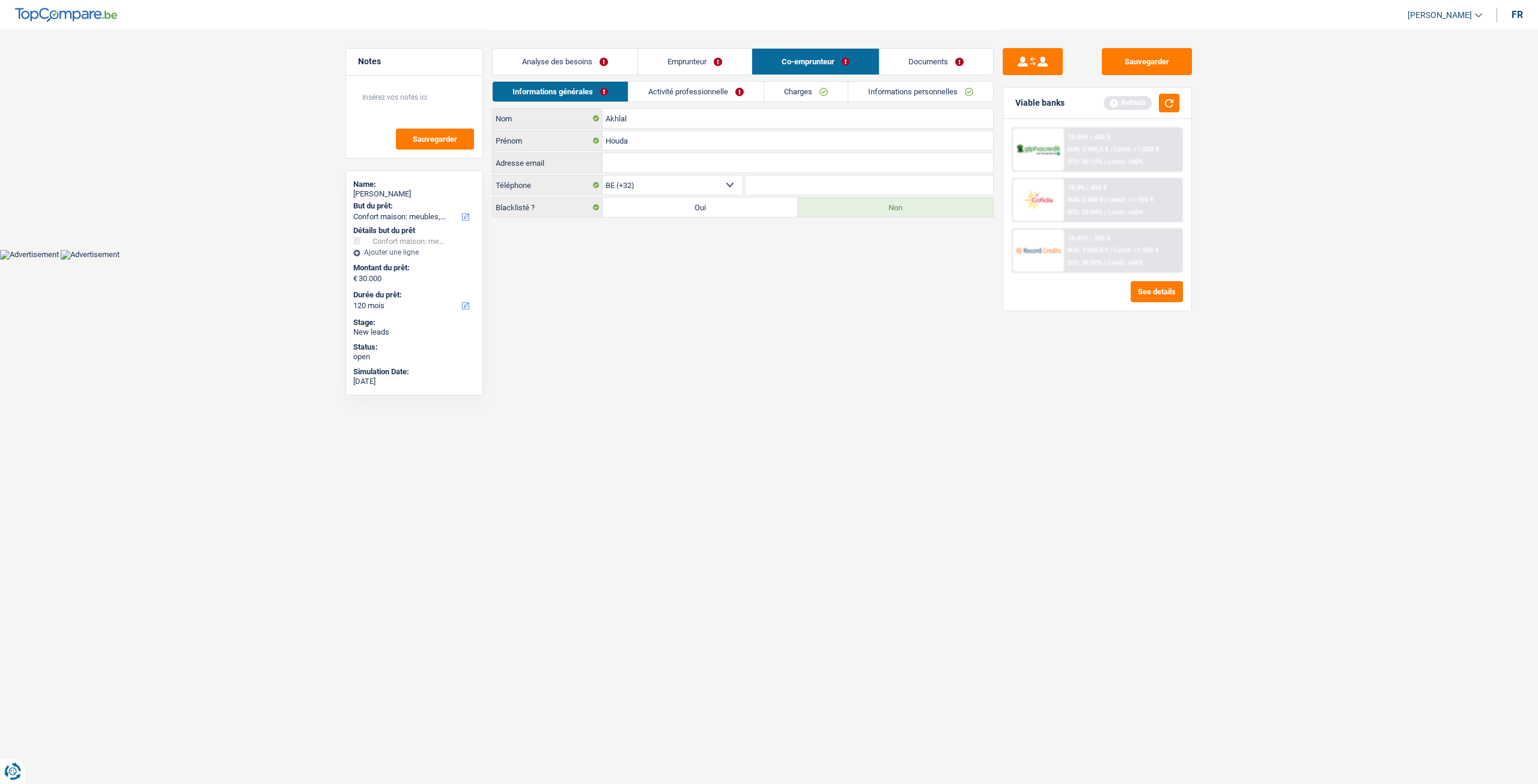
click at [798, 82] on link "Charges" at bounding box center [805, 91] width 83 height 20
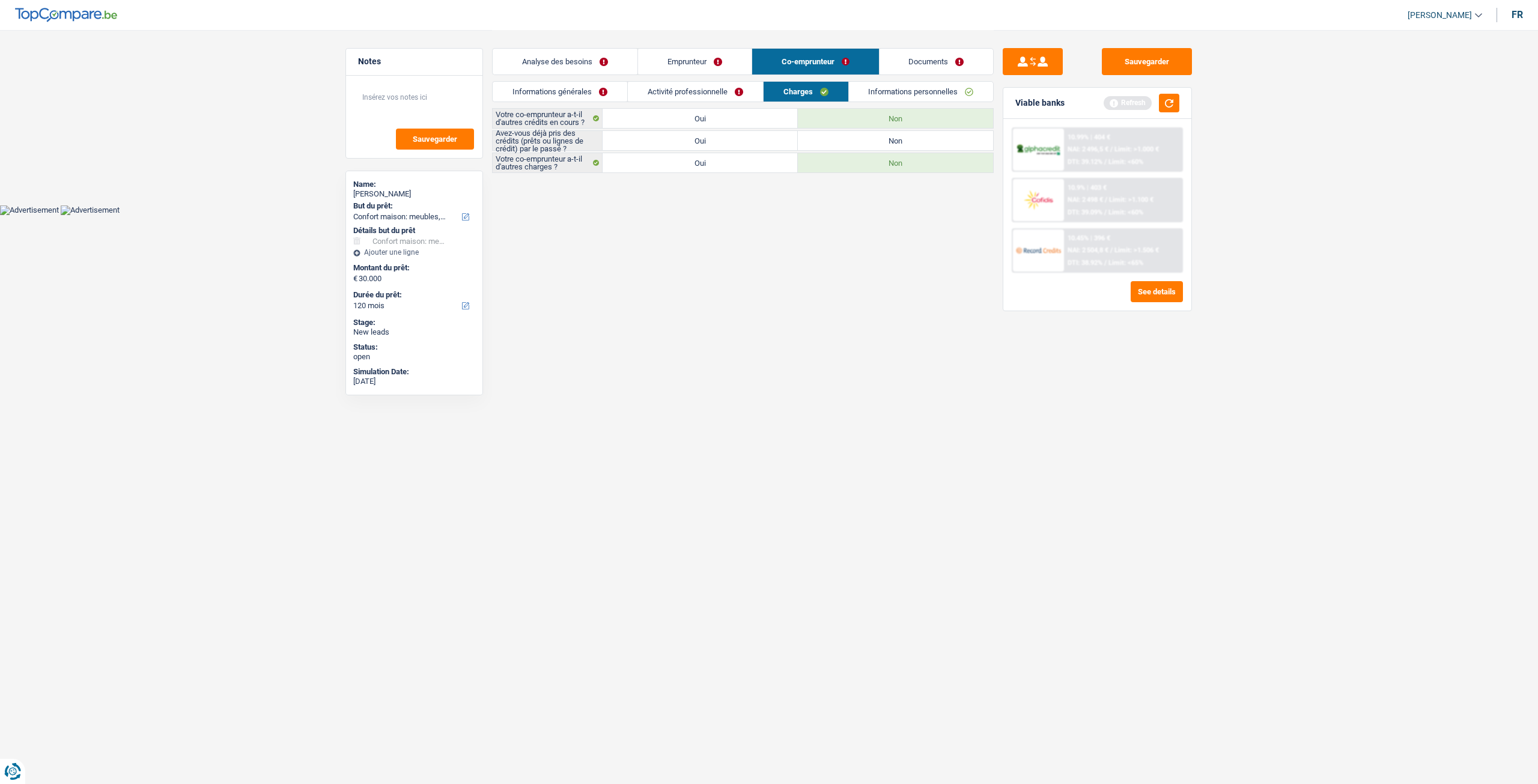
click at [882, 88] on link "Informations personnelles" at bounding box center [921, 91] width 145 height 20
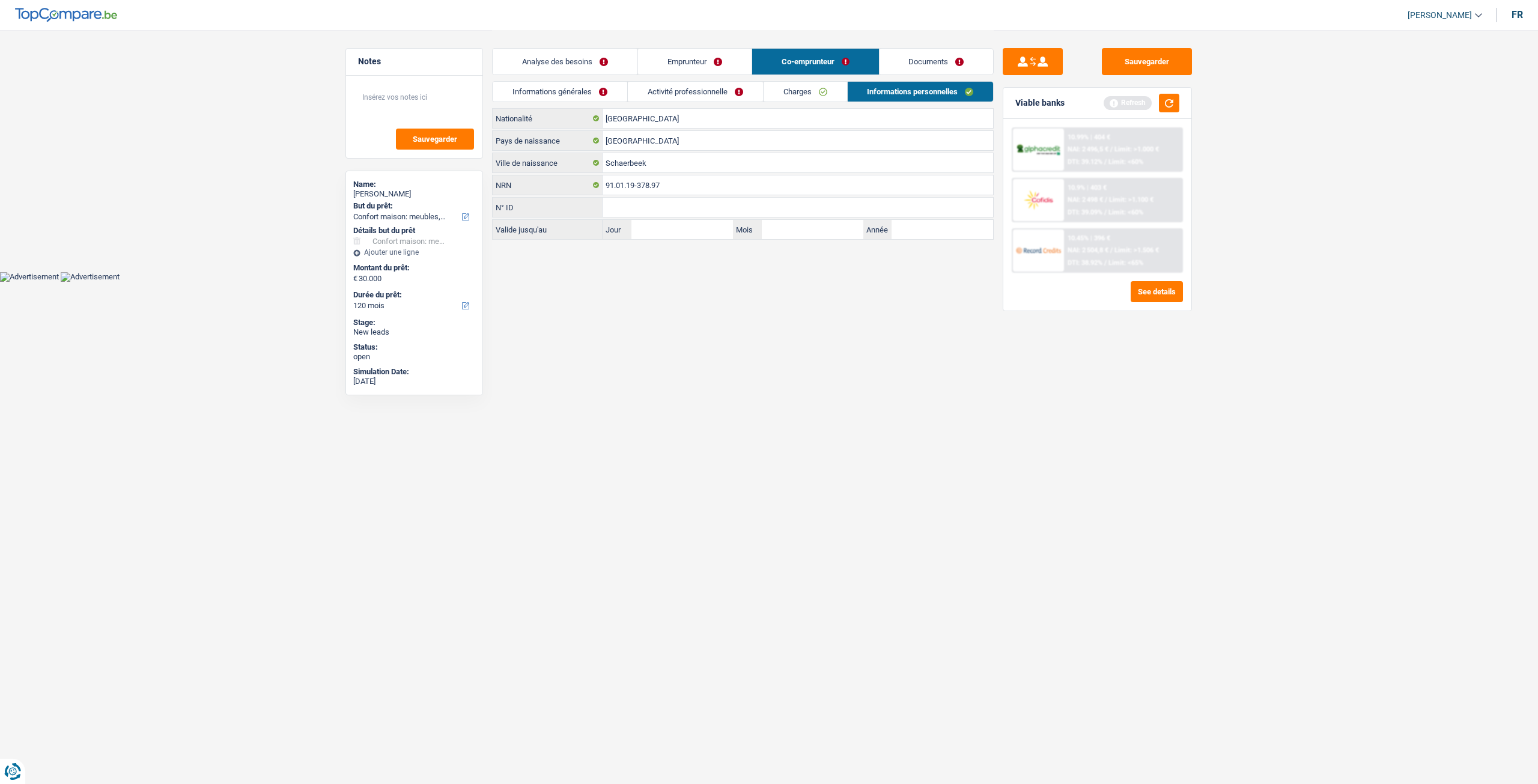
click at [725, 86] on link "Activité professionnelle" at bounding box center [695, 91] width 135 height 20
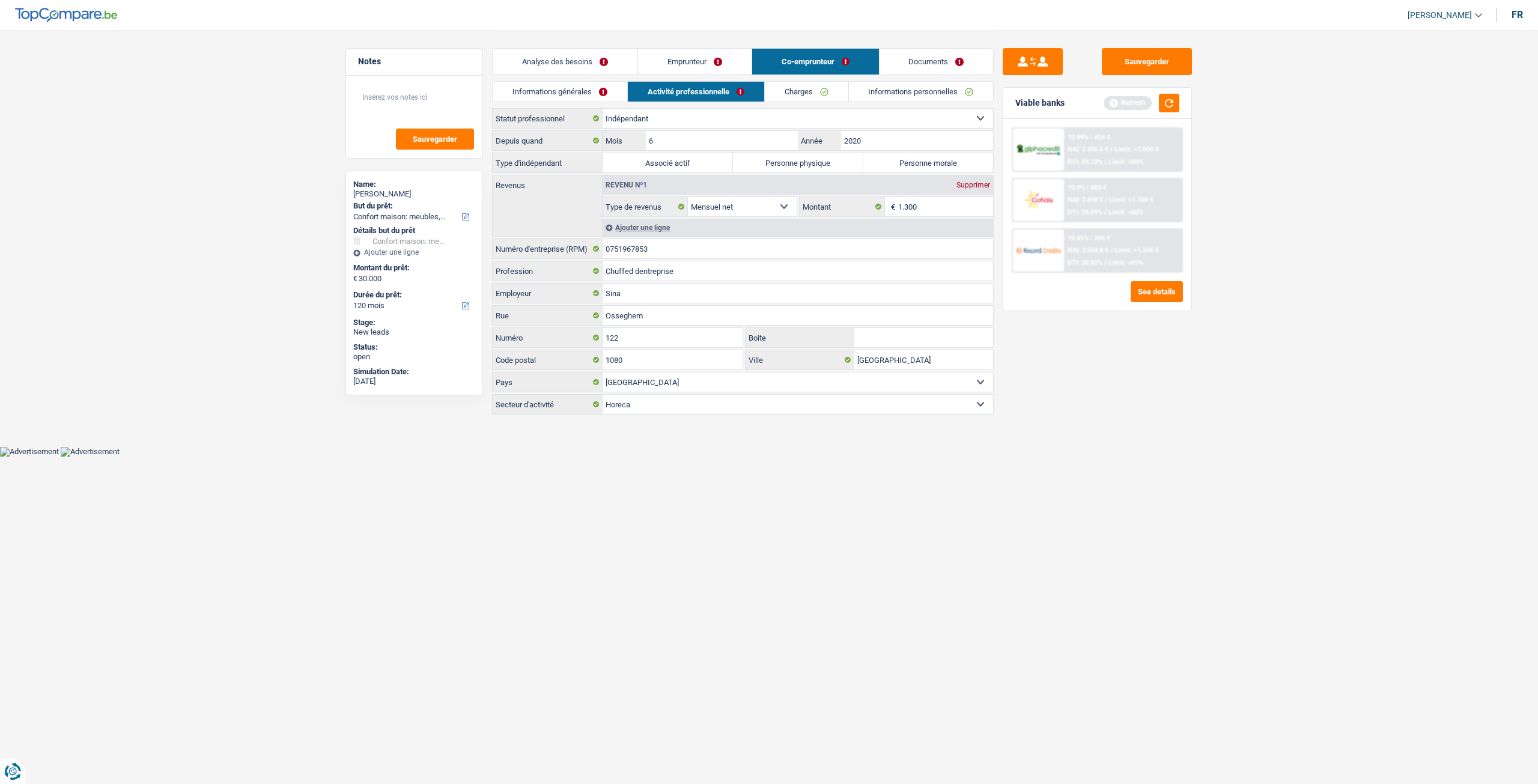
click at [715, 54] on link "Emprunteur" at bounding box center [695, 62] width 114 height 26
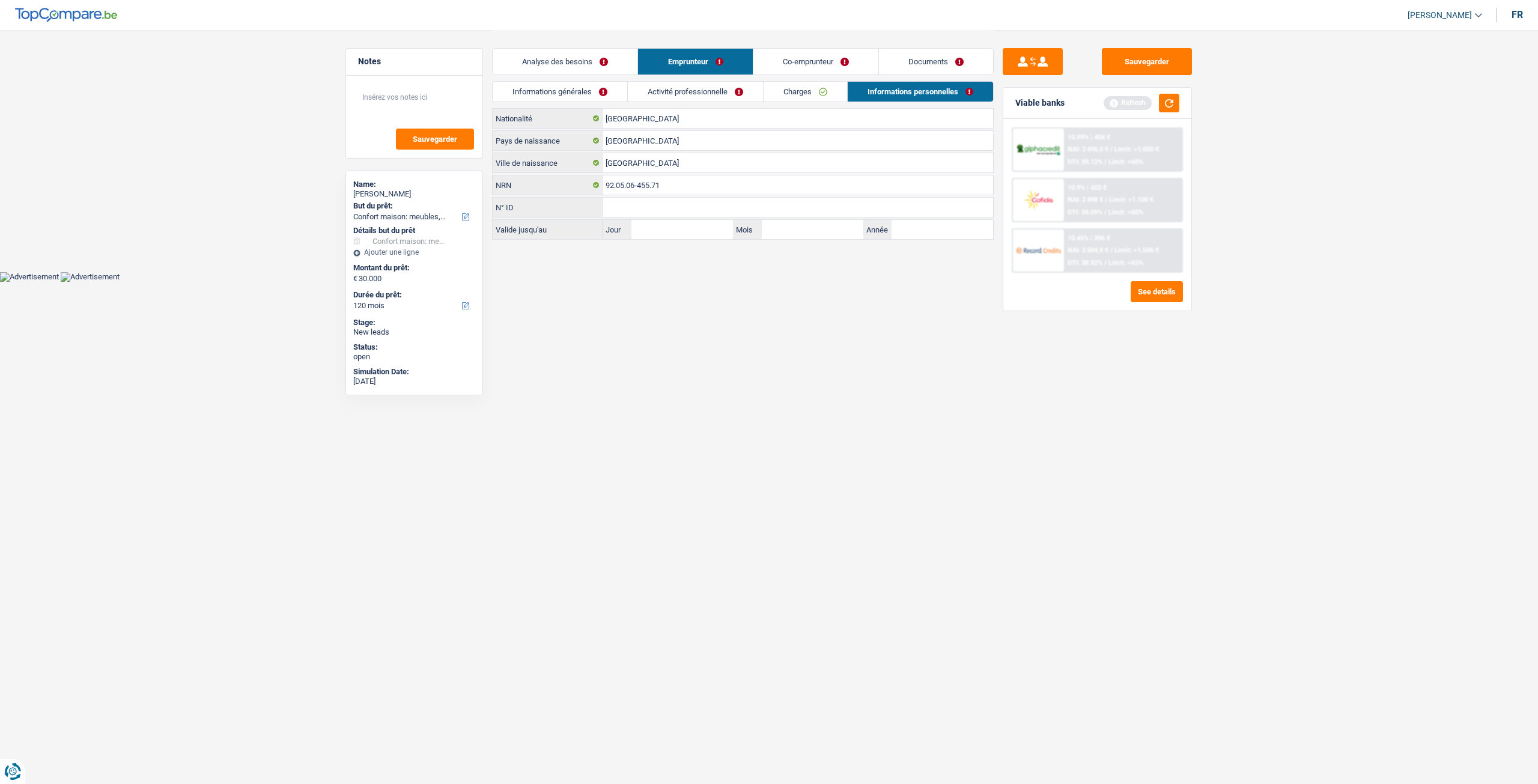
click at [605, 62] on link "Analyse des besoins" at bounding box center [565, 62] width 145 height 26
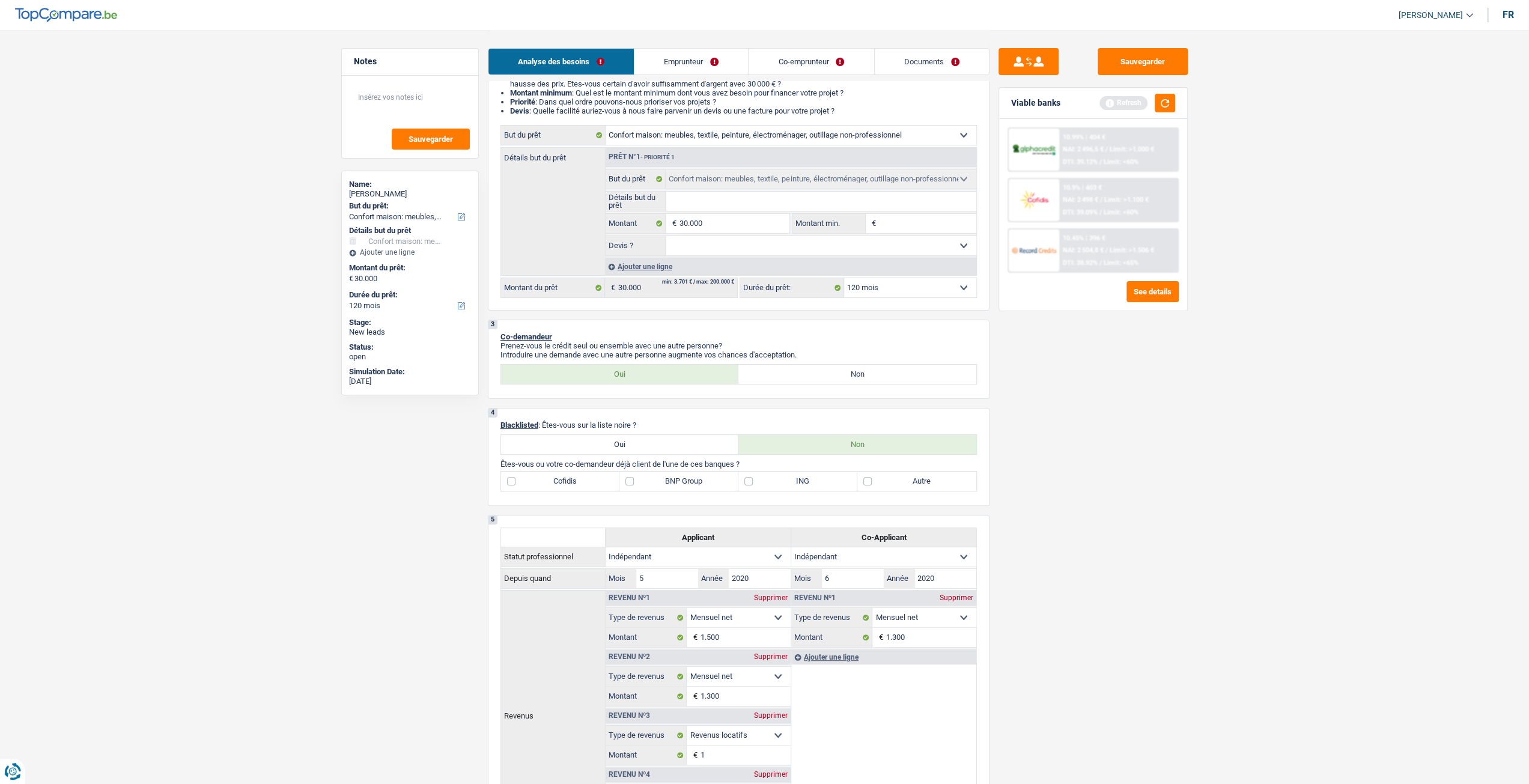
scroll to position [60, 0]
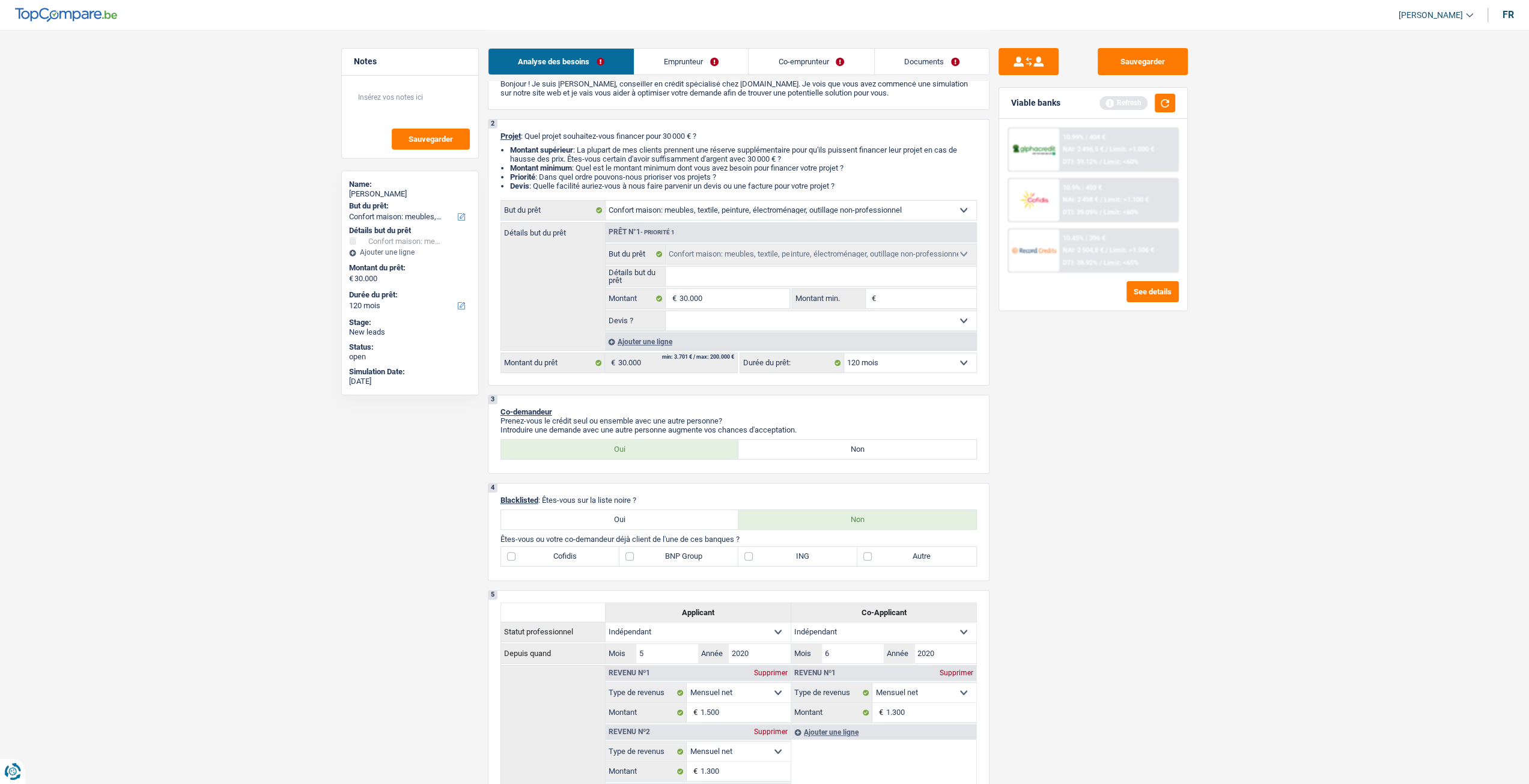
click at [682, 56] on link "Emprunteur" at bounding box center [691, 62] width 114 height 26
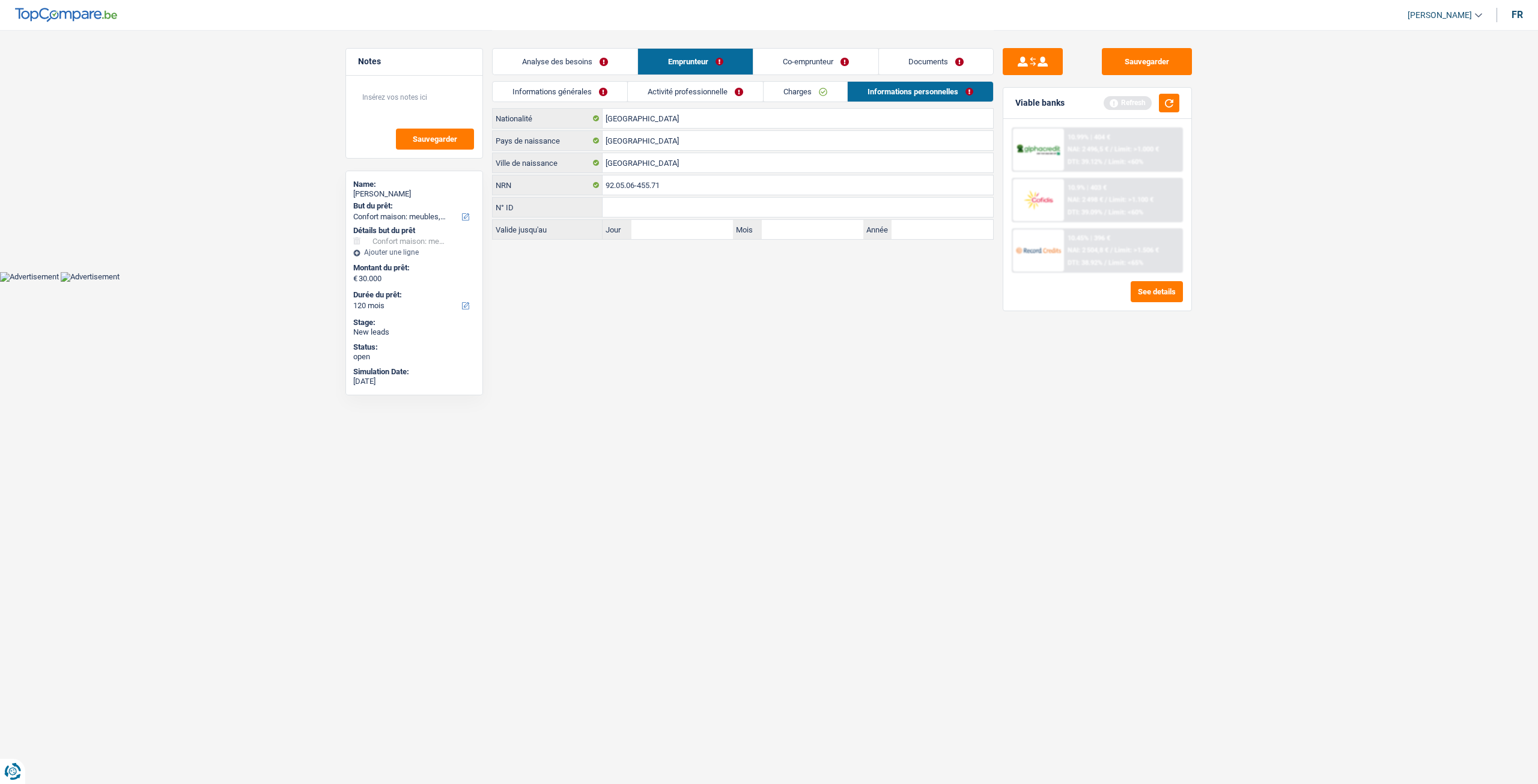
click at [680, 84] on link "Activité professionnelle" at bounding box center [695, 91] width 135 height 20
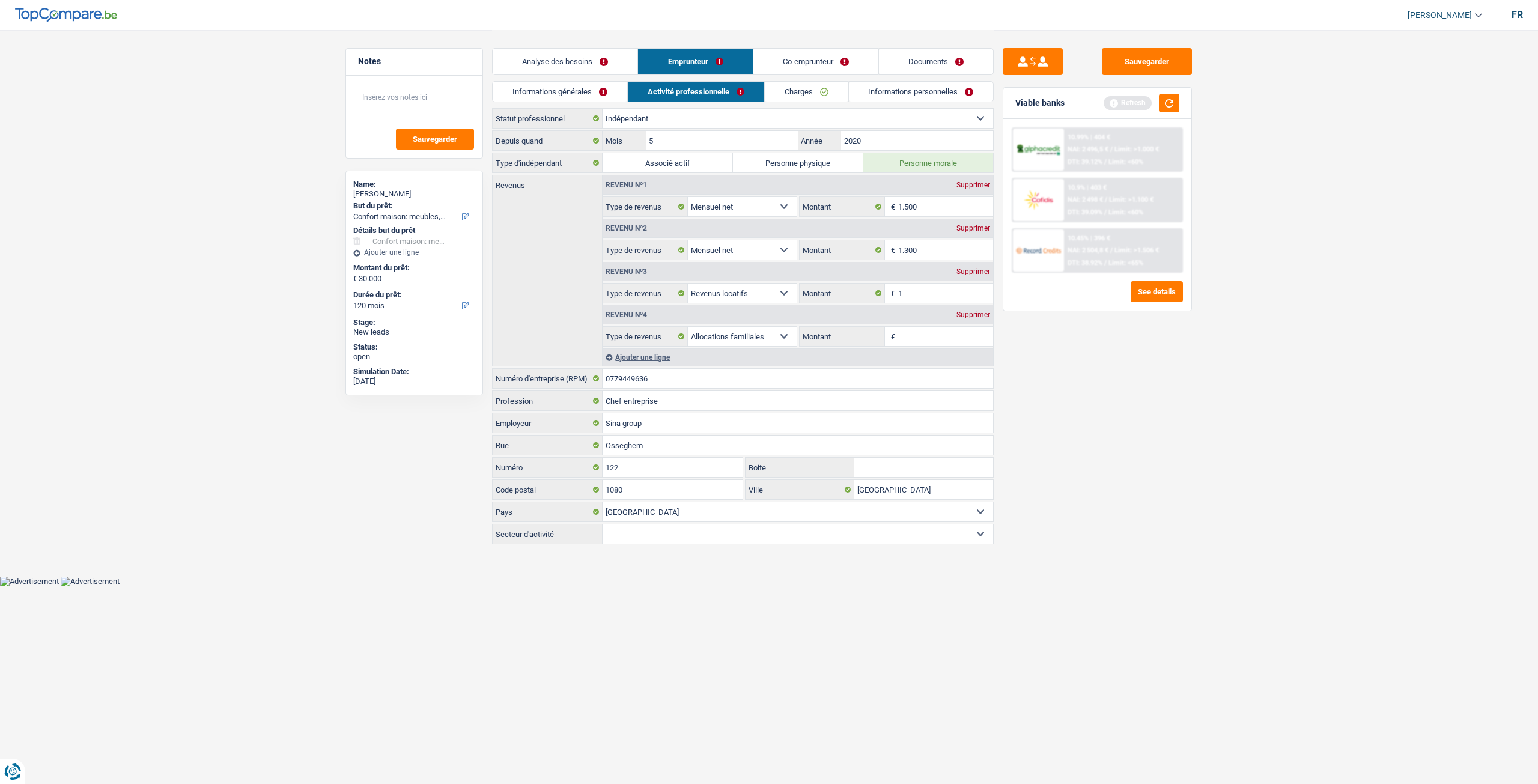
click at [918, 73] on link "Documents" at bounding box center [936, 62] width 114 height 26
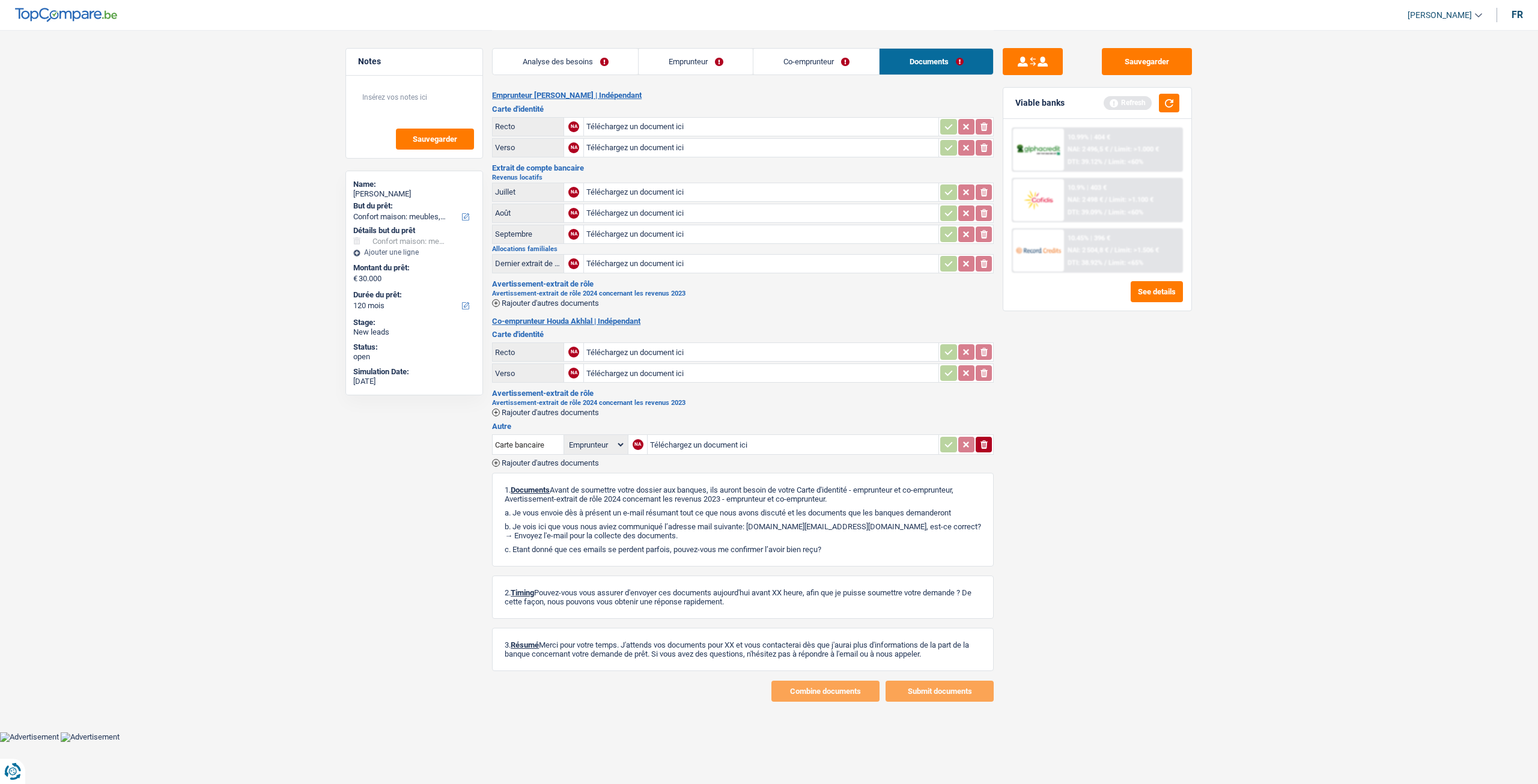
click at [699, 49] on link "Emprunteur" at bounding box center [695, 62] width 114 height 26
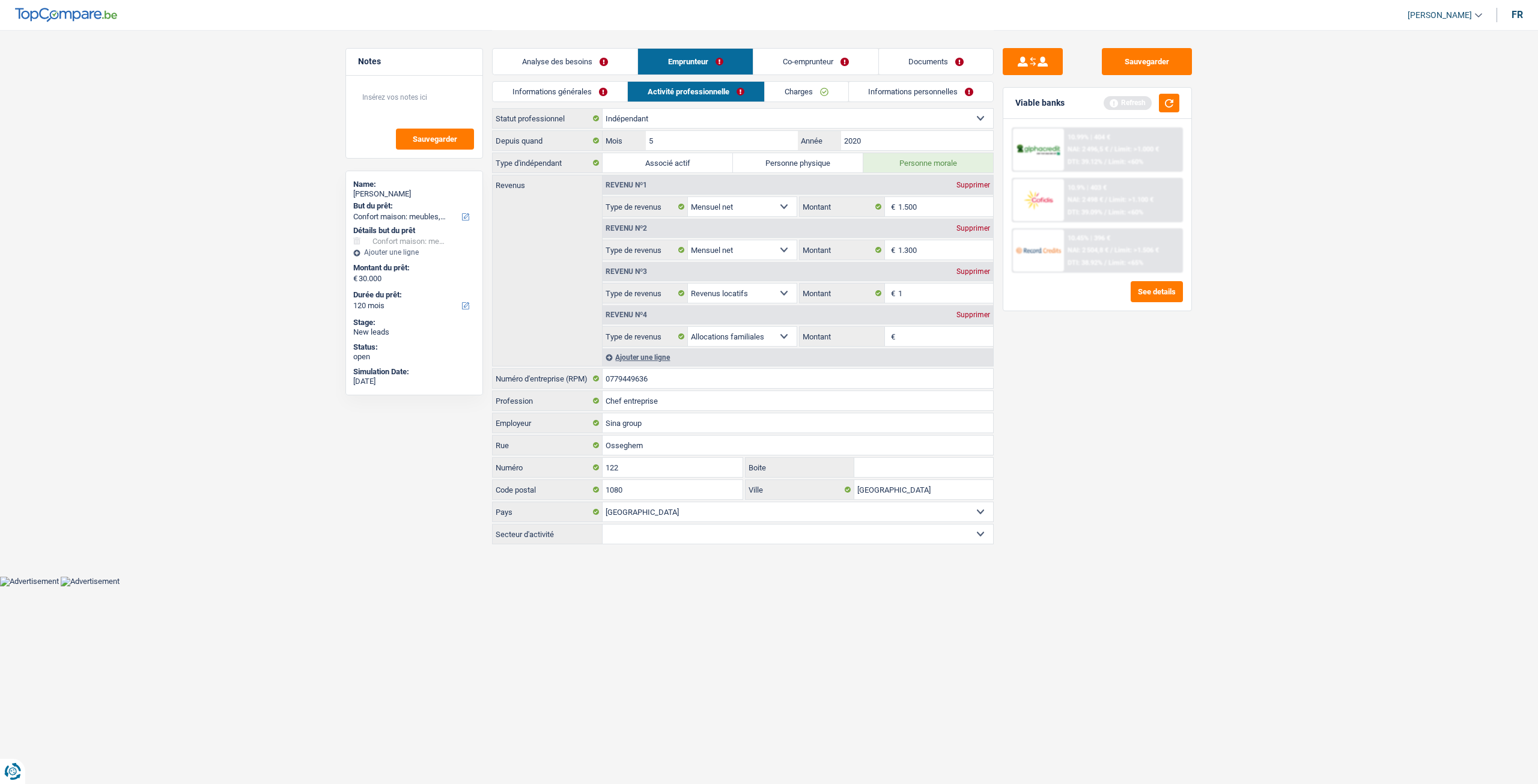
click at [944, 52] on link "Documents" at bounding box center [936, 62] width 114 height 26
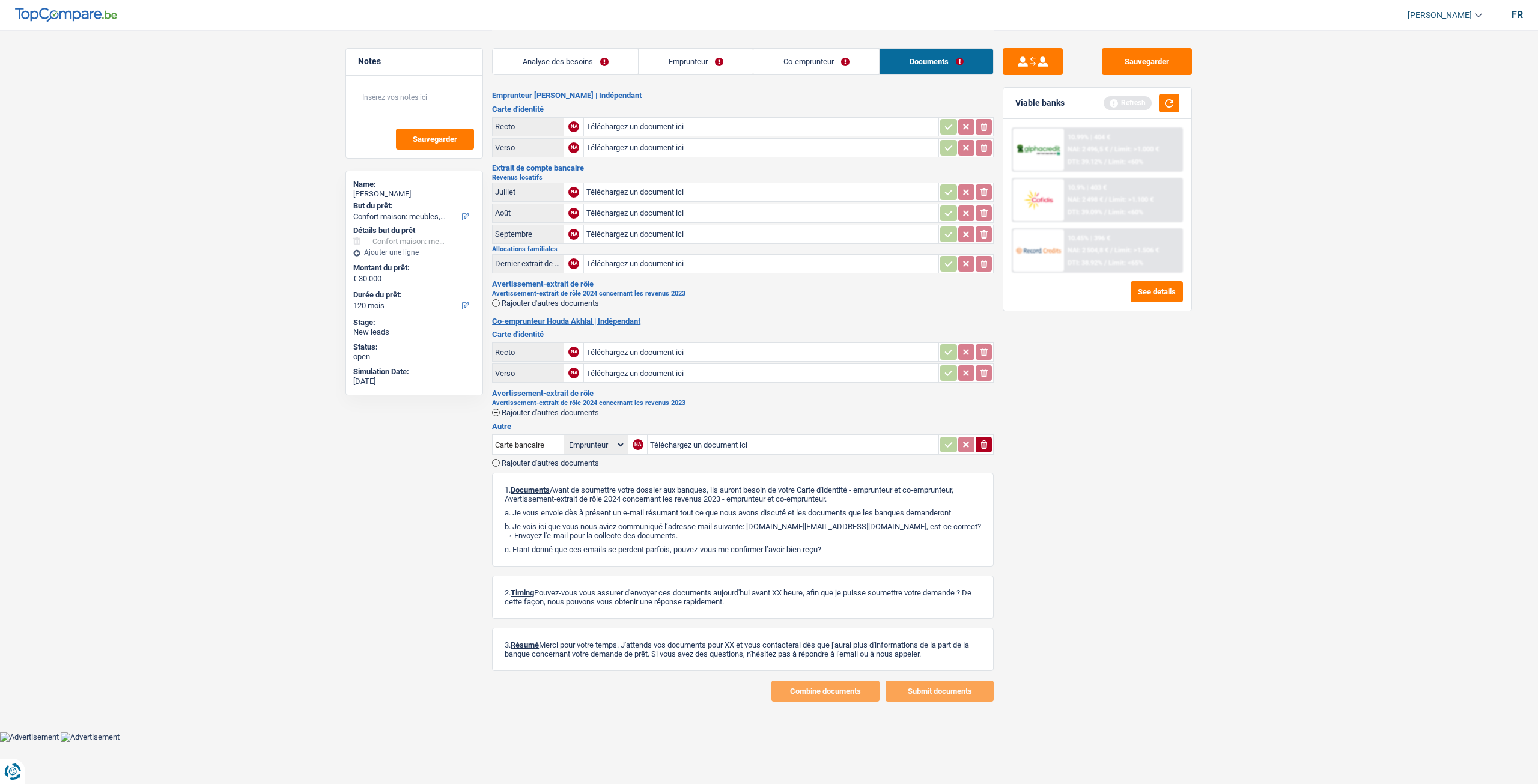
drag, startPoint x: 624, startPoint y: 297, endPoint x: 493, endPoint y: 276, distance: 132.7
click at [493, 280] on div "Avertissement-extrait de rôle Avertissement-extrait de rôle 2024 concernant les…" at bounding box center [743, 293] width 502 height 27
click at [871, 316] on h2 "Co-emprunteur Houda Akhlal | Indépendant" at bounding box center [743, 321] width 502 height 9
click at [689, 68] on link "Emprunteur" at bounding box center [695, 62] width 114 height 26
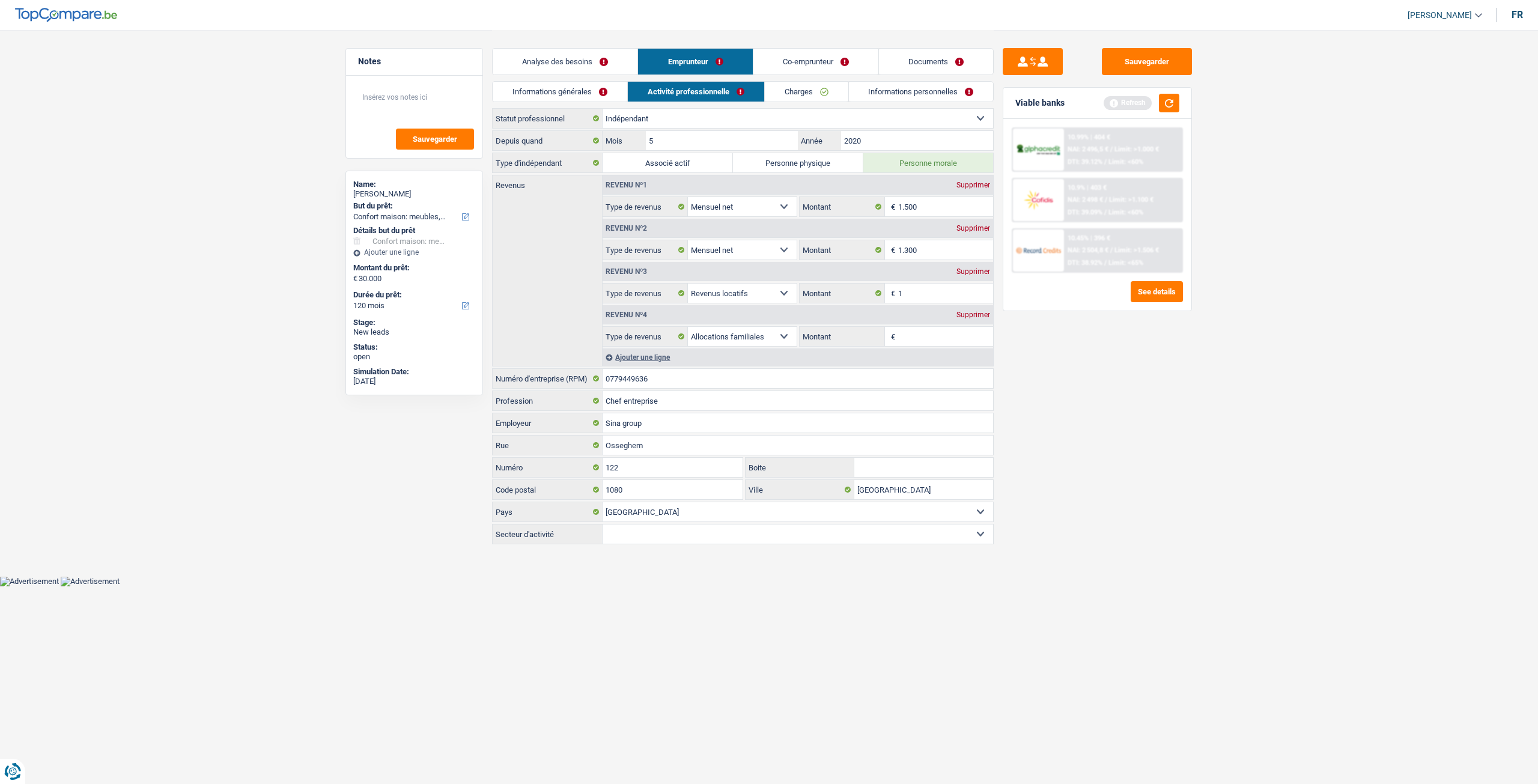
click at [822, 86] on link "Charges" at bounding box center [806, 91] width 83 height 20
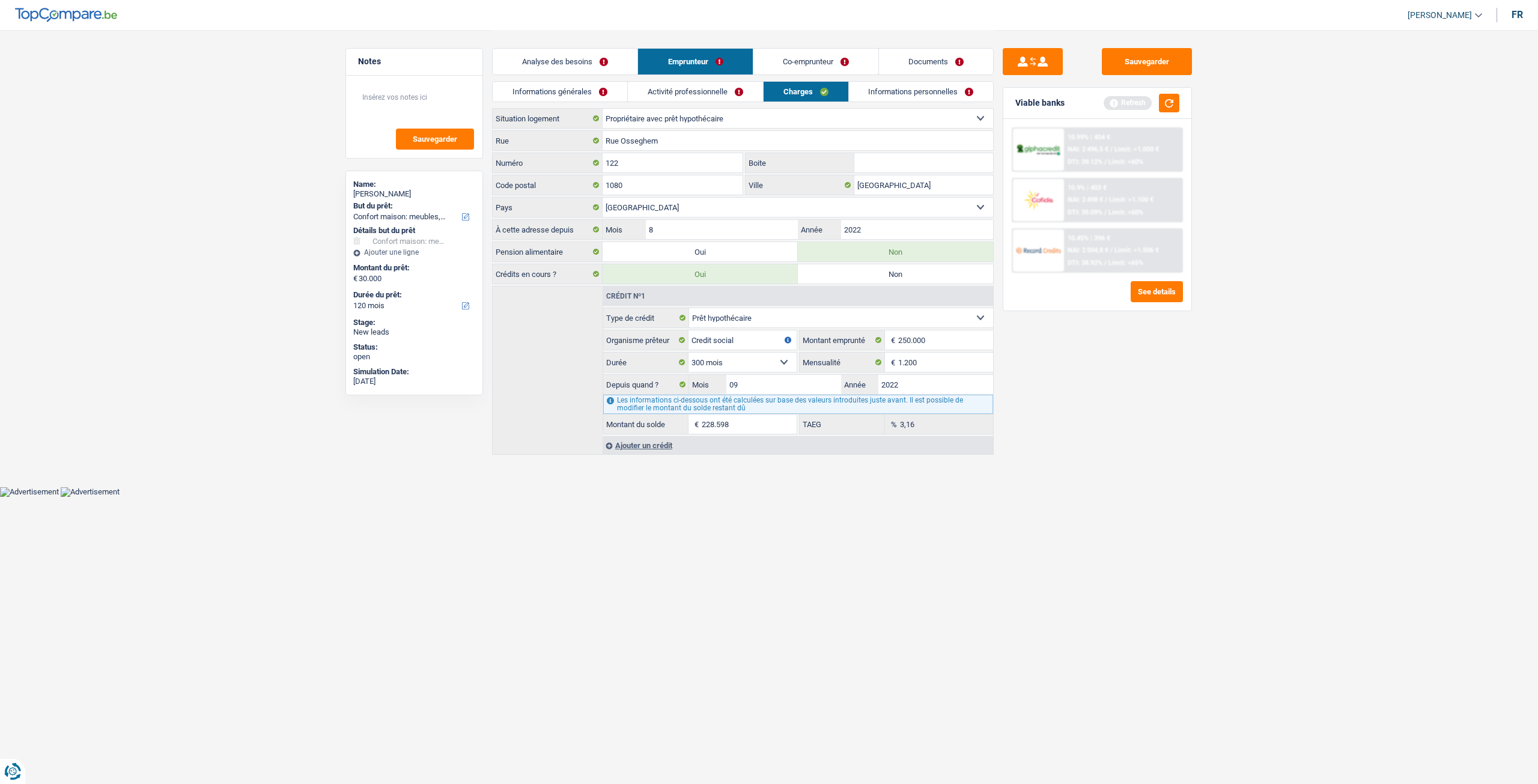
click at [948, 95] on link "Informations personnelles" at bounding box center [921, 91] width 145 height 20
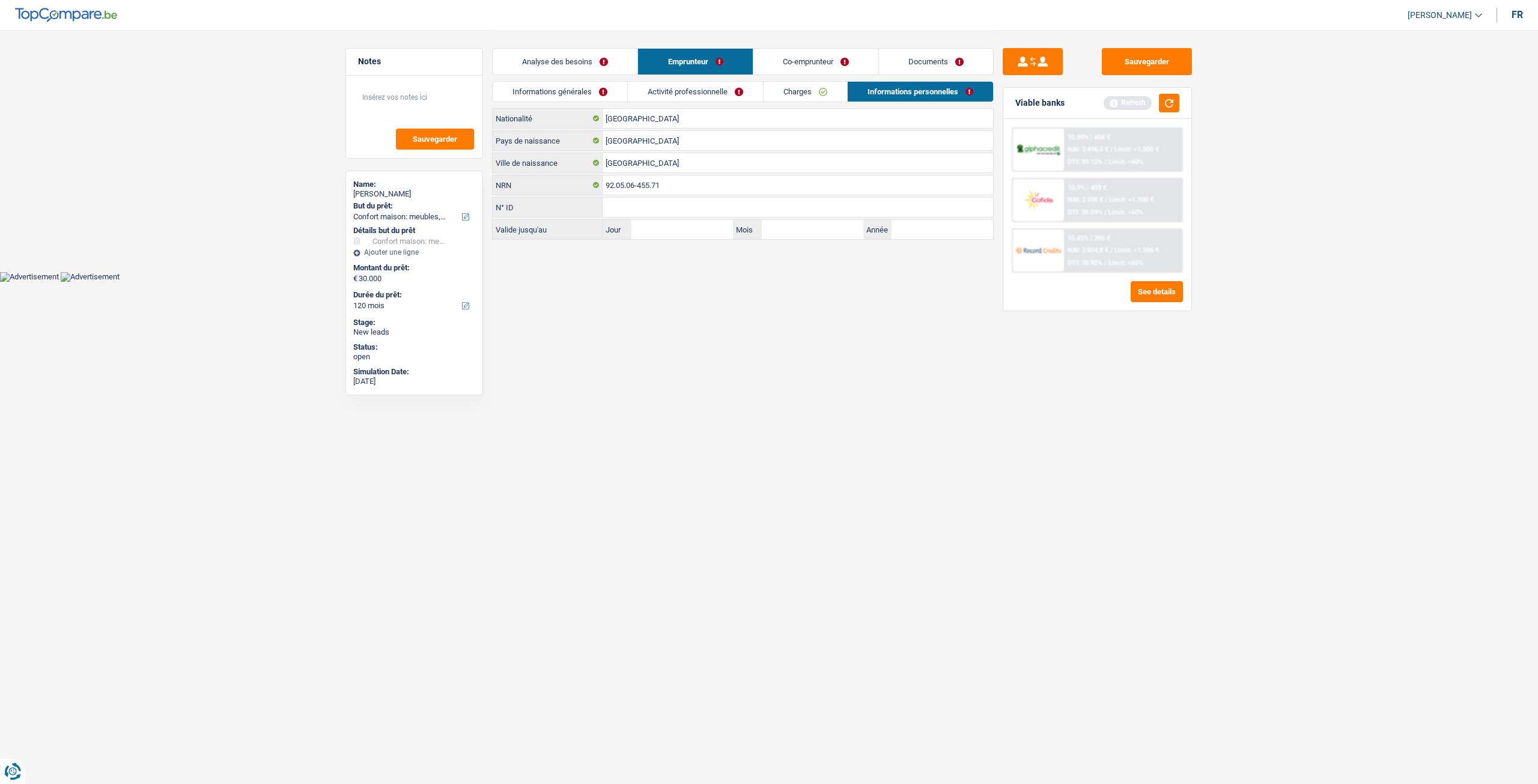
click at [826, 94] on link "Charges" at bounding box center [805, 91] width 83 height 20
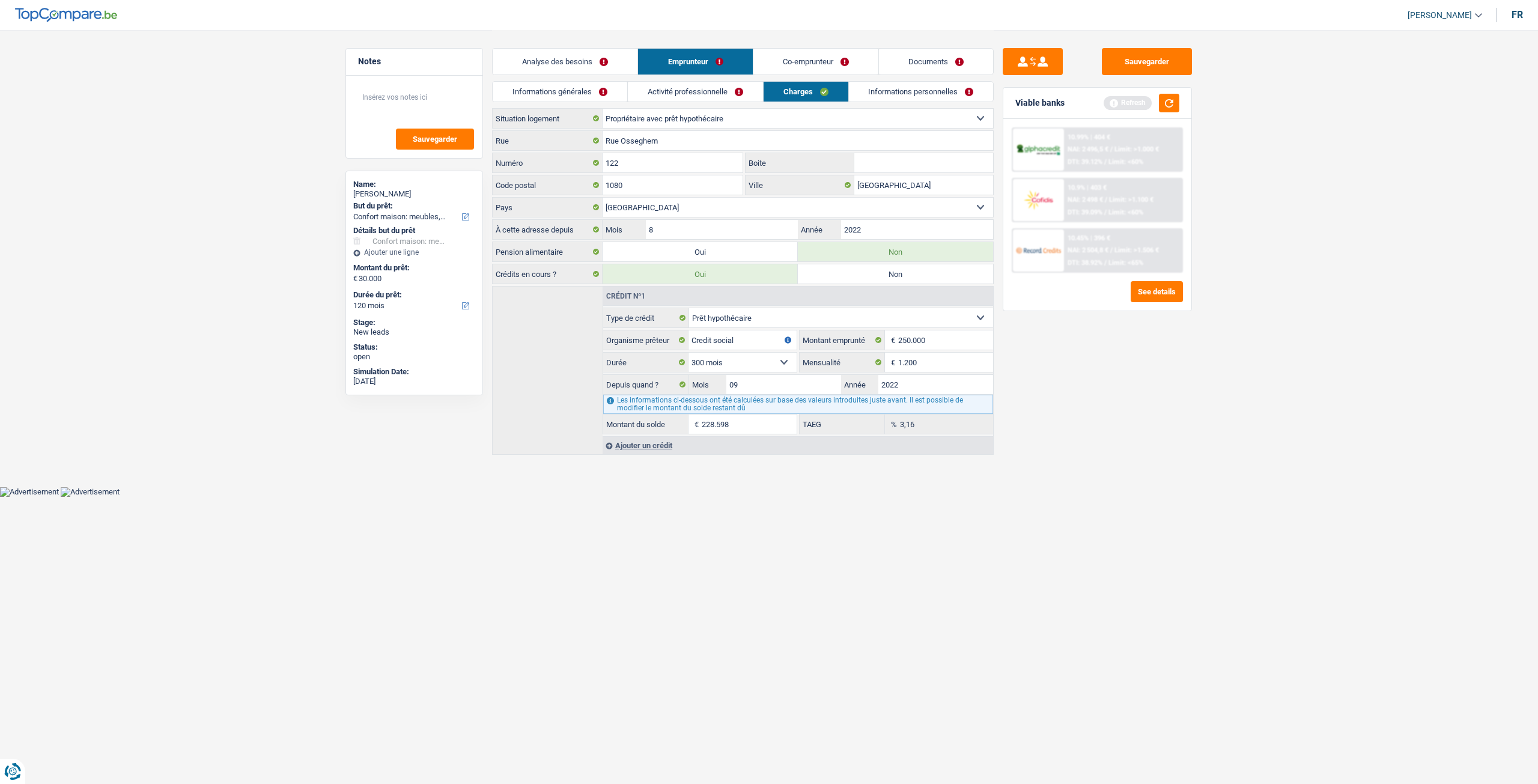
click at [746, 89] on link "Activité professionnelle" at bounding box center [695, 91] width 135 height 20
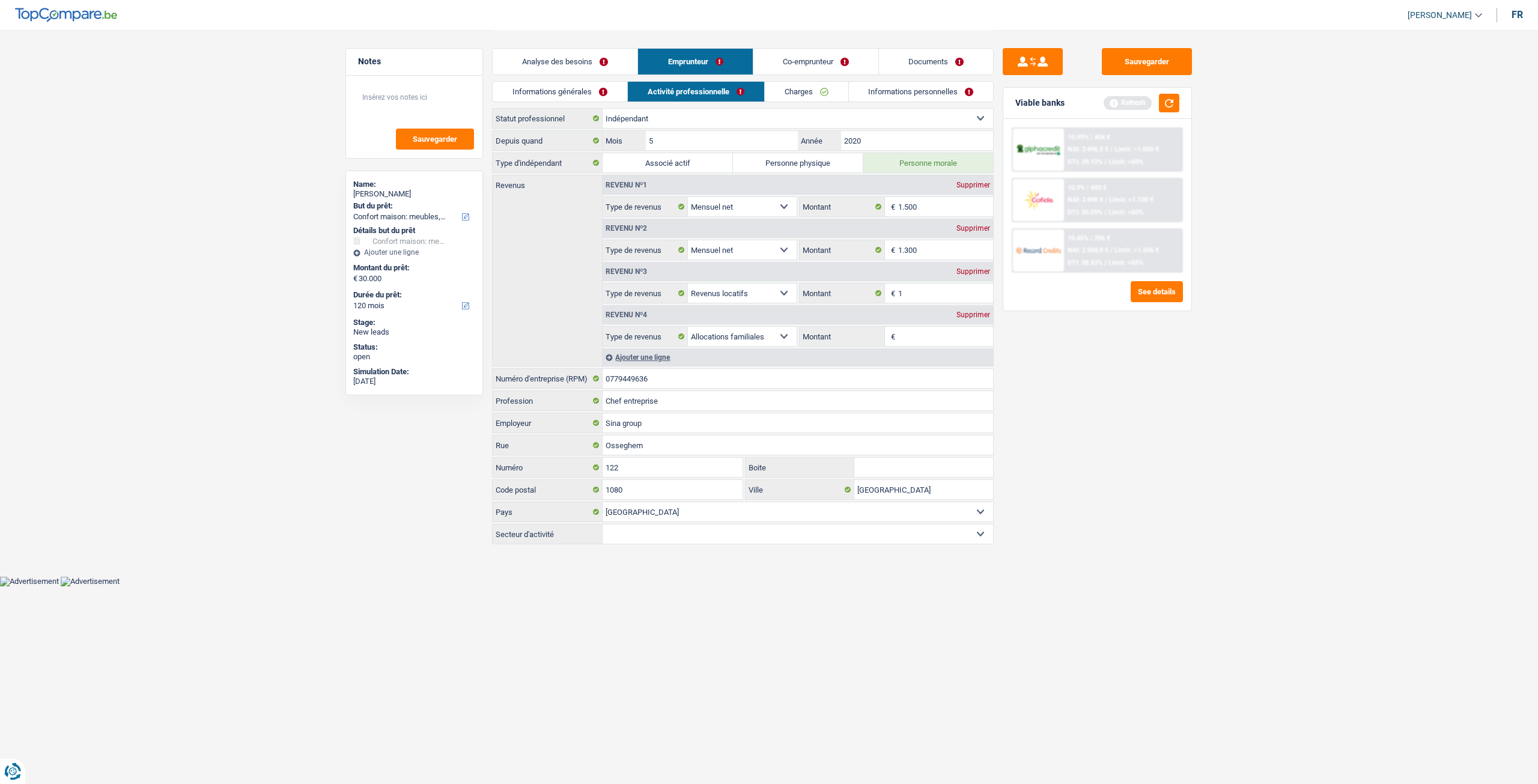
click at [1037, 248] on img at bounding box center [1038, 250] width 45 height 22
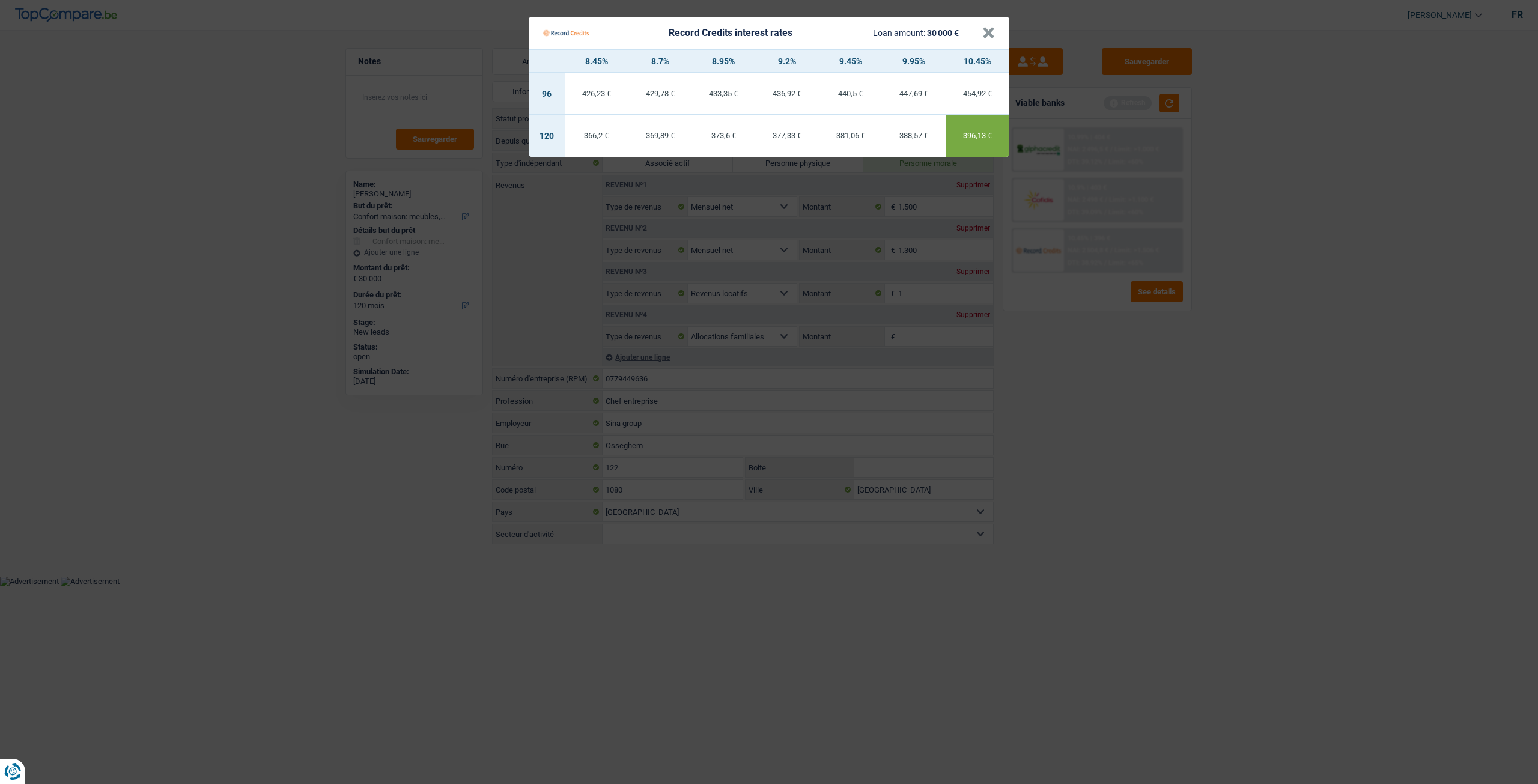
click at [1074, 350] on Credits "Record Credits interest rates Loan amount: 30 000 € × 8.45% 8.7% 8.95% 9.2% 9.4…" at bounding box center [769, 392] width 1538 height 784
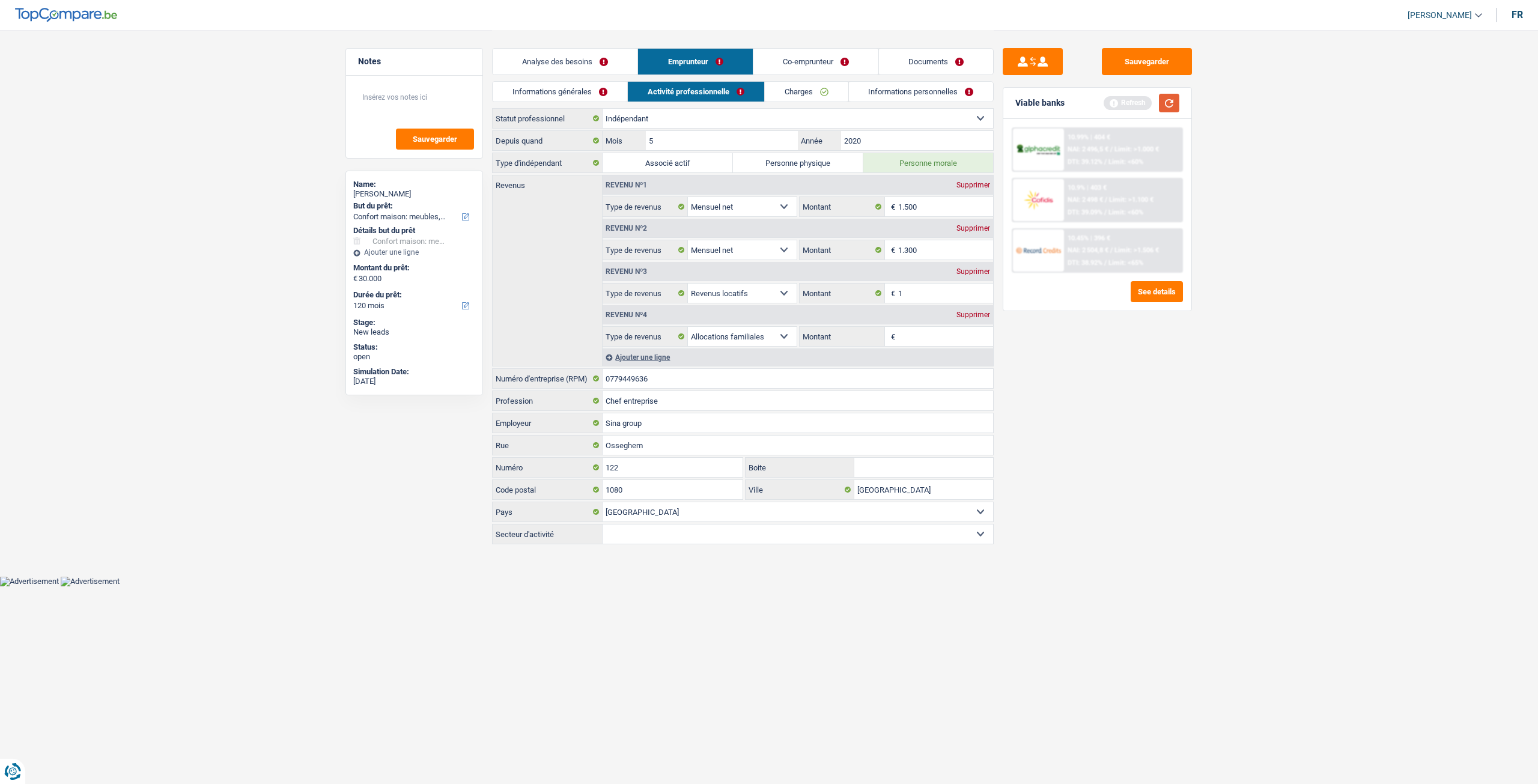
click at [1163, 99] on button "button" at bounding box center [1169, 102] width 20 height 18
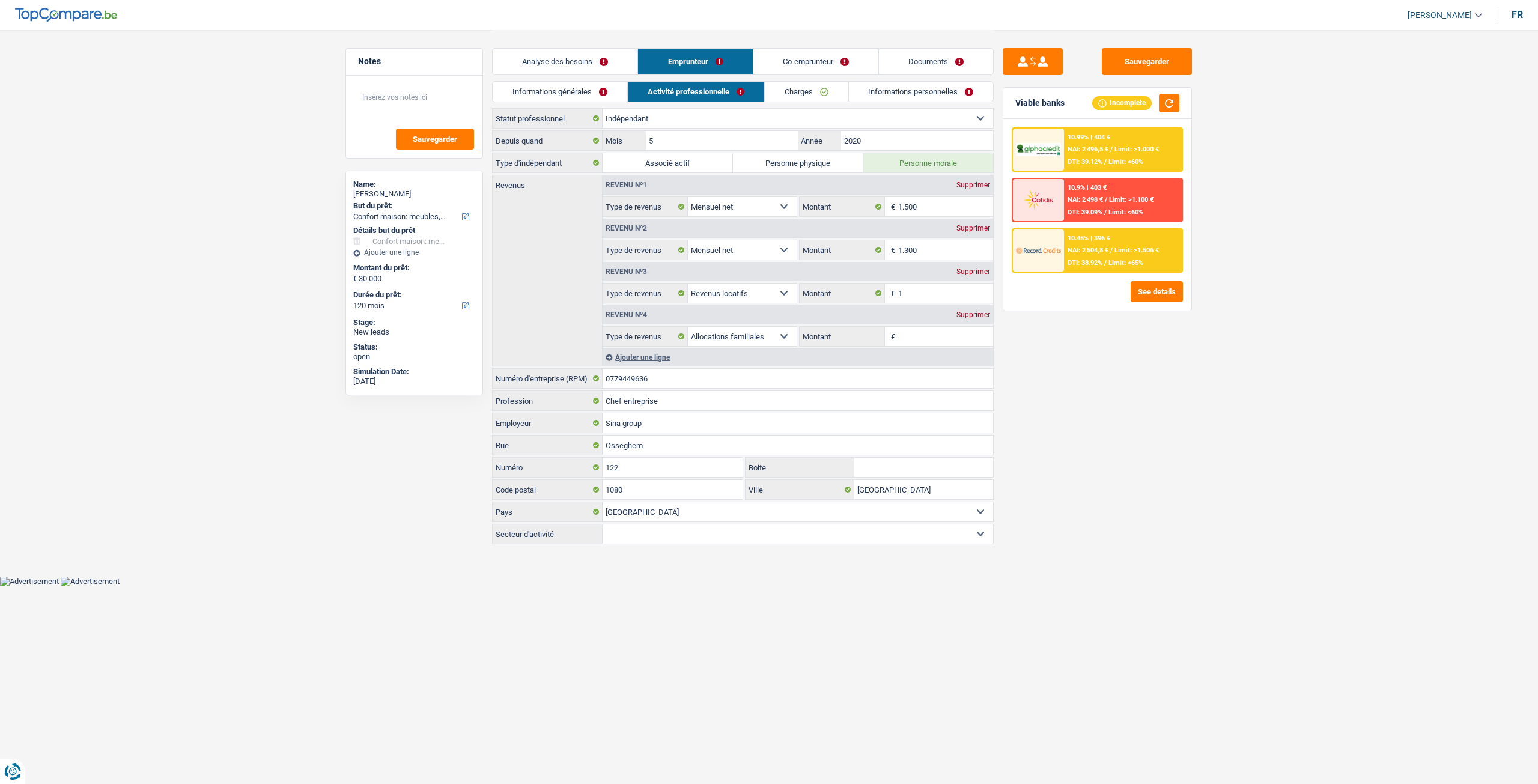
click at [590, 54] on link "Analyse des besoins" at bounding box center [565, 62] width 145 height 26
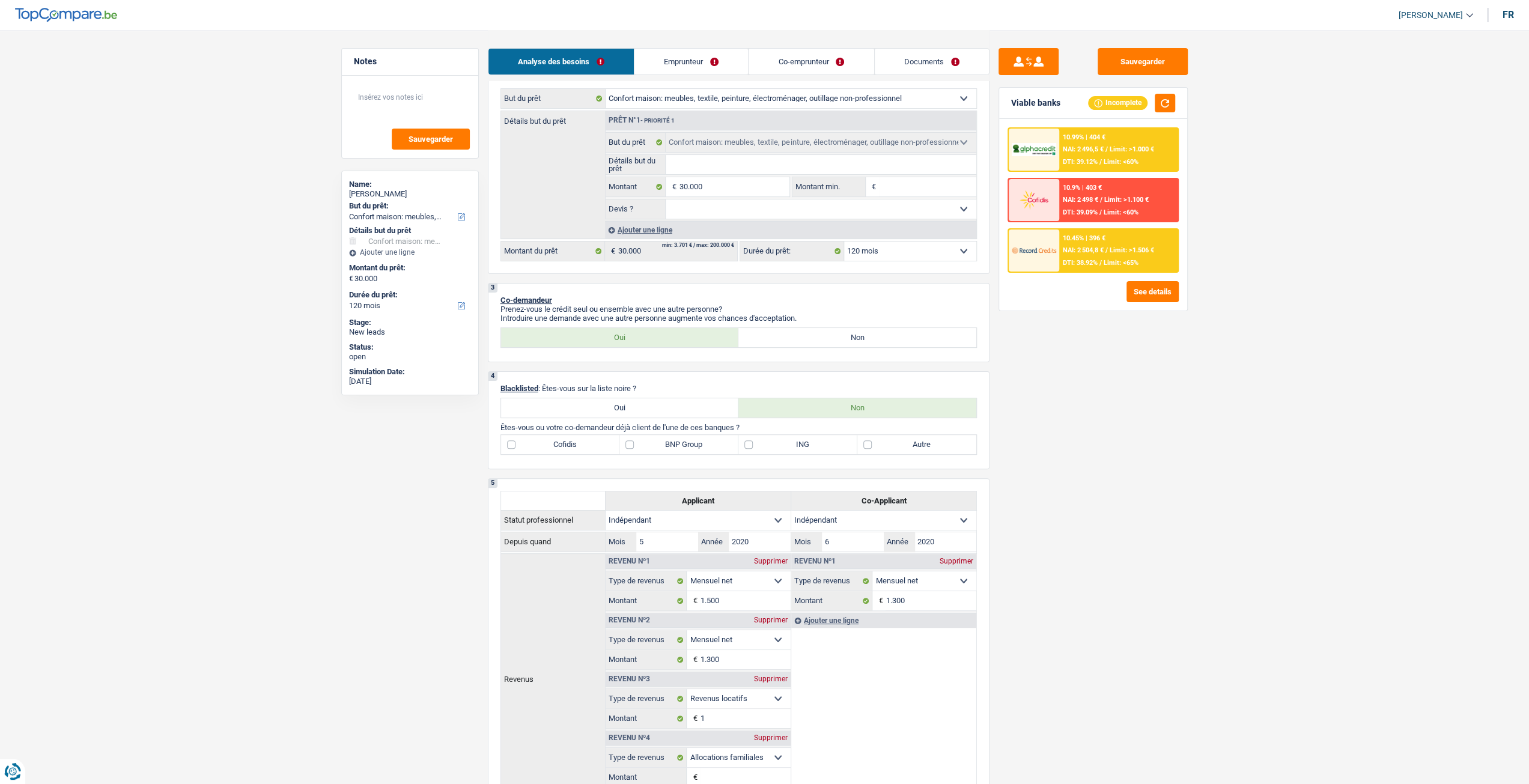
scroll to position [120, 0]
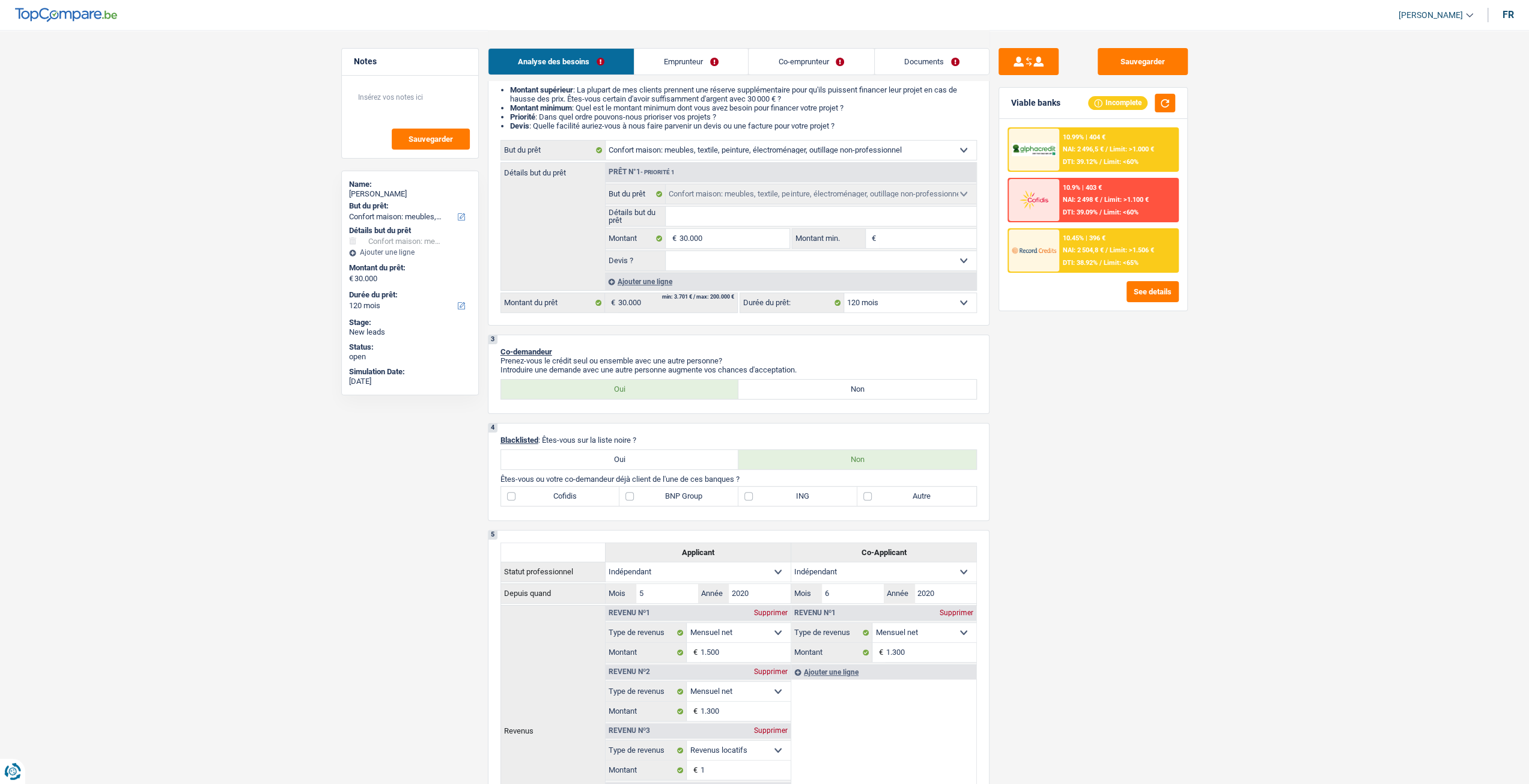
click at [693, 36] on div "Analyse des besoins Emprunteur Co-emprunteur Documents" at bounding box center [739, 55] width 502 height 51
click at [699, 61] on link "Emprunteur" at bounding box center [691, 62] width 114 height 26
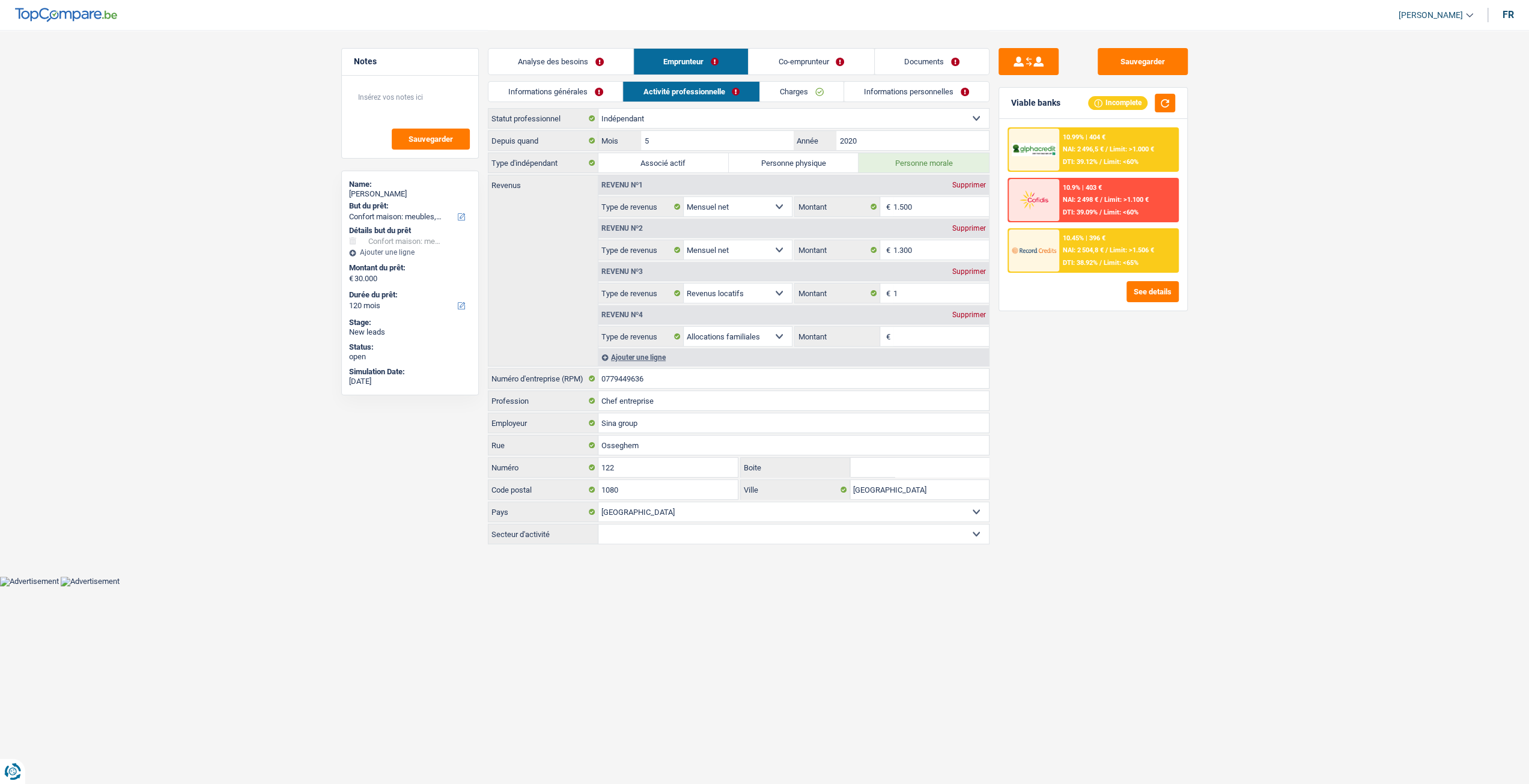
scroll to position [0, 0]
click at [781, 79] on div "Analyse des besoins Emprunteur Co-emprunteur Documents" at bounding box center [743, 55] width 502 height 51
click at [792, 91] on link "Charges" at bounding box center [806, 91] width 83 height 20
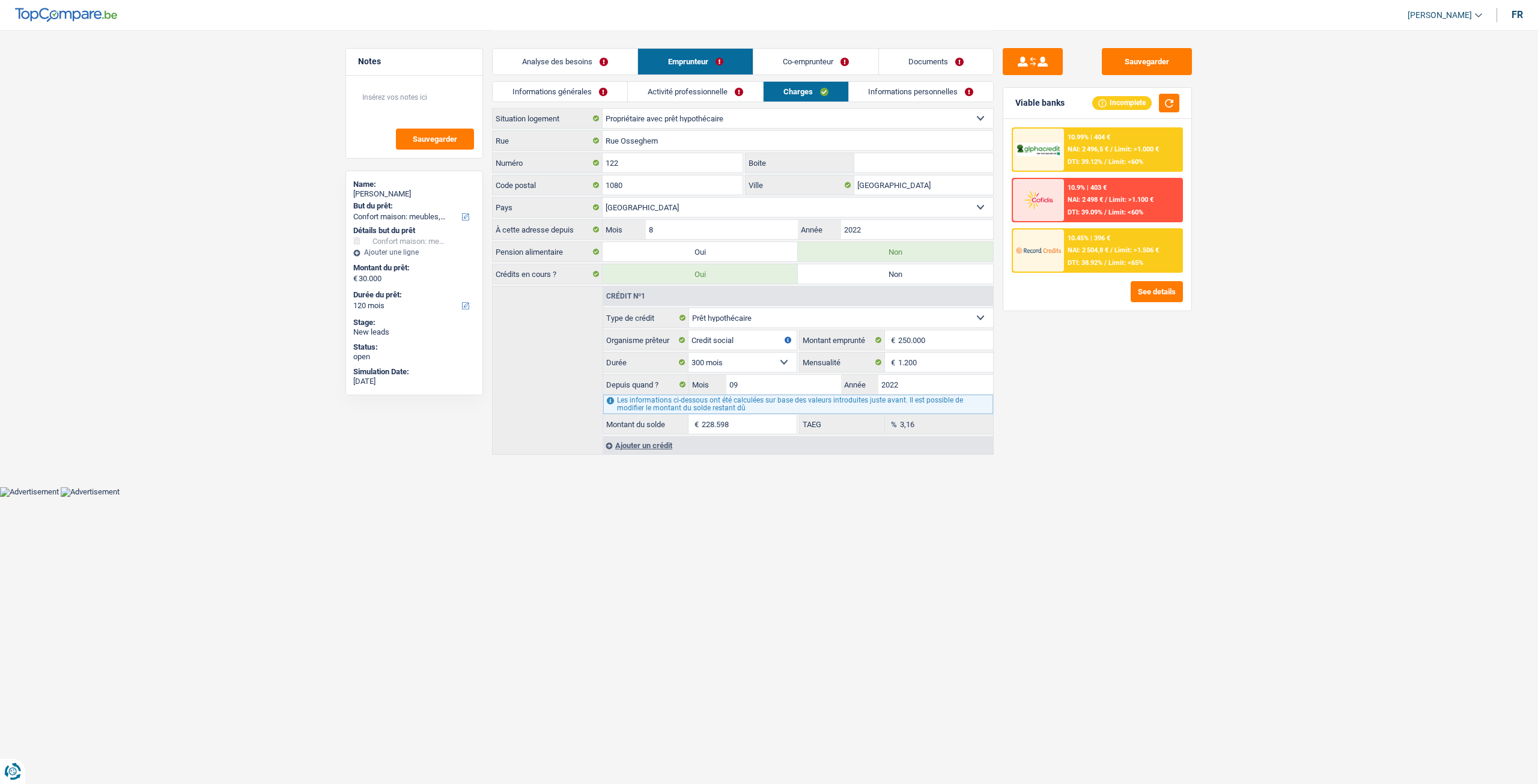
click at [601, 66] on link "Analyse des besoins" at bounding box center [565, 62] width 145 height 26
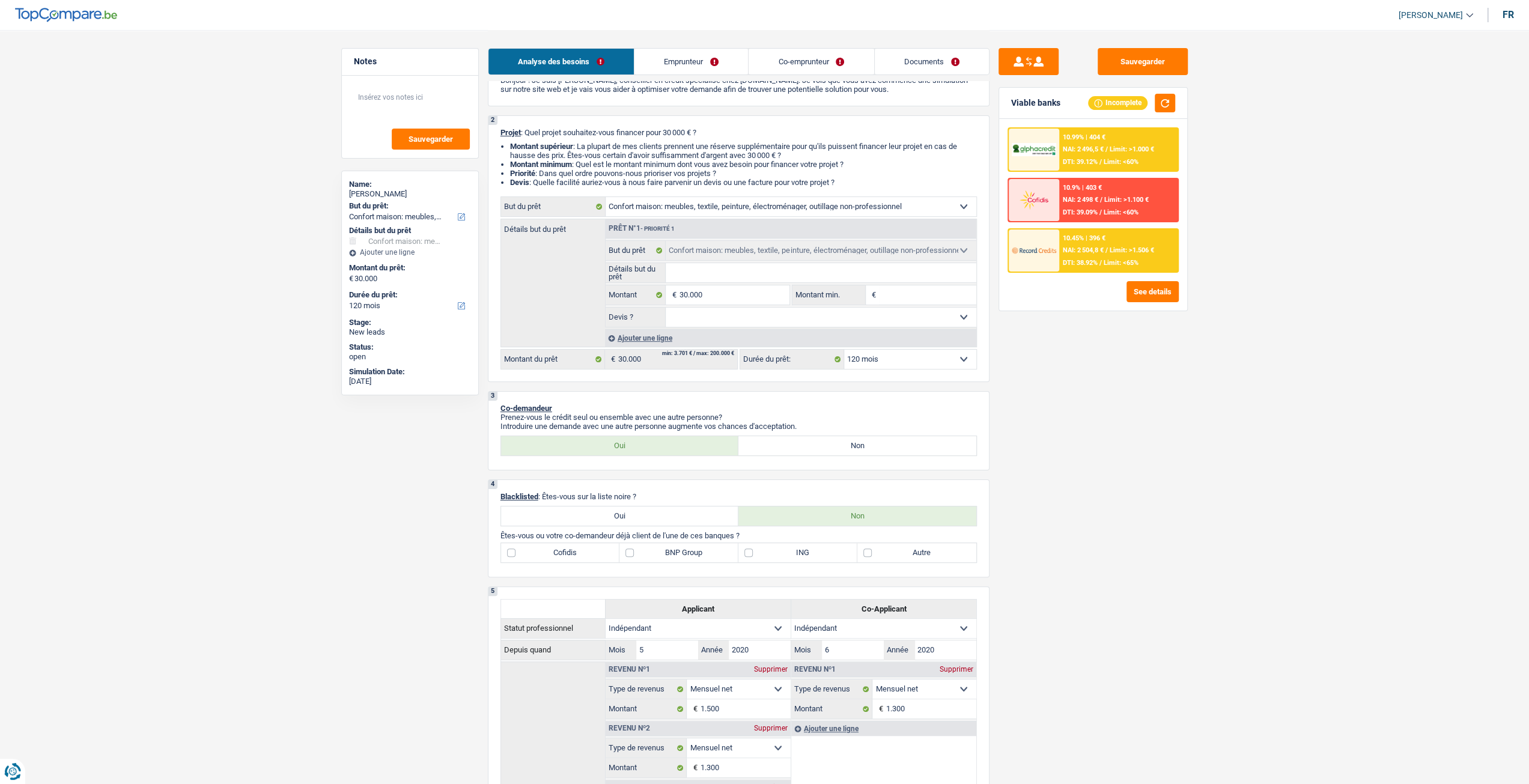
scroll to position [45, 0]
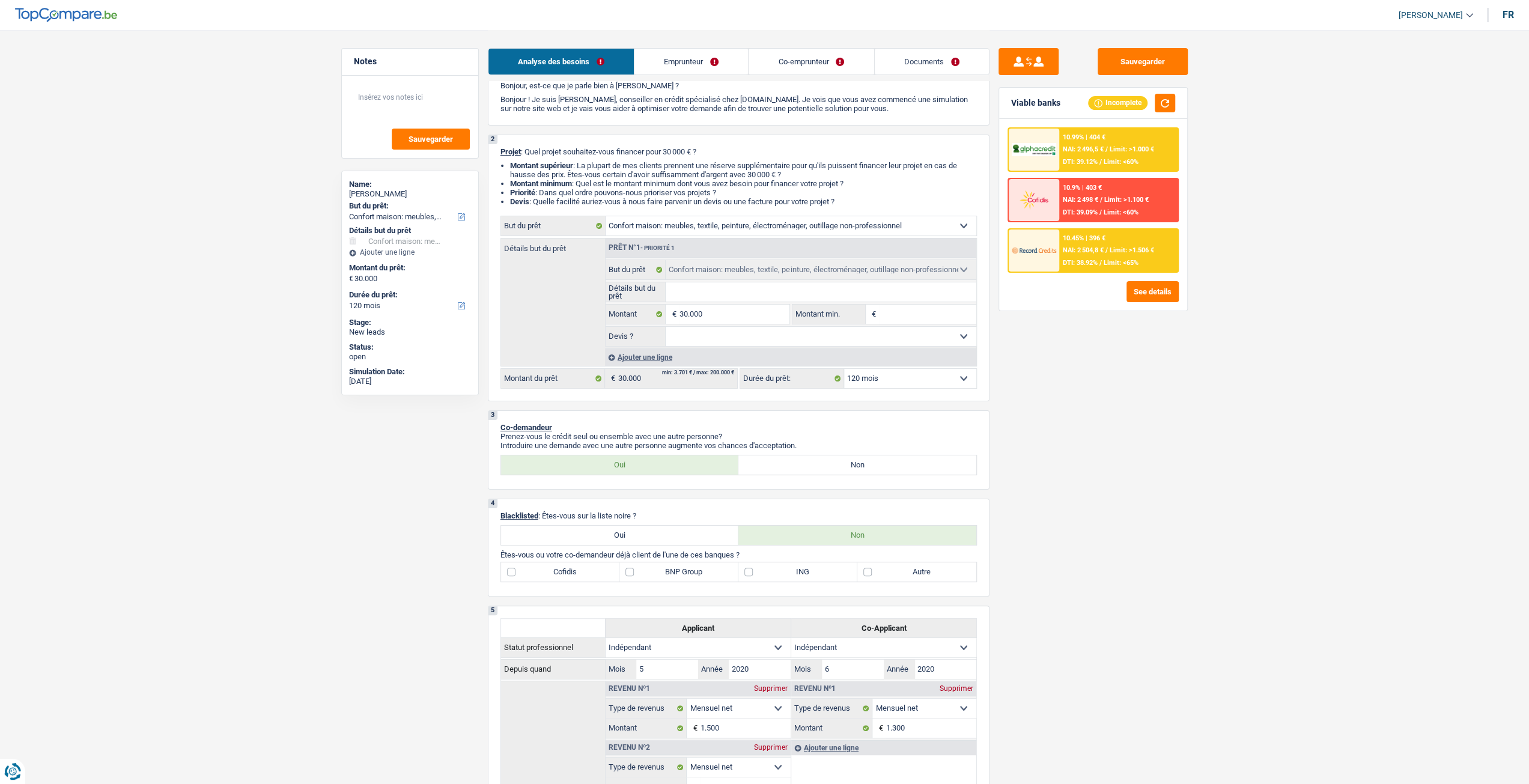
click at [709, 56] on link "Emprunteur" at bounding box center [691, 62] width 114 height 26
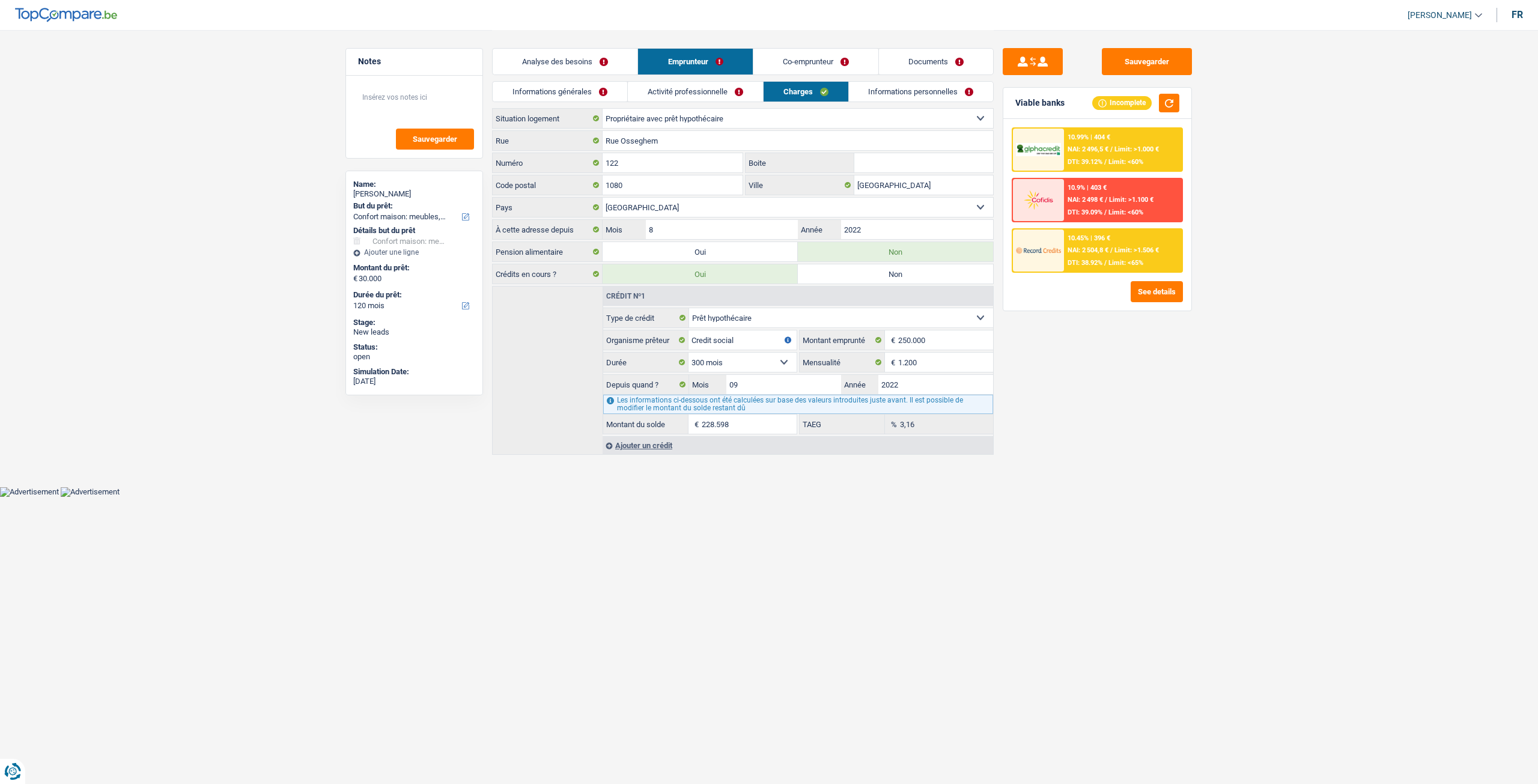
click at [874, 83] on link "Informations personnelles" at bounding box center [921, 91] width 145 height 20
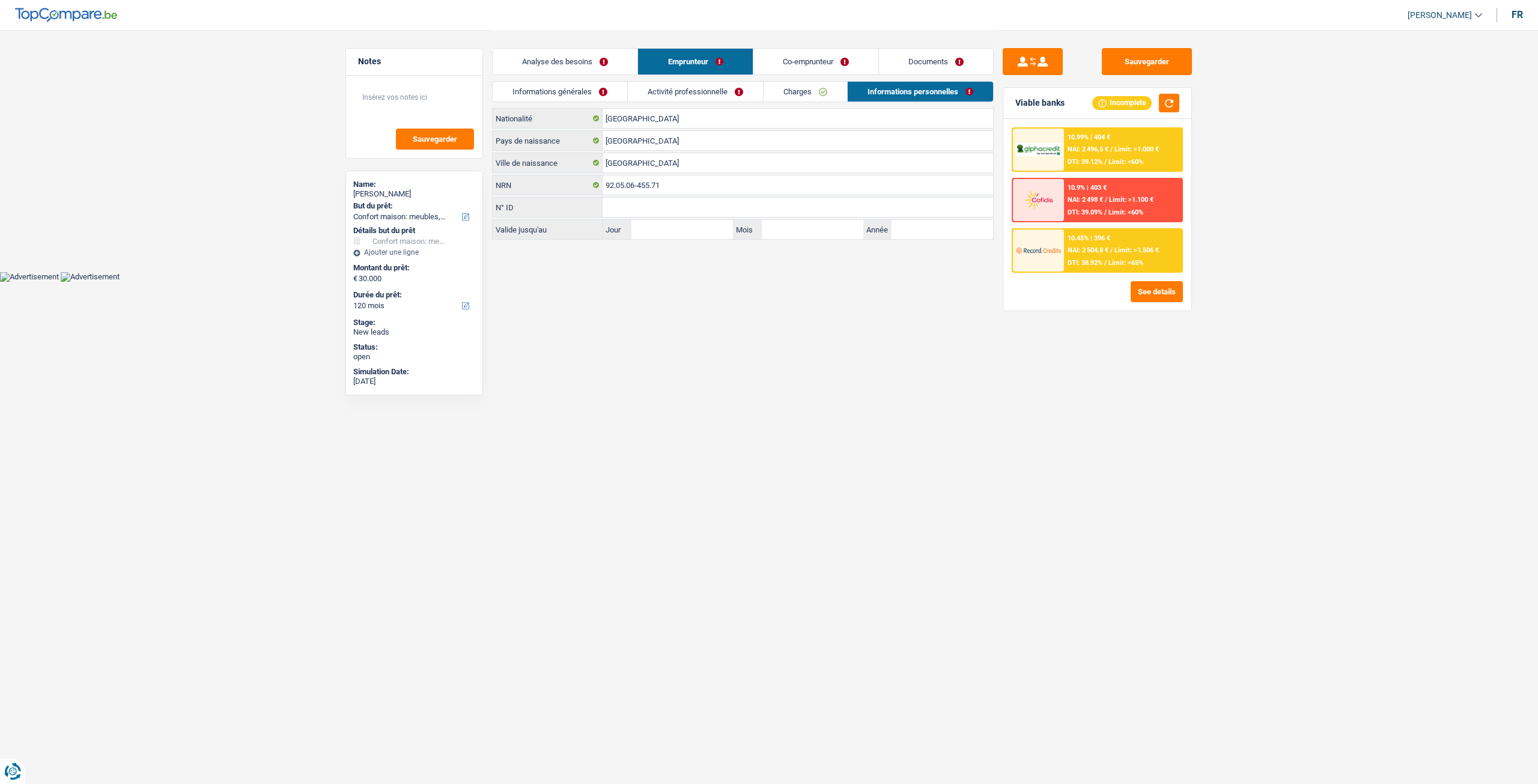
drag, startPoint x: 743, startPoint y: 89, endPoint x: 716, endPoint y: 98, distance: 28.5
click at [743, 89] on link "Activité professionnelle" at bounding box center [695, 91] width 135 height 20
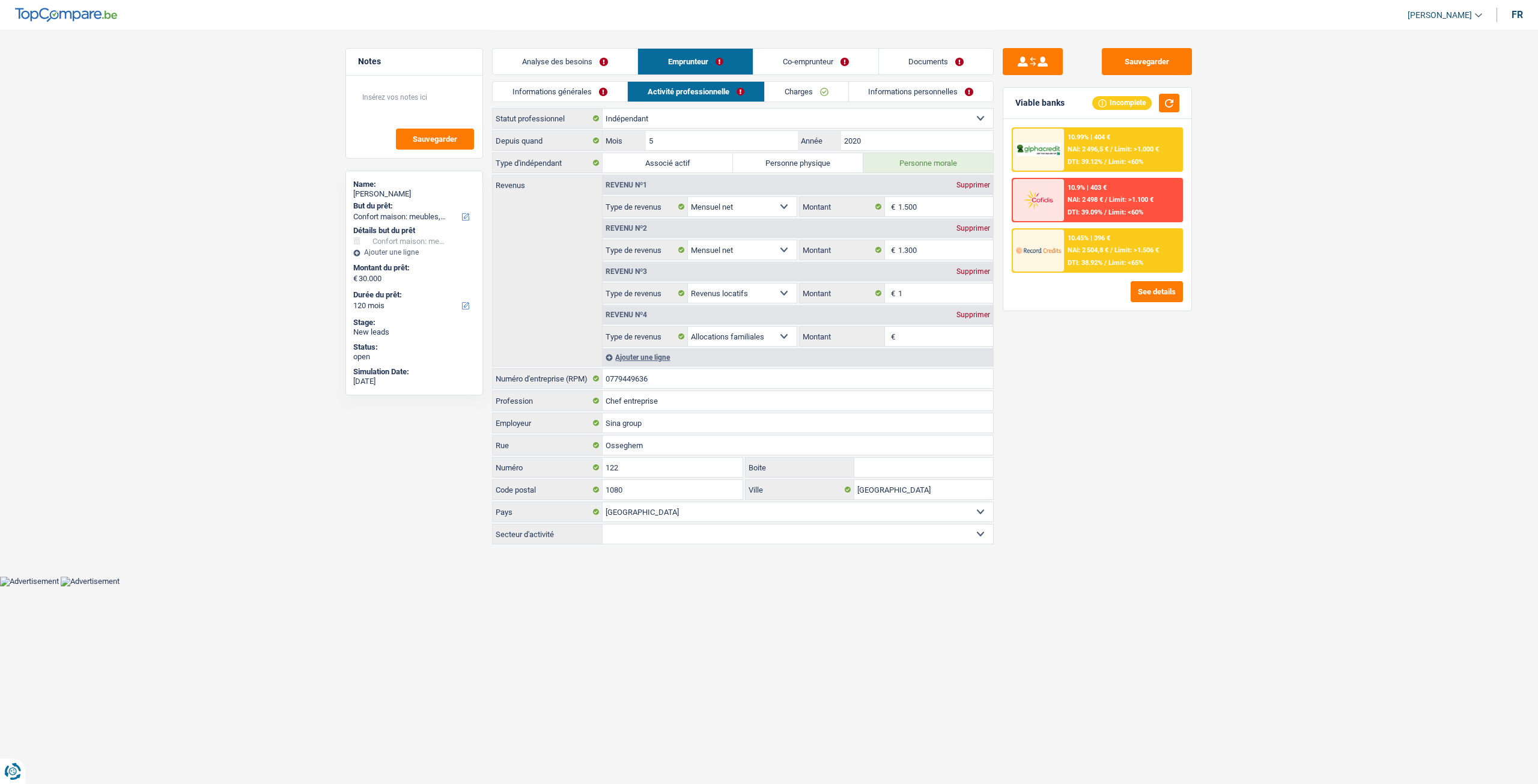
click at [616, 92] on link "Informations générales" at bounding box center [560, 91] width 135 height 20
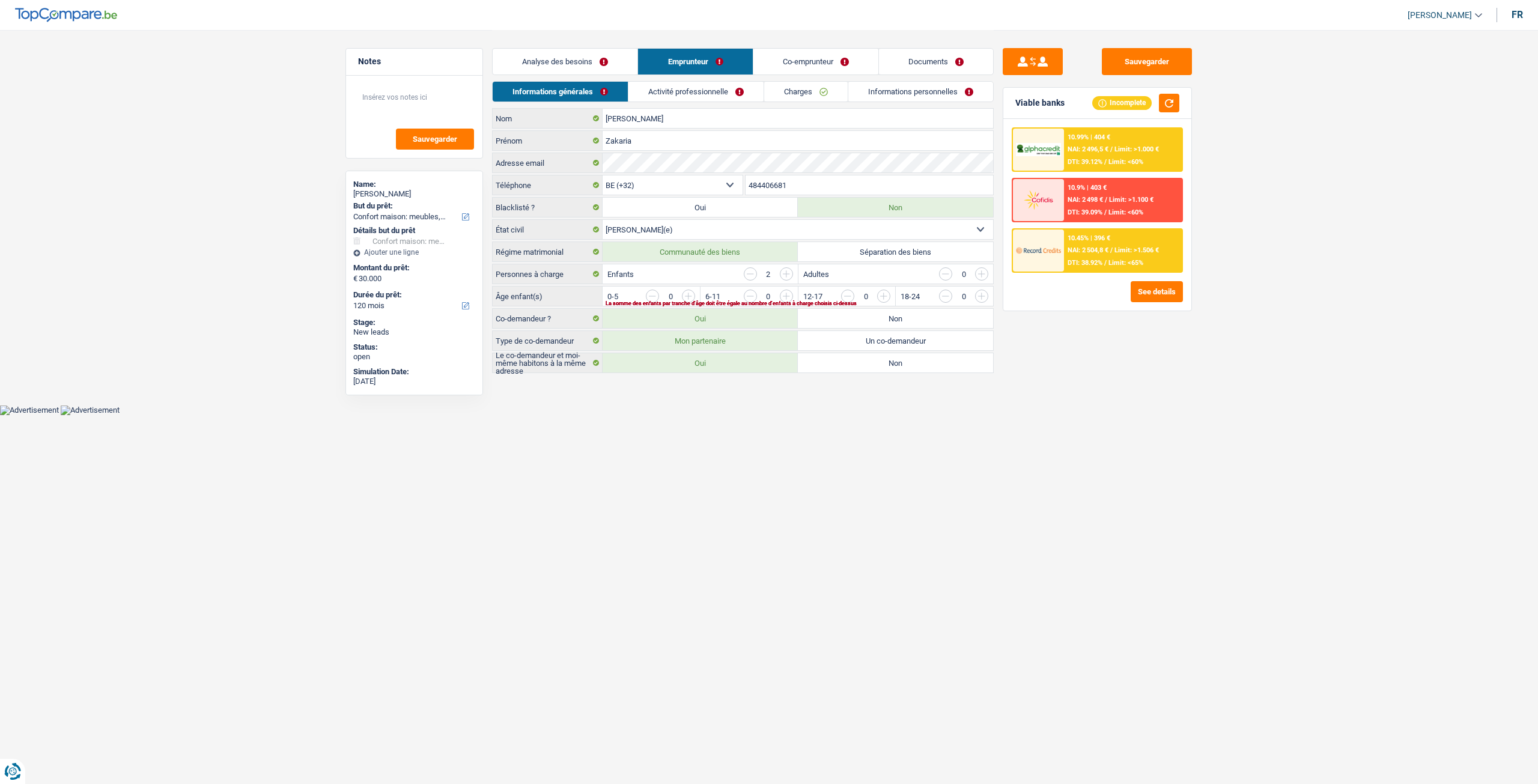
click at [616, 66] on link "Analyse des besoins" at bounding box center [565, 62] width 145 height 26
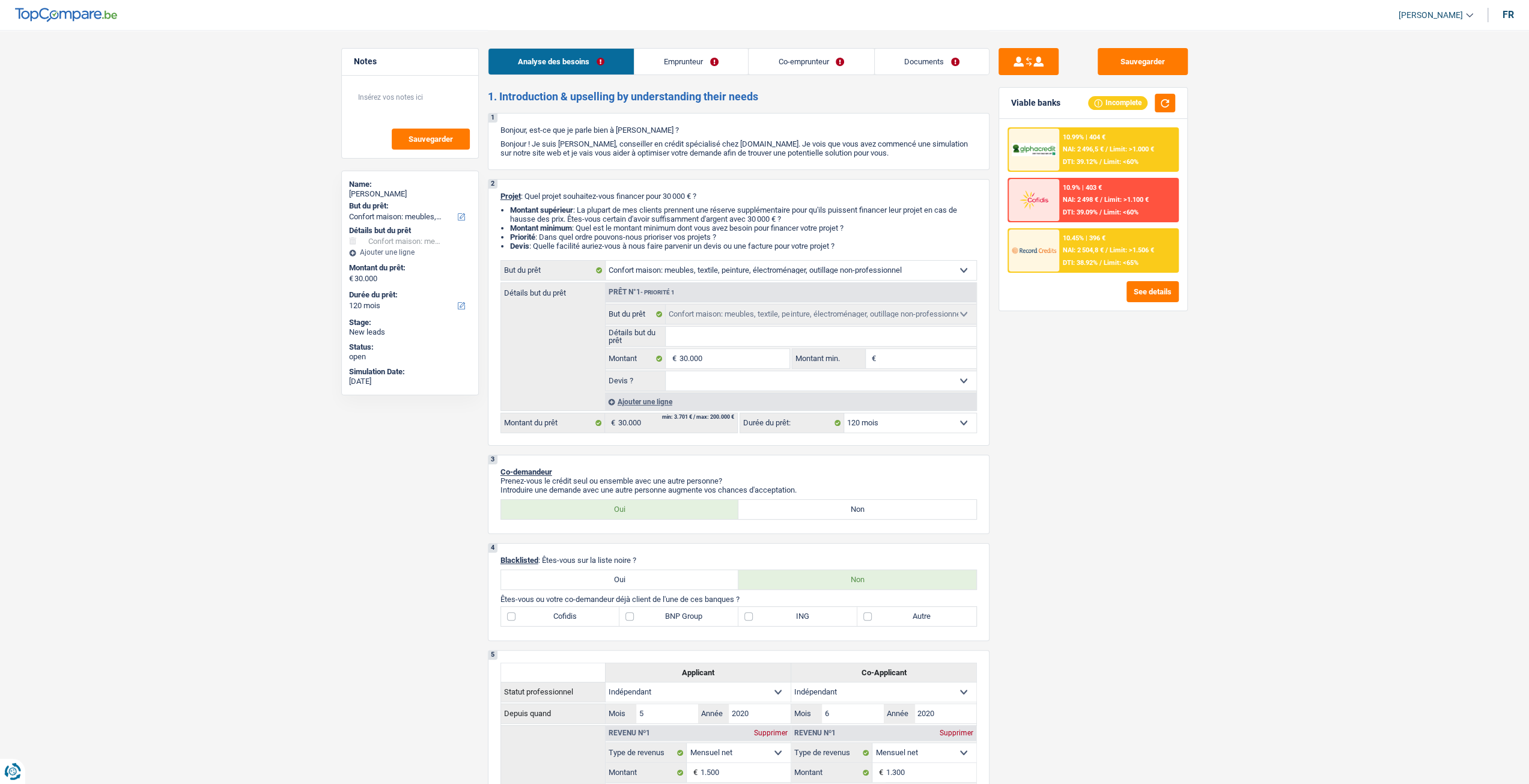
click at [748, 256] on div "2 Projet : Quel projet souhaitez-vous financer pour 30 000 € ? Montant supérieu…" at bounding box center [739, 312] width 502 height 267
click at [757, 285] on div "Confort maison: meubles, textile, peinture, électroménager, outillage non-profe…" at bounding box center [738, 346] width 476 height 173
click at [802, 272] on select "Confort maison: meubles, textile, peinture, électroménager, outillage non-profe…" at bounding box center [790, 270] width 371 height 19
select select "houseOrGarden"
click at [605, 265] on select "Confort maison: meubles, textile, peinture, électroménager, outillage non-profe…" at bounding box center [790, 270] width 371 height 19
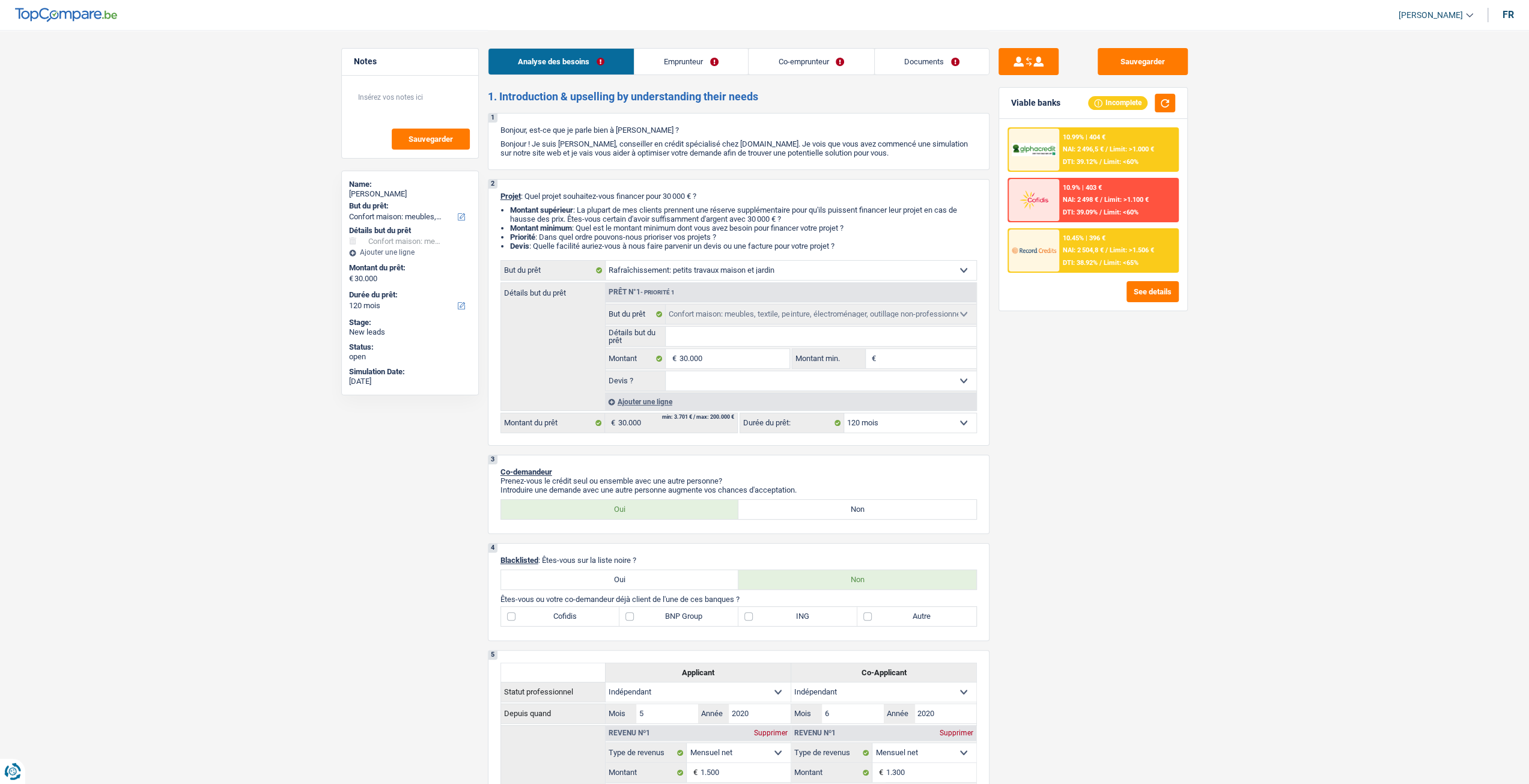
select select "houseOrGarden"
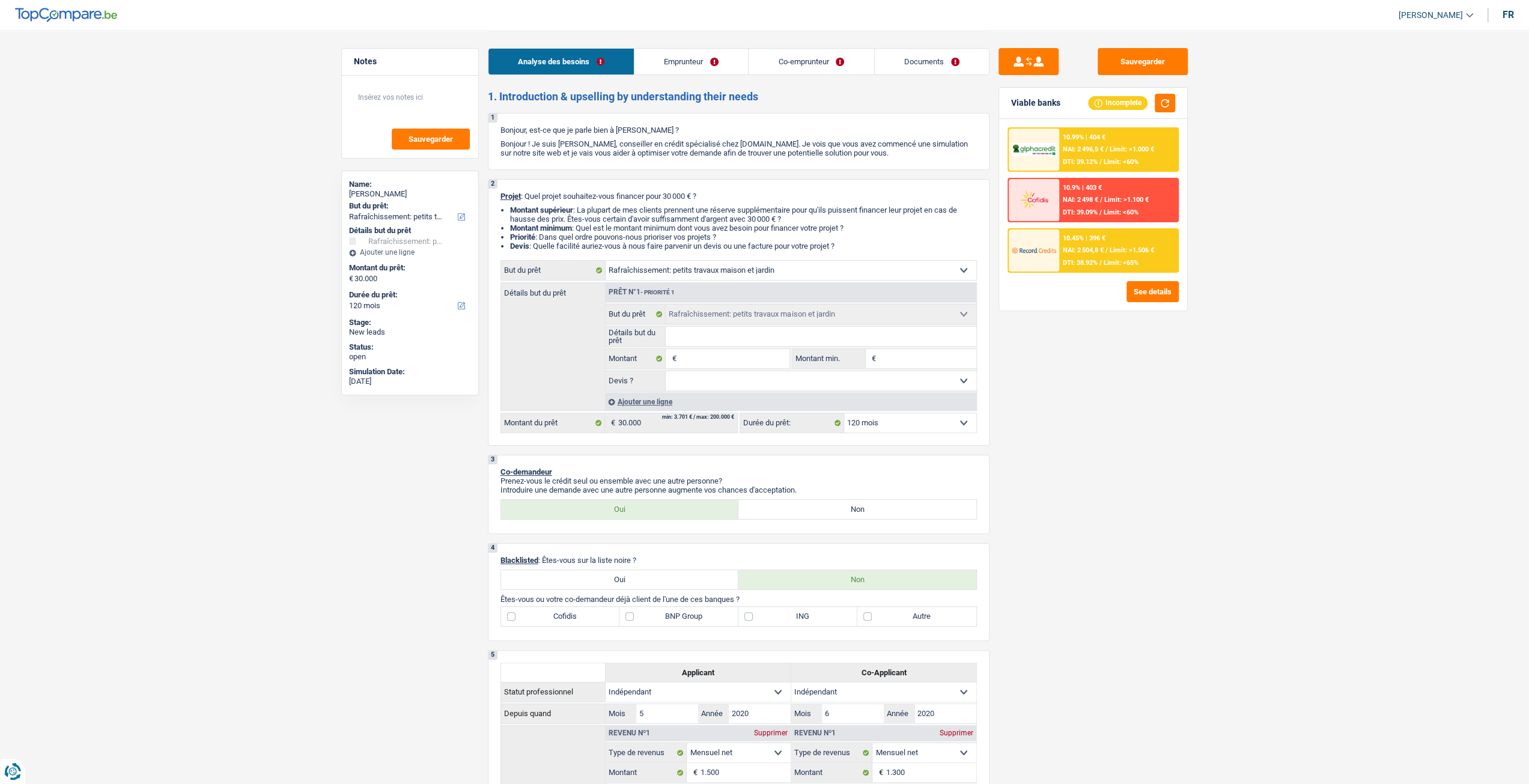
select select "household"
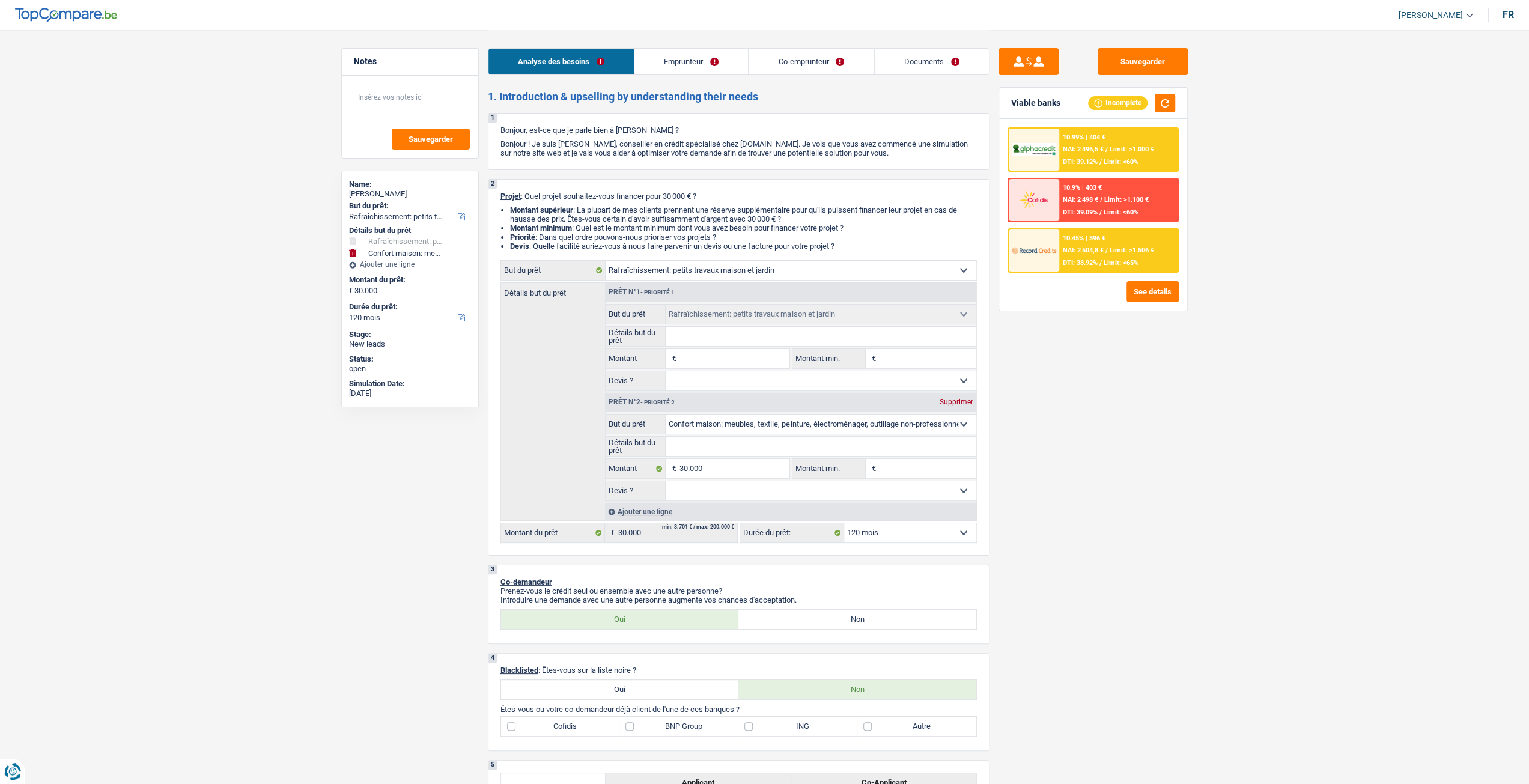
click at [954, 400] on div "Supprimer" at bounding box center [956, 402] width 40 height 7
type input "0"
select select
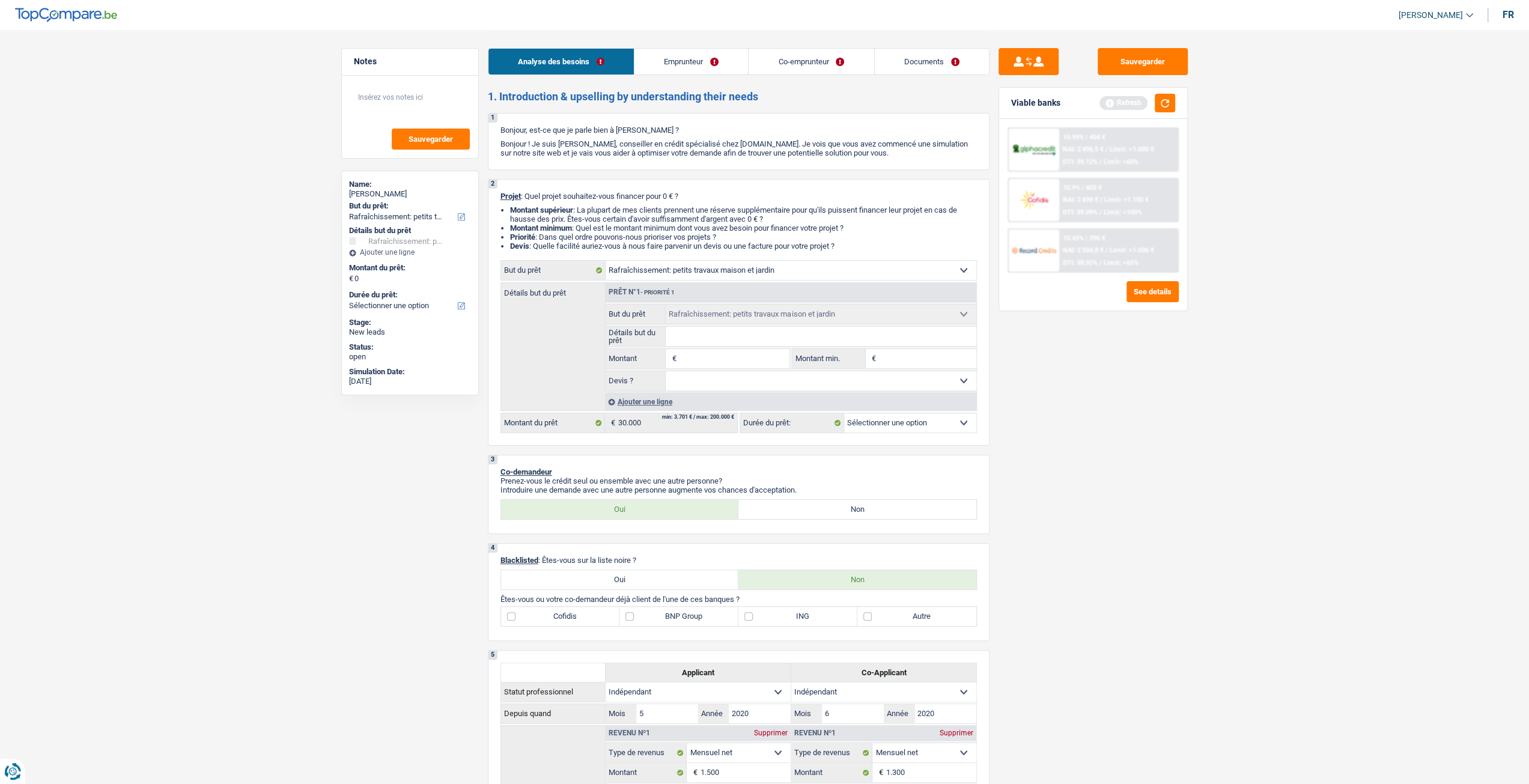
drag, startPoint x: 707, startPoint y: 366, endPoint x: 969, endPoint y: 409, distance: 265.5
click at [707, 366] on input "Montant" at bounding box center [734, 358] width 110 height 19
click at [717, 60] on link "Emprunteur" at bounding box center [691, 62] width 114 height 26
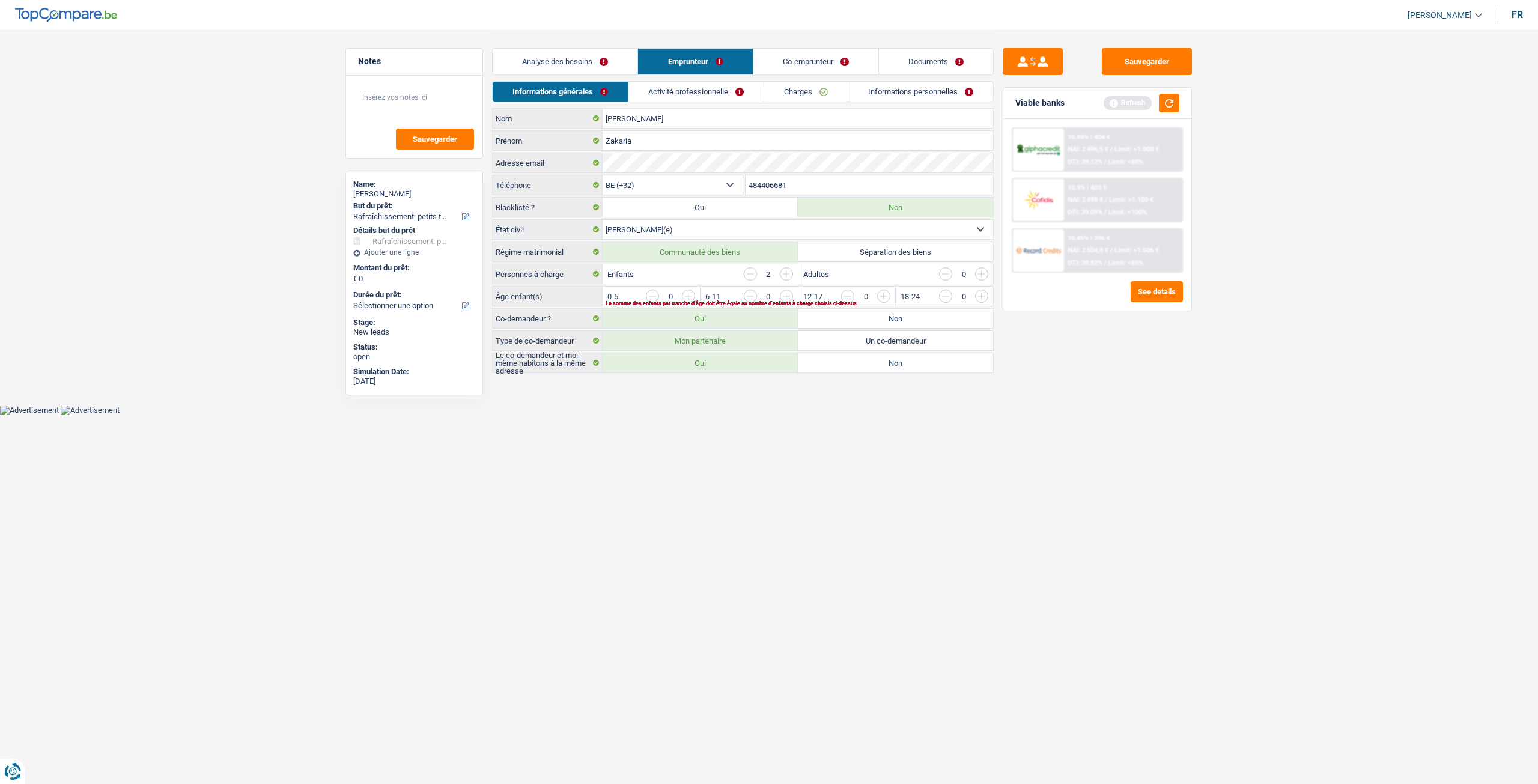
click at [723, 87] on link "Activité professionnelle" at bounding box center [695, 91] width 135 height 20
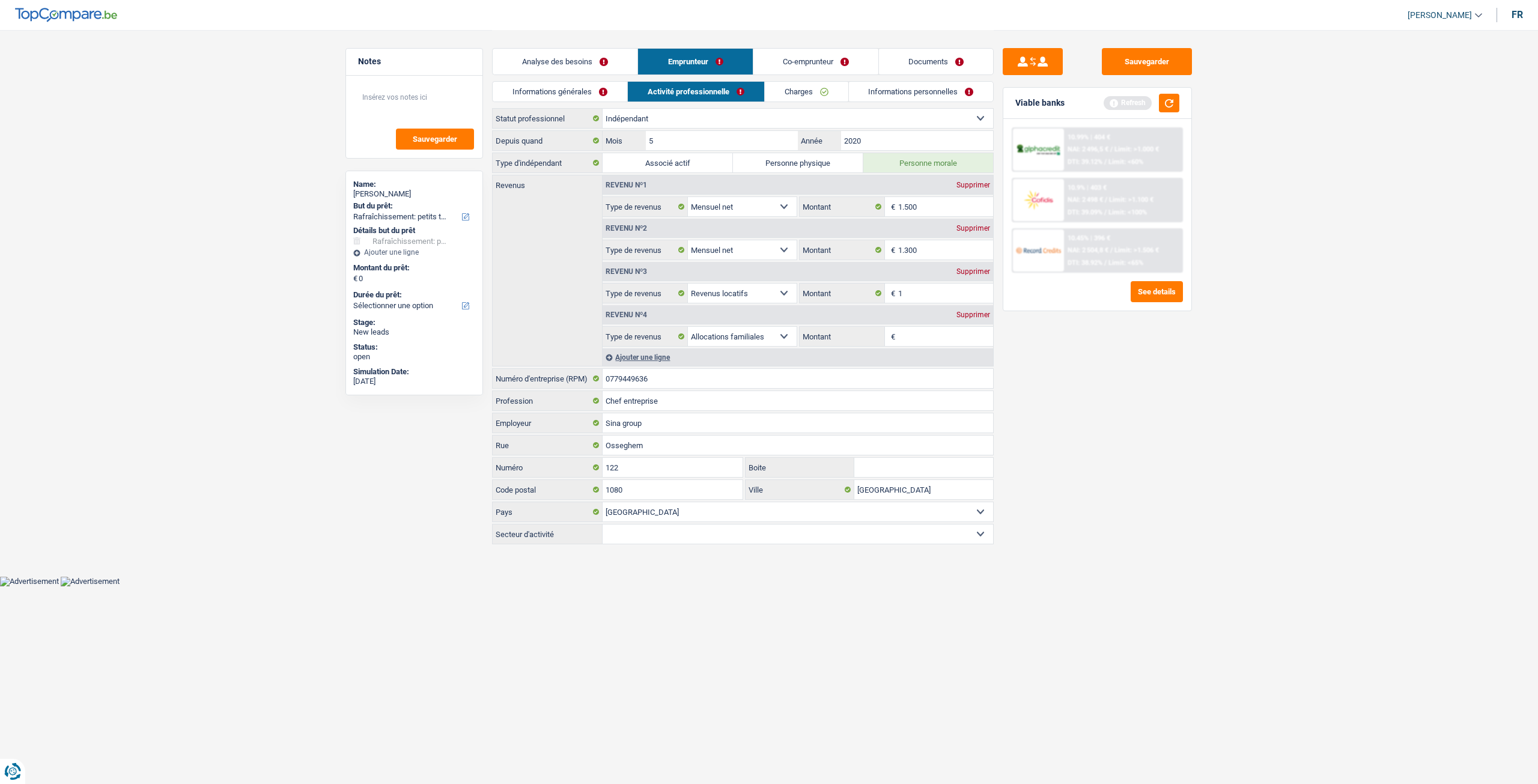
click at [785, 99] on link "Charges" at bounding box center [806, 91] width 83 height 20
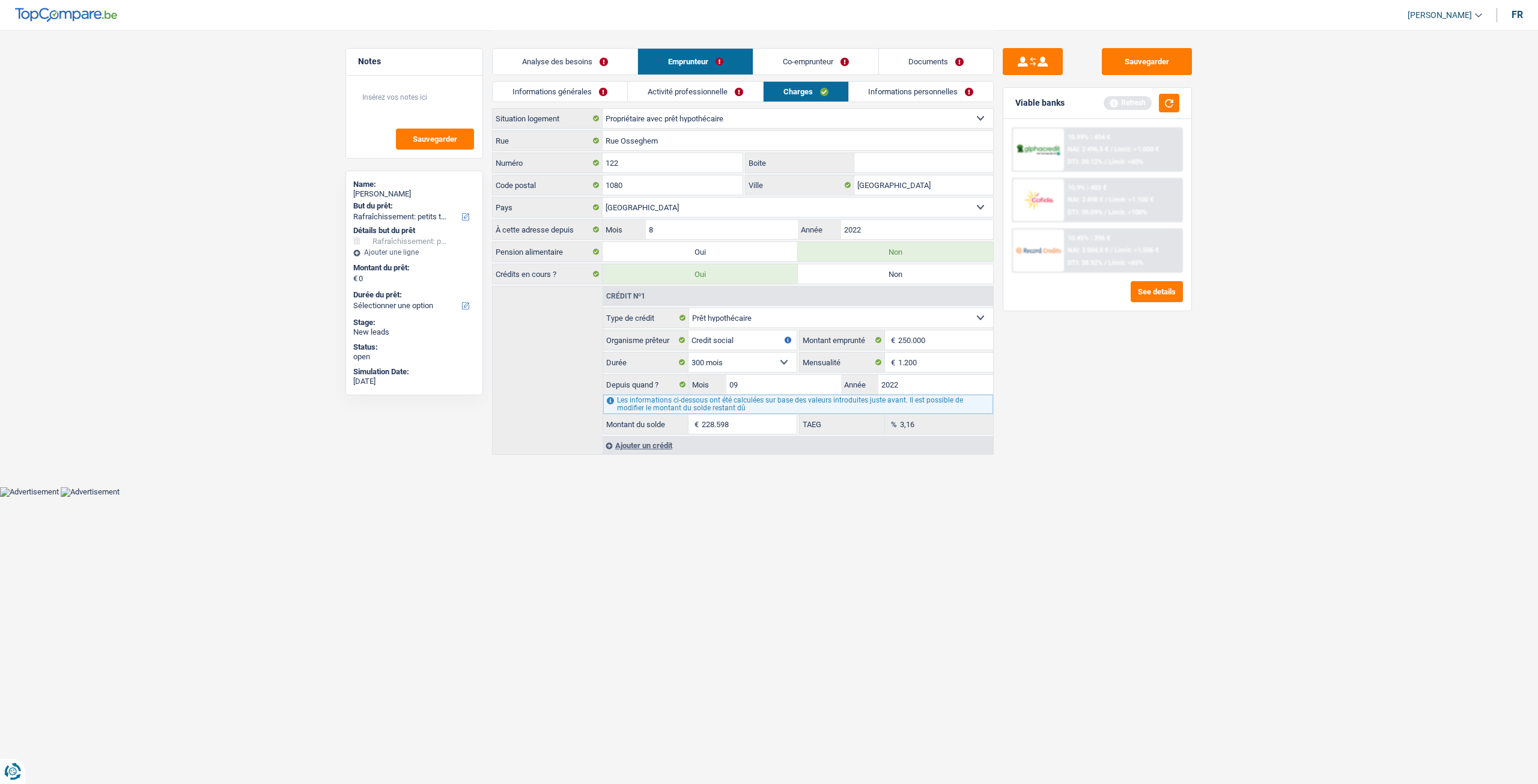
click at [796, 58] on link "Co-emprunteur" at bounding box center [816, 62] width 125 height 26
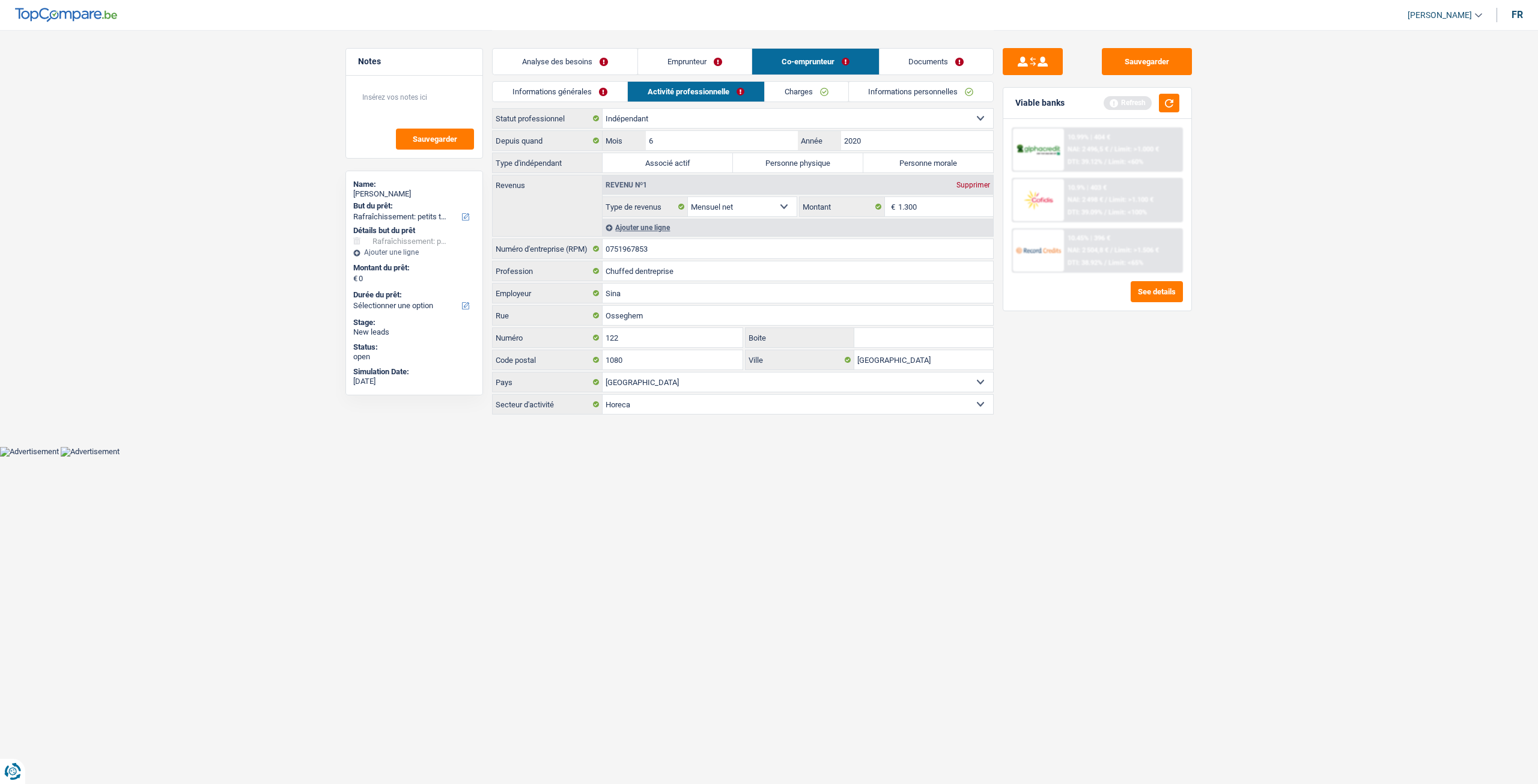
drag, startPoint x: 697, startPoint y: 55, endPoint x: 709, endPoint y: 62, distance: 13.9
click at [697, 55] on link "Emprunteur" at bounding box center [695, 62] width 114 height 26
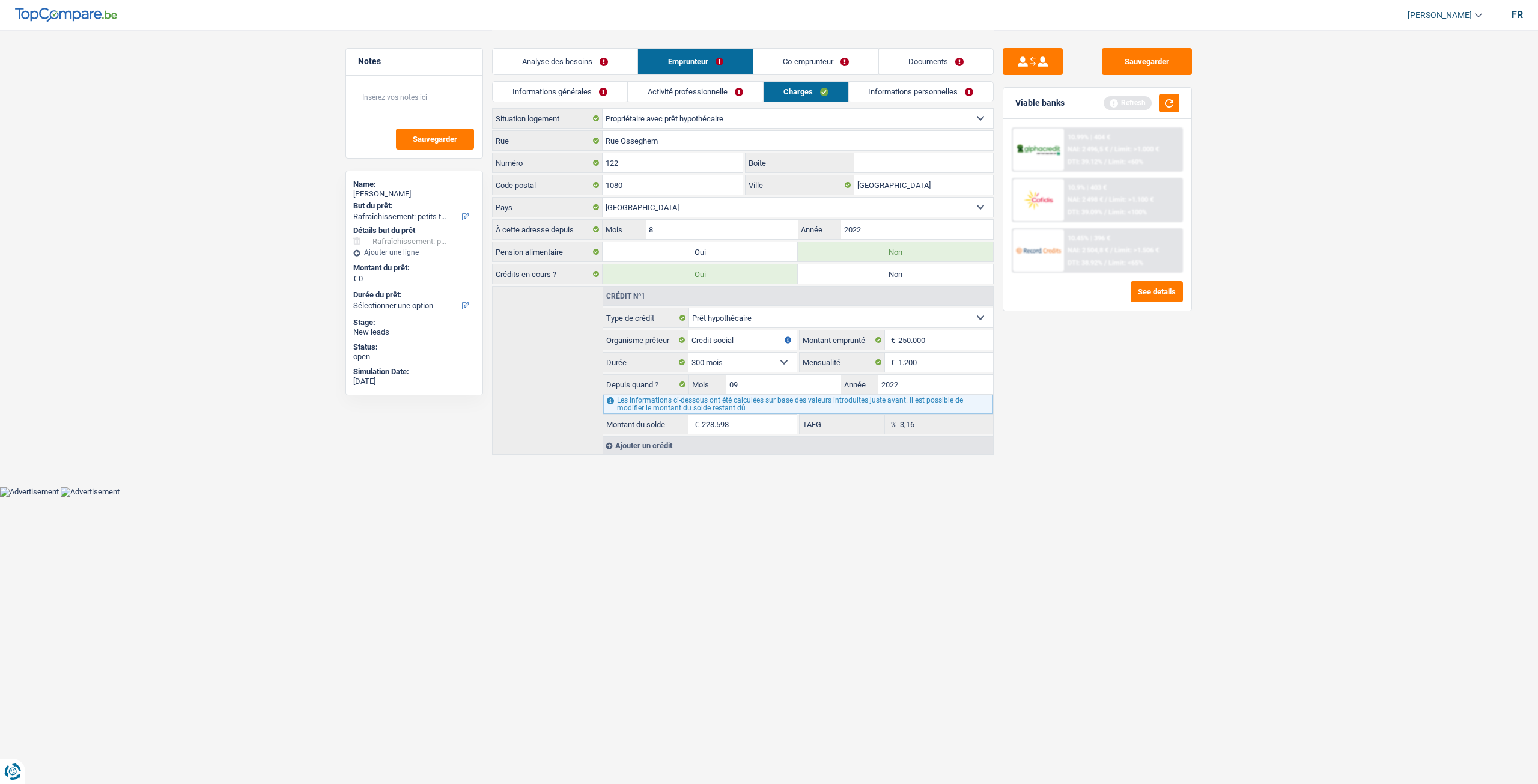
click at [731, 88] on link "Activité professionnelle" at bounding box center [695, 91] width 135 height 20
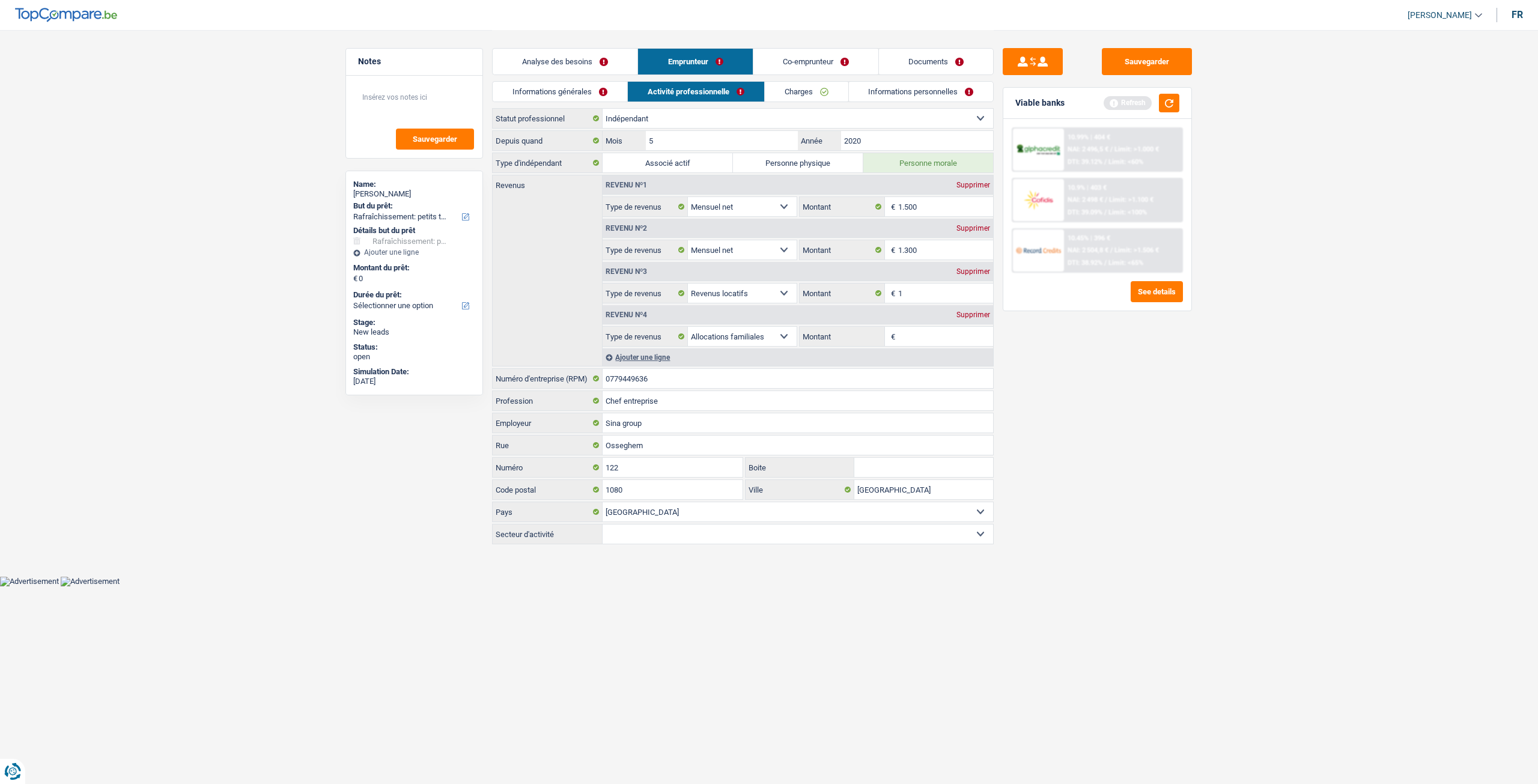
click at [878, 98] on link "Informations personnelles" at bounding box center [921, 91] width 145 height 20
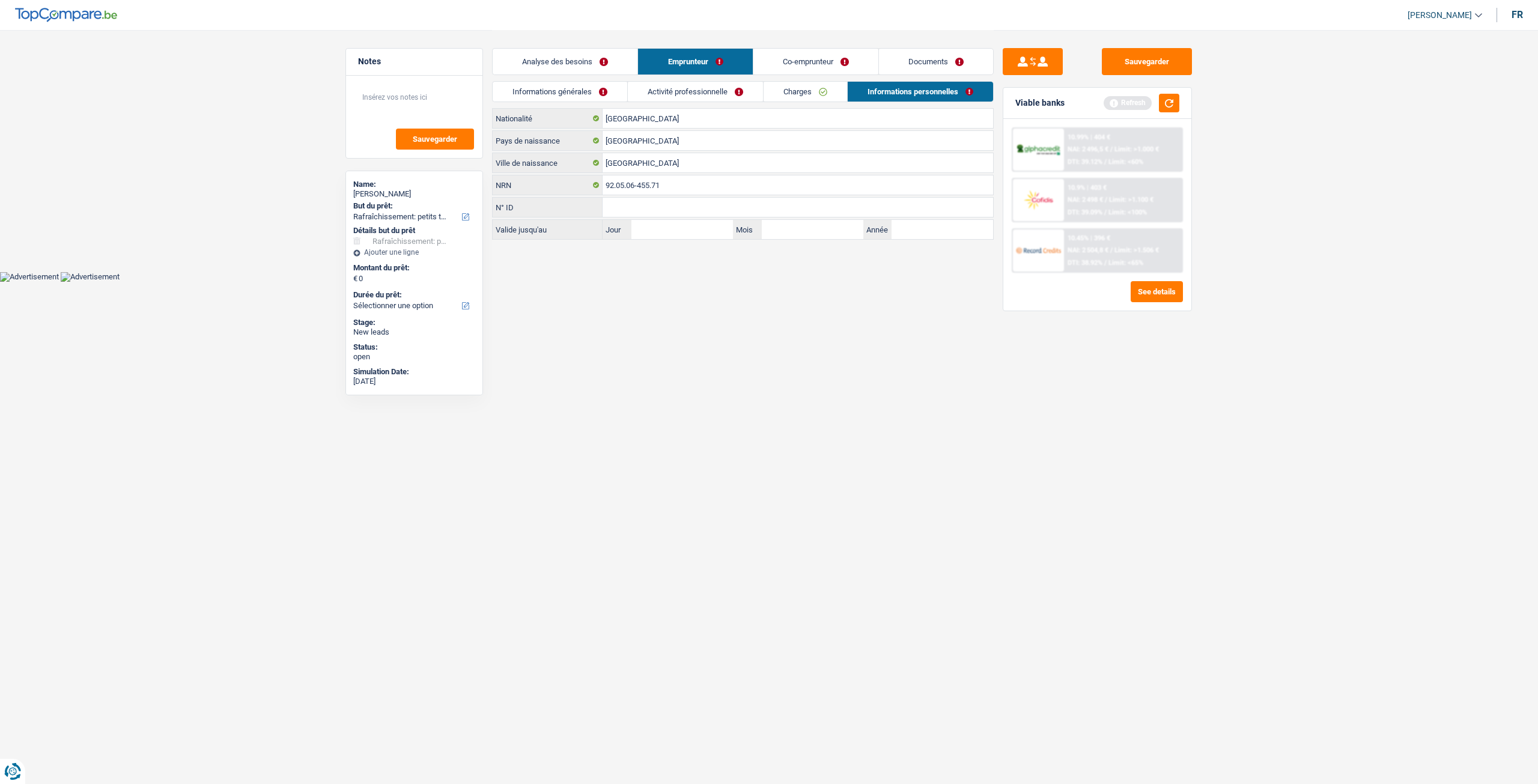
click at [820, 91] on link "Charges" at bounding box center [805, 91] width 83 height 20
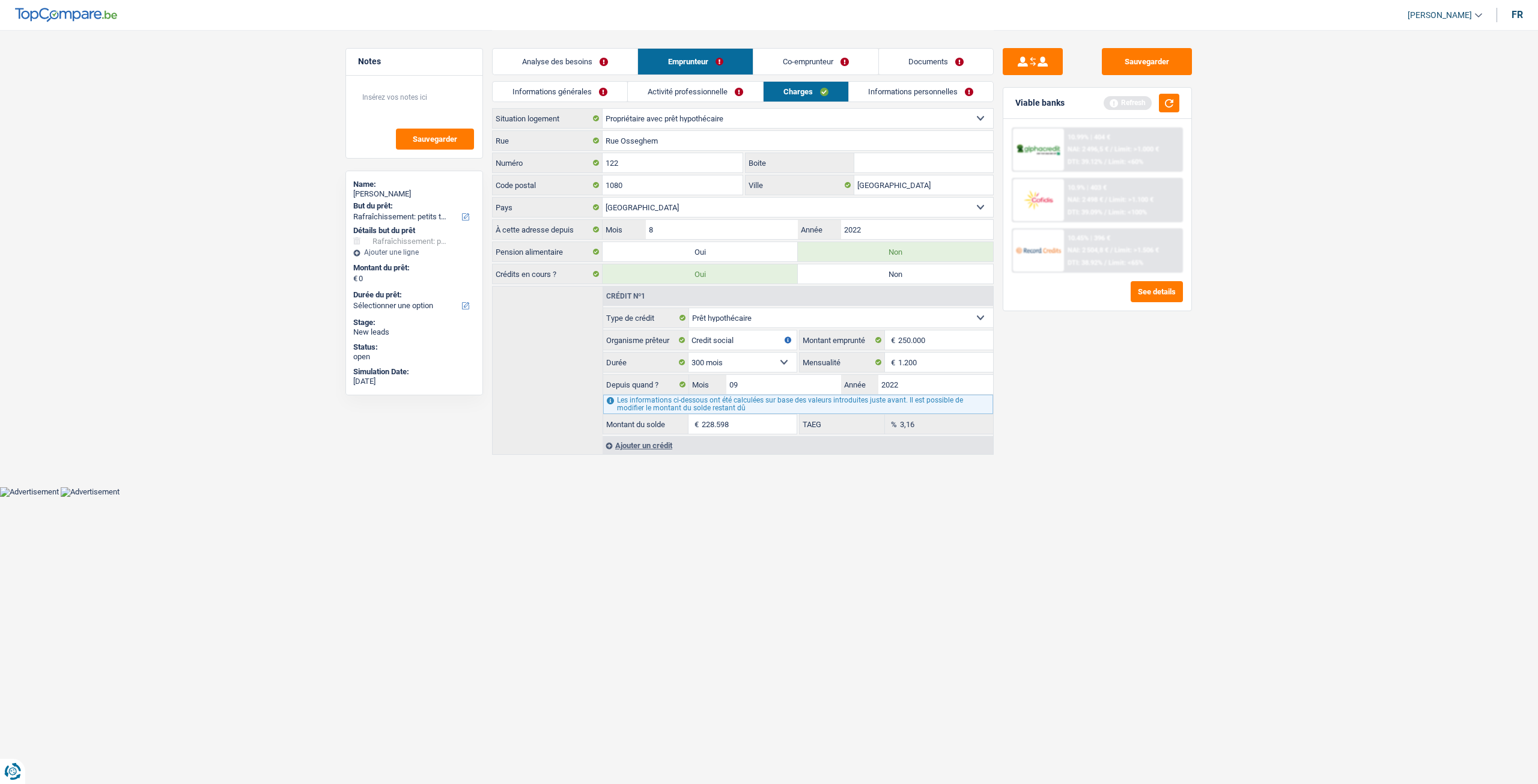
click at [704, 95] on link "Activité professionnelle" at bounding box center [695, 91] width 135 height 20
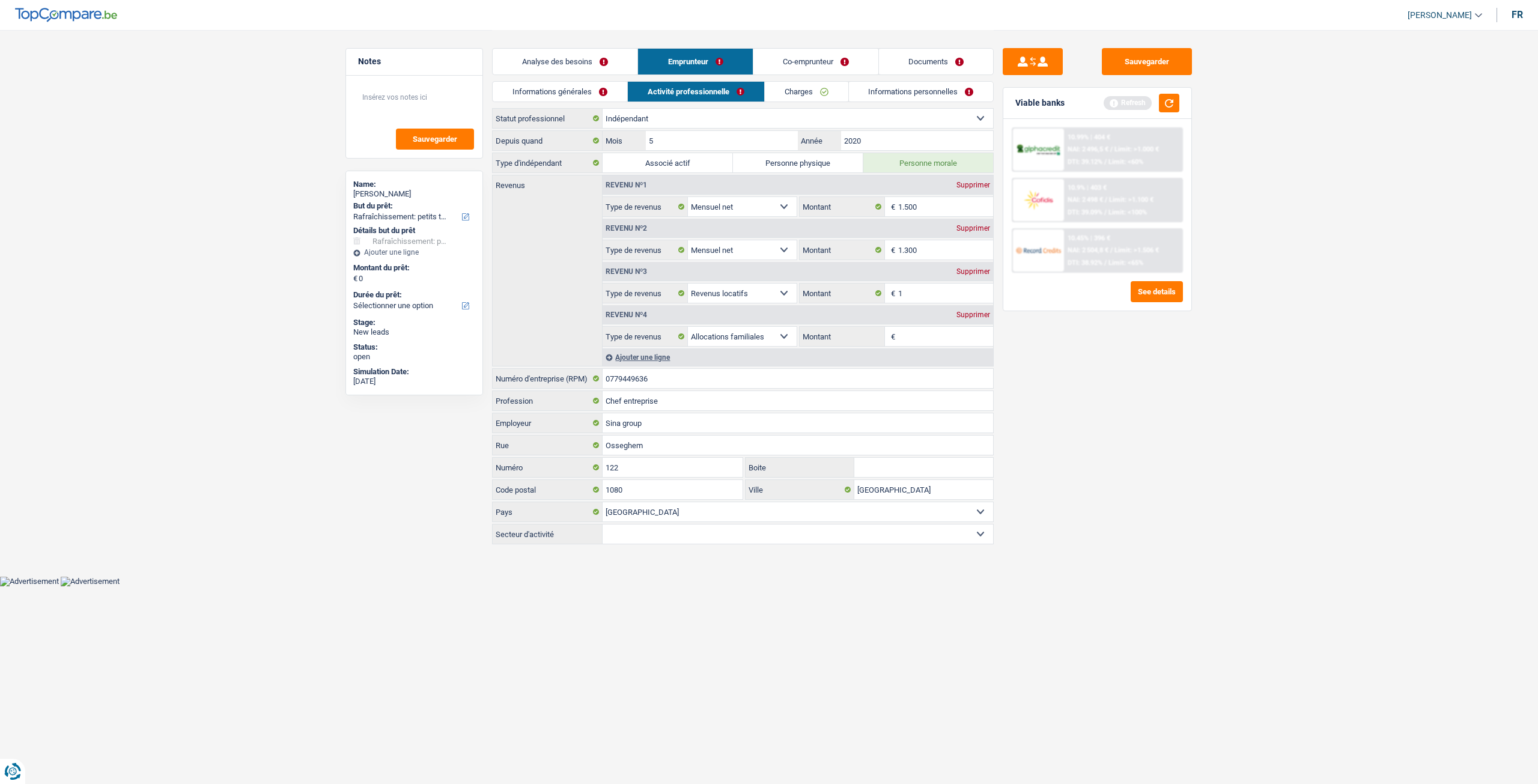
click at [590, 97] on link "Informations générales" at bounding box center [560, 91] width 135 height 20
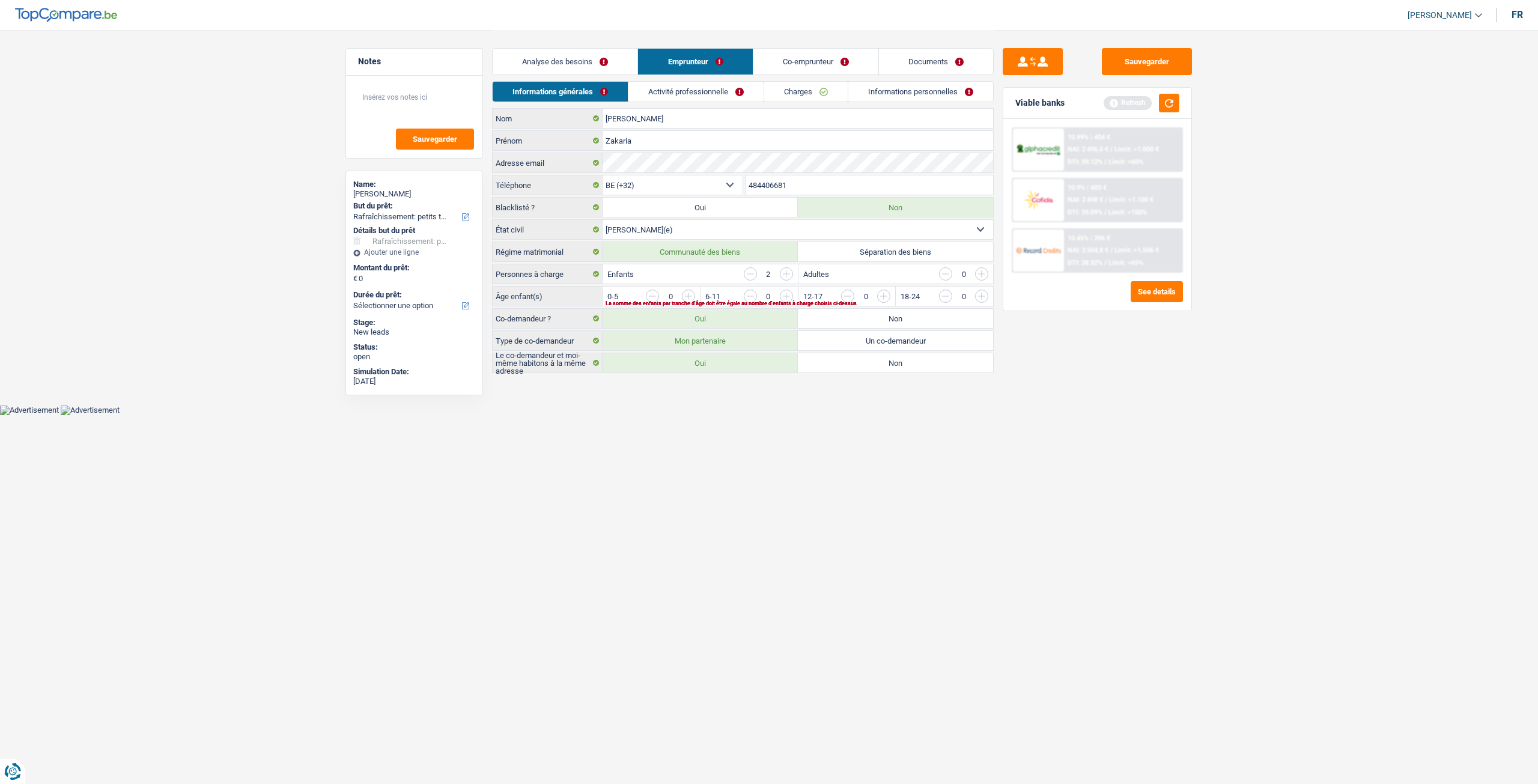
click at [611, 65] on link "Analyse des besoins" at bounding box center [565, 62] width 145 height 26
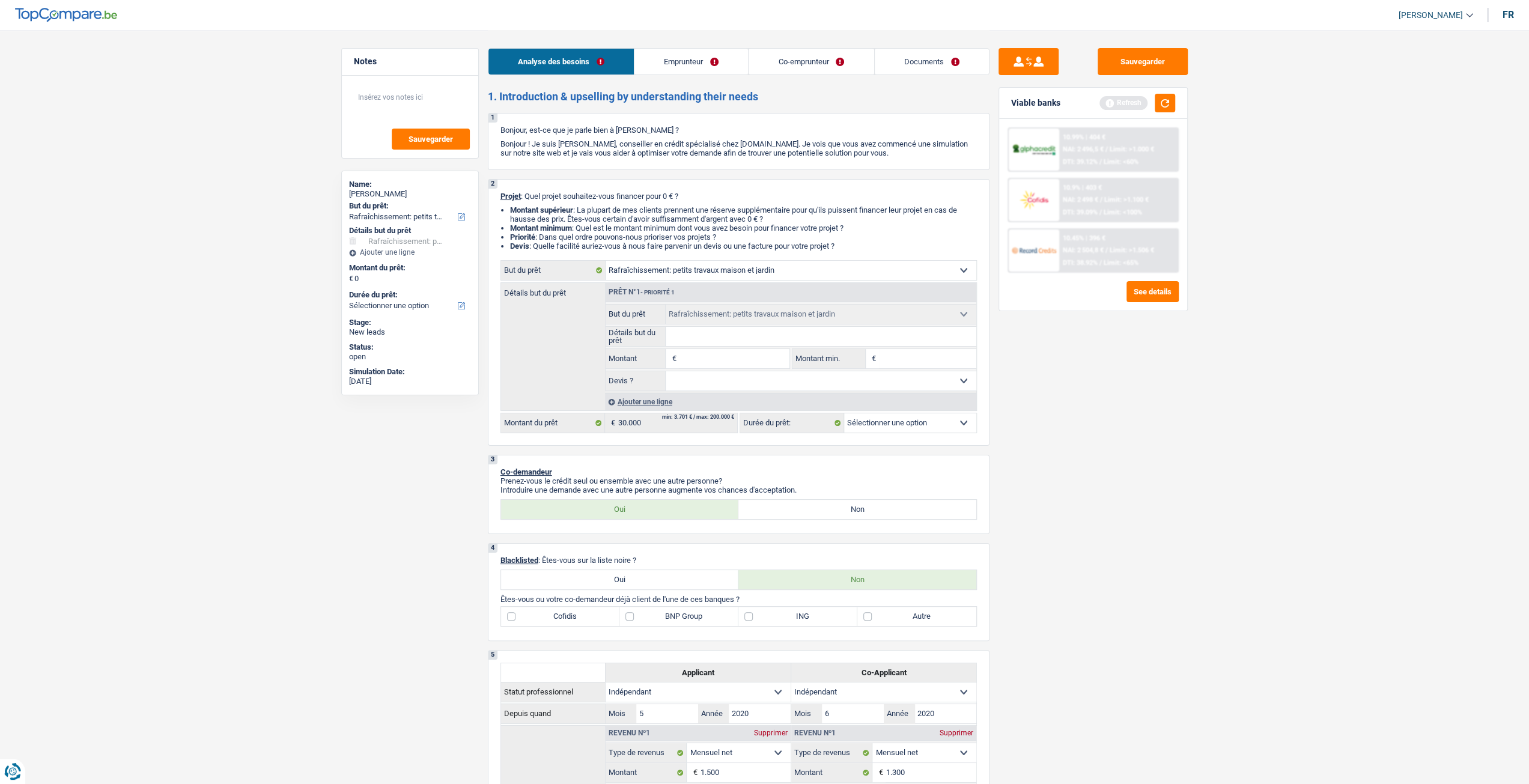
click at [741, 362] on input "Montant" at bounding box center [734, 358] width 110 height 19
type input "3"
type input "30"
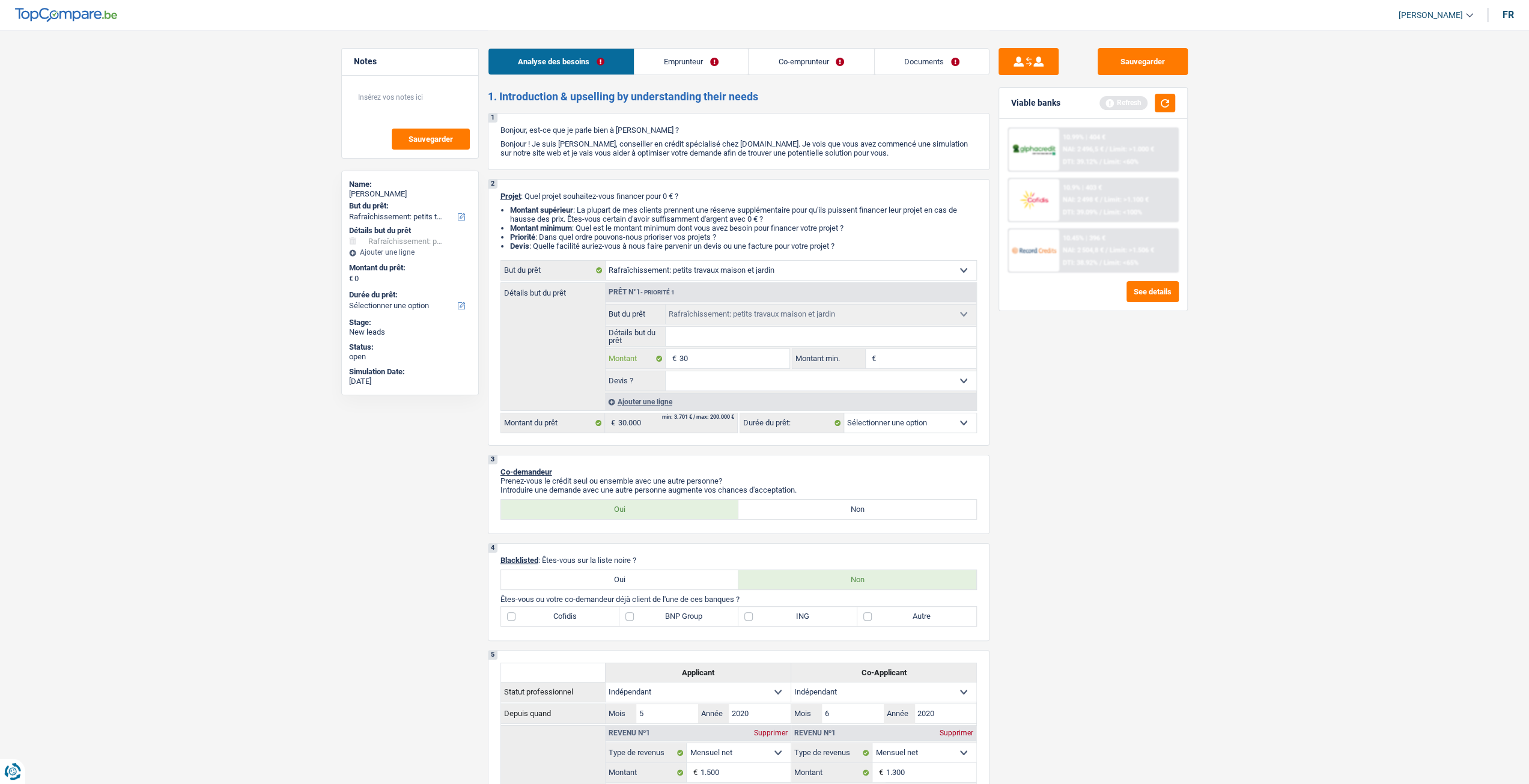
type input "300"
type input "3.000"
type input "30.000"
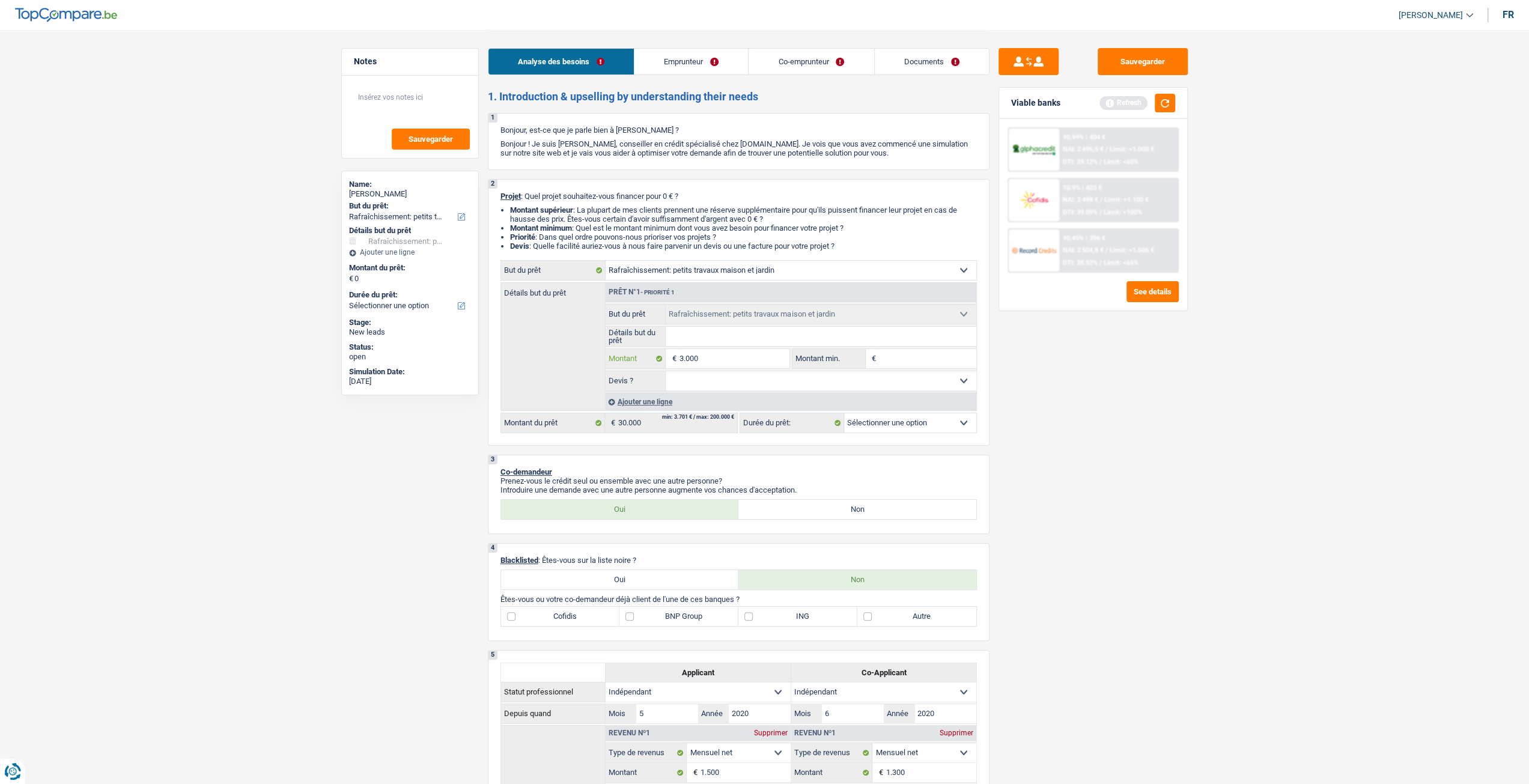
type input "30.000"
click at [1112, 562] on div "Sauvegarder Viable banks Refresh 10.99% | 404 € NAI: 2 496,5 € / Limit: >1.000 …" at bounding box center [1093, 406] width 207 height 716
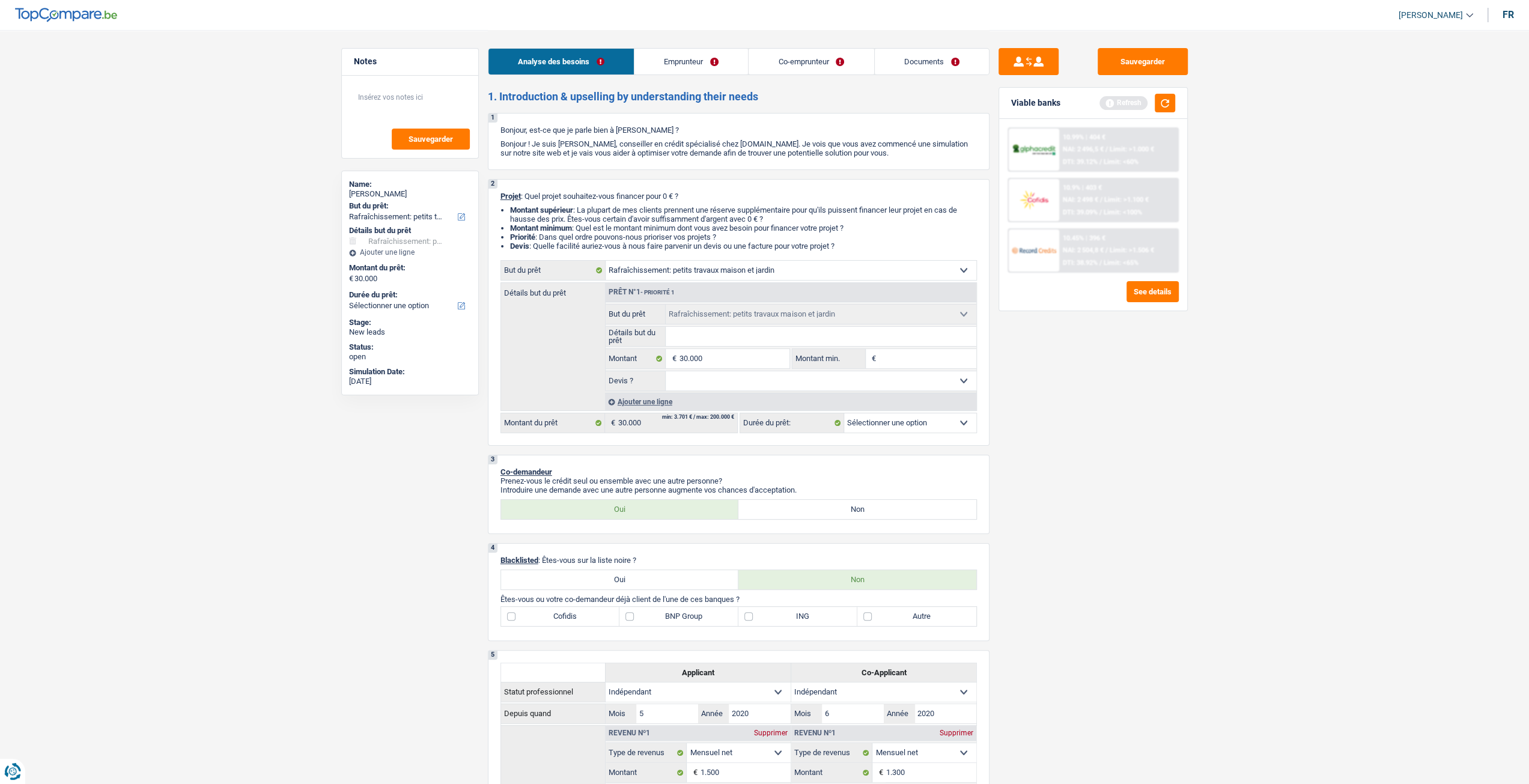
select select "120"
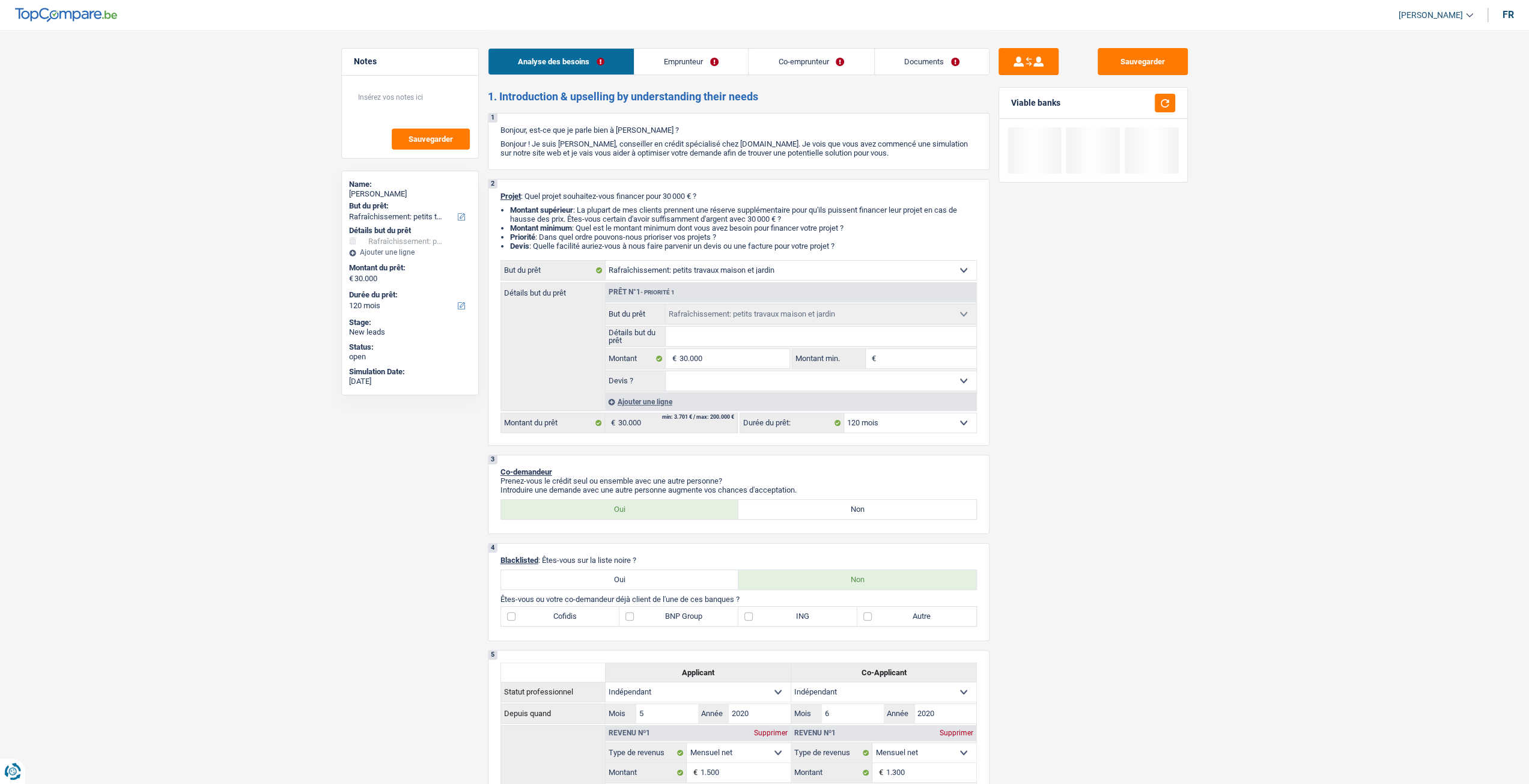
click at [727, 343] on input "Détails but du prêt" at bounding box center [821, 336] width 310 height 19
type input "T"
type input "Tr"
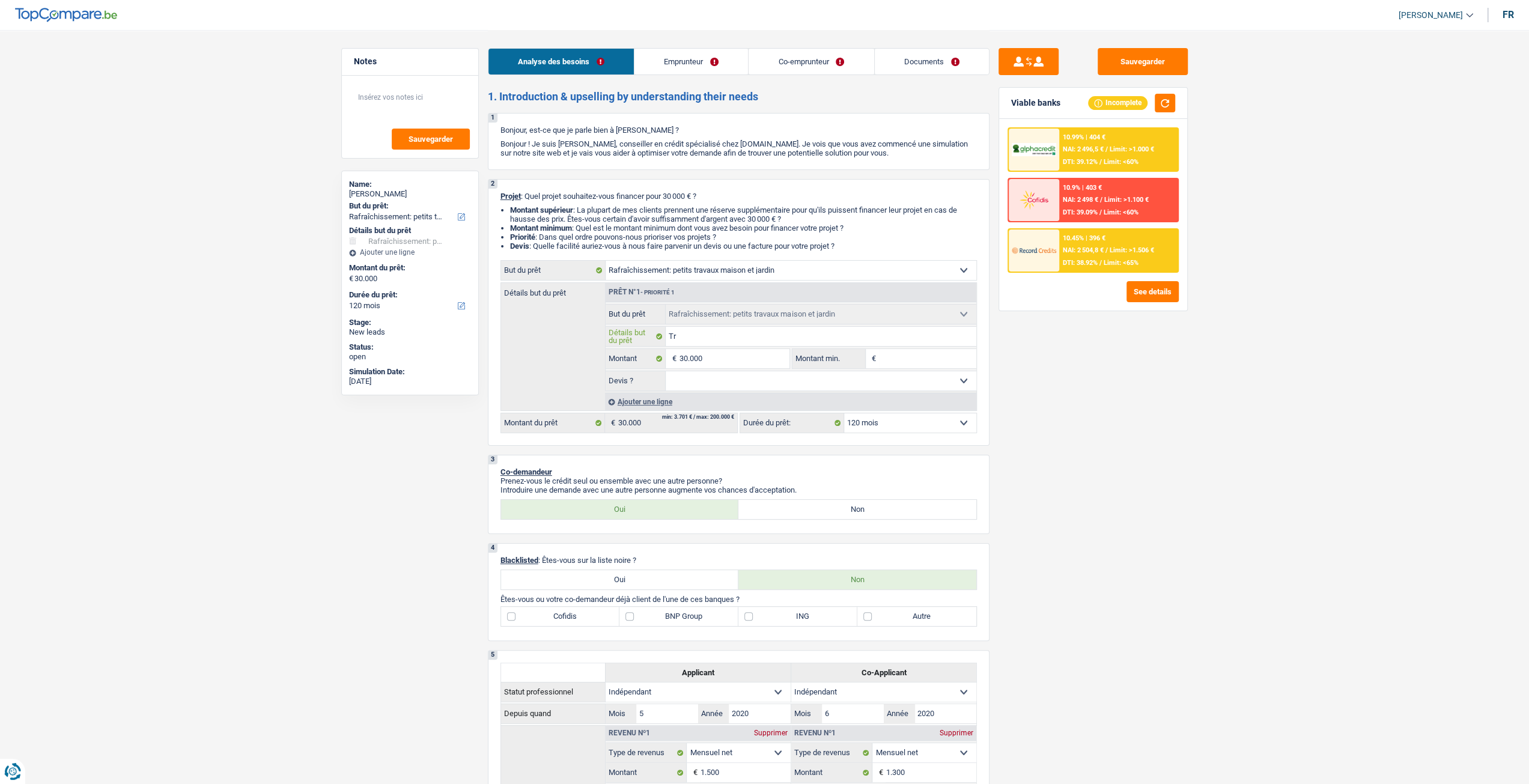
type input "Tra"
type input "Trav"
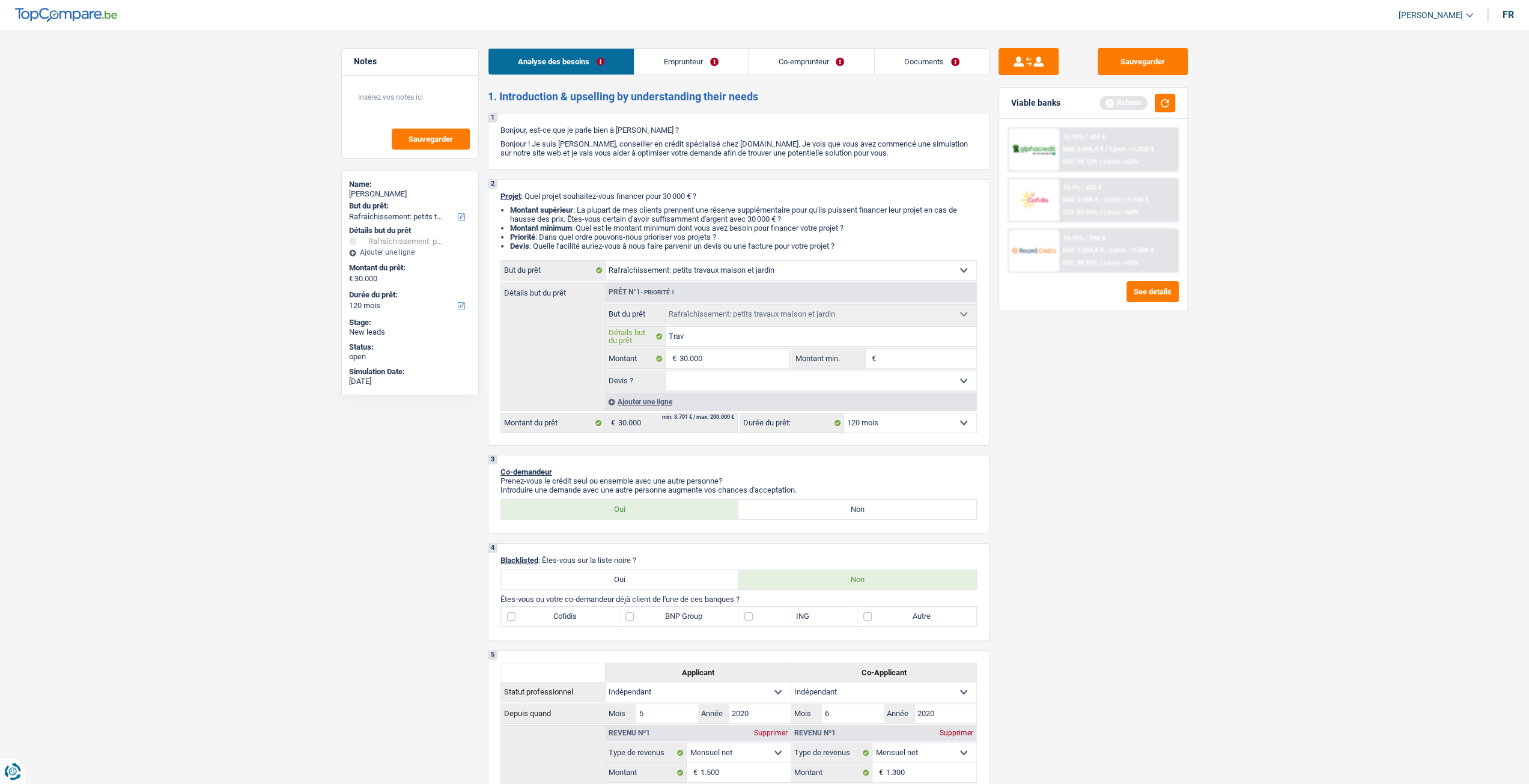
type input "Trava"
type input "Travau"
type input "Travaux"
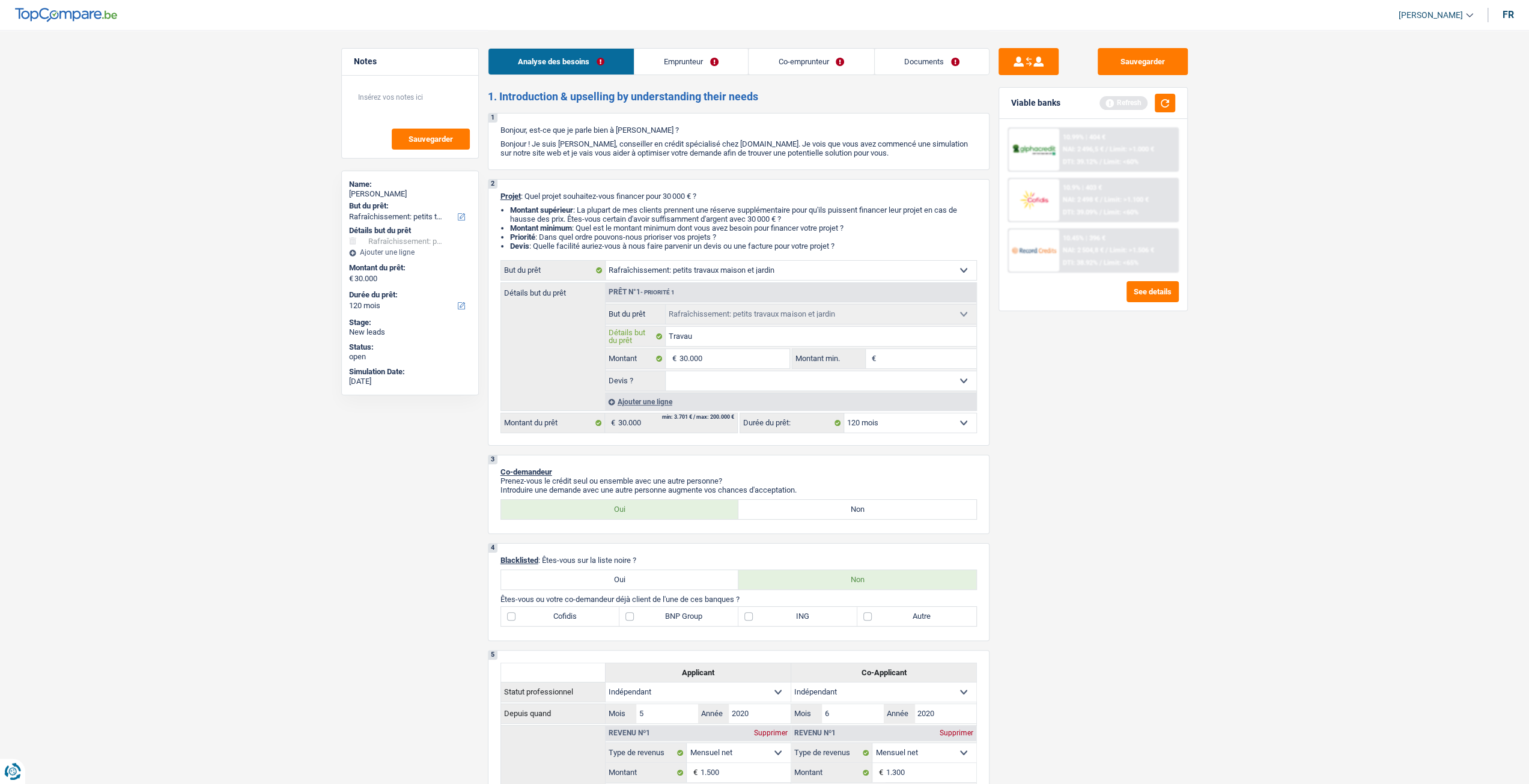
type input "Travaux"
click at [727, 343] on input "Travaux" at bounding box center [821, 336] width 310 height 19
type input "Travaux"
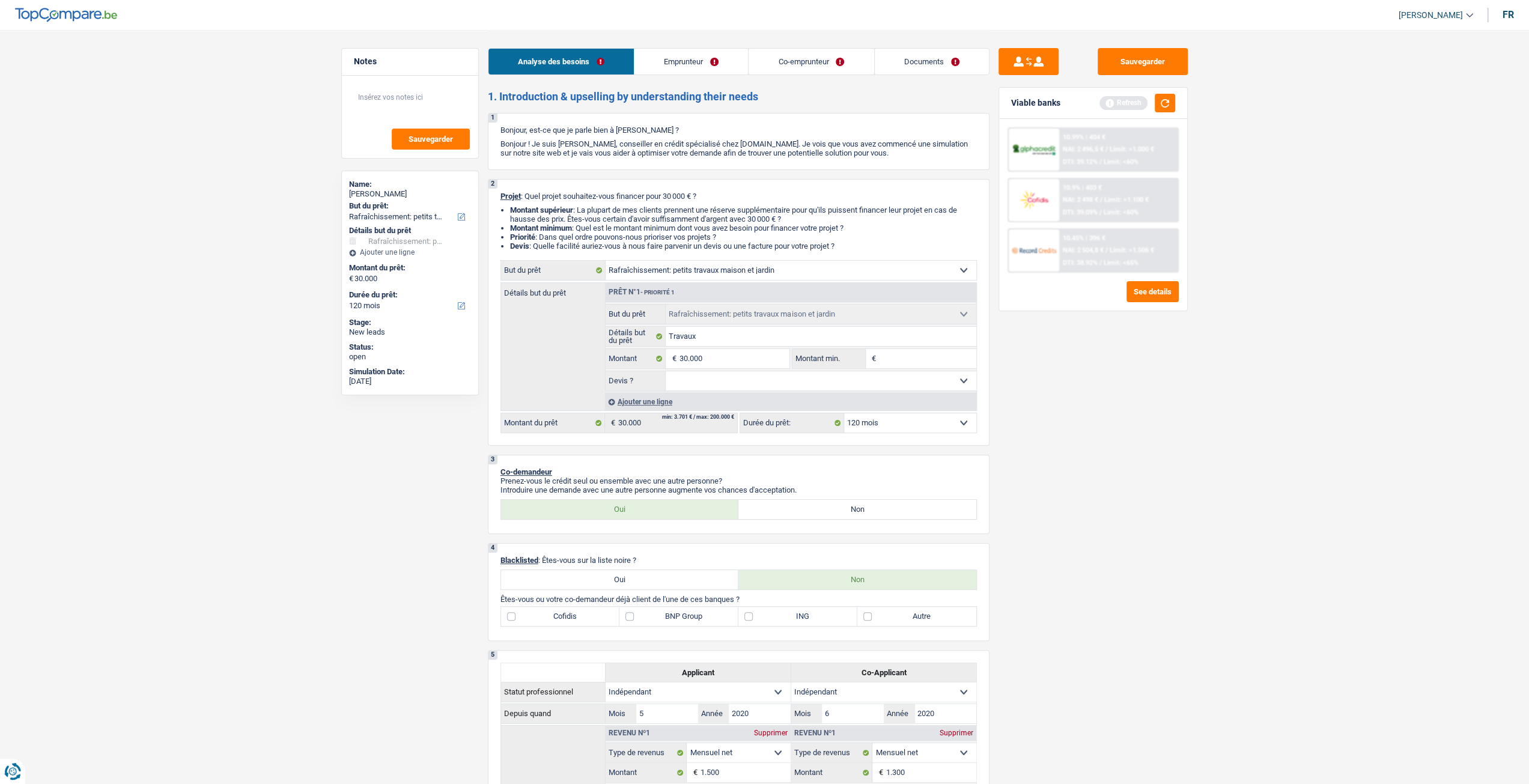
click at [1104, 440] on div "Sauvegarder Viable banks Refresh 10.99% | 404 € NAI: 2 496,5 € / Limit: >1.000 …" at bounding box center [1093, 406] width 207 height 716
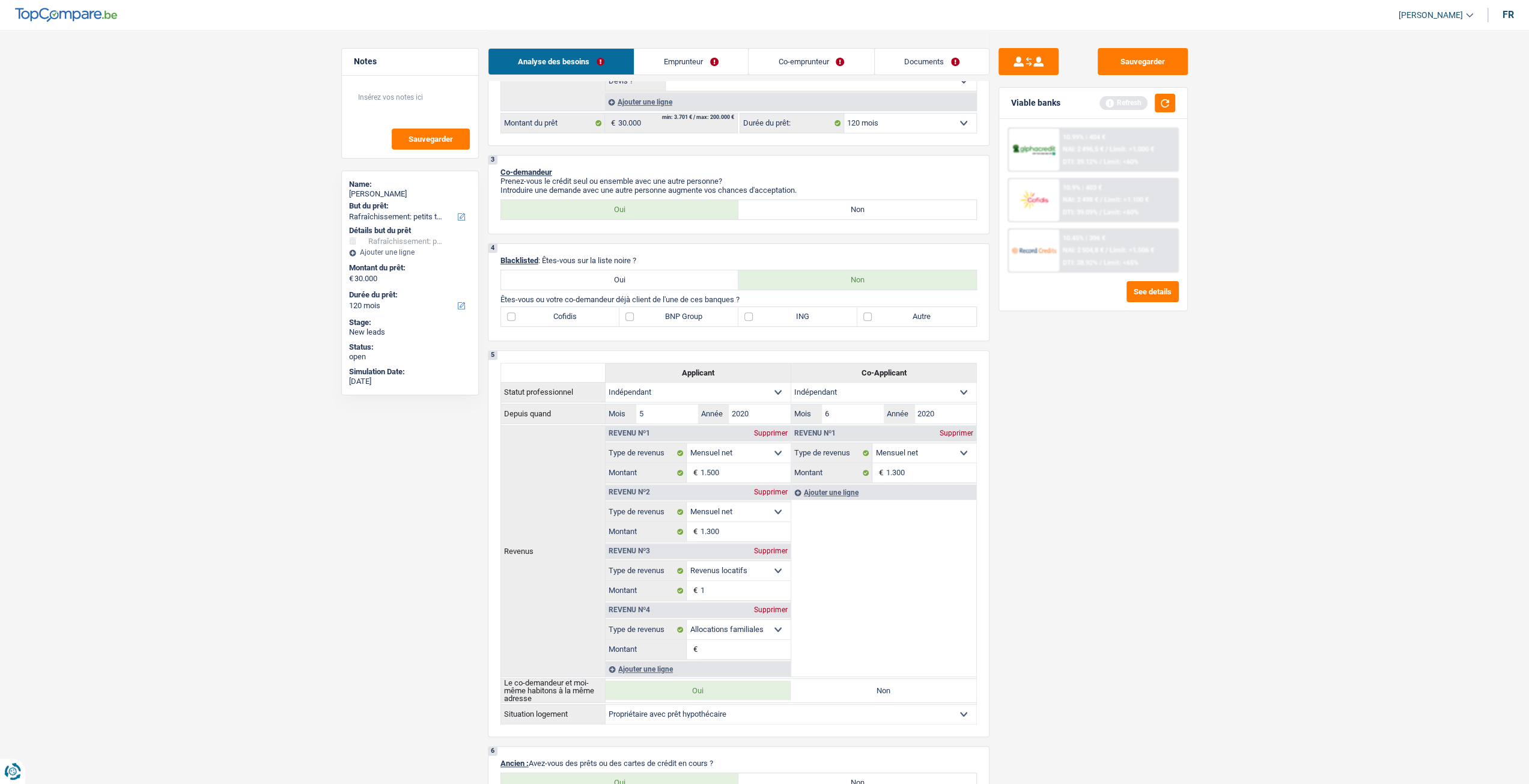
scroll to position [300, 0]
click at [920, 321] on label "Autre" at bounding box center [917, 316] width 119 height 19
click at [920, 321] on input "Autre" at bounding box center [917, 316] width 119 height 19
checkbox input "true"
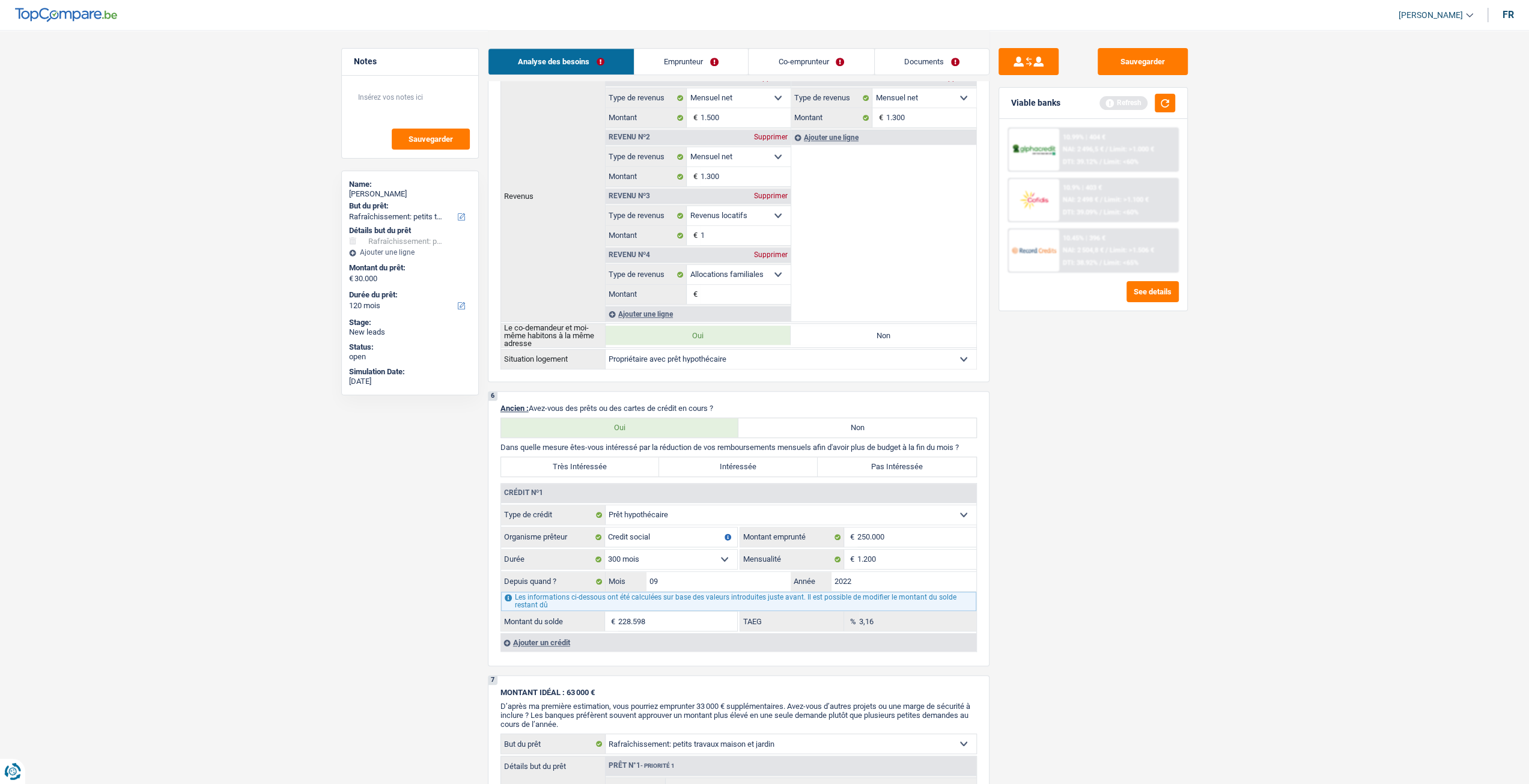
scroll to position [661, 0]
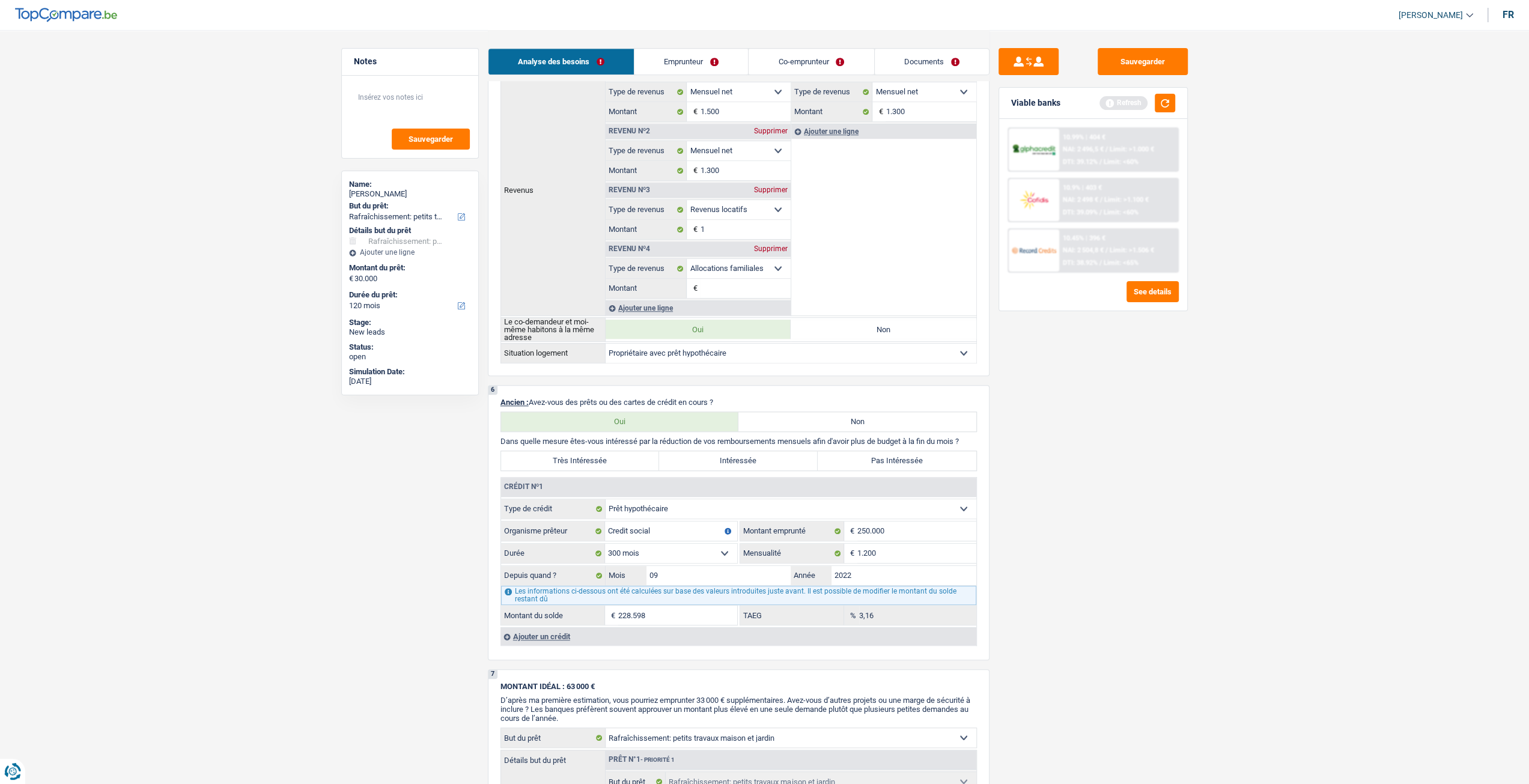
click at [962, 462] on label "Pas Intéressée" at bounding box center [897, 461] width 159 height 19
click at [962, 462] on input "Pas Intéressée" at bounding box center [897, 461] width 159 height 19
radio input "true"
click at [936, 554] on input "1.200" at bounding box center [917, 553] width 119 height 19
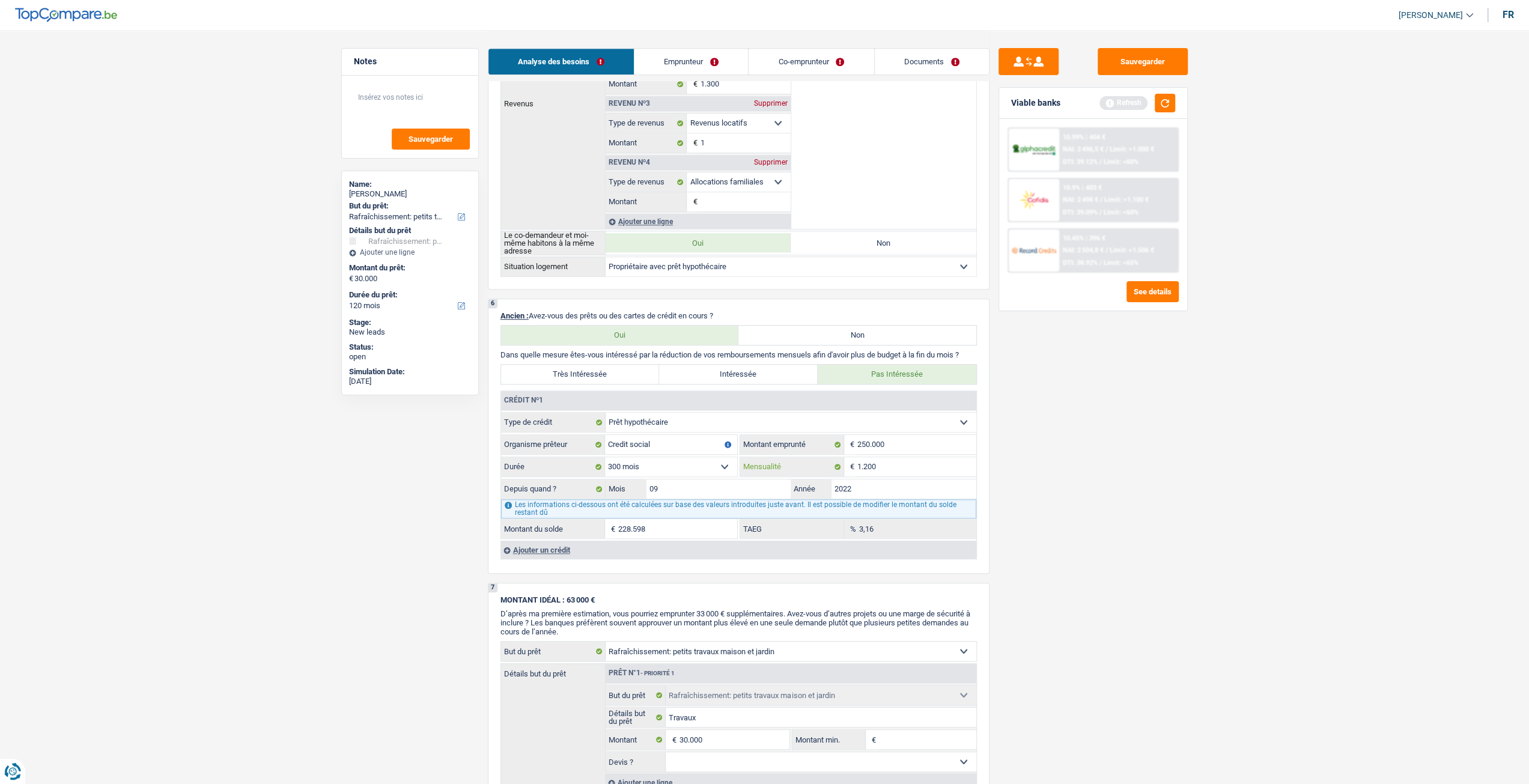
scroll to position [841, 0]
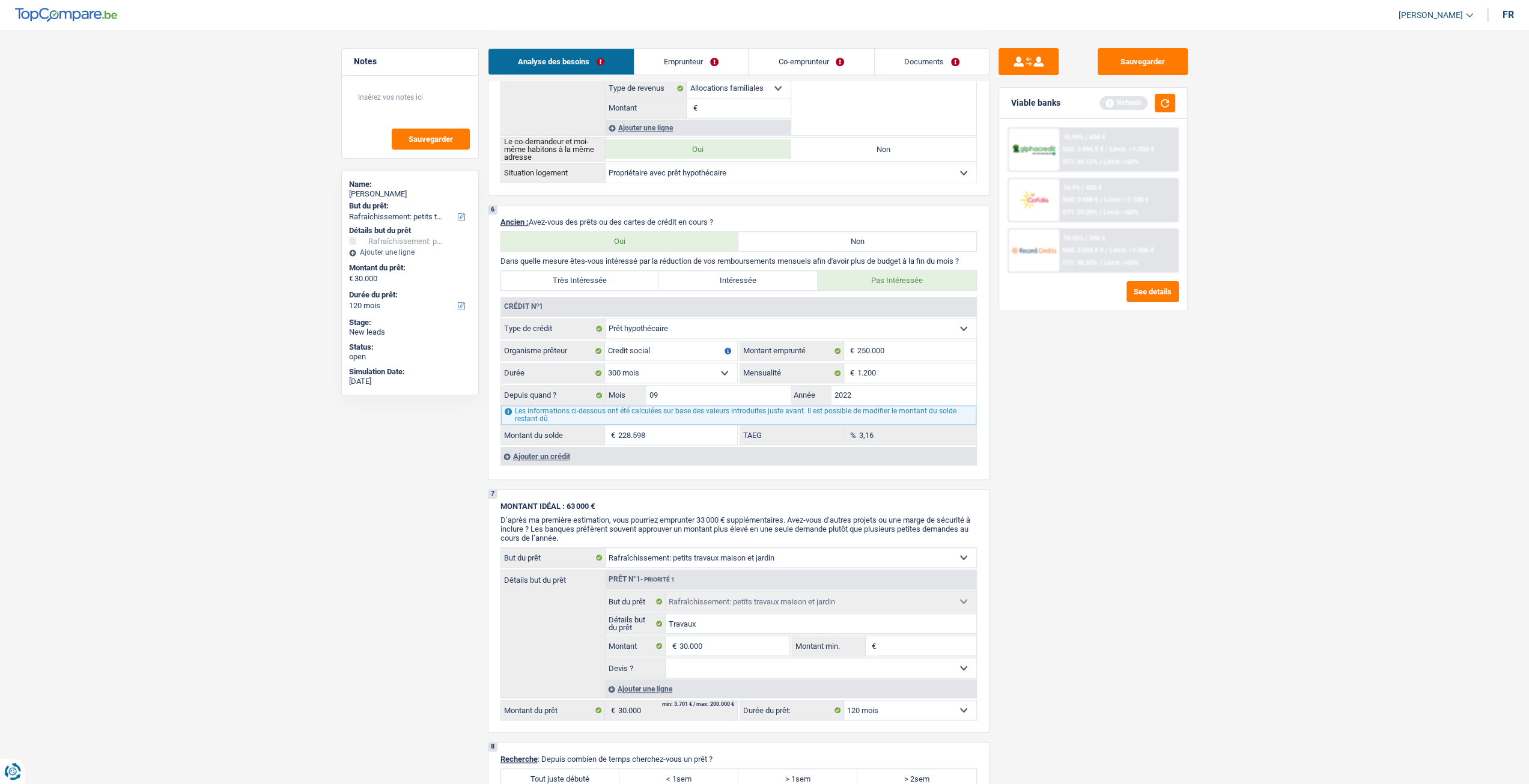
click at [529, 457] on div "Ajouter un crédit" at bounding box center [738, 455] width 476 height 18
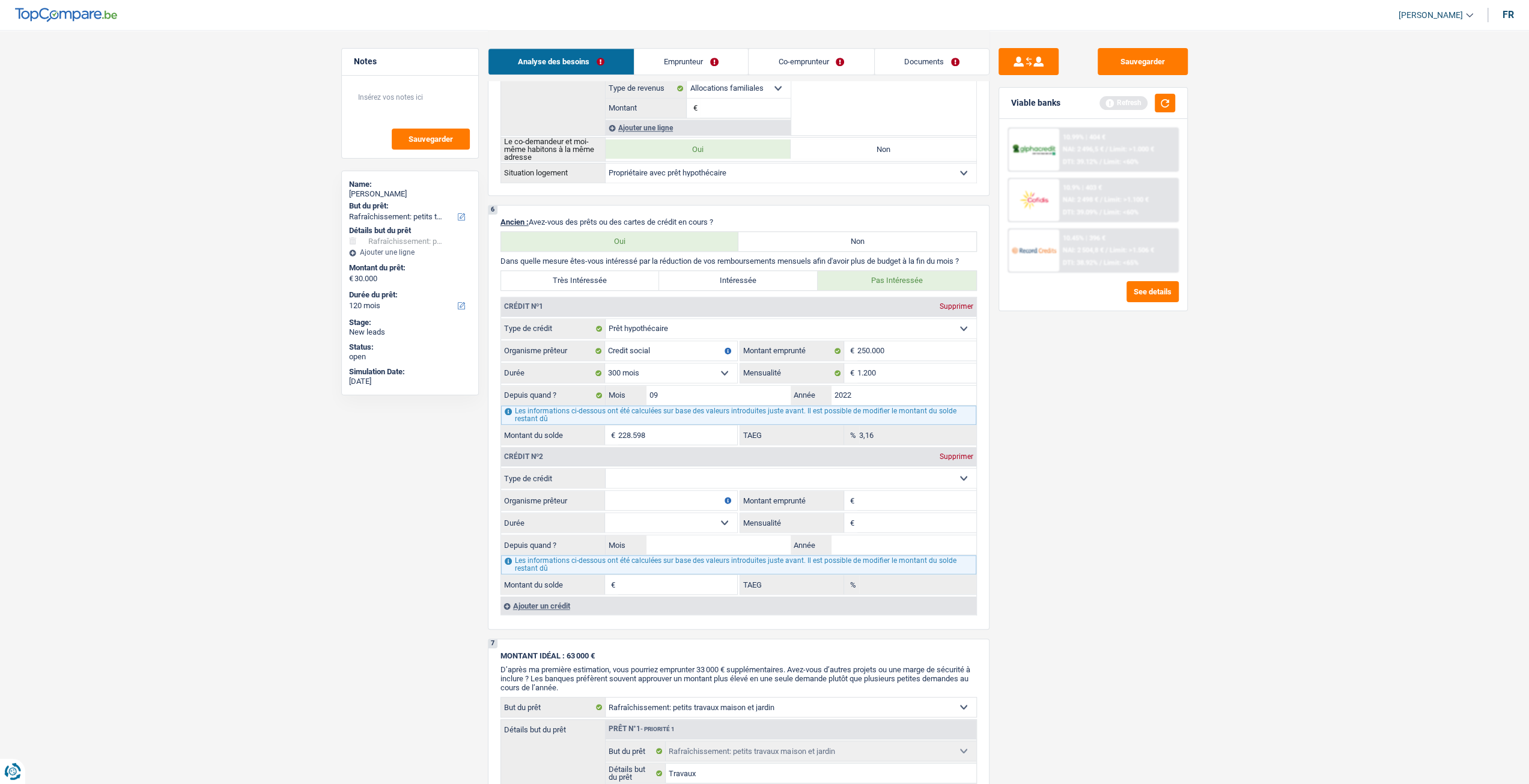
click at [609, 468] on select "Carte ou ouverture de crédit Prêt hypothécaire Vente à tempérament Prêt à tempé…" at bounding box center [790, 478] width 371 height 19
select select "cardOrCredit"
type input "0"
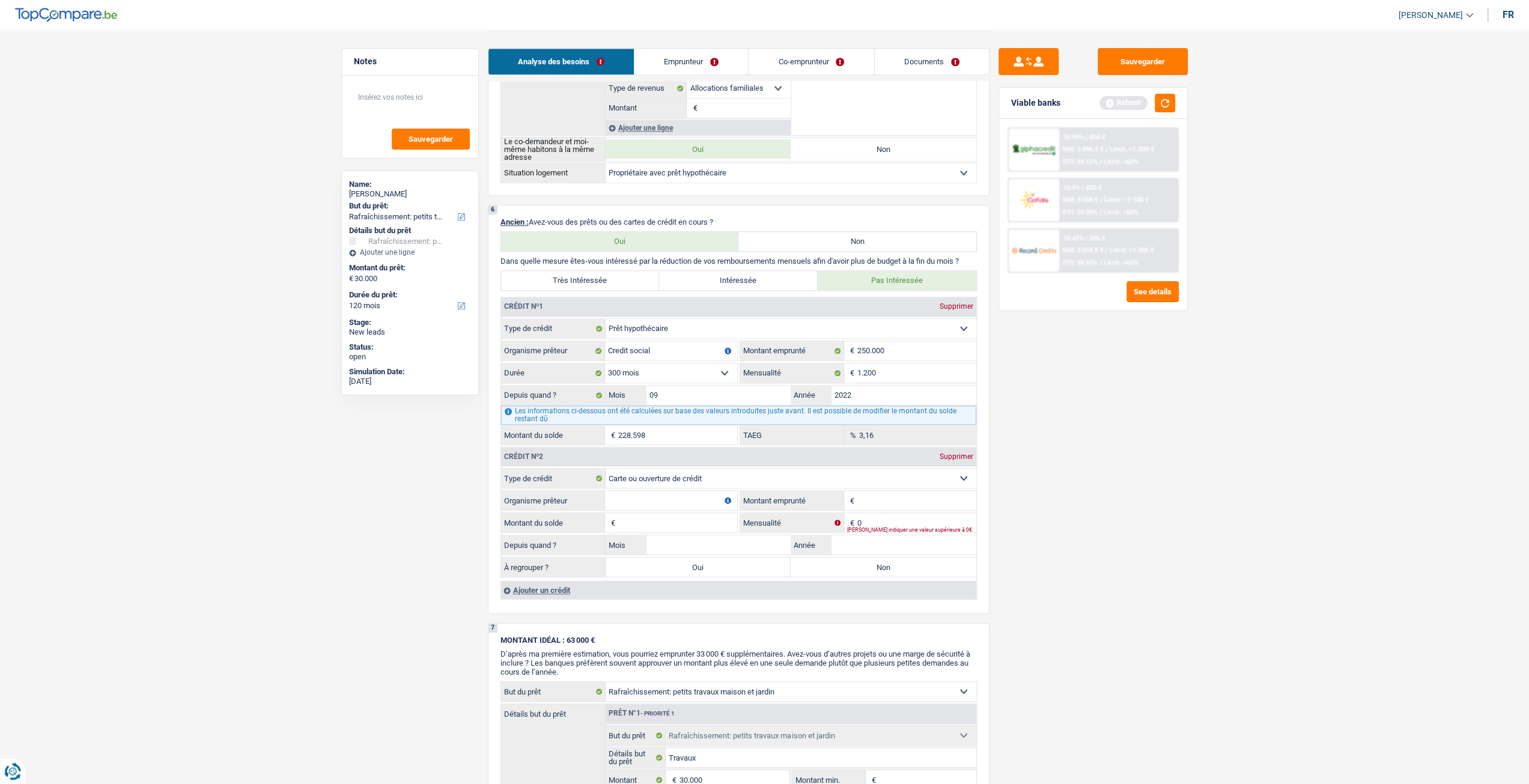
drag, startPoint x: 919, startPoint y: 488, endPoint x: 977, endPoint y: 509, distance: 61.7
click at [919, 491] on input "Montant emprunté" at bounding box center [917, 500] width 119 height 19
type input "2.500"
drag, startPoint x: 1263, startPoint y: 577, endPoint x: 1232, endPoint y: 579, distance: 31.1
click at [1263, 577] on main "Notes Sauvegarder Name: [PERSON_NAME] But du prêt: Confort maison: meubles, tex…" at bounding box center [764, 207] width 1529 height 2097
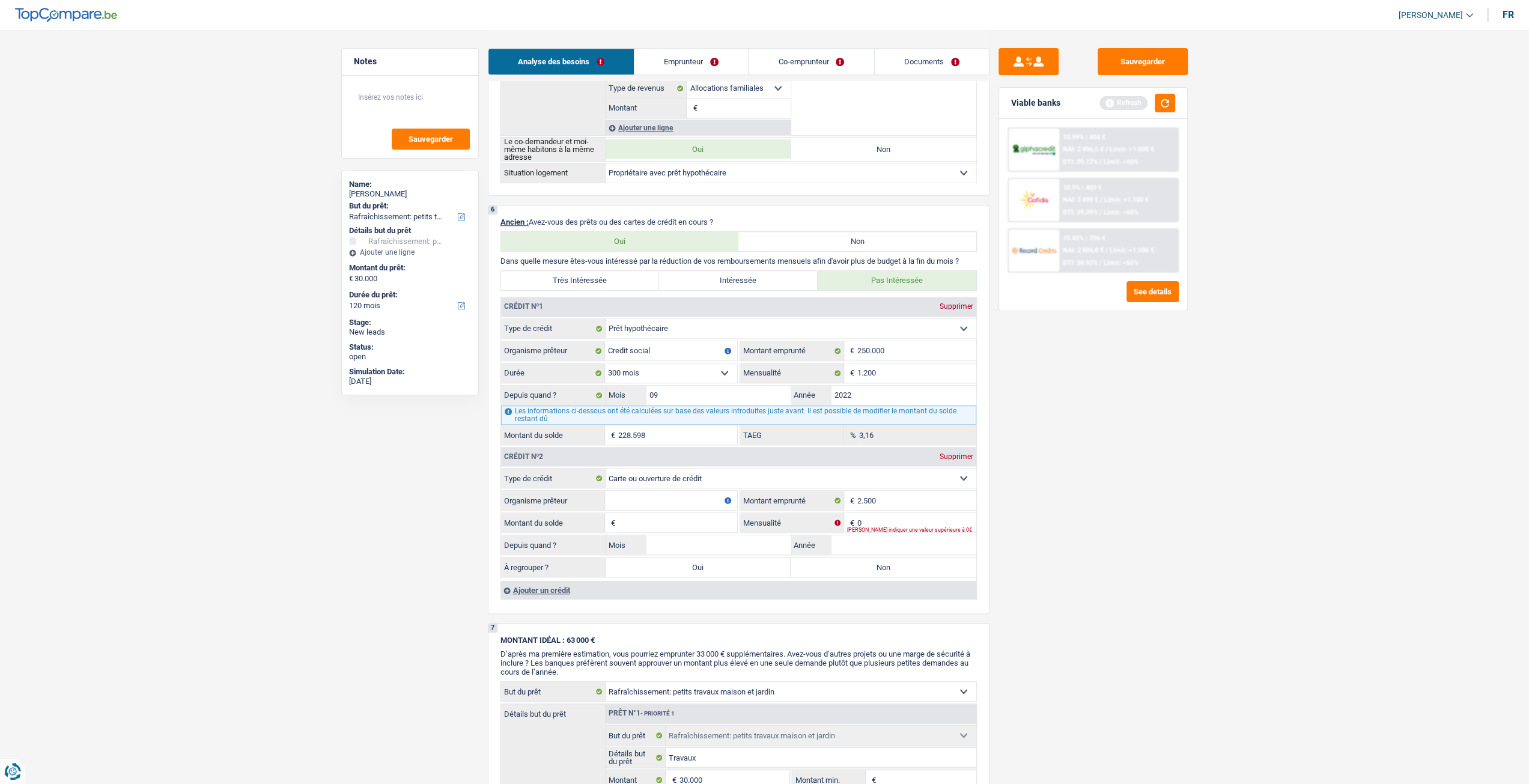
click at [677, 516] on input "Montant du solde" at bounding box center [678, 522] width 119 height 19
type input "2.500"
click at [673, 495] on input "Organisme prêteur" at bounding box center [671, 500] width 132 height 19
click at [901, 513] on input "0" at bounding box center [917, 522] width 119 height 19
type input "100"
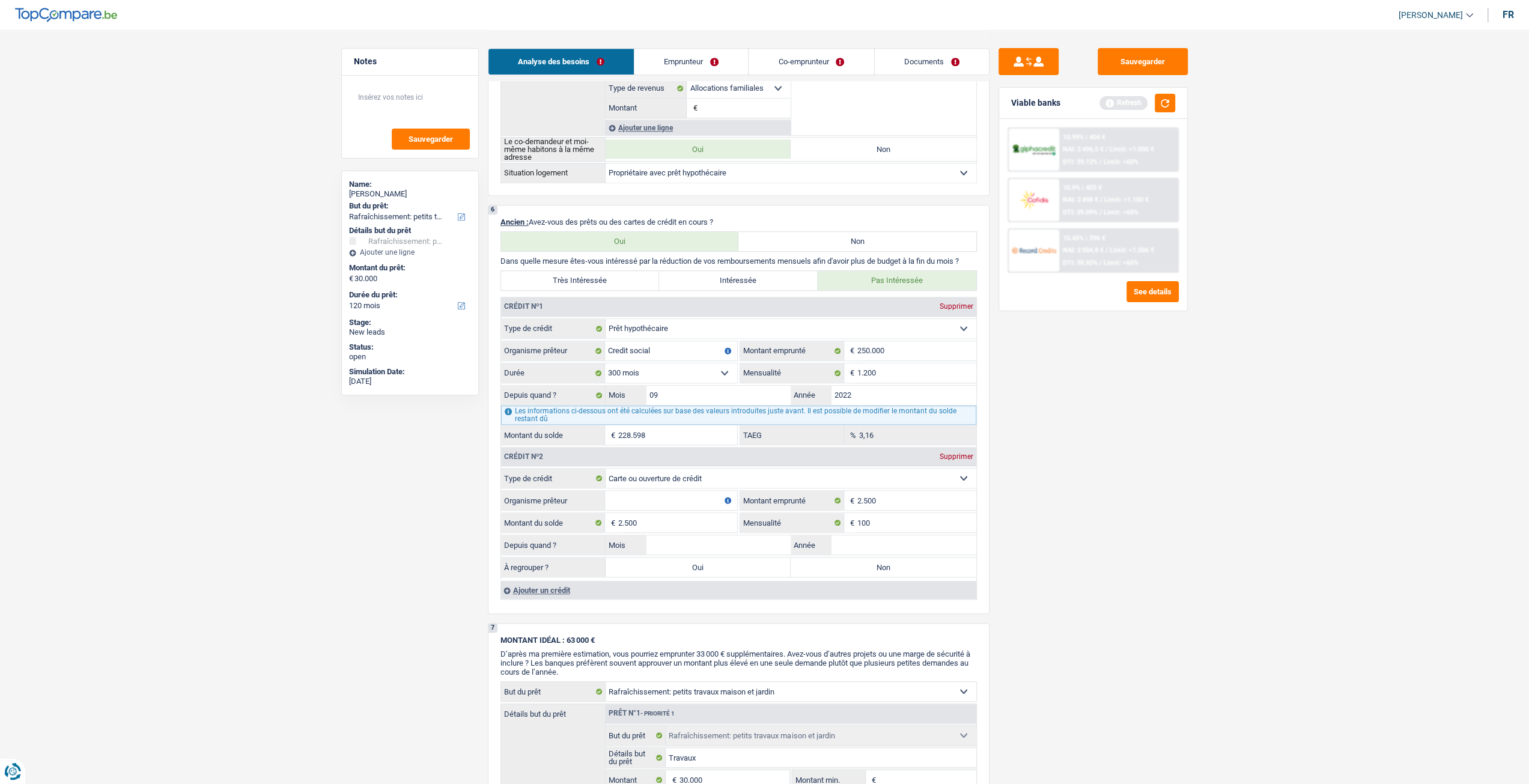
click at [1173, 566] on div "Sauvegarder Viable banks Refresh 10.99% | 404 € NAI: 2 496,5 € / Limit: >1.000 …" at bounding box center [1093, 406] width 207 height 716
drag, startPoint x: 693, startPoint y: 489, endPoint x: 825, endPoint y: 524, distance: 136.6
click at [693, 491] on input "Organisme prêteur" at bounding box center [671, 500] width 132 height 19
type input "Belfius"
click at [1444, 576] on main "Notes Sauvegarder Name: [PERSON_NAME] But du prêt: Confort maison: meubles, tex…" at bounding box center [764, 207] width 1529 height 2097
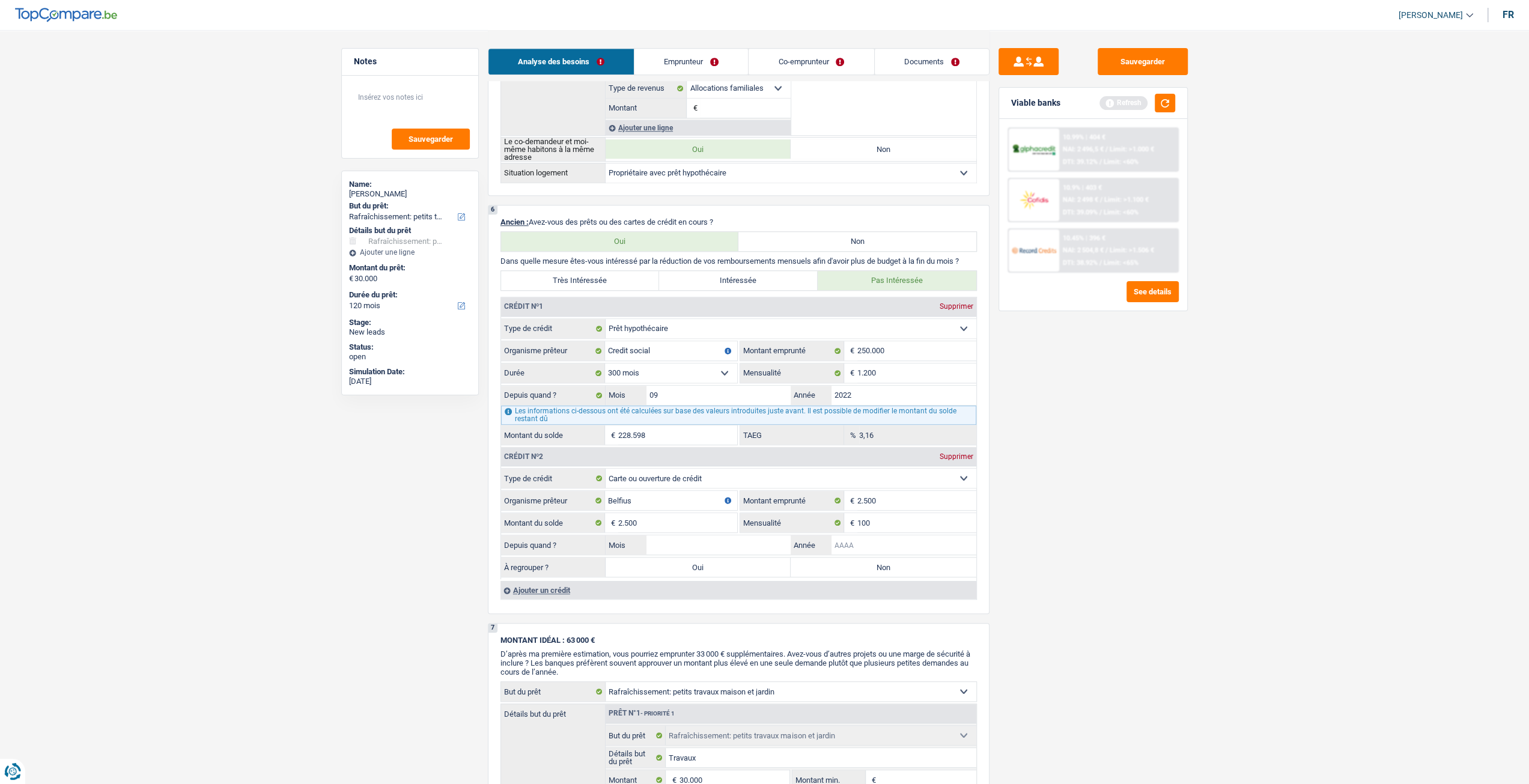
click at [918, 539] on input "Année" at bounding box center [904, 545] width 145 height 19
type input "2022"
click at [712, 535] on input "Mois" at bounding box center [719, 545] width 145 height 19
type input "5"
click at [896, 565] on label "Non" at bounding box center [883, 567] width 186 height 19
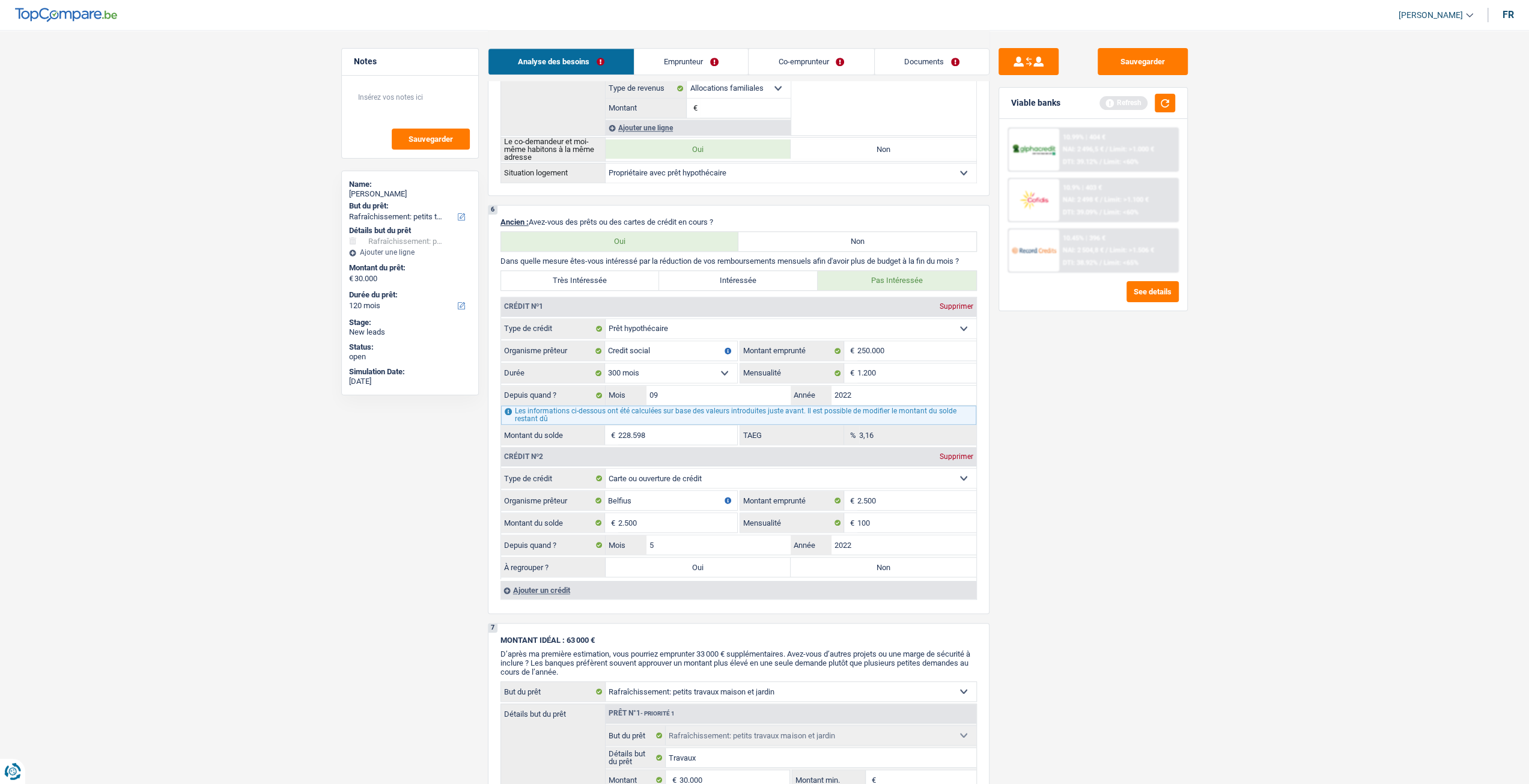
click at [896, 565] on input "Non" at bounding box center [883, 567] width 186 height 19
radio input "true"
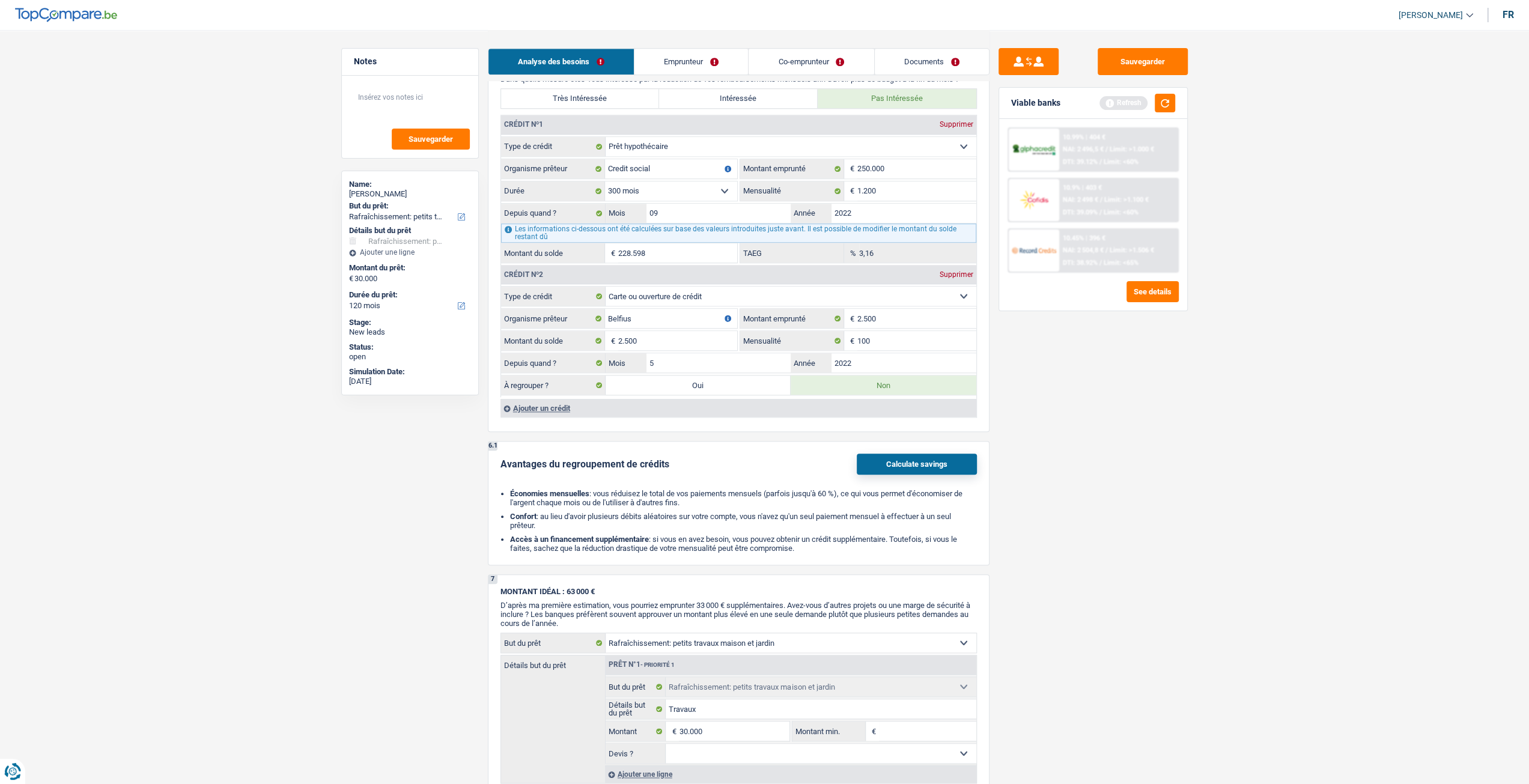
scroll to position [1382, 0]
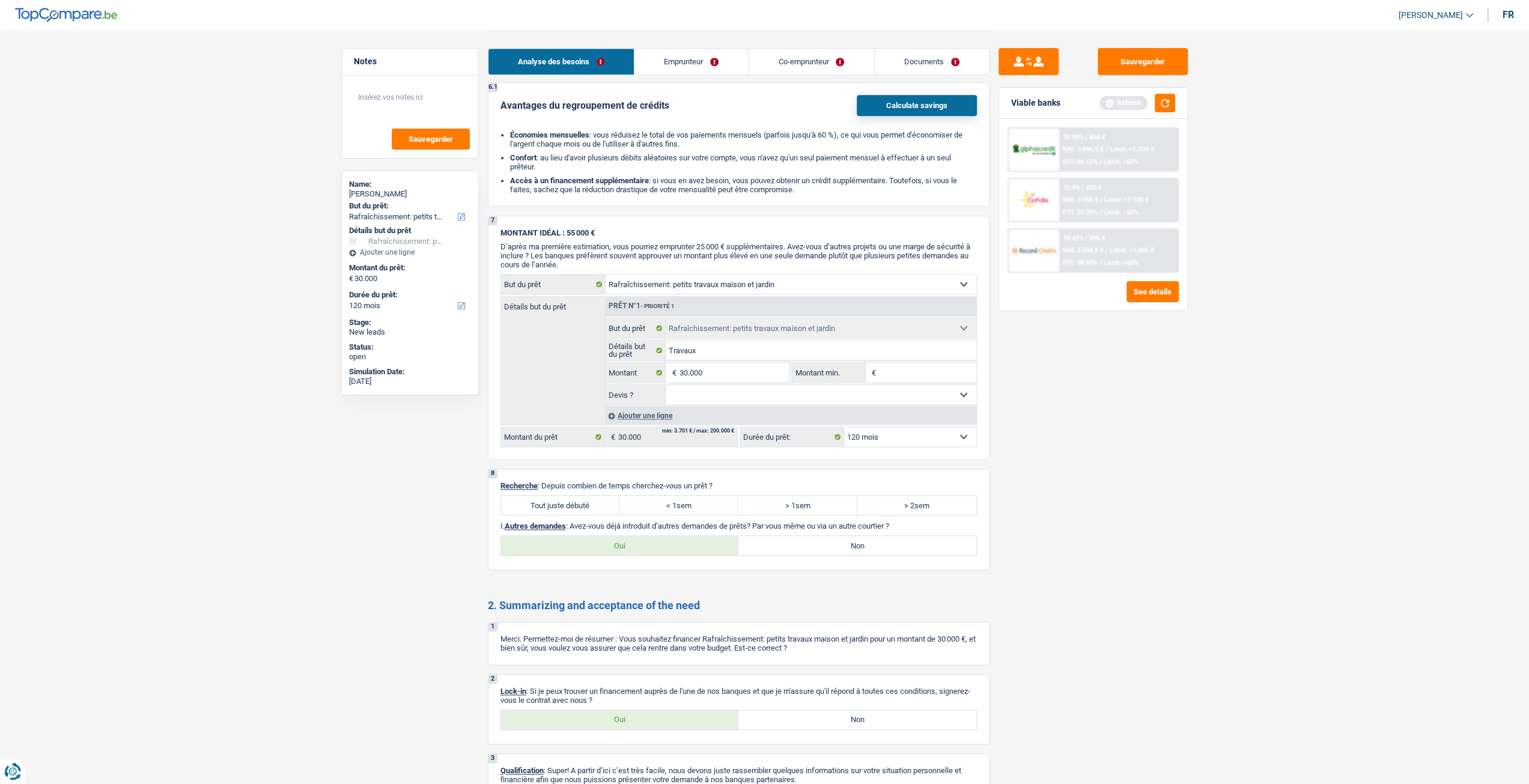
click at [547, 499] on label "Tout juste débuté" at bounding box center [560, 505] width 119 height 19
click at [547, 499] on input "Tout juste débuté" at bounding box center [560, 505] width 119 height 19
radio input "true"
click at [635, 718] on label "Oui" at bounding box center [619, 720] width 238 height 19
click at [635, 718] on input "Oui" at bounding box center [619, 720] width 238 height 19
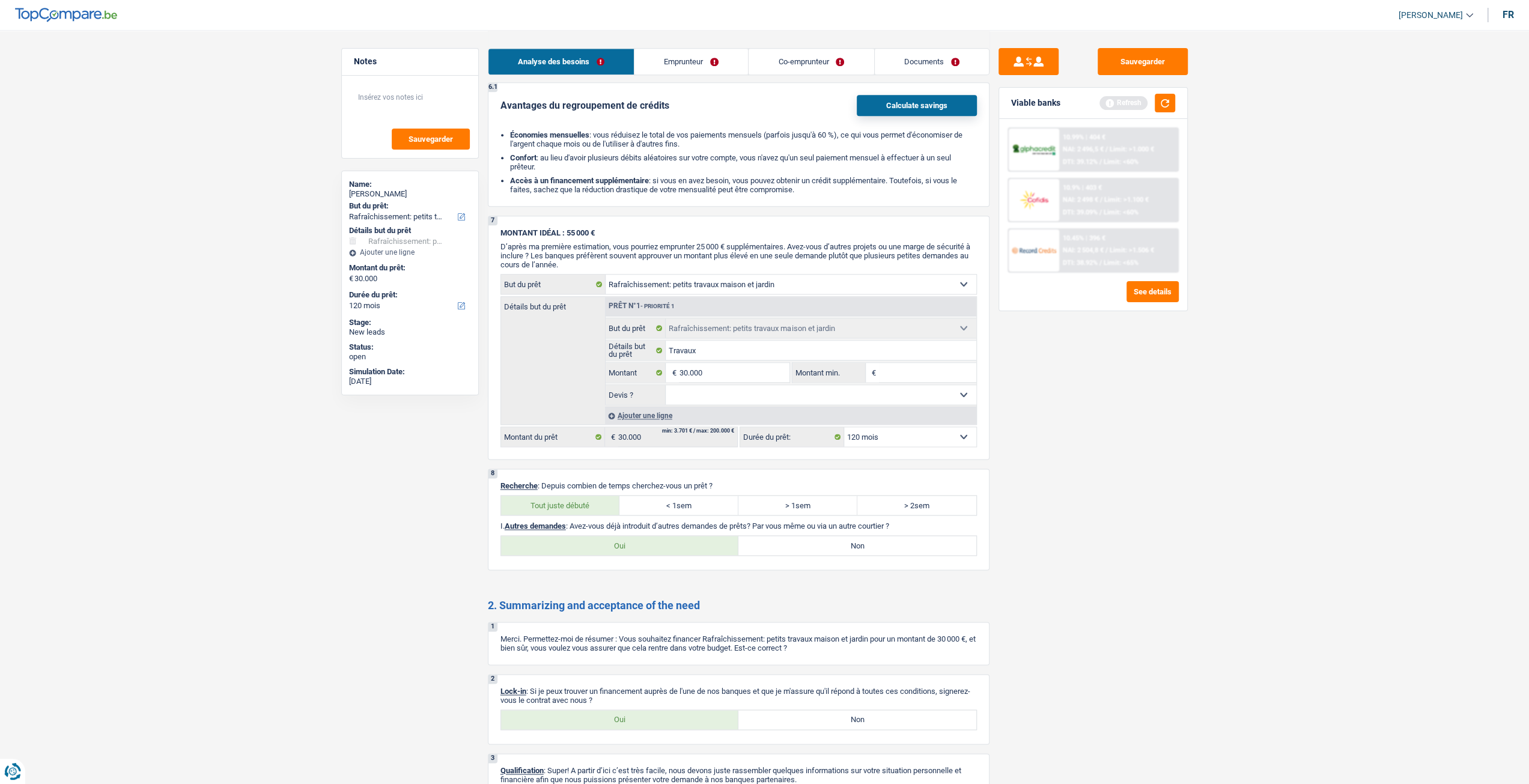
radio input "true"
click at [868, 537] on label "Non" at bounding box center [857, 545] width 238 height 19
click at [868, 537] on input "Non" at bounding box center [857, 545] width 238 height 19
radio input "true"
click at [680, 392] on select "Oui Non Non répondu Sélectionner une option" at bounding box center [821, 394] width 310 height 19
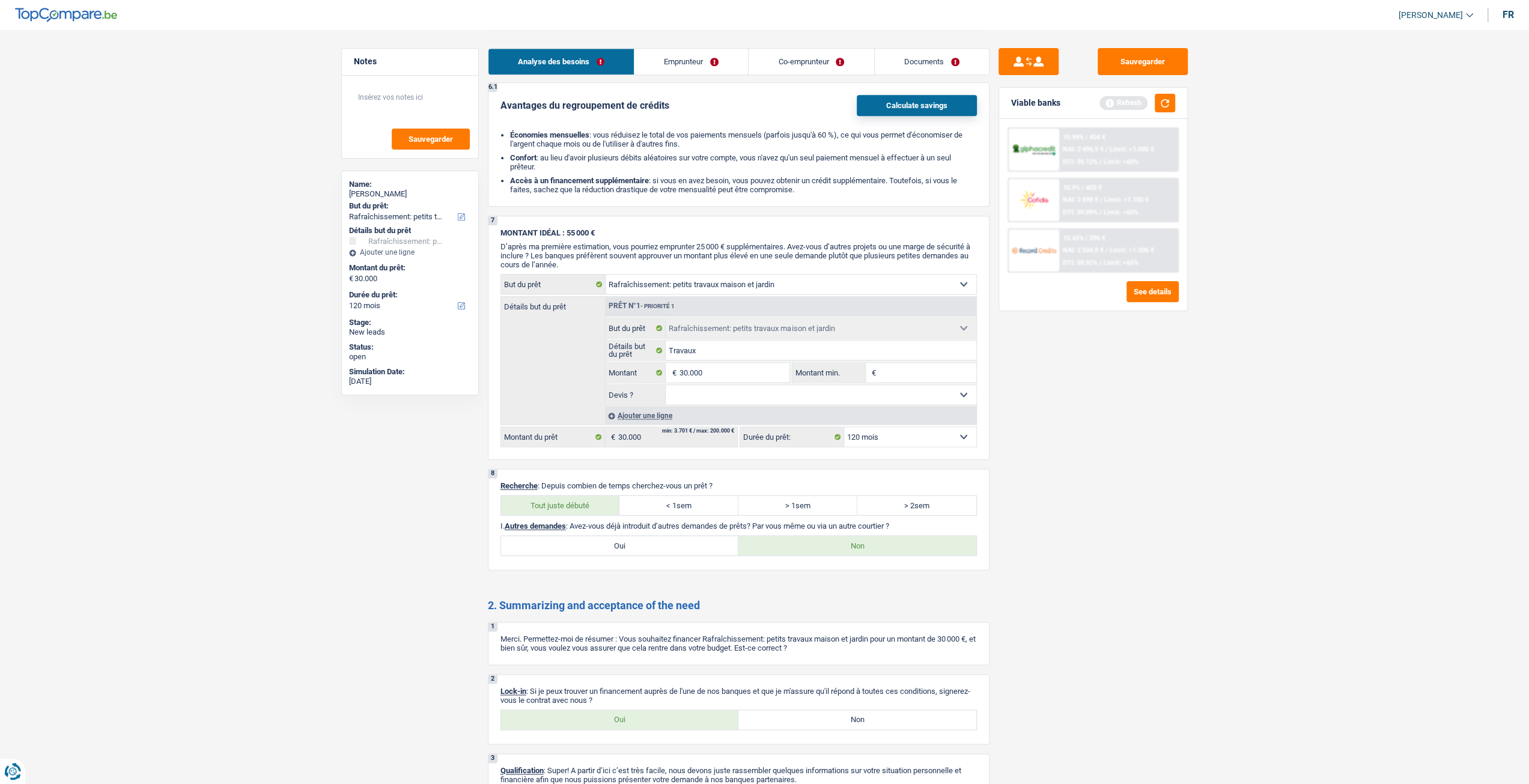
select select "yes"
click at [666, 385] on select "Oui Non Non répondu Sélectionner une option" at bounding box center [821, 394] width 310 height 19
select select "yes"
click at [711, 68] on link "Emprunteur" at bounding box center [691, 62] width 114 height 26
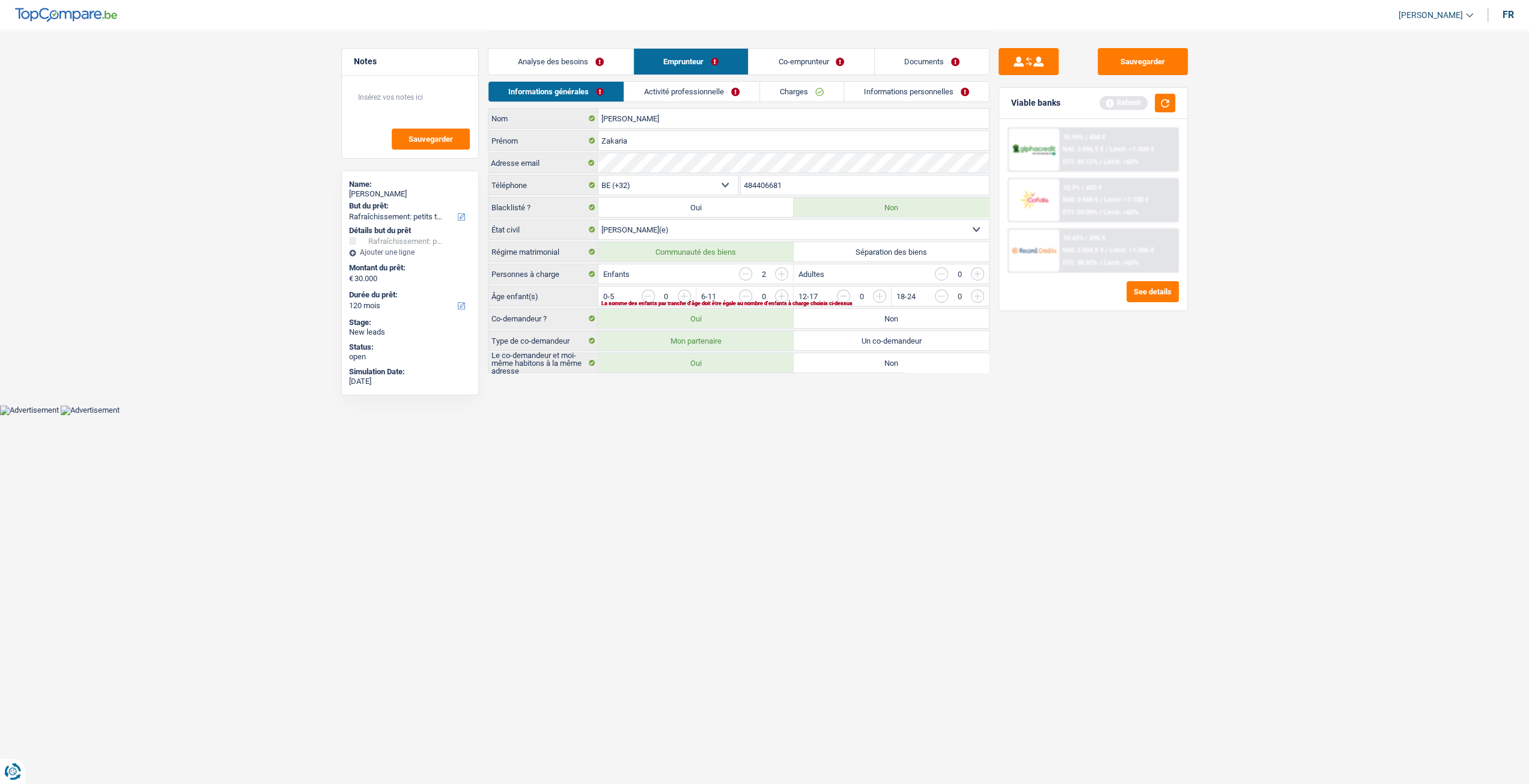
scroll to position [0, 0]
click at [611, 54] on link "Analyse des besoins" at bounding box center [565, 62] width 145 height 26
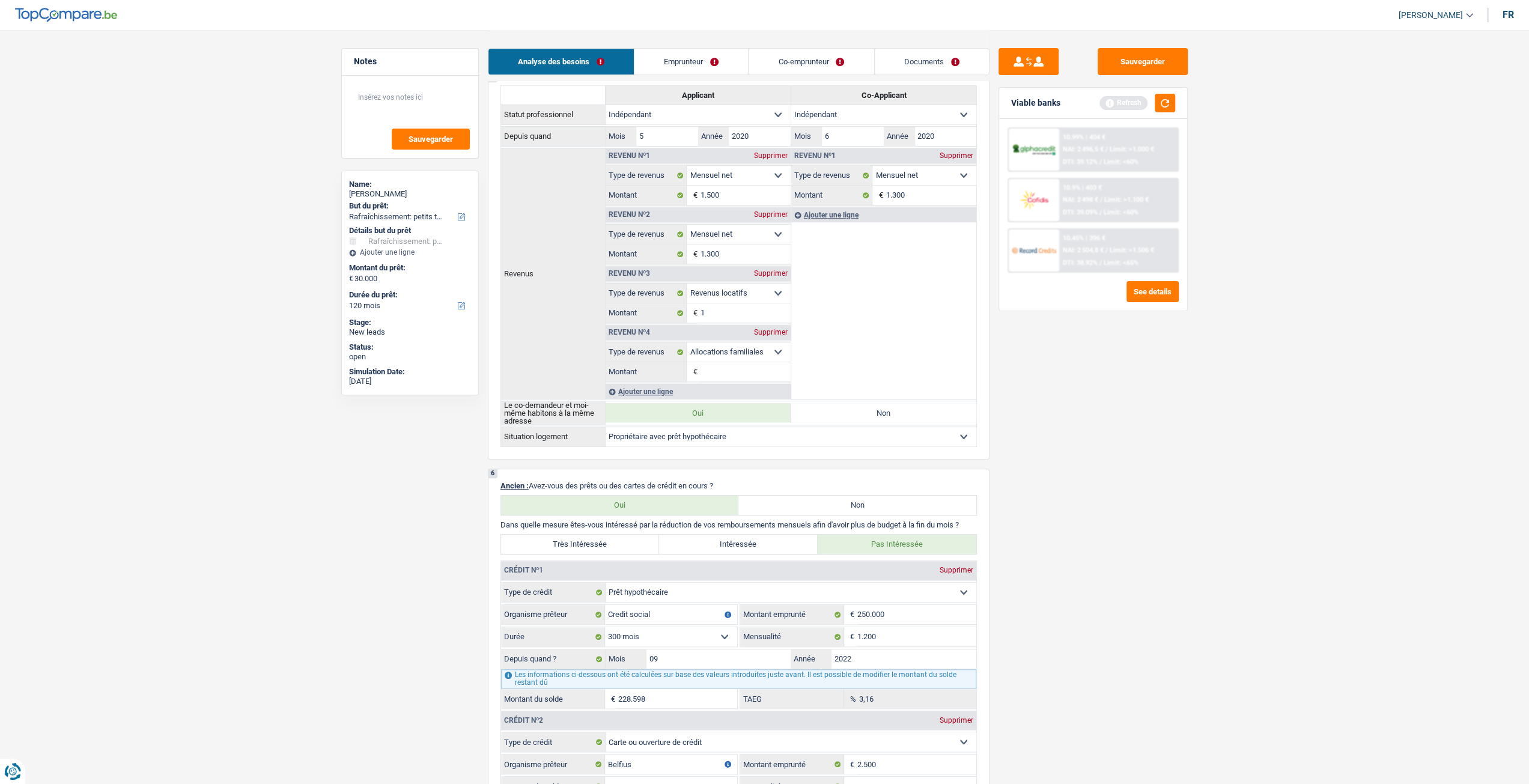
scroll to position [841, 0]
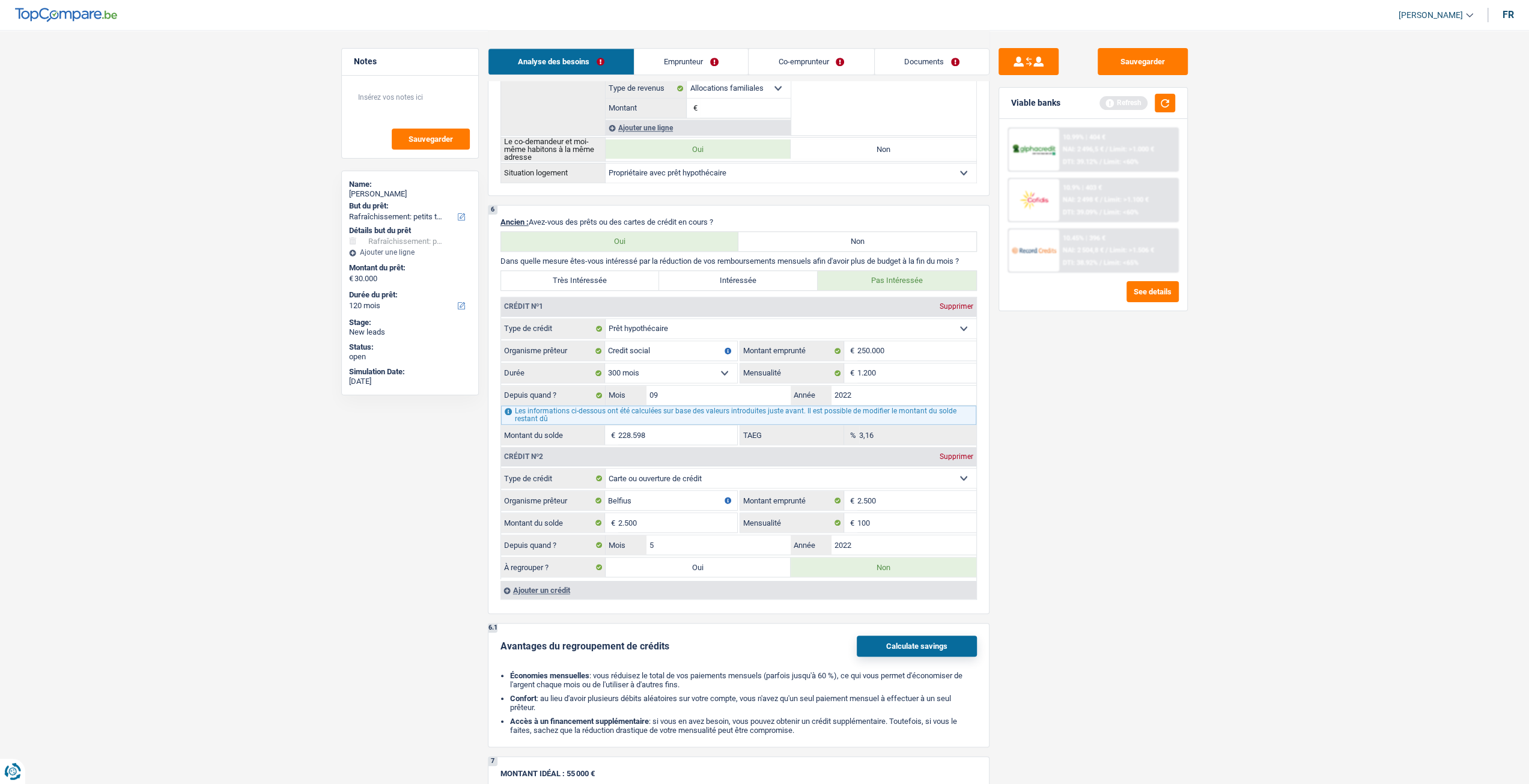
click at [735, 58] on link "Emprunteur" at bounding box center [691, 62] width 114 height 26
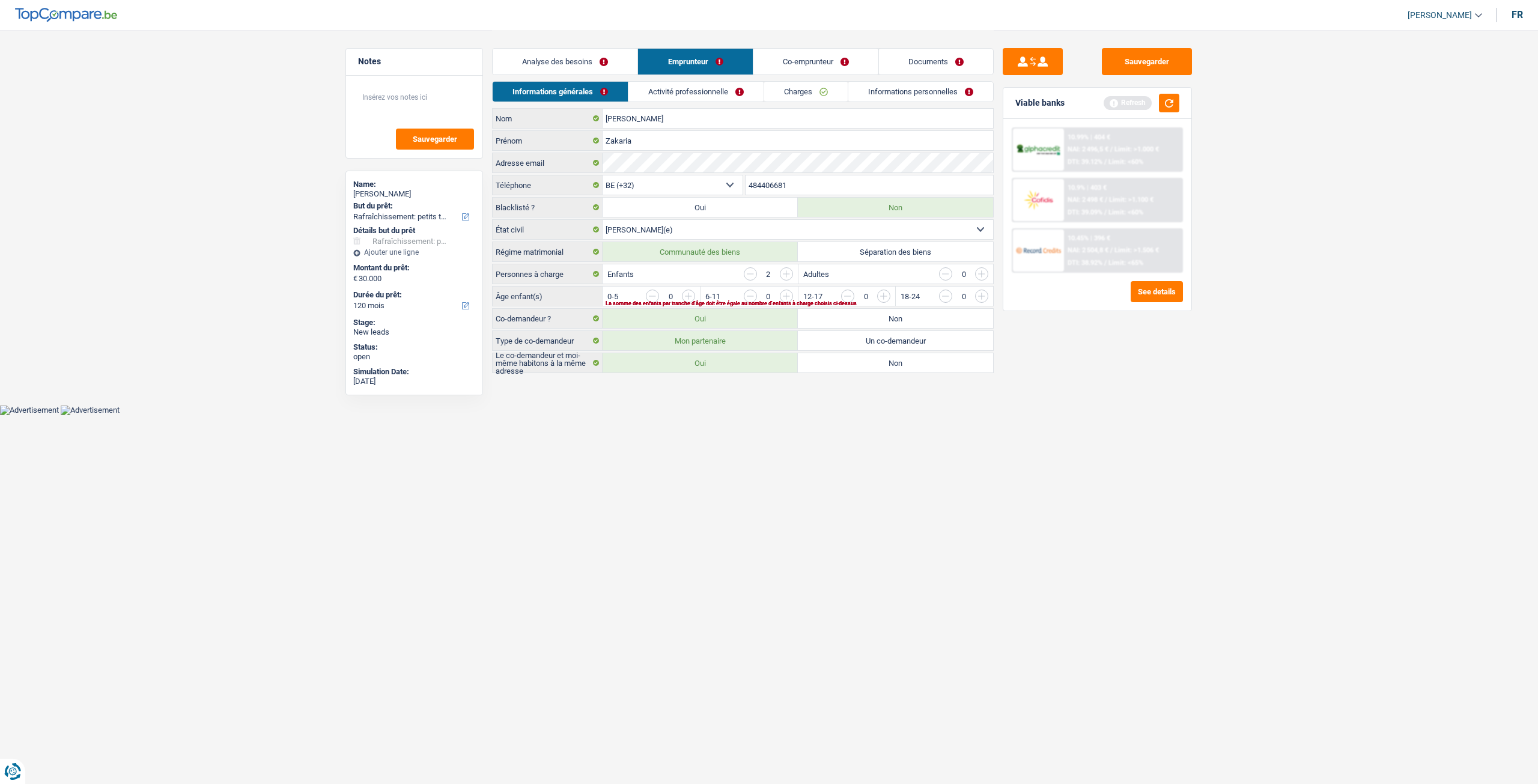
click at [609, 69] on link "Analyse des besoins" at bounding box center [565, 62] width 145 height 26
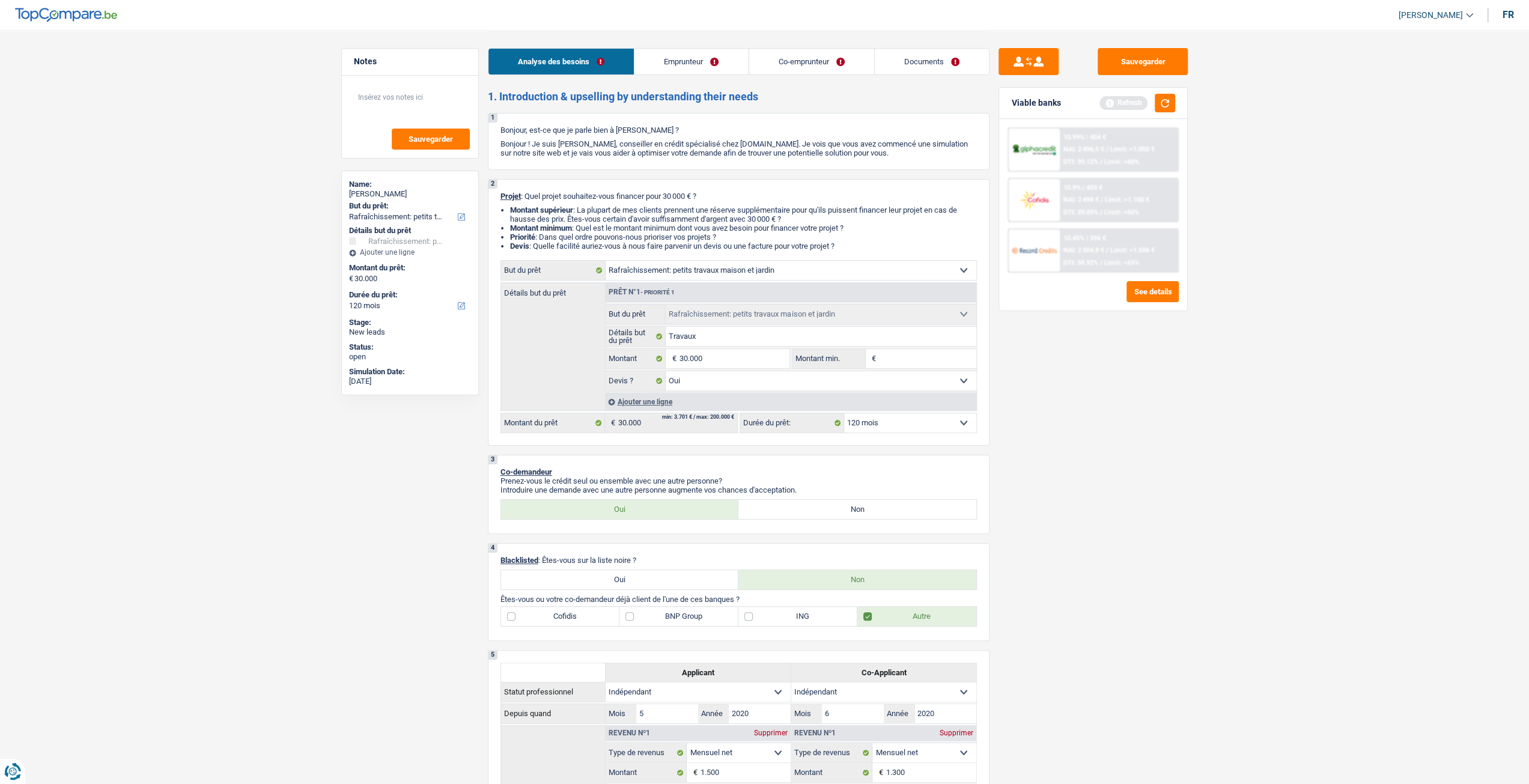
click at [680, 68] on link "Emprunteur" at bounding box center [691, 62] width 114 height 26
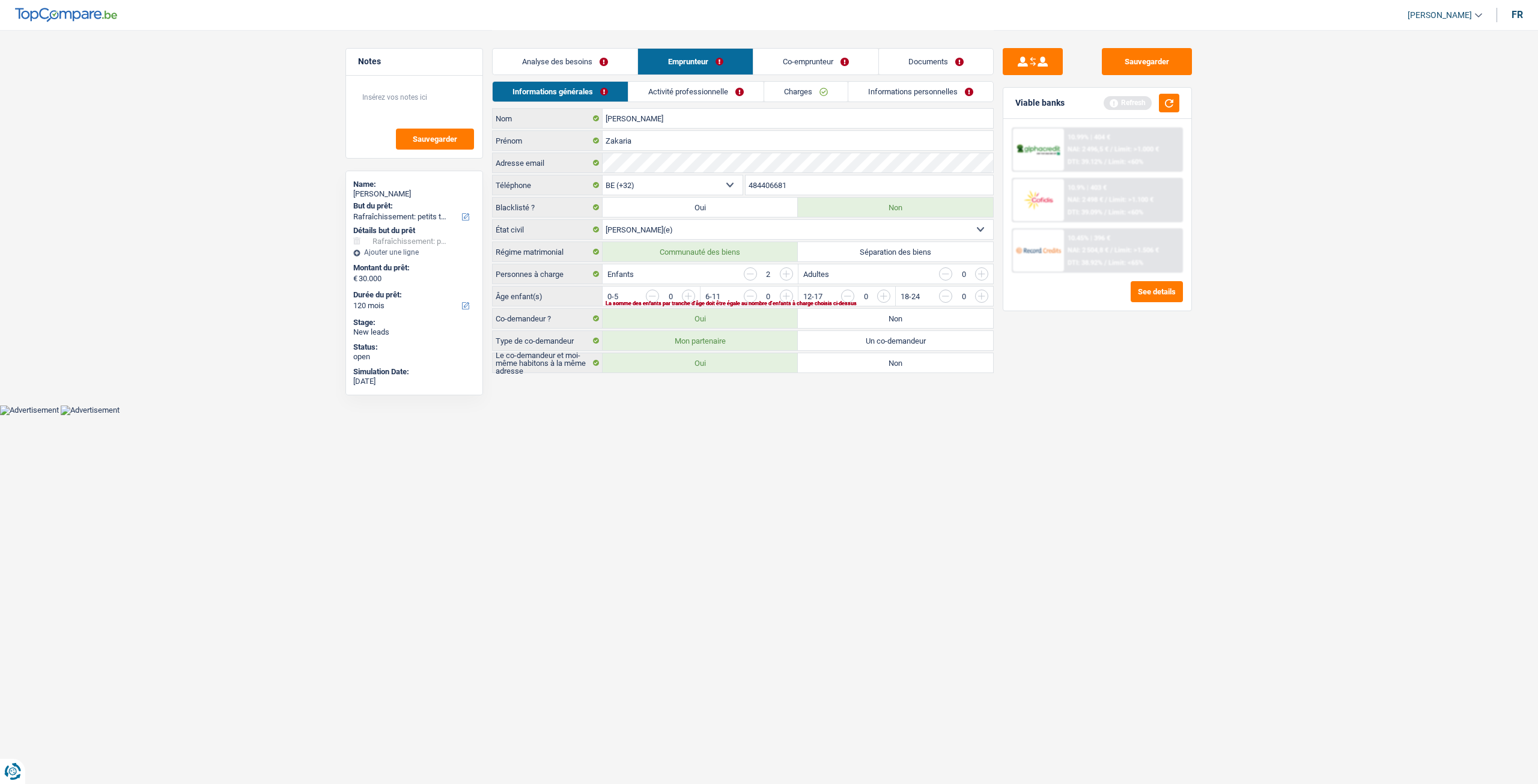
click at [713, 94] on link "Activité professionnelle" at bounding box center [695, 91] width 135 height 20
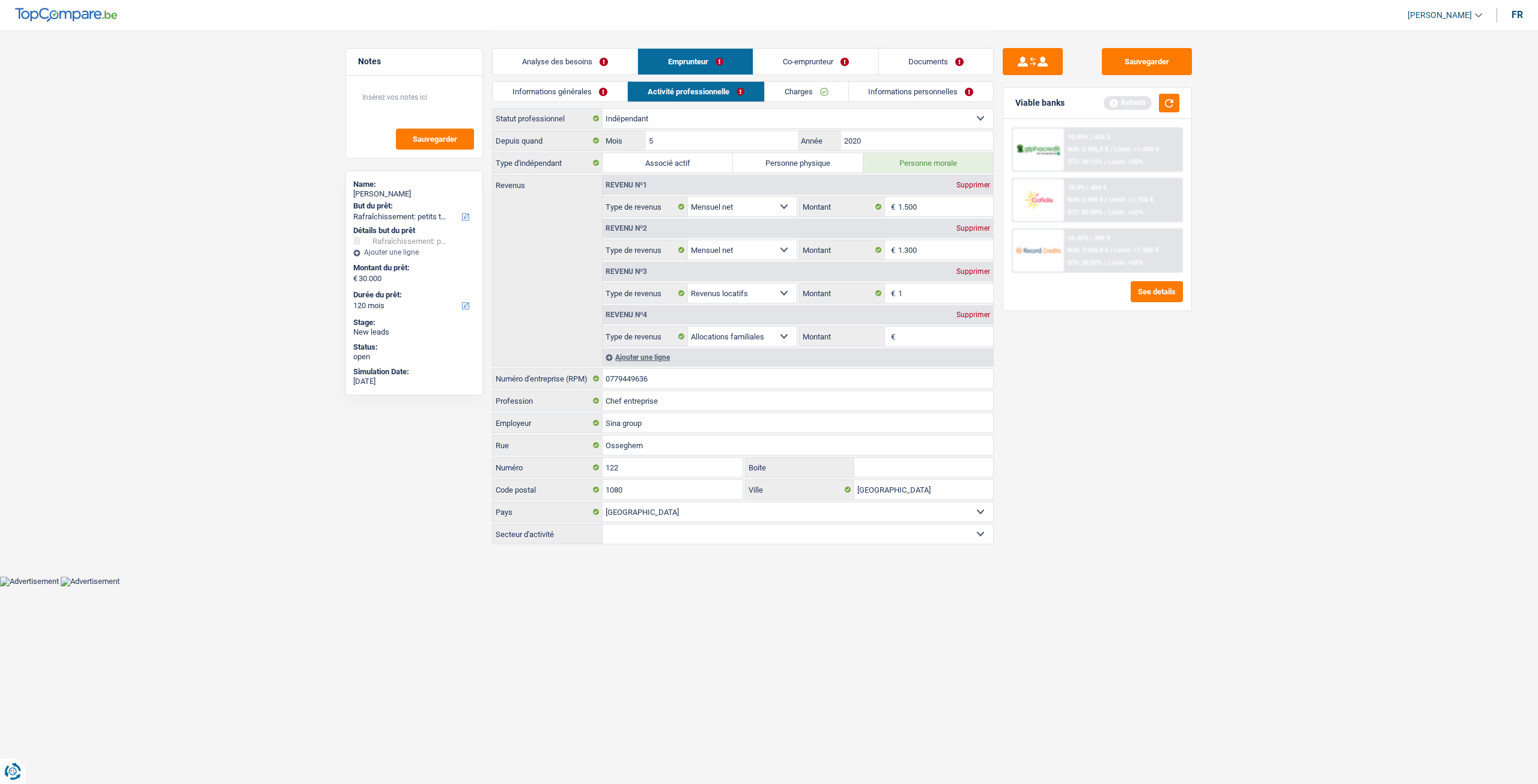
click at [790, 83] on link "Charges" at bounding box center [806, 91] width 83 height 20
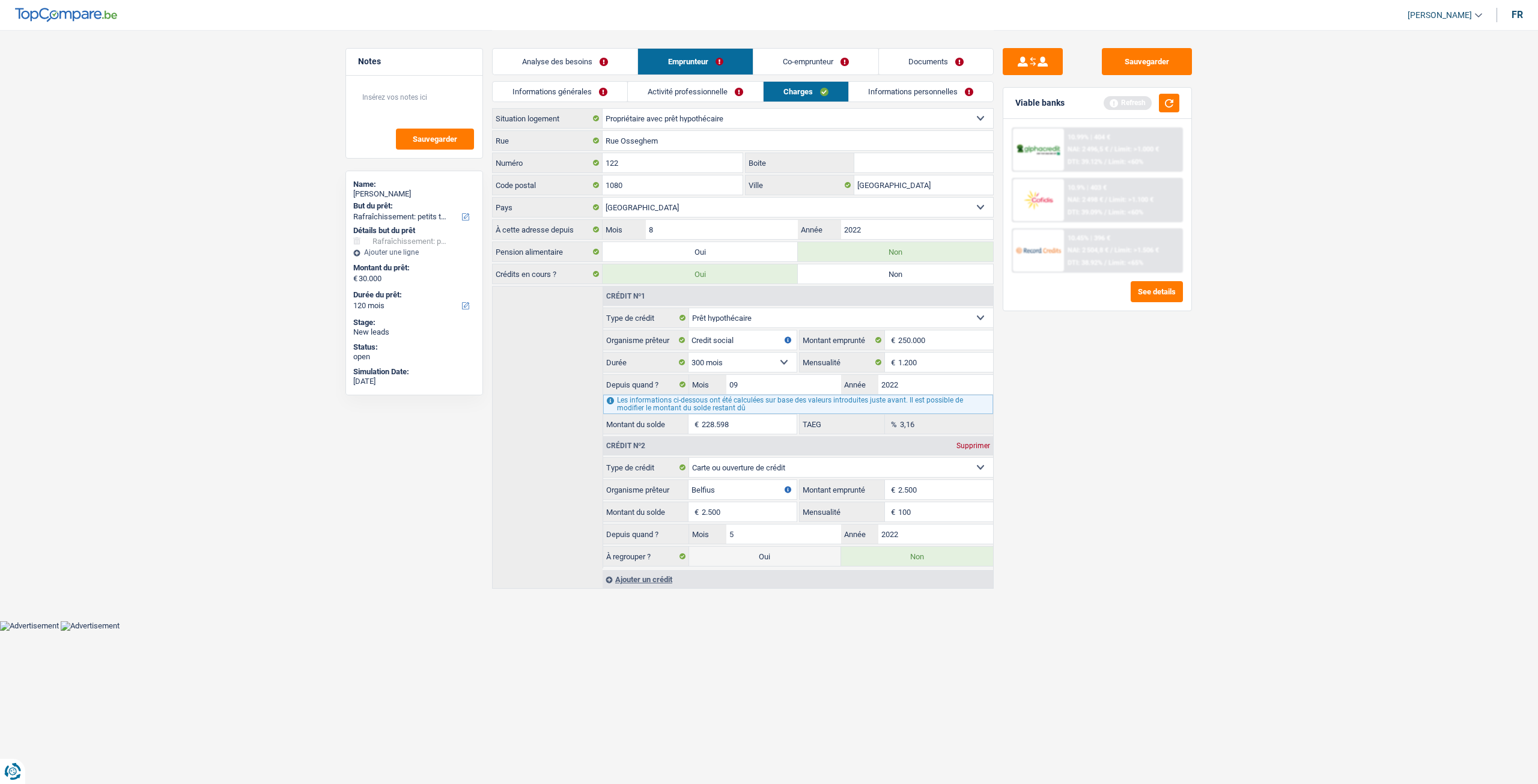
click at [875, 94] on link "Informations personnelles" at bounding box center [921, 91] width 145 height 20
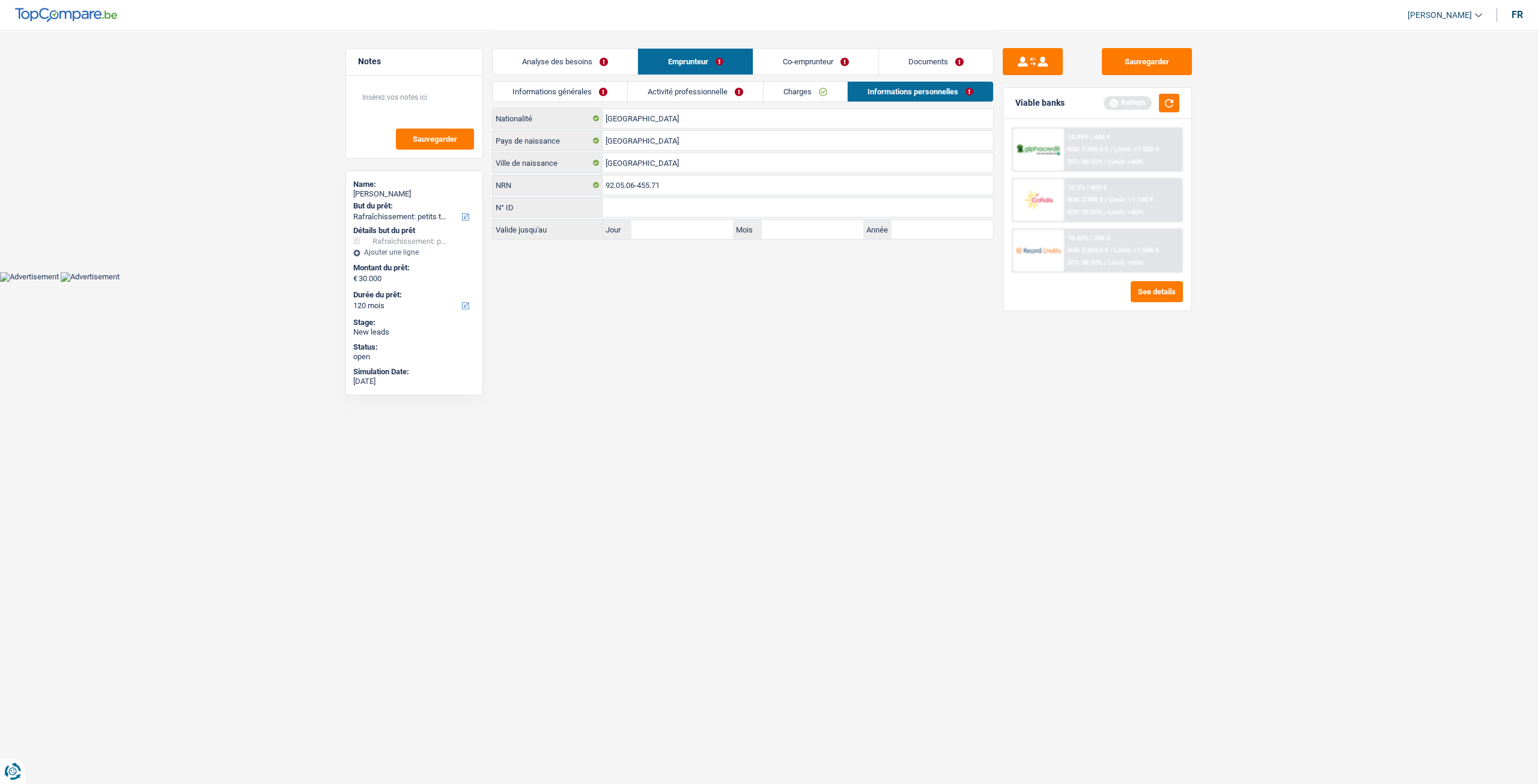
click at [840, 58] on link "Co-emprunteur" at bounding box center [816, 62] width 125 height 26
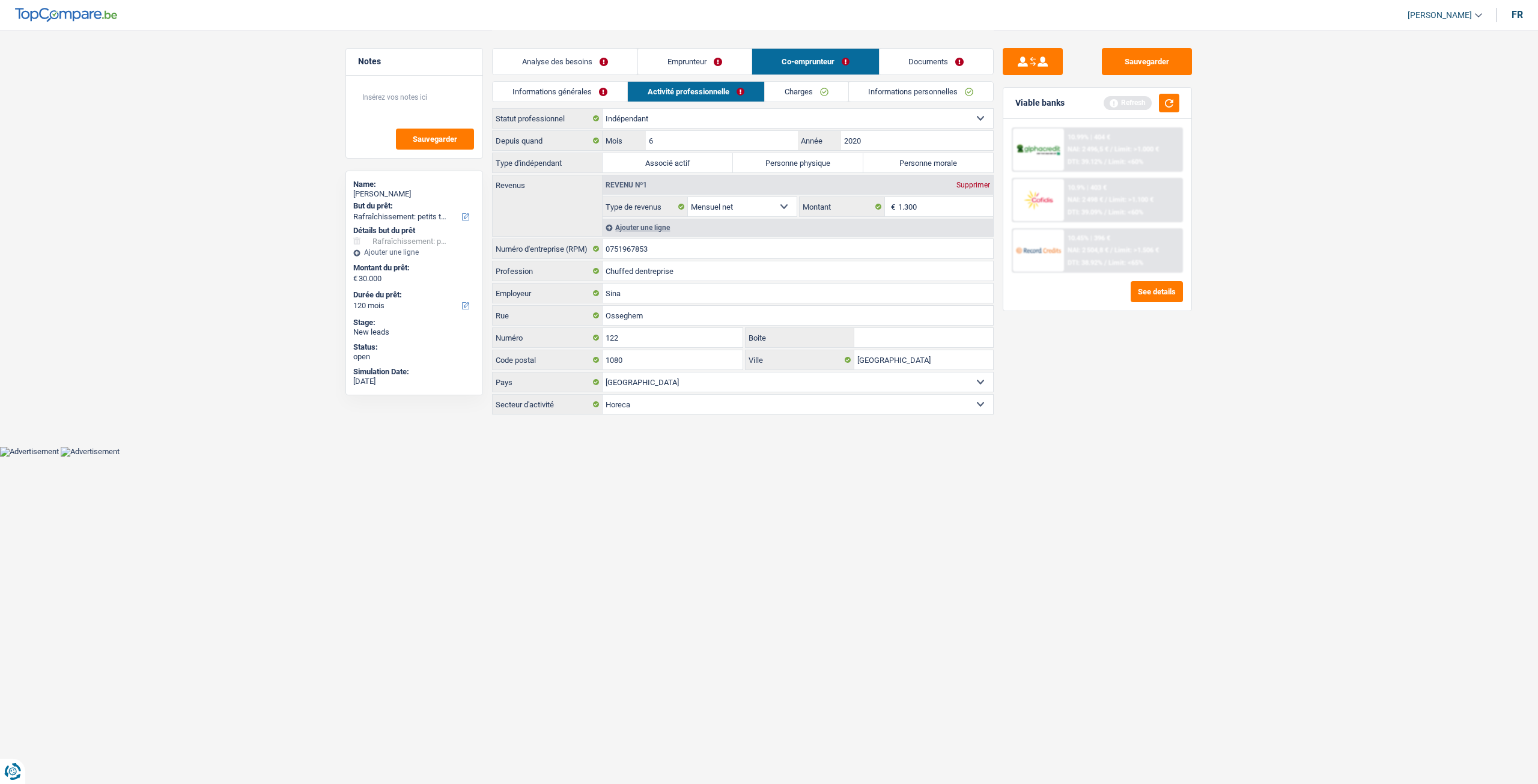
click at [813, 85] on link "Charges" at bounding box center [806, 91] width 83 height 20
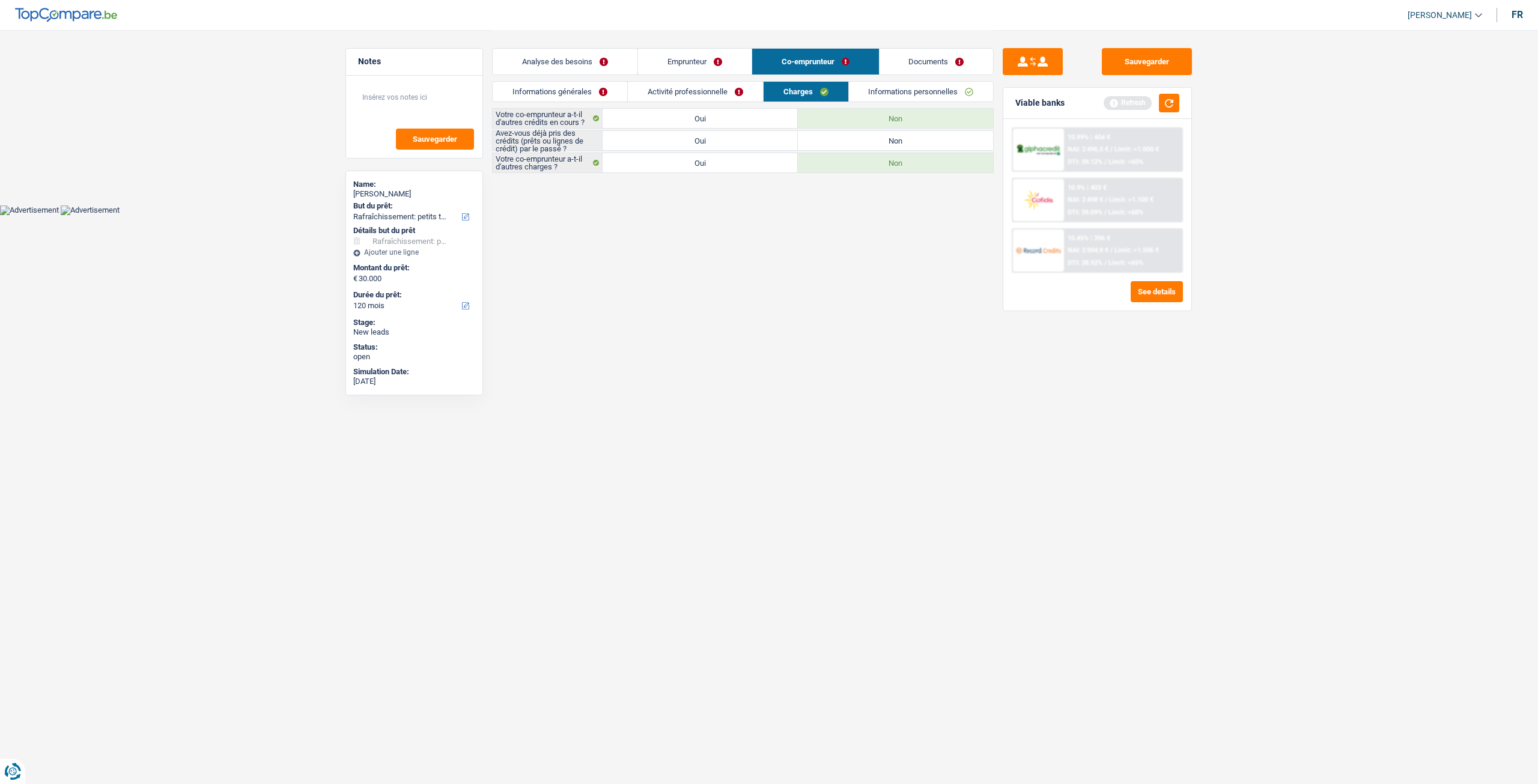
click at [929, 93] on link "Informations personnelles" at bounding box center [921, 91] width 145 height 20
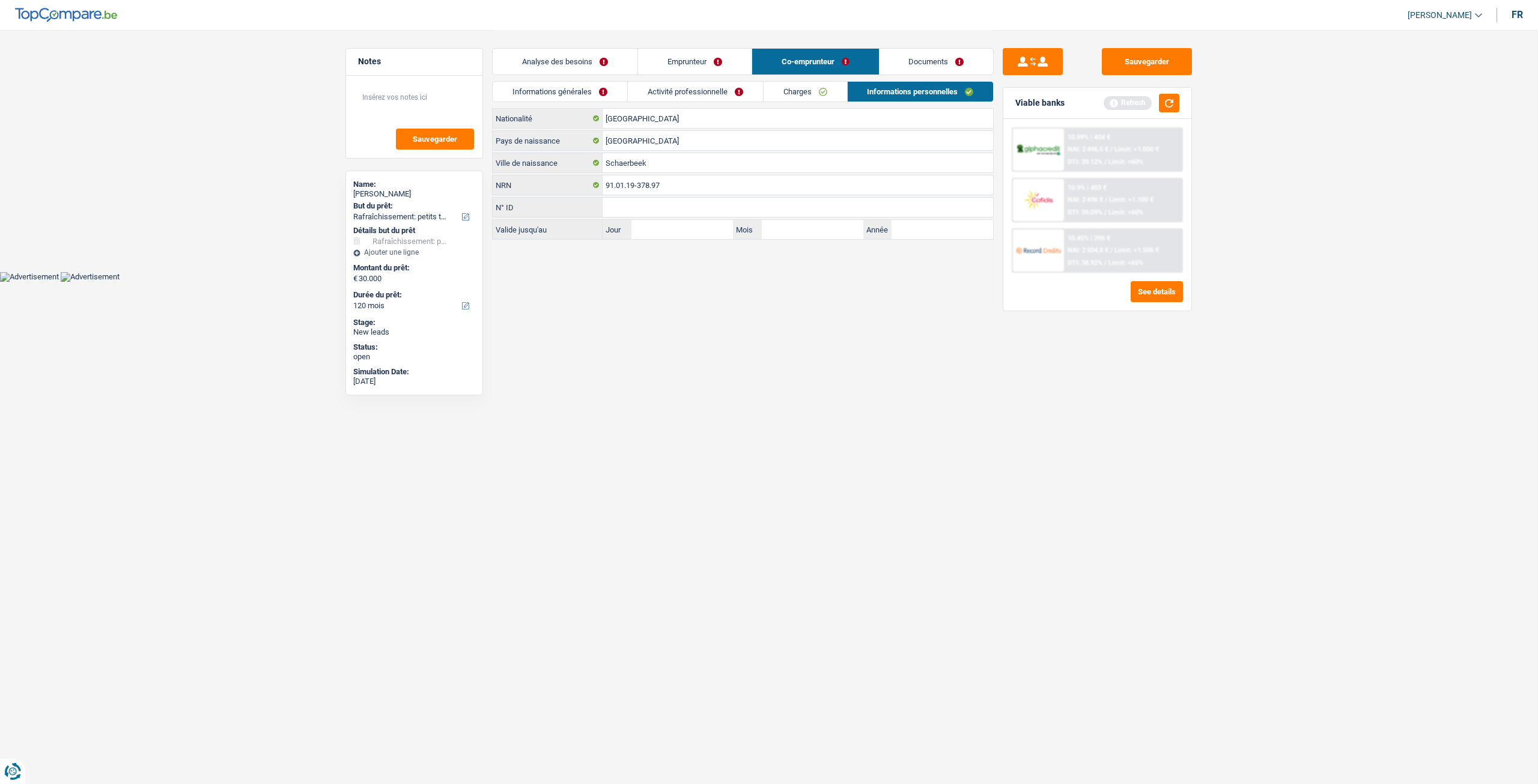
click at [824, 93] on link "Charges" at bounding box center [805, 91] width 83 height 20
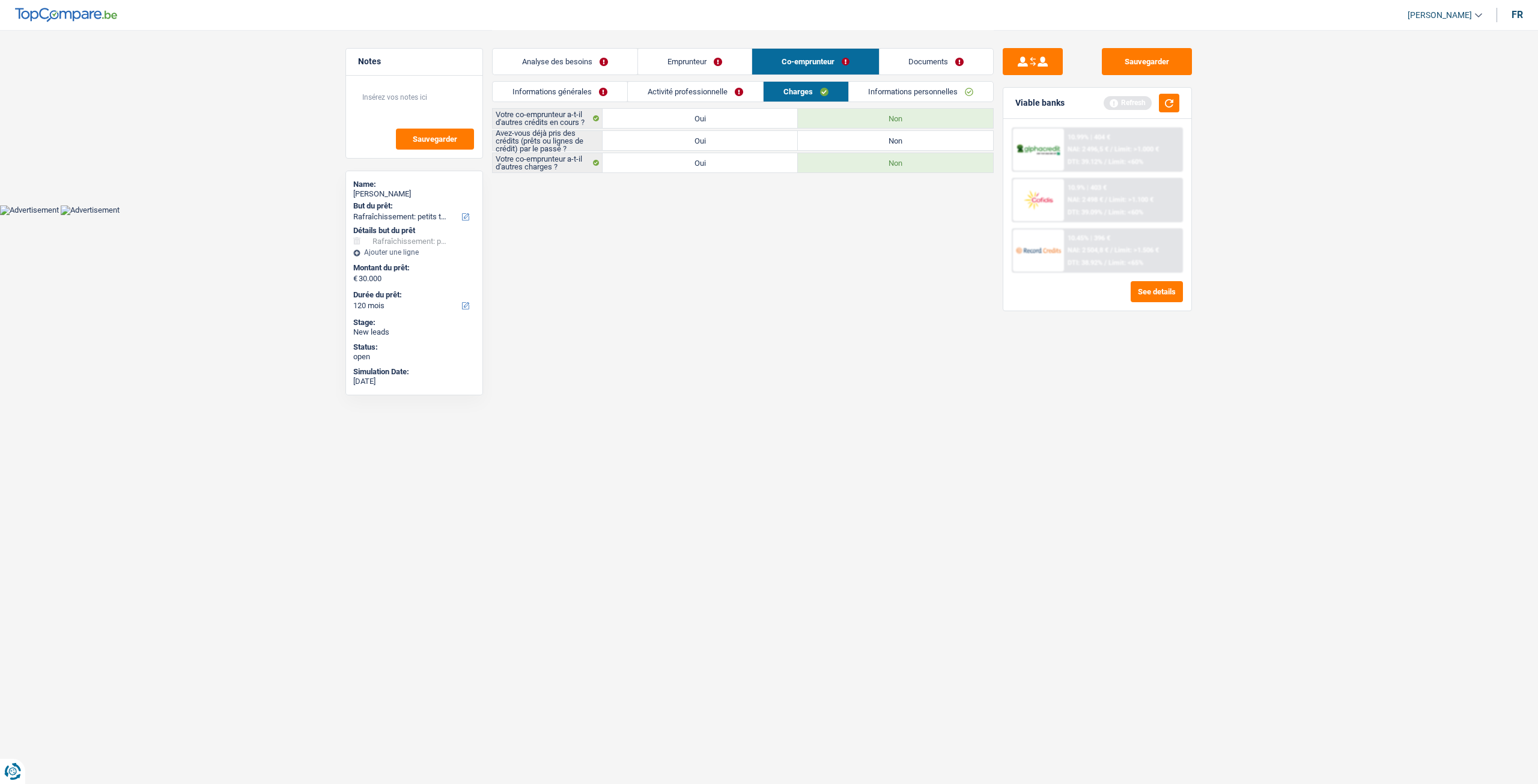
click at [695, 89] on link "Activité professionnelle" at bounding box center [695, 91] width 135 height 20
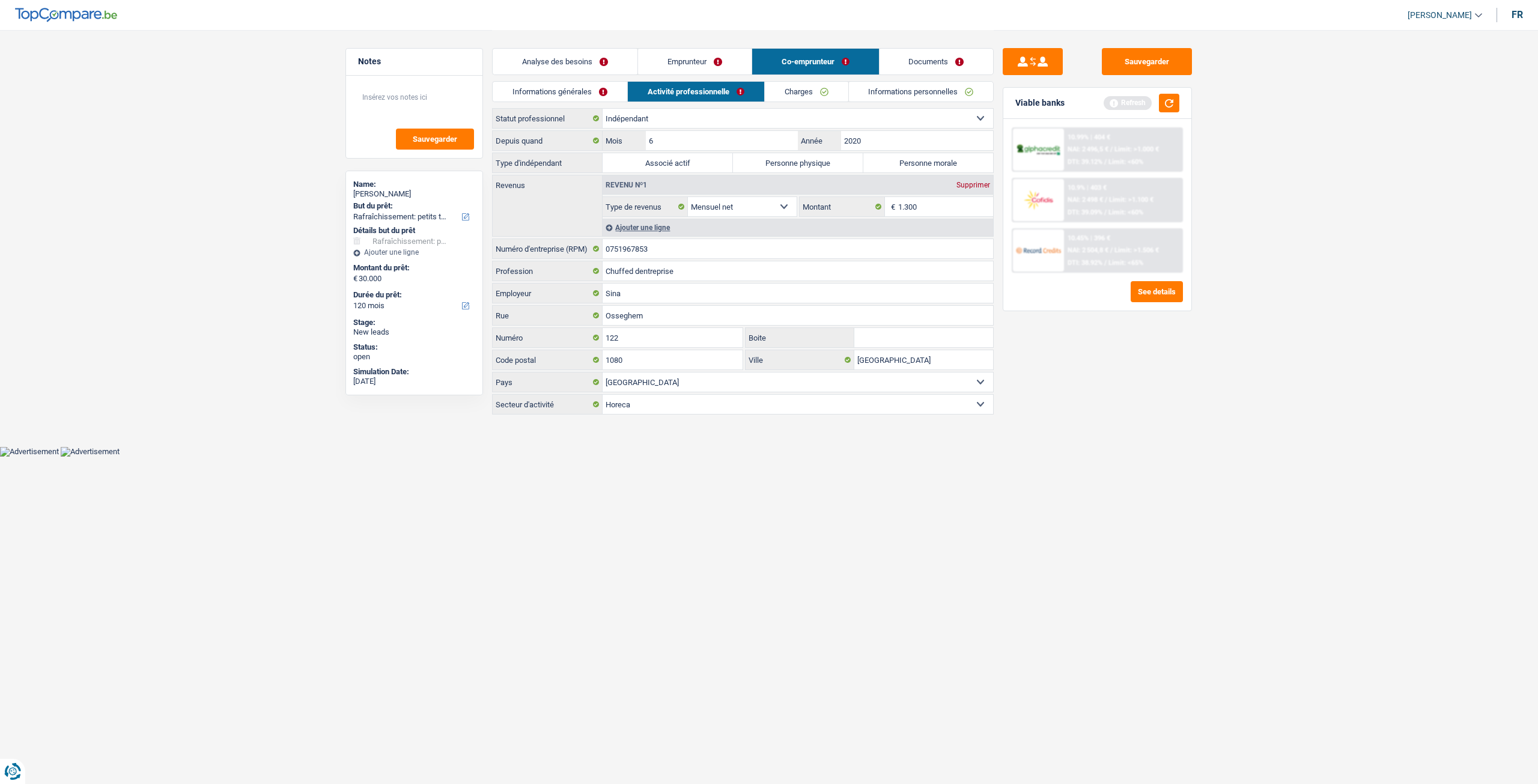
click at [603, 97] on link "Informations générales" at bounding box center [560, 91] width 135 height 20
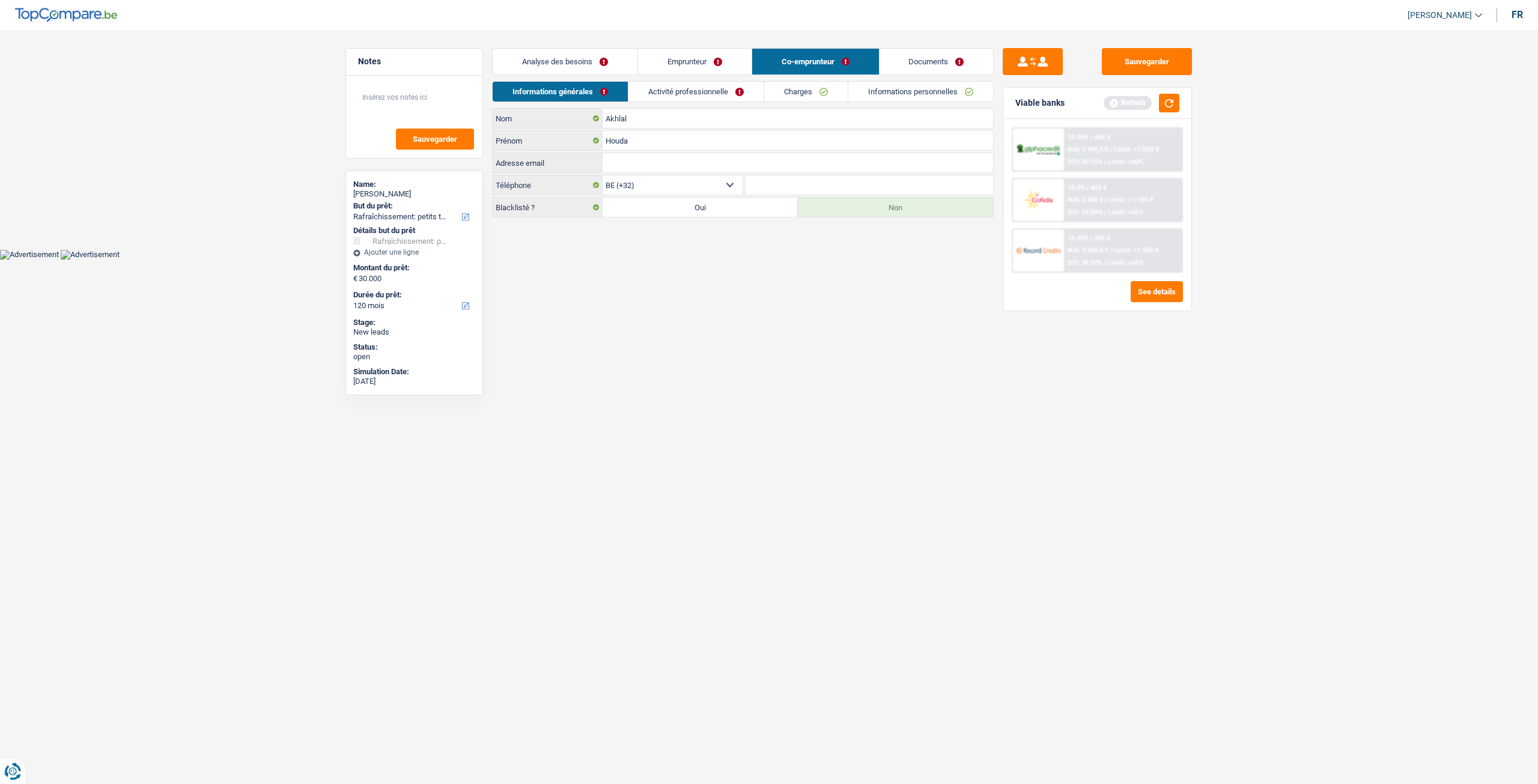
click at [634, 66] on link "Analyse des besoins" at bounding box center [565, 62] width 145 height 26
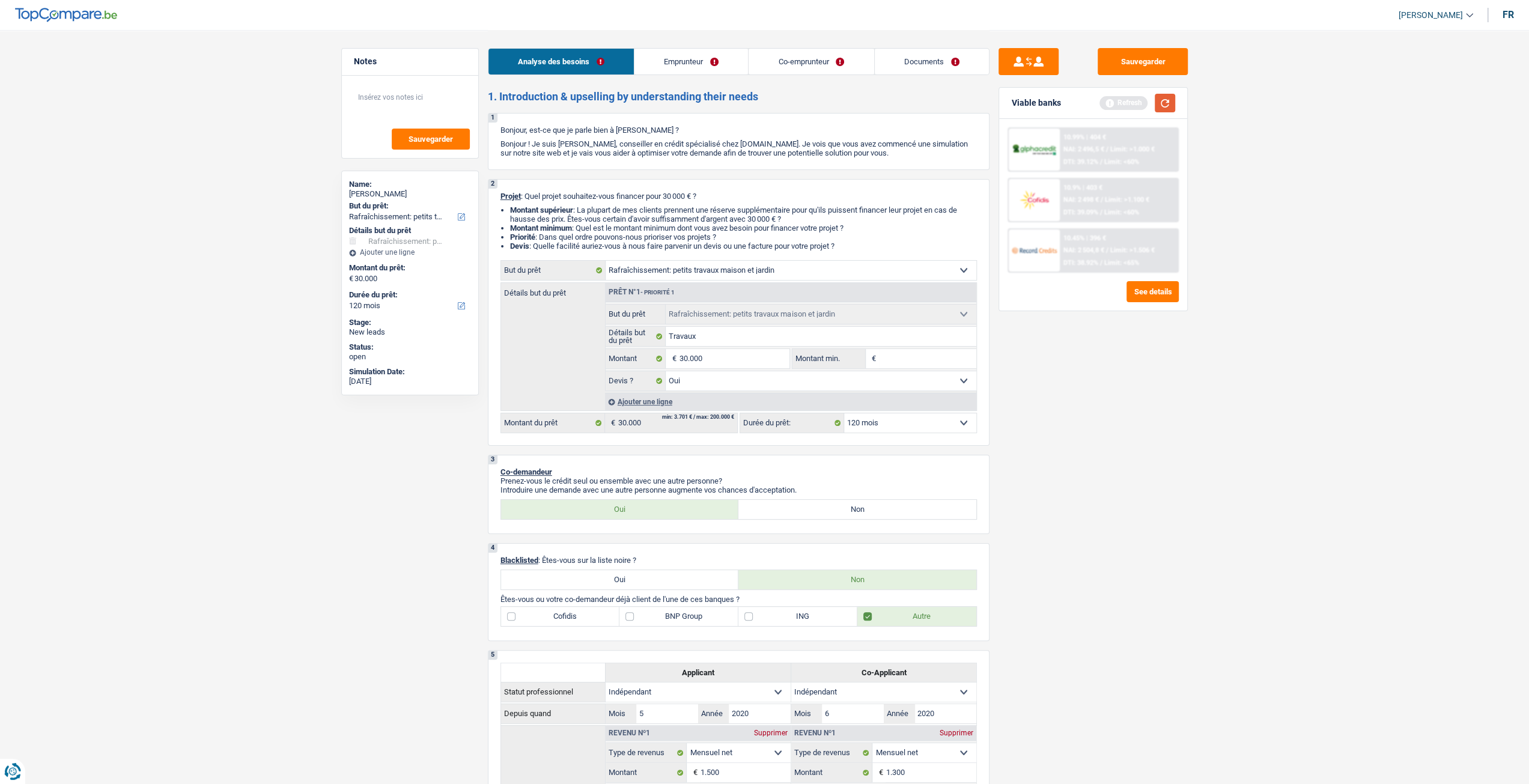
click at [1171, 100] on button "button" at bounding box center [1165, 102] width 20 height 18
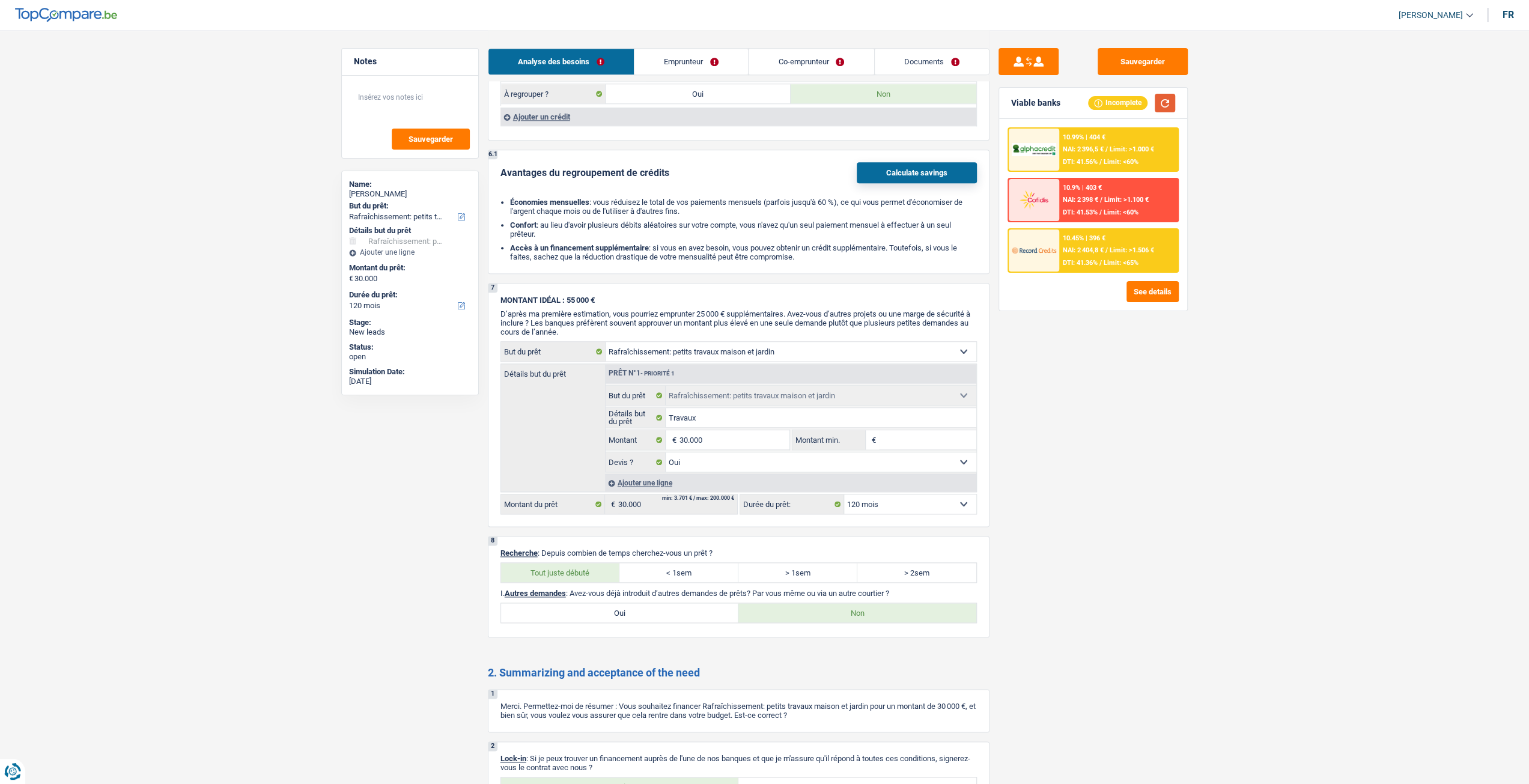
scroll to position [1321, 0]
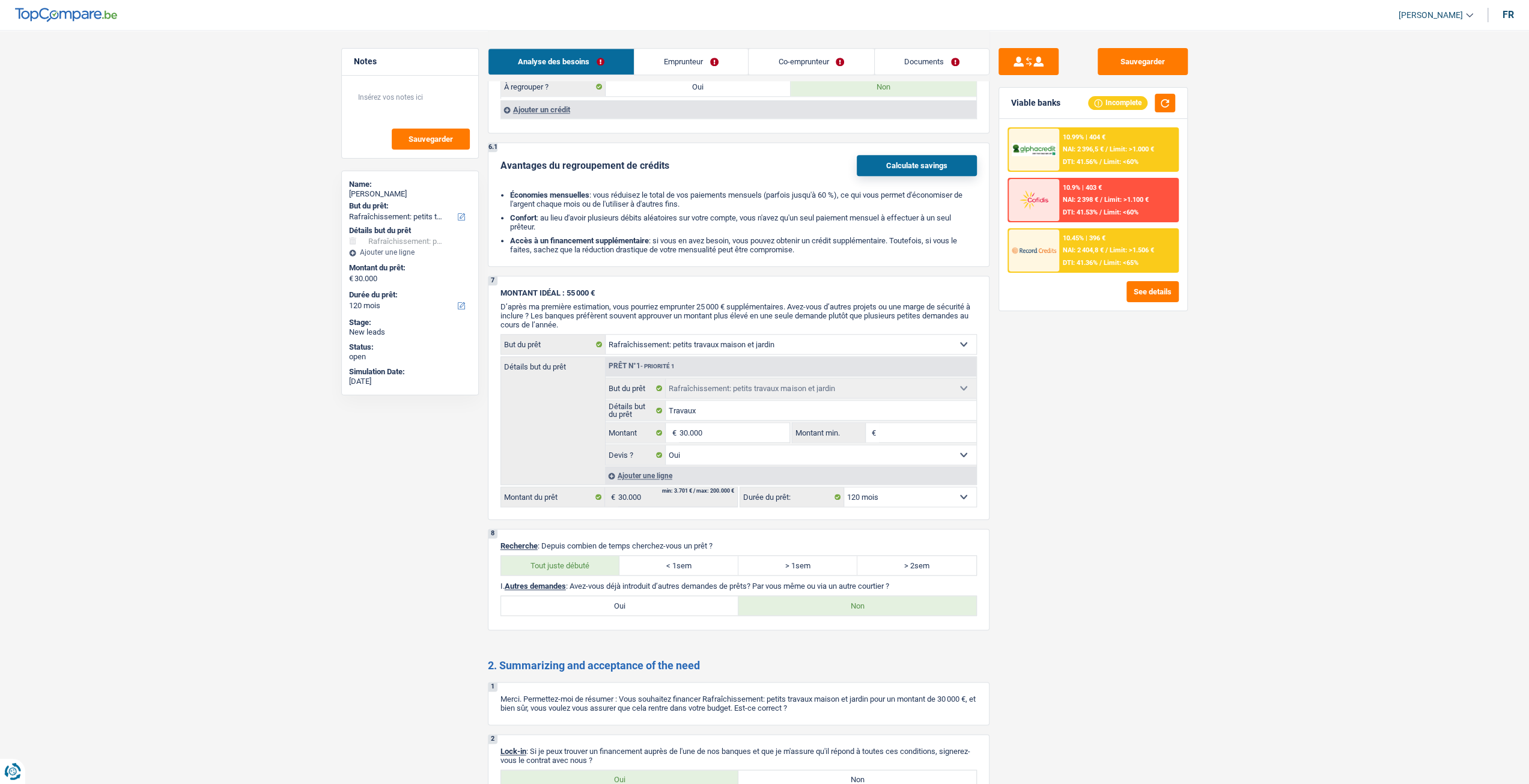
click at [678, 53] on link "Emprunteur" at bounding box center [691, 62] width 114 height 26
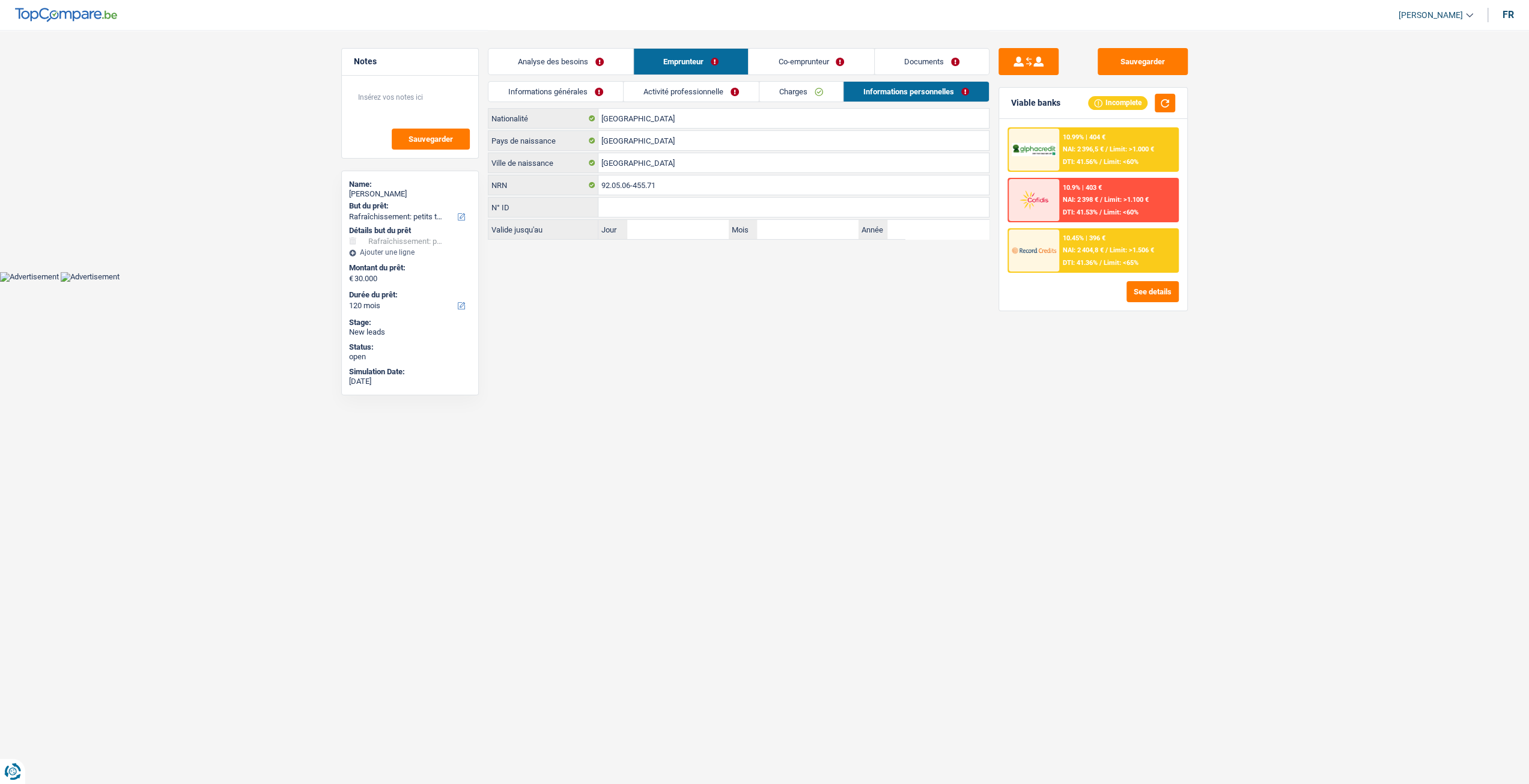
scroll to position [0, 0]
click at [814, 90] on link "Charges" at bounding box center [805, 91] width 83 height 20
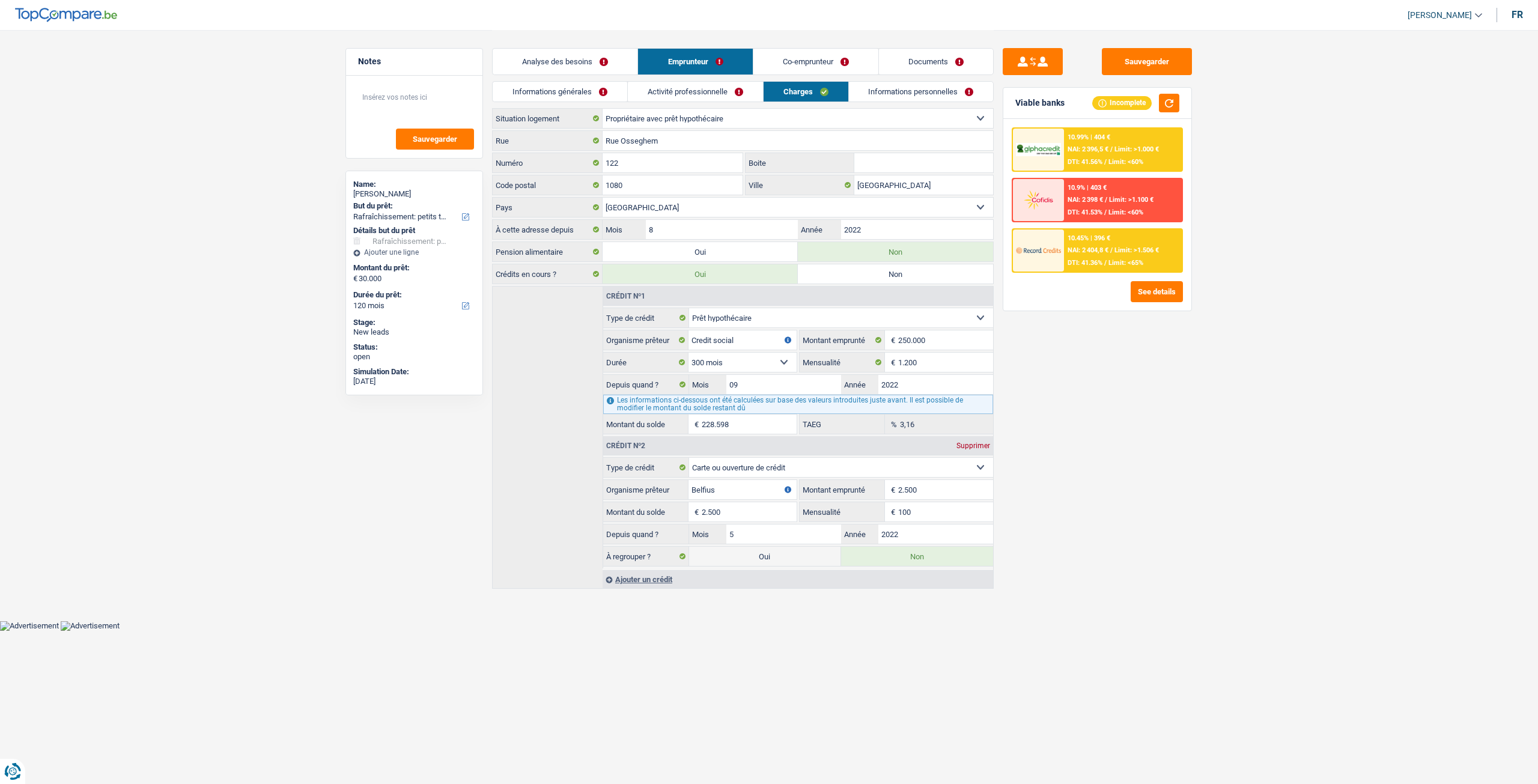
click at [704, 89] on link "Activité professionnelle" at bounding box center [695, 91] width 135 height 20
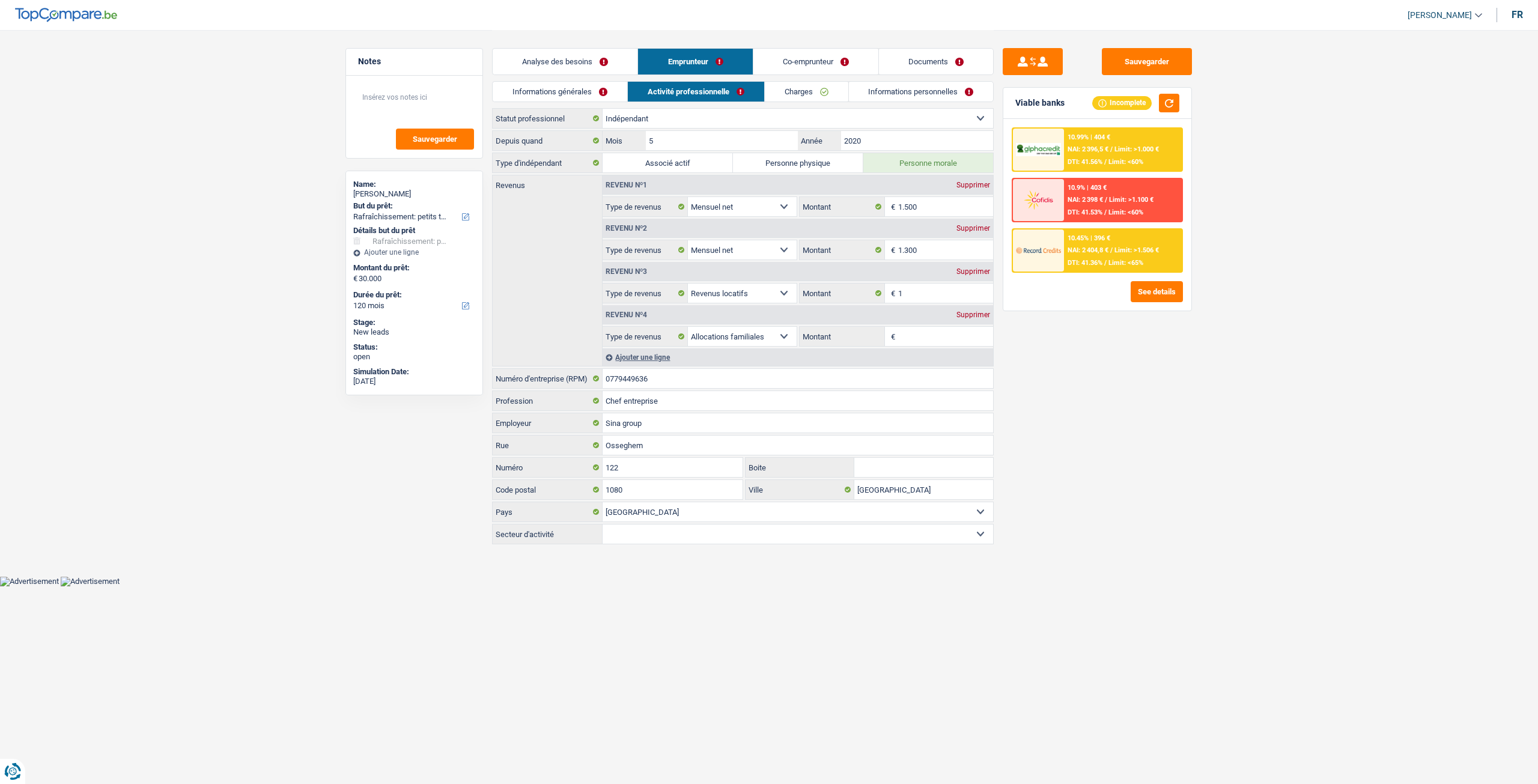
click at [604, 88] on link "Informations générales" at bounding box center [560, 91] width 135 height 20
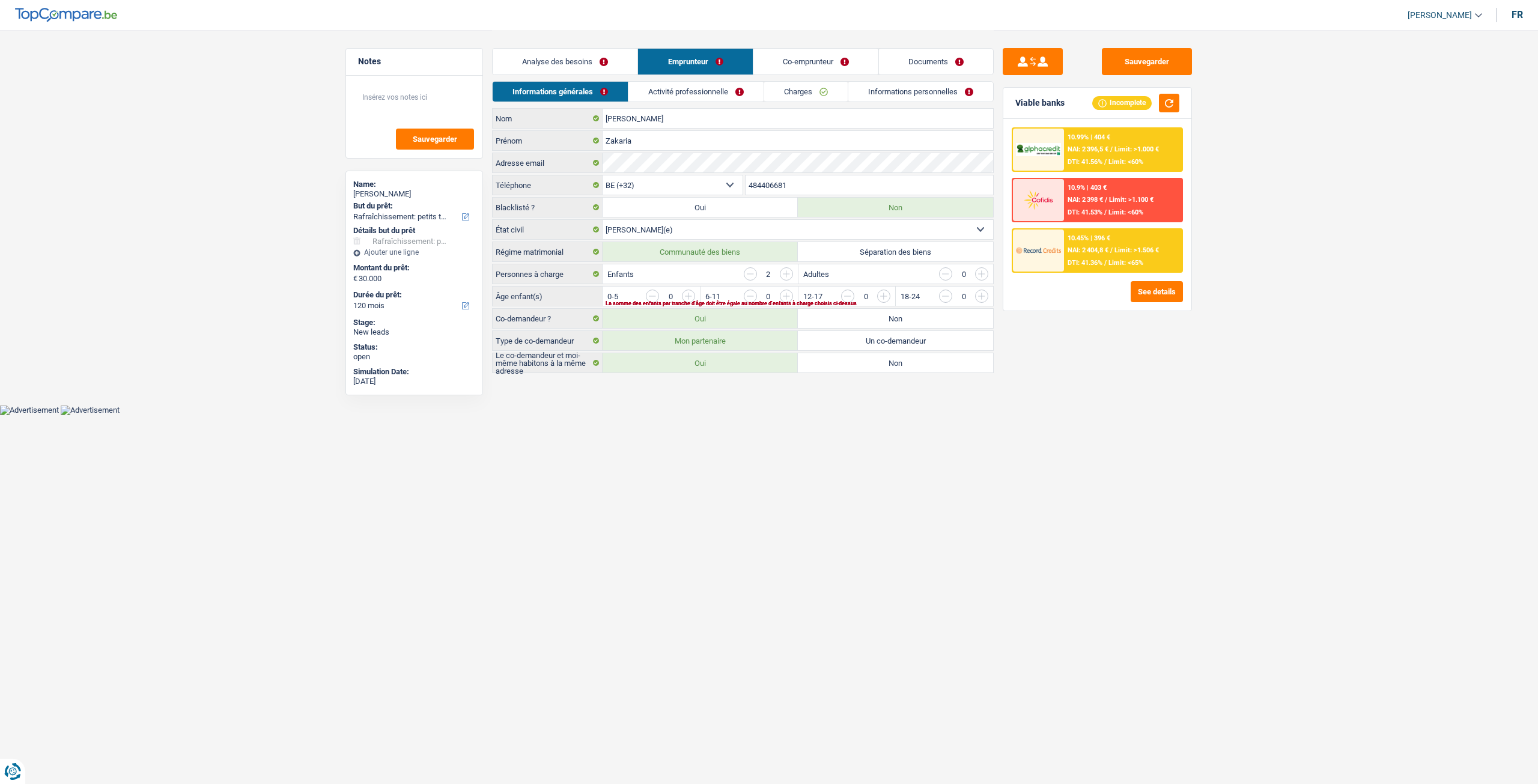
click at [807, 87] on link "Charges" at bounding box center [805, 91] width 83 height 20
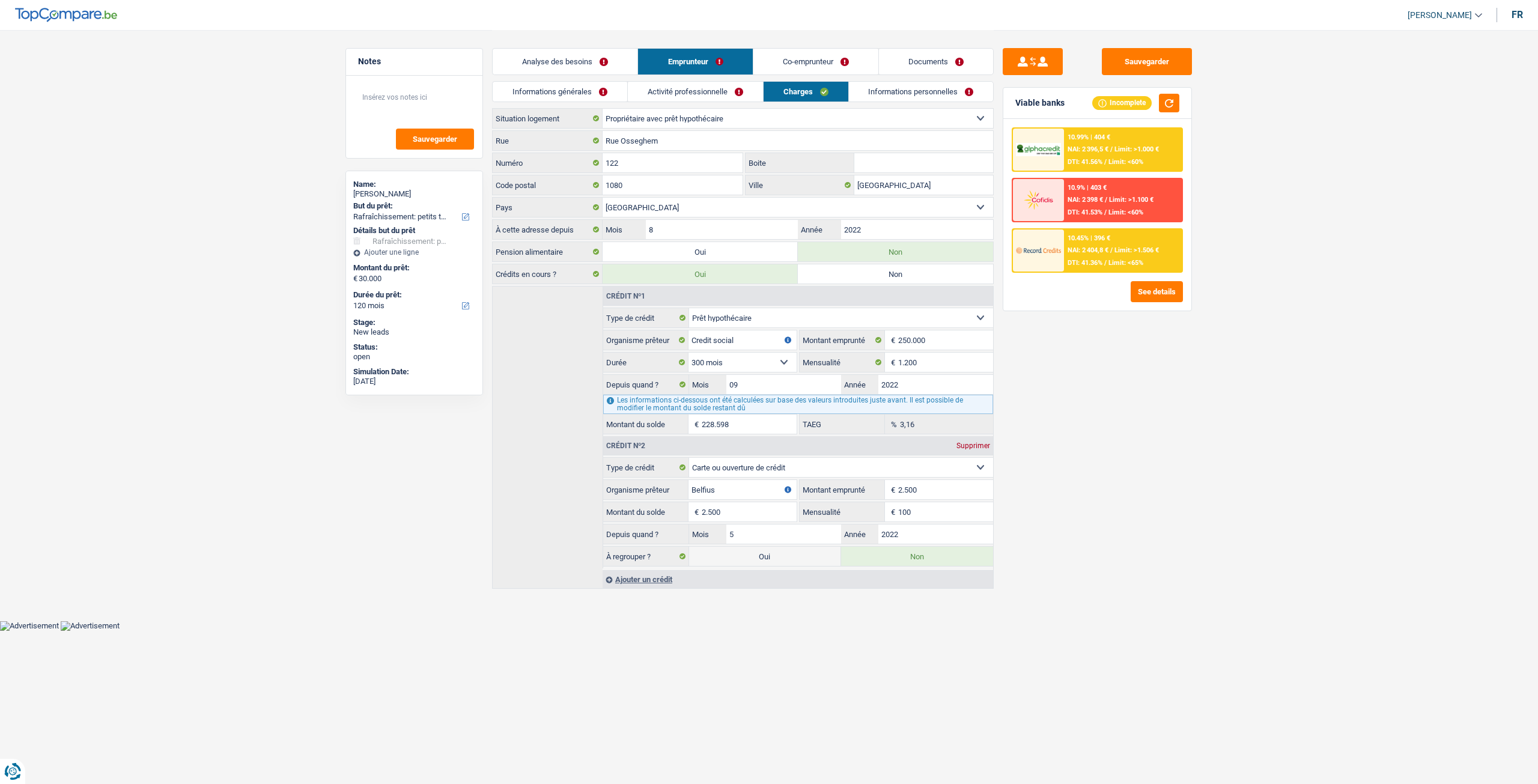
click at [911, 97] on link "Informations personnelles" at bounding box center [921, 91] width 145 height 20
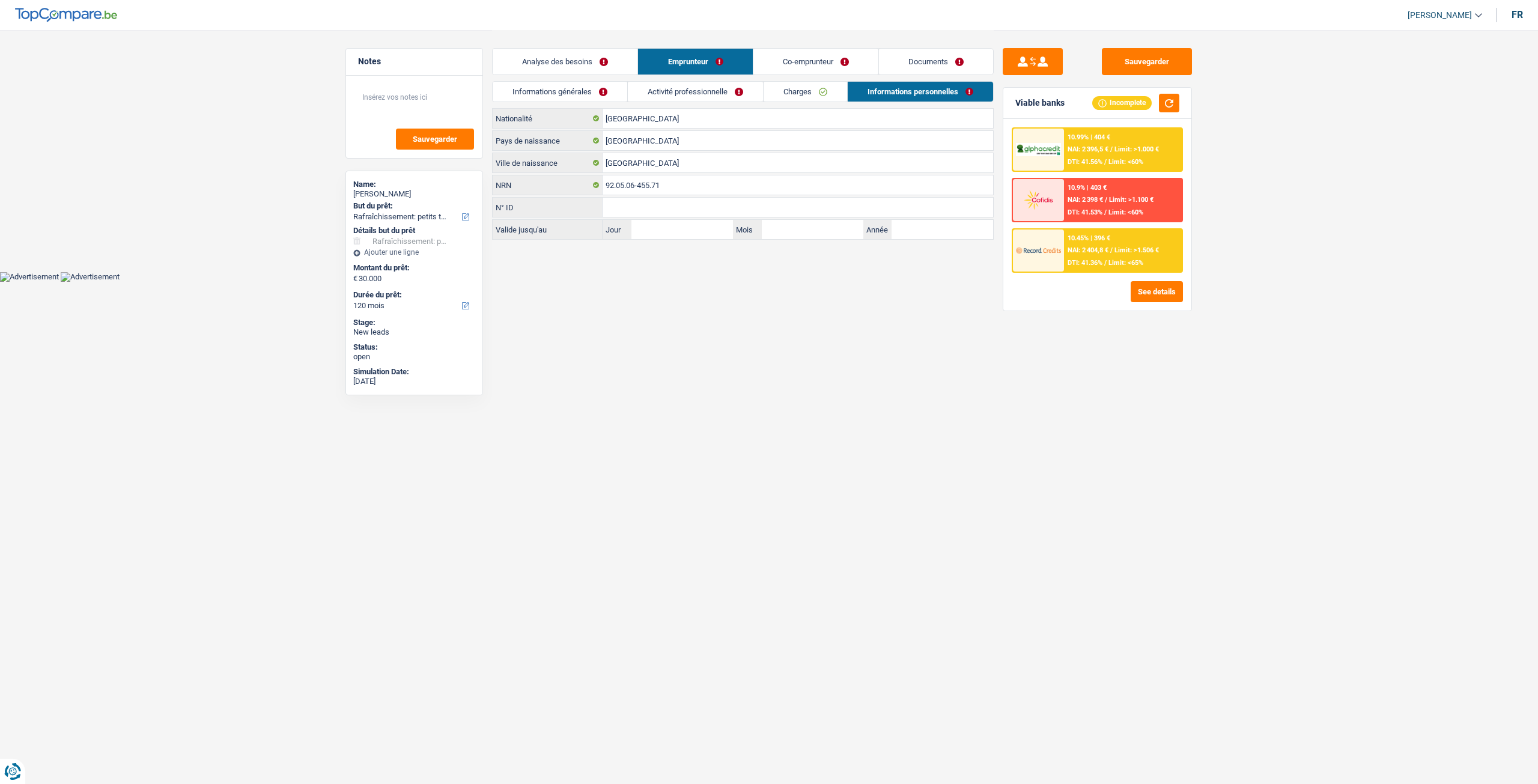
click at [812, 66] on link "Co-emprunteur" at bounding box center [816, 62] width 125 height 26
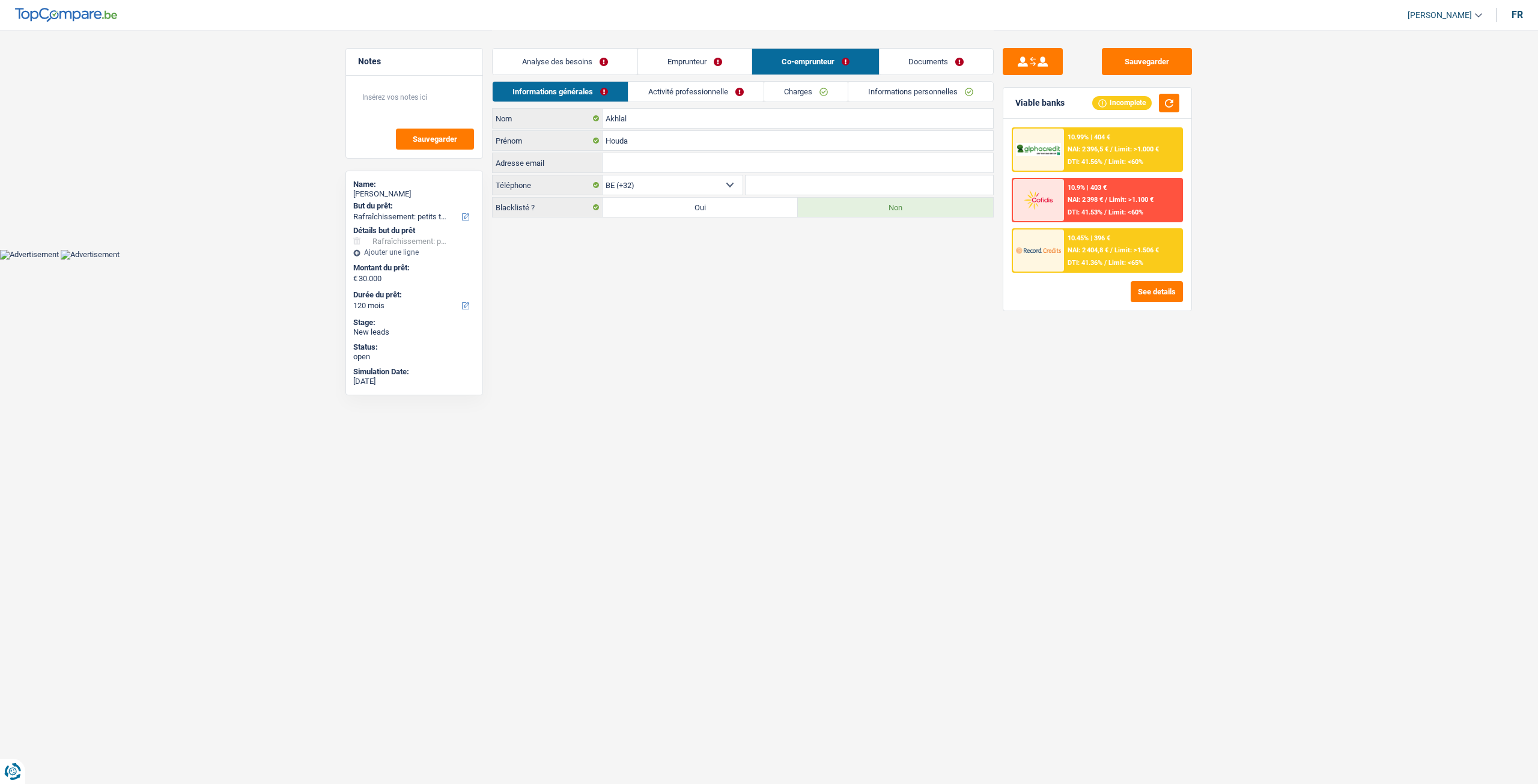
drag, startPoint x: 791, startPoint y: 87, endPoint x: 852, endPoint y: 94, distance: 61.4
click at [791, 86] on link "Charges" at bounding box center [805, 91] width 83 height 20
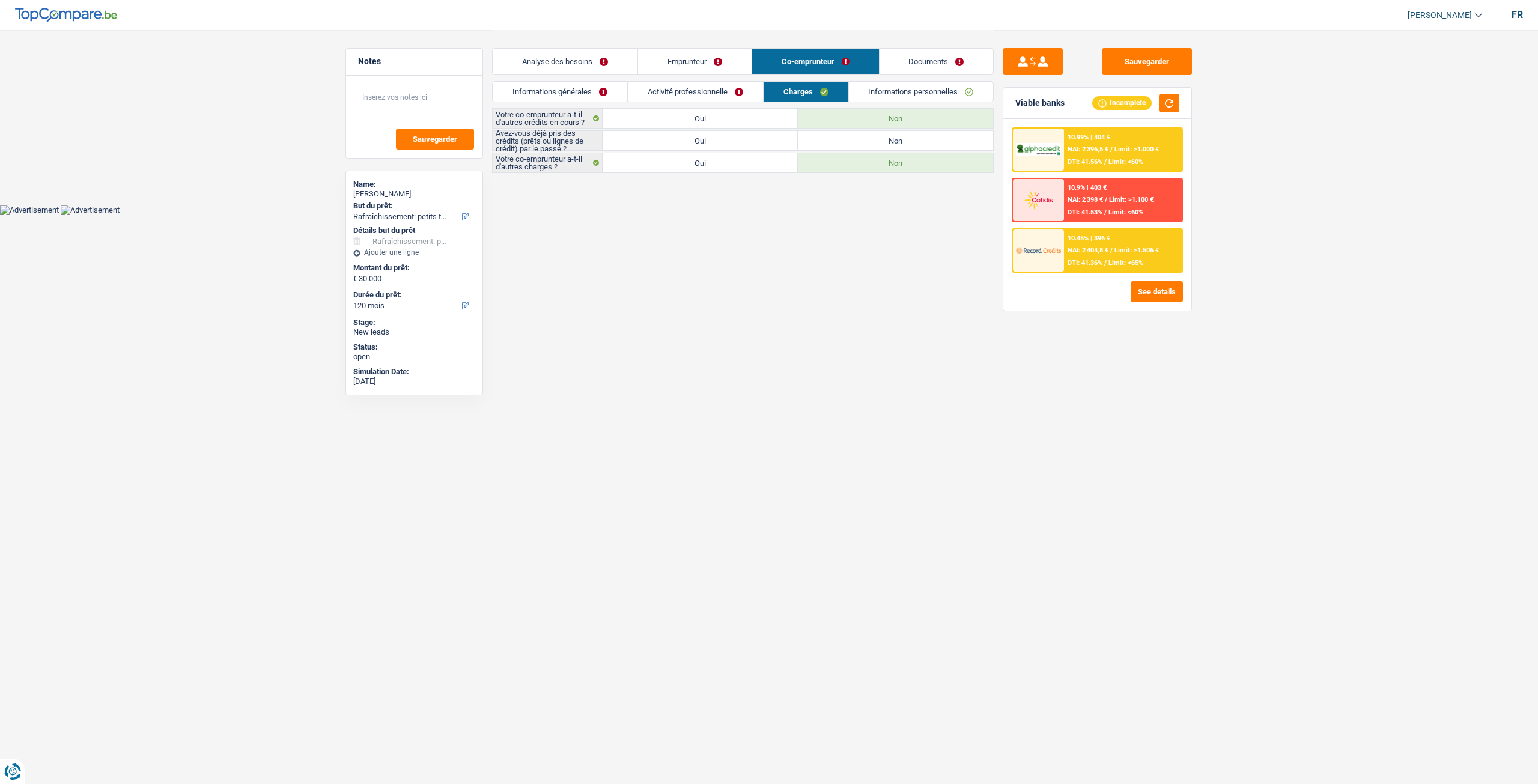
click at [888, 91] on link "Informations personnelles" at bounding box center [921, 91] width 145 height 20
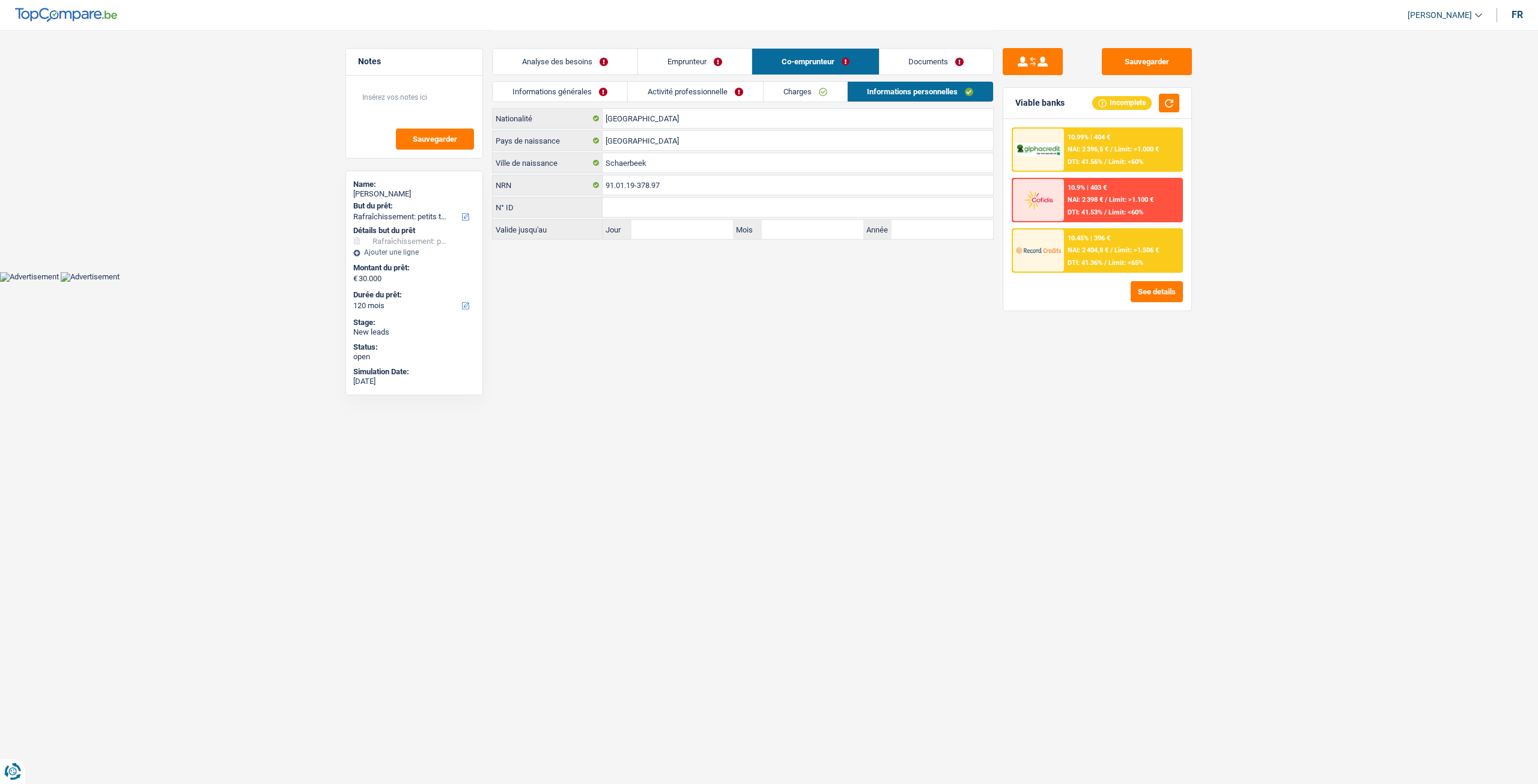
click at [815, 96] on link "Charges" at bounding box center [805, 91] width 83 height 20
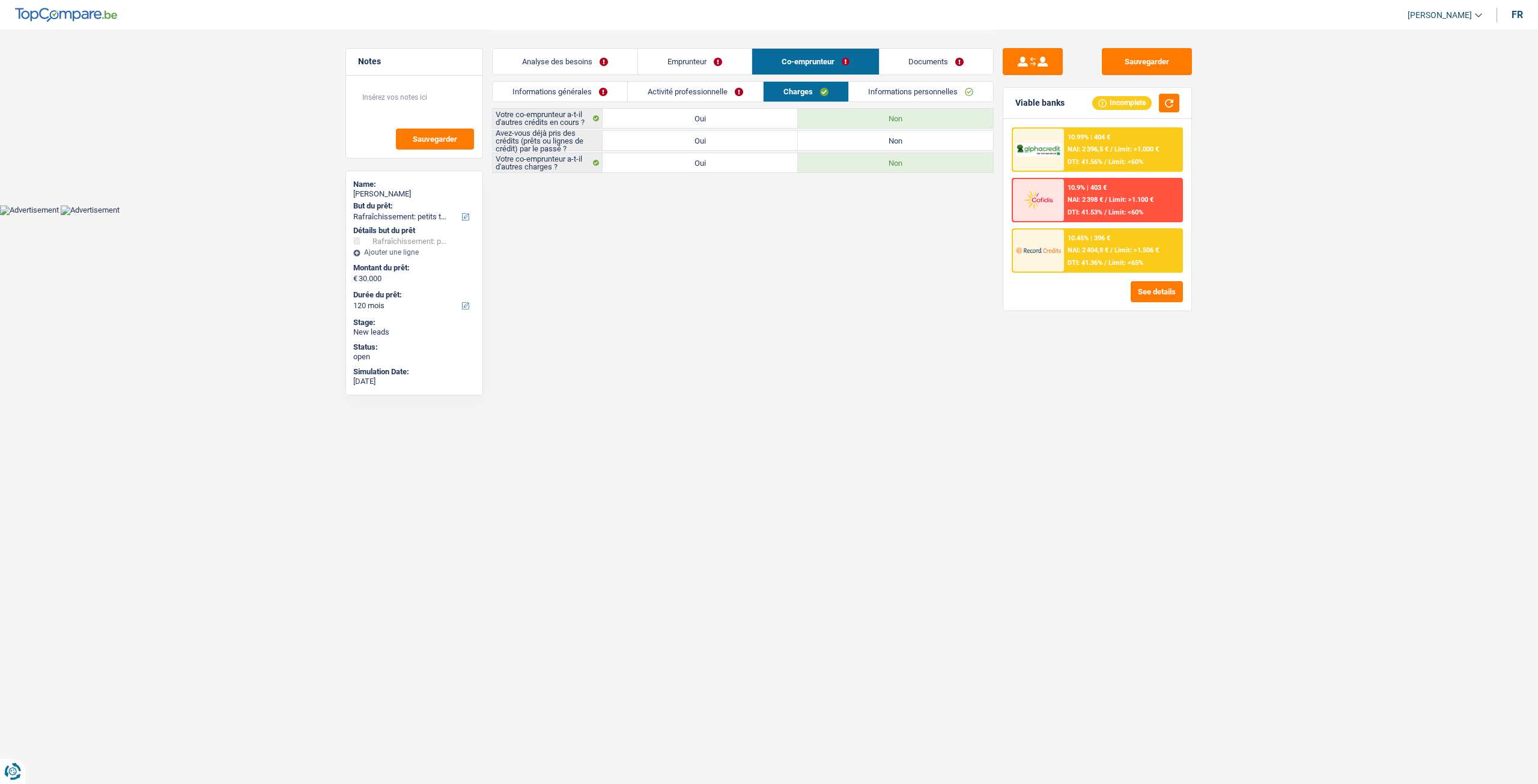
click at [708, 85] on link "Activité professionnelle" at bounding box center [695, 91] width 135 height 20
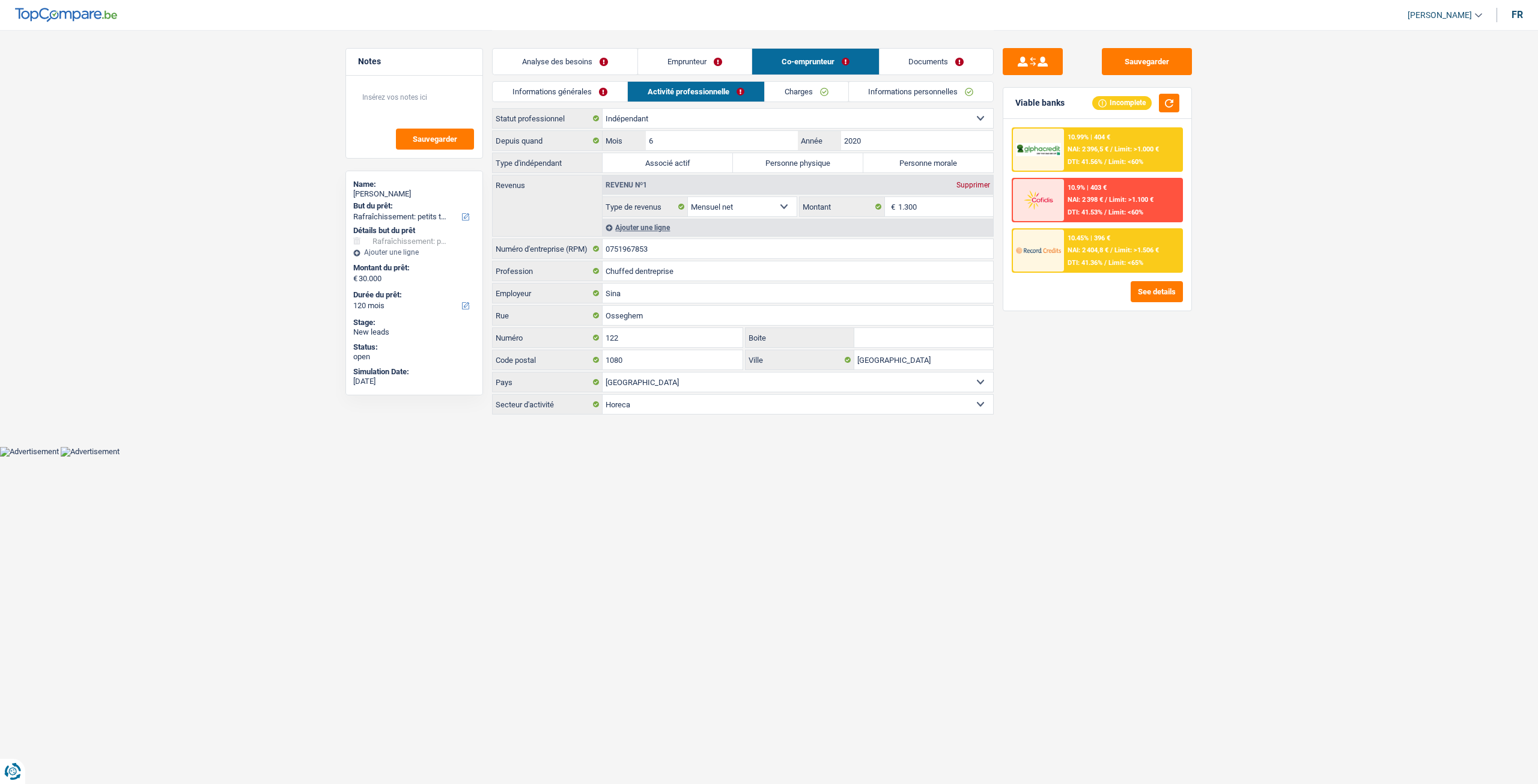
click at [588, 84] on link "Informations générales" at bounding box center [560, 91] width 135 height 20
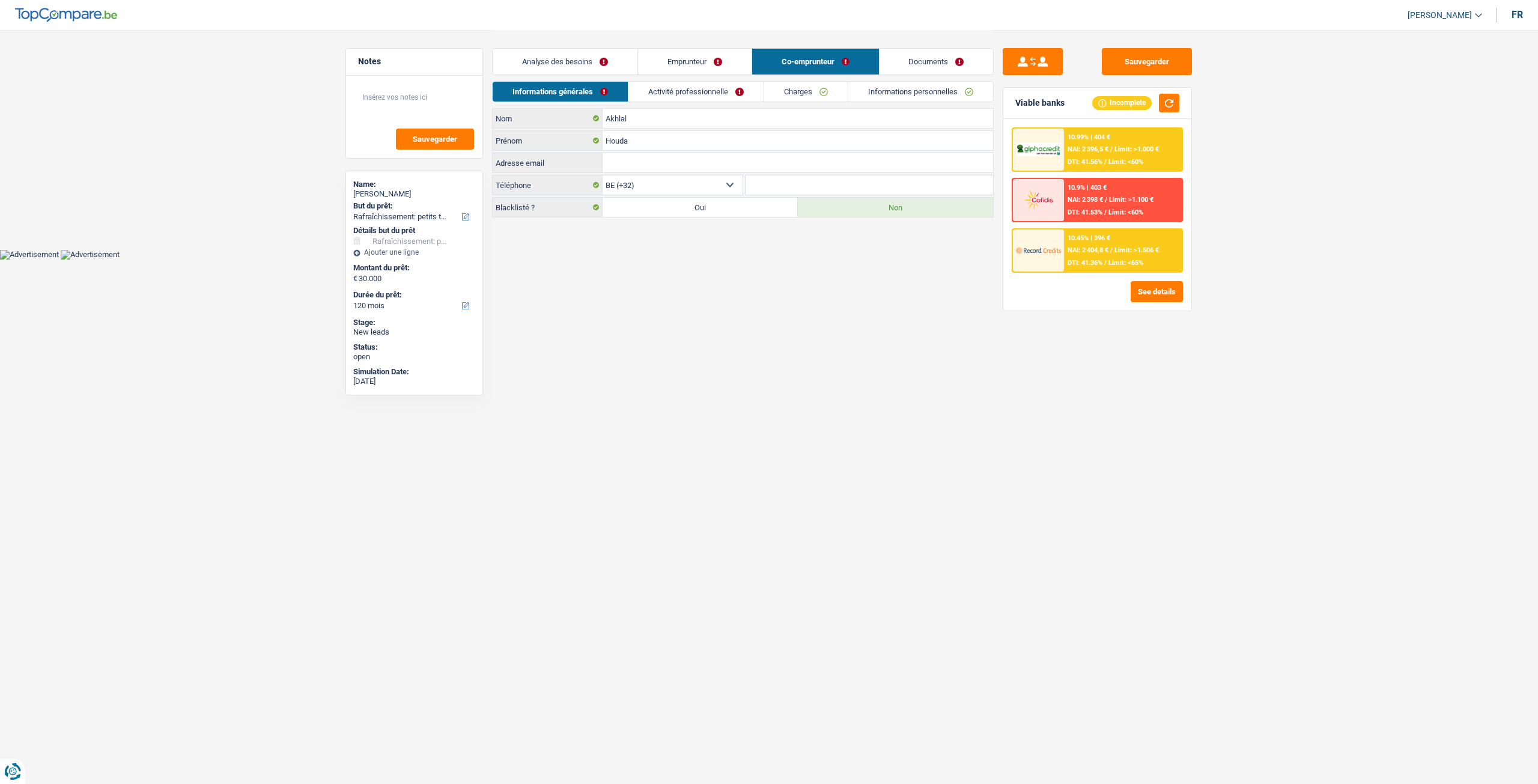
click at [737, 93] on link "Activité professionnelle" at bounding box center [695, 91] width 135 height 20
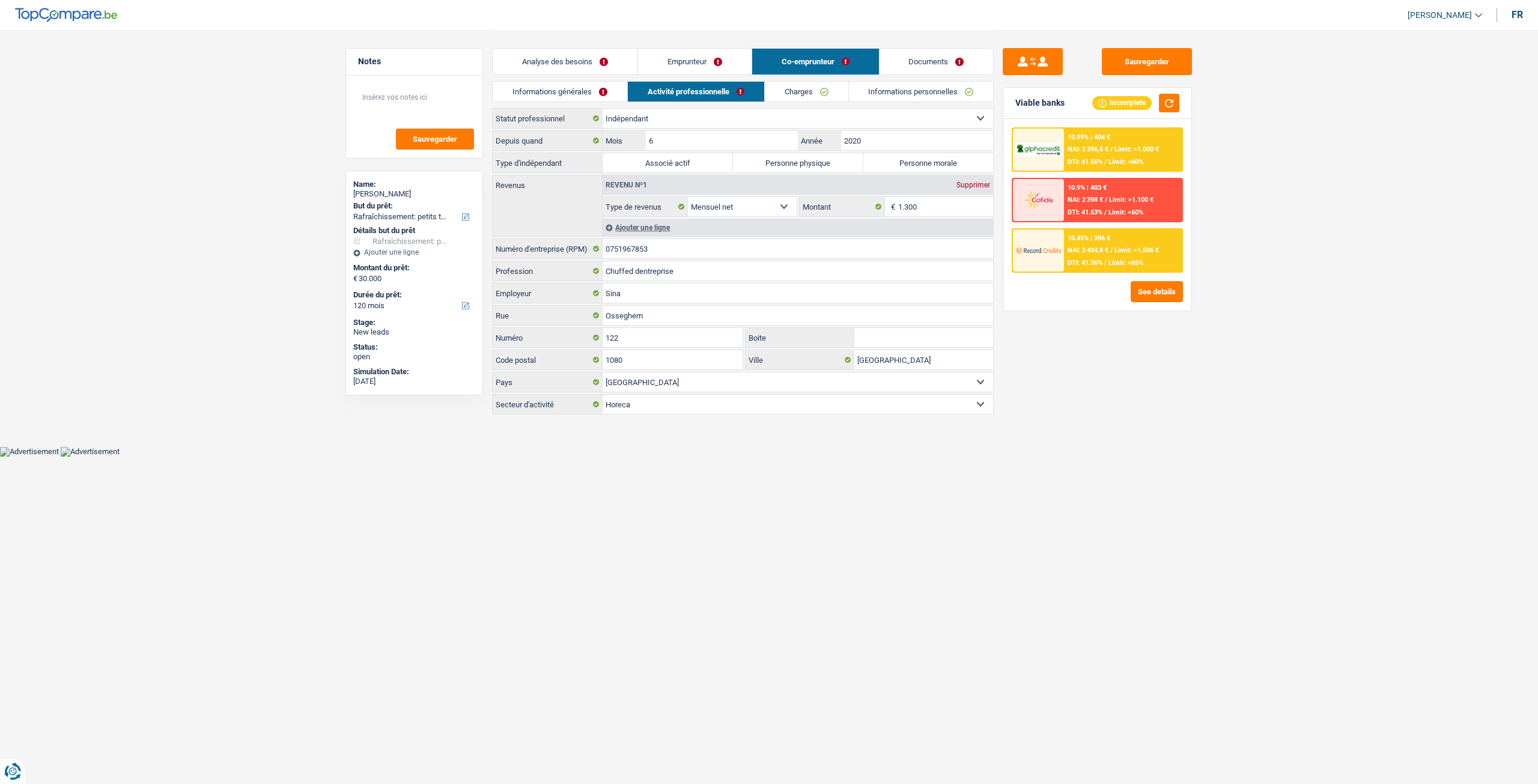
click at [811, 97] on link "Charges" at bounding box center [806, 91] width 83 height 20
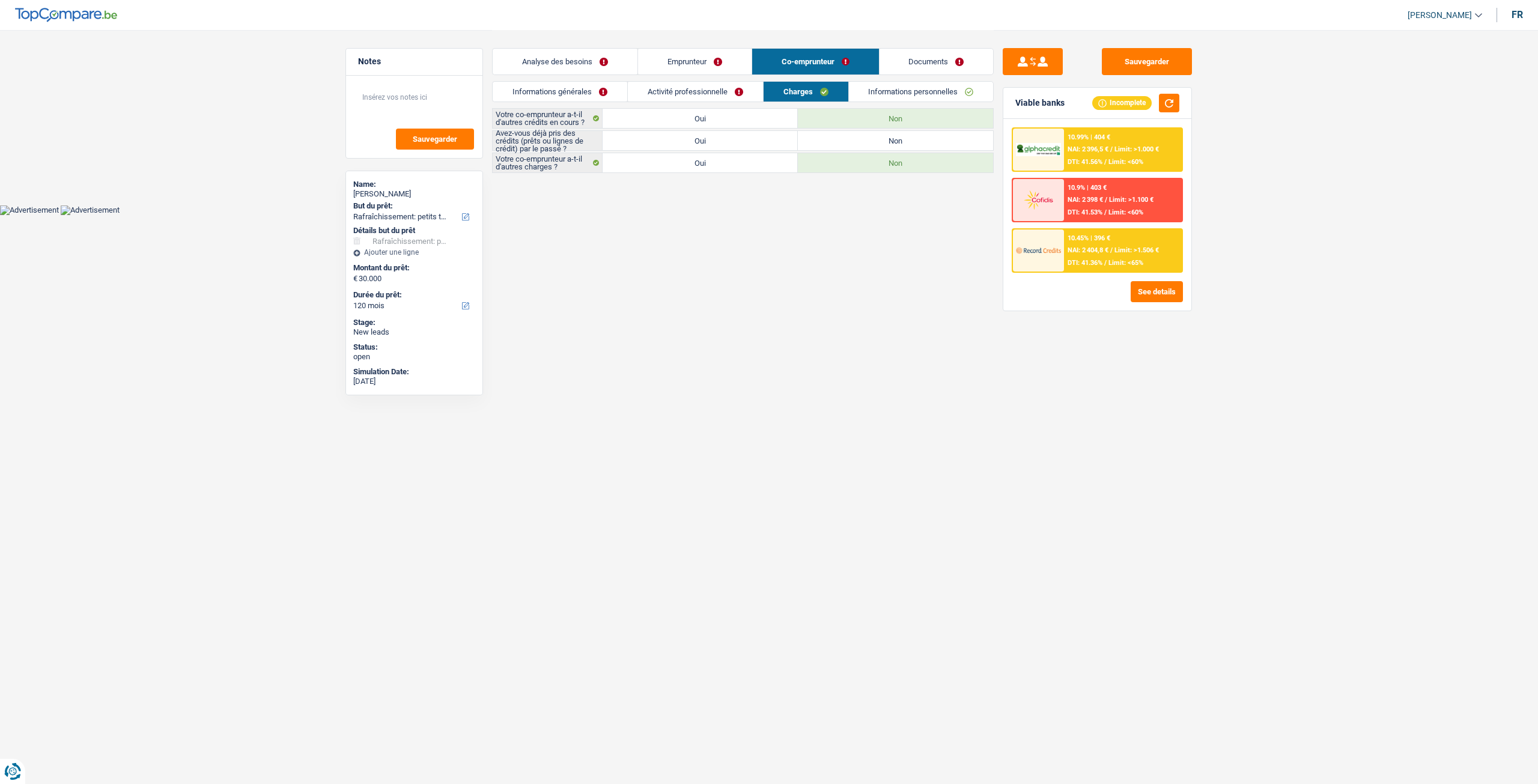
drag, startPoint x: 900, startPoint y: 94, endPoint x: 880, endPoint y: 88, distance: 20.9
click at [900, 94] on link "Informations personnelles" at bounding box center [921, 91] width 145 height 20
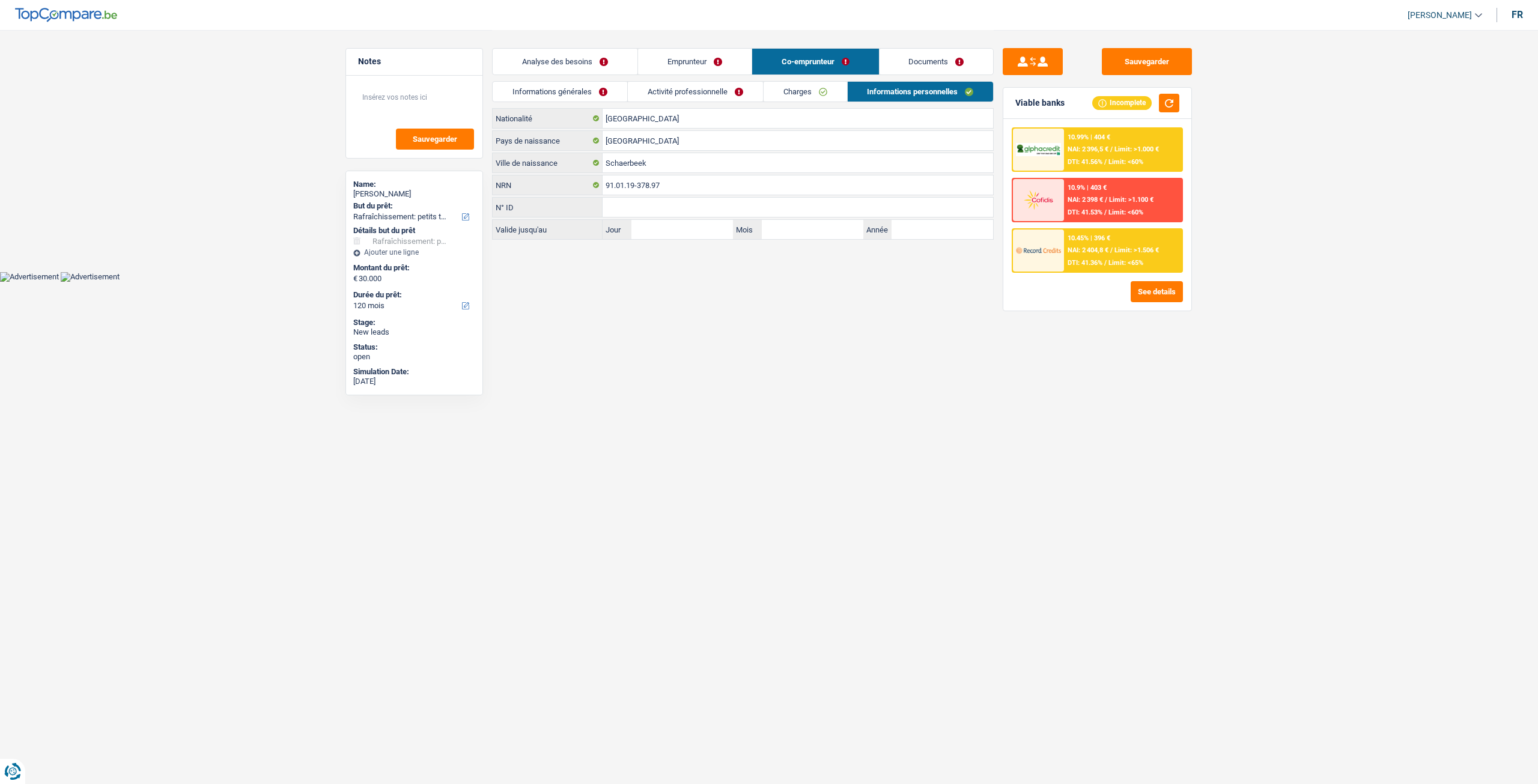
click at [737, 61] on link "Emprunteur" at bounding box center [695, 62] width 114 height 26
click at [719, 82] on link "Activité professionnelle" at bounding box center [695, 91] width 135 height 20
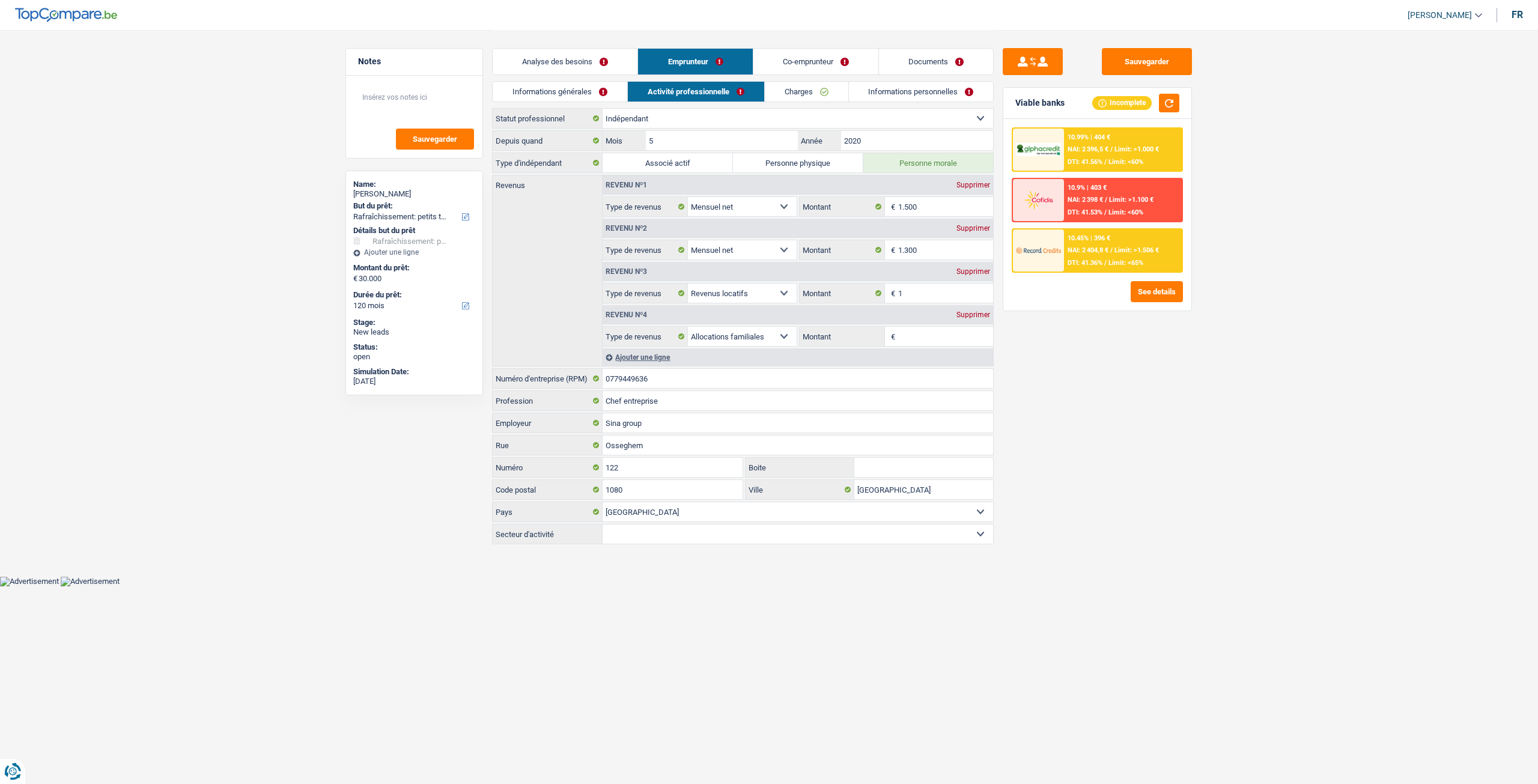
click at [727, 91] on link "Activité professionnelle" at bounding box center [695, 91] width 136 height 20
click at [571, 83] on link "Informations générales" at bounding box center [560, 91] width 135 height 20
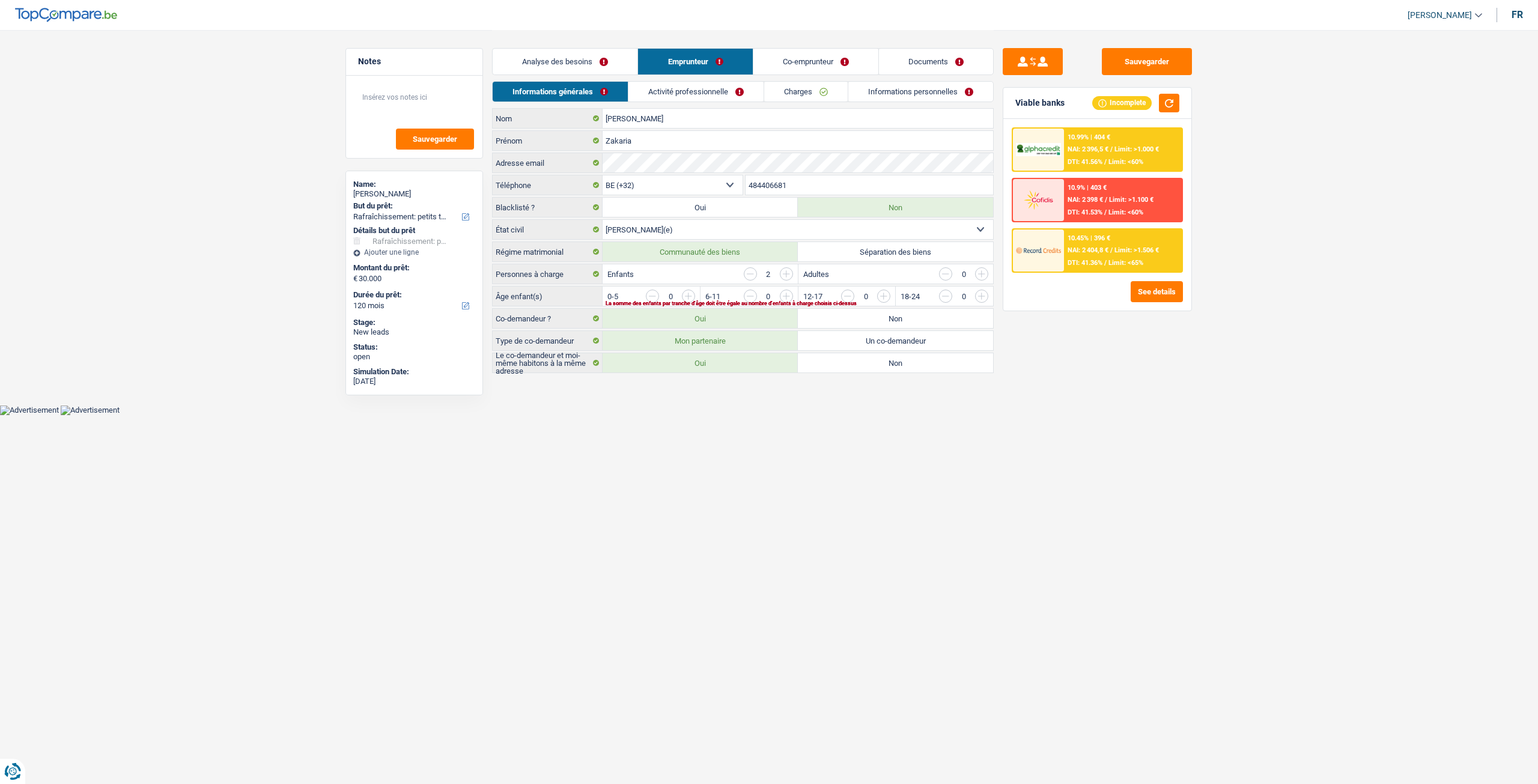
click at [709, 89] on link "Activité professionnelle" at bounding box center [695, 91] width 135 height 20
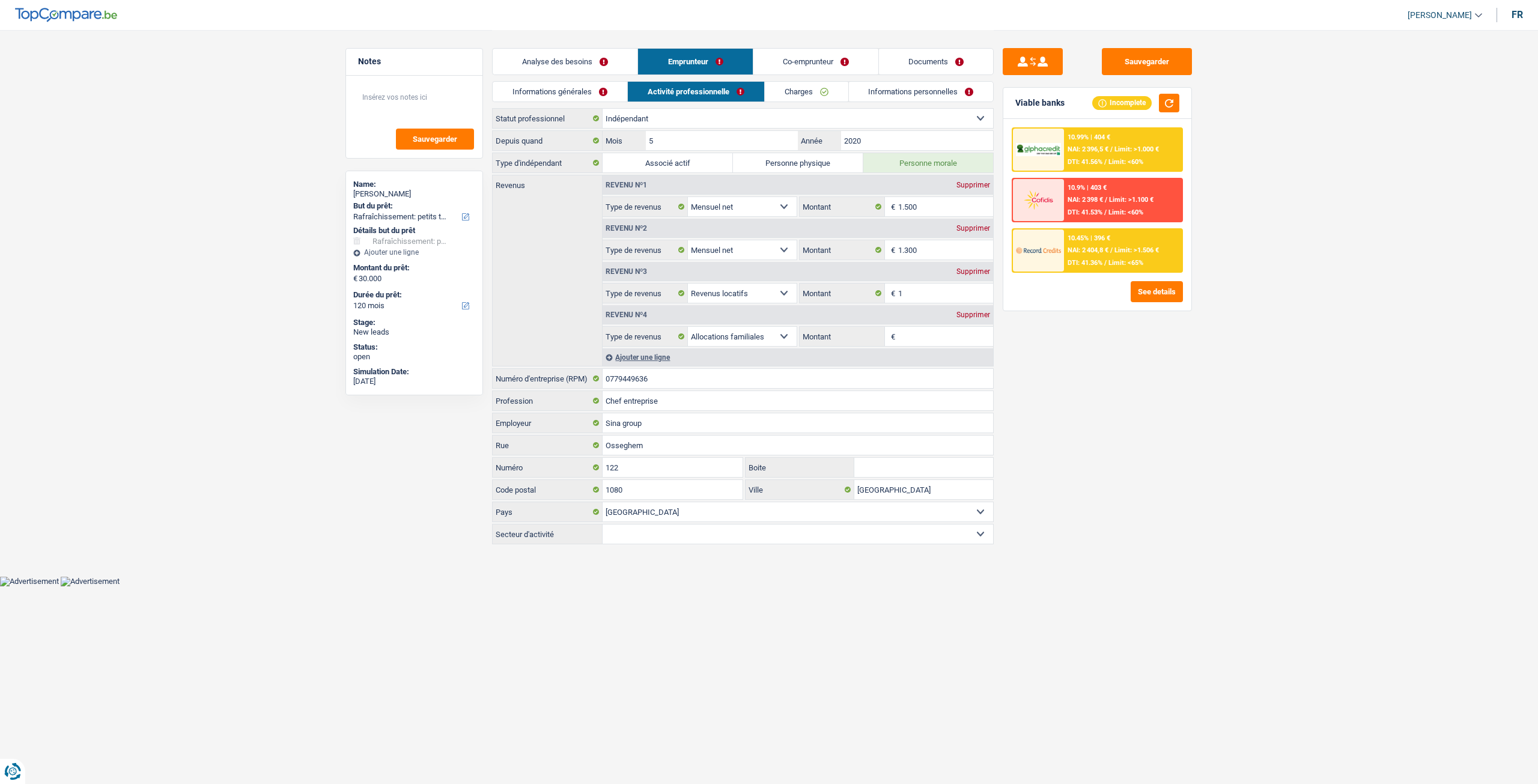
click at [857, 60] on link "Co-emprunteur" at bounding box center [816, 62] width 125 height 26
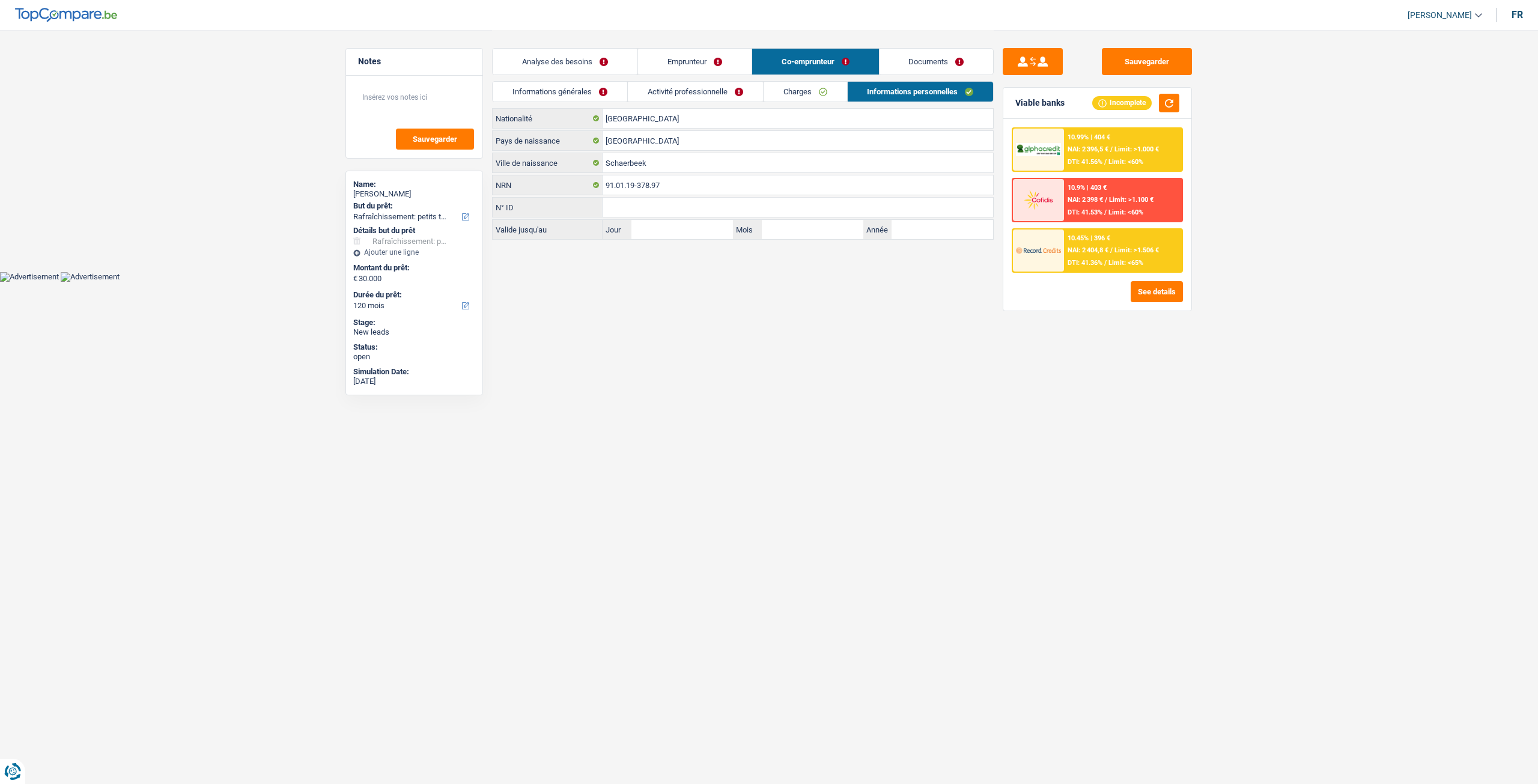
click at [709, 98] on link "Activité professionnelle" at bounding box center [695, 91] width 135 height 20
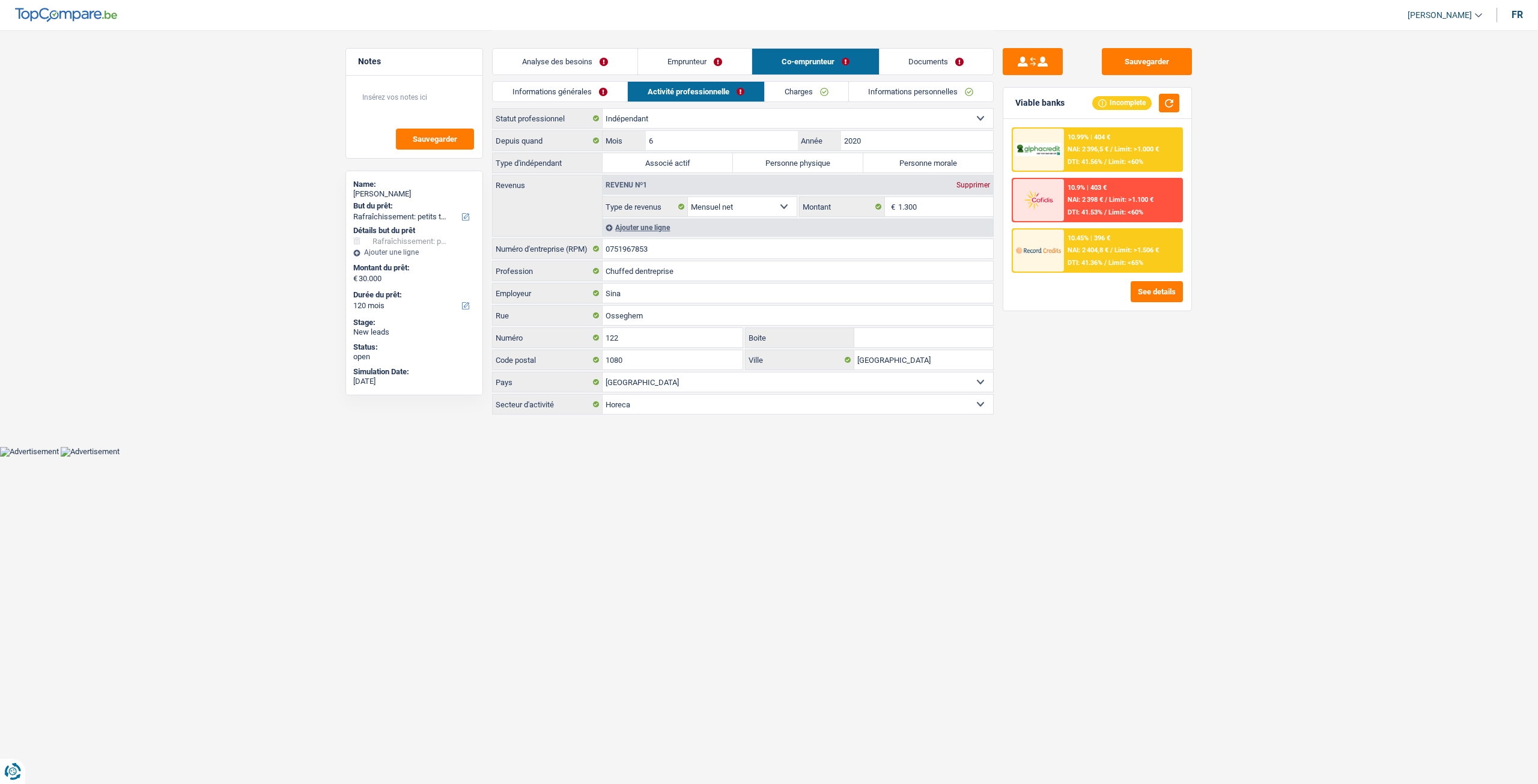
click at [702, 66] on link "Emprunteur" at bounding box center [695, 62] width 114 height 26
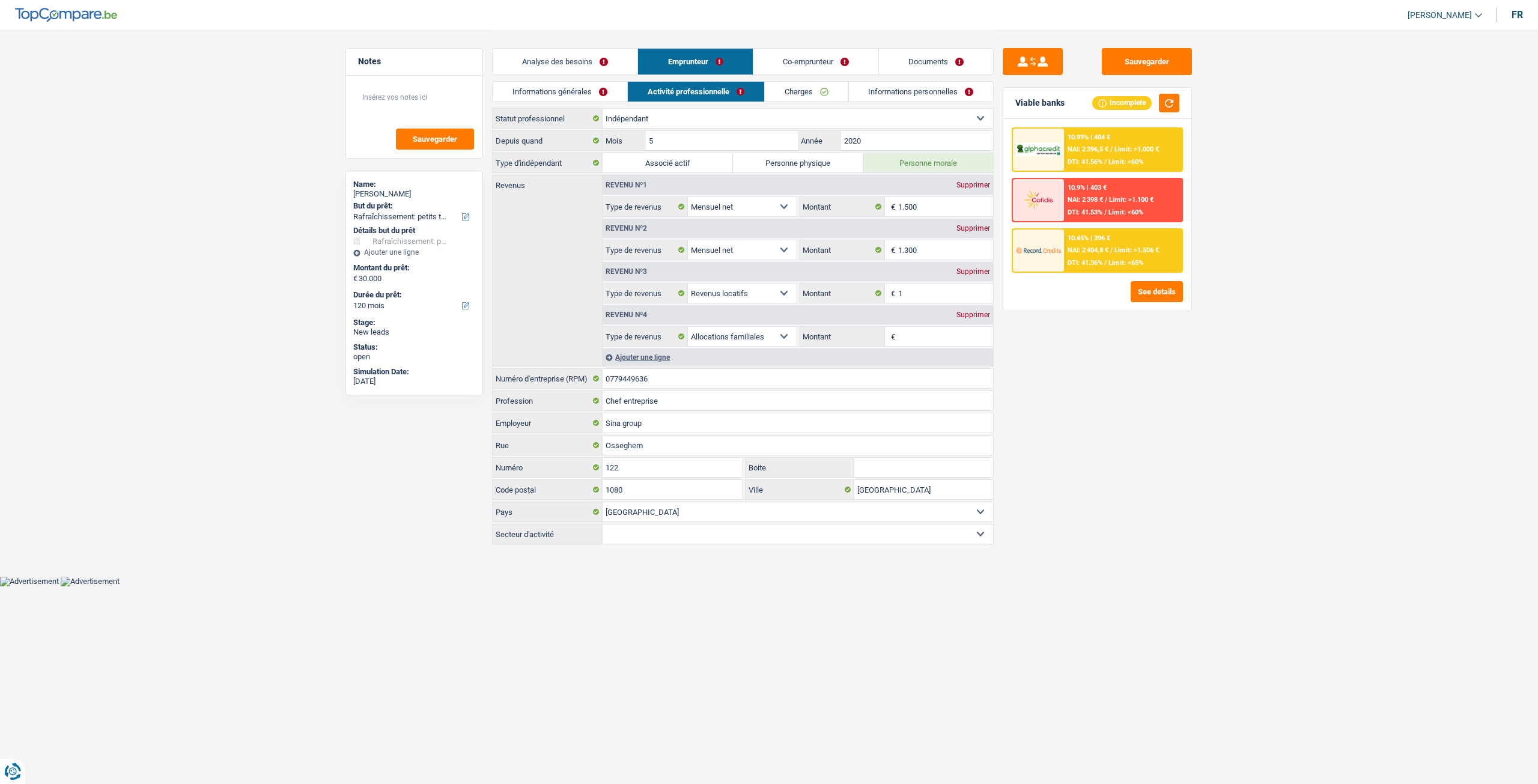
click at [980, 225] on div "Supprimer" at bounding box center [973, 228] width 40 height 7
select select "rentalIncome"
type input "1"
select select "familyAllowances"
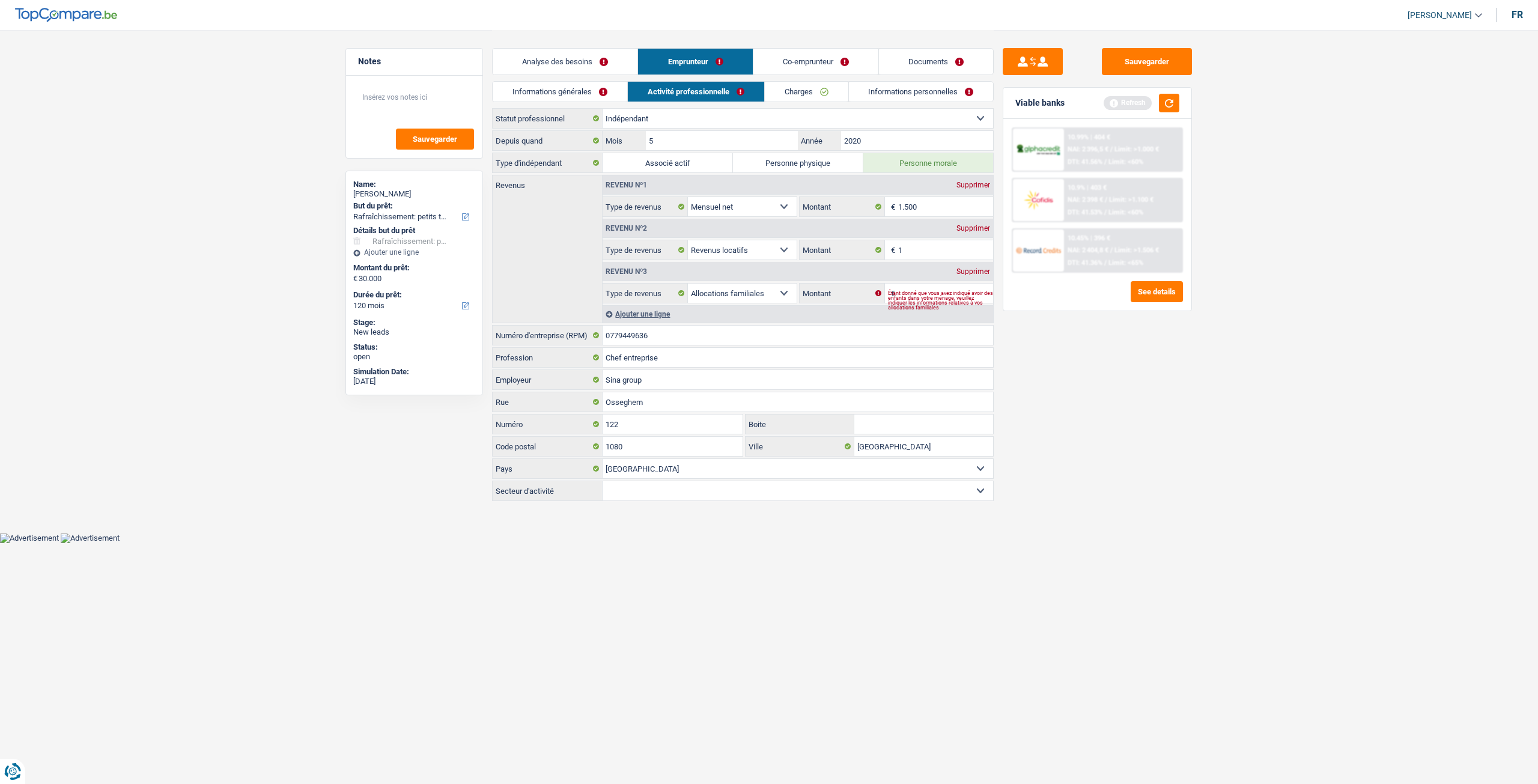
click at [813, 60] on link "Co-emprunteur" at bounding box center [816, 62] width 125 height 26
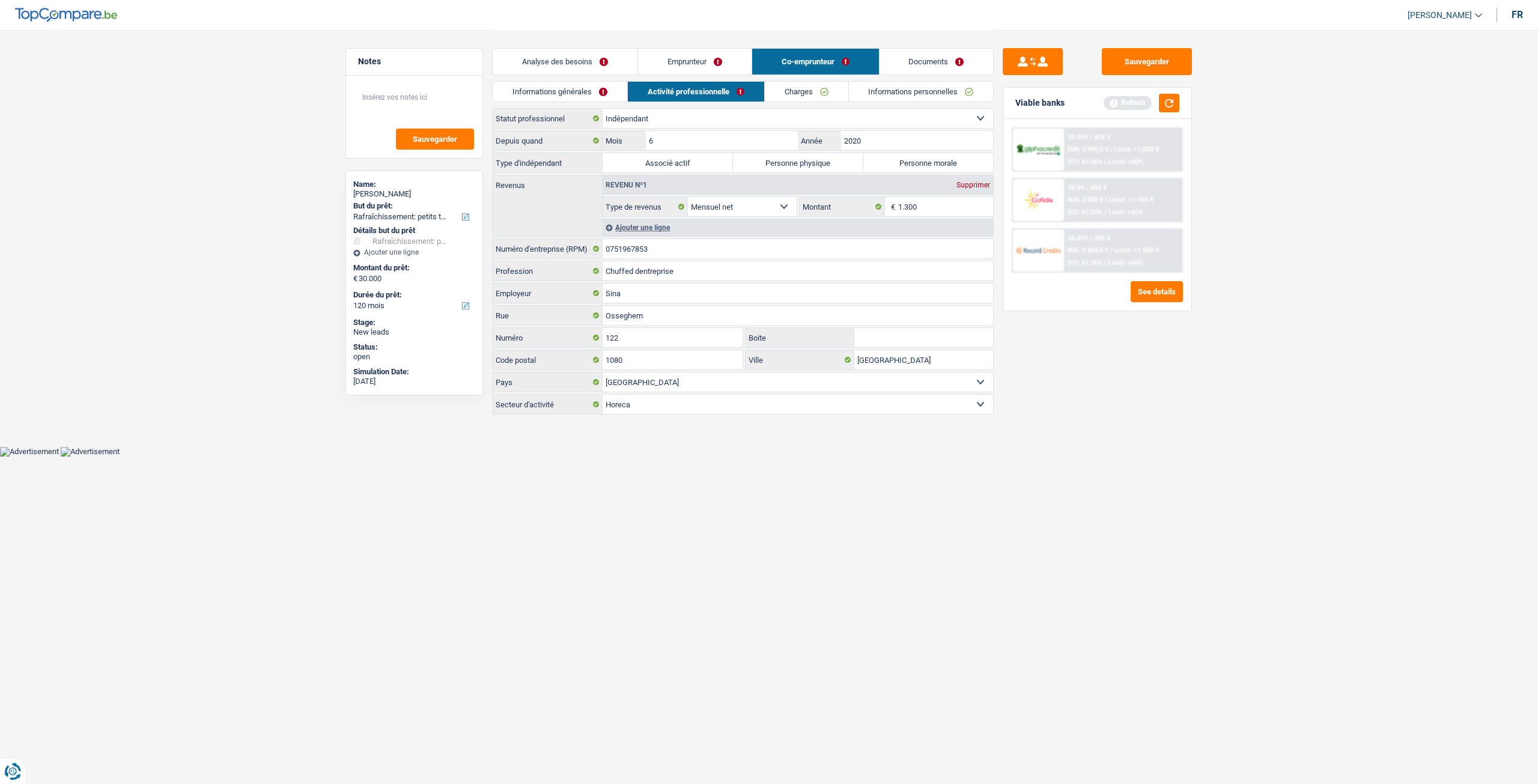
click at [722, 58] on link "Emprunteur" at bounding box center [695, 62] width 114 height 26
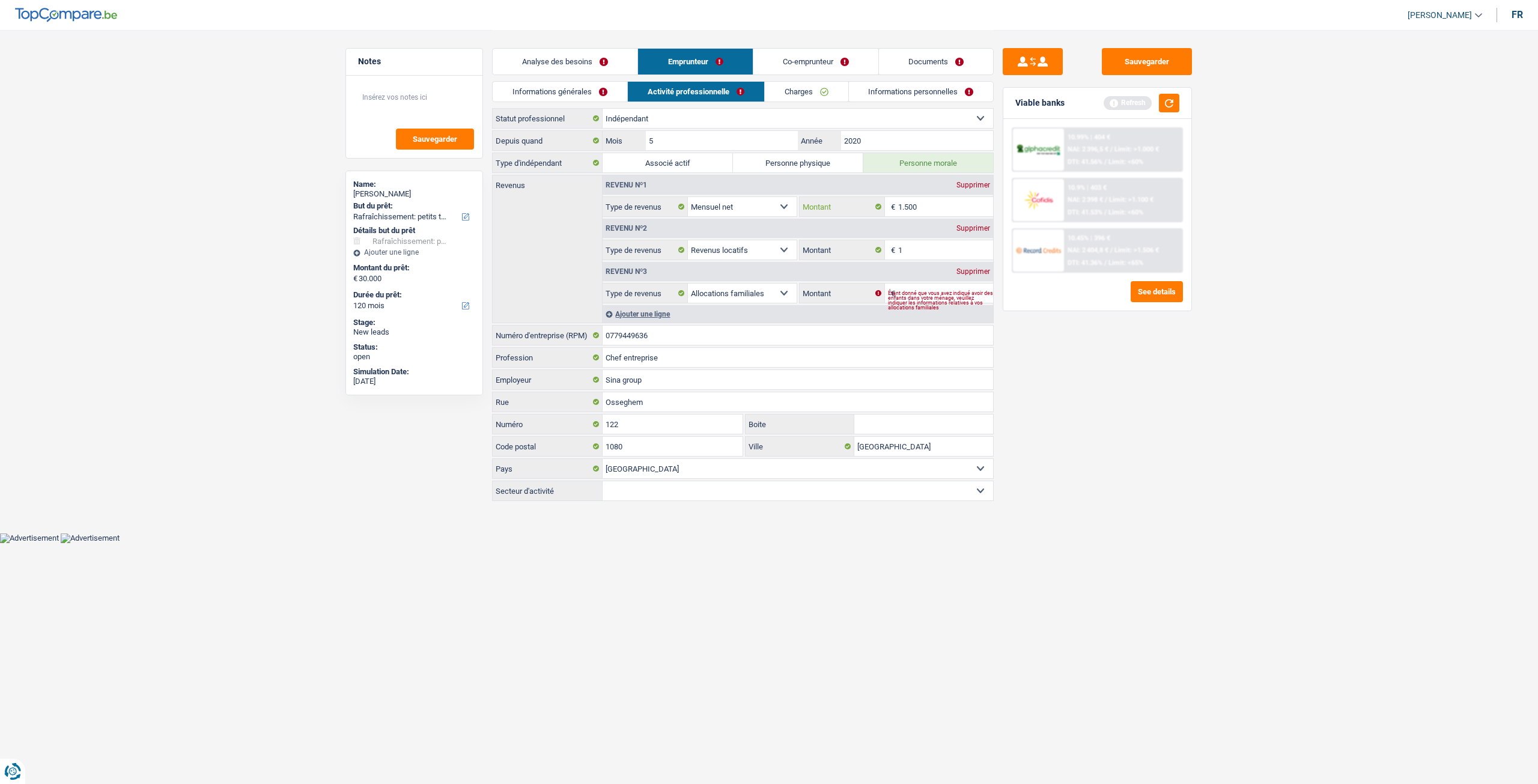
click at [933, 202] on input "1.500" at bounding box center [946, 207] width 96 height 19
type input "1"
type input "2.000"
click at [1225, 436] on main "Notes Sauvegarder Name: [PERSON_NAME] But du prêt: Confort maison: meubles, tex…" at bounding box center [769, 266] width 1538 height 533
click at [952, 248] on input "1" at bounding box center [946, 250] width 96 height 19
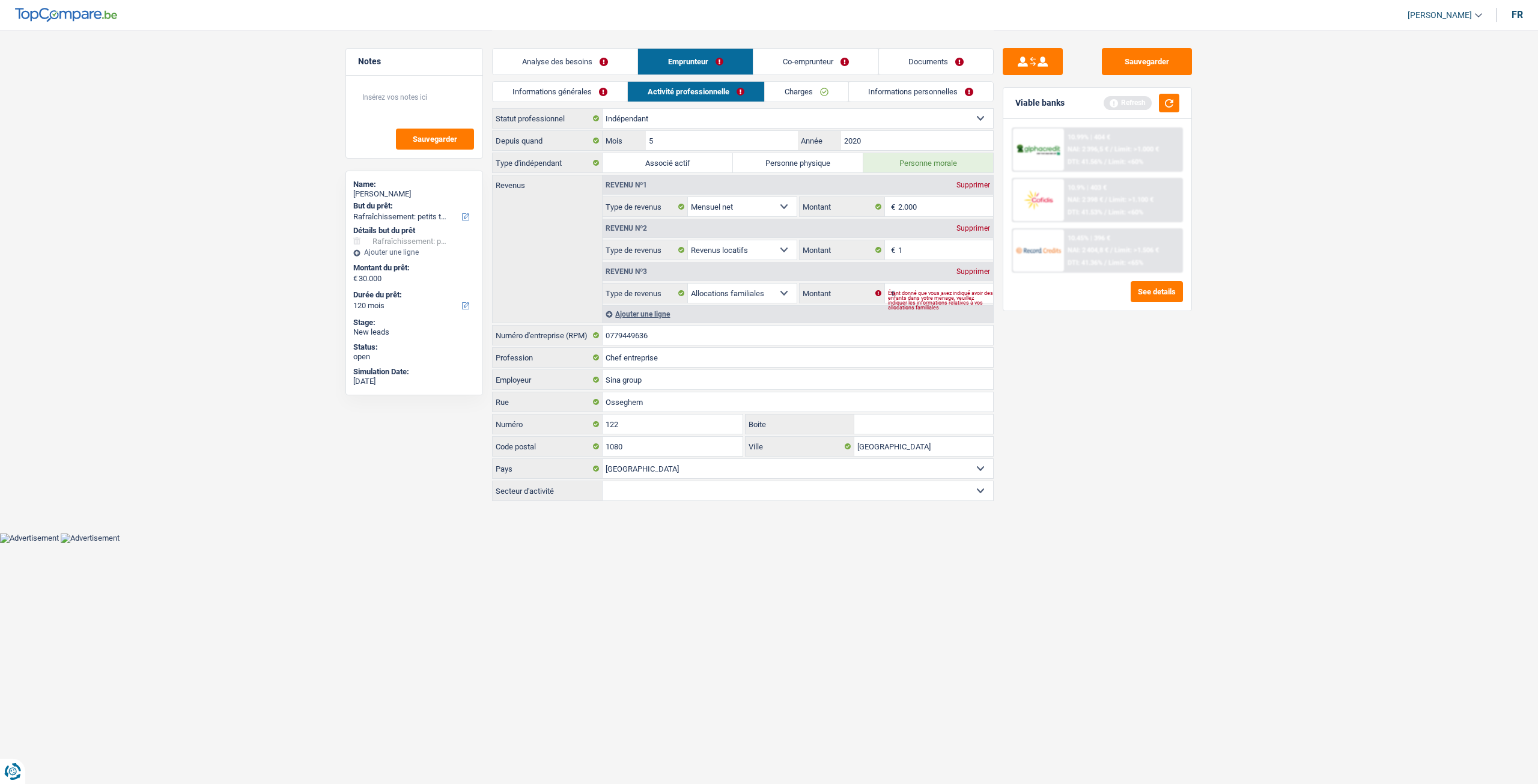
click at [618, 88] on link "Informations générales" at bounding box center [560, 91] width 135 height 20
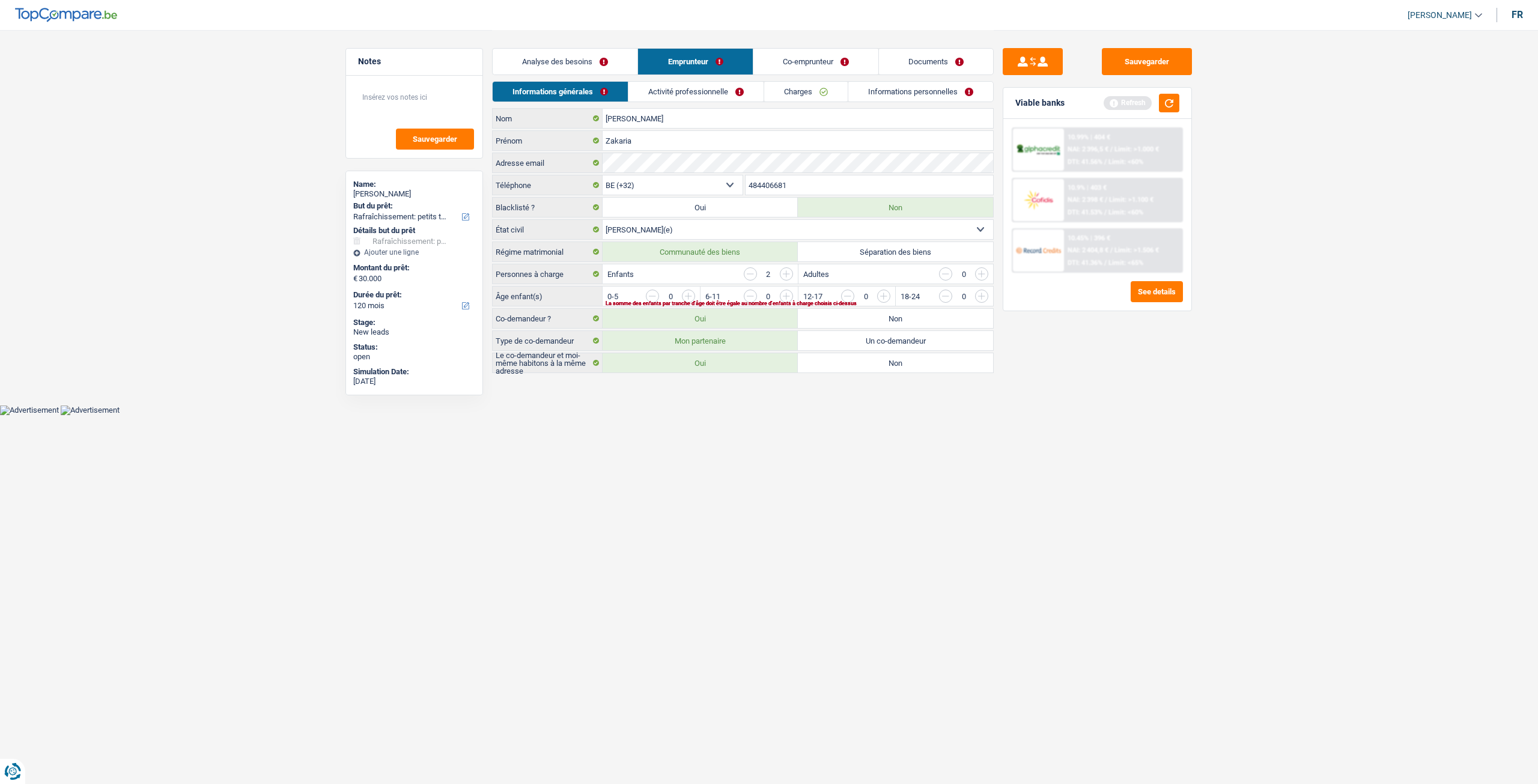
click at [689, 87] on link "Activité professionnelle" at bounding box center [695, 91] width 135 height 20
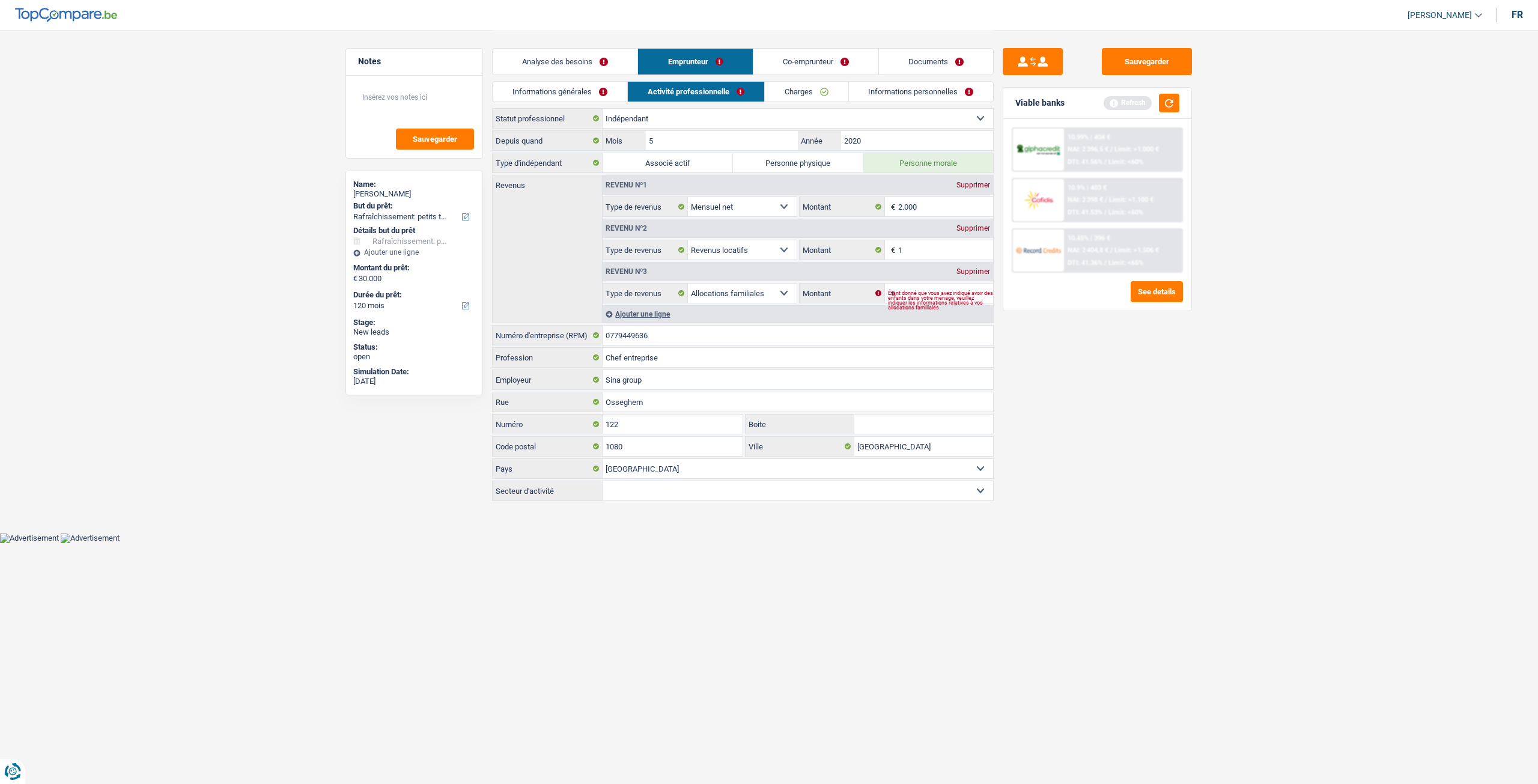
click at [981, 225] on div "Supprimer" at bounding box center [973, 228] width 40 height 7
select select "familyAllowances"
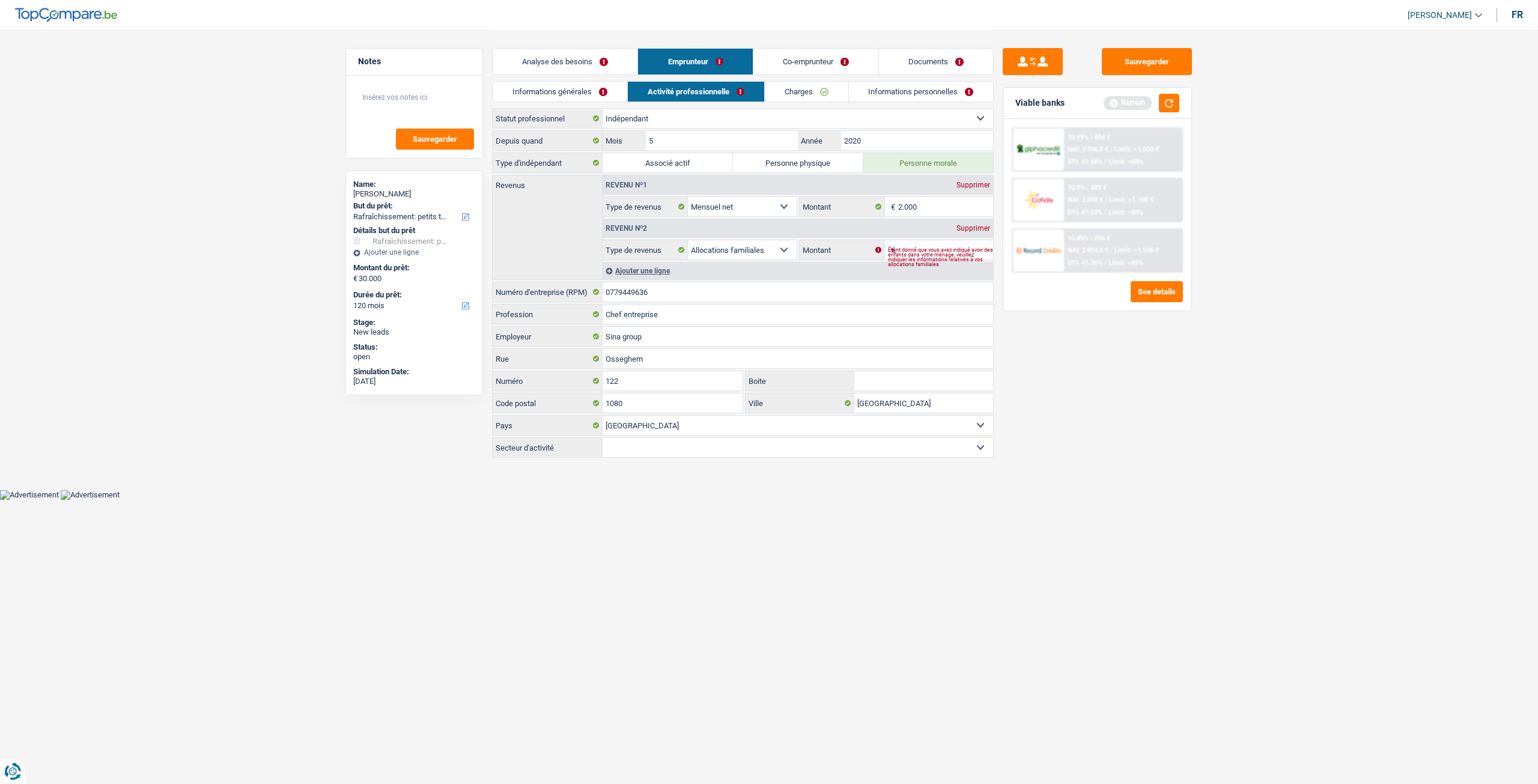
click at [814, 51] on link "Co-emprunteur" at bounding box center [816, 62] width 125 height 26
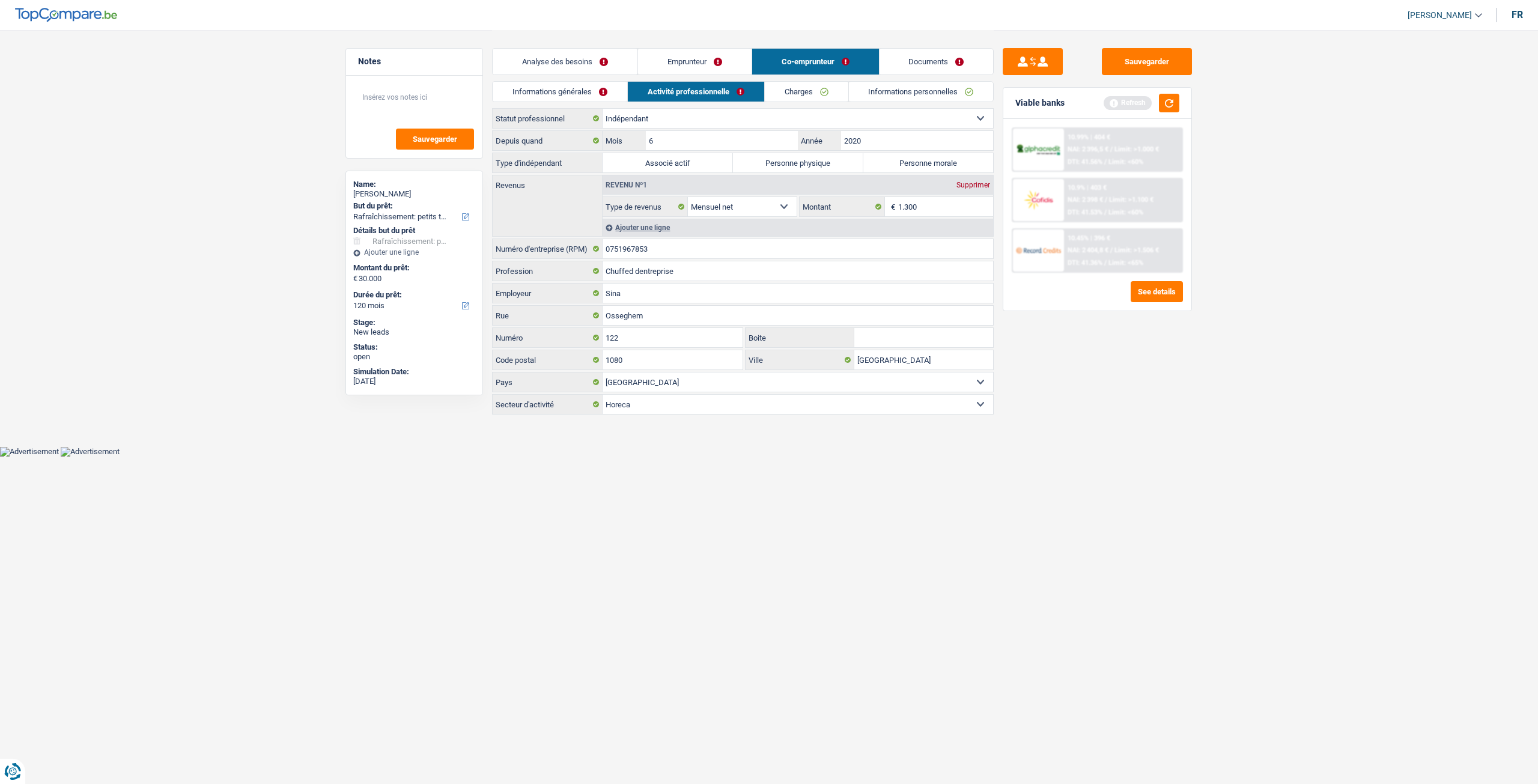
click at [725, 62] on link "Emprunteur" at bounding box center [695, 62] width 114 height 26
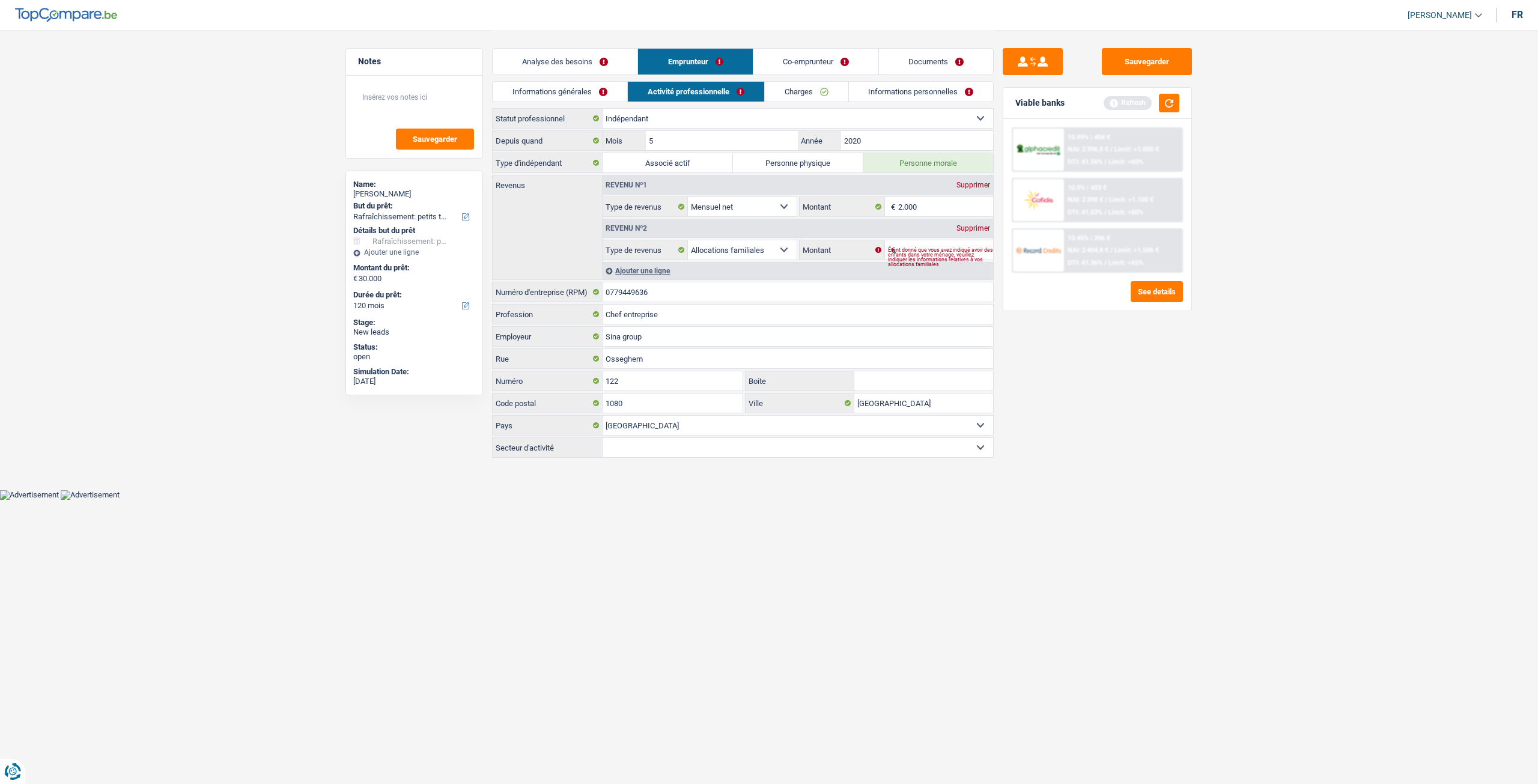
drag, startPoint x: 605, startPoint y: 82, endPoint x: 625, endPoint y: 83, distance: 20.0
click at [605, 82] on link "Informations générales" at bounding box center [560, 91] width 135 height 20
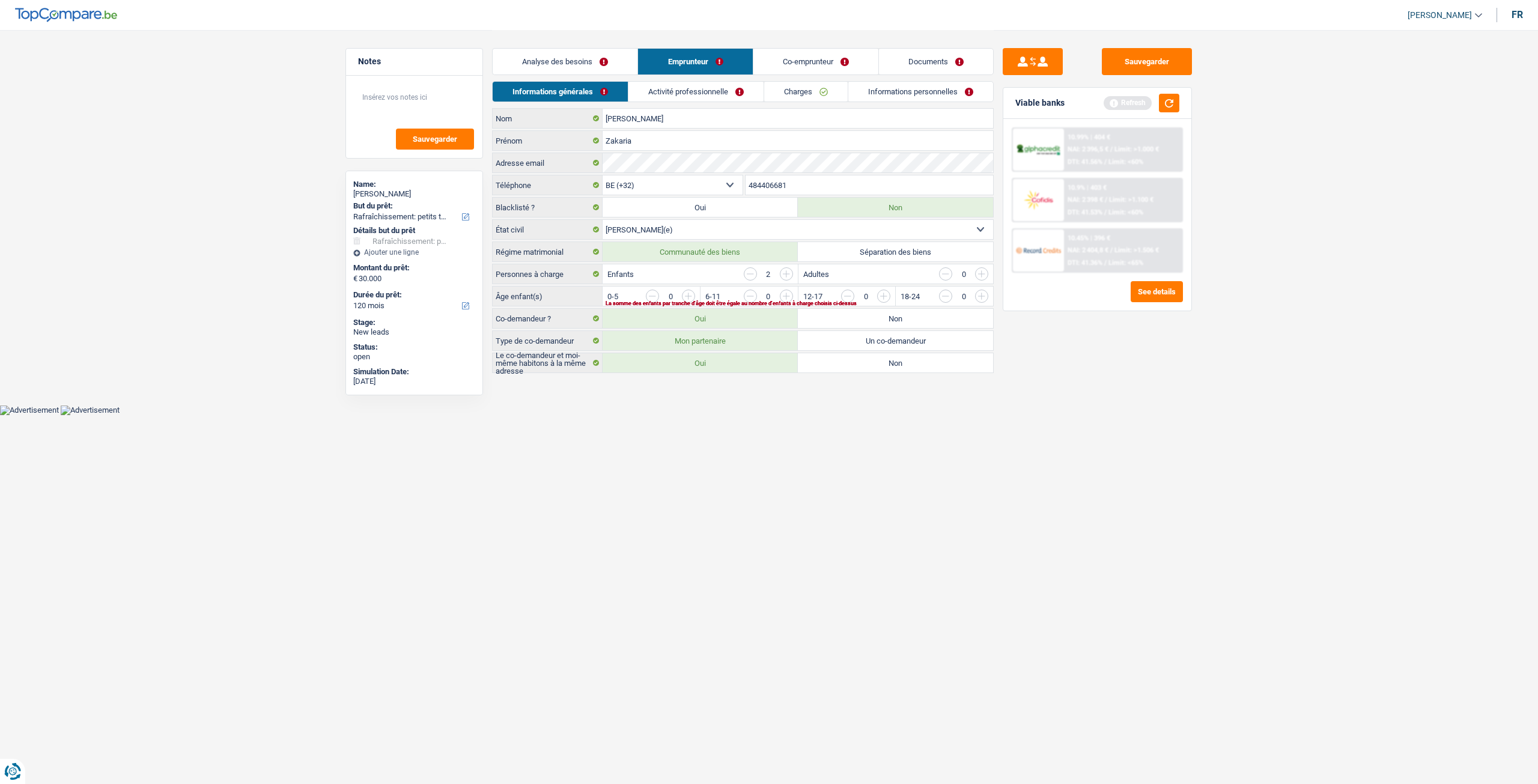
click at [594, 49] on link "Analyse des besoins" at bounding box center [565, 62] width 145 height 26
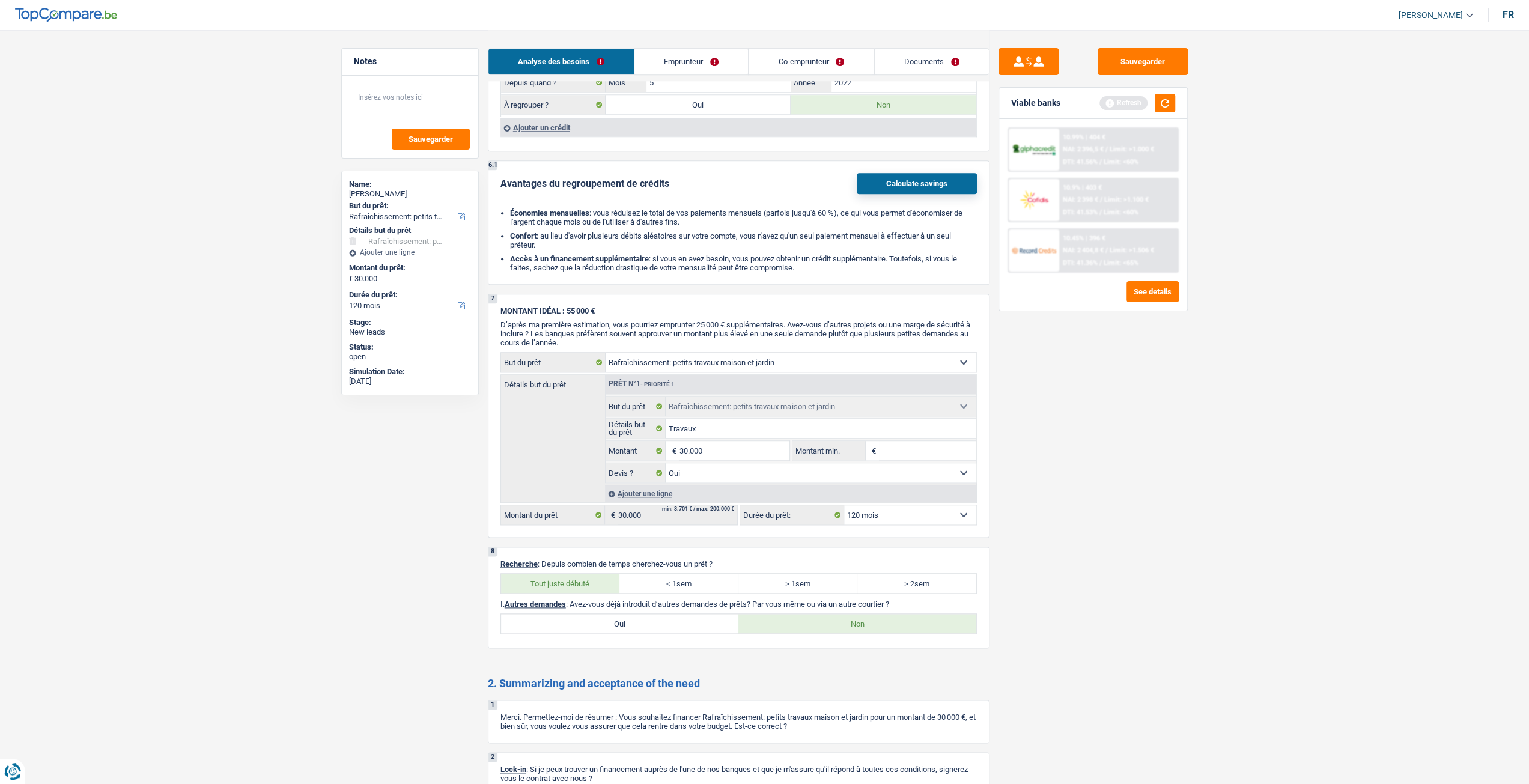
scroll to position [857, 0]
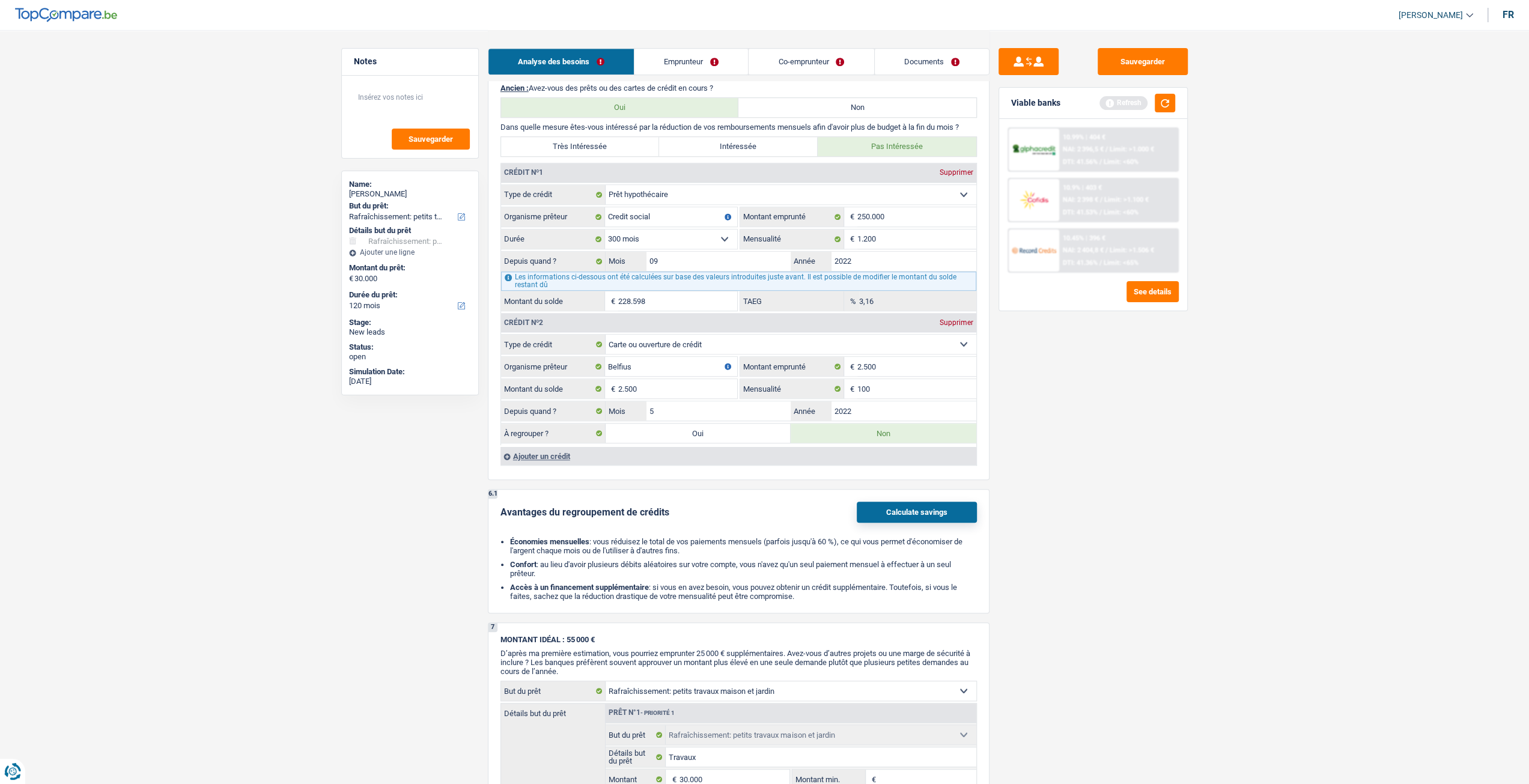
click at [700, 71] on link "Emprunteur" at bounding box center [691, 62] width 114 height 26
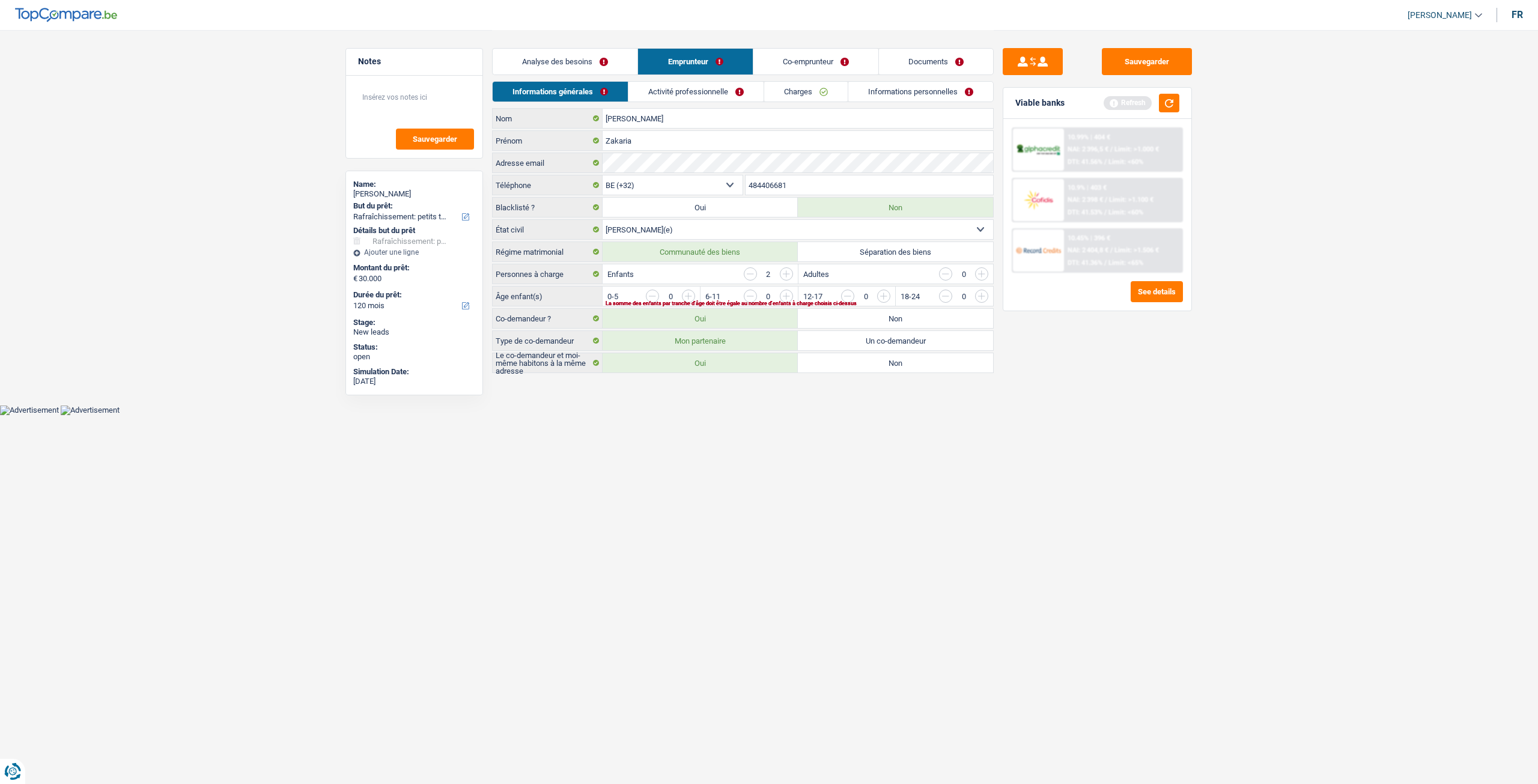
click at [690, 290] on input "button" at bounding box center [932, 299] width 500 height 19
click at [786, 291] on input "button" at bounding box center [1030, 299] width 500 height 19
click at [722, 97] on link "Activité professionnelle" at bounding box center [696, 91] width 135 height 20
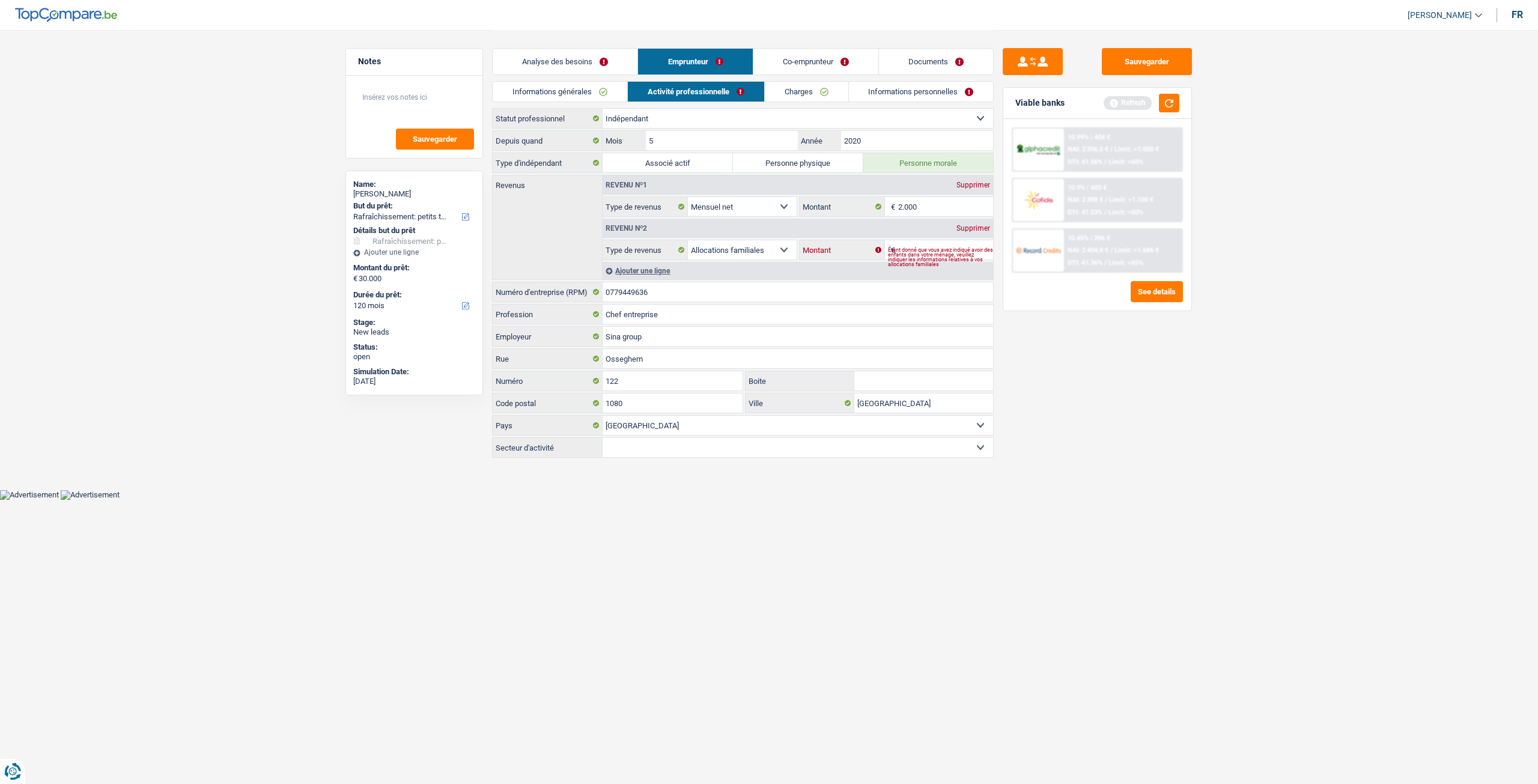
click at [935, 241] on input "Montant" at bounding box center [946, 250] width 96 height 19
type input "500"
click at [1137, 330] on div "Sauvegarder Viable banks Refresh 10.99% | 404 € NAI: 2 396,5 € / Limit: >1.000 …" at bounding box center [1097, 406] width 207 height 716
click at [588, 77] on div "Analyse des besoins Emprunteur Co-emprunteur Documents" at bounding box center [743, 55] width 502 height 51
click at [578, 94] on link "Informations générales" at bounding box center [560, 91] width 135 height 20
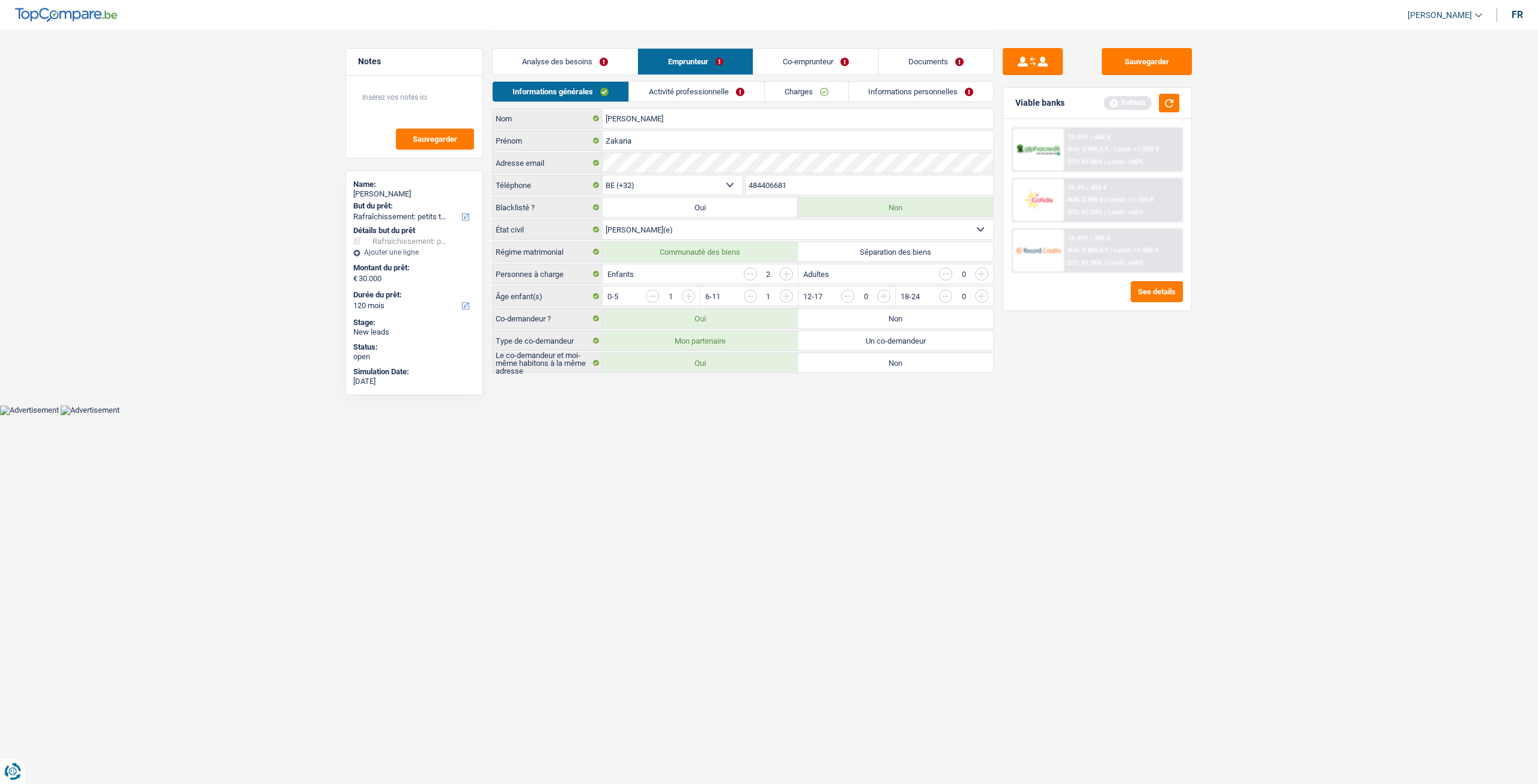
click at [718, 99] on link "Activité professionnelle" at bounding box center [696, 91] width 135 height 20
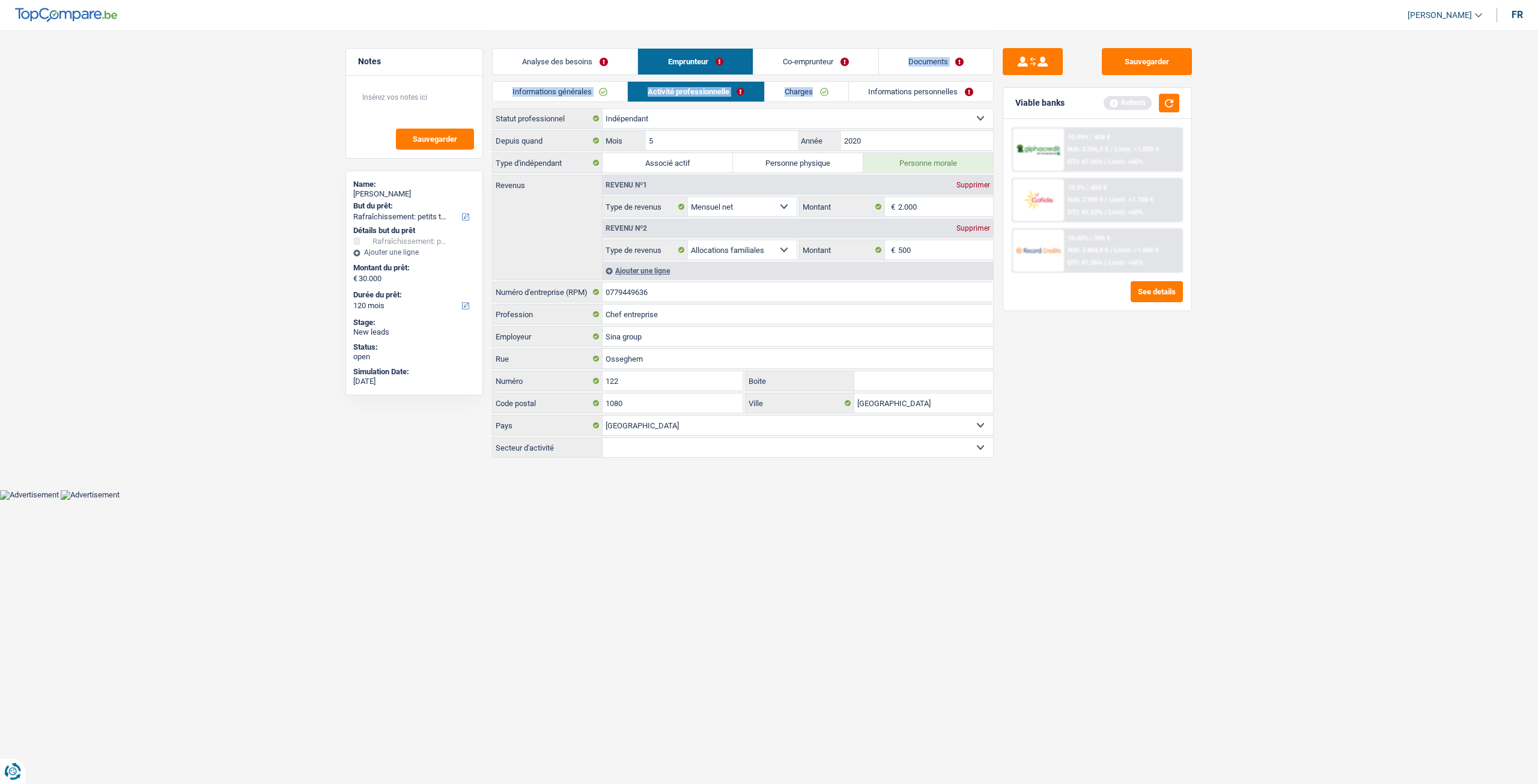
click at [824, 81] on div "Analyse des besoins Emprunteur Co-emprunteur Documents 1. Introduction & upsell…" at bounding box center [743, 245] width 502 height 430
click at [825, 87] on link "Charges" at bounding box center [806, 91] width 83 height 20
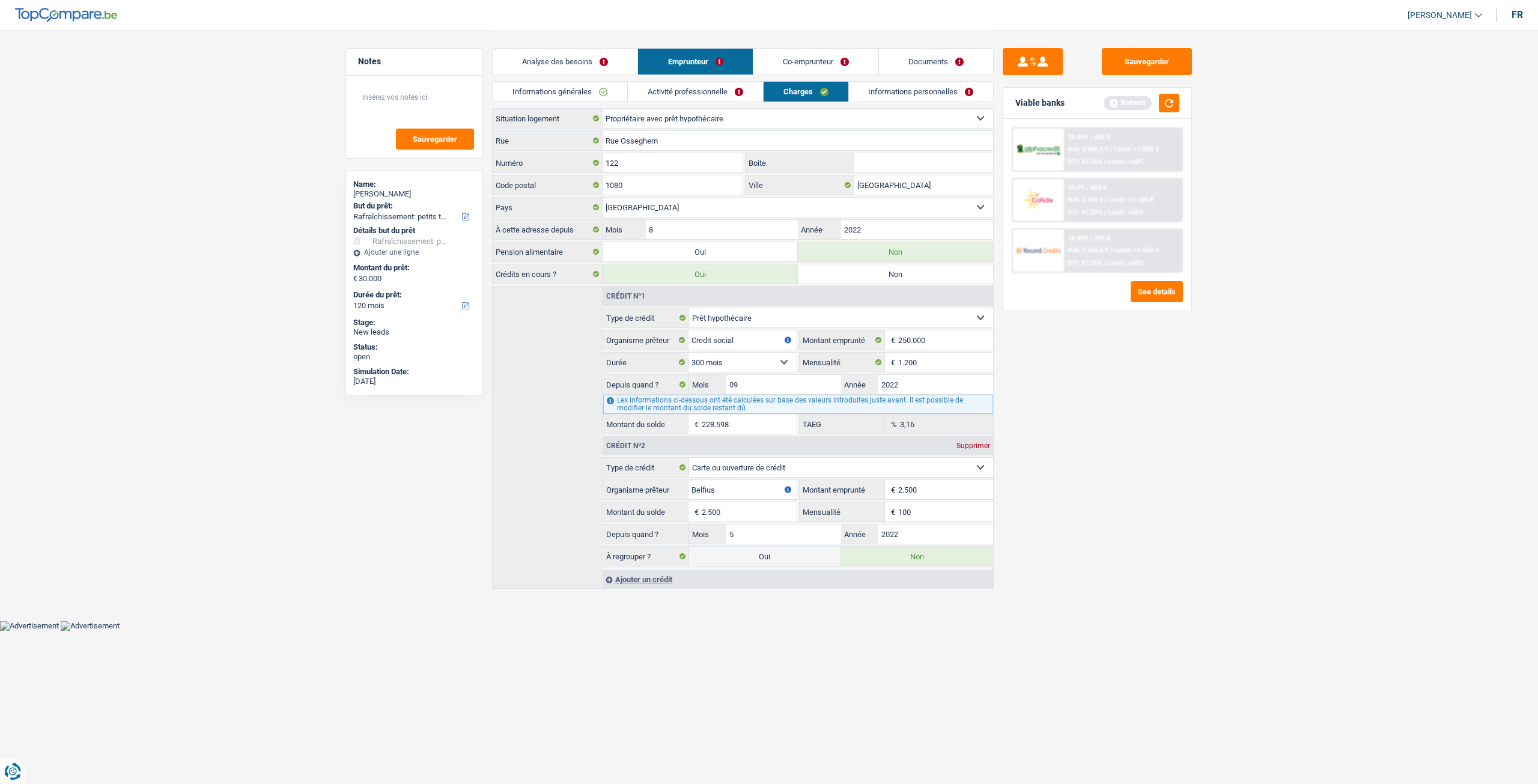
click at [1136, 467] on div "Sauvegarder Viable banks Refresh 10.99% | 404 € NAI: 2 396,5 € / Limit: >1.000 …" at bounding box center [1097, 406] width 207 height 716
click at [919, 96] on link "Informations personnelles" at bounding box center [921, 91] width 145 height 20
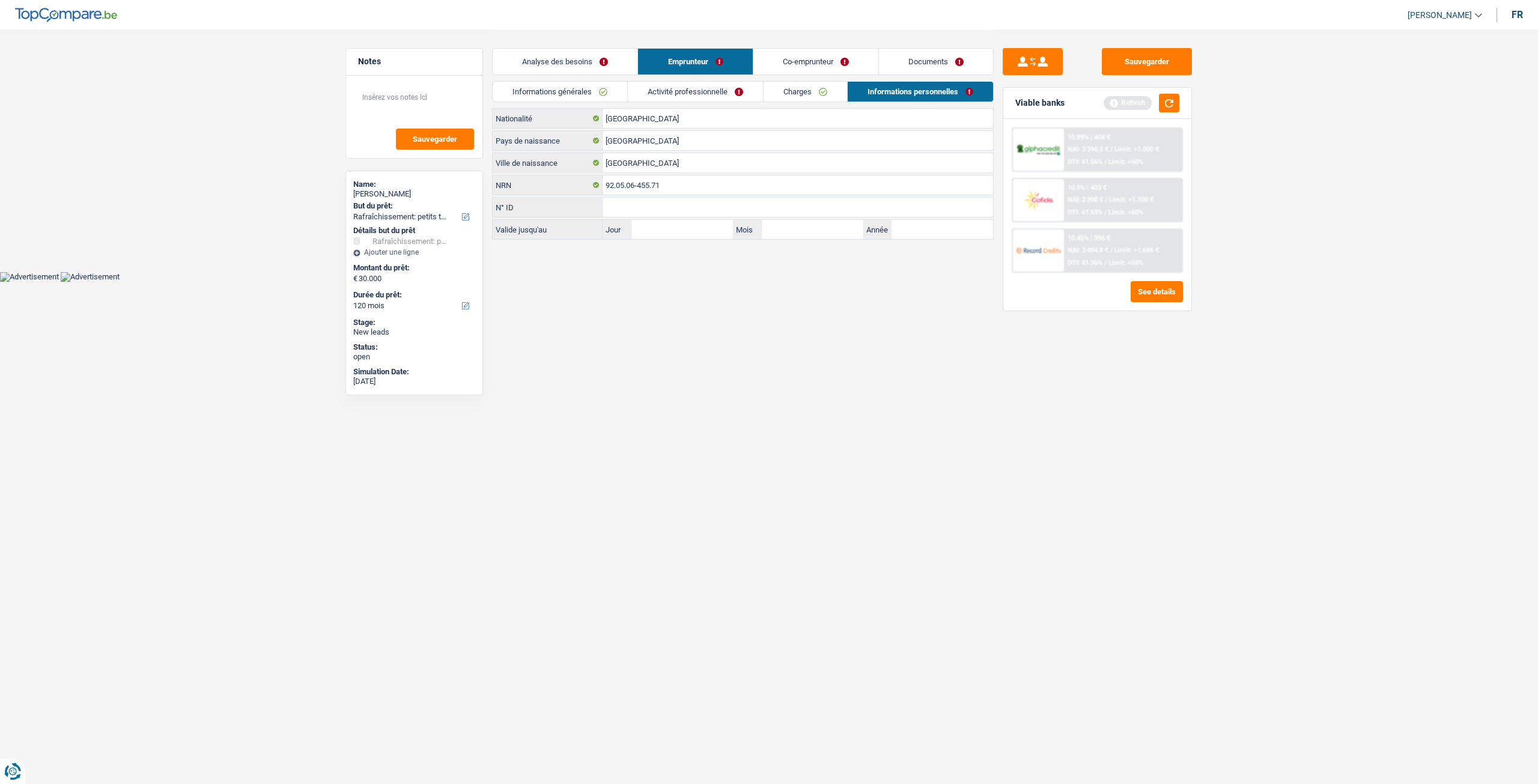
click at [851, 57] on link "Co-emprunteur" at bounding box center [816, 62] width 125 height 26
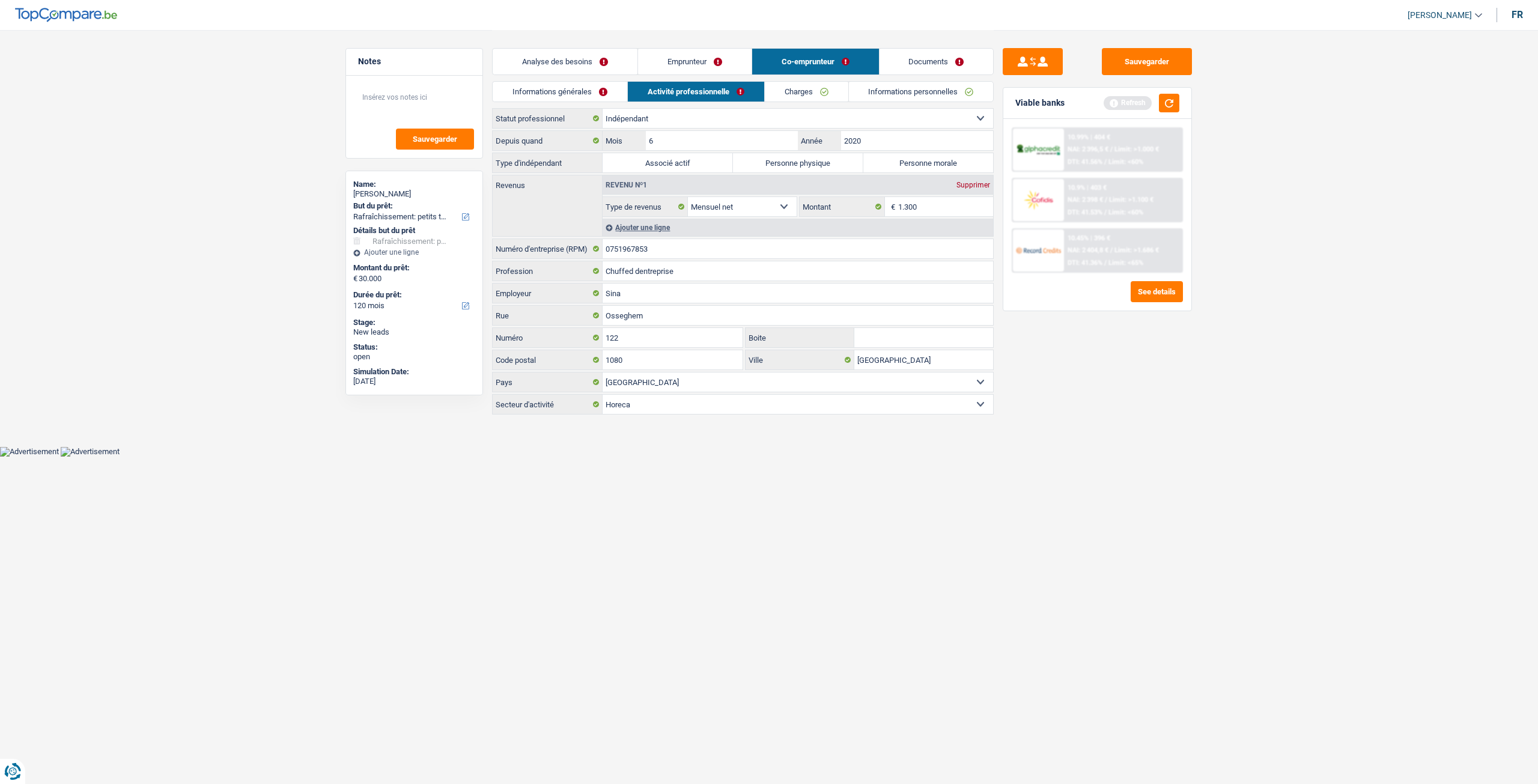
click at [578, 87] on link "Informations générales" at bounding box center [560, 91] width 135 height 20
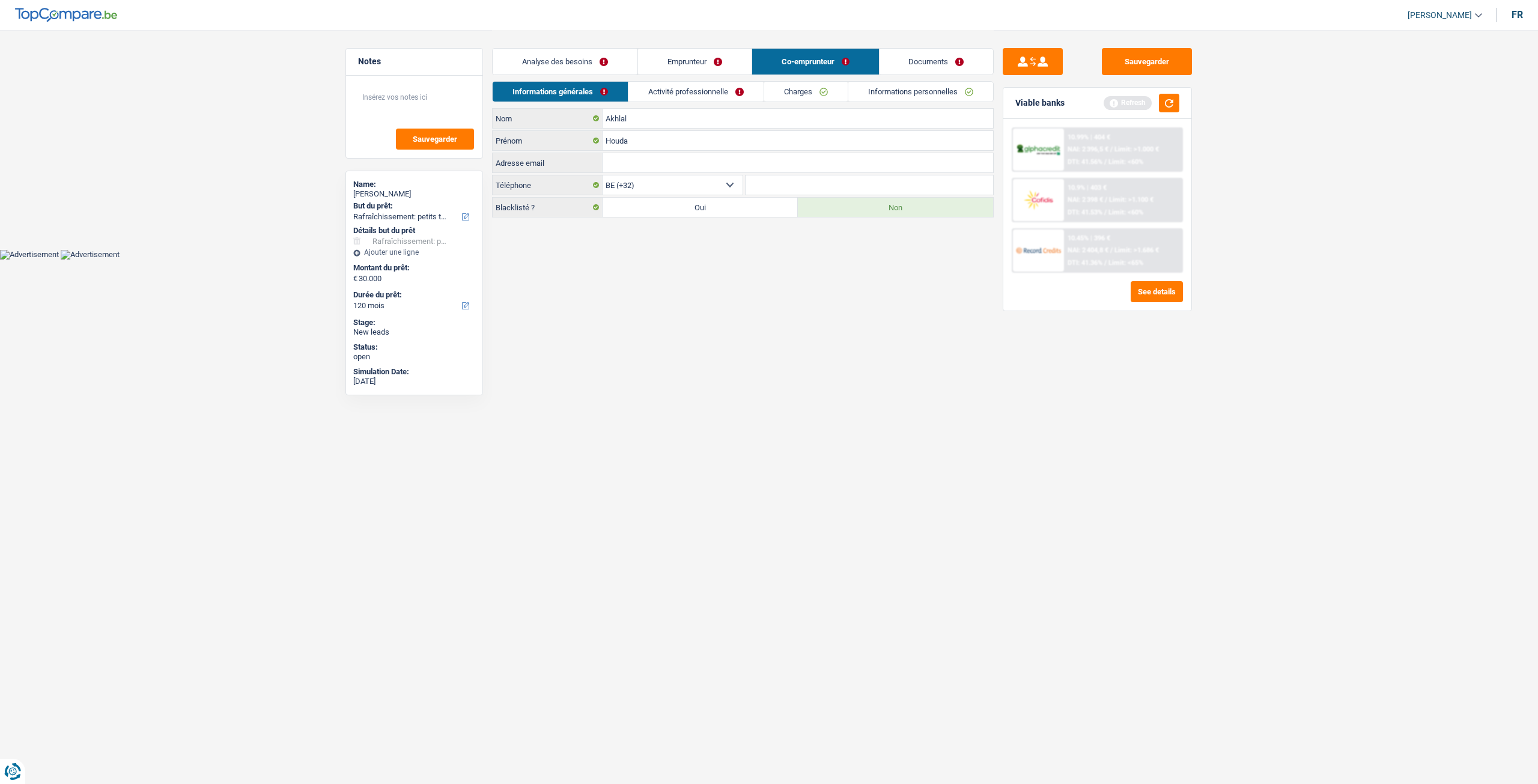
click at [702, 87] on link "Activité professionnelle" at bounding box center [695, 91] width 135 height 20
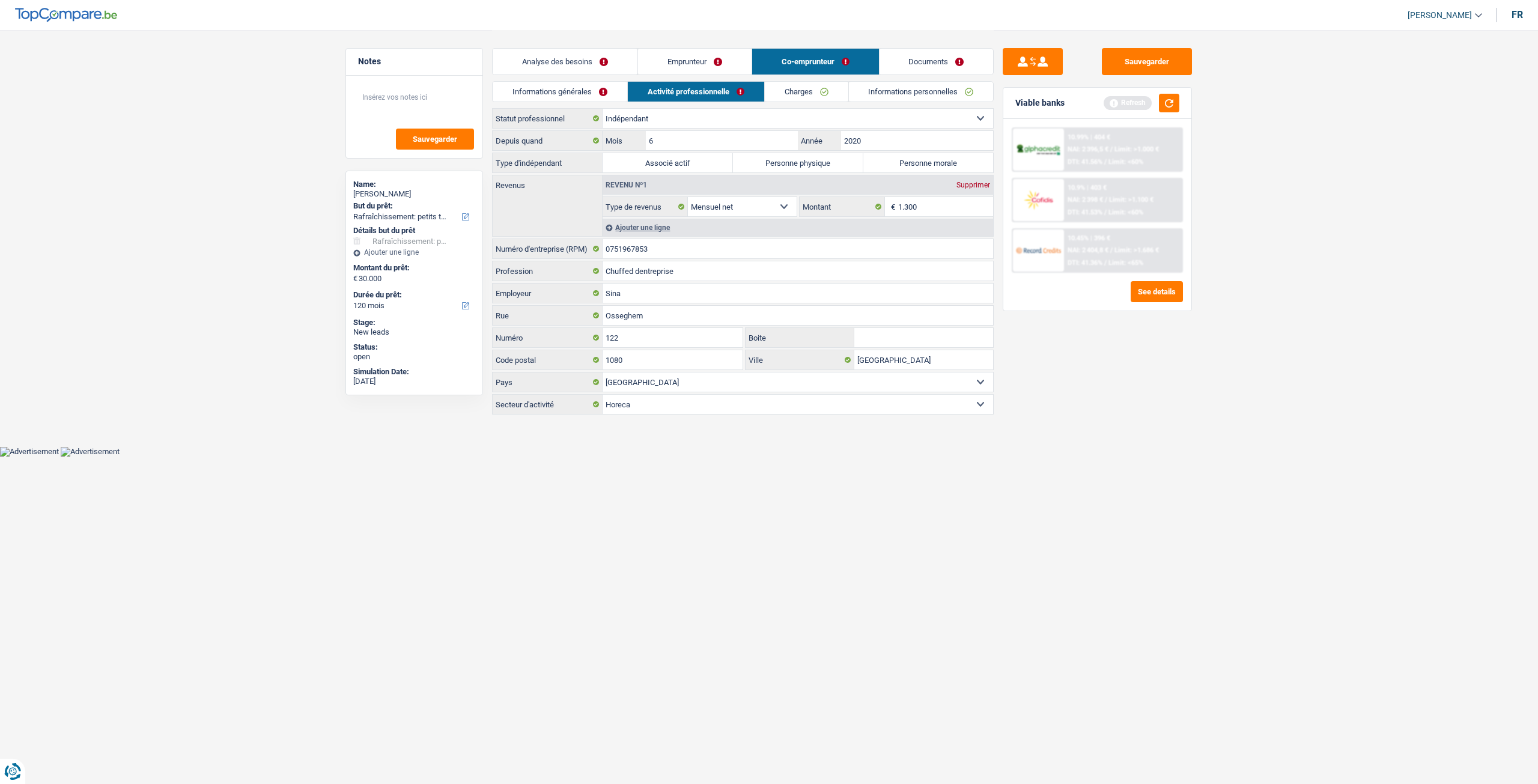
click at [923, 170] on label "Personne morale" at bounding box center [929, 163] width 130 height 19
click at [923, 170] on input "Personne morale" at bounding box center [929, 163] width 130 height 19
radio input "true"
click at [805, 95] on link "Charges" at bounding box center [806, 91] width 83 height 20
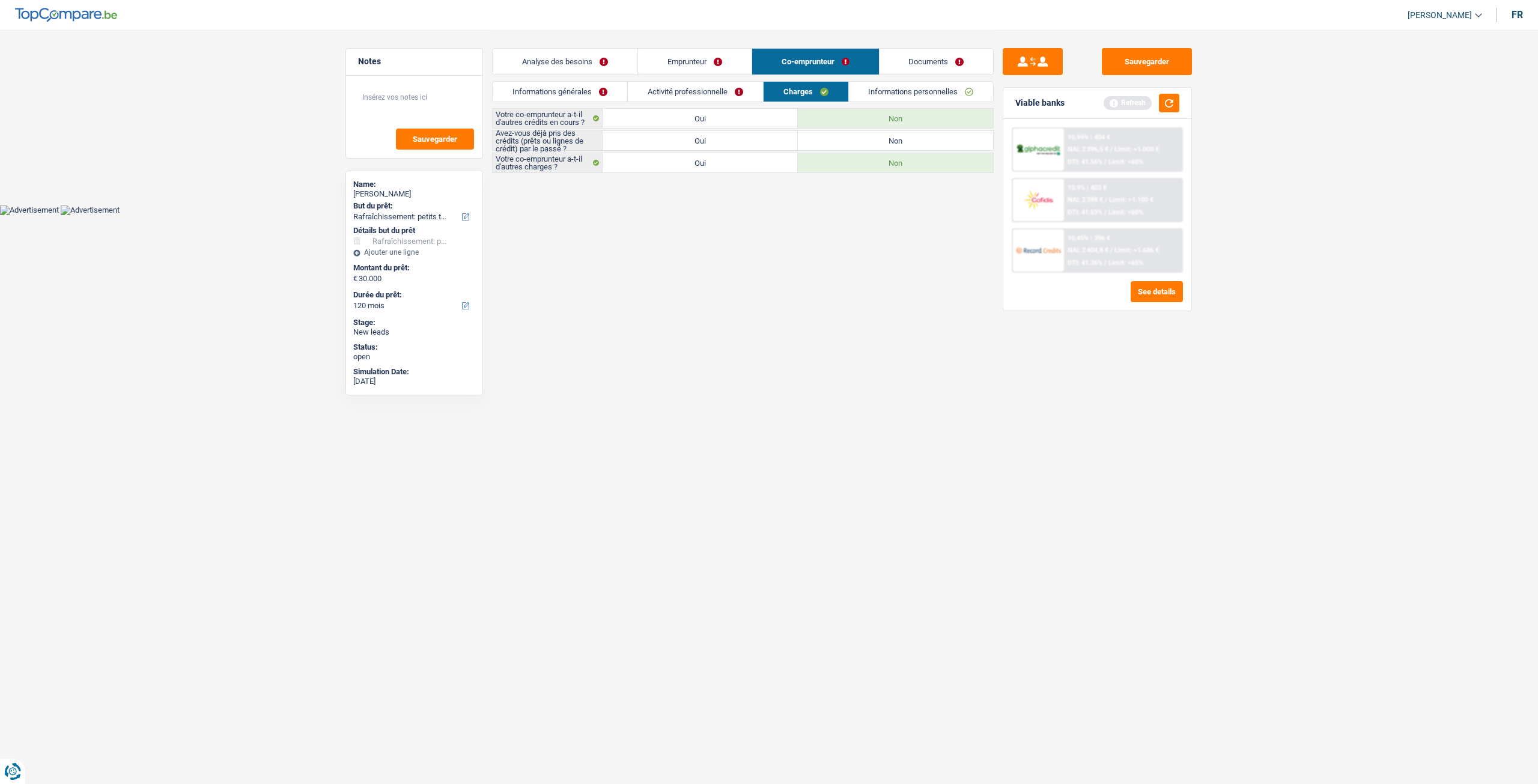
drag, startPoint x: 703, startPoint y: 138, endPoint x: 737, endPoint y: 133, distance: 34.4
click at [703, 138] on label "Oui" at bounding box center [700, 140] width 195 height 19
click at [703, 138] on input "Oui" at bounding box center [700, 140] width 195 height 19
radio input "true"
click at [944, 76] on div "Analyse des besoins Emprunteur Co-emprunteur Documents" at bounding box center [743, 55] width 502 height 51
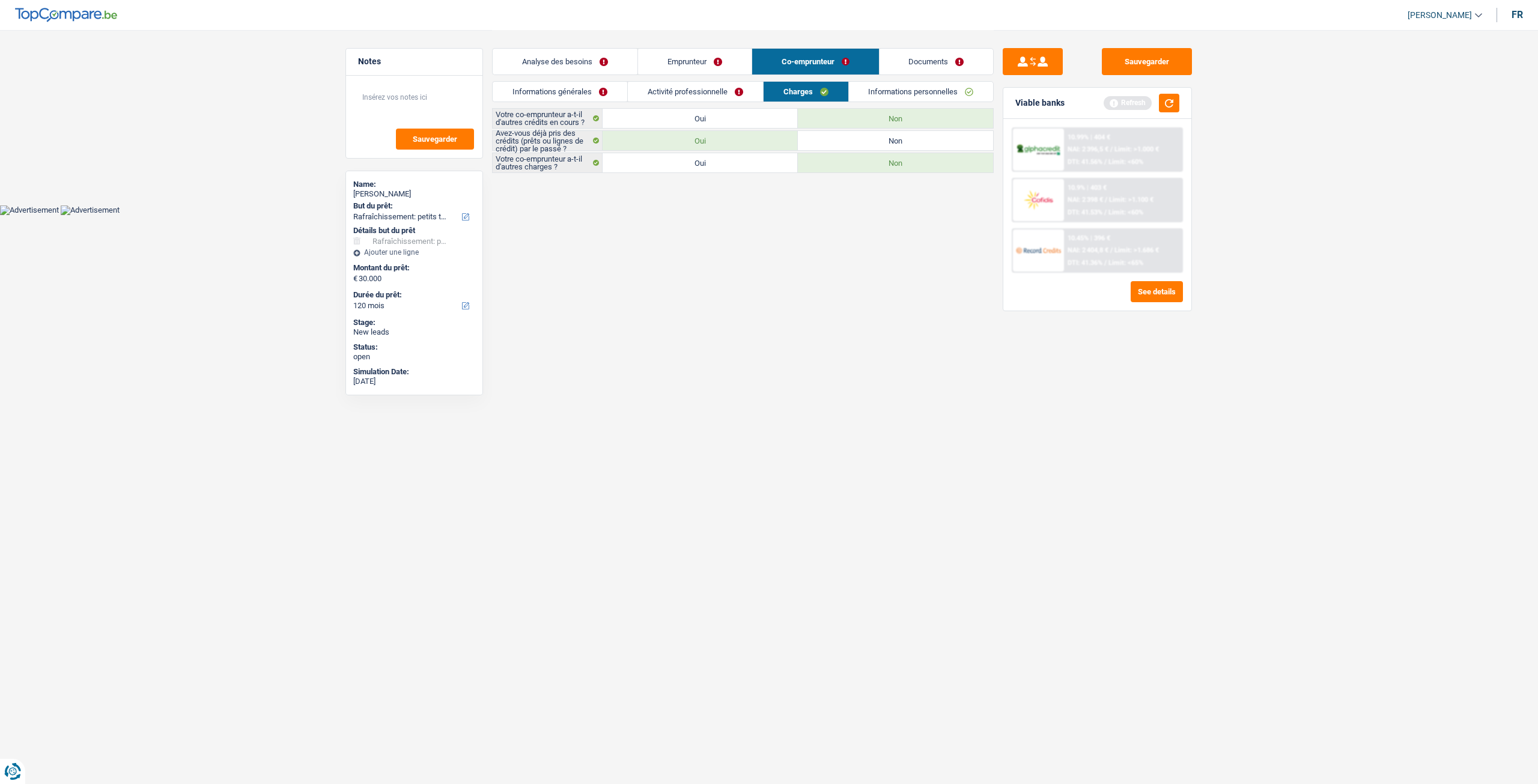
click at [935, 87] on link "Informations personnelles" at bounding box center [921, 91] width 145 height 20
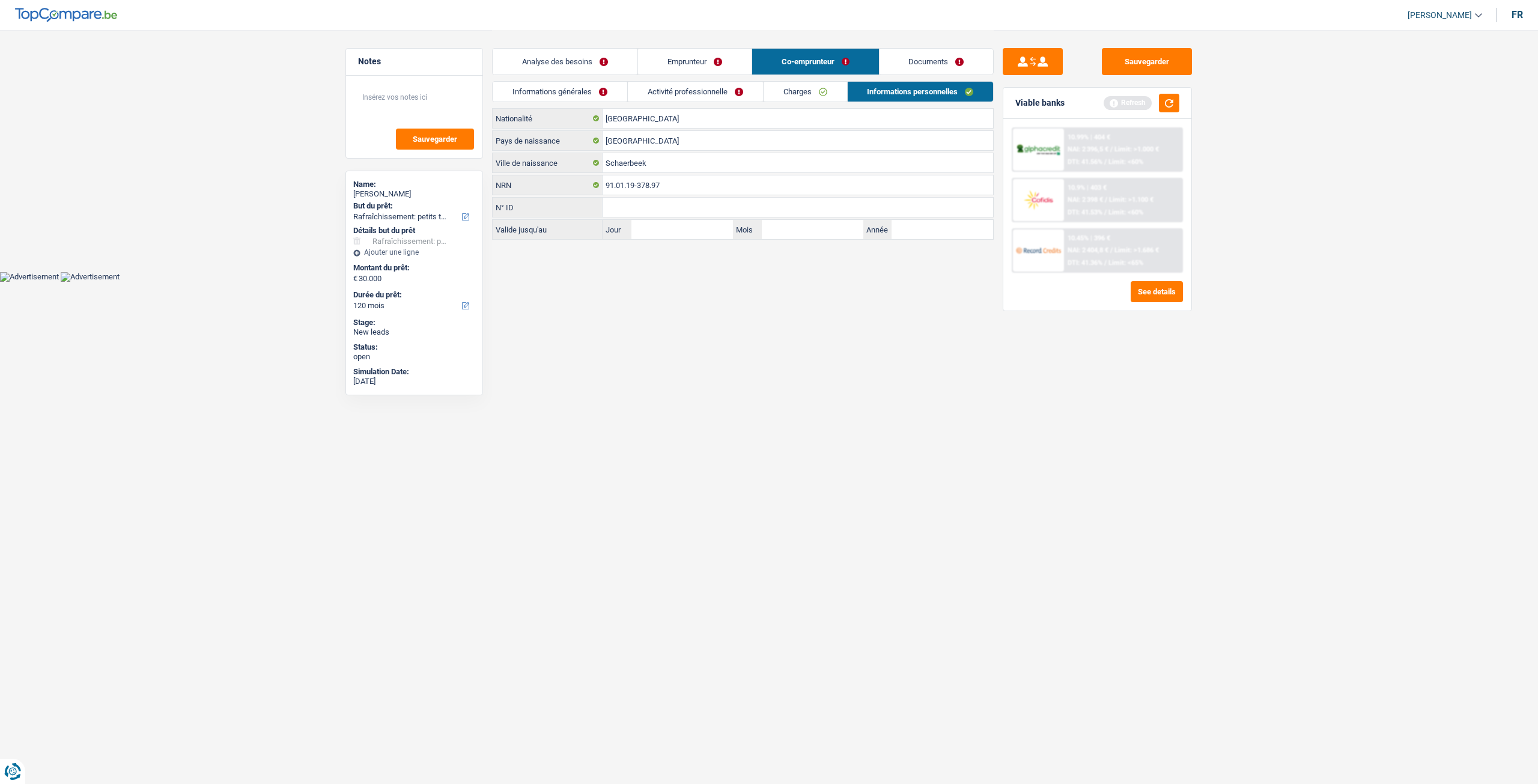
click at [949, 66] on link "Documents" at bounding box center [937, 62] width 114 height 26
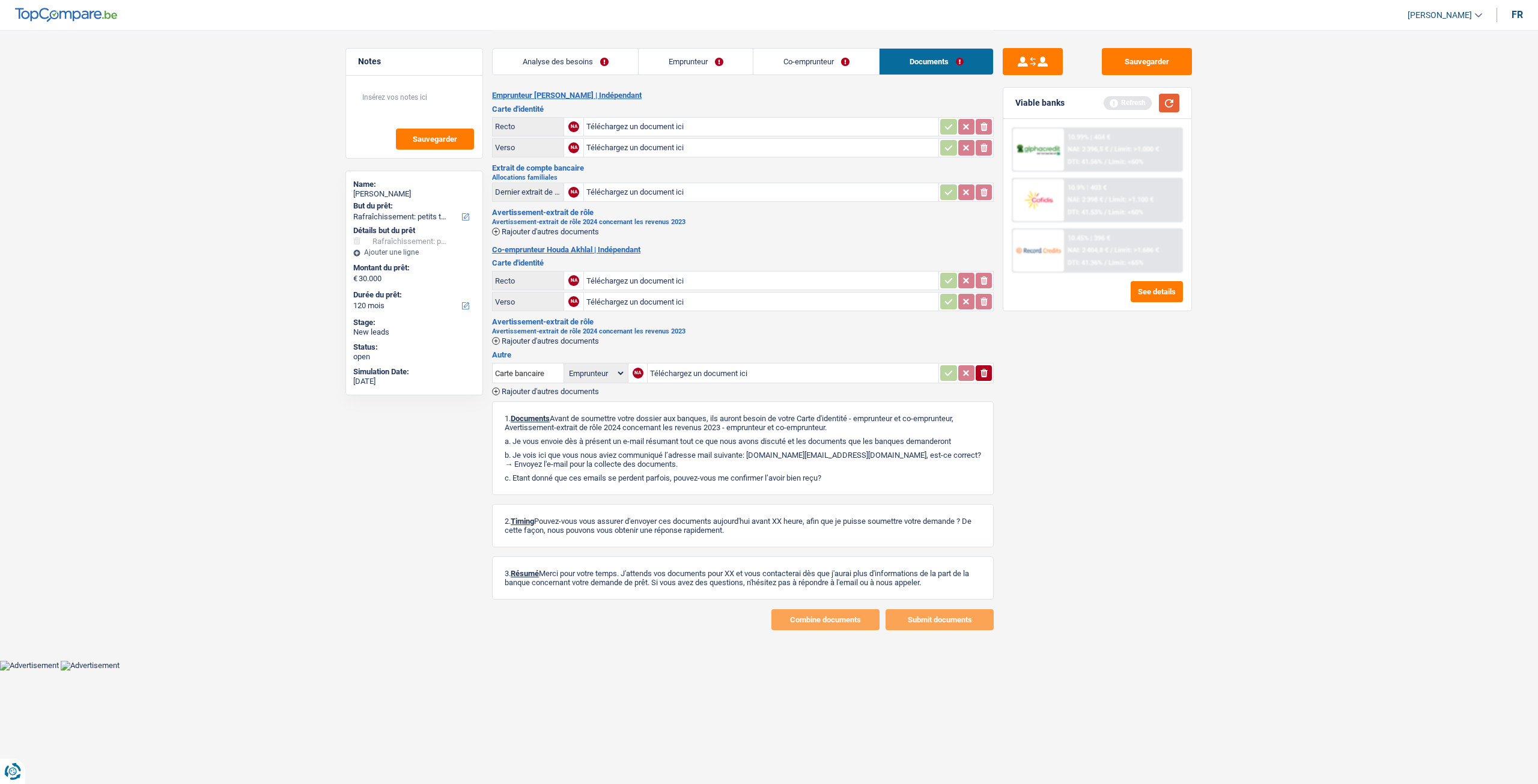
click at [1171, 98] on button "button" at bounding box center [1169, 102] width 20 height 18
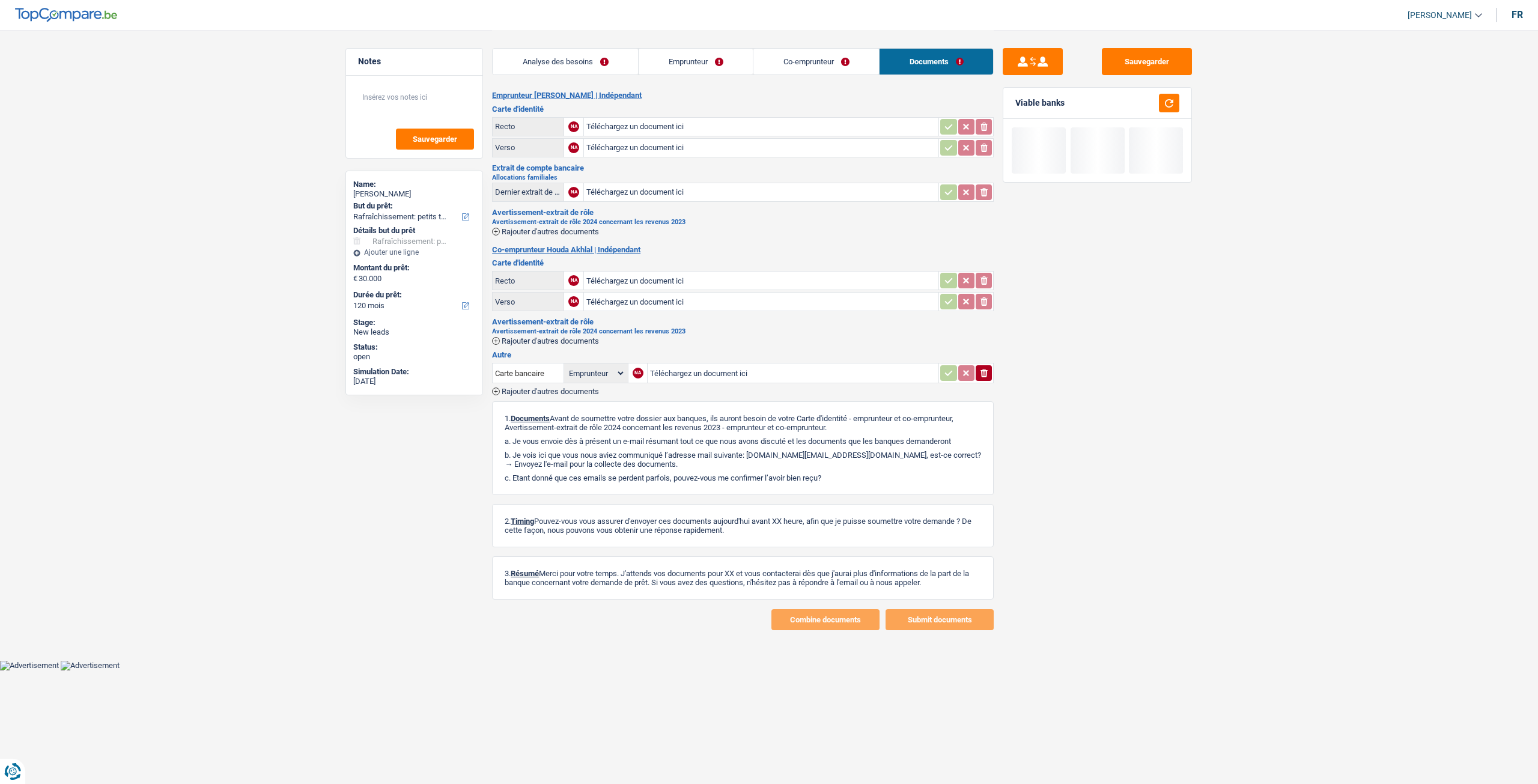
click at [577, 65] on link "Analyse des besoins" at bounding box center [565, 62] width 146 height 26
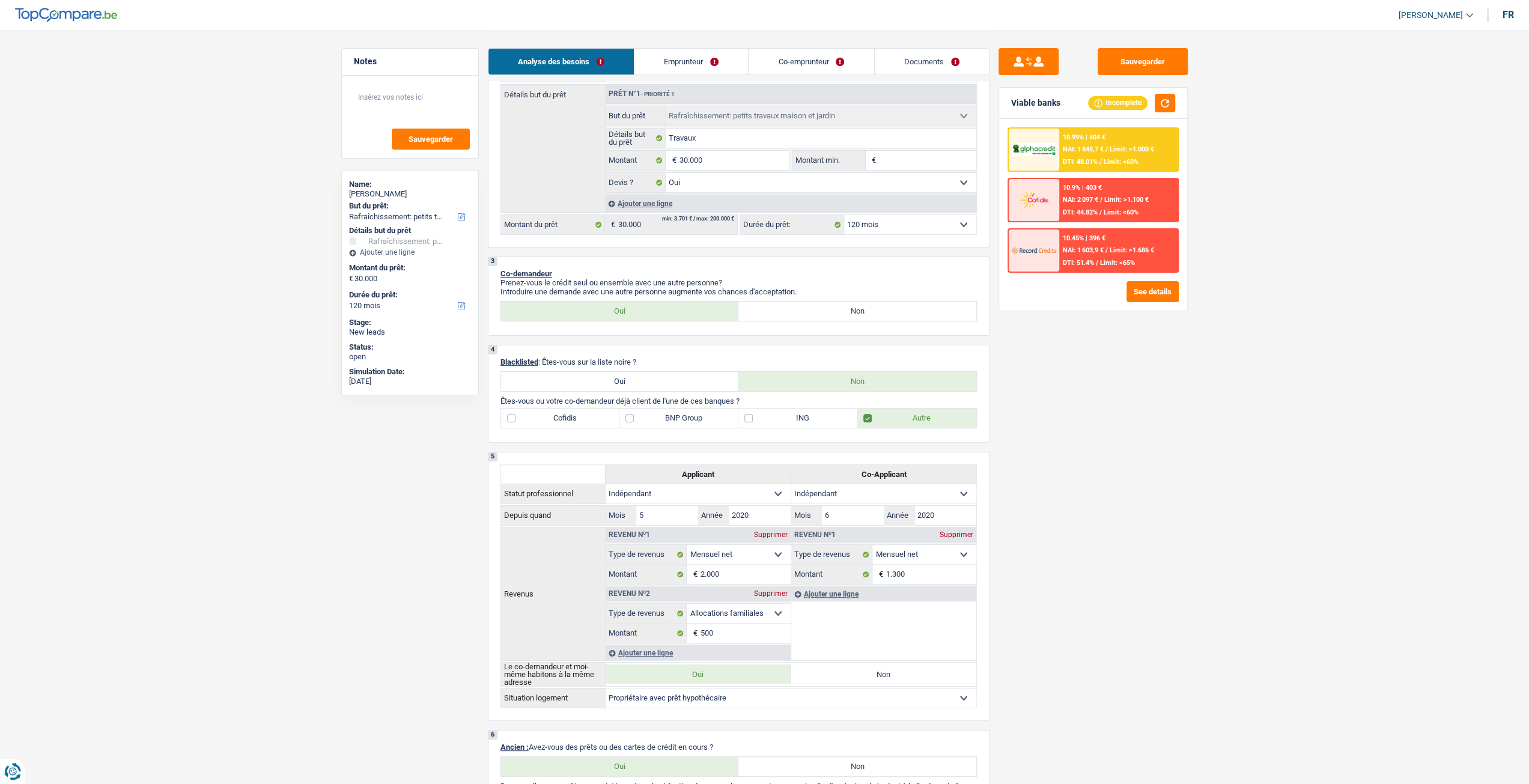
scroll to position [120, 0]
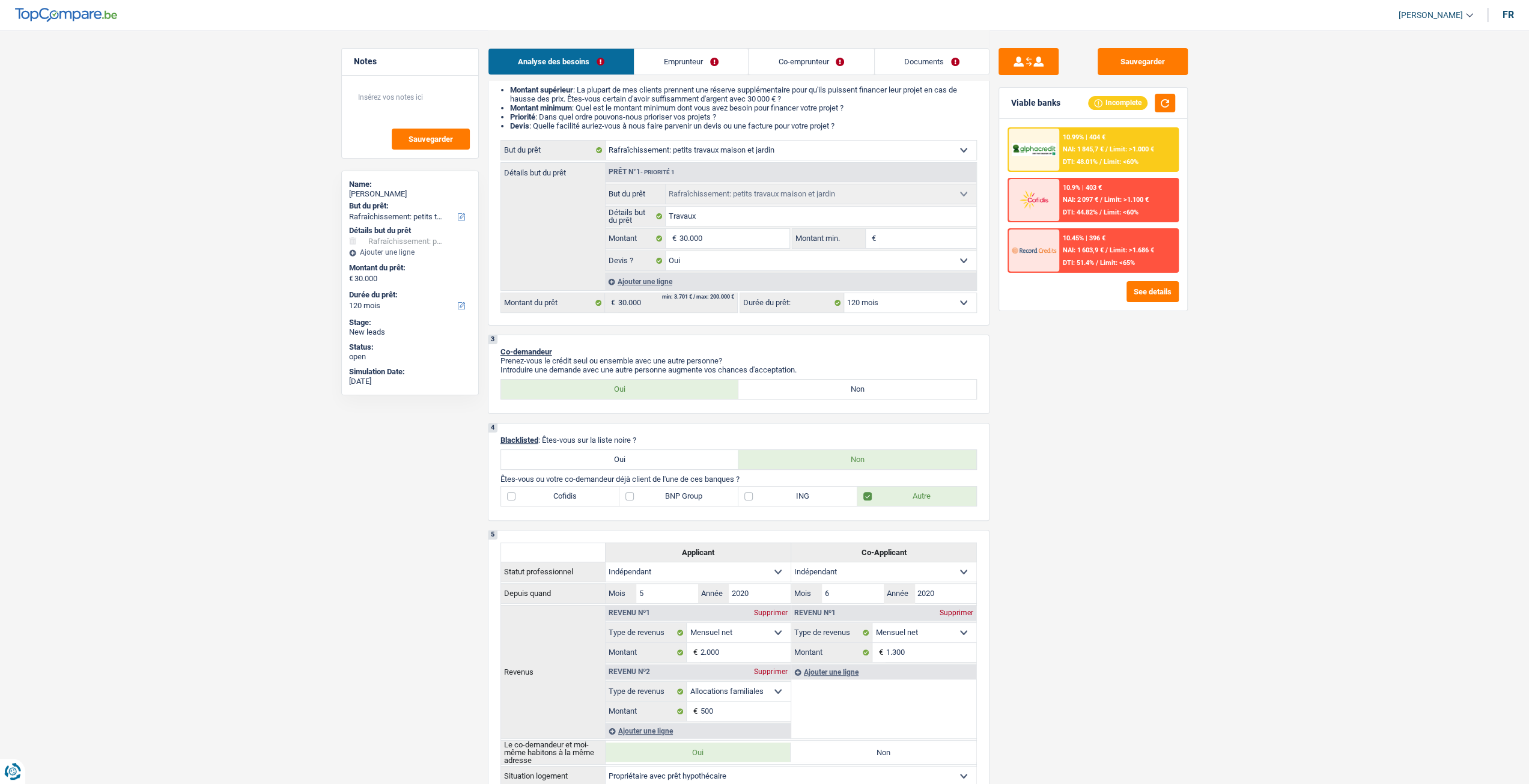
click at [690, 66] on link "Emprunteur" at bounding box center [691, 62] width 114 height 26
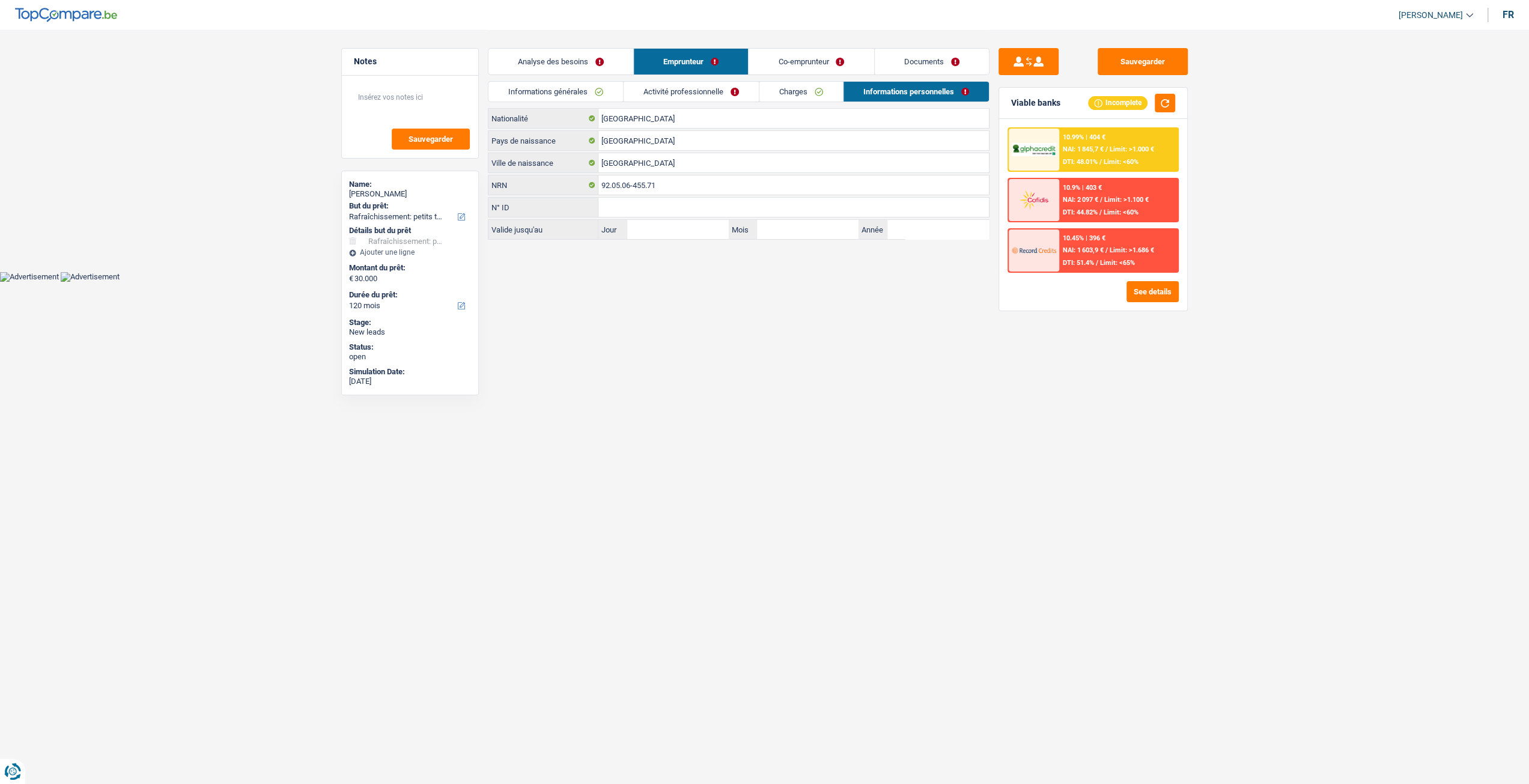
scroll to position [0, 0]
click at [550, 92] on link "Informations générales" at bounding box center [560, 91] width 135 height 20
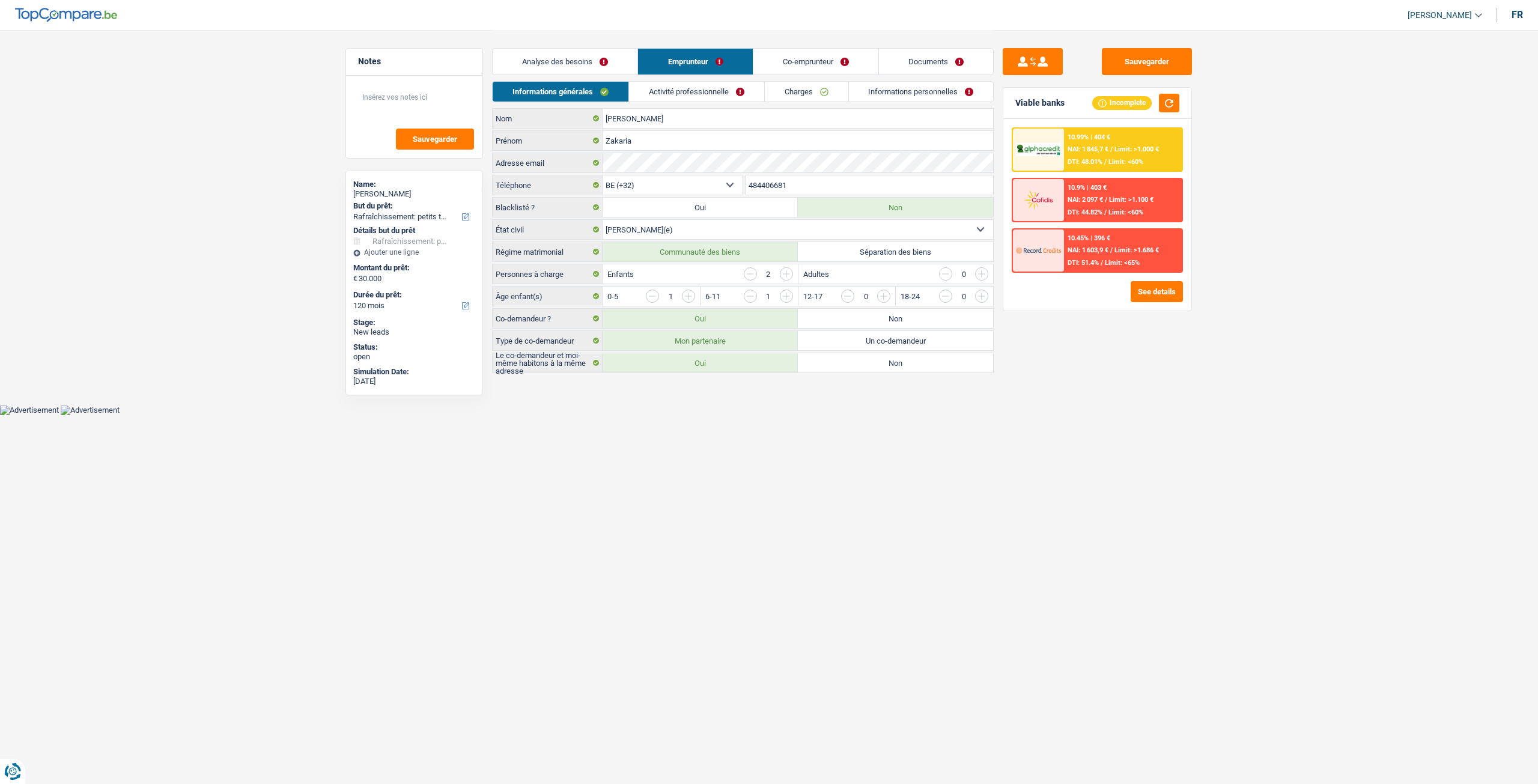
click at [571, 63] on link "Analyse des besoins" at bounding box center [565, 62] width 145 height 26
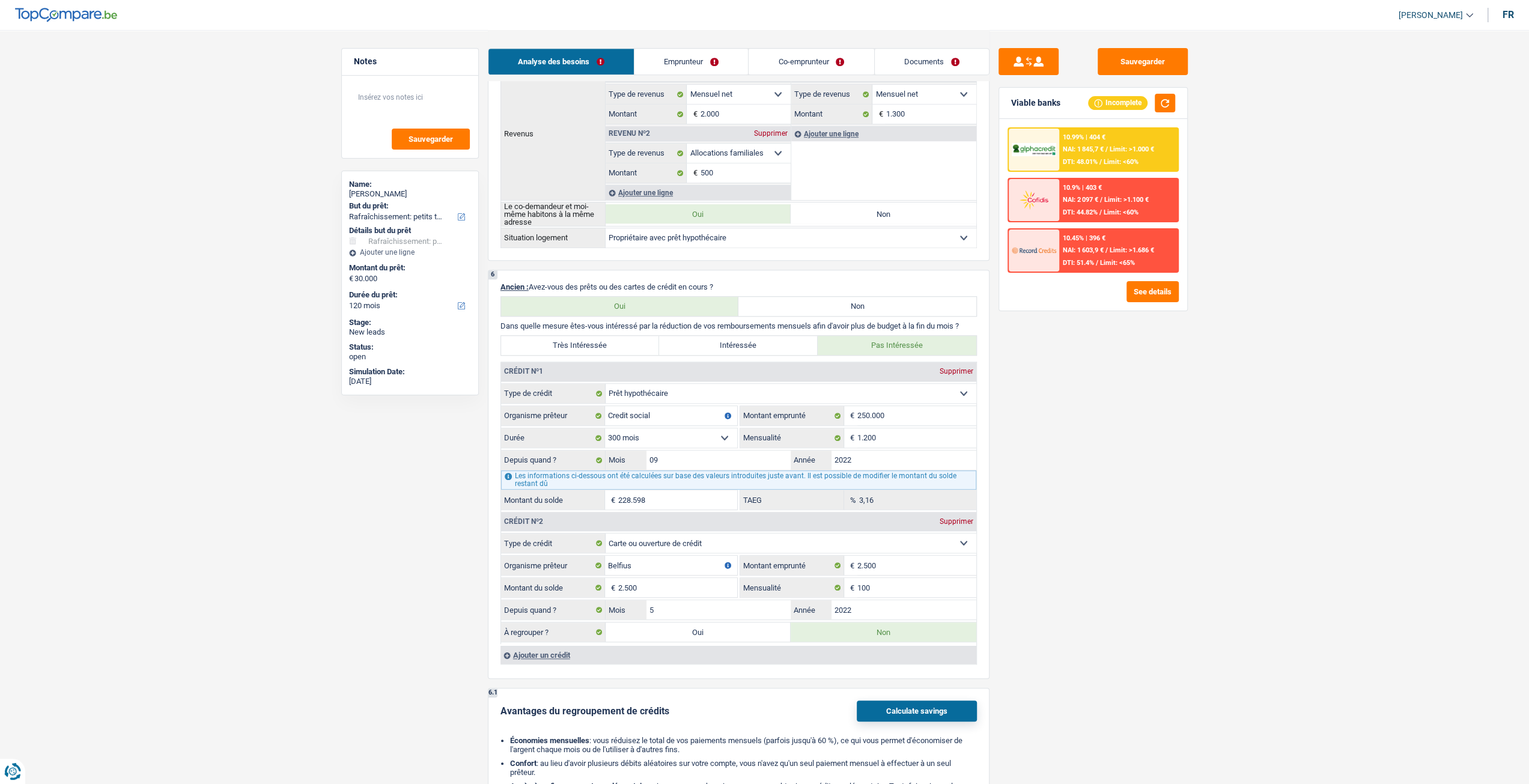
scroll to position [661, 0]
click at [817, 60] on link "Co-emprunteur" at bounding box center [811, 62] width 125 height 26
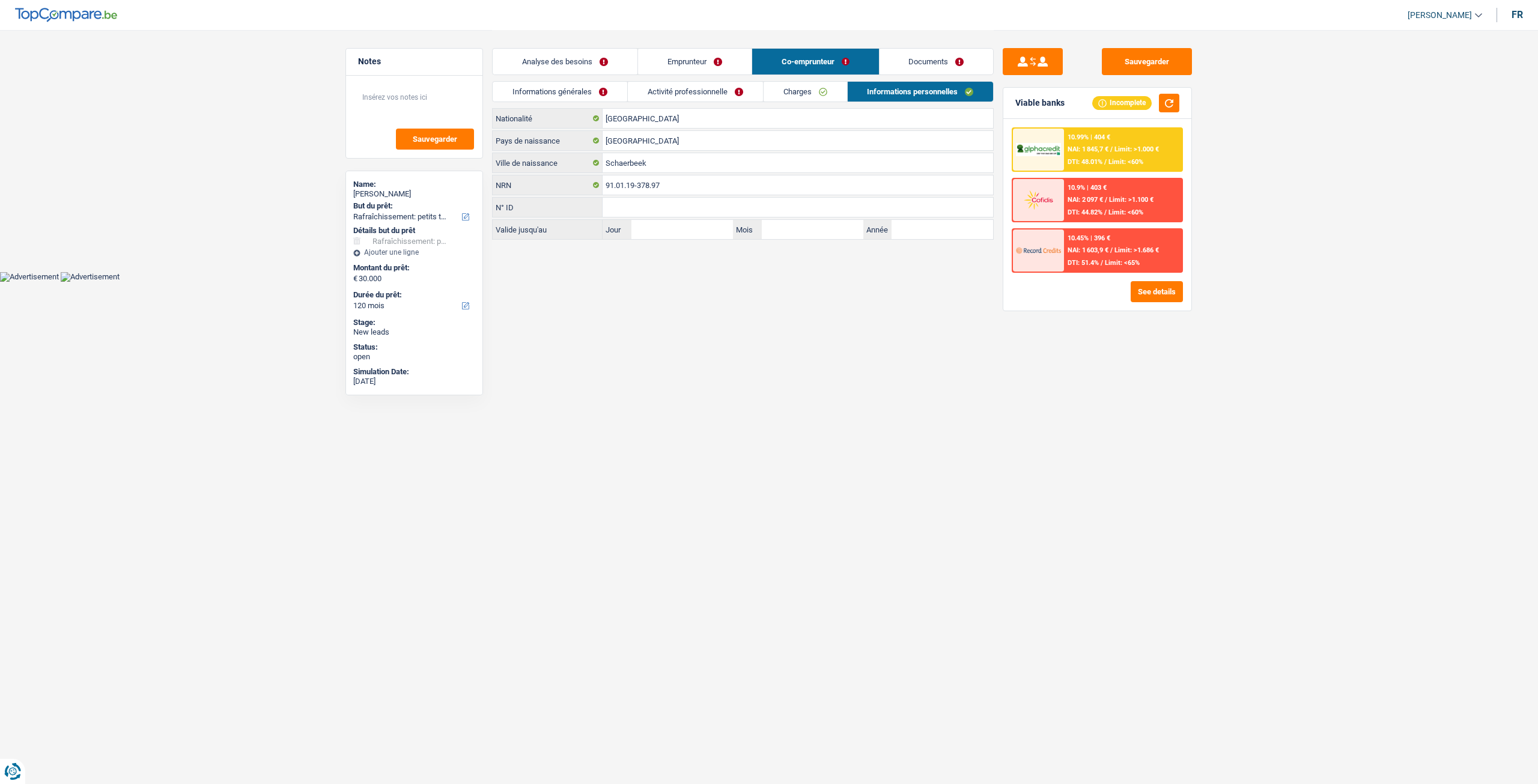
click at [683, 82] on link "Activité professionnelle" at bounding box center [695, 91] width 135 height 20
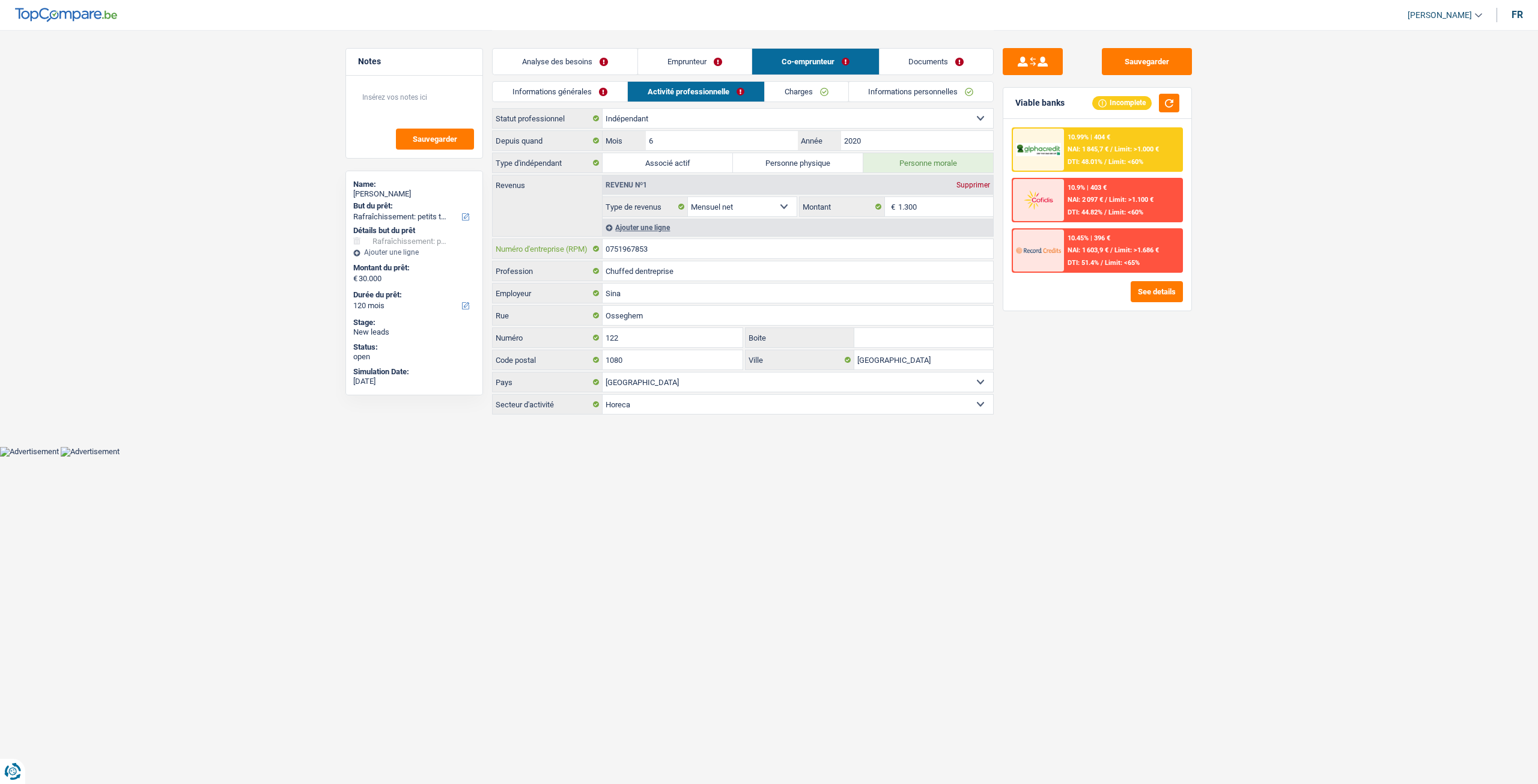
drag, startPoint x: 668, startPoint y: 241, endPoint x: 592, endPoint y: 251, distance: 76.7
click at [592, 251] on div "0751967853 Numéro d'entreprise (RPM)" at bounding box center [743, 249] width 500 height 19
drag, startPoint x: 618, startPoint y: 234, endPoint x: 634, endPoint y: 247, distance: 20.6
click at [605, 250] on input "0751967853" at bounding box center [798, 249] width 390 height 19
drag, startPoint x: 664, startPoint y: 249, endPoint x: 584, endPoint y: 242, distance: 80.3
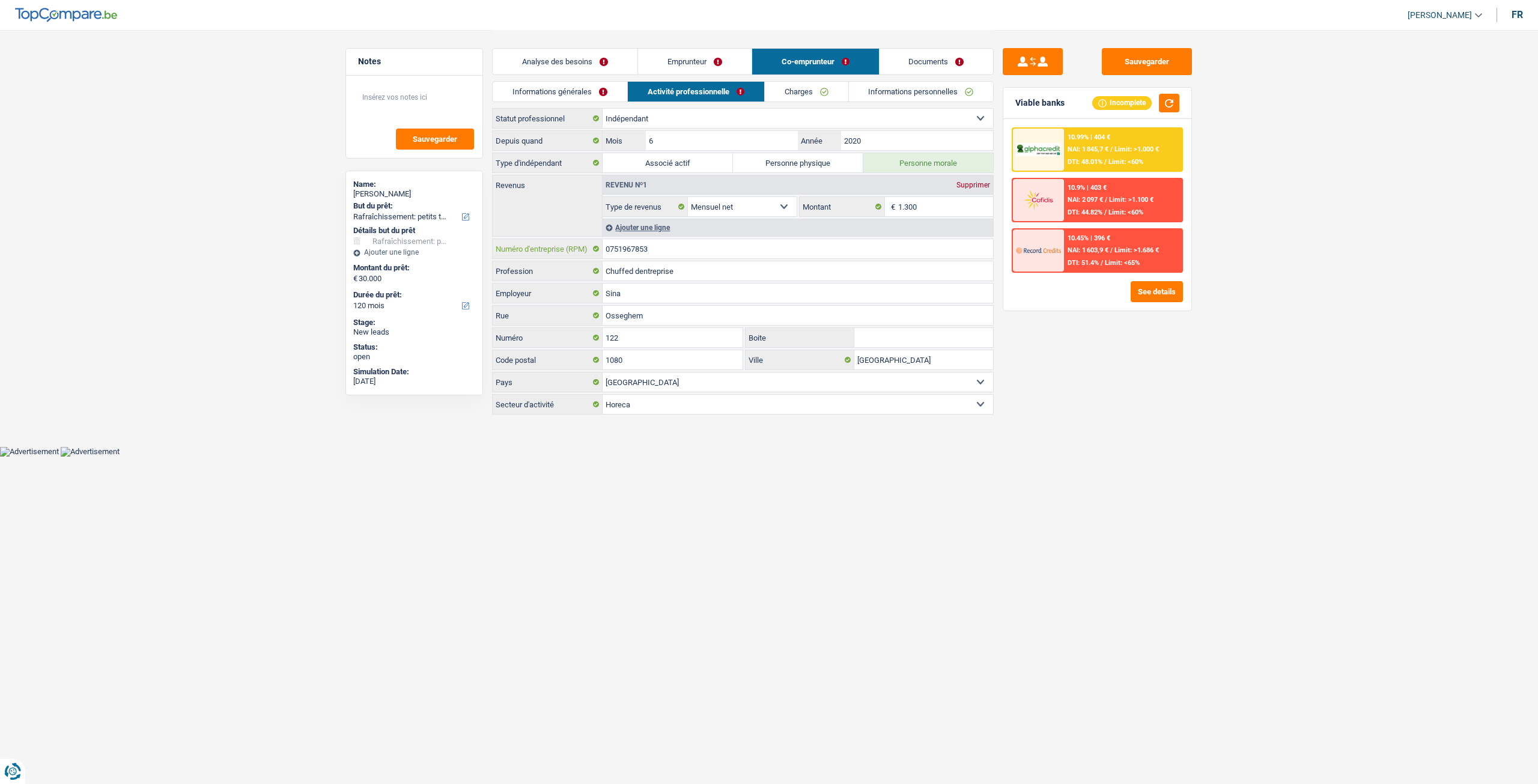
click at [584, 242] on div "0751967853 Numéro d'entreprise (RPM)" at bounding box center [743, 249] width 500 height 19
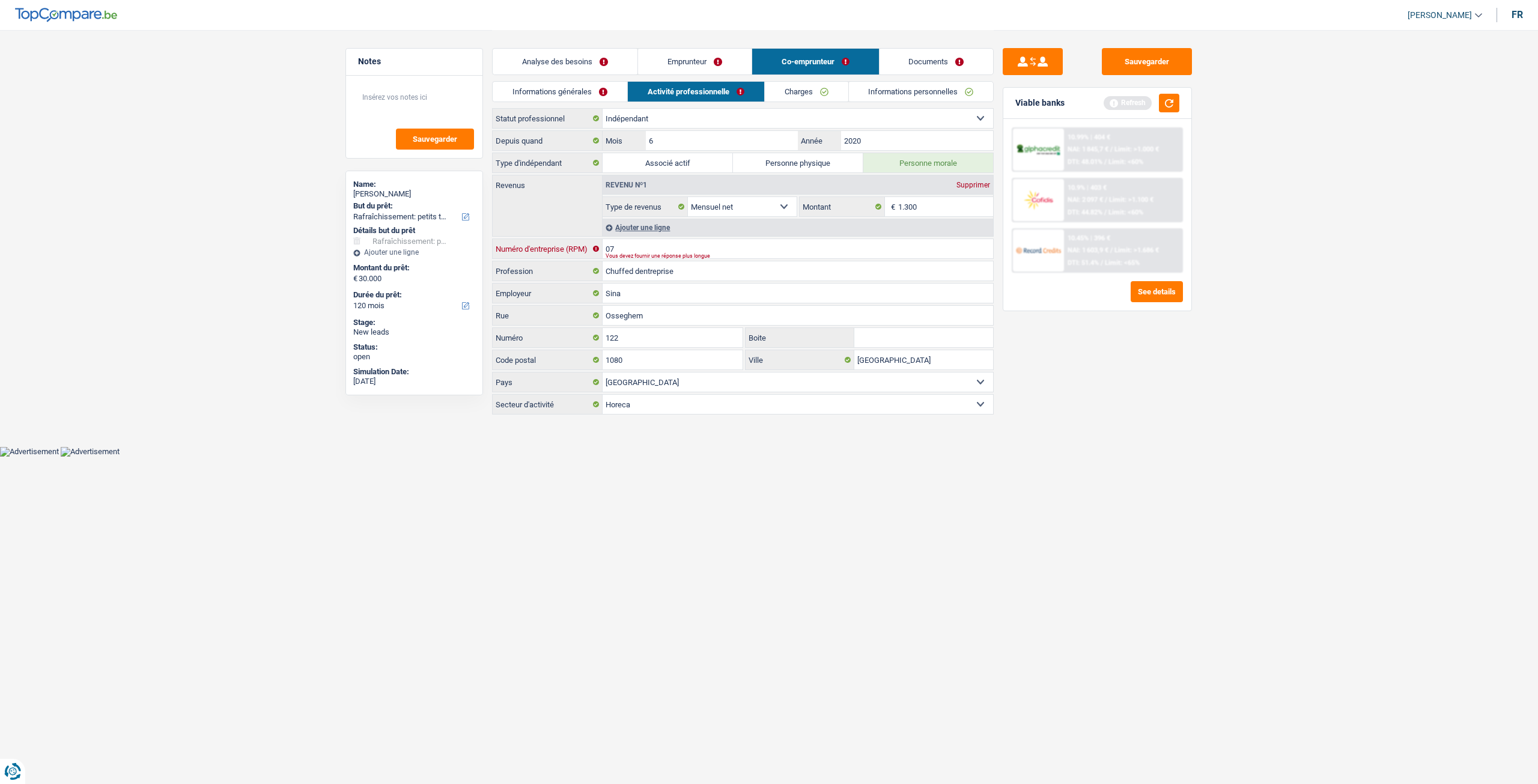
type input "0"
click at [1194, 415] on div "Sauvegarder Viable banks Refresh 10.99% | 404 € NAI: 1 845,7 € / Limit: >1.000 …" at bounding box center [1097, 406] width 207 height 716
click at [384, 102] on textarea at bounding box center [414, 102] width 119 height 36
type textarea "N°d'entreprise"
click at [425, 129] on button "Sauvegarder" at bounding box center [434, 139] width 78 height 21
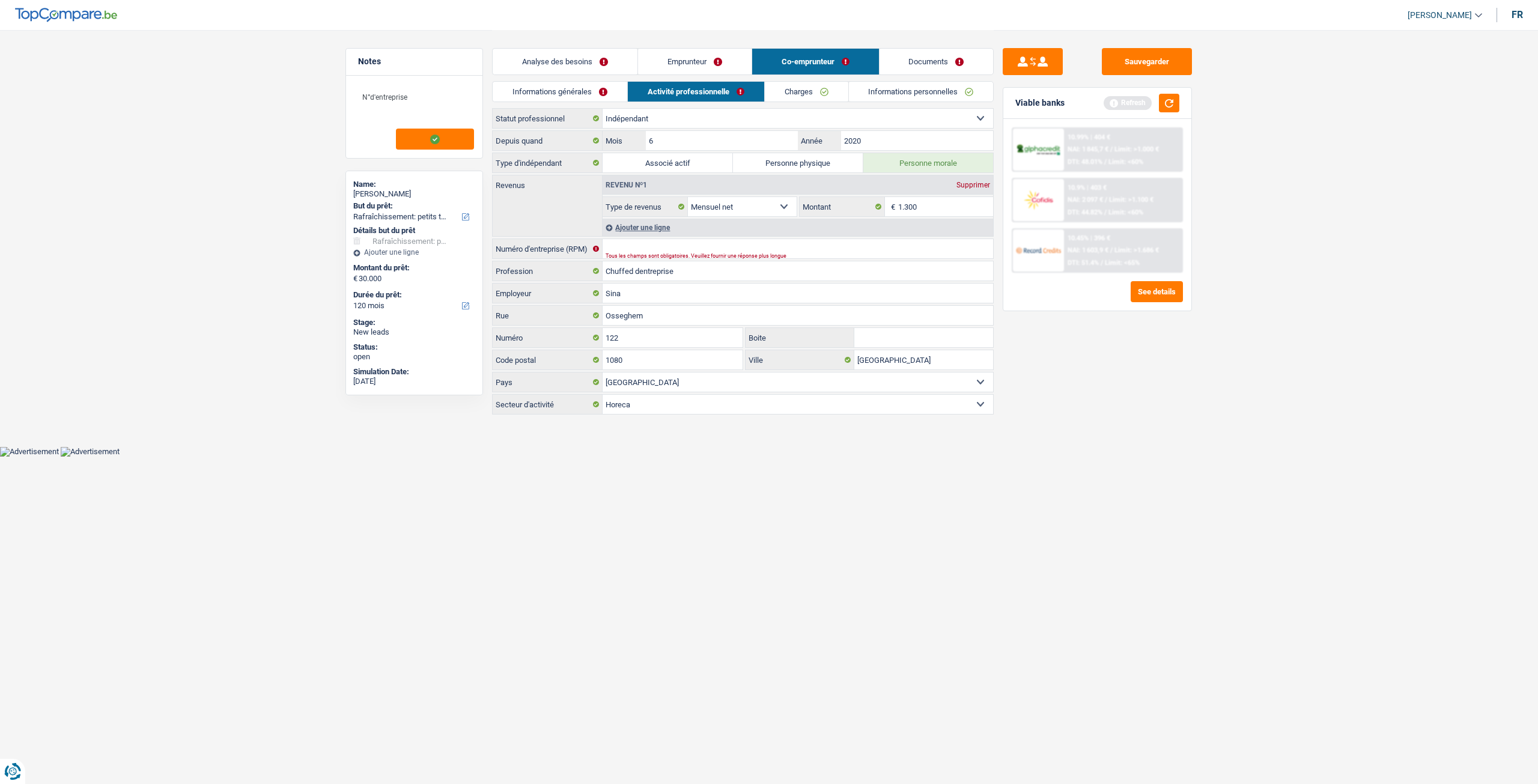
click at [906, 87] on link "Informations personnelles" at bounding box center [921, 91] width 145 height 20
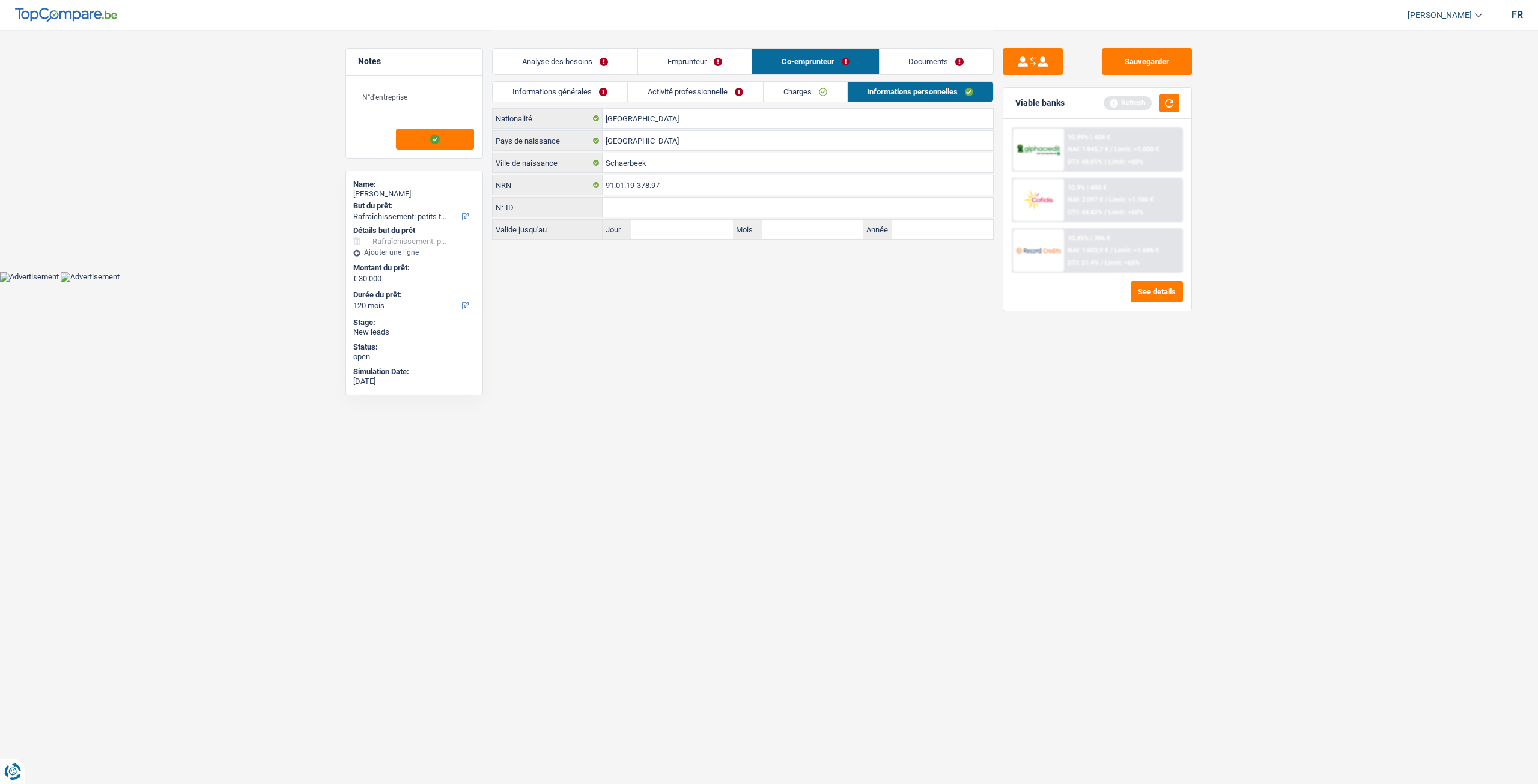
drag, startPoint x: 916, startPoint y: 63, endPoint x: 950, endPoint y: 66, distance: 34.1
click at [916, 63] on link "Documents" at bounding box center [937, 62] width 114 height 26
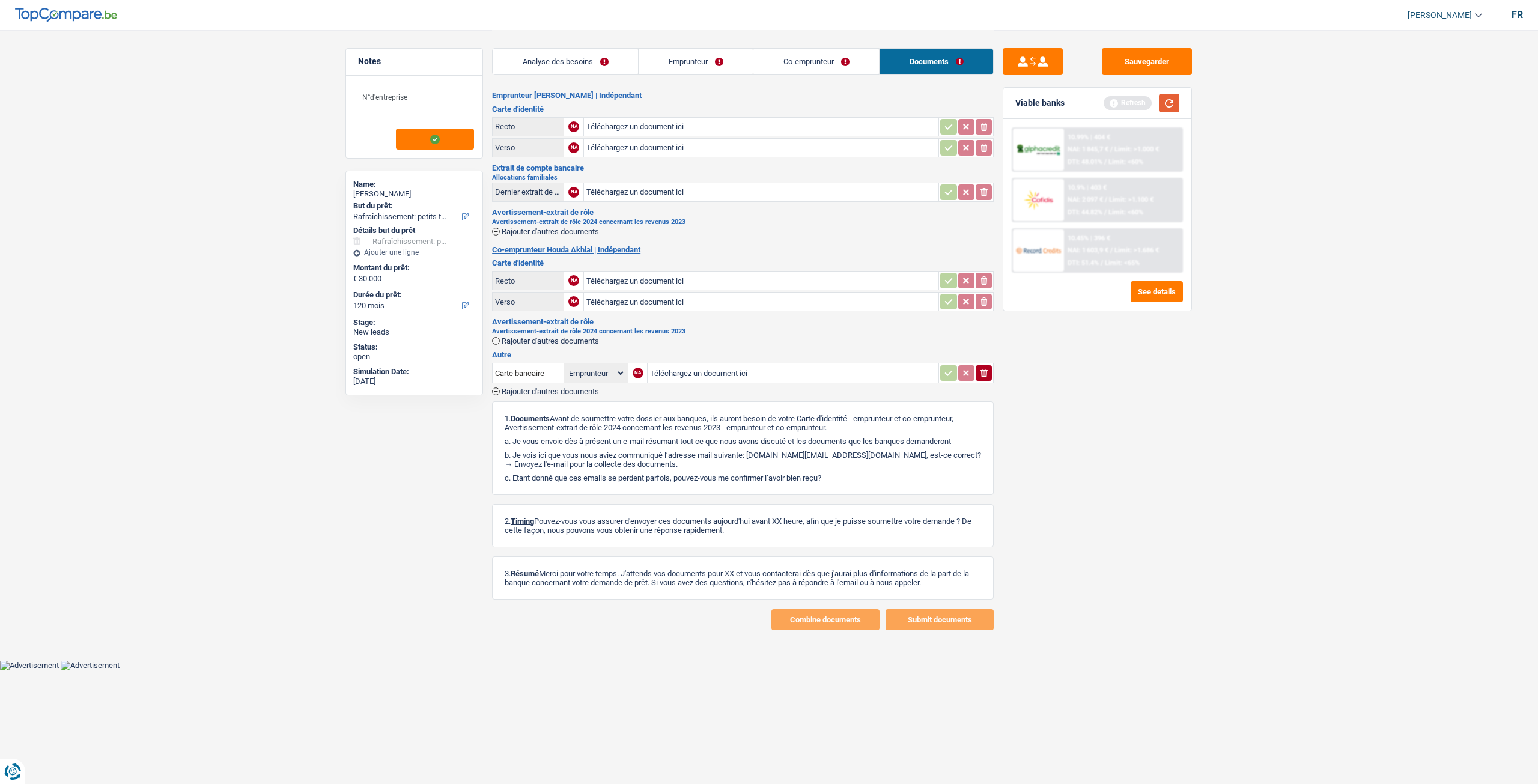
click at [1165, 104] on button "button" at bounding box center [1169, 102] width 20 height 18
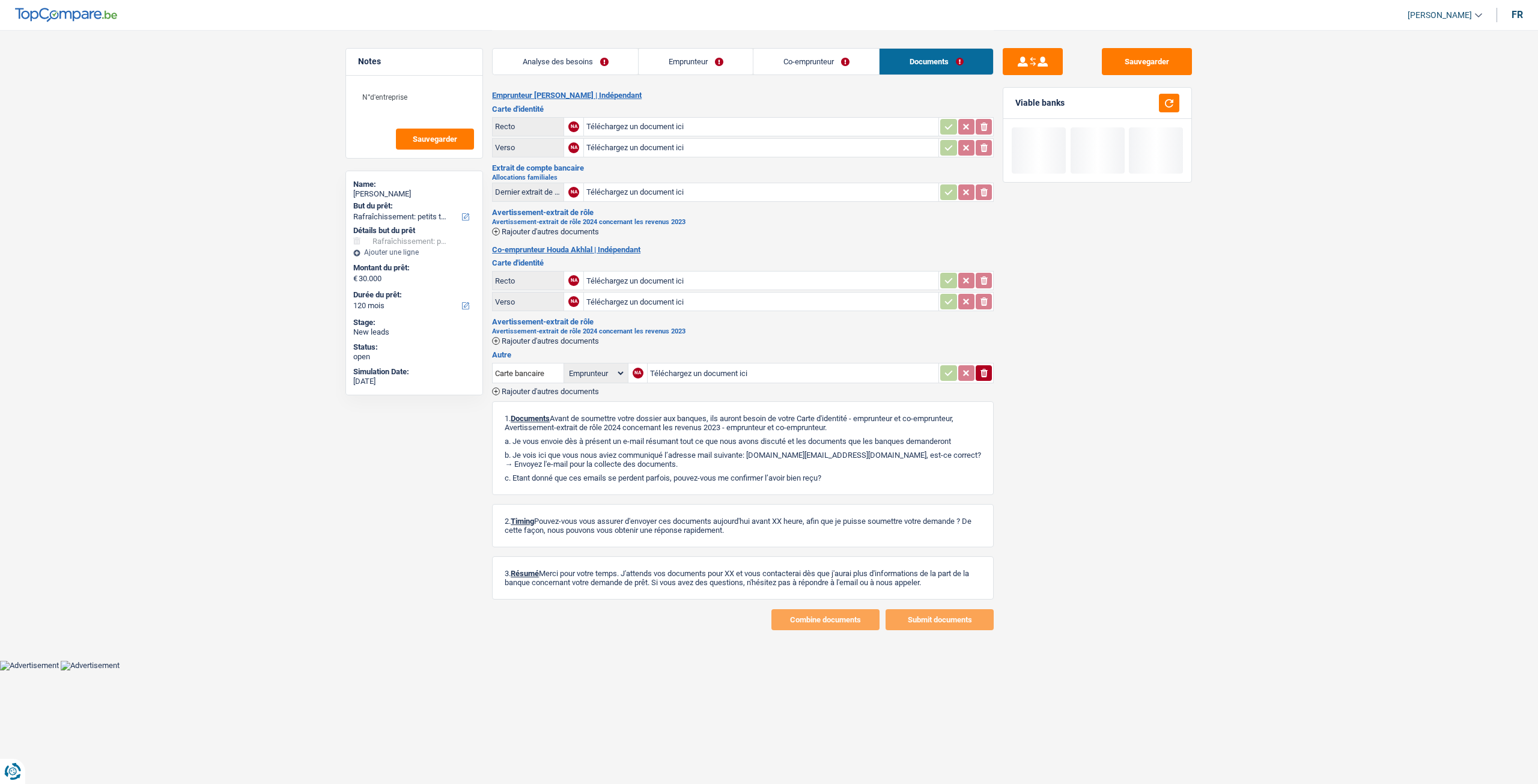
click at [585, 69] on link "Analyse des besoins" at bounding box center [565, 62] width 146 height 26
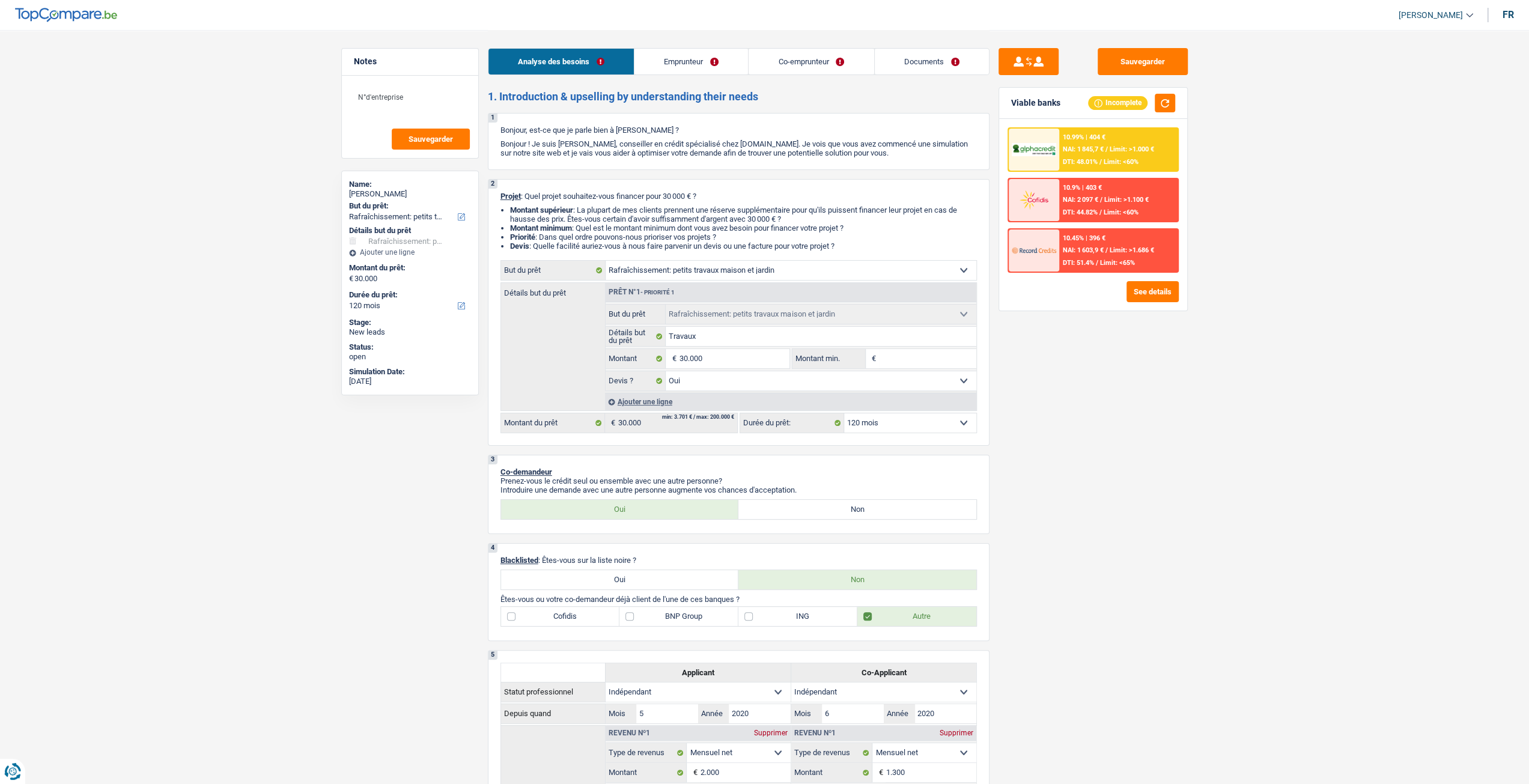
click at [1129, 154] on div "10.99% | 404 € NAI: 1 845,7 € / Limit: >1.000 € DTI: 48.01% / Limit: <60%" at bounding box center [1118, 150] width 119 height 42
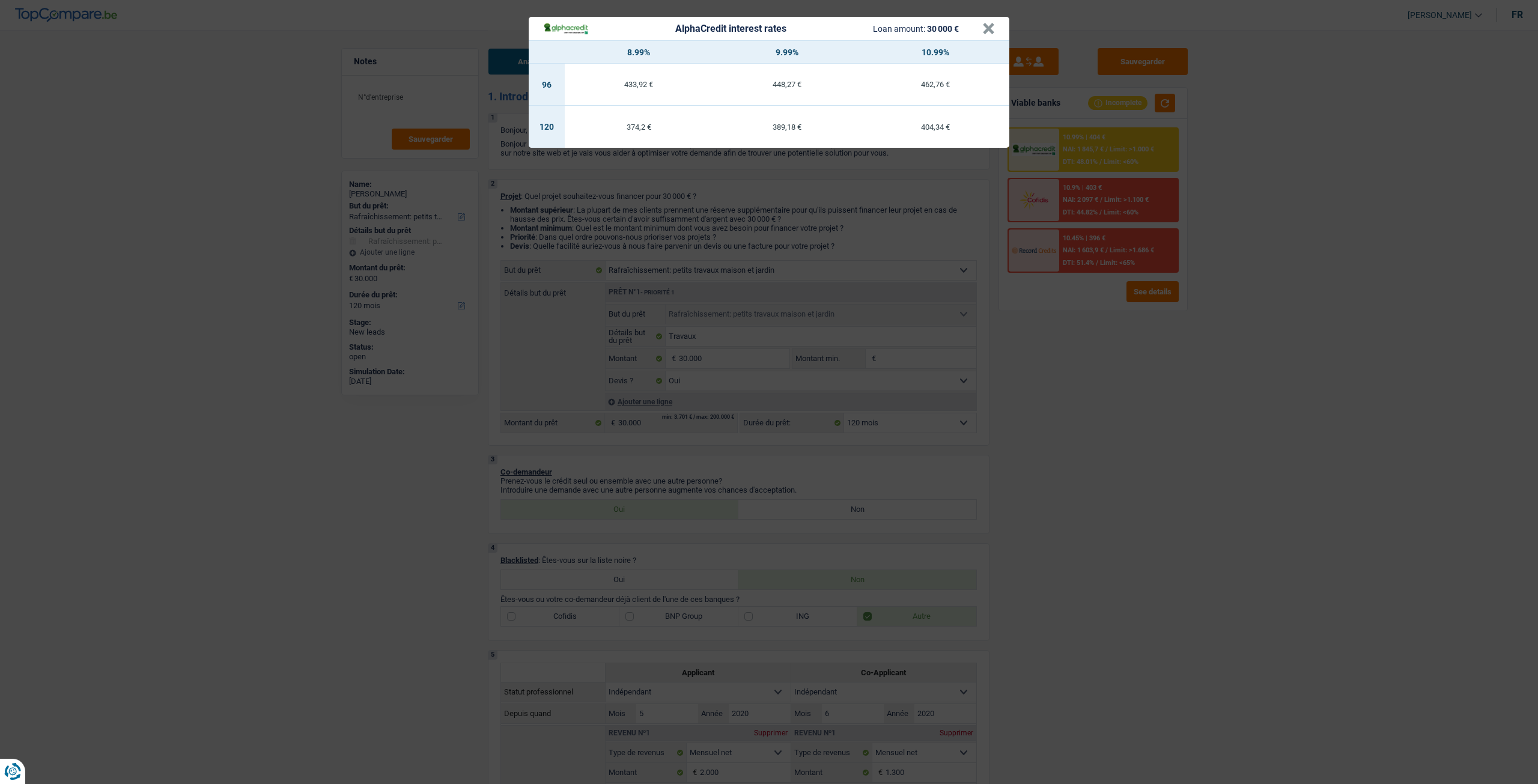
click at [1120, 410] on div "AlphaCredit interest rates Loan amount: 30 000 € × 8.99% 9.99% 10.99% 96 433,92…" at bounding box center [769, 392] width 1538 height 784
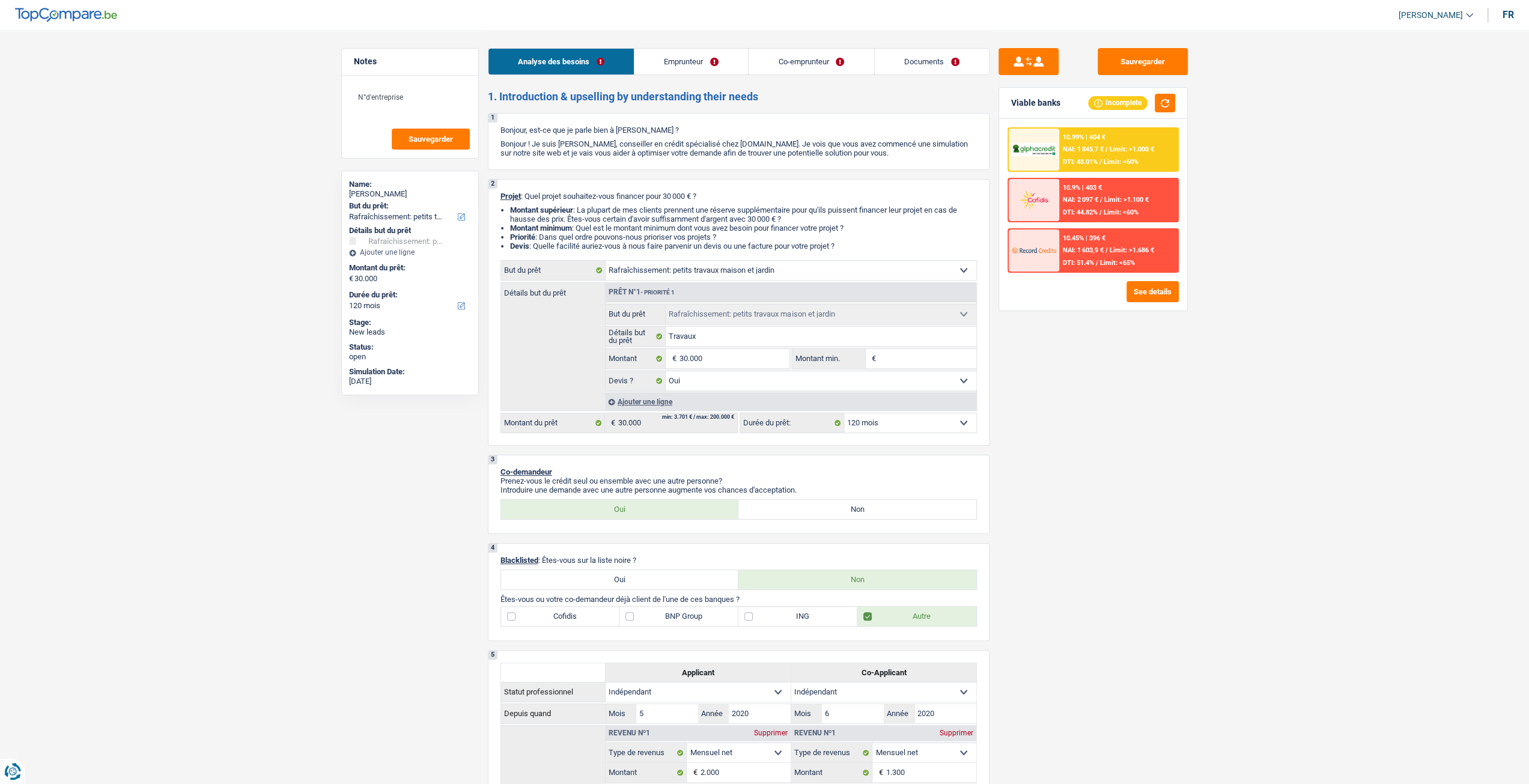
click at [693, 66] on link "Emprunteur" at bounding box center [691, 62] width 114 height 26
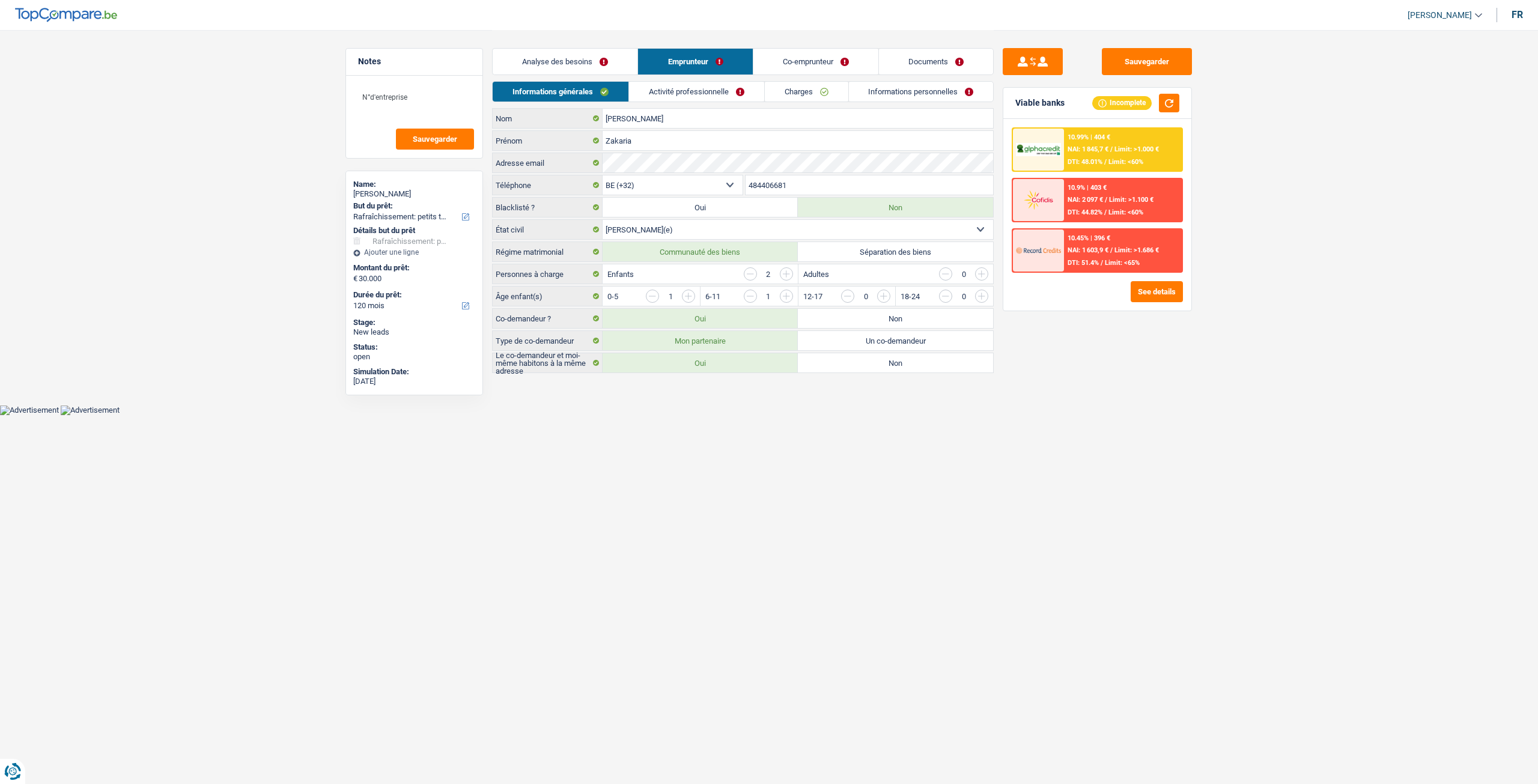
click at [691, 86] on link "Activité professionnelle" at bounding box center [696, 91] width 135 height 20
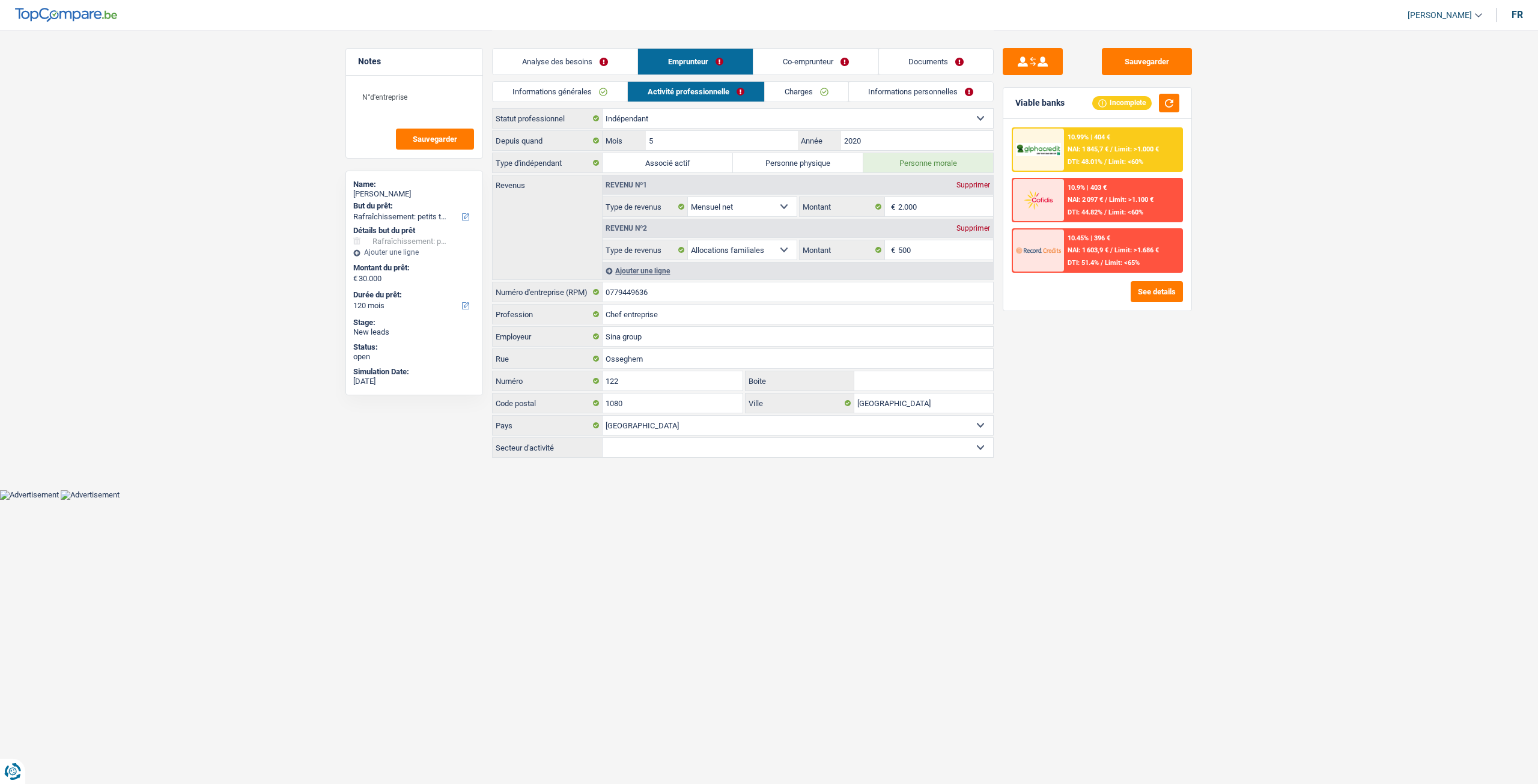
click at [821, 90] on link "Charges" at bounding box center [806, 91] width 83 height 20
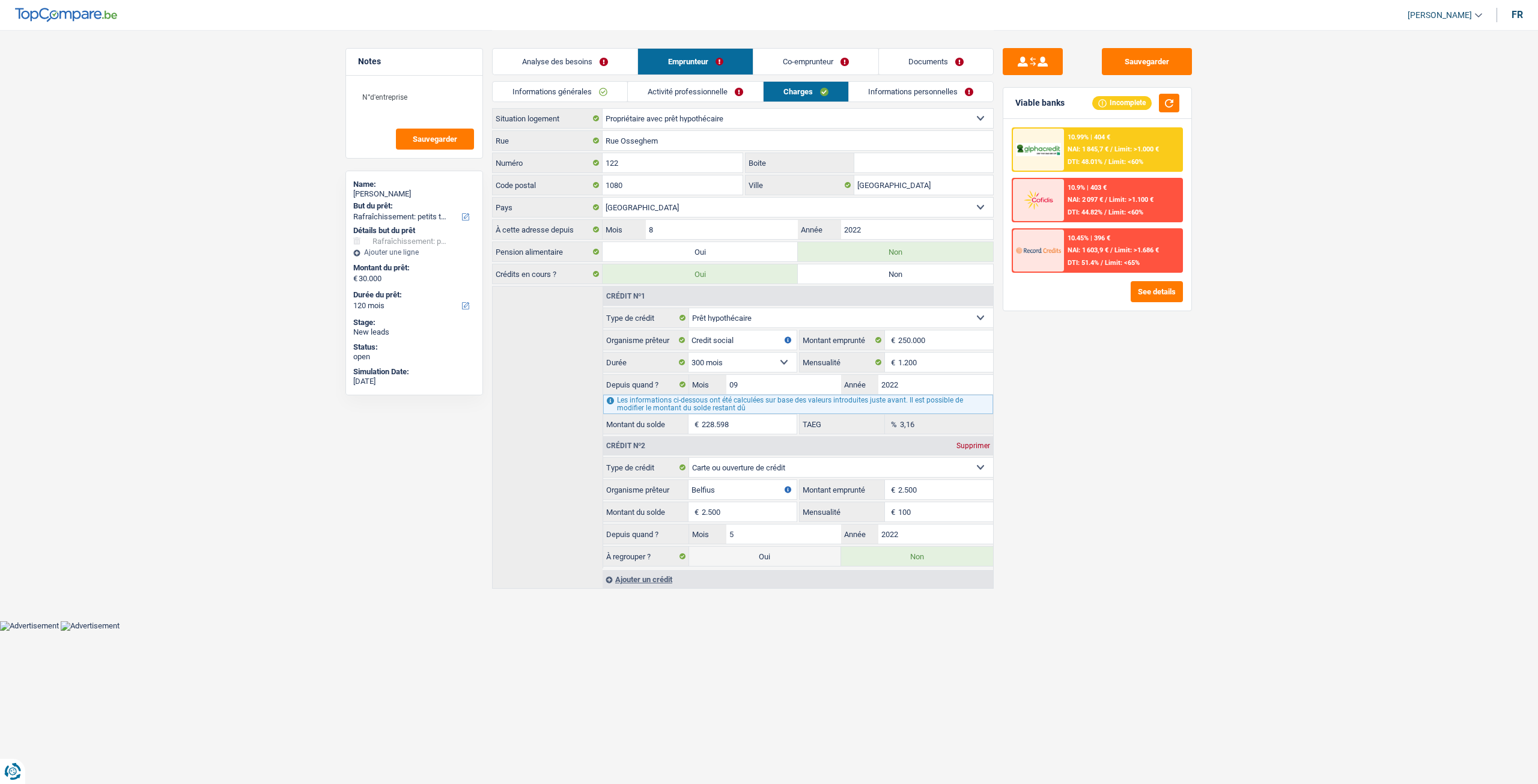
click at [881, 89] on link "Informations personnelles" at bounding box center [921, 91] width 145 height 20
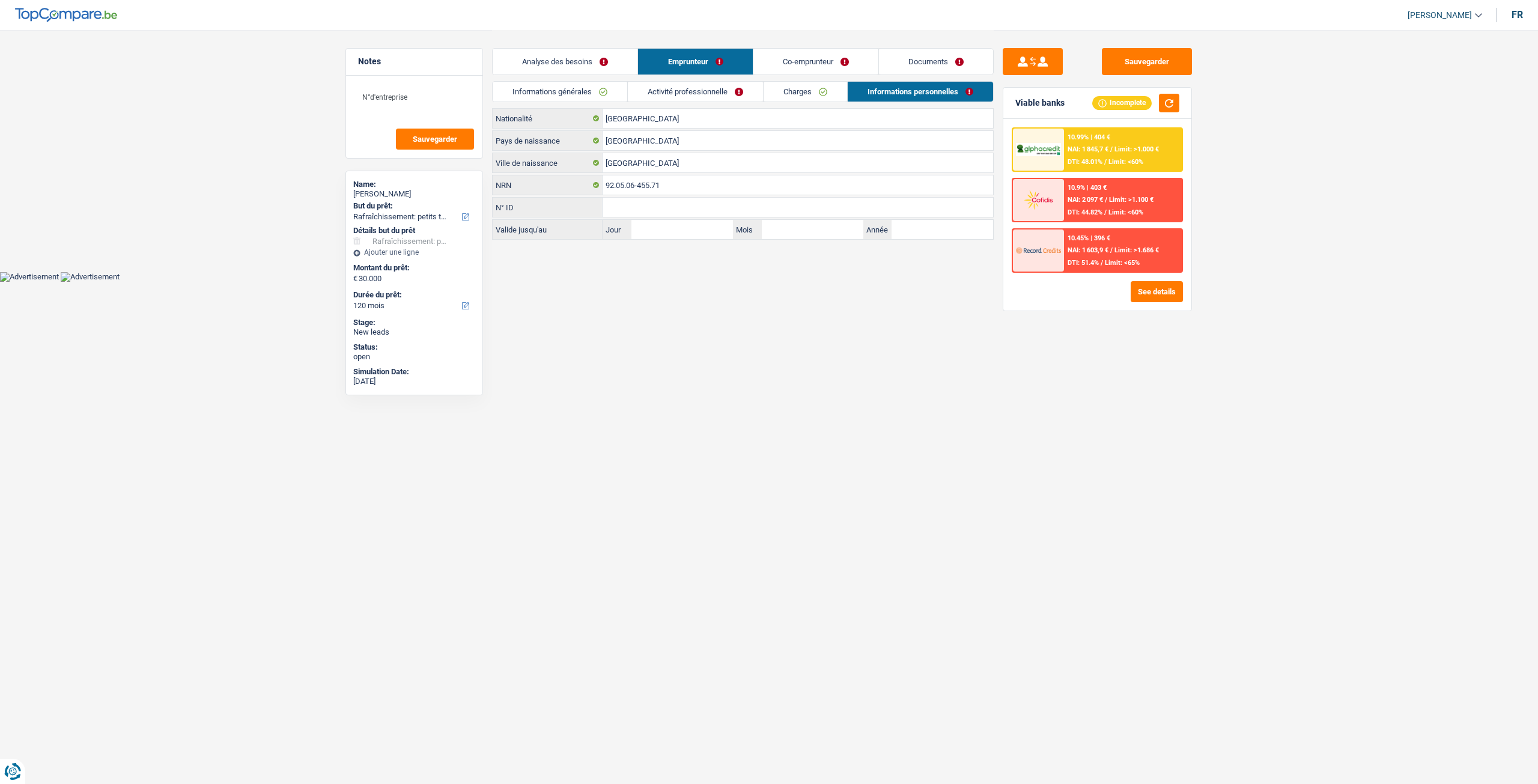
click at [851, 65] on link "Co-emprunteur" at bounding box center [816, 62] width 125 height 26
click at [728, 80] on div "Analyse des besoins Emprunteur Co-emprunteur Documents" at bounding box center [743, 55] width 502 height 51
click at [726, 90] on link "Activité professionnelle" at bounding box center [695, 91] width 135 height 20
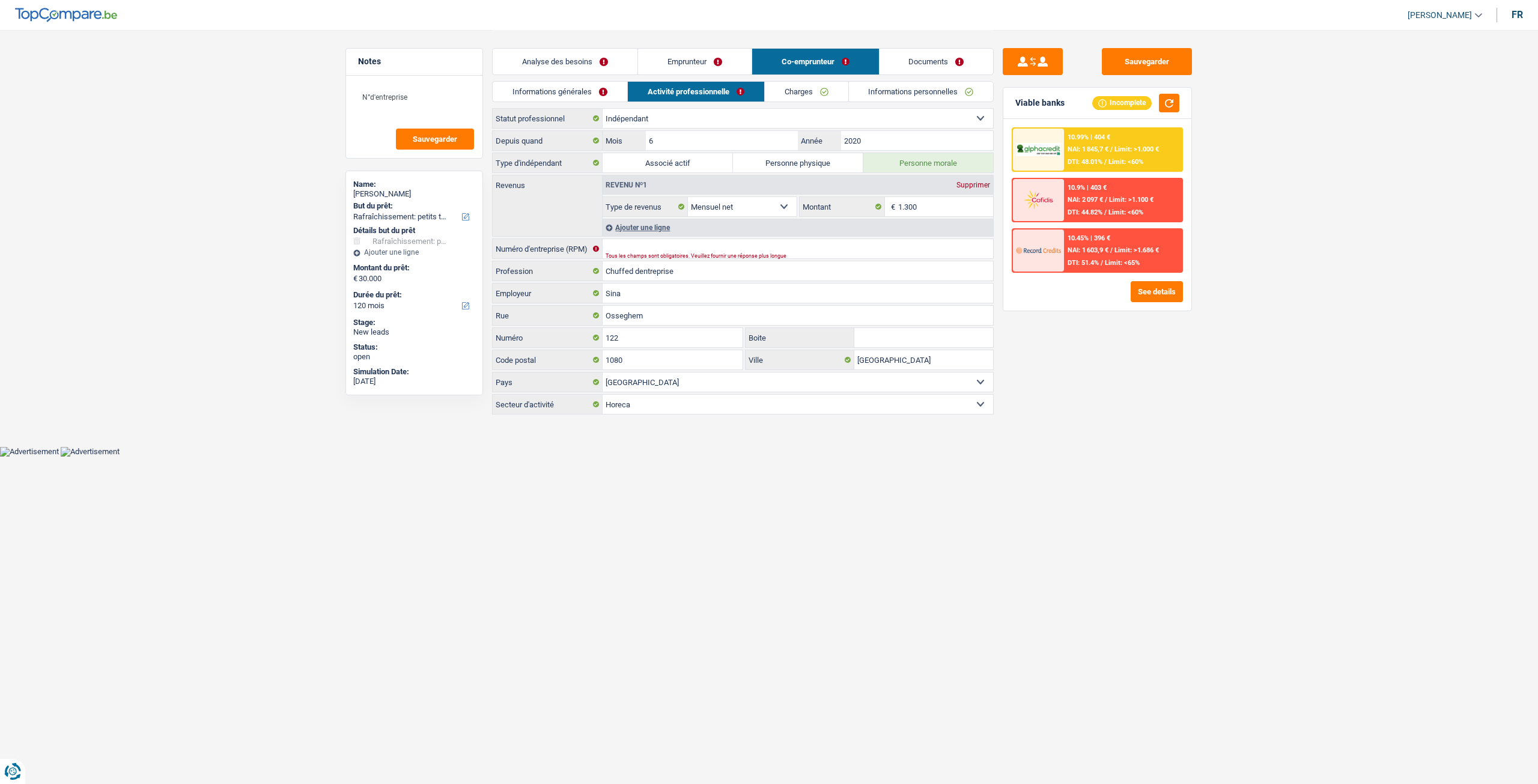
click at [900, 88] on link "Informations personnelles" at bounding box center [921, 91] width 145 height 20
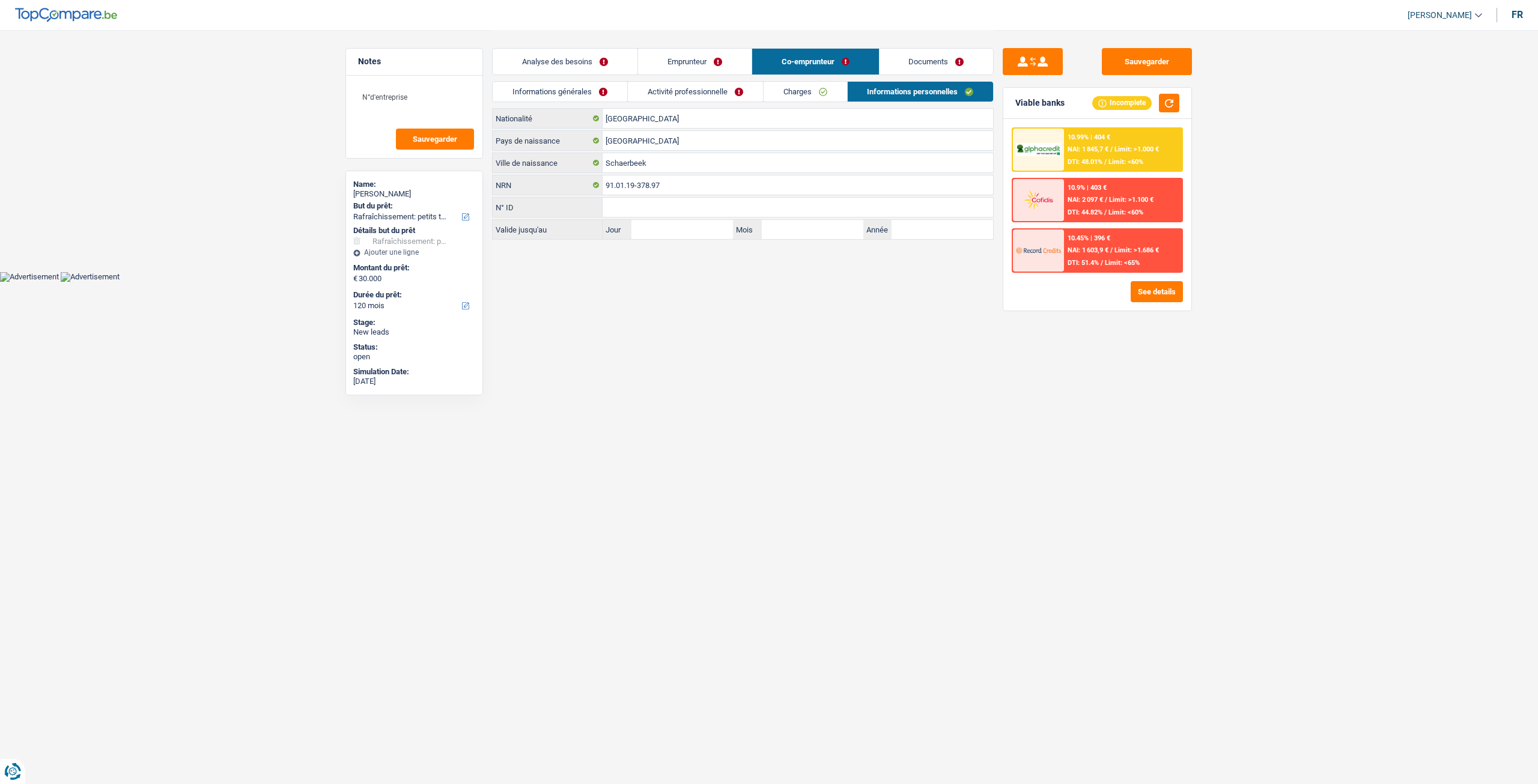
click at [947, 64] on link "Documents" at bounding box center [937, 62] width 114 height 26
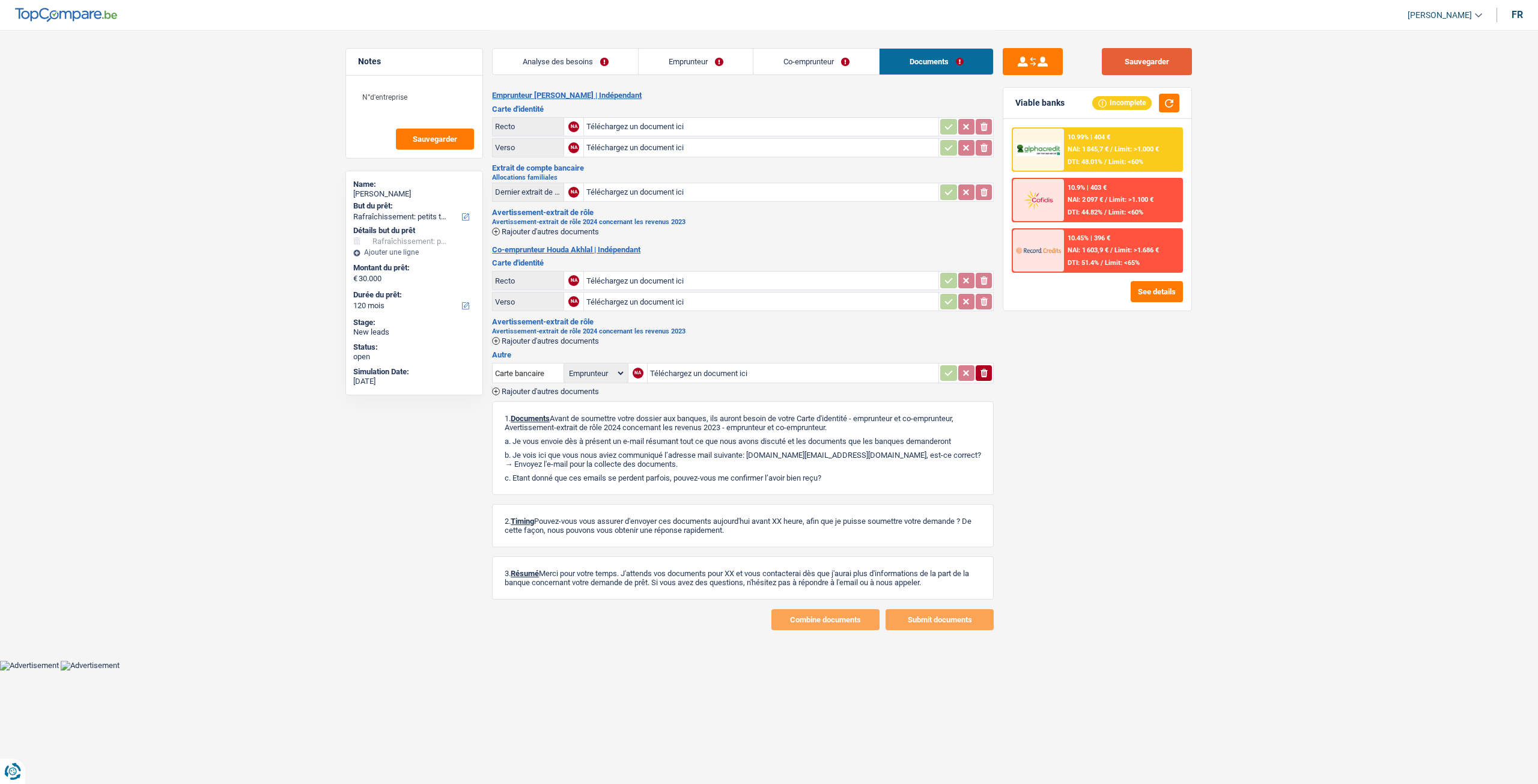
drag, startPoint x: 1174, startPoint y: 58, endPoint x: 1183, endPoint y: 73, distance: 17.5
click at [1174, 57] on button "Sauvegarder" at bounding box center [1147, 62] width 90 height 27
click at [834, 57] on link "Co-emprunteur" at bounding box center [816, 62] width 125 height 26
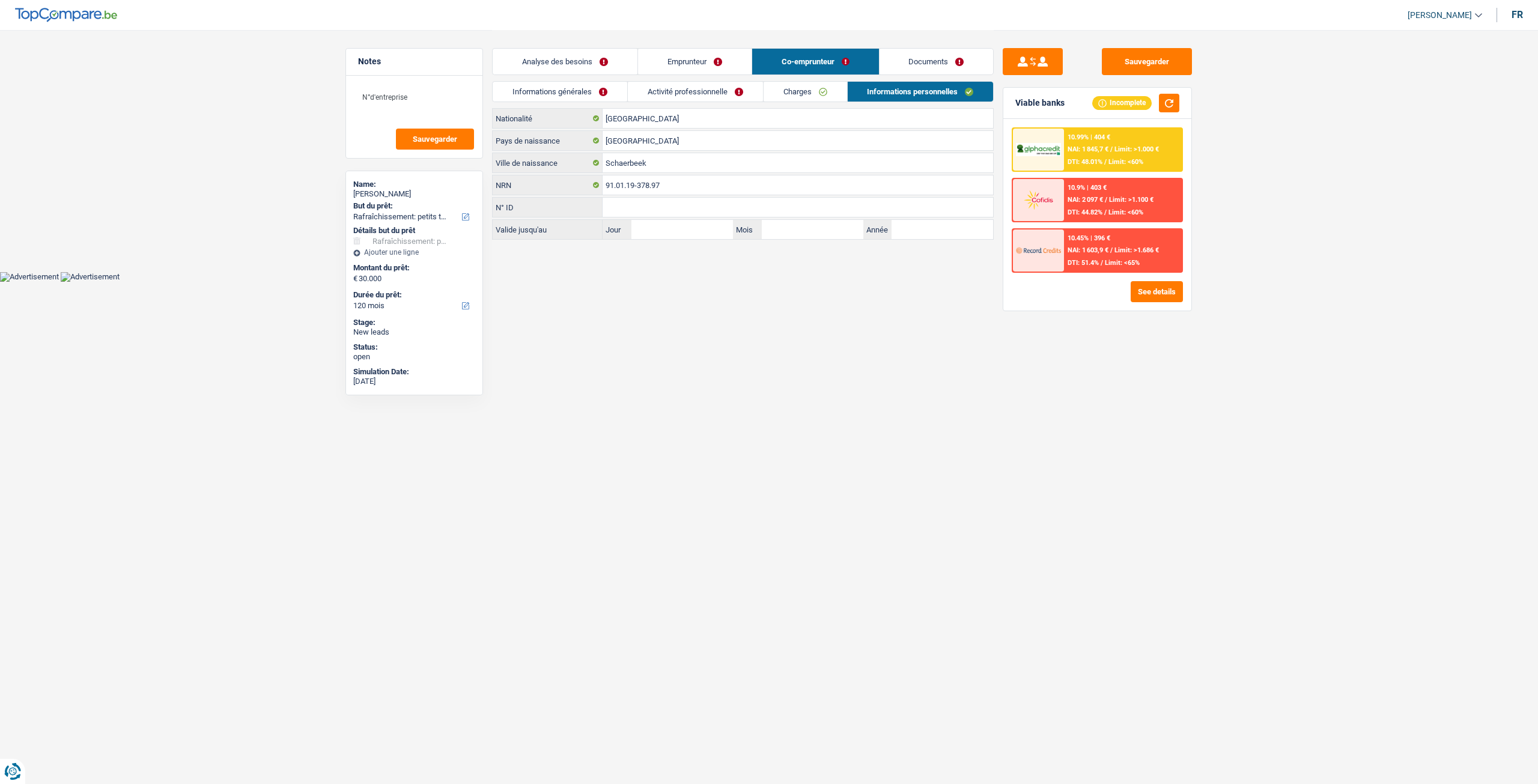
click at [817, 88] on link "Charges" at bounding box center [805, 91] width 83 height 20
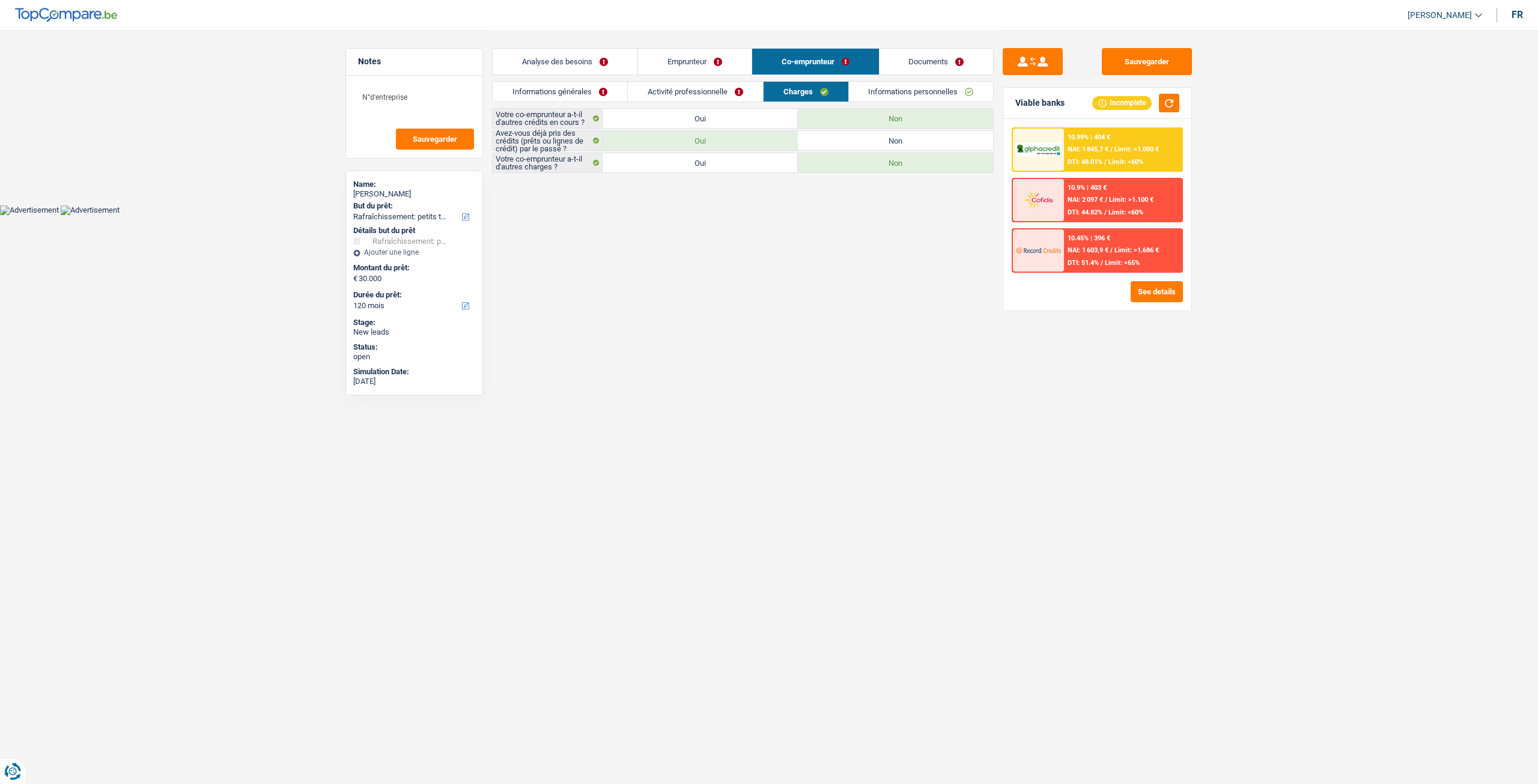
click at [710, 89] on link "Activité professionnelle" at bounding box center [695, 91] width 135 height 20
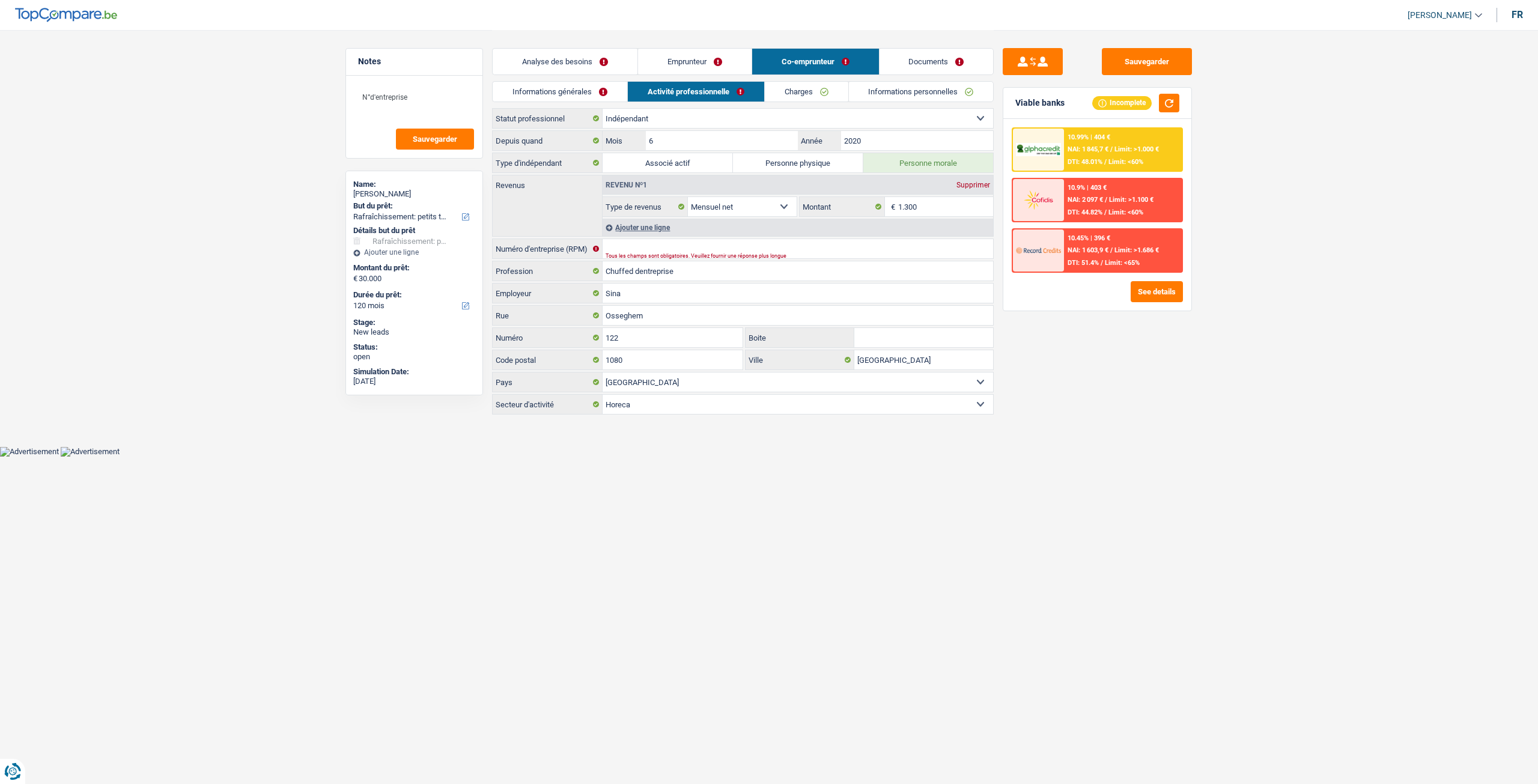
click at [569, 85] on link "Informations générales" at bounding box center [560, 91] width 135 height 20
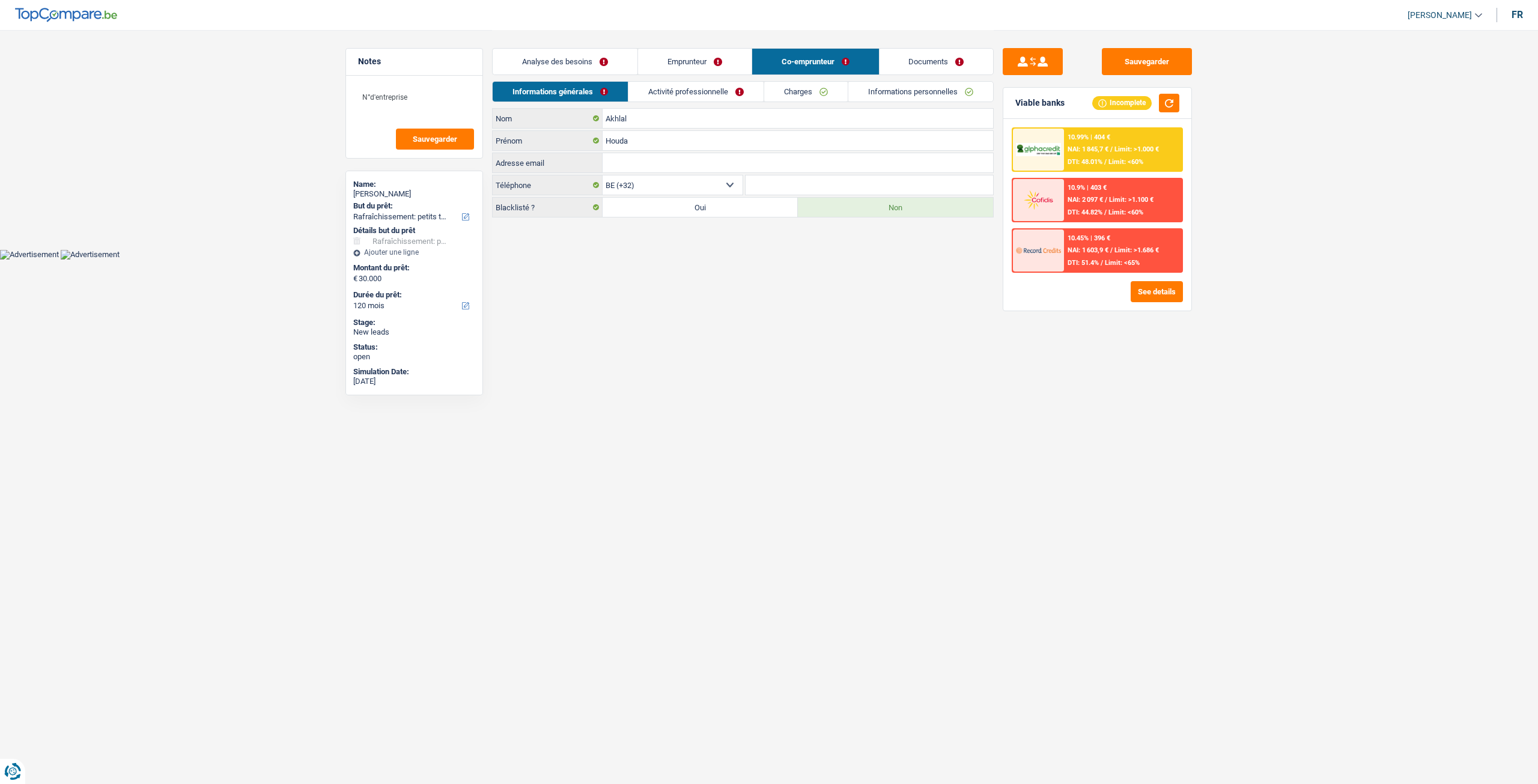
click at [689, 69] on link "Emprunteur" at bounding box center [695, 62] width 114 height 26
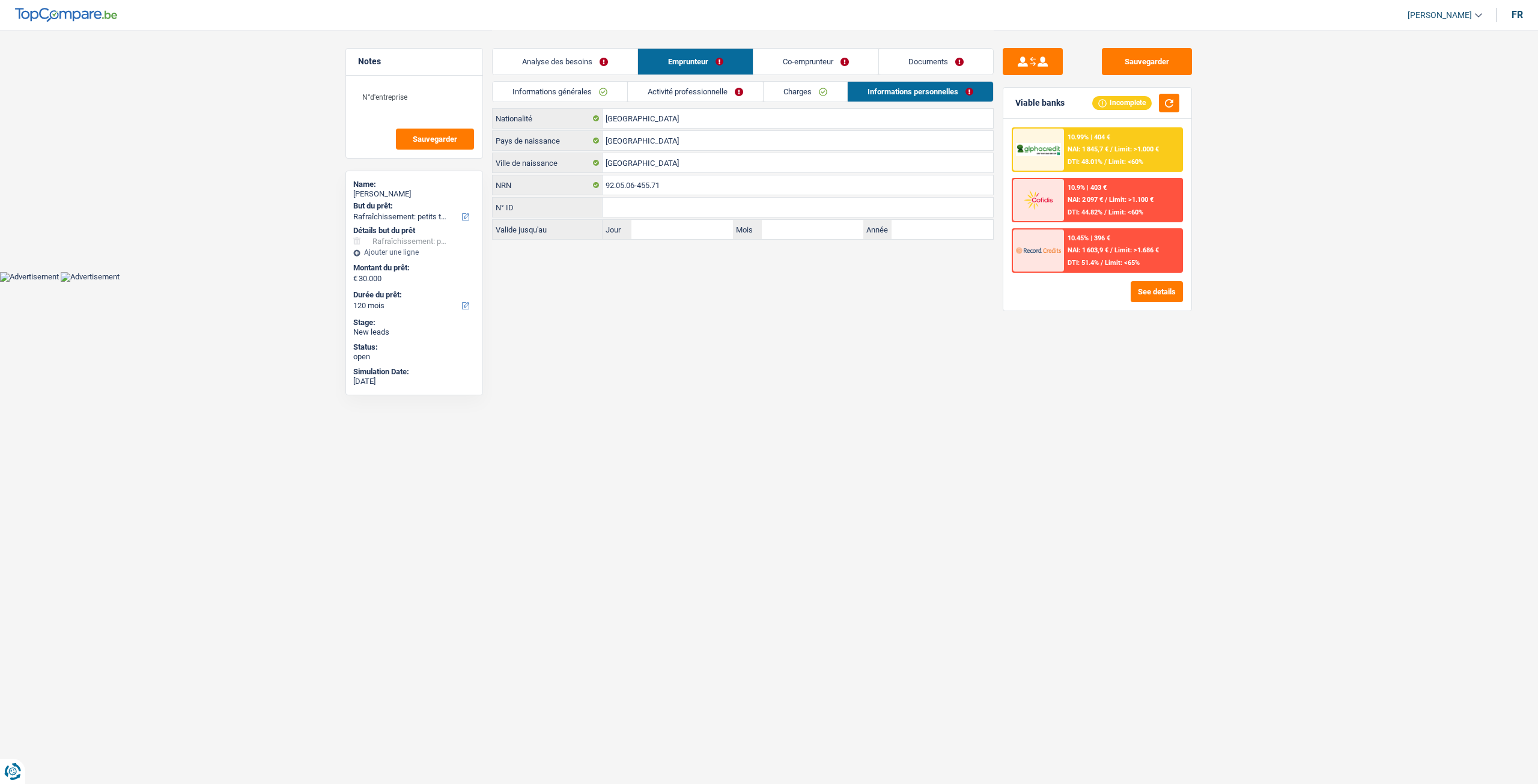
click at [702, 85] on link "Activité professionnelle" at bounding box center [695, 91] width 135 height 20
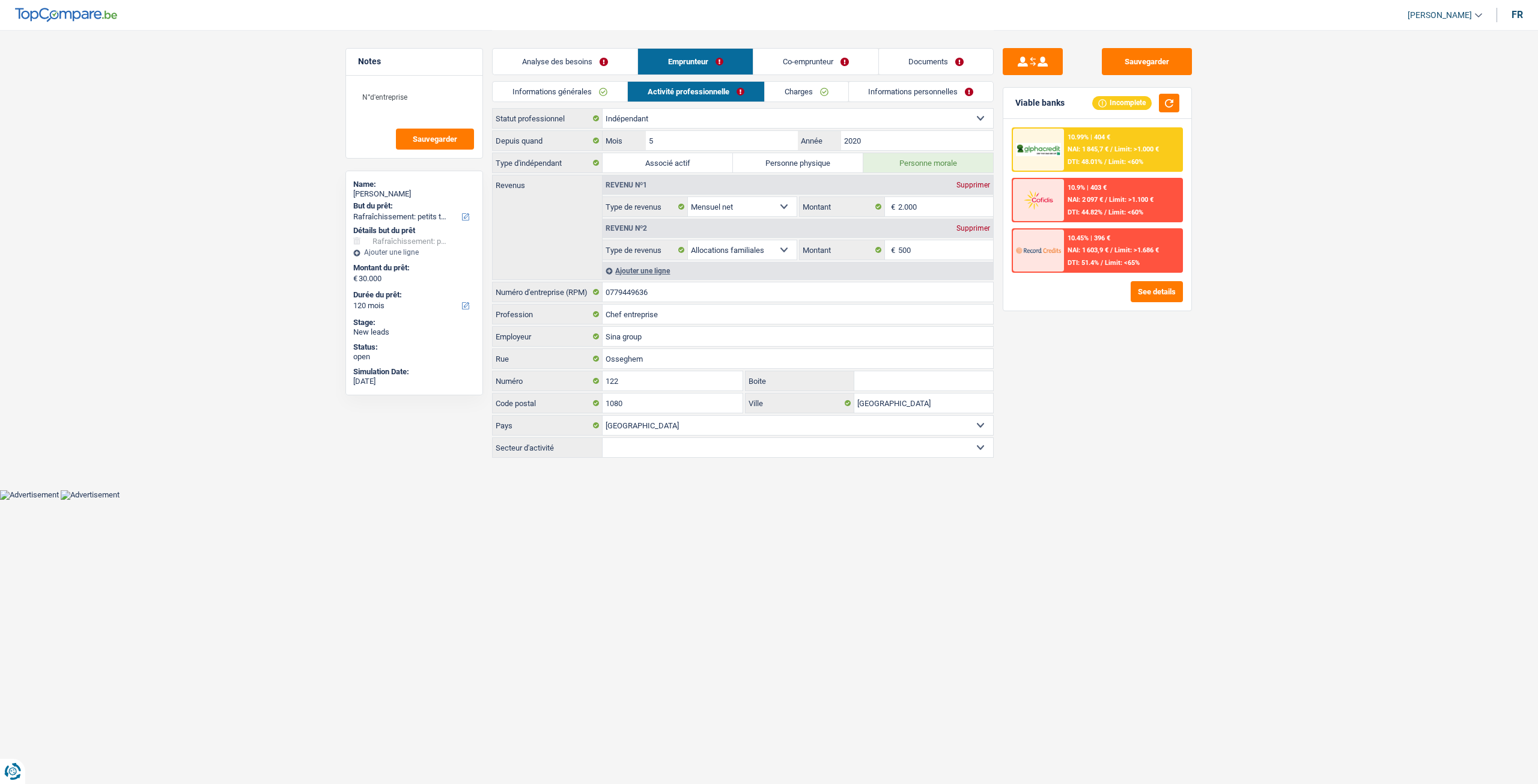
click at [798, 91] on link "Charges" at bounding box center [806, 91] width 83 height 20
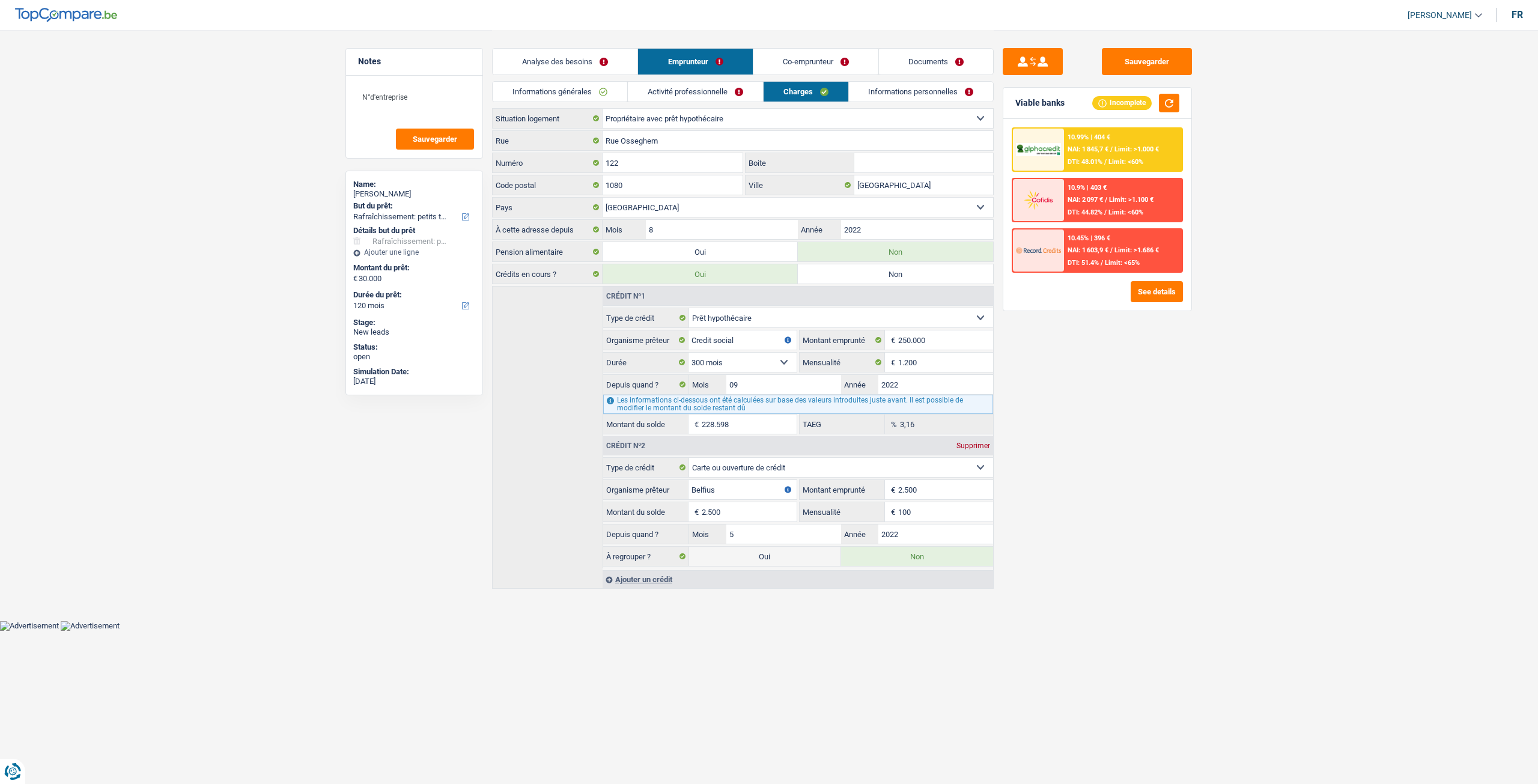
click at [894, 92] on link "Informations personnelles" at bounding box center [921, 91] width 145 height 20
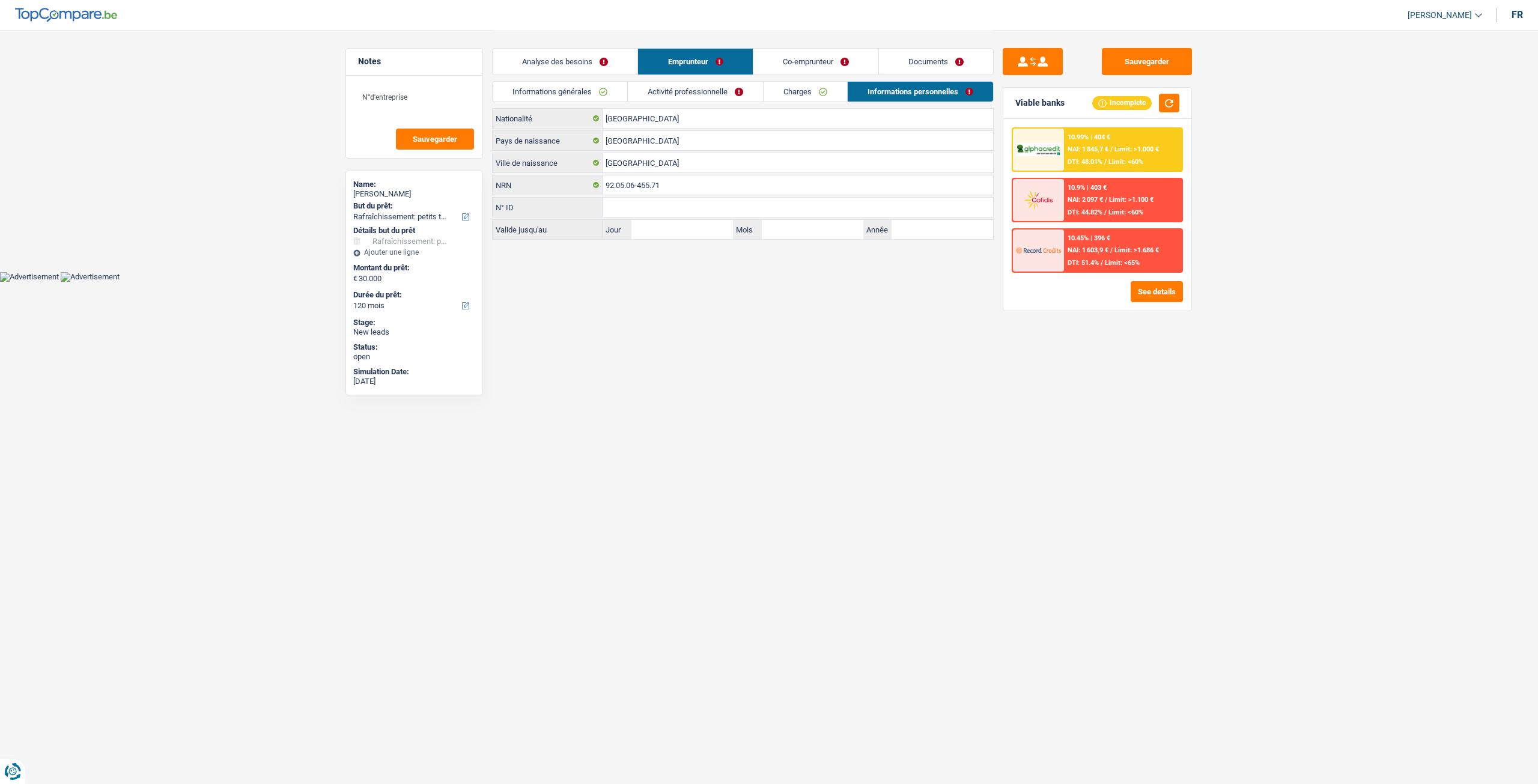
click at [614, 95] on link "Informations générales" at bounding box center [560, 91] width 135 height 20
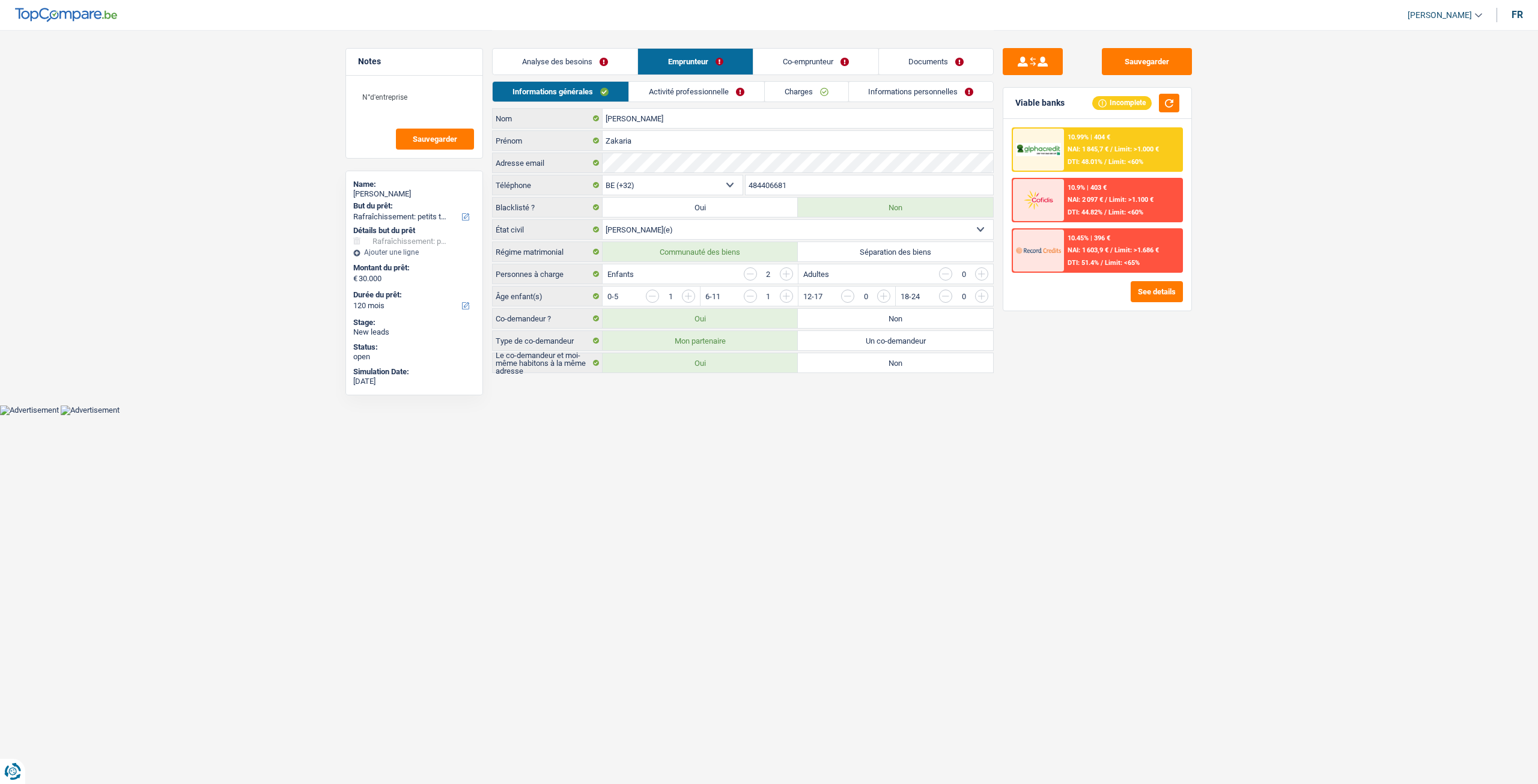
drag, startPoint x: 611, startPoint y: 70, endPoint x: 858, endPoint y: 134, distance: 255.2
click at [611, 70] on link "Analyse des besoins" at bounding box center [565, 62] width 145 height 26
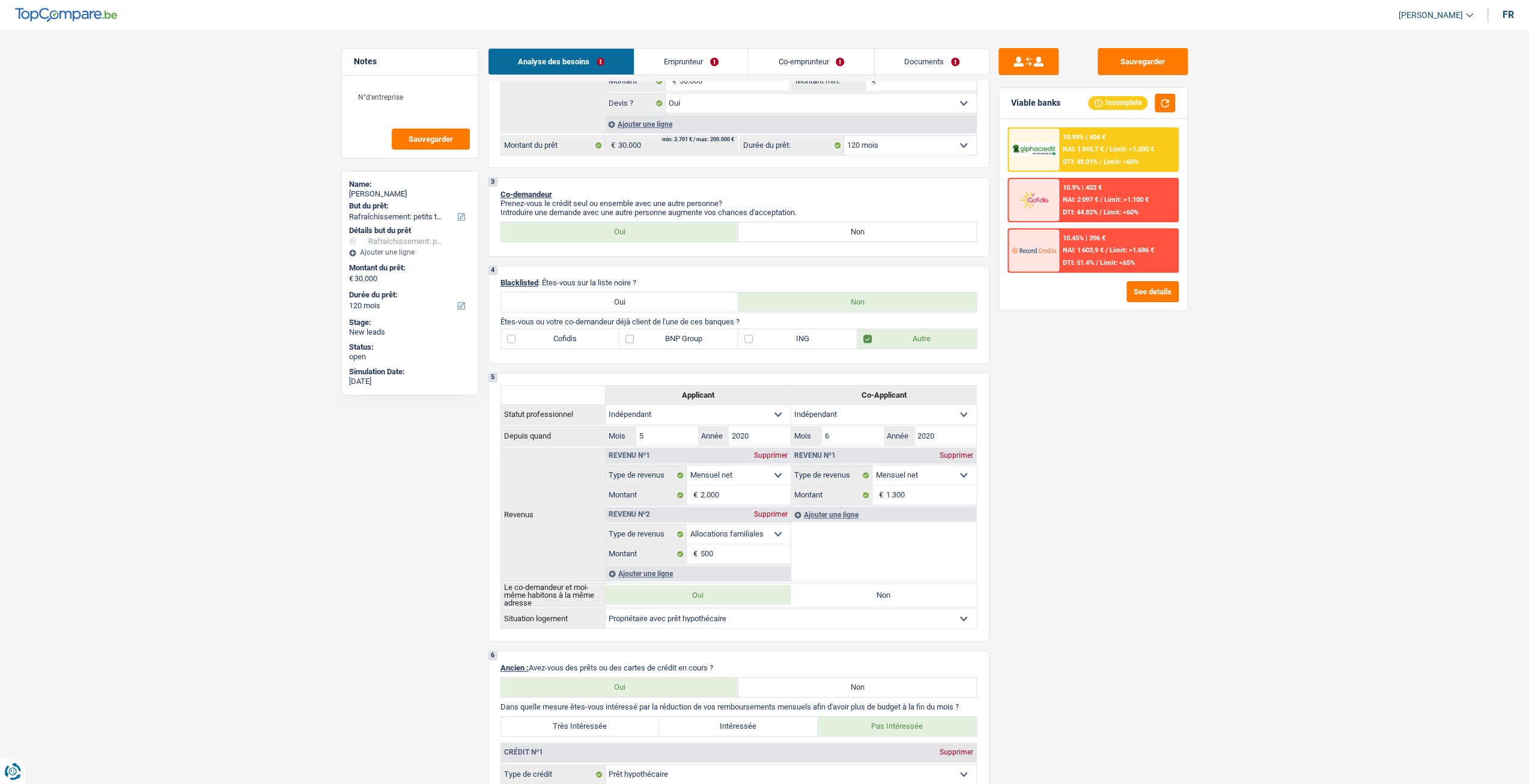
scroll to position [241, 0]
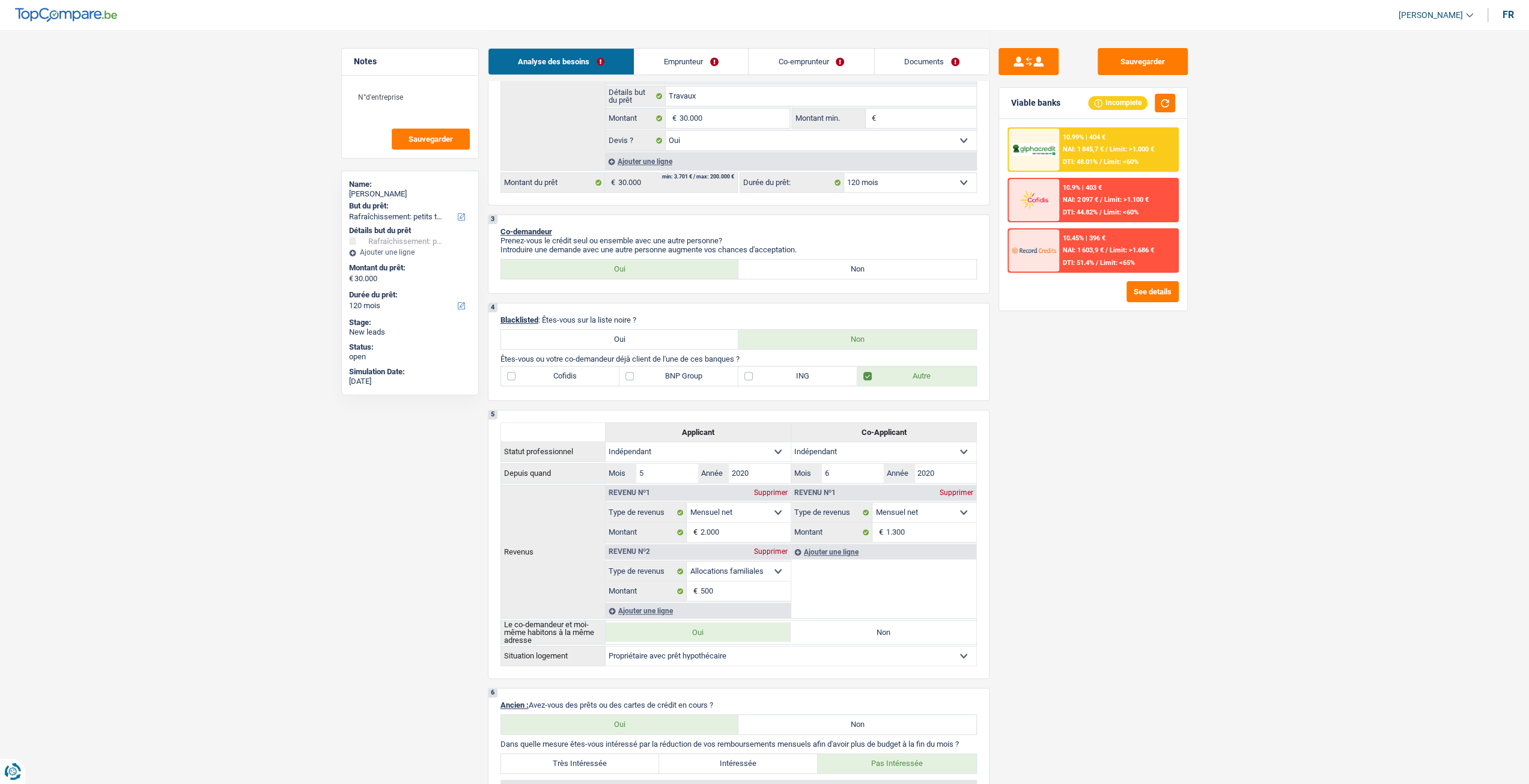
click at [735, 72] on link "Emprunteur" at bounding box center [691, 62] width 114 height 26
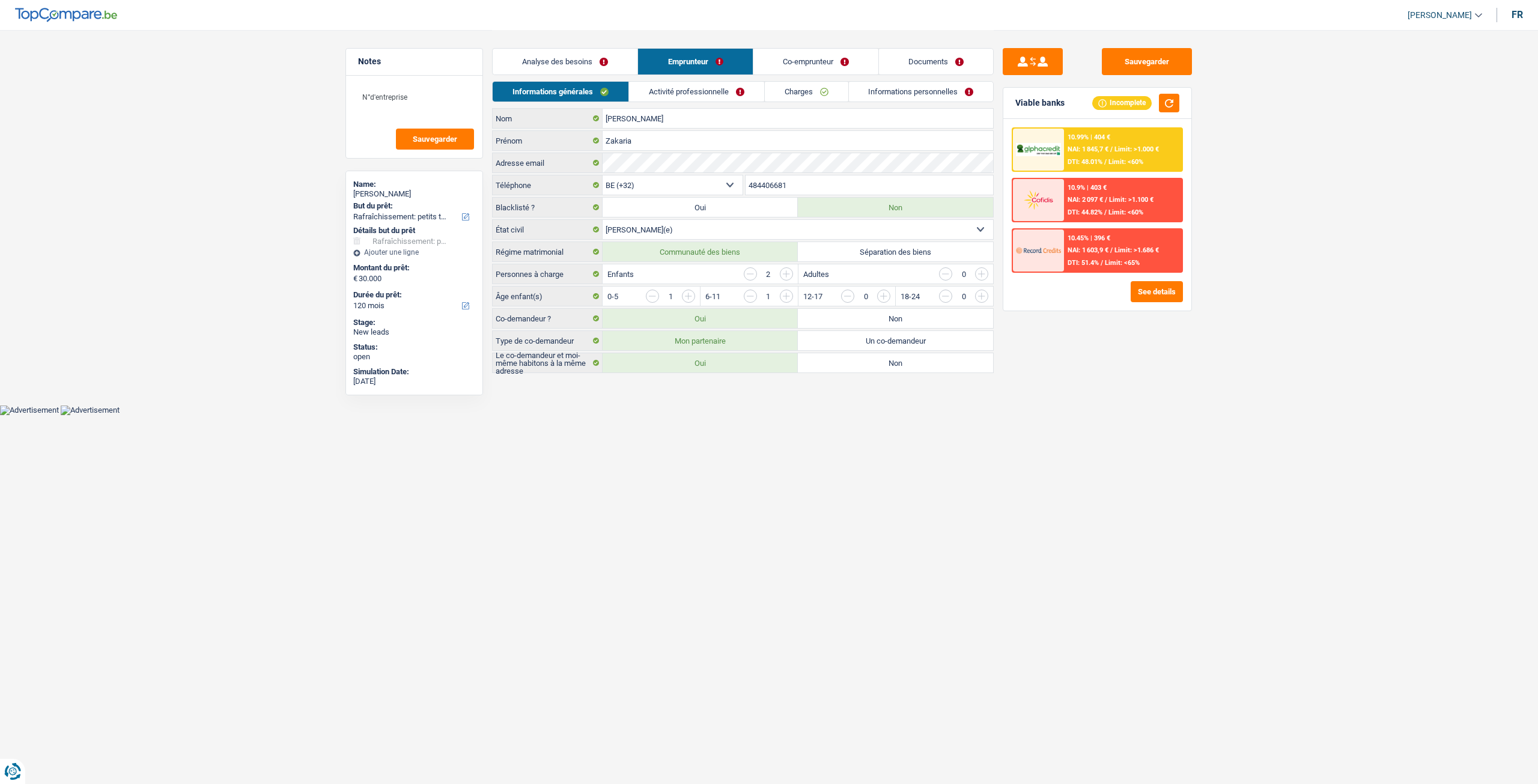
click at [686, 88] on link "Activité professionnelle" at bounding box center [696, 91] width 135 height 20
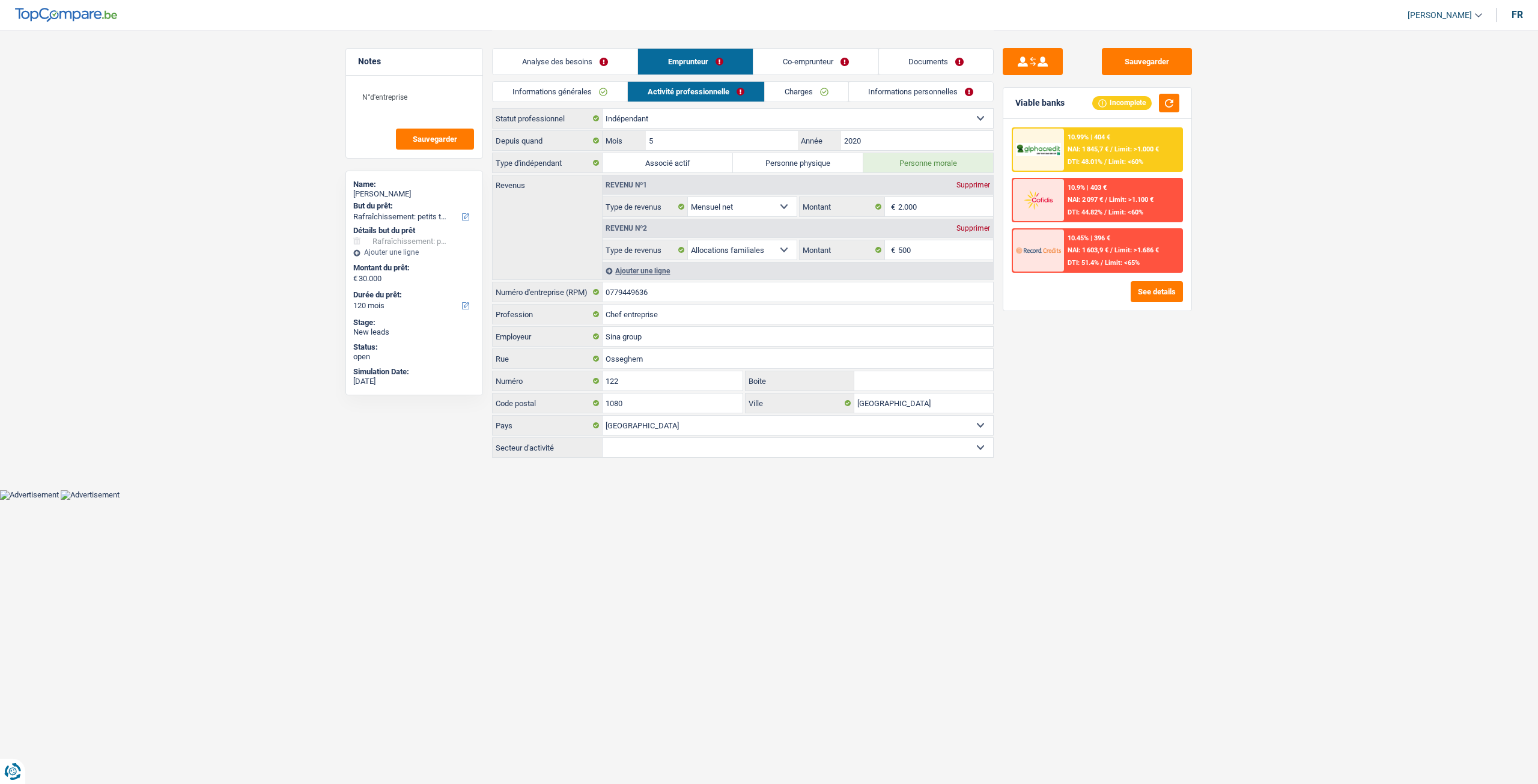
click at [827, 87] on link "Charges" at bounding box center [806, 91] width 83 height 20
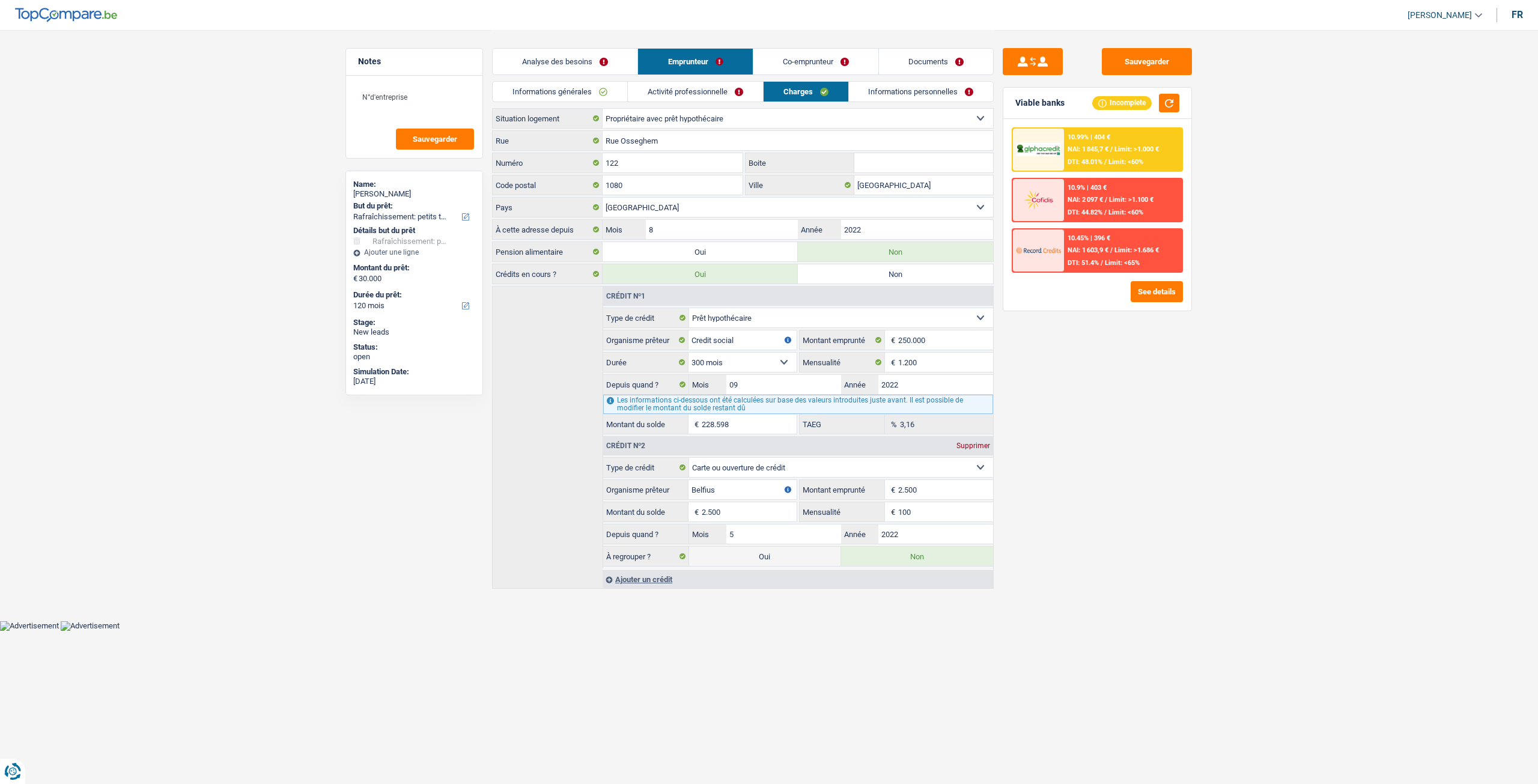
click at [818, 64] on link "Co-emprunteur" at bounding box center [816, 62] width 125 height 26
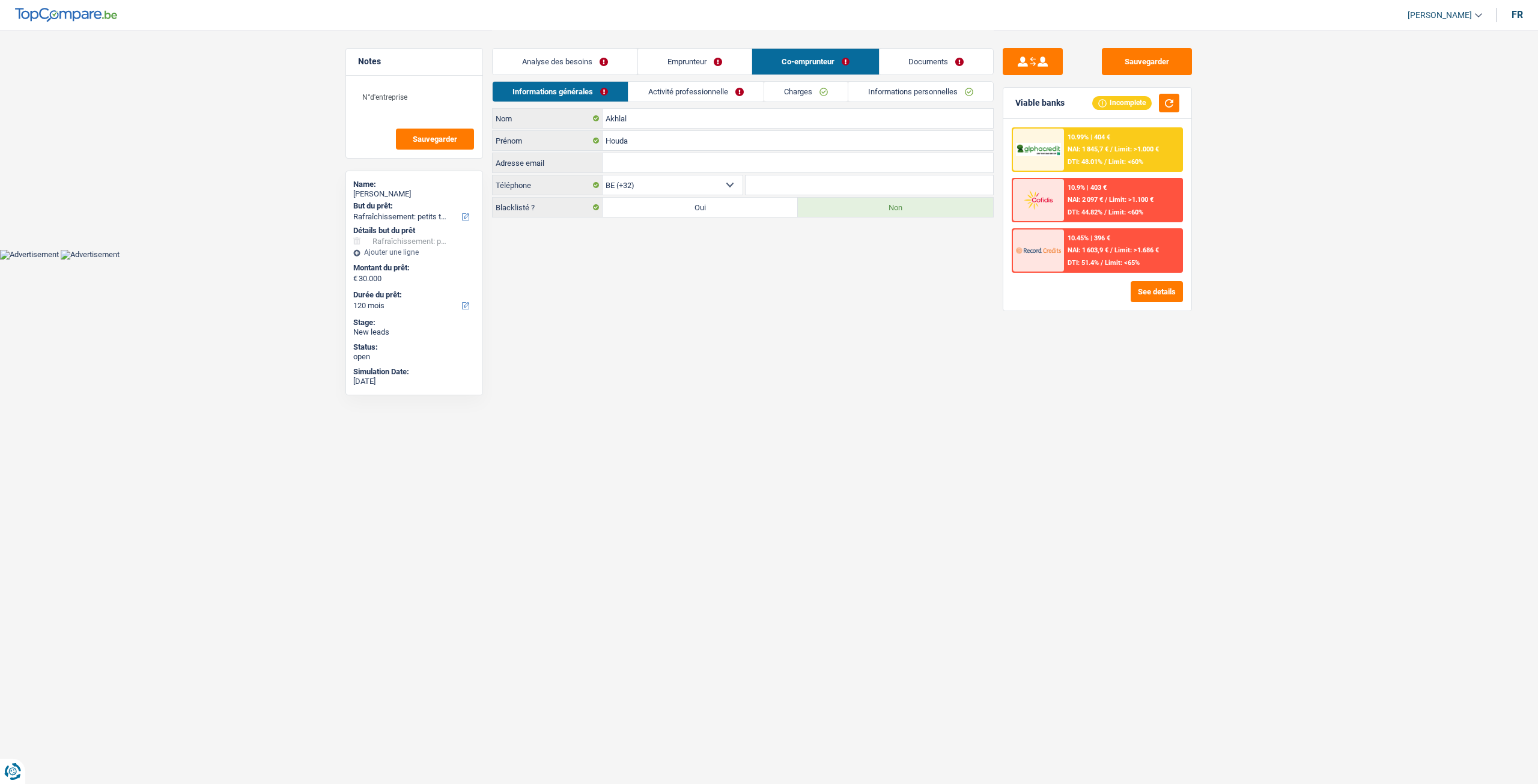
click at [868, 82] on link "Informations personnelles" at bounding box center [921, 91] width 145 height 20
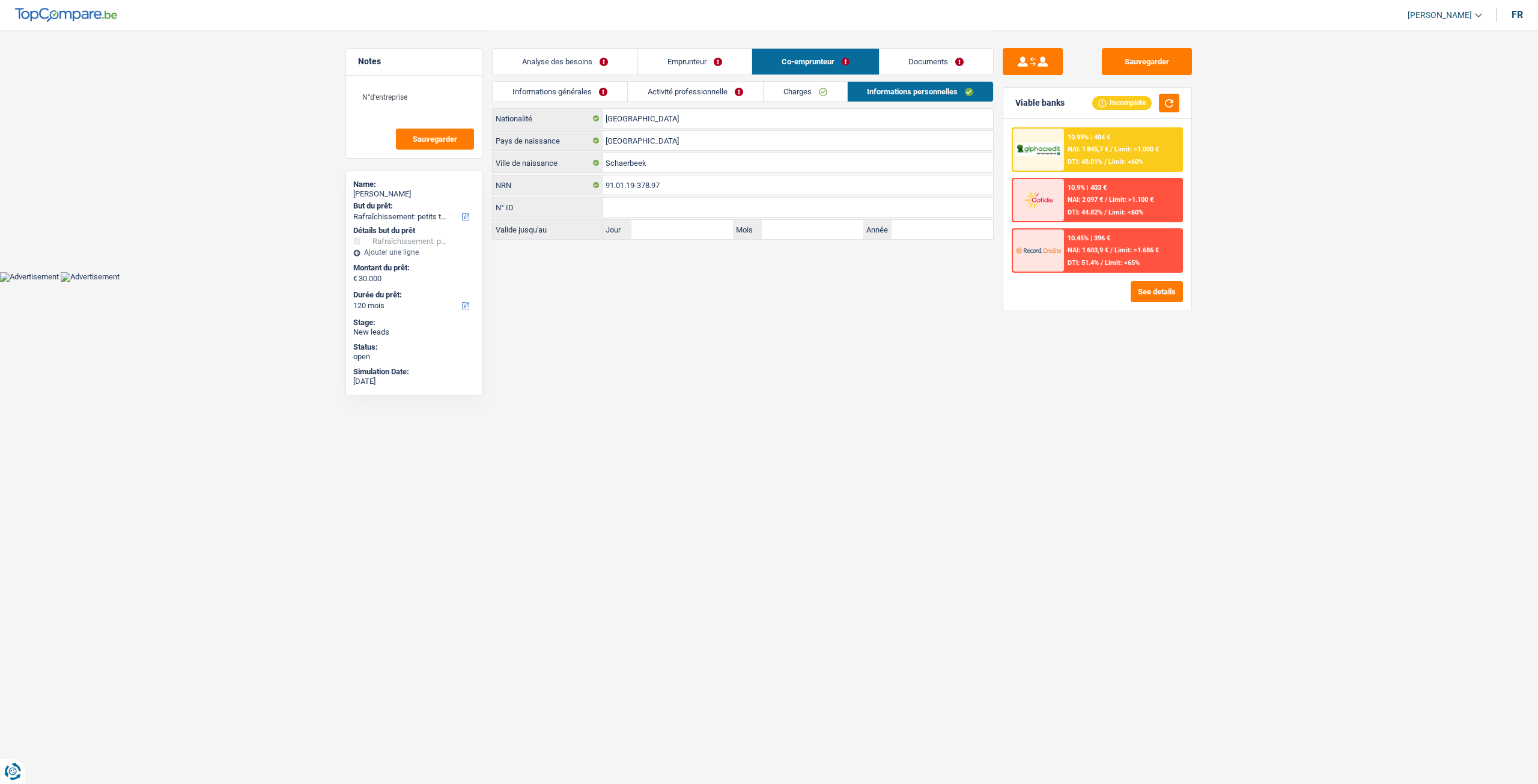
click at [898, 65] on link "Documents" at bounding box center [937, 62] width 114 height 26
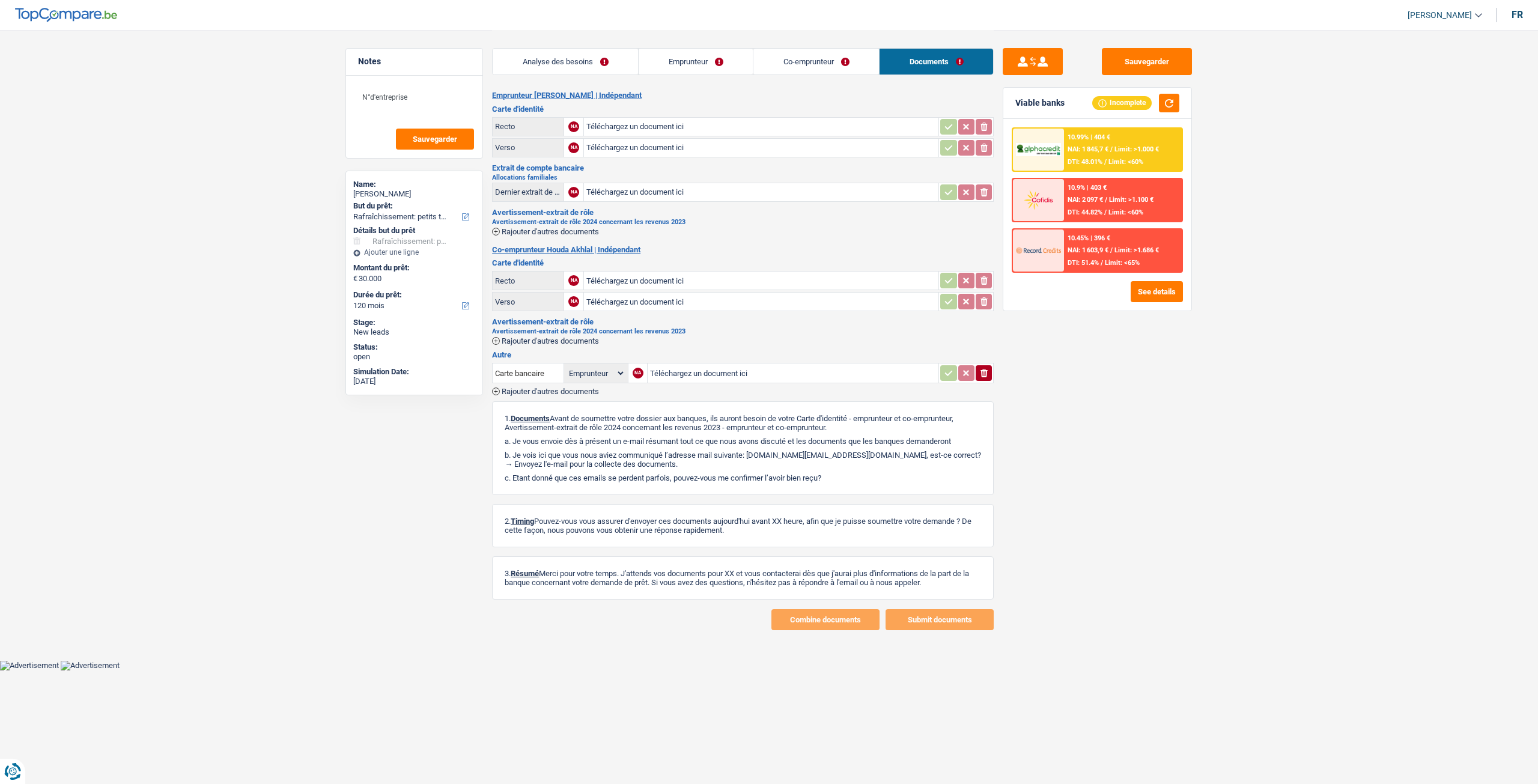
drag, startPoint x: 556, startPoint y: 66, endPoint x: 691, endPoint y: 180, distance: 176.7
click at [557, 66] on link "Analyse des besoins" at bounding box center [565, 62] width 146 height 26
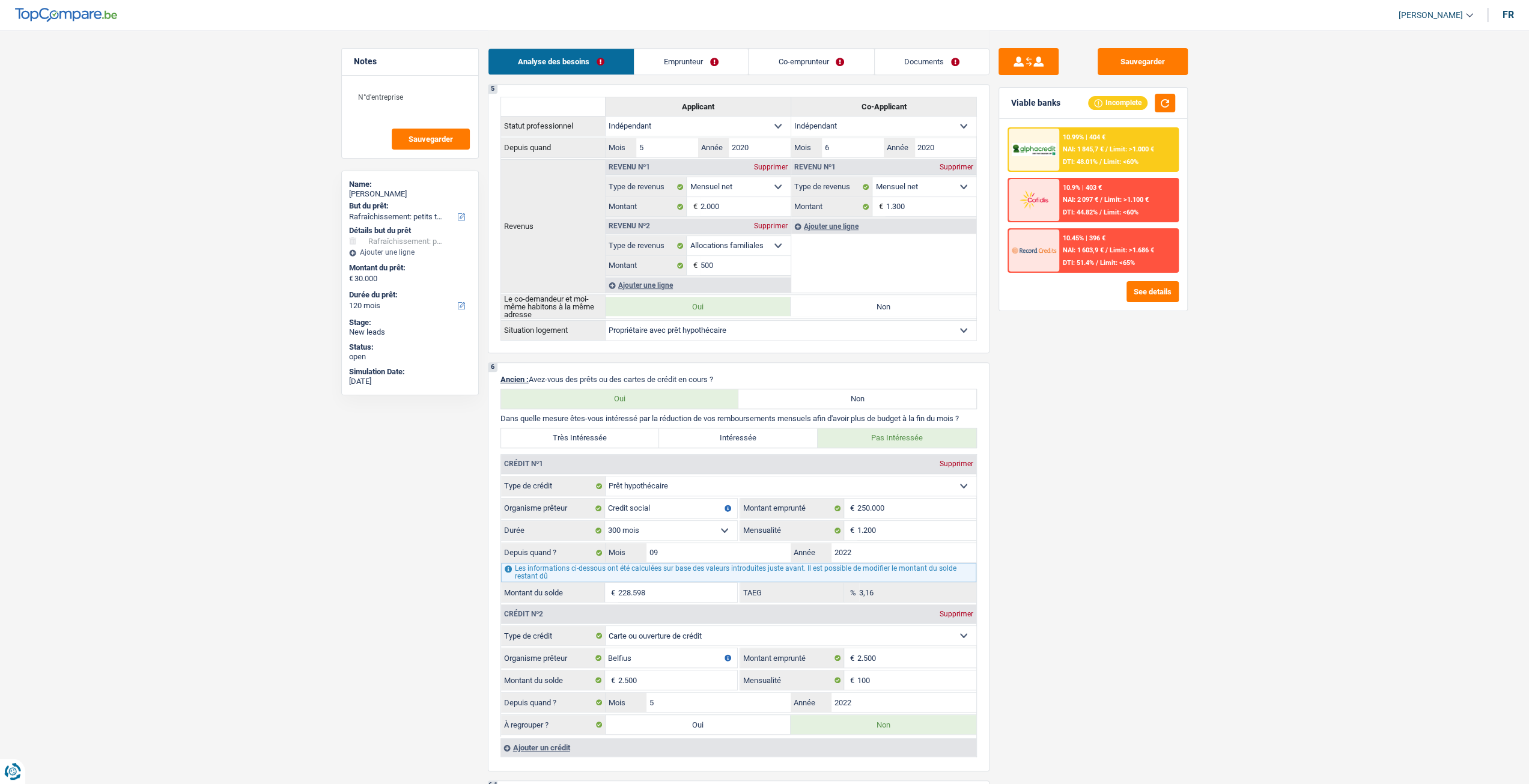
scroll to position [841, 0]
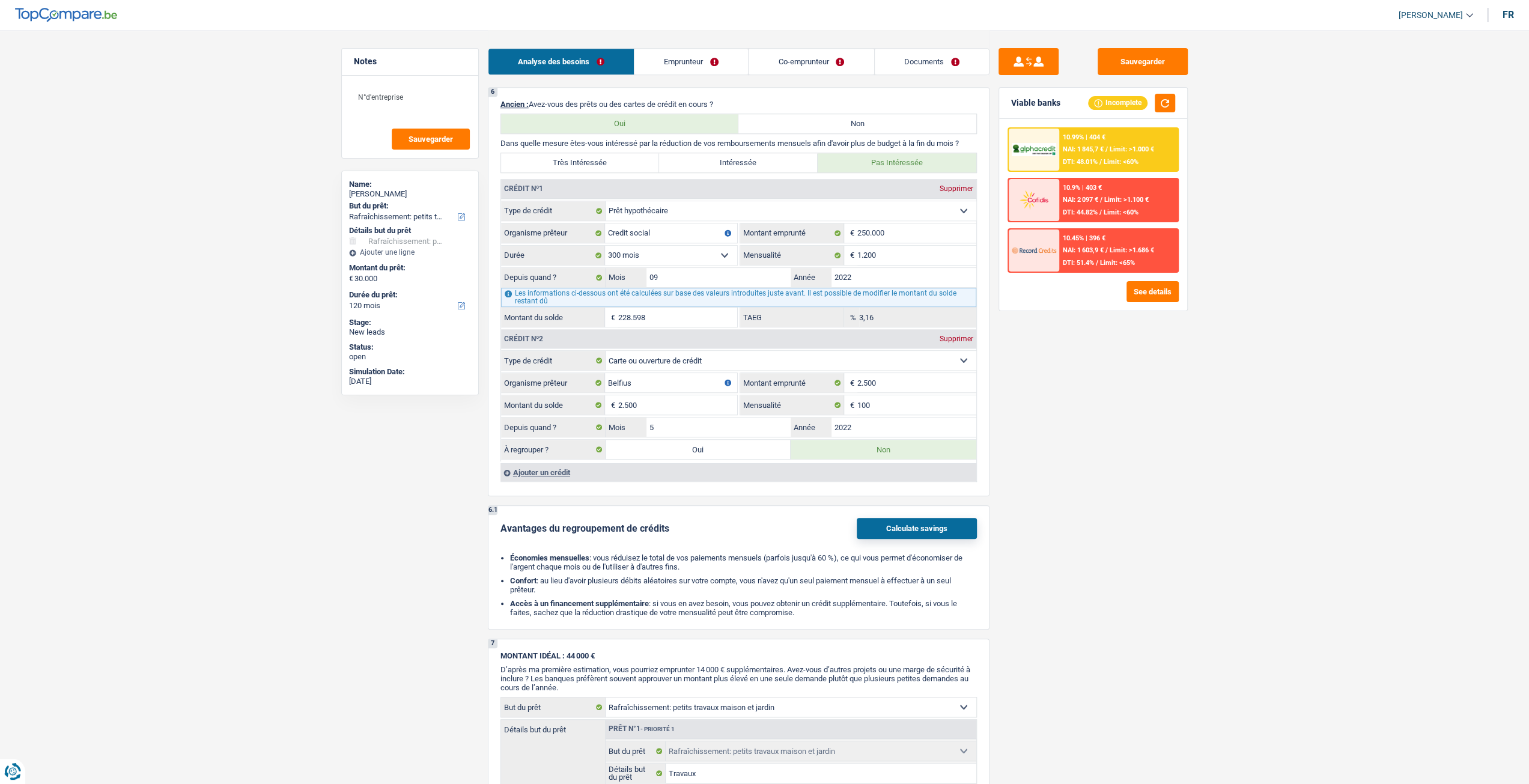
click at [925, 50] on link "Documents" at bounding box center [932, 62] width 114 height 26
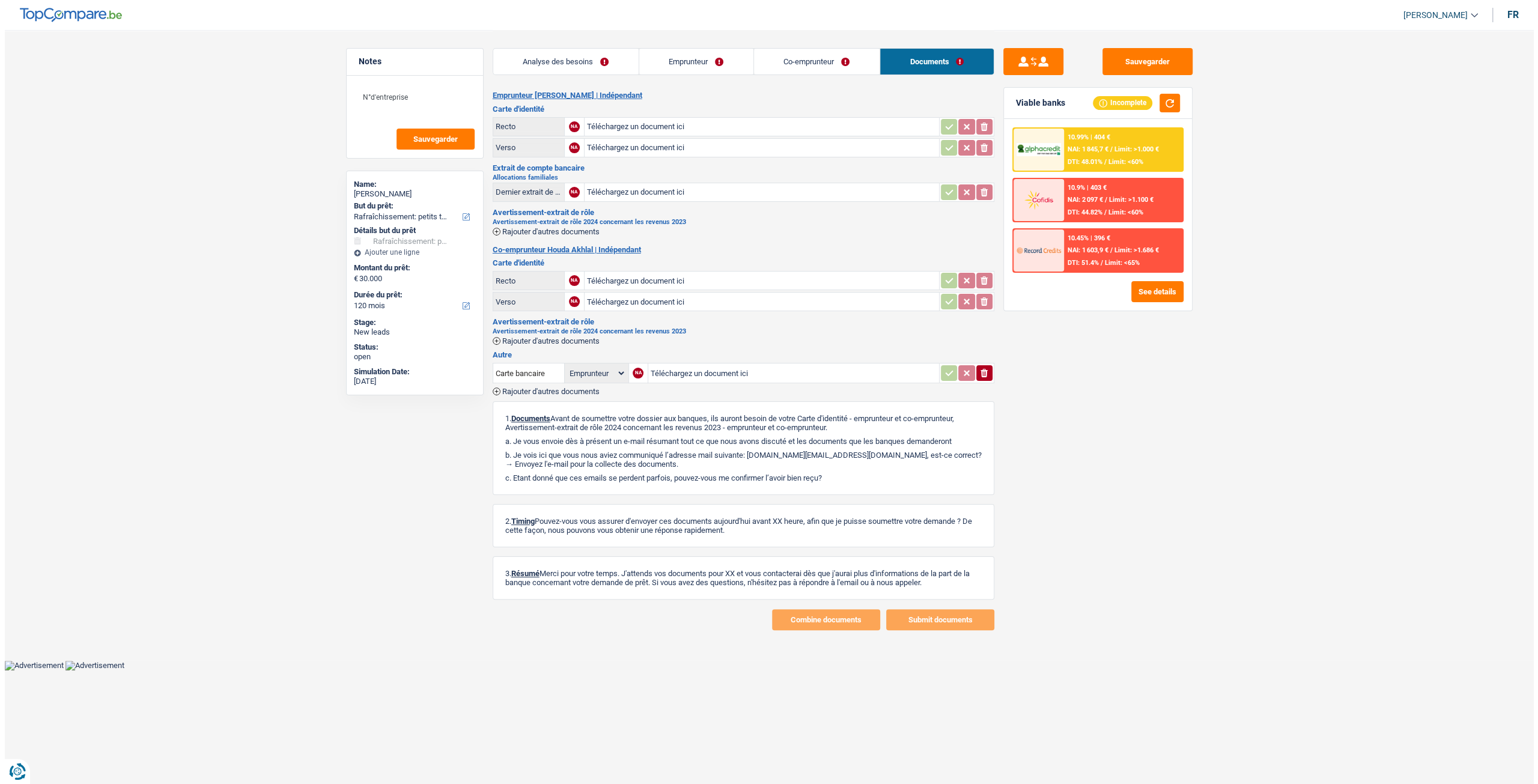
scroll to position [0, 0]
click at [811, 60] on link "Co-emprunteur" at bounding box center [816, 62] width 125 height 26
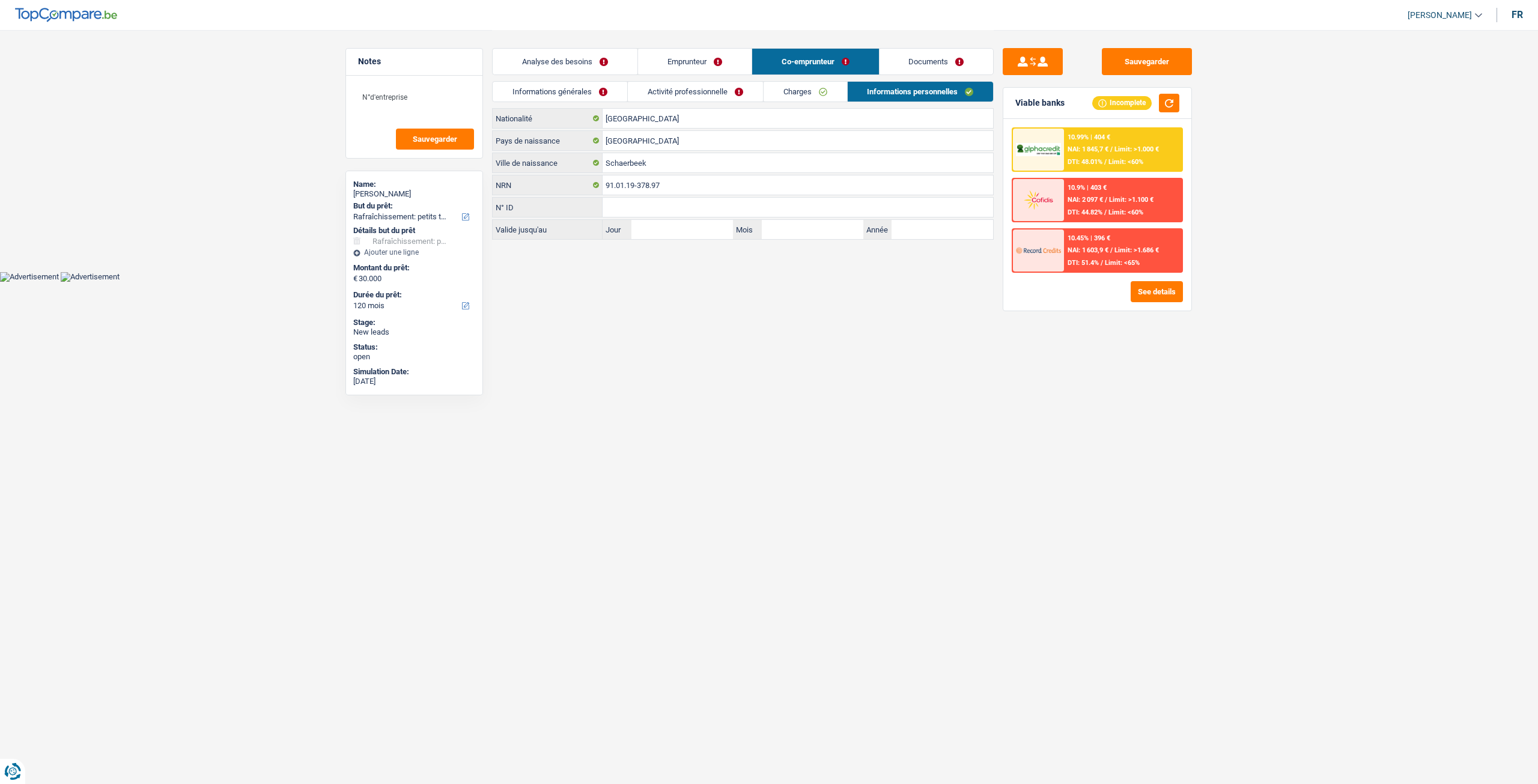
click at [725, 95] on link "Activité professionnelle" at bounding box center [695, 91] width 135 height 20
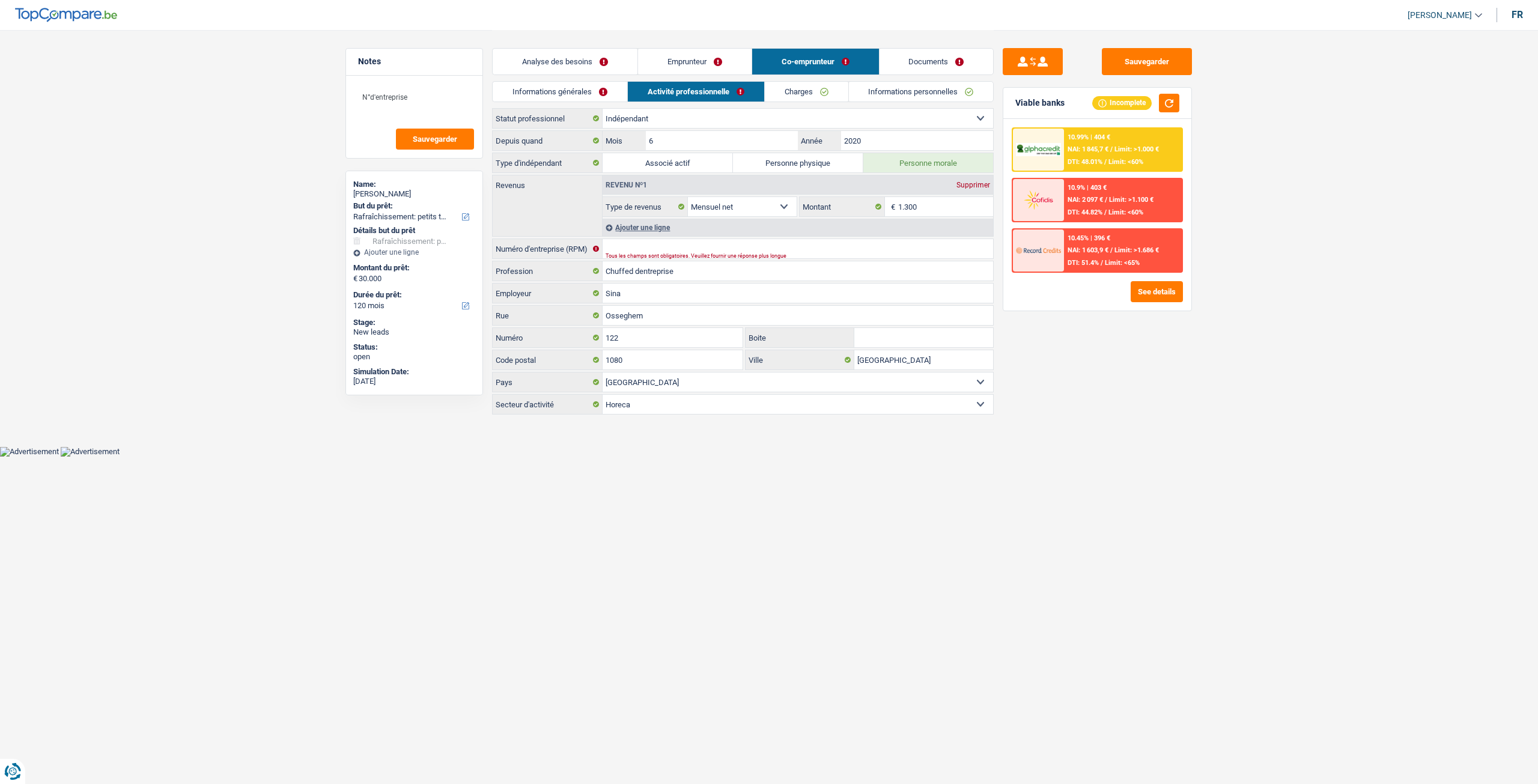
click at [578, 66] on link "Analyse des besoins" at bounding box center [565, 62] width 145 height 26
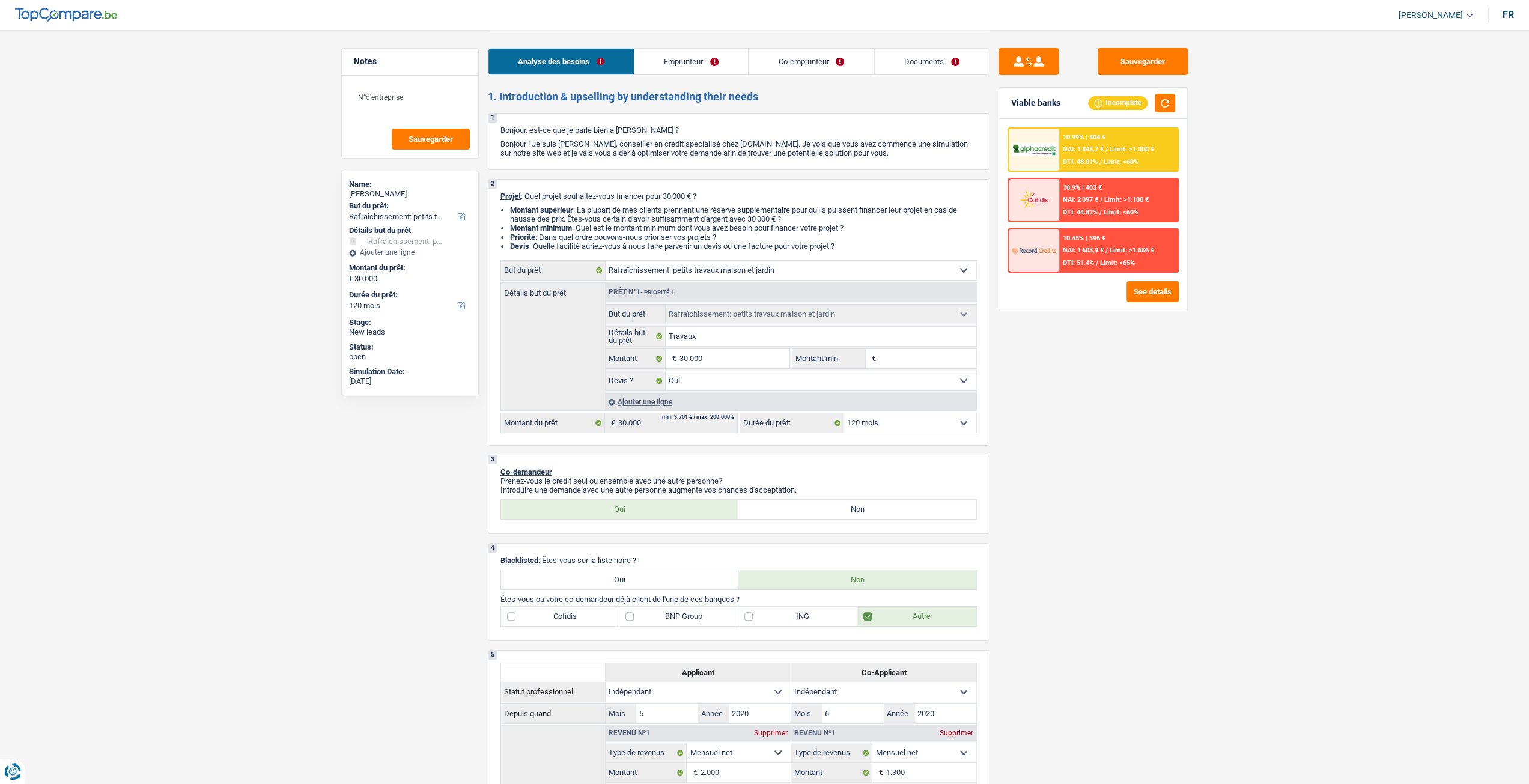
click at [695, 68] on link "Emprunteur" at bounding box center [691, 62] width 114 height 26
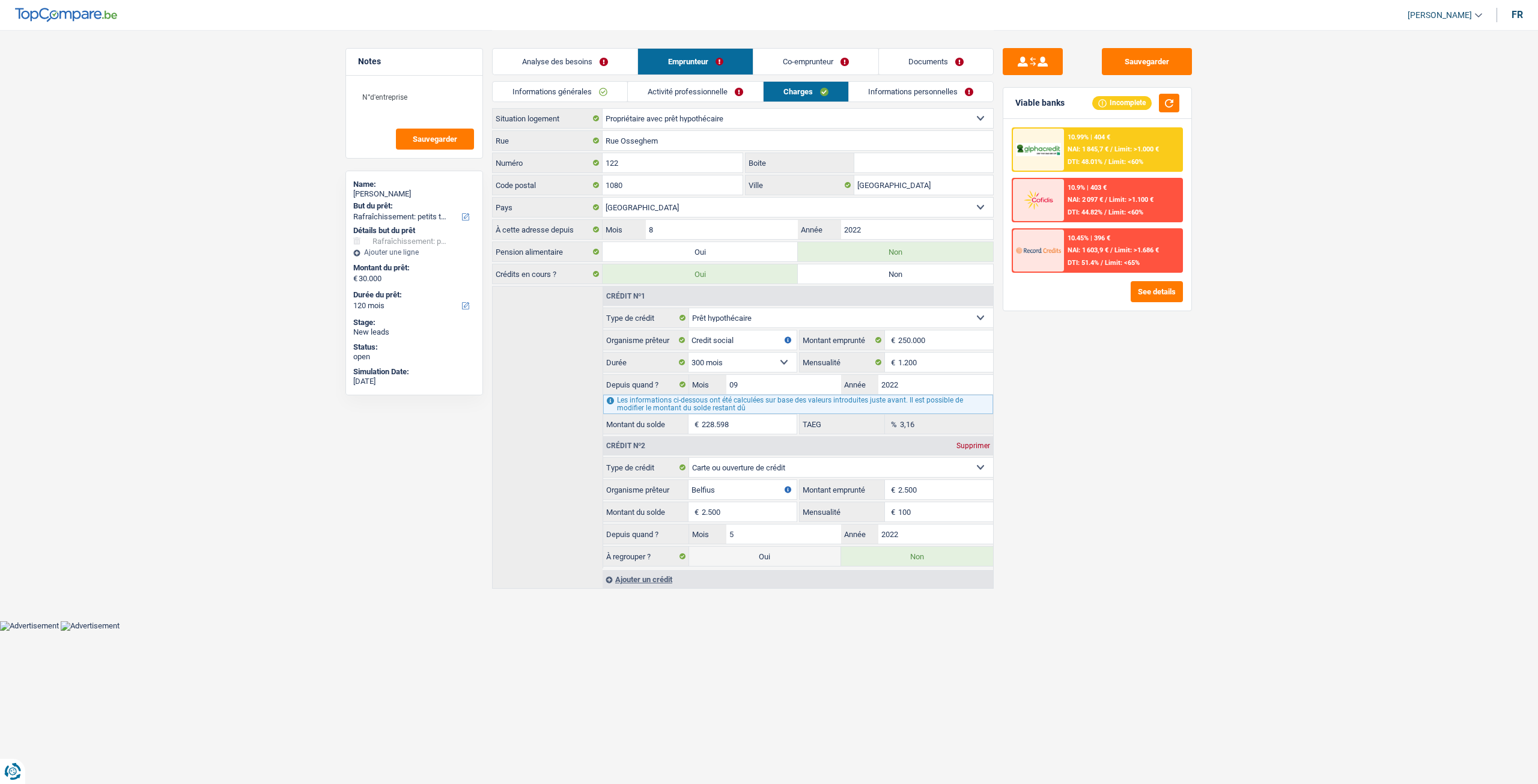
click at [552, 87] on link "Informations générales" at bounding box center [560, 91] width 135 height 20
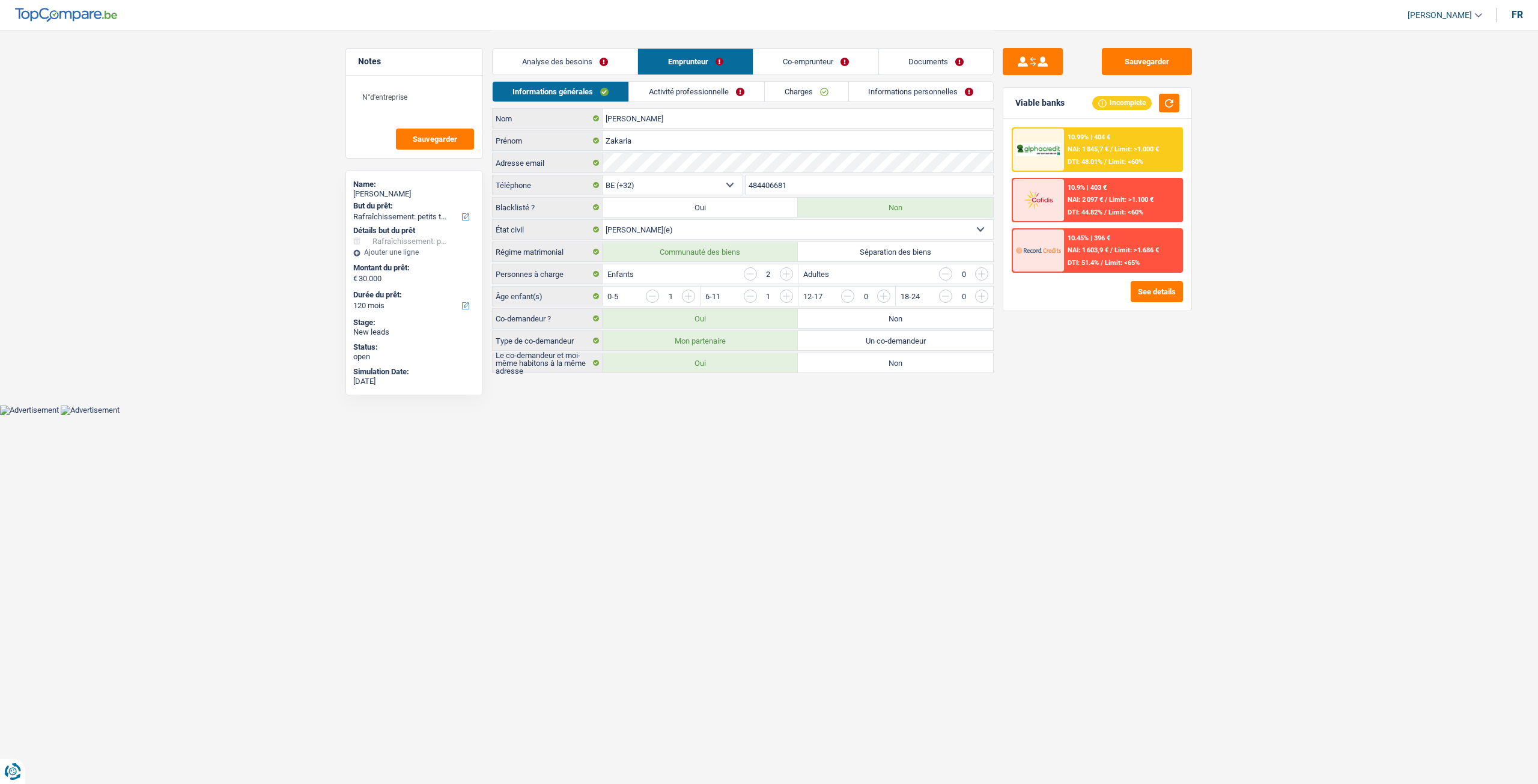
click at [932, 55] on link "Documents" at bounding box center [936, 62] width 114 height 26
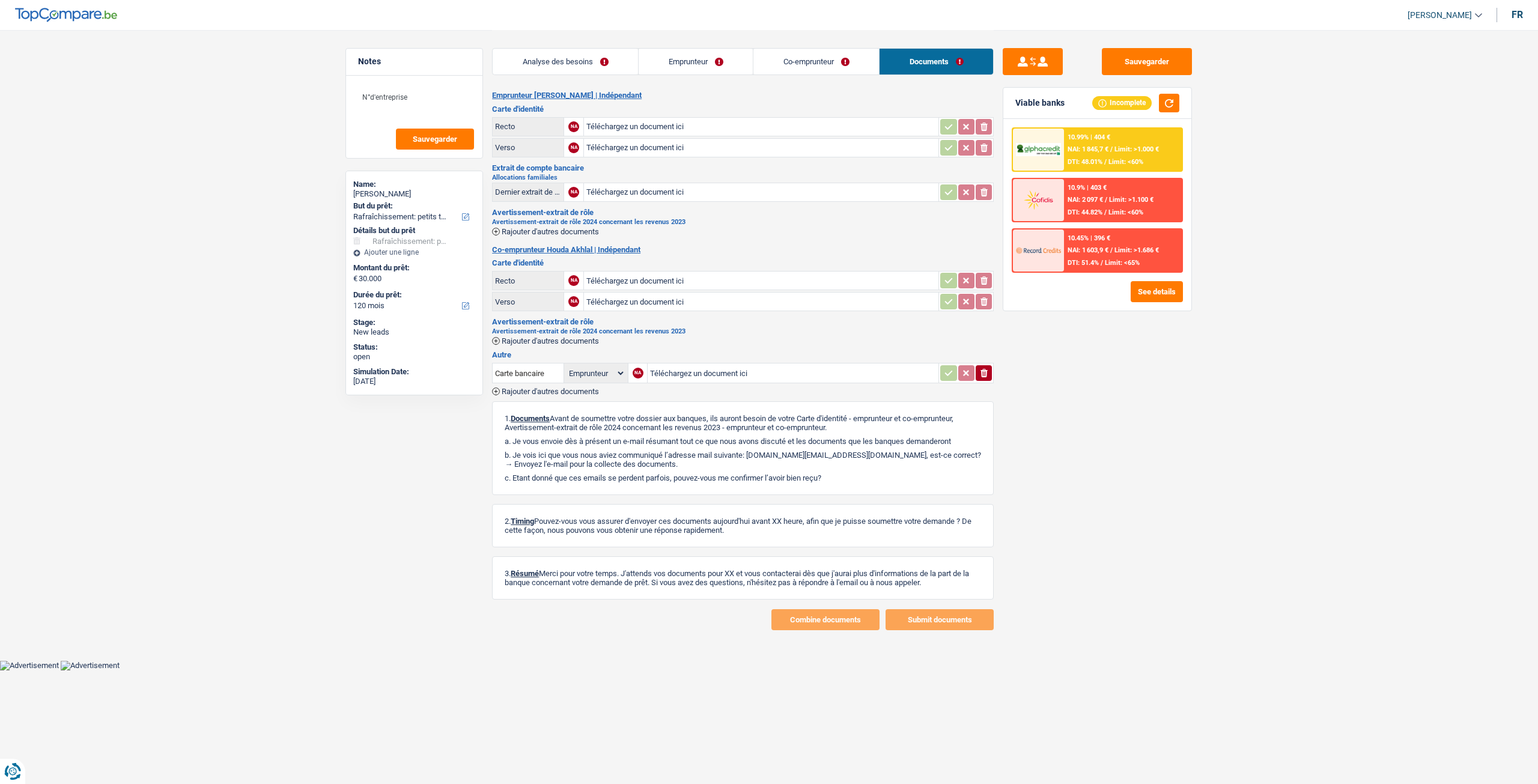
click at [678, 64] on link "Emprunteur" at bounding box center [695, 62] width 114 height 26
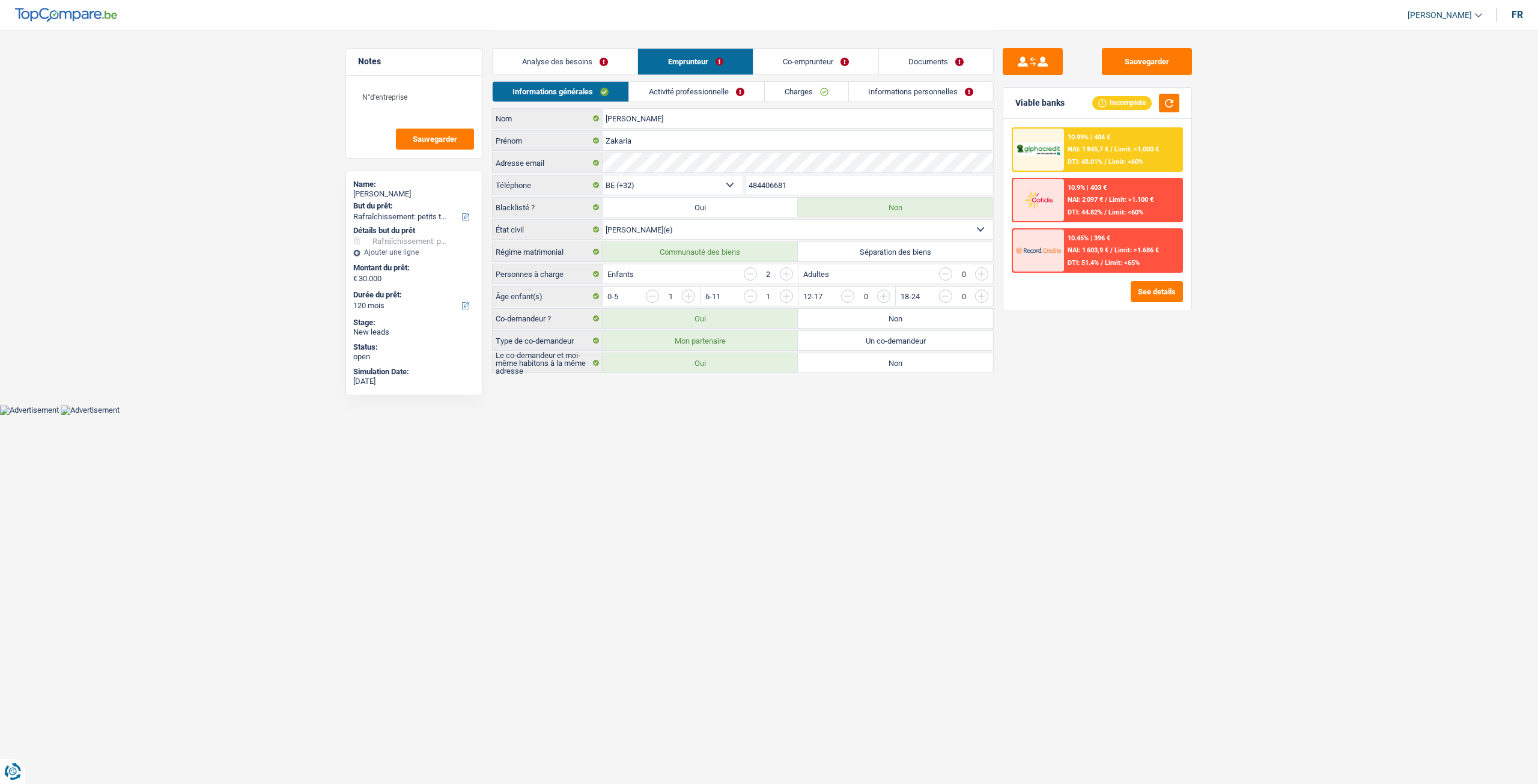
click at [577, 82] on link "Informations générales" at bounding box center [561, 91] width 136 height 20
click at [914, 68] on link "Documents" at bounding box center [936, 62] width 114 height 26
